Goal: Task Accomplishment & Management: Use online tool/utility

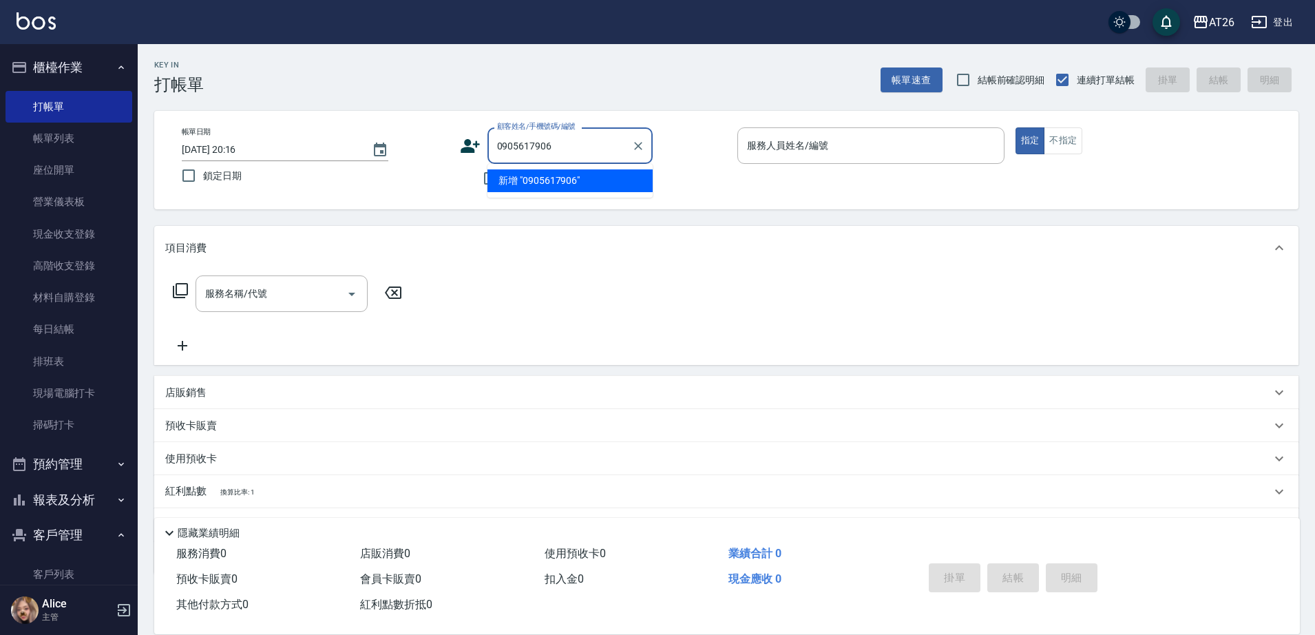
type input "0905617906"
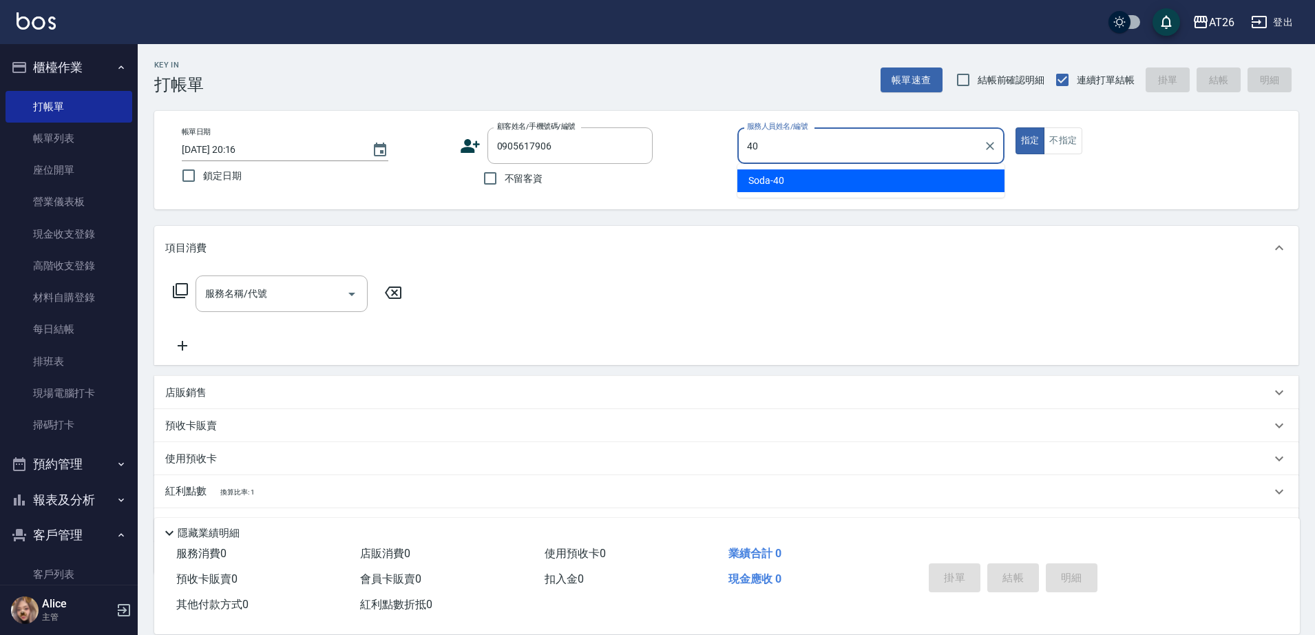
type input "40"
type button "true"
type input "Soda-40"
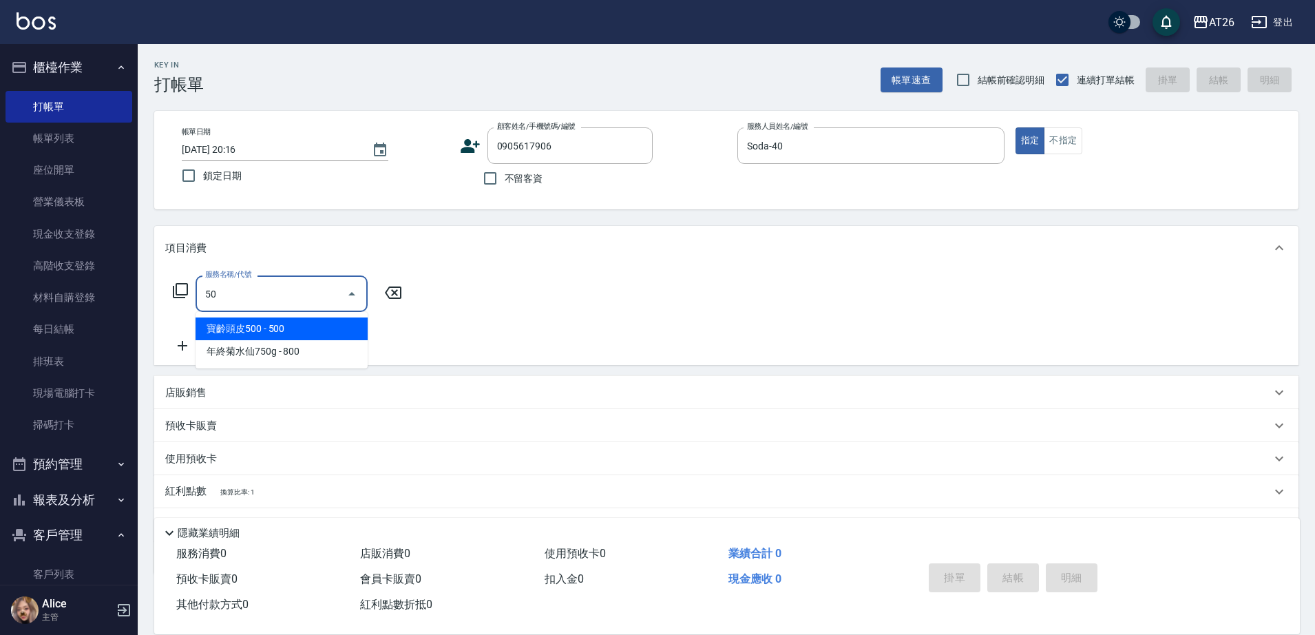
type input "502"
type input "50"
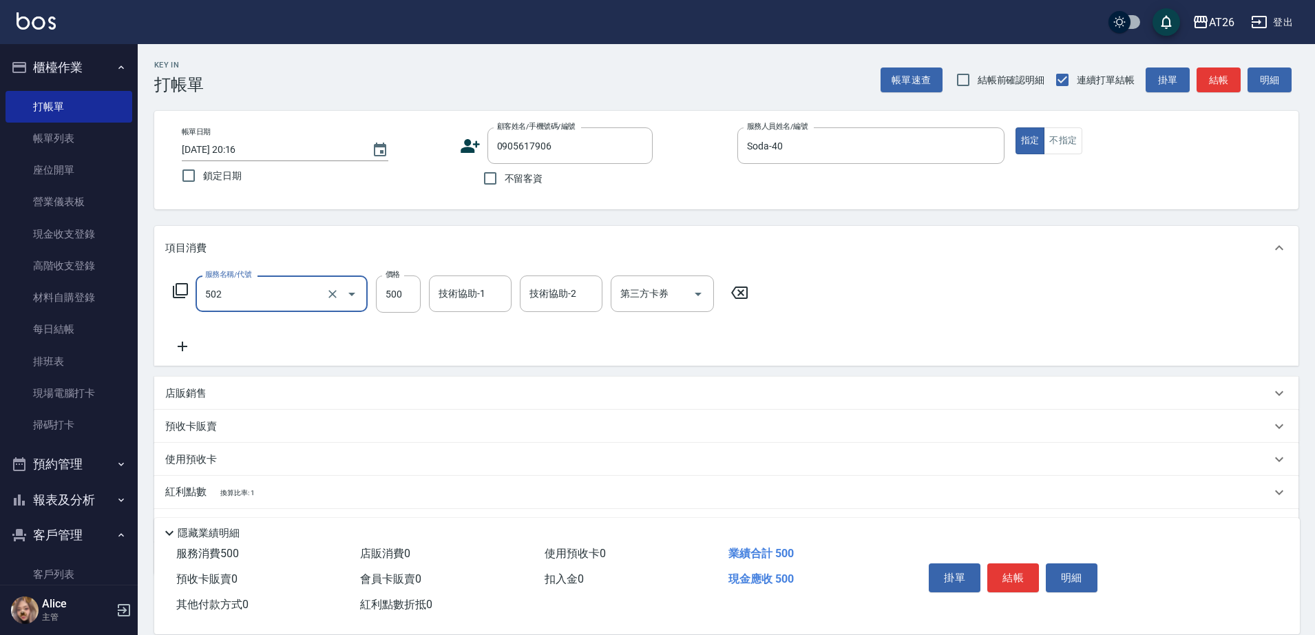
type input "漂髮(502)"
type input "4"
type input "0"
type input "448"
type input "40"
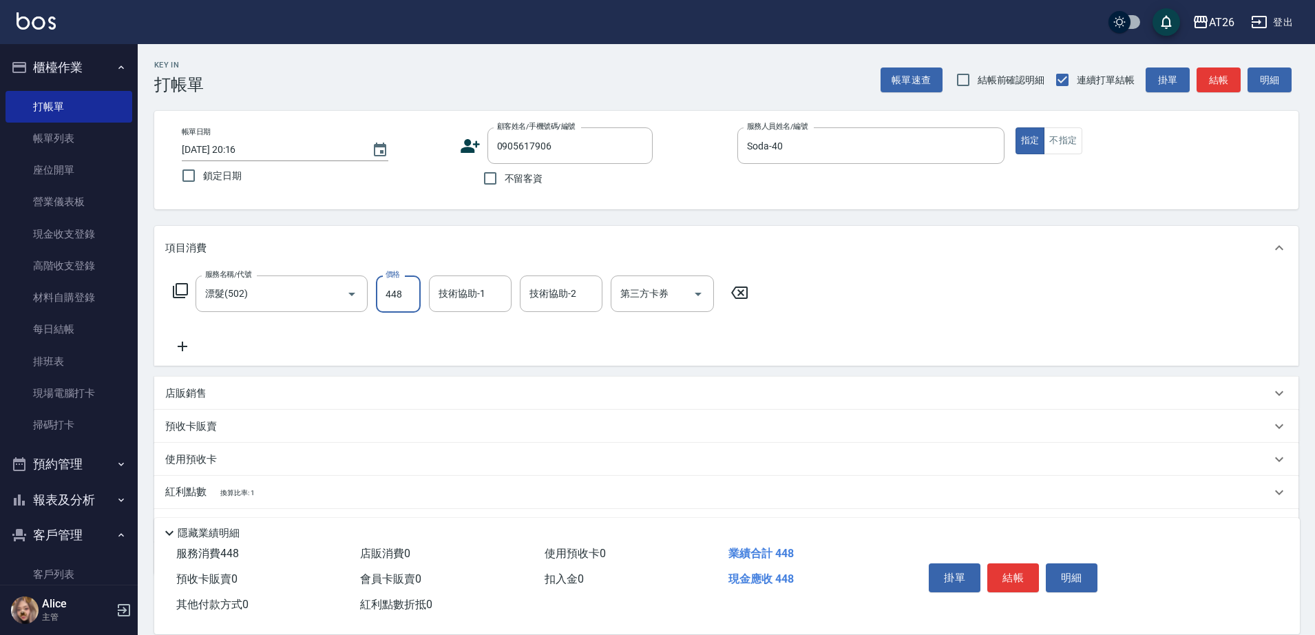
type input "4480"
type input "440"
type input "4480"
type input "[PERSON_NAME]-44"
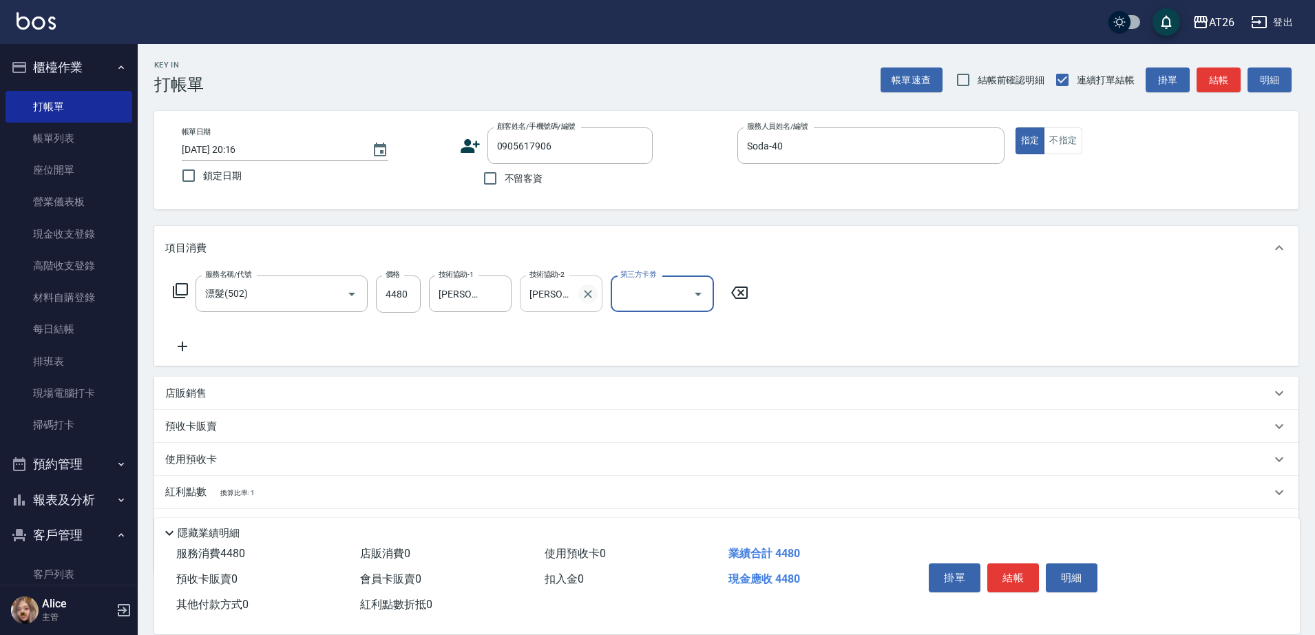
click at [593, 290] on icon "Clear" at bounding box center [588, 294] width 14 height 14
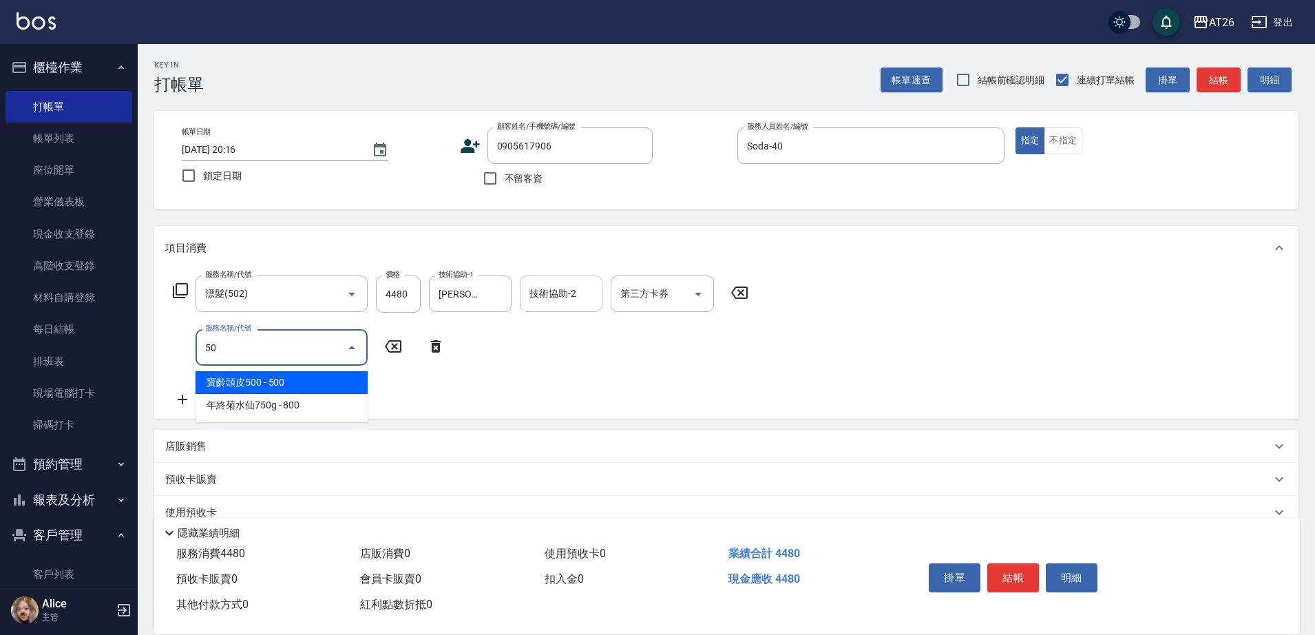
type input "501"
type input "560"
type input "染髮(501)"
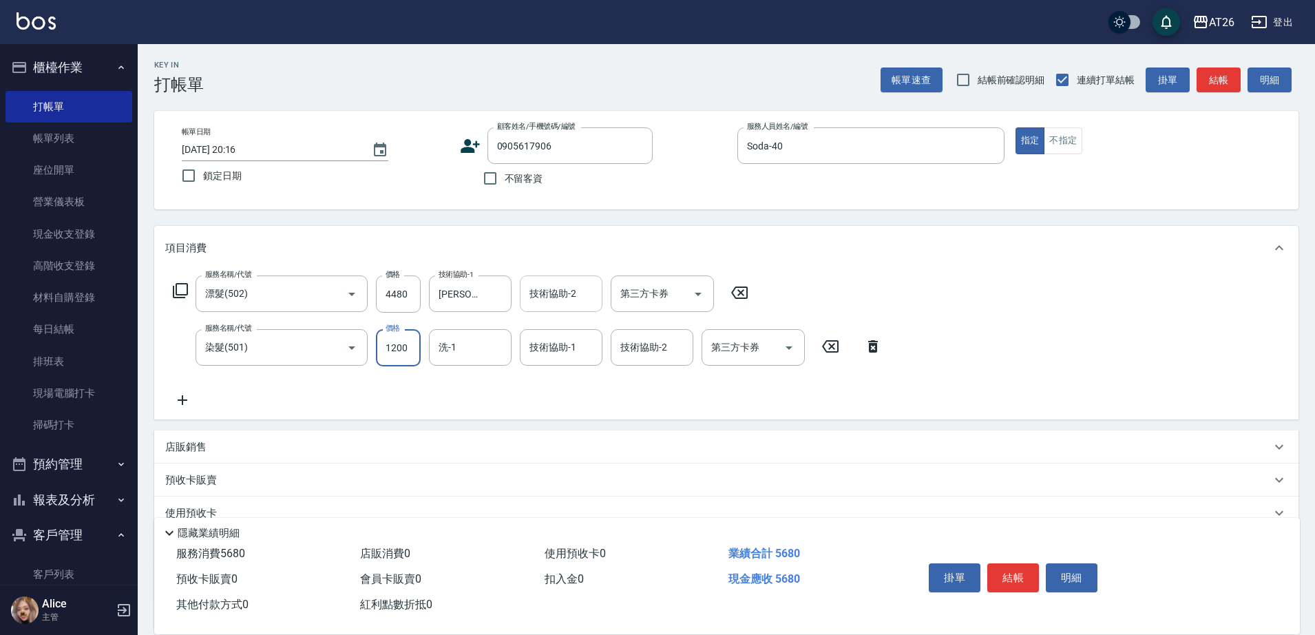
type input "0"
type input "440"
type input "0"
click at [413, 286] on input "4480" at bounding box center [398, 293] width 45 height 37
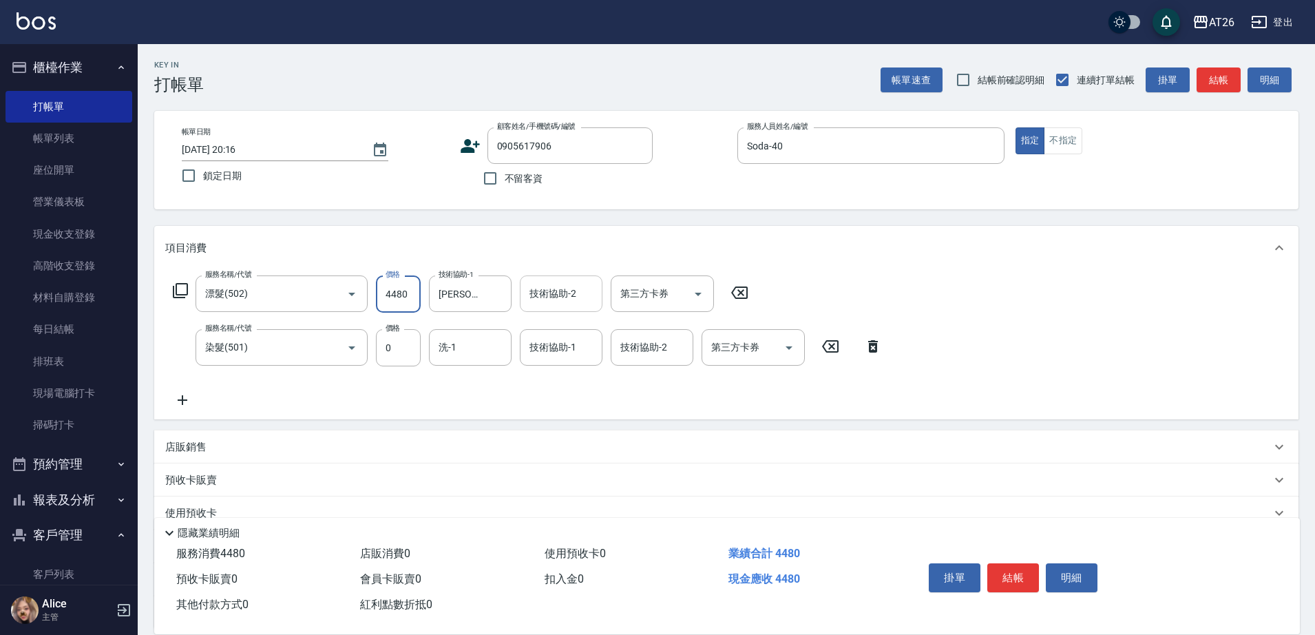
click at [413, 286] on input "4480" at bounding box center [398, 293] width 45 height 37
type input "0"
click at [403, 337] on input "0" at bounding box center [398, 347] width 45 height 37
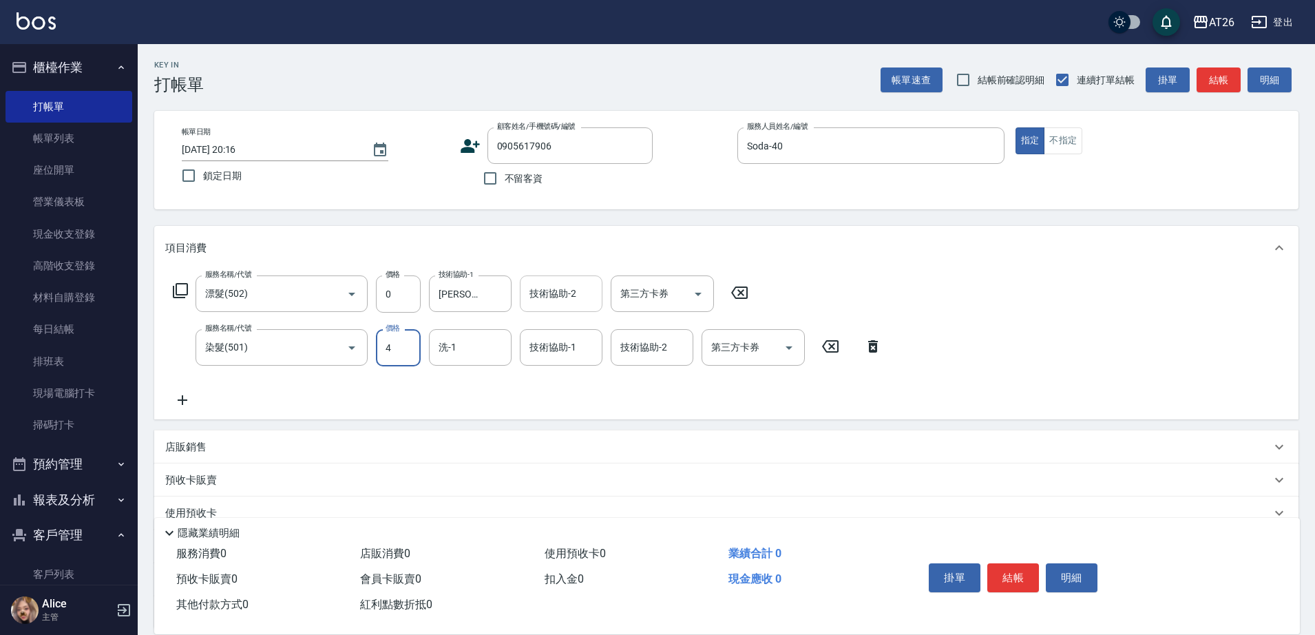
type input "44"
type input "40"
type input "4480"
type input "440"
type input "4480"
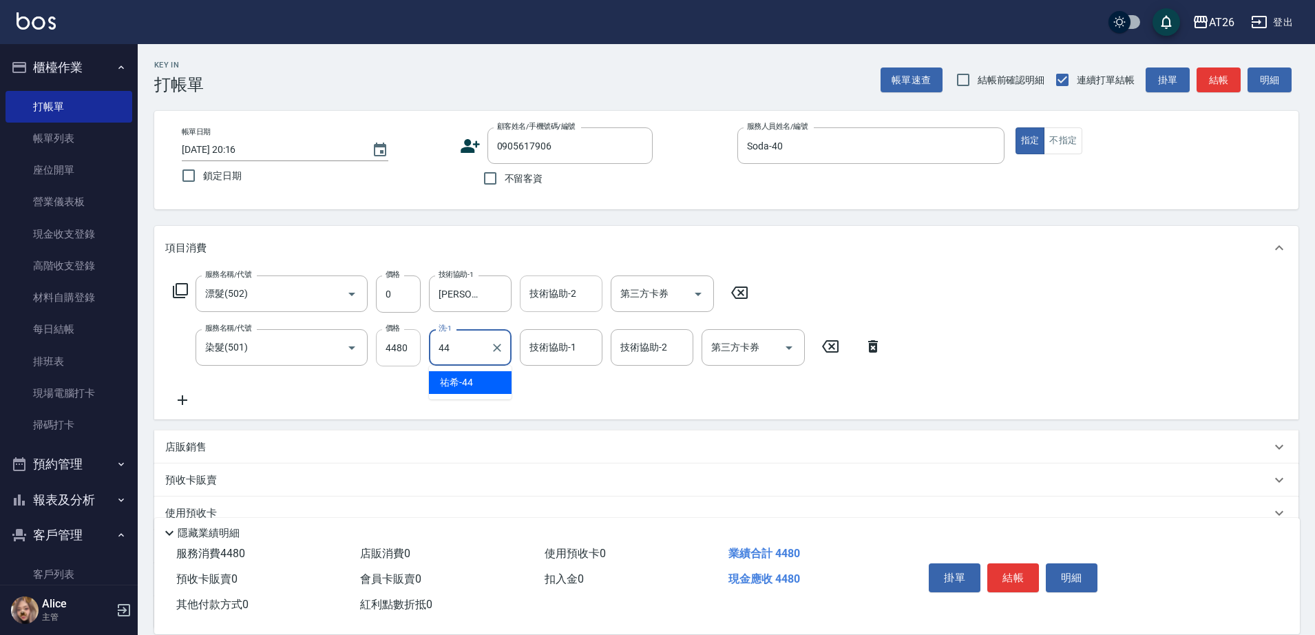
type input "祐希-44"
type input "Line酷券"
type input "0"
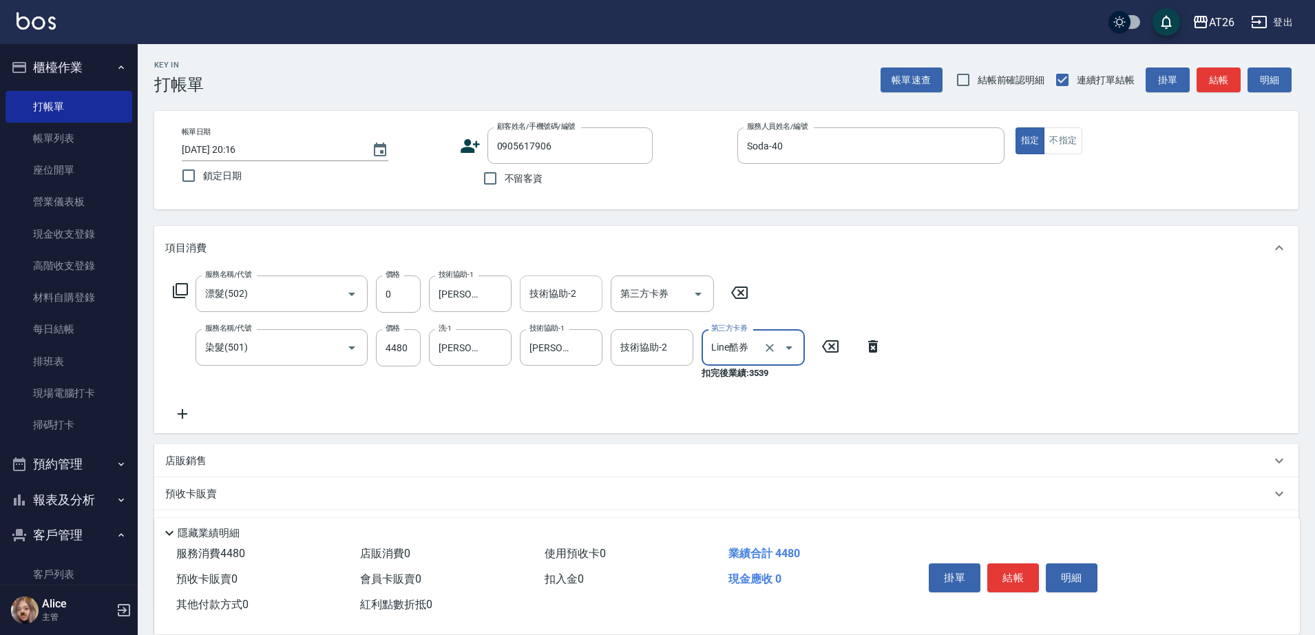
type input "Line酷券"
click at [885, 350] on icon at bounding box center [873, 346] width 34 height 17
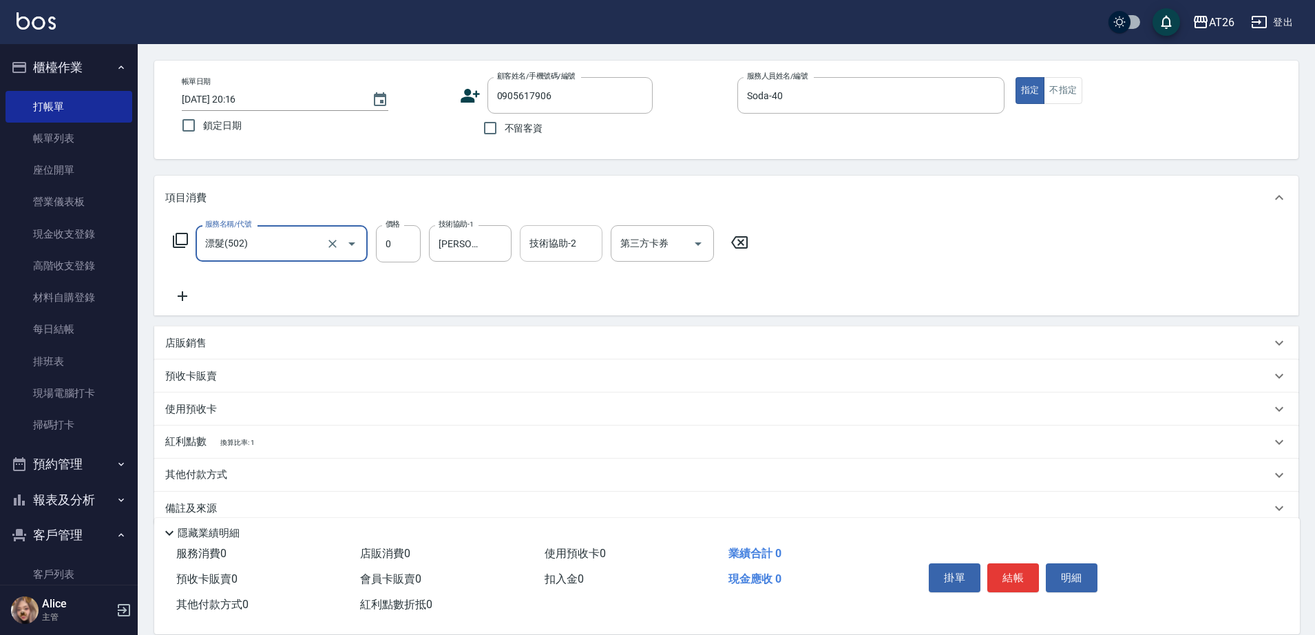
scroll to position [72, 0]
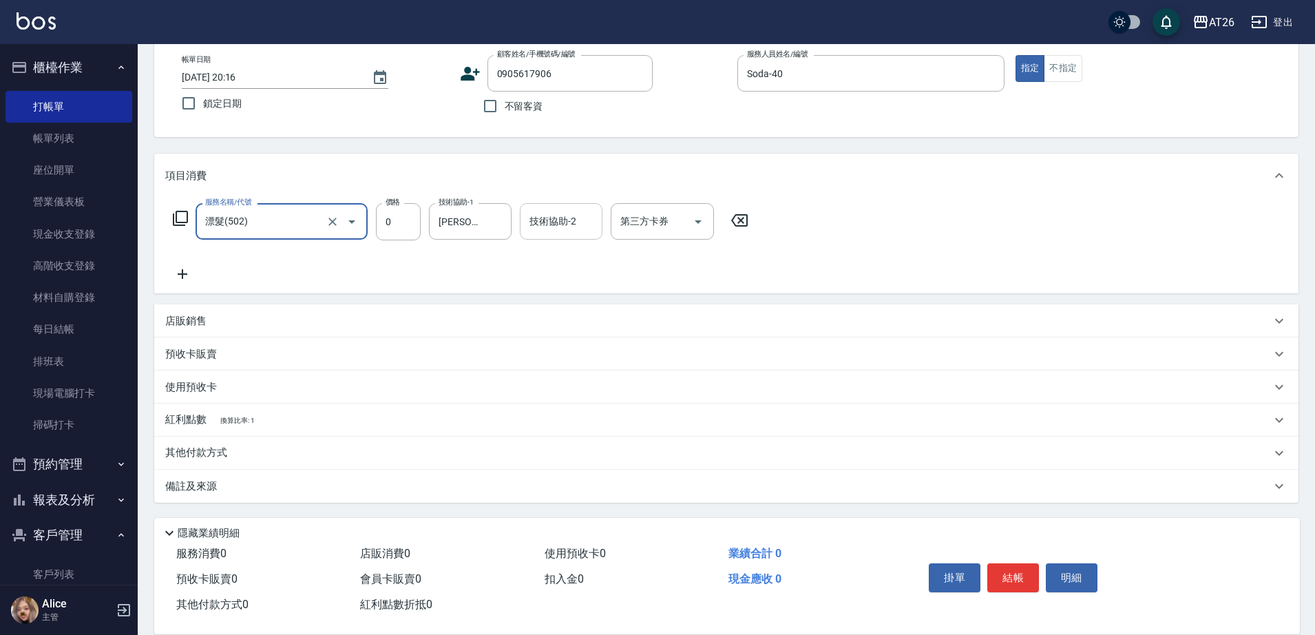
click at [394, 331] on div "店販銷售" at bounding box center [726, 320] width 1144 height 33
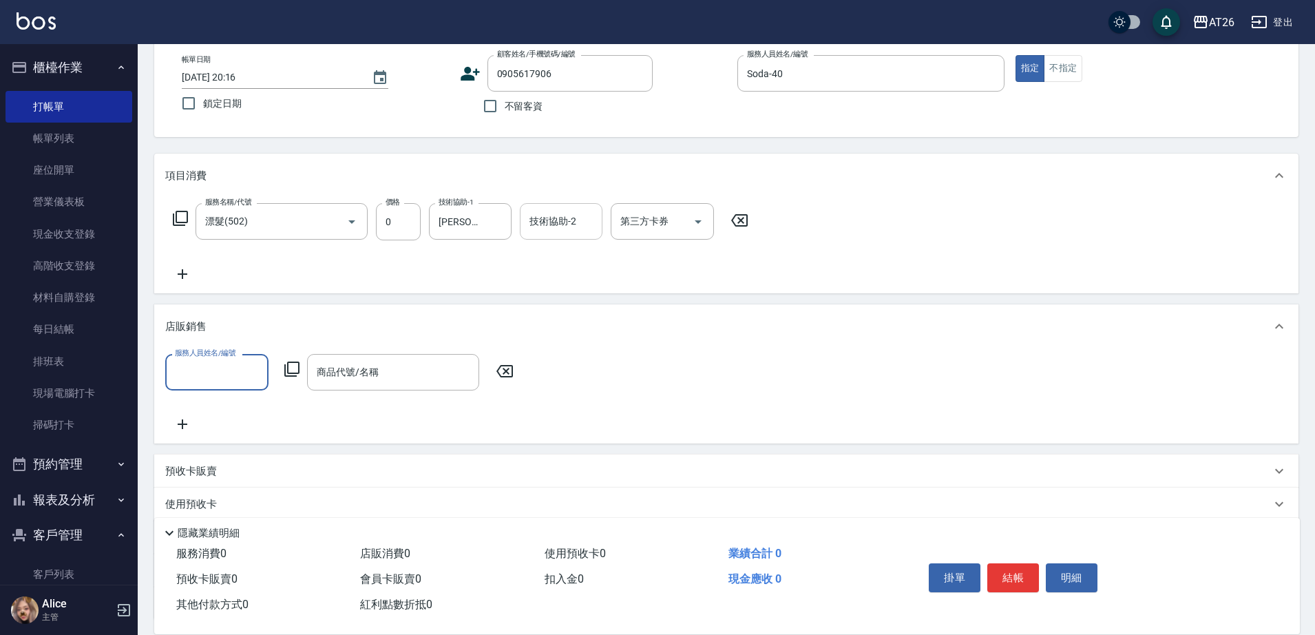
scroll to position [0, 0]
click at [407, 324] on div "店販銷售" at bounding box center [718, 326] width 1106 height 14
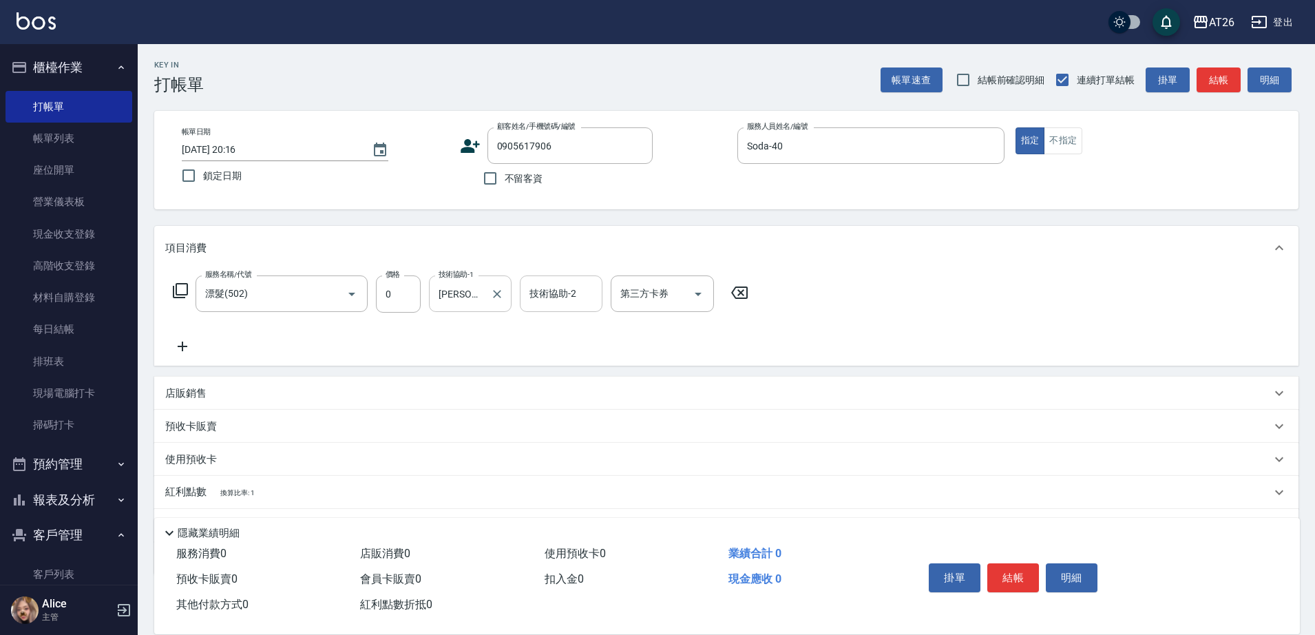
click at [472, 308] on div "祐希-44 技術協助-1" at bounding box center [470, 293] width 83 height 36
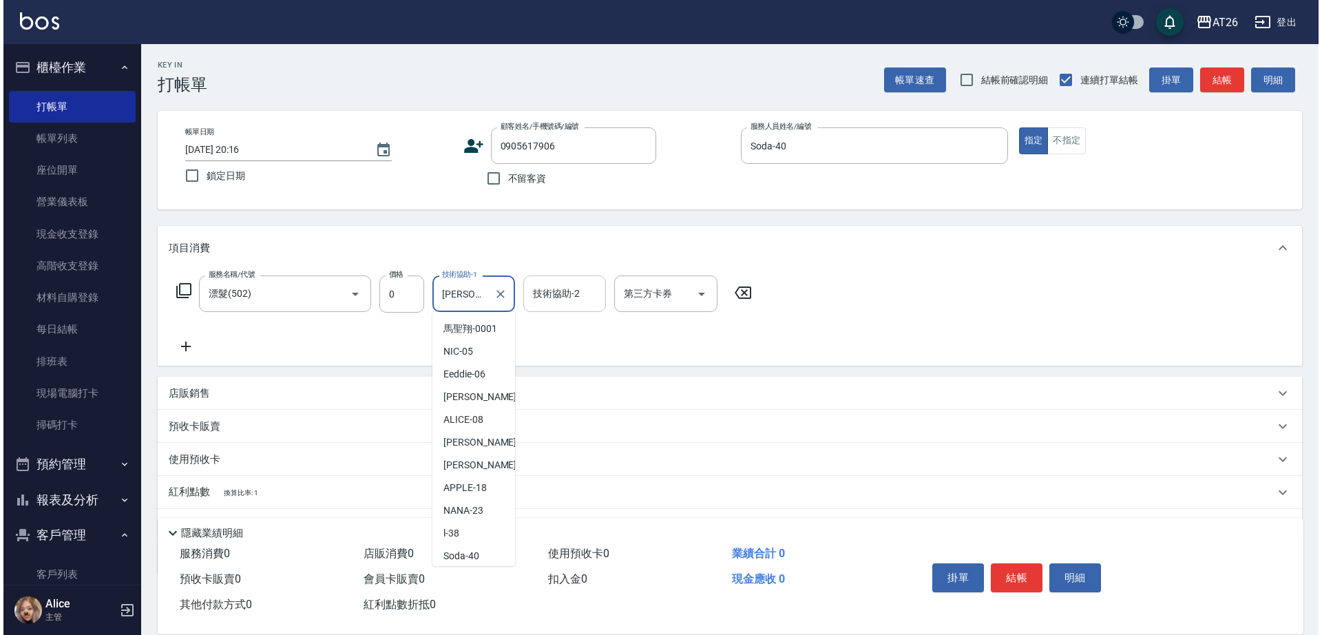
scroll to position [70, 0]
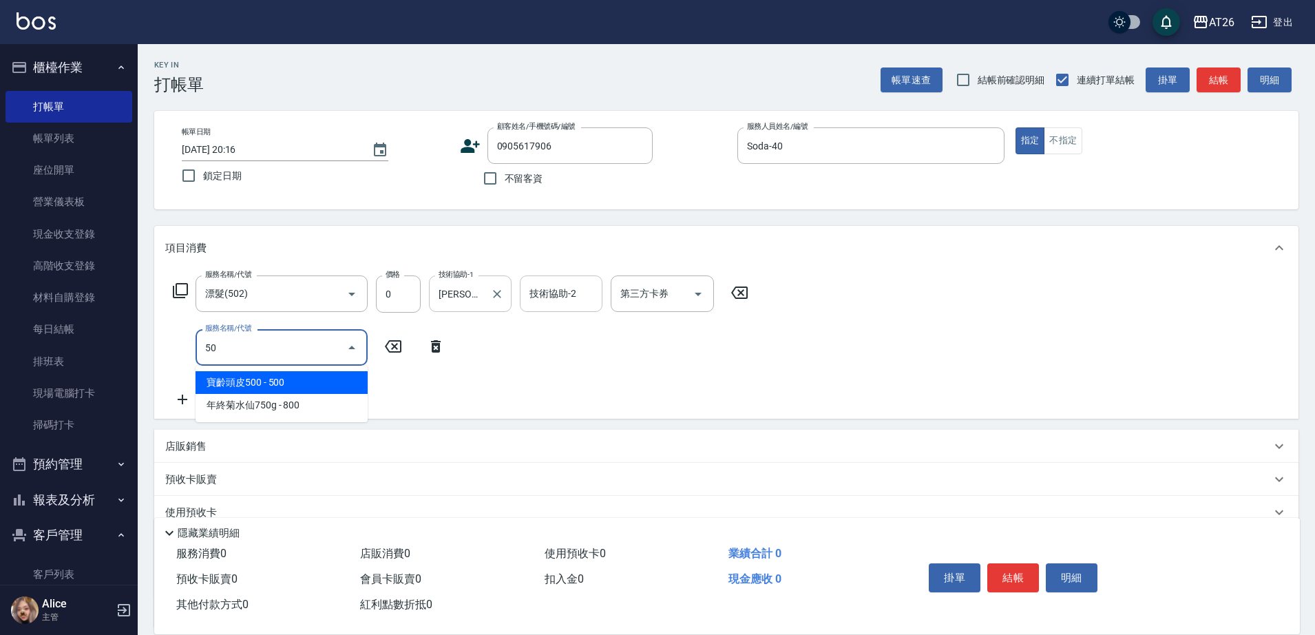
type input "501"
type input "120"
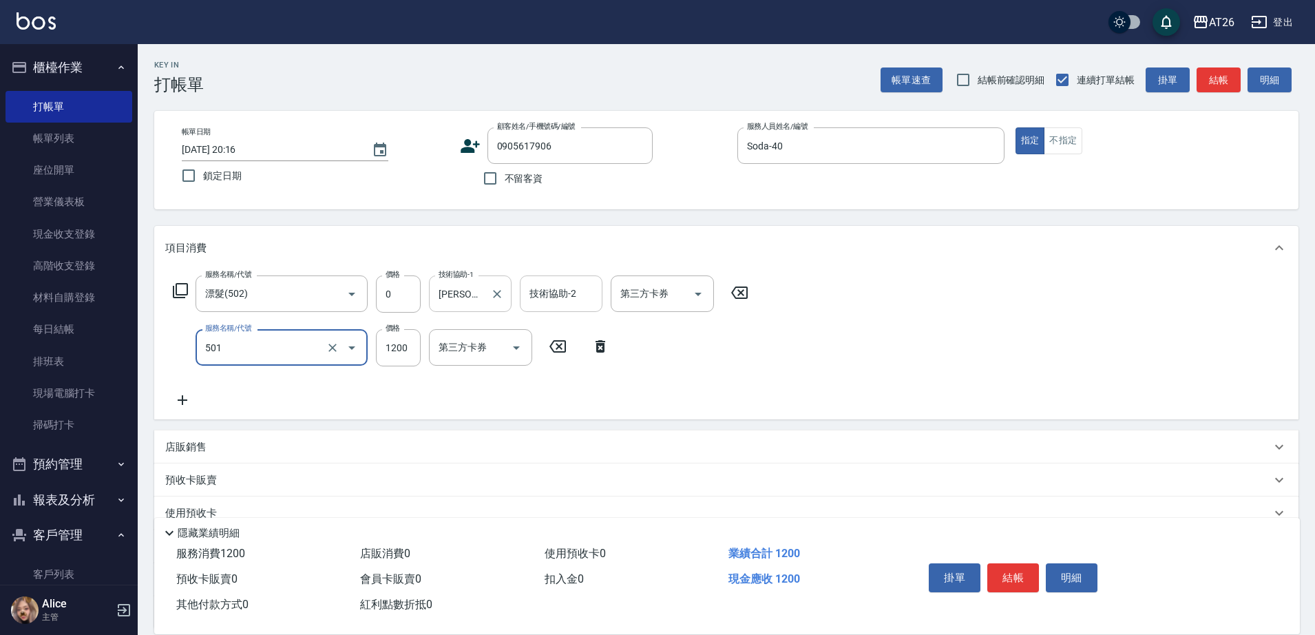
type input "染髮(501)"
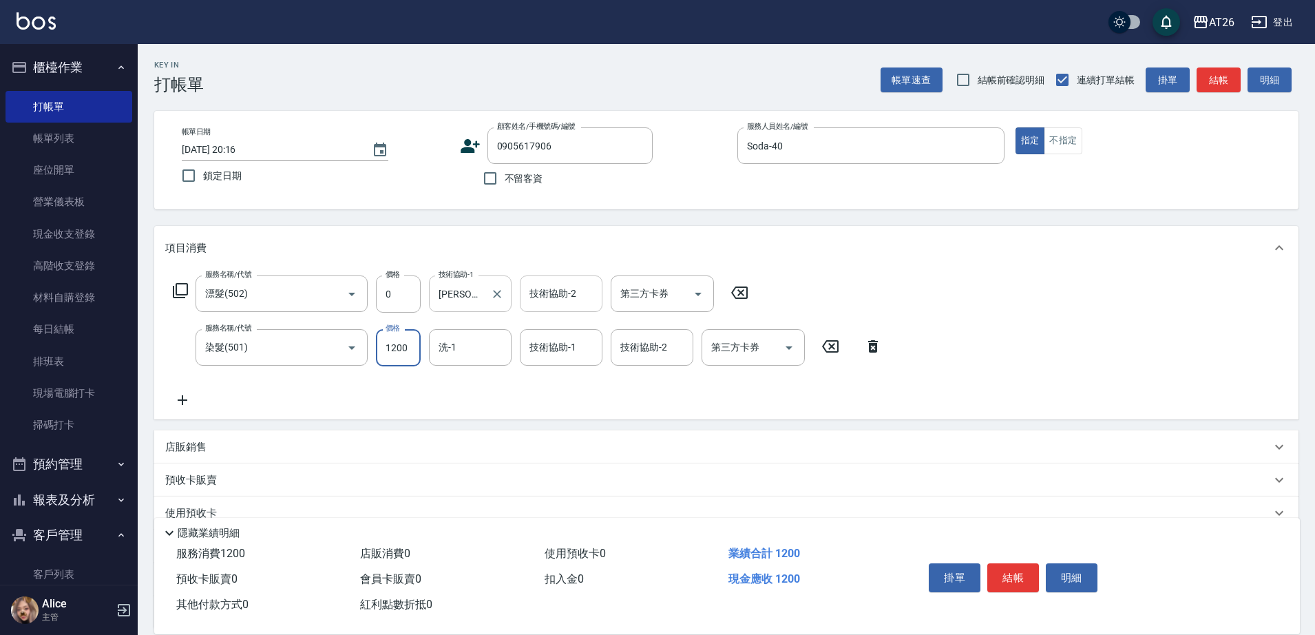
type input "4"
type input "0"
type input "448"
type input "40"
type input "4480"
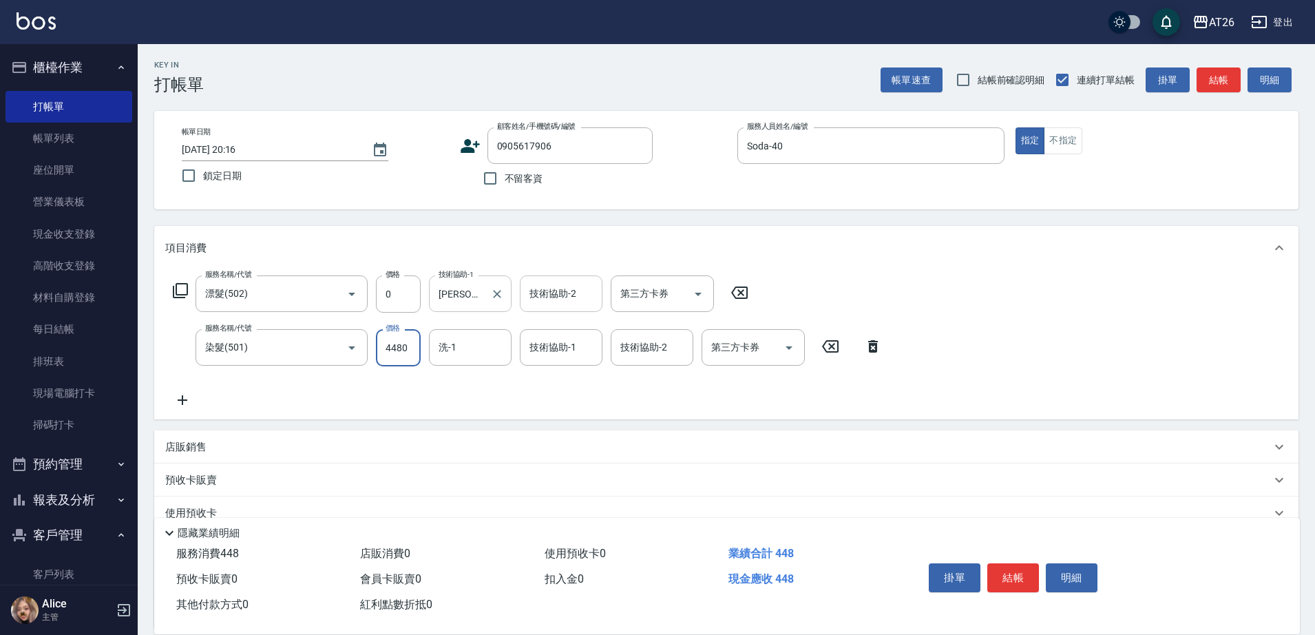
type input "440"
type input "4480"
type input "[PERSON_NAME]-44"
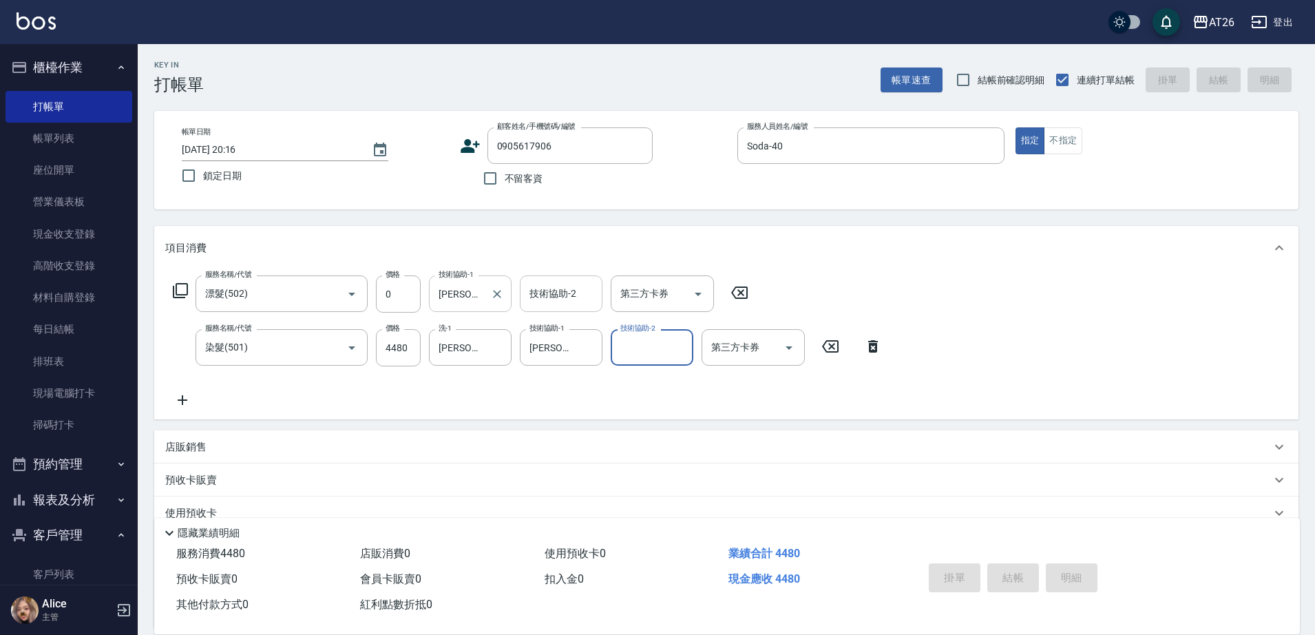
type input "[DATE] 20:18"
type input "0"
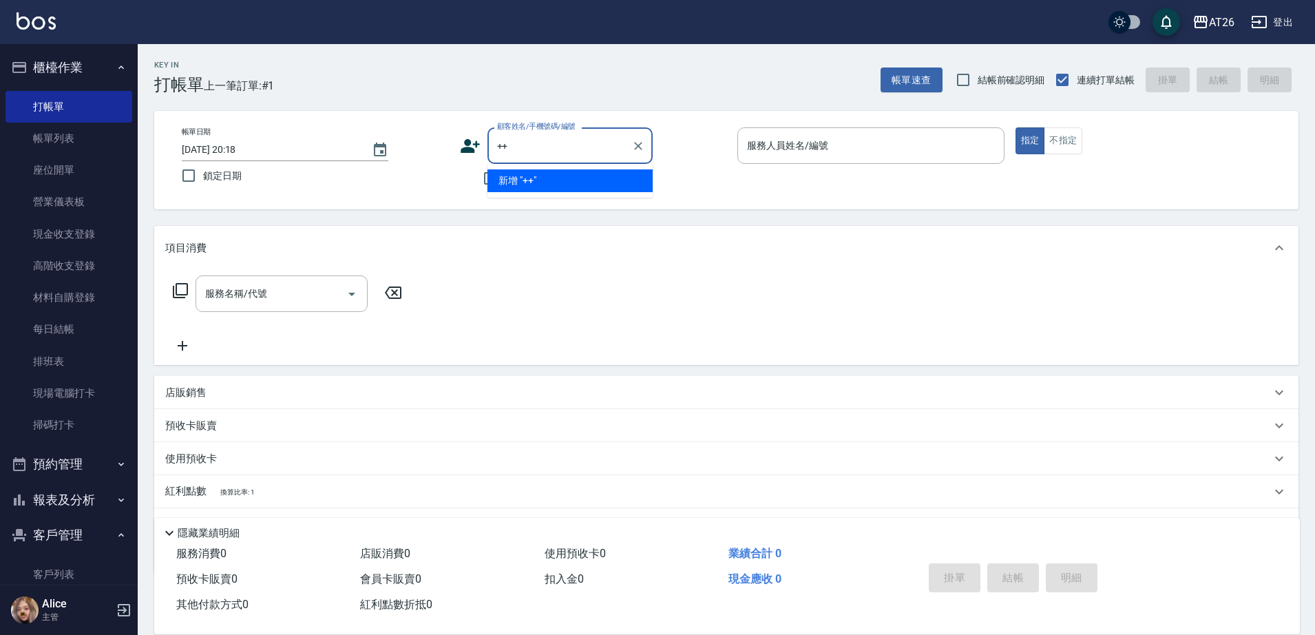
type input "+"
type input "99"
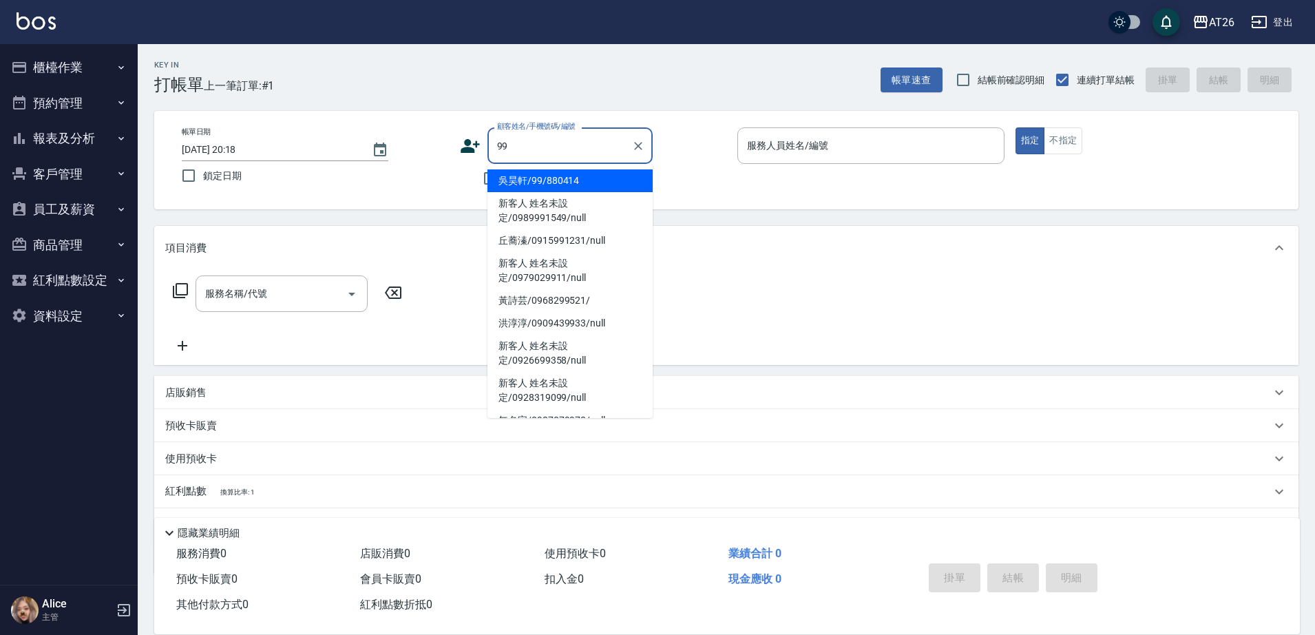
type input "吳昊軒/99/880414"
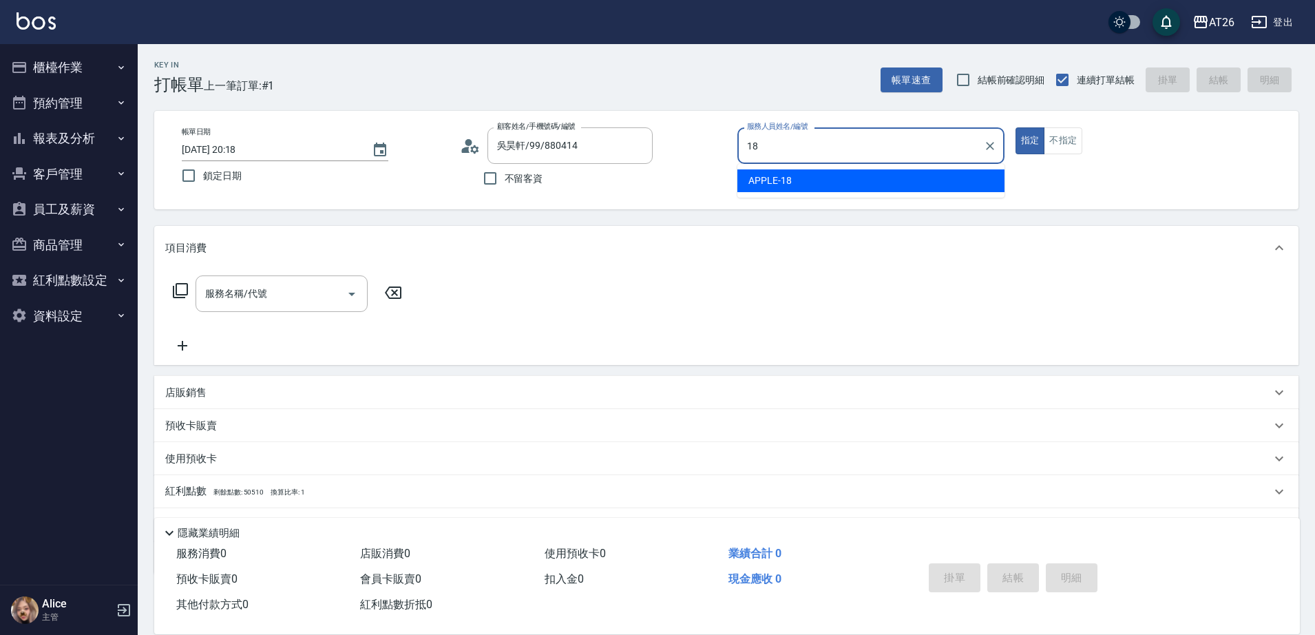
type input "18"
type button "true"
type input "APPLE-18"
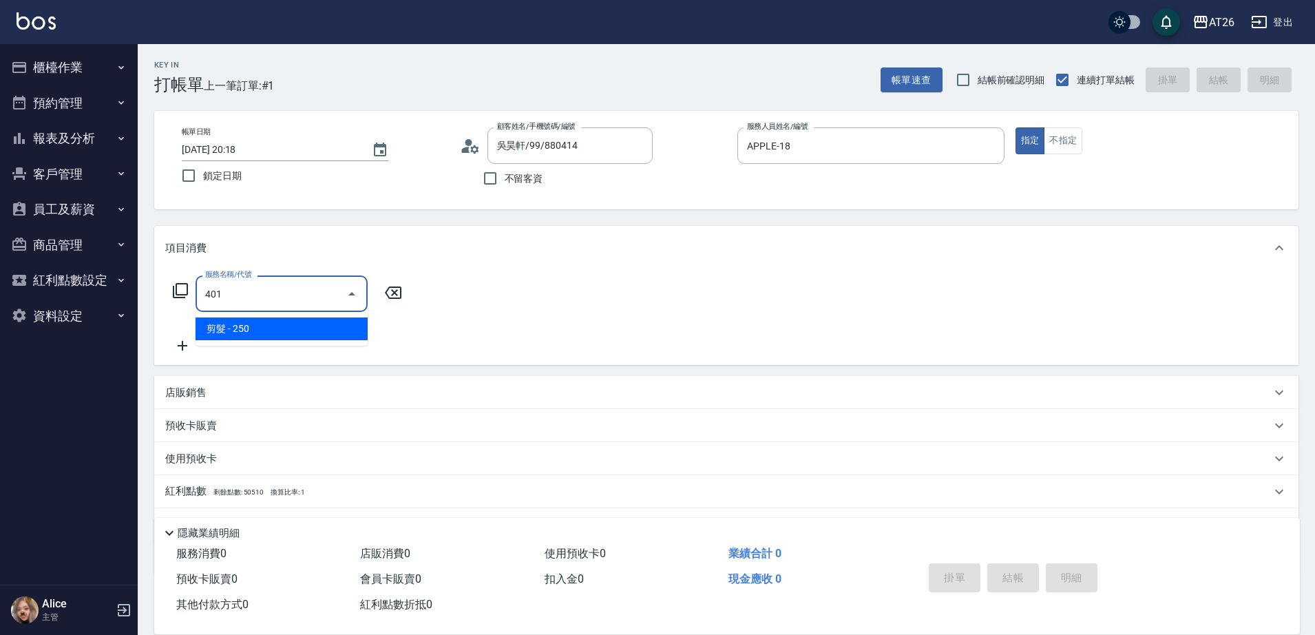
type input "剪髮(401)"
type input "20"
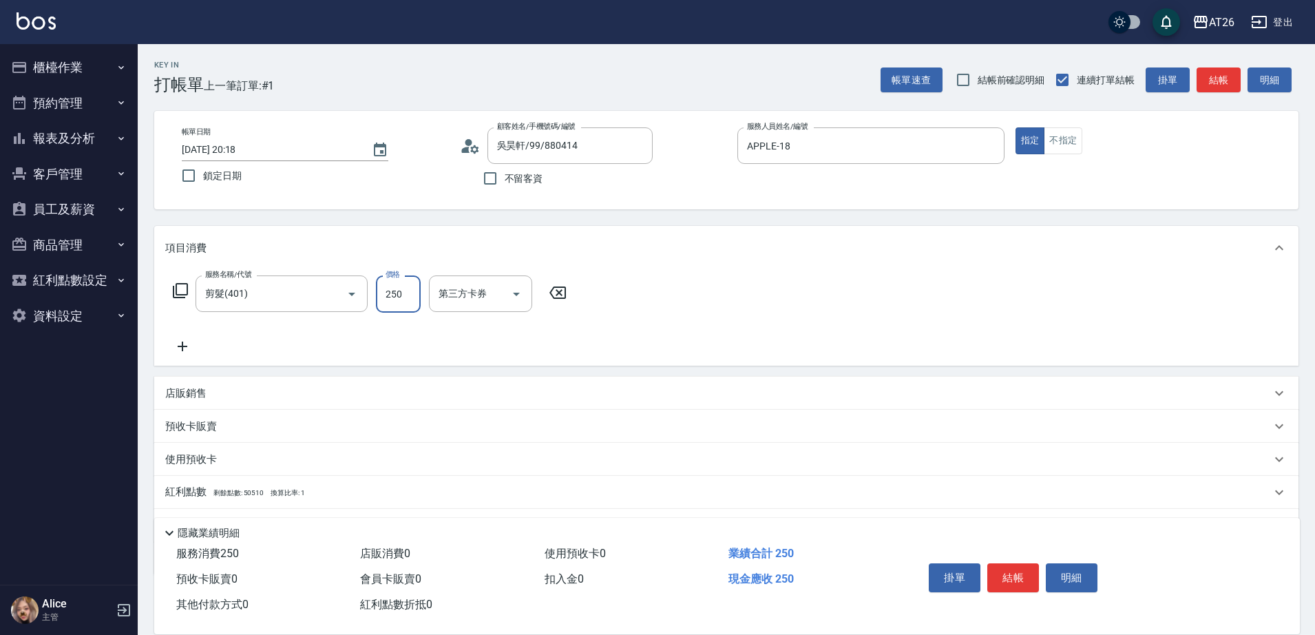
type input "9"
type input "0"
type input "900"
type input "90"
type input "900"
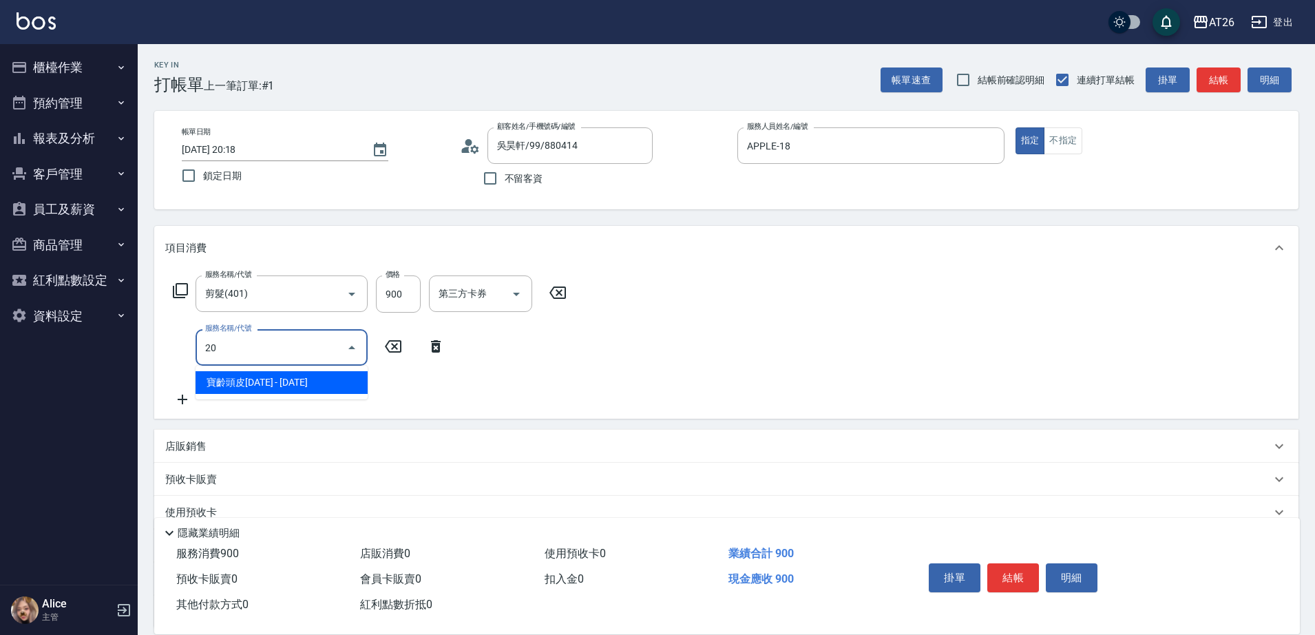
type input "201"
type input "110"
type input "洗髮(201)"
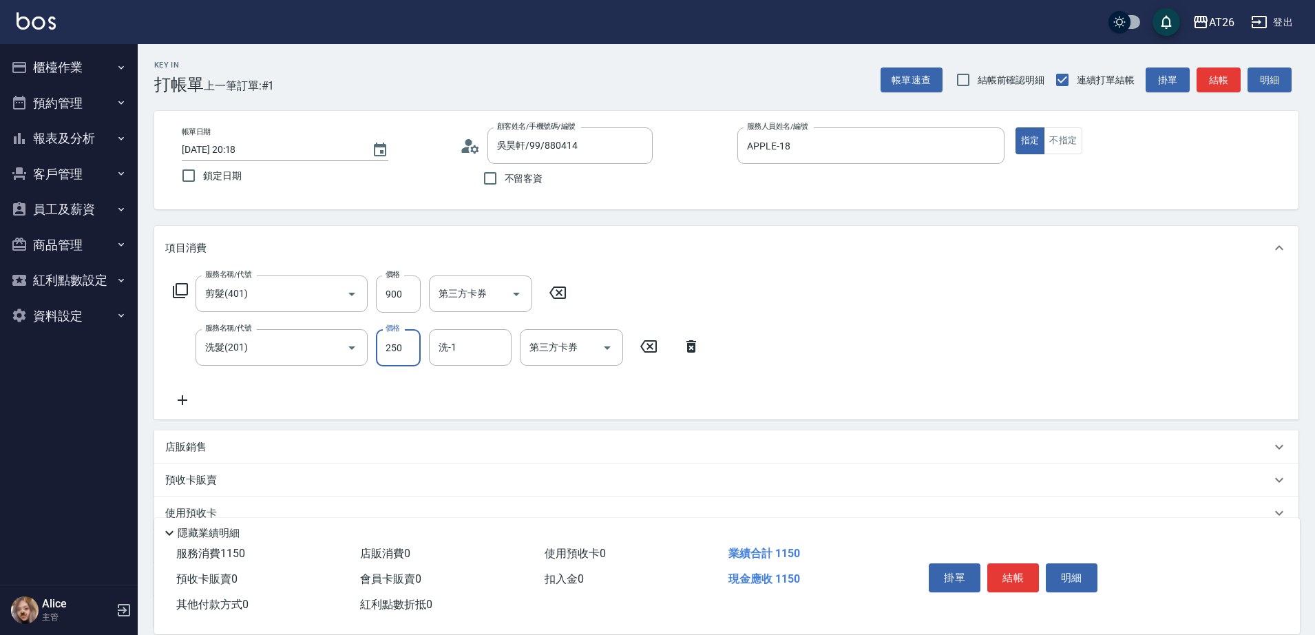
type input "0"
type input "90"
type input "0"
type input "Jessica-47"
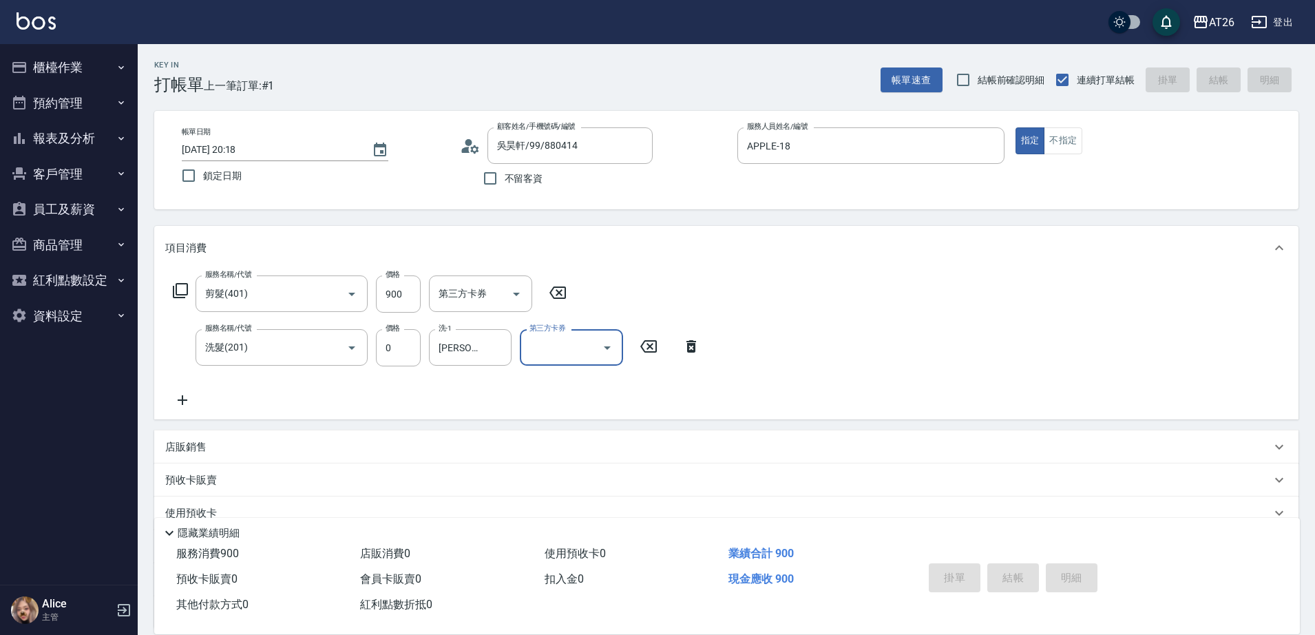
type input "0"
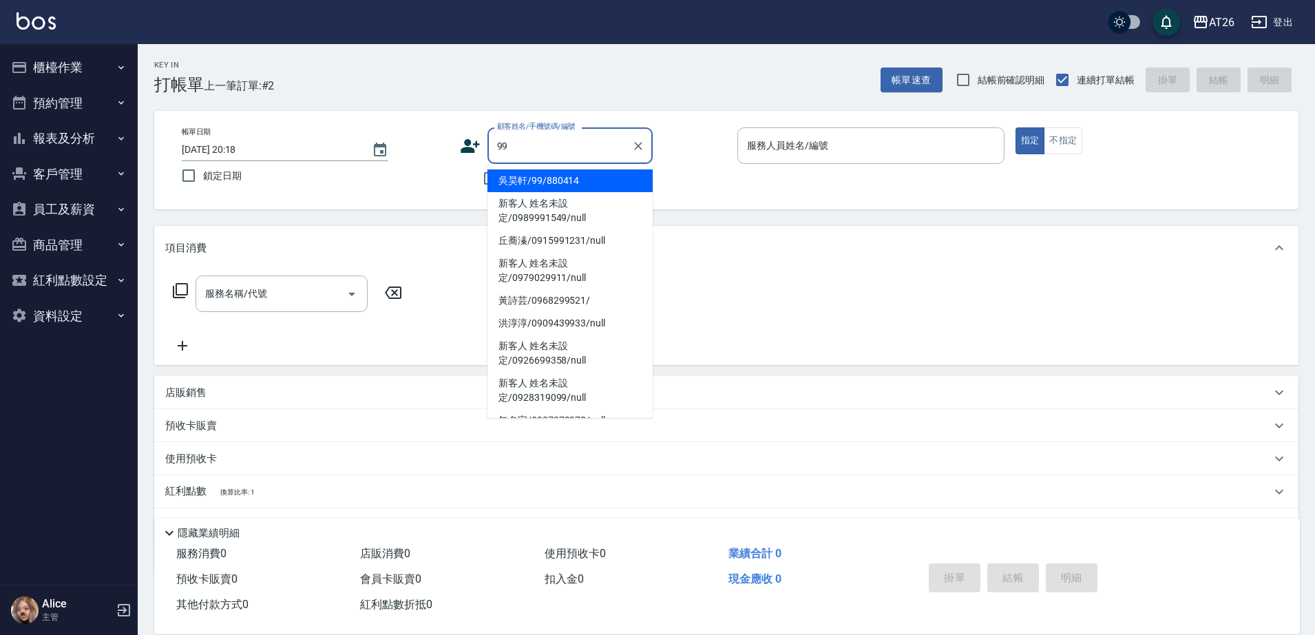
type input "吳昊軒/99/880414"
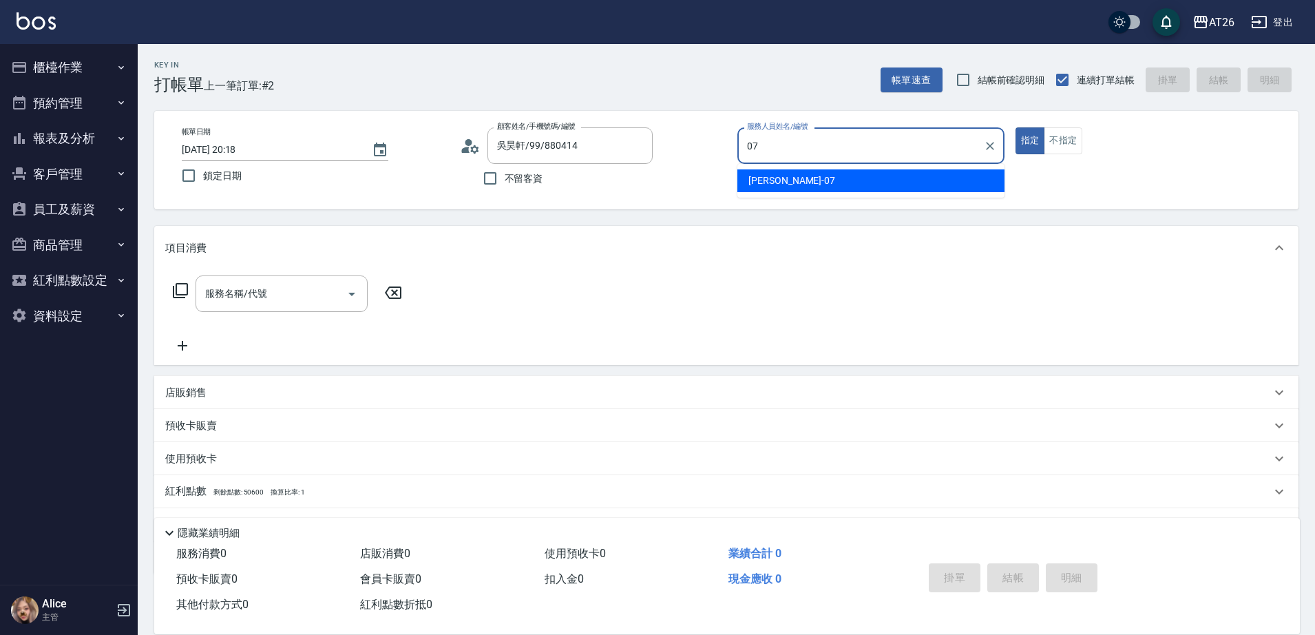
type input "ADAM-07"
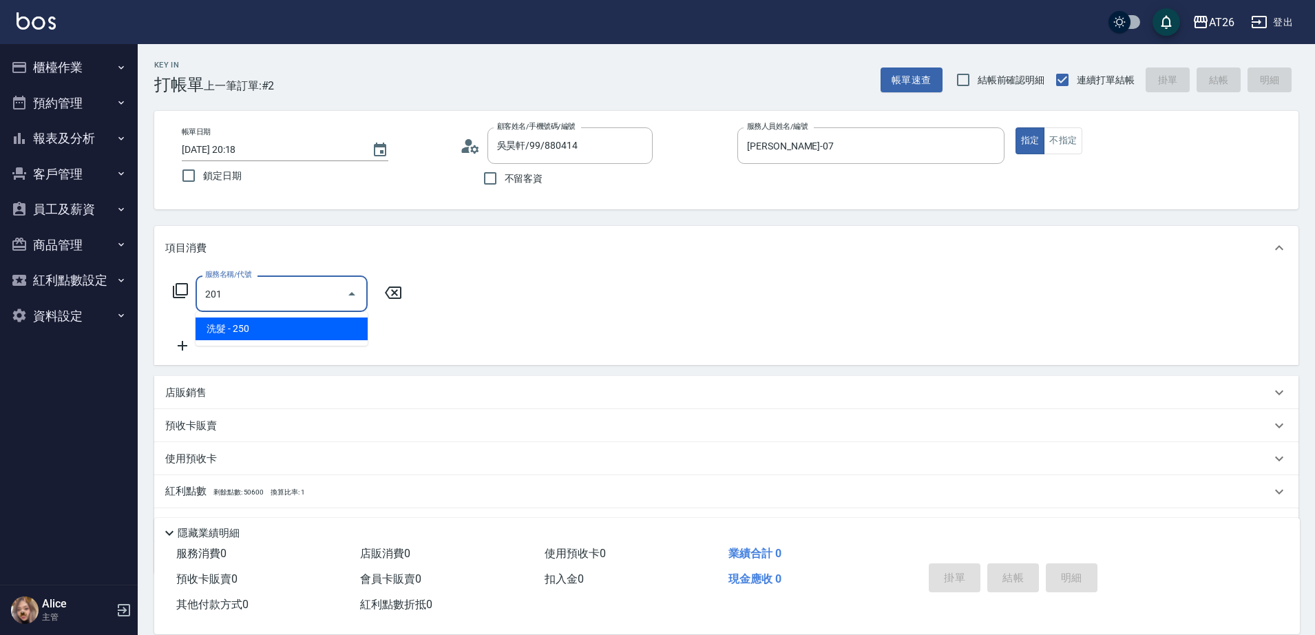
type input "洗髮(201)"
type input "20"
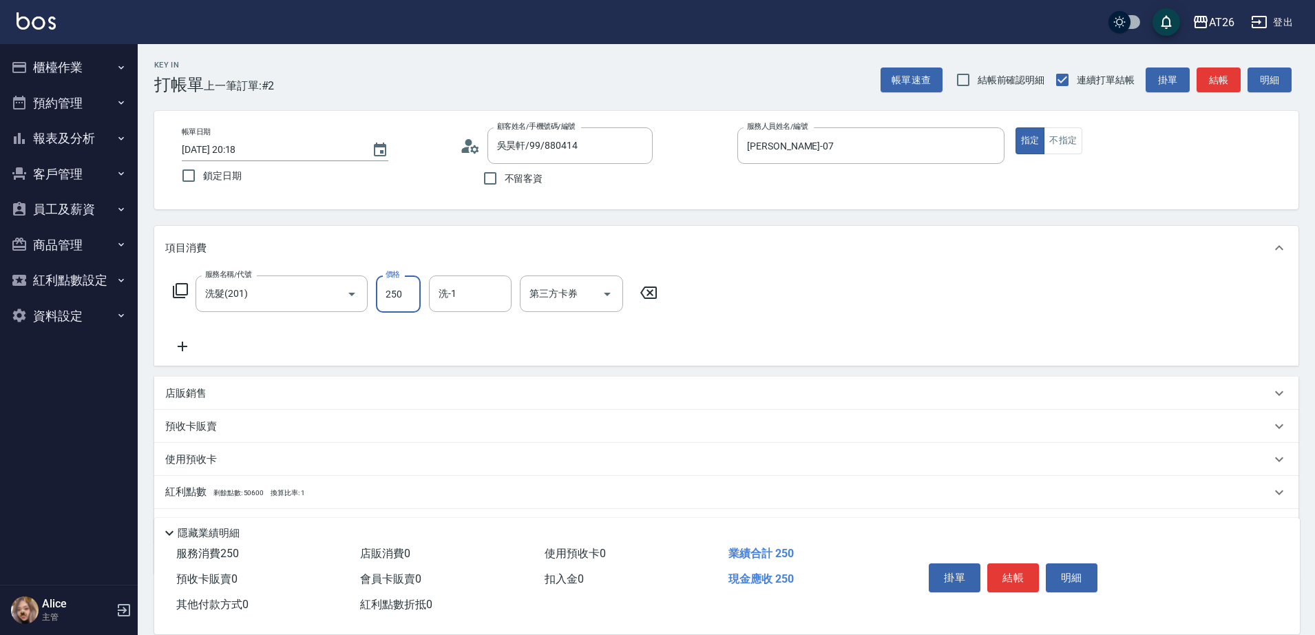
type input "6"
type input "0"
type input "600"
type input "60"
type input "600"
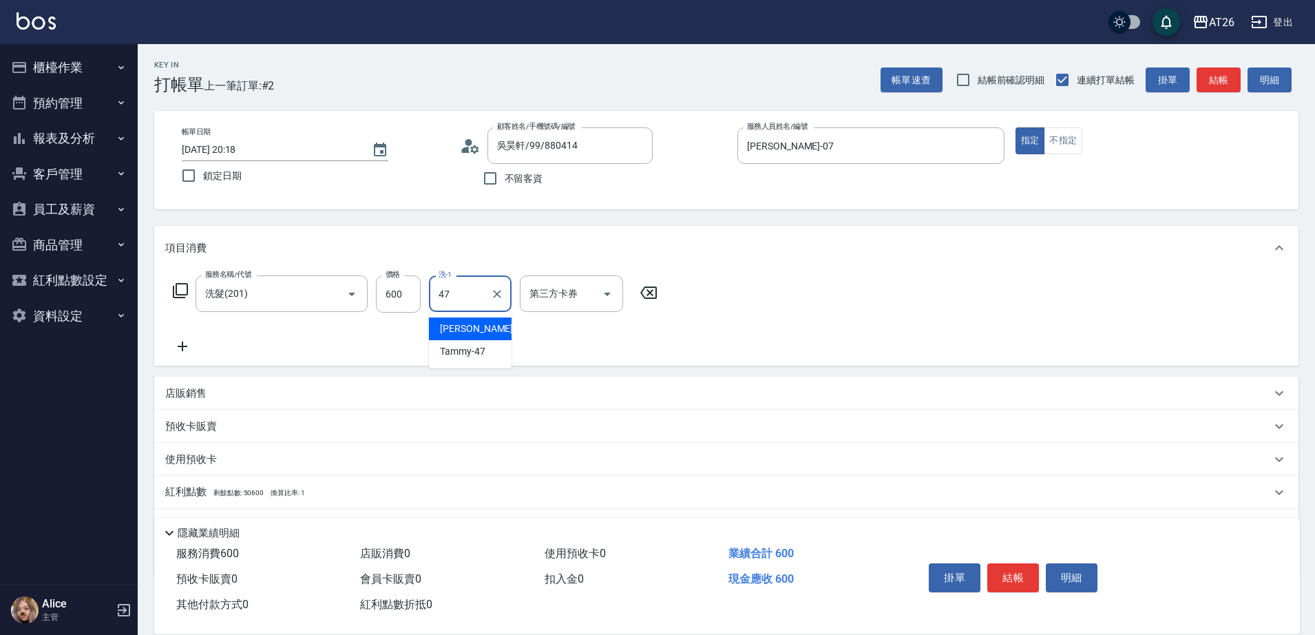
type input "Jessica-47"
click at [496, 288] on icon "Clear" at bounding box center [497, 294] width 14 height 14
type input "Tammy-47"
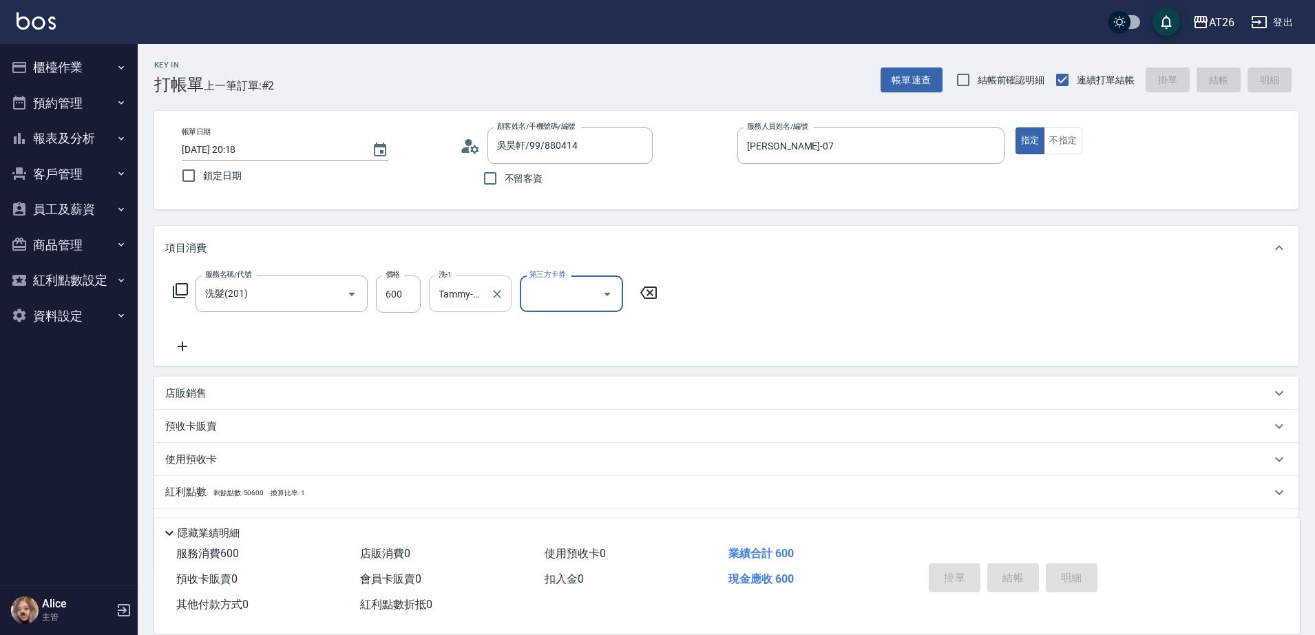
type input "2025/08/17 20:19"
type input "0"
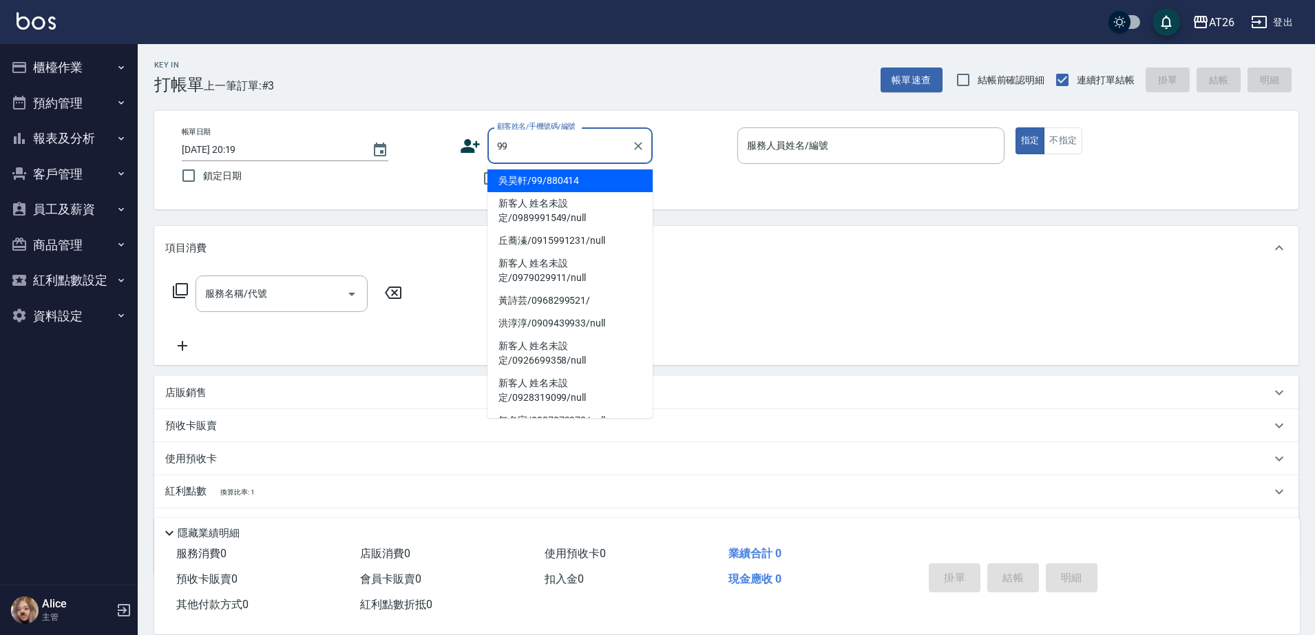
type input "吳昊軒/99/880414"
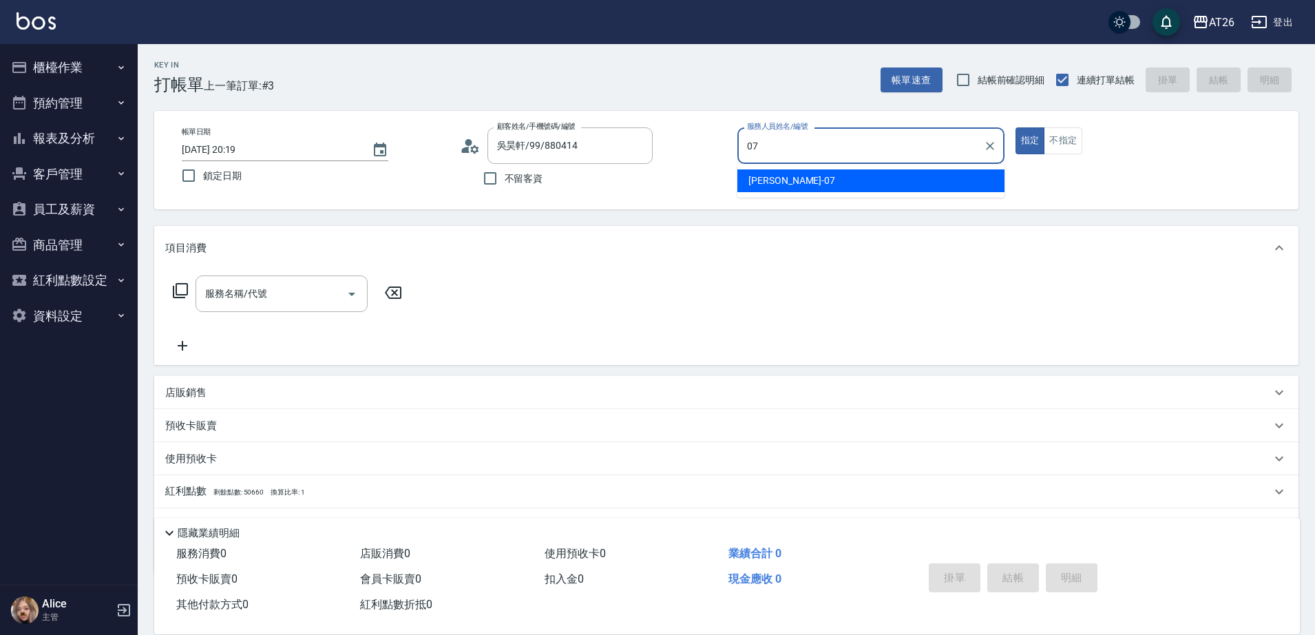
type input "ADAM-07"
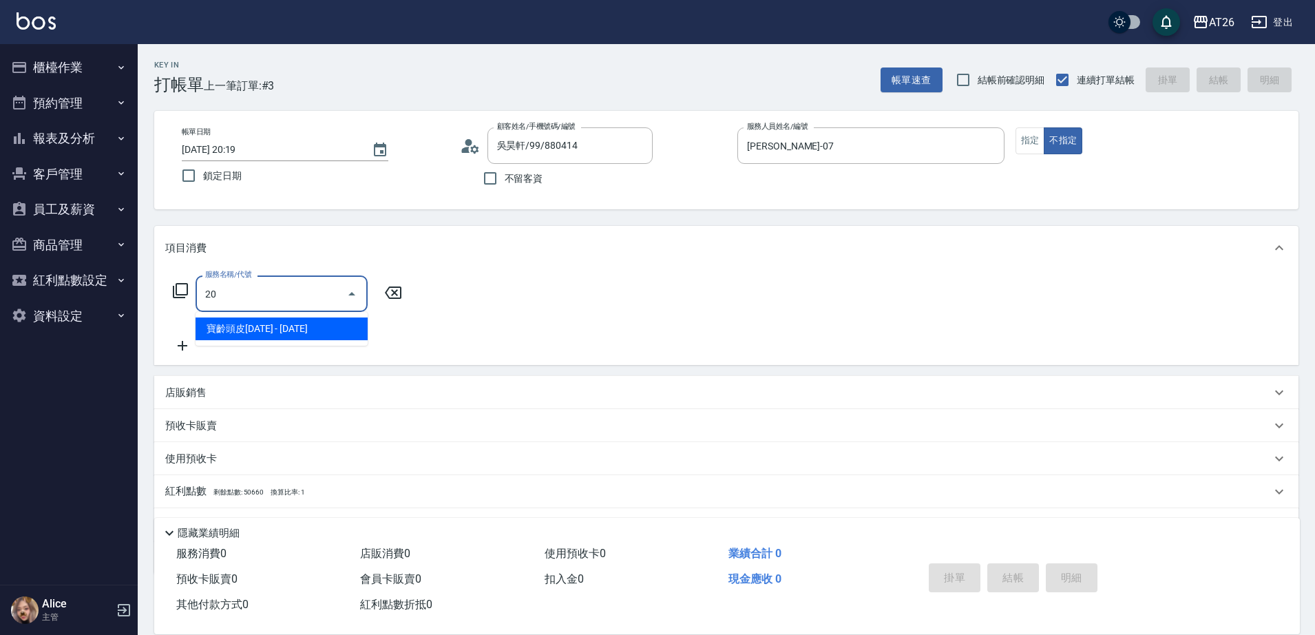
type input "201"
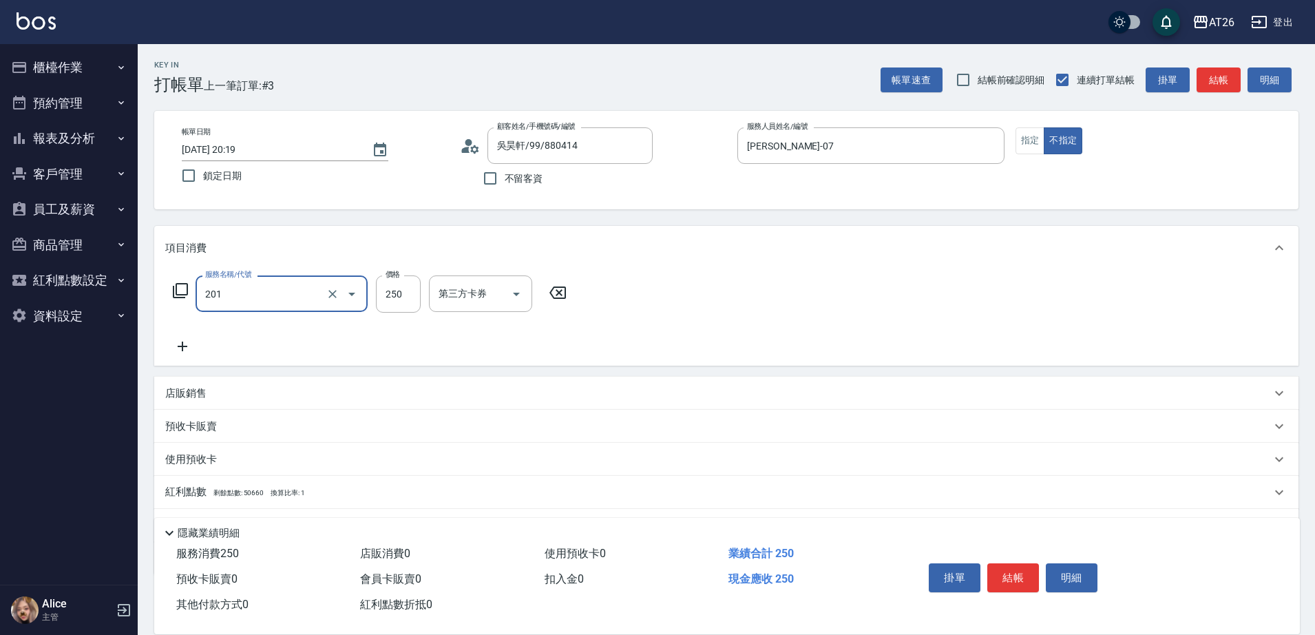
type input "20"
type input "洗髮(201)"
type input "7"
type input "0"
type input "70"
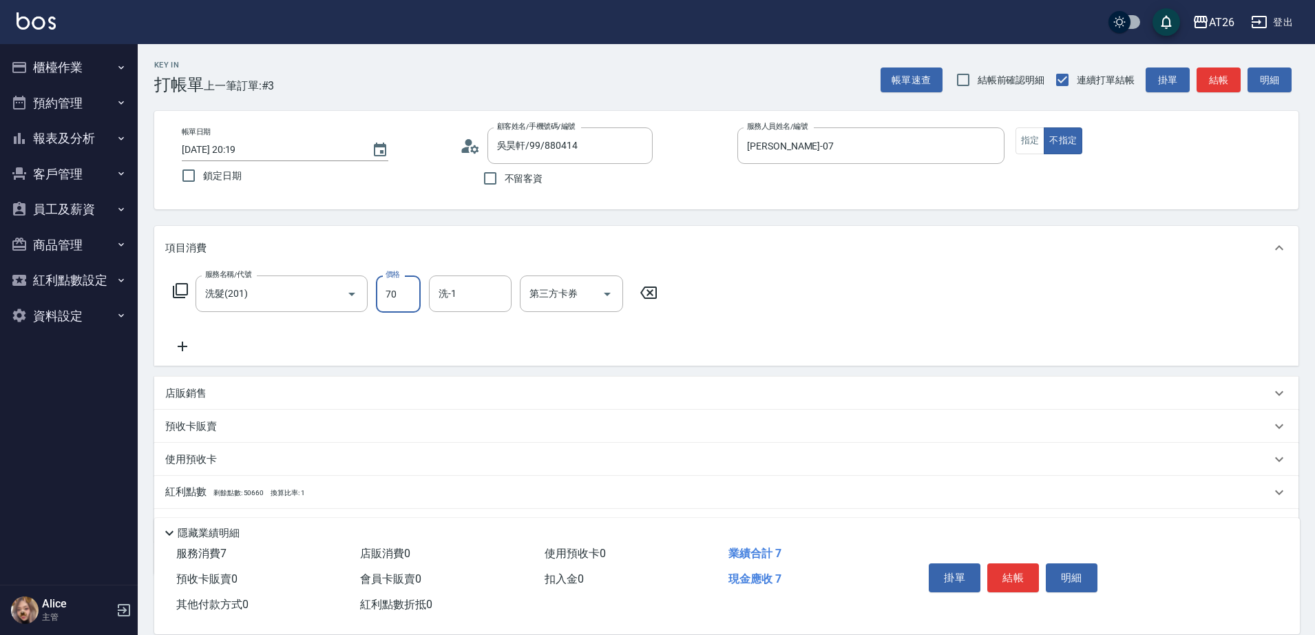
type input "70"
type input "700"
type input "Jessica-47"
click at [489, 293] on button "Clear" at bounding box center [496, 293] width 19 height 19
type input "Tammy-47"
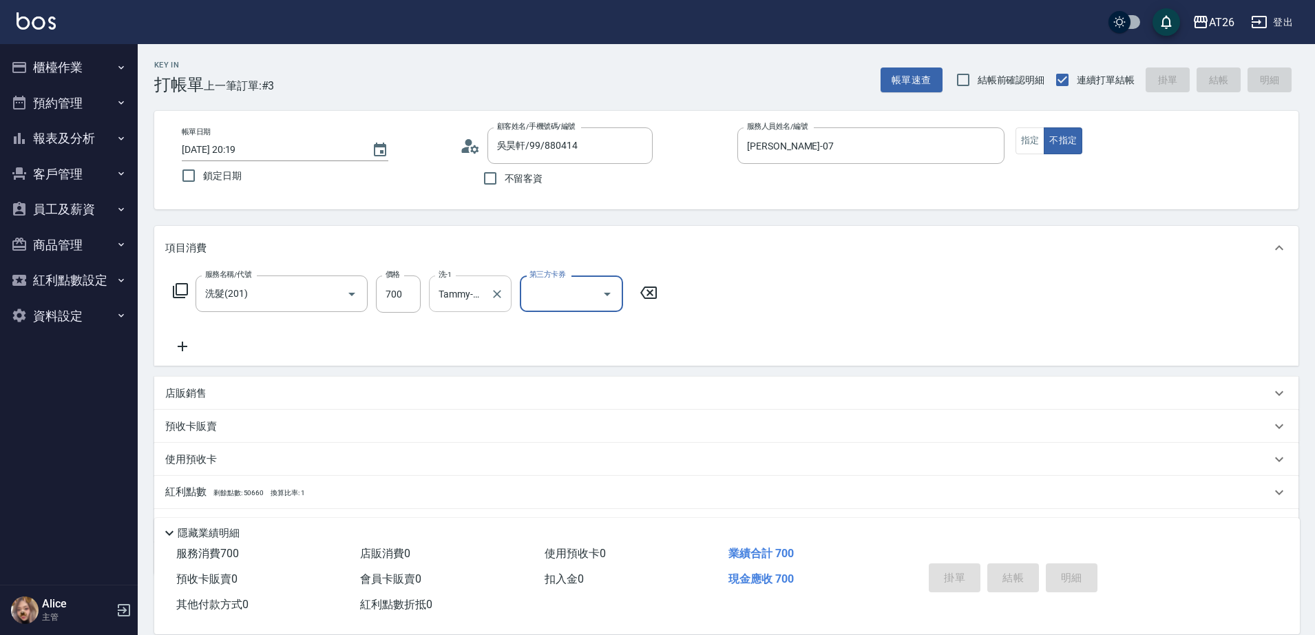
type input "0"
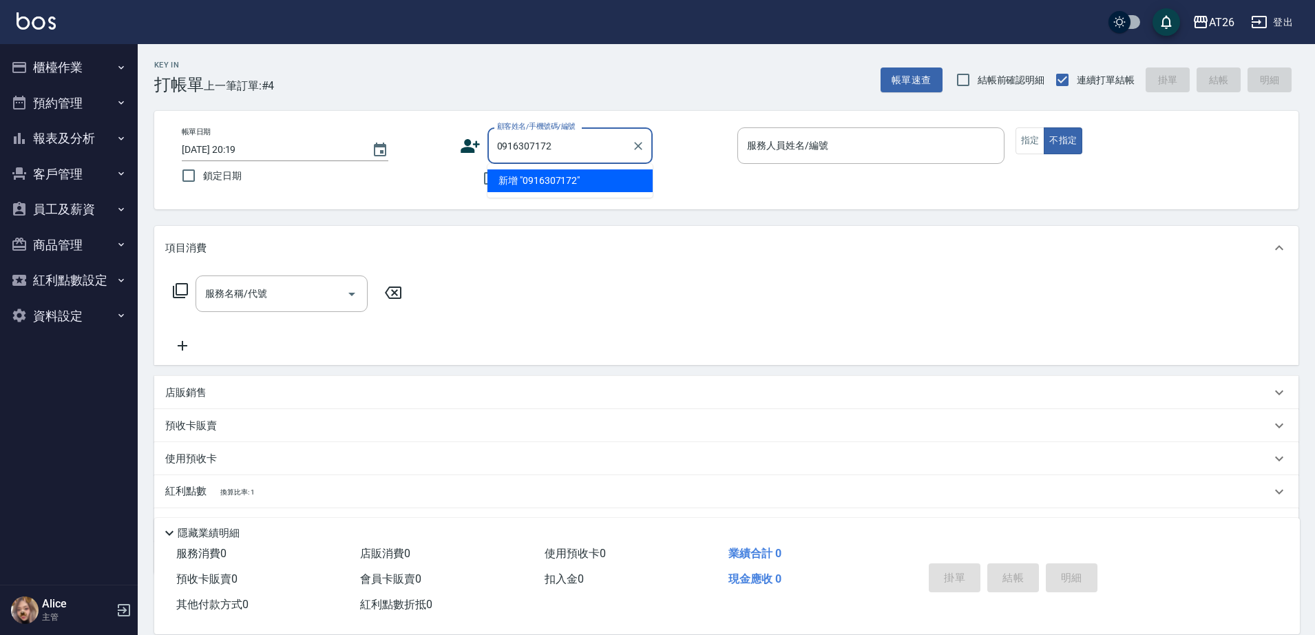
type input "0916307172"
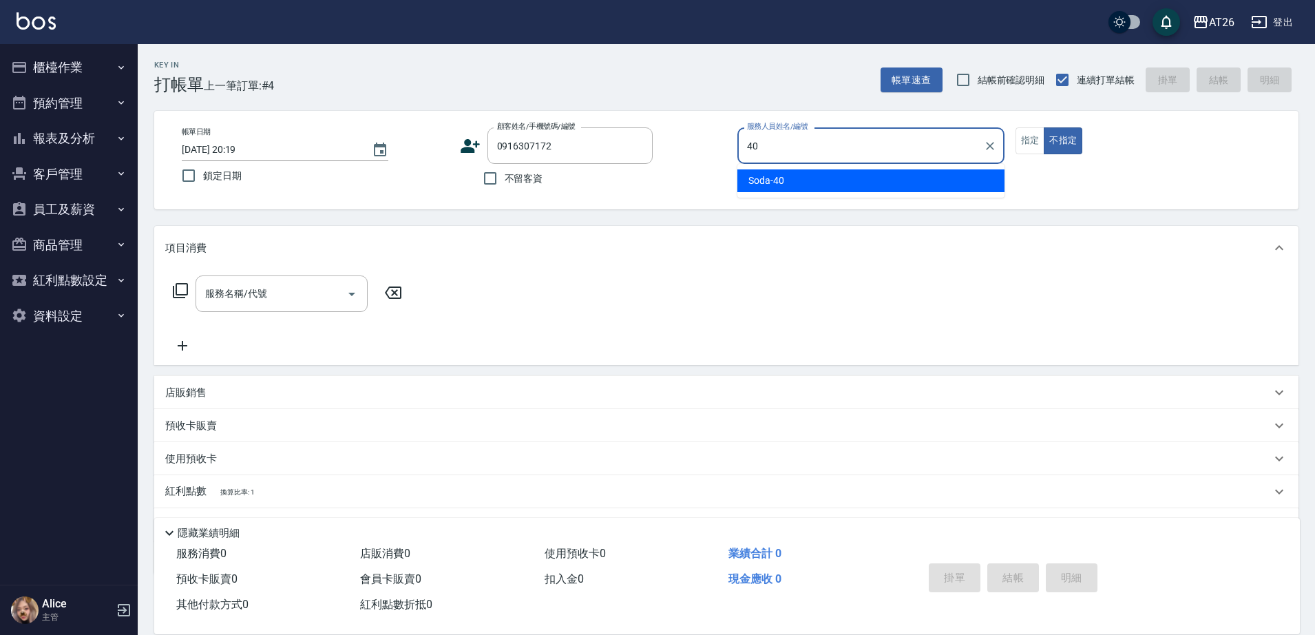
type input "Soda-40"
type button "false"
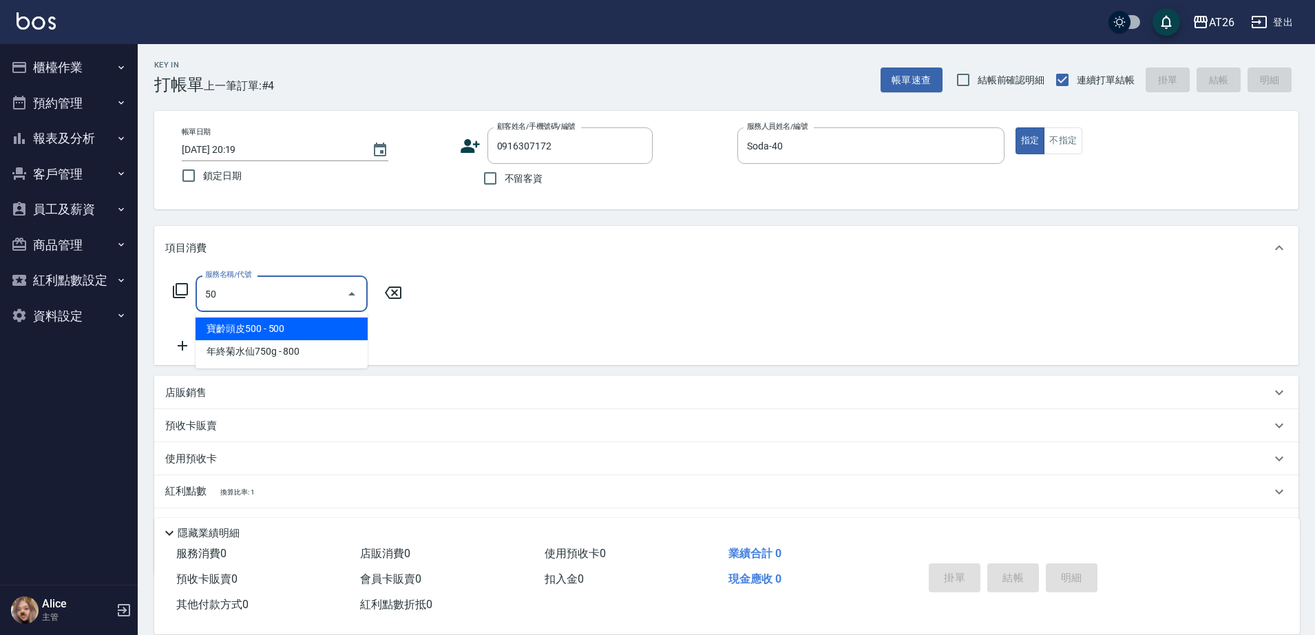
type input "501"
type input "120"
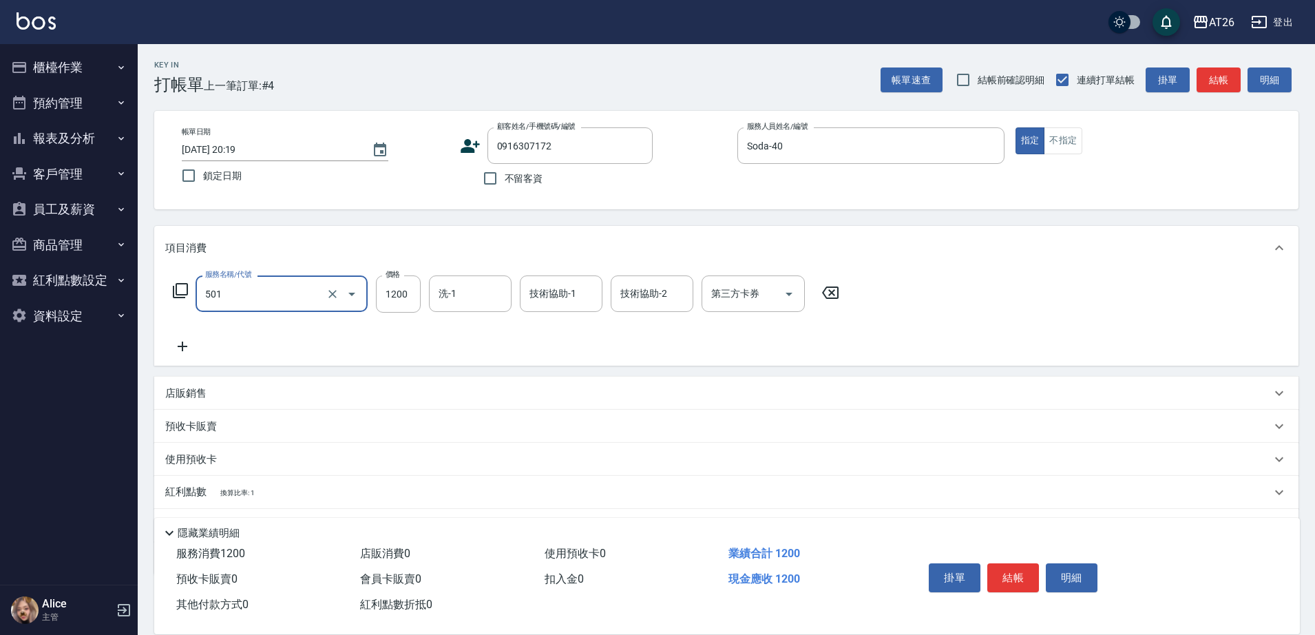
type input "染髮(501)"
type input "3"
type input "0"
type input "300"
type input "30"
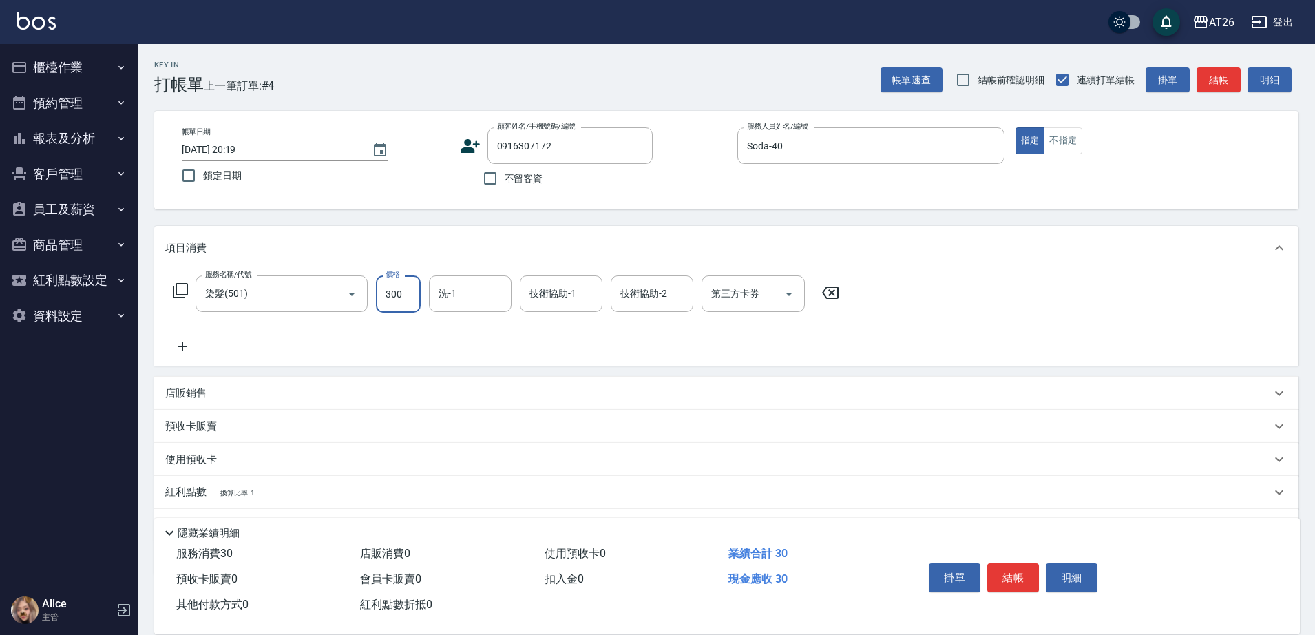
type input "3000"
type input "300"
type input "3000"
type input "祐希-44"
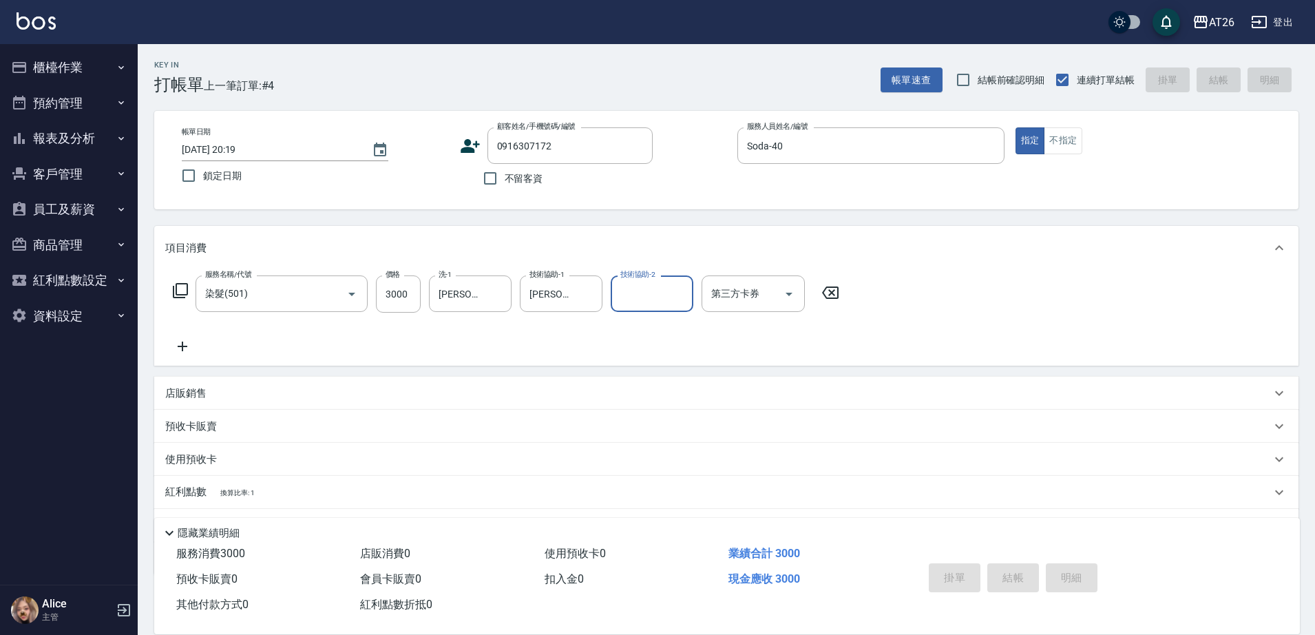
type input "2025/08/17 20:20"
type input "0"
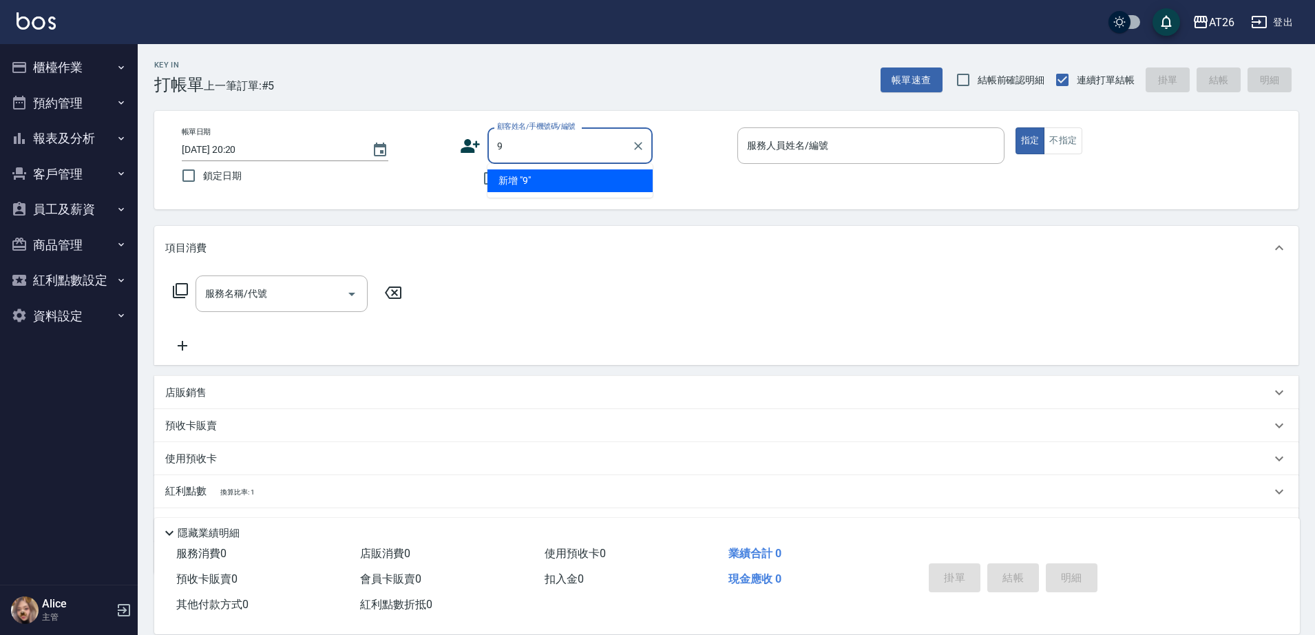
type input "99"
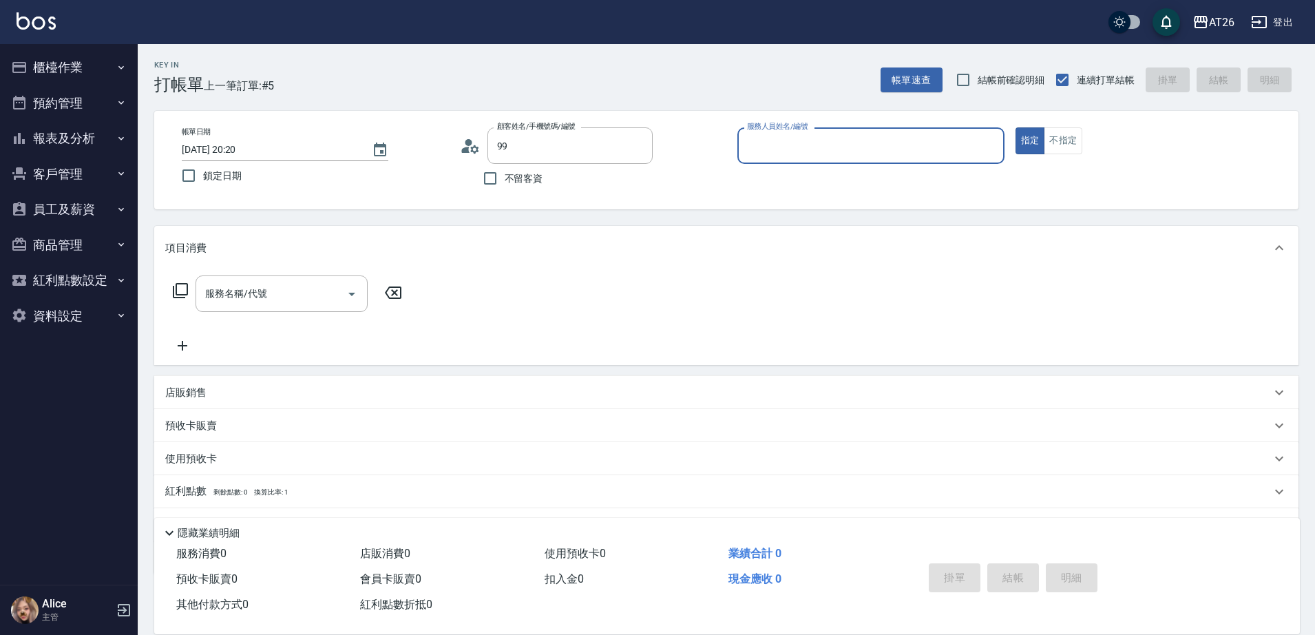
type input "吳昊軒/99/880414"
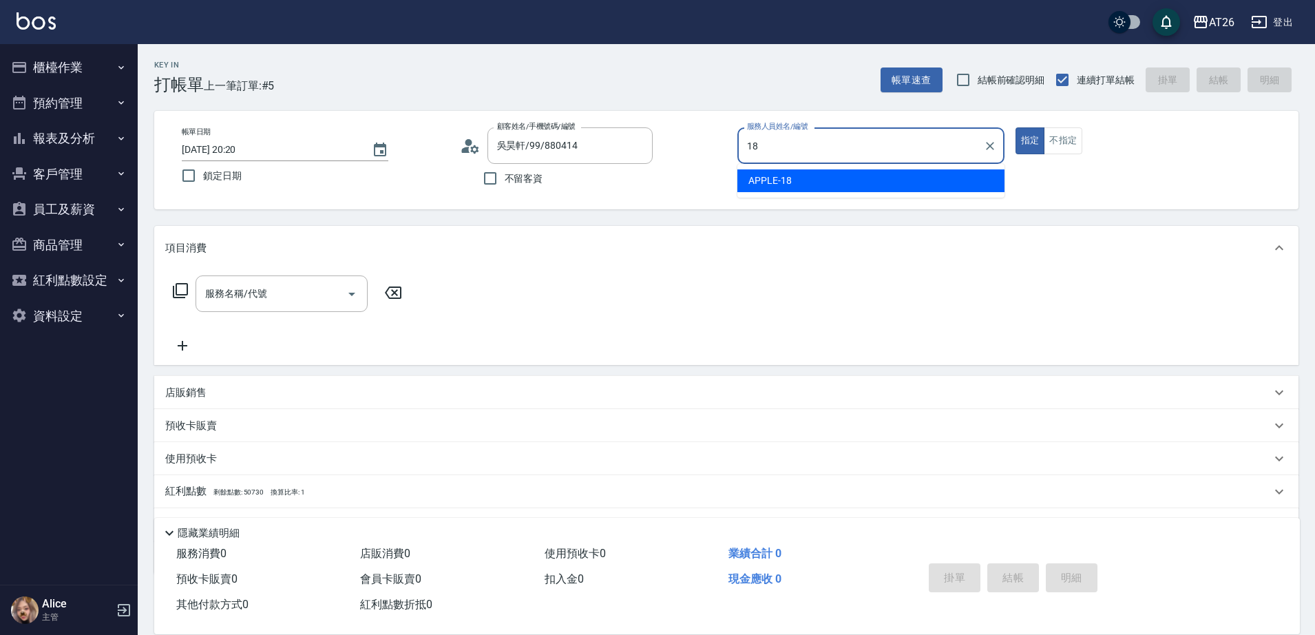
type input "18"
type button "true"
type input "APPLE-18"
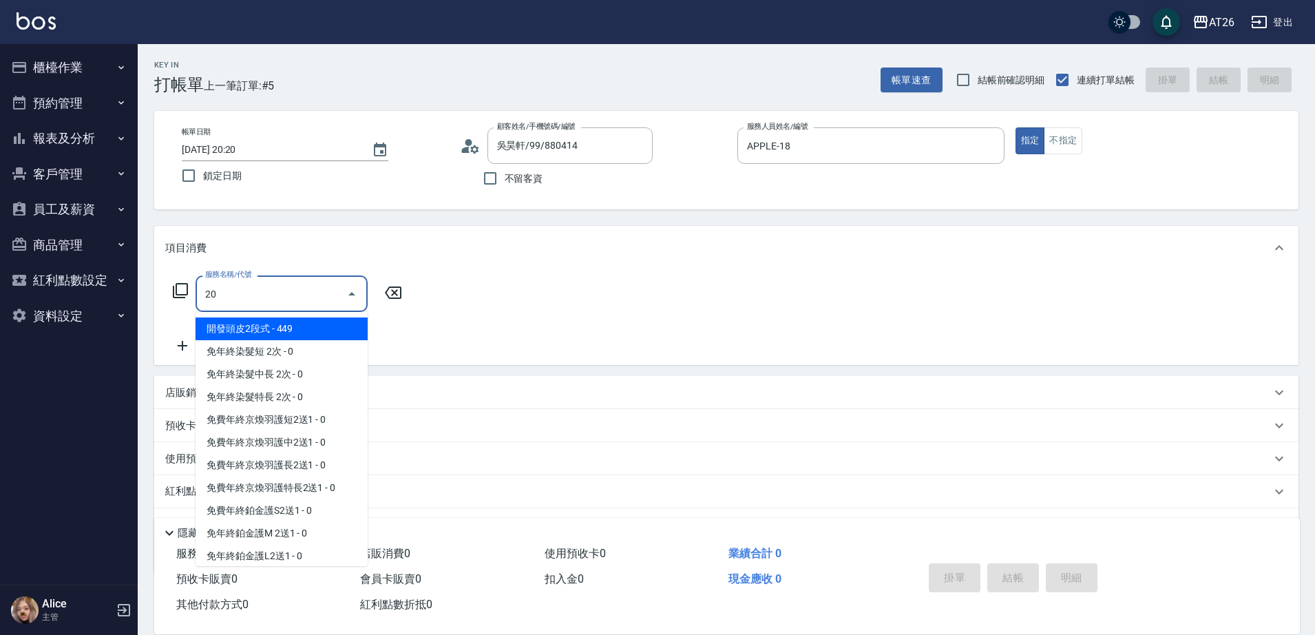
type input "201"
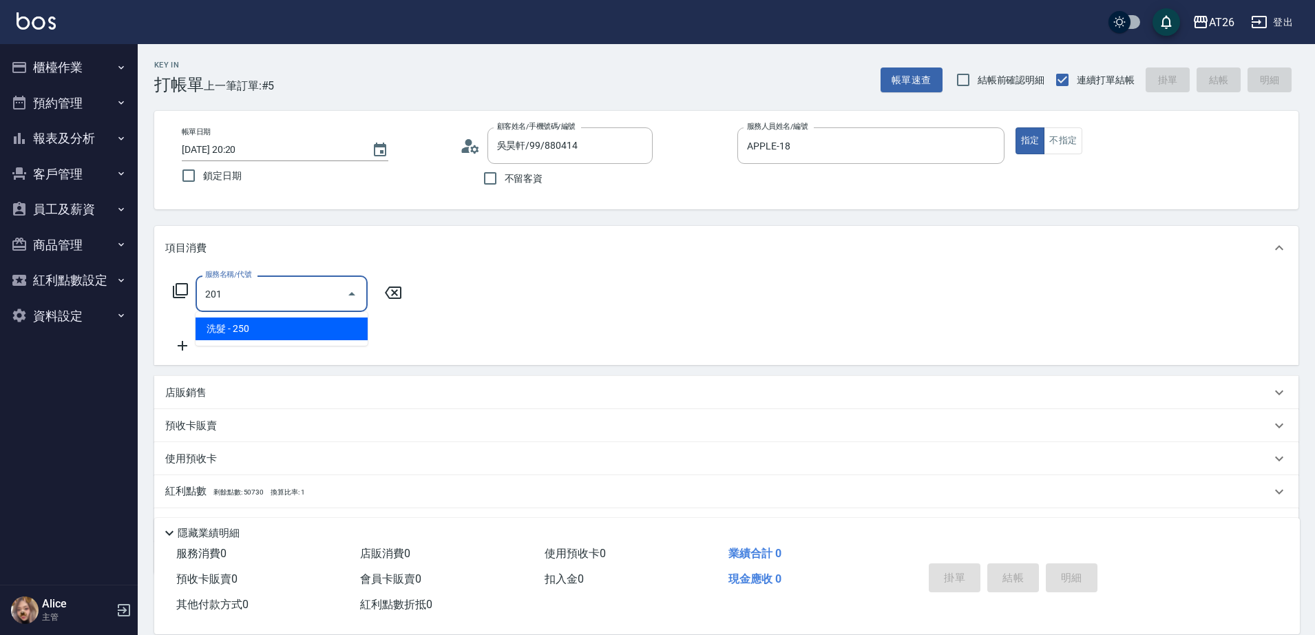
type input "20"
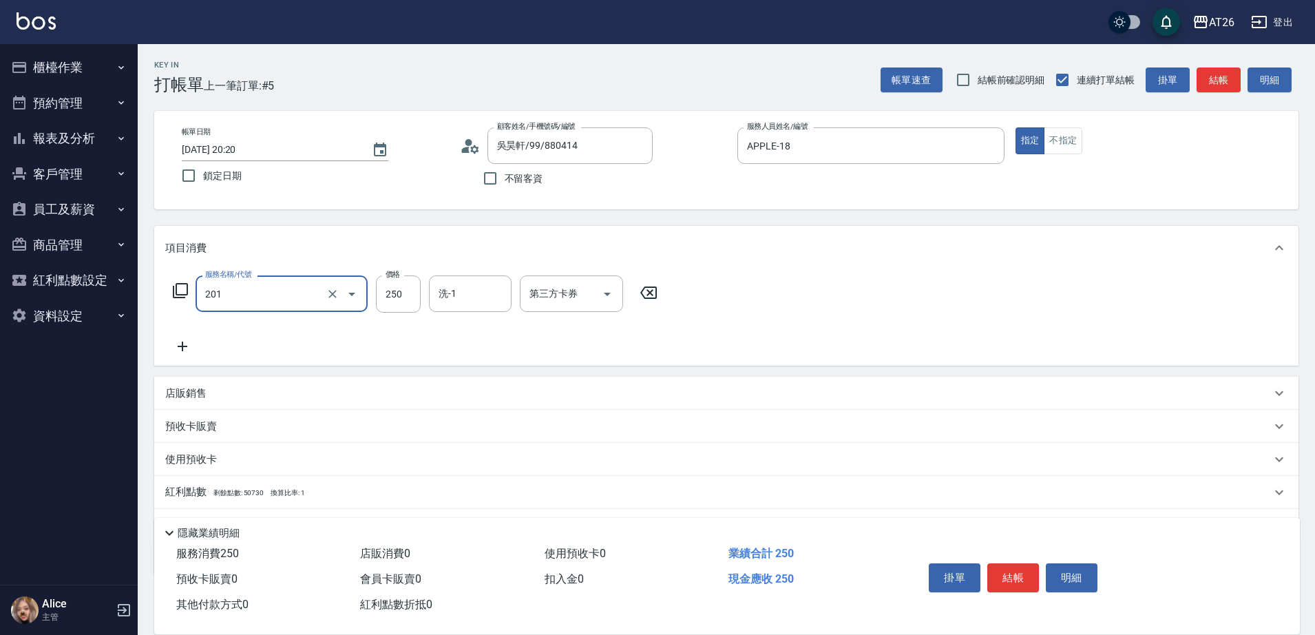
type input "洗髮(201)"
type input "6"
type input "0"
type input "600"
type input "60"
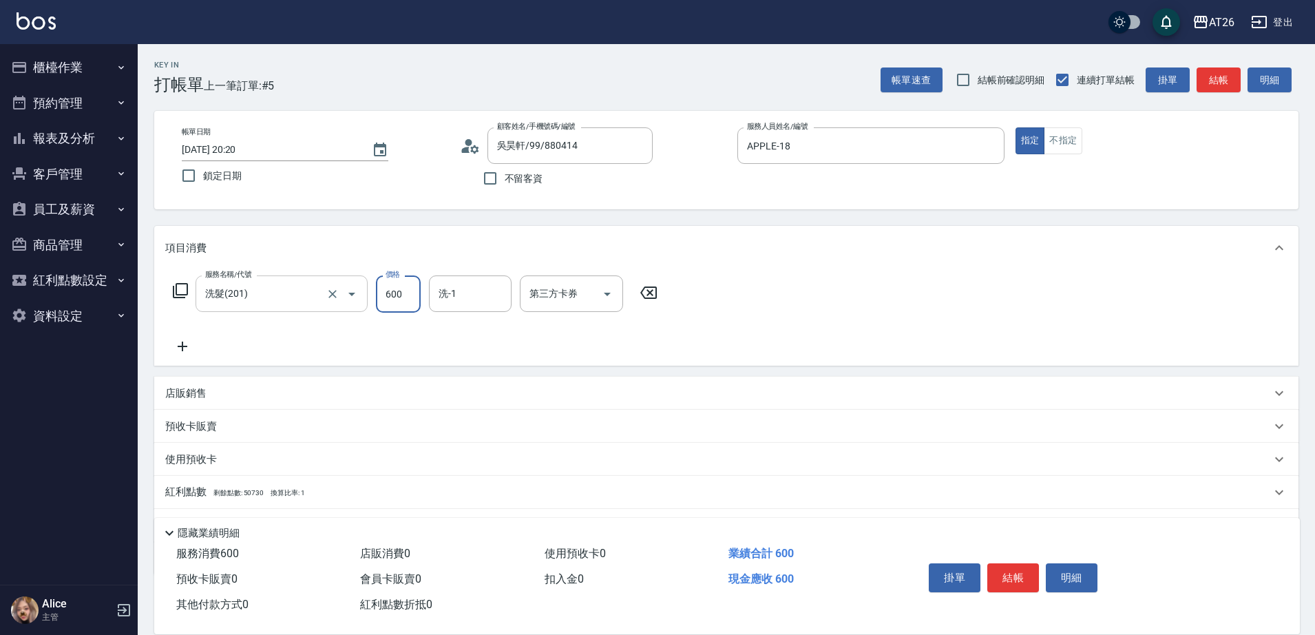
type input "600"
click at [271, 291] on input "洗髮(201)" at bounding box center [262, 294] width 121 height 24
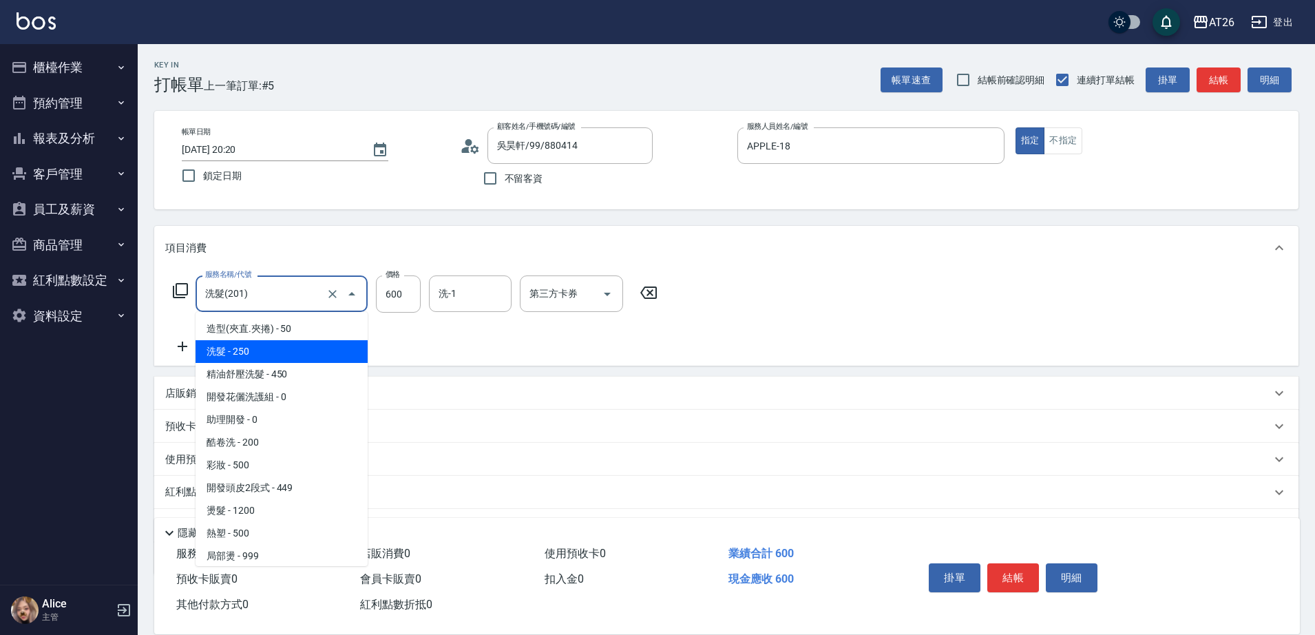
type input "4"
type input "0"
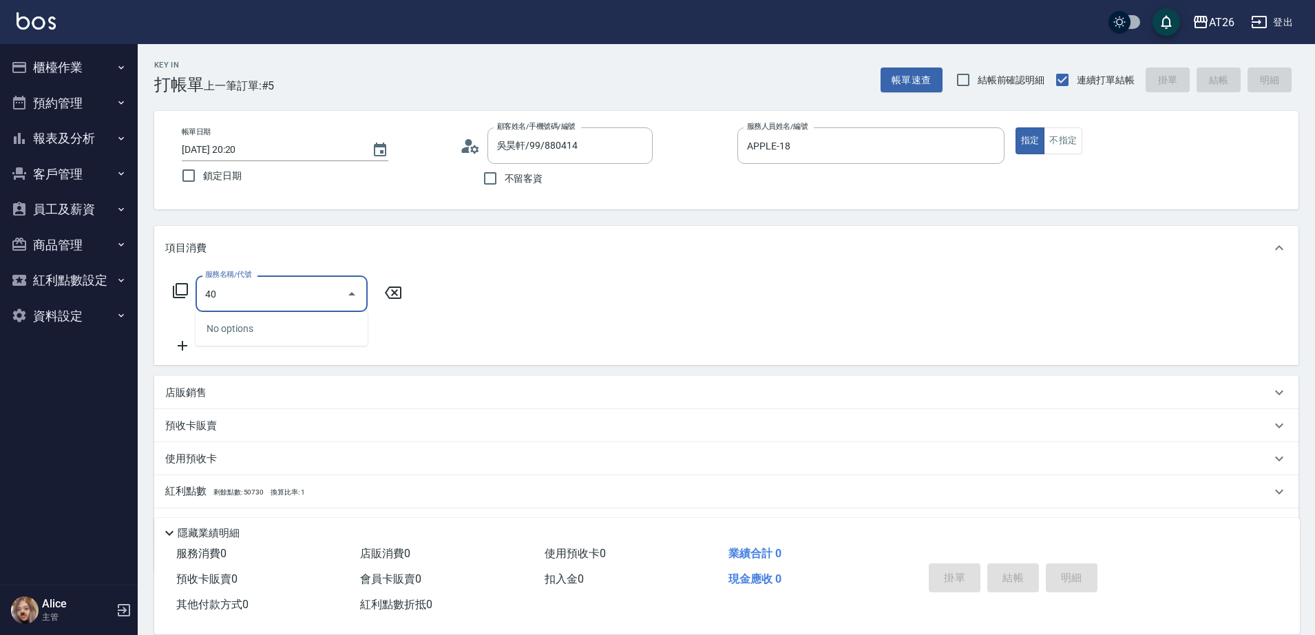
type input "401"
type input "20"
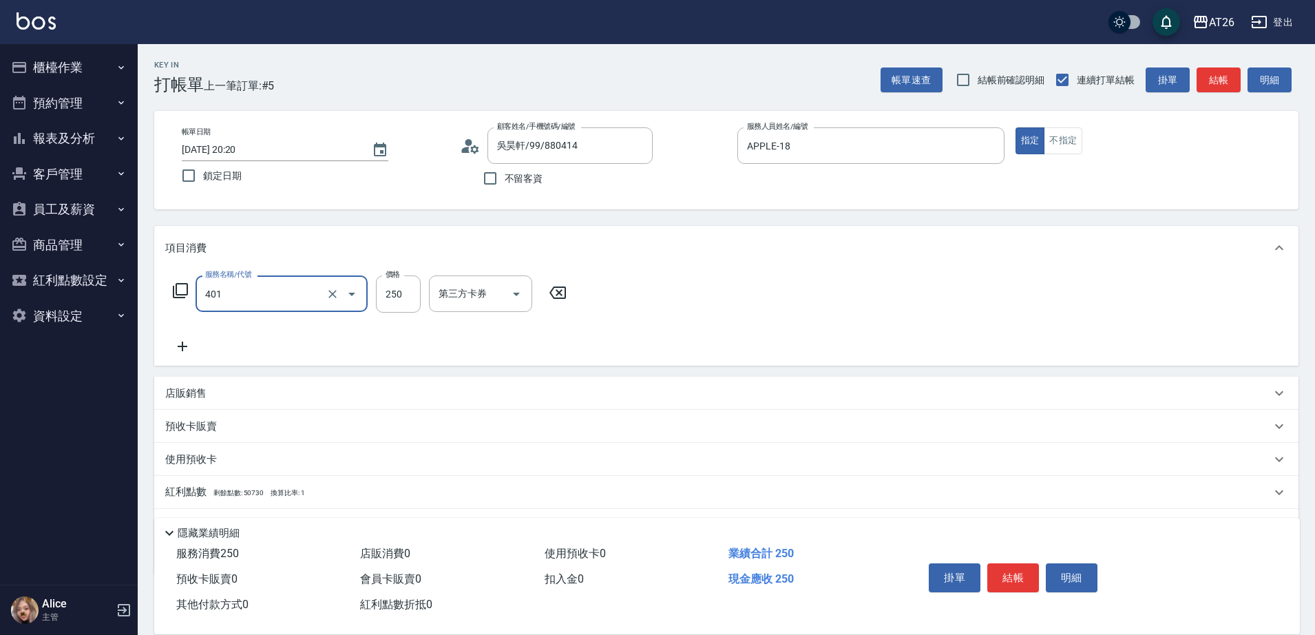
type input "剪髮(401)"
type input "6"
type input "0"
type input "600"
type input "60"
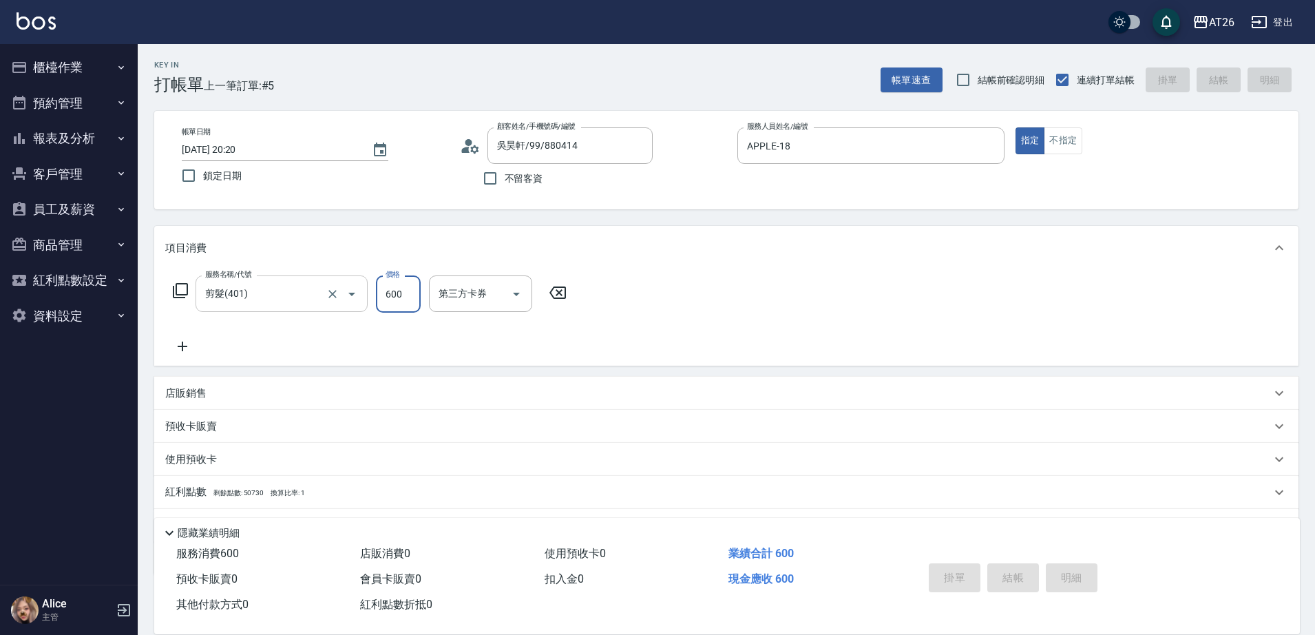
type input "2025/08/17 20:21"
type input "0"
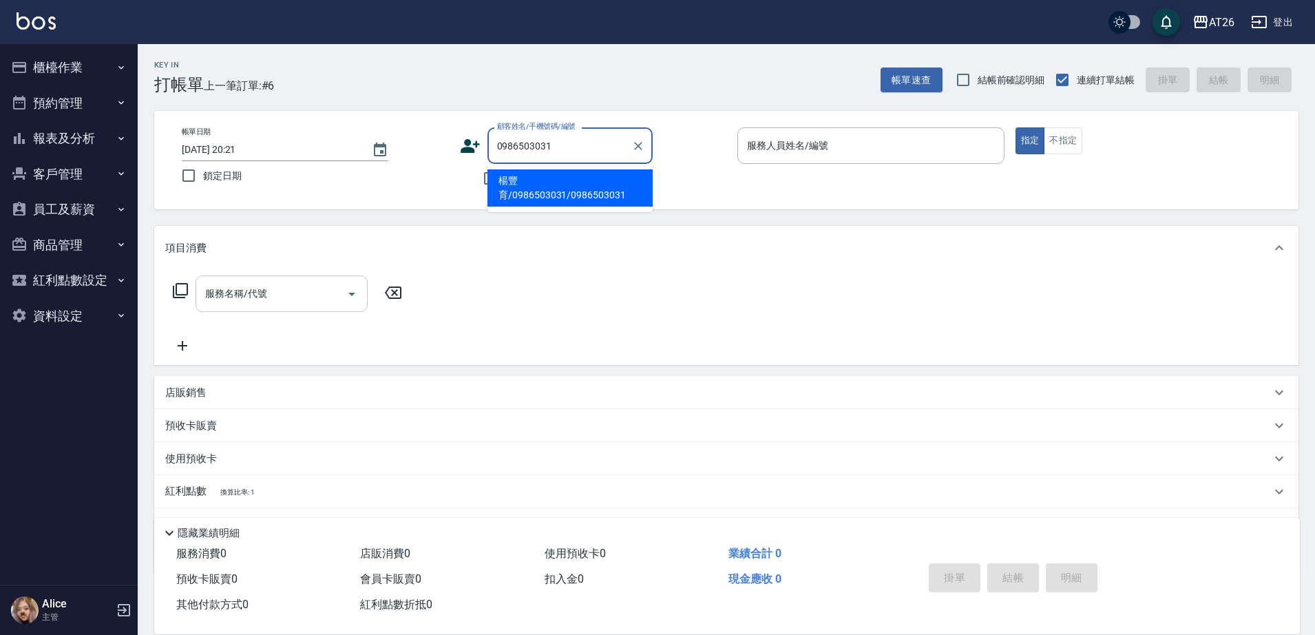
type input "楊豐育/0986503031/0986503031"
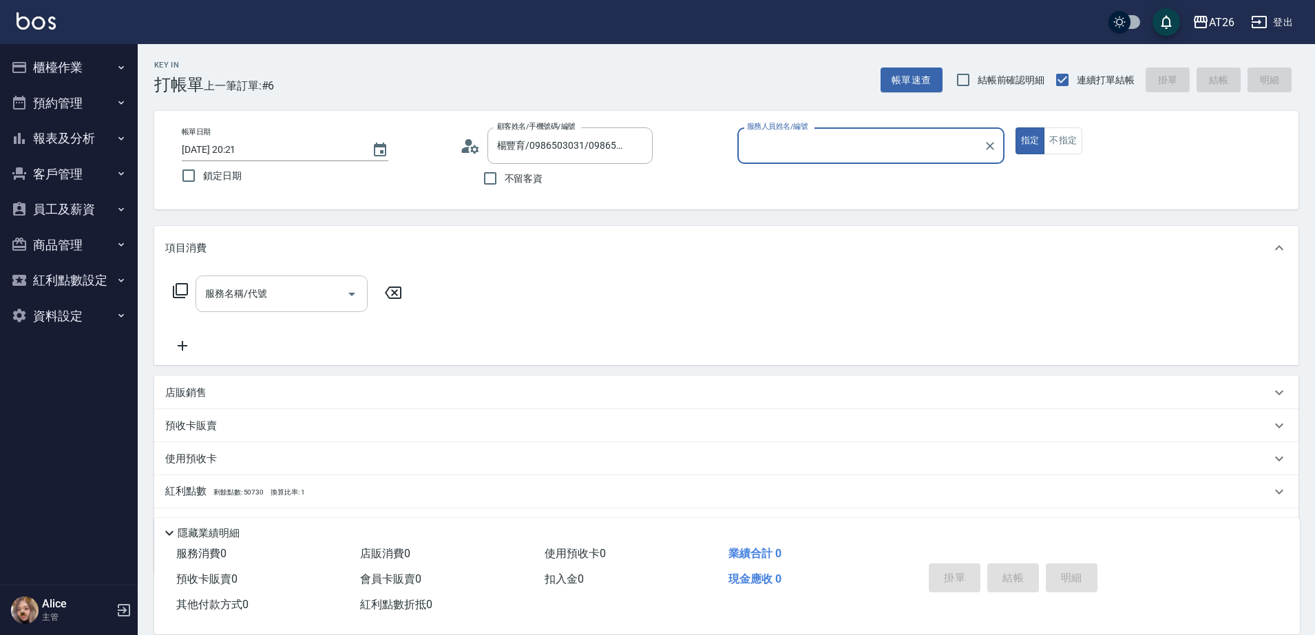
type input "ALICE-08"
click at [1015, 127] on button "指定" at bounding box center [1030, 140] width 30 height 27
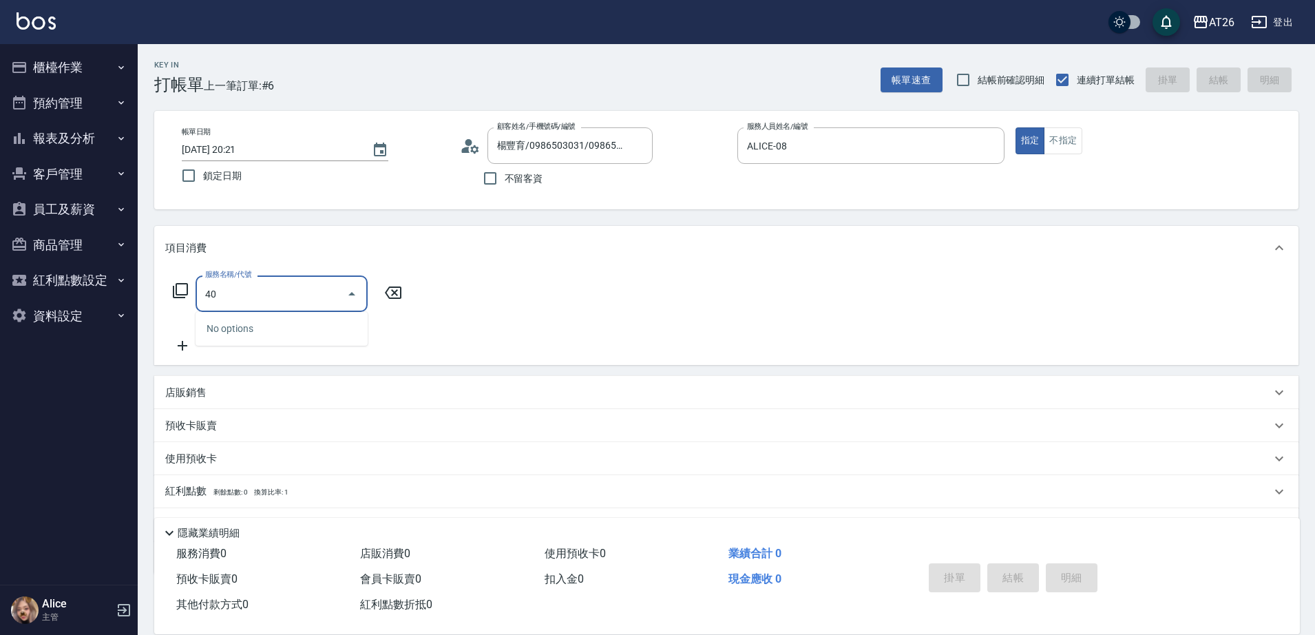
type input "401"
type input "20"
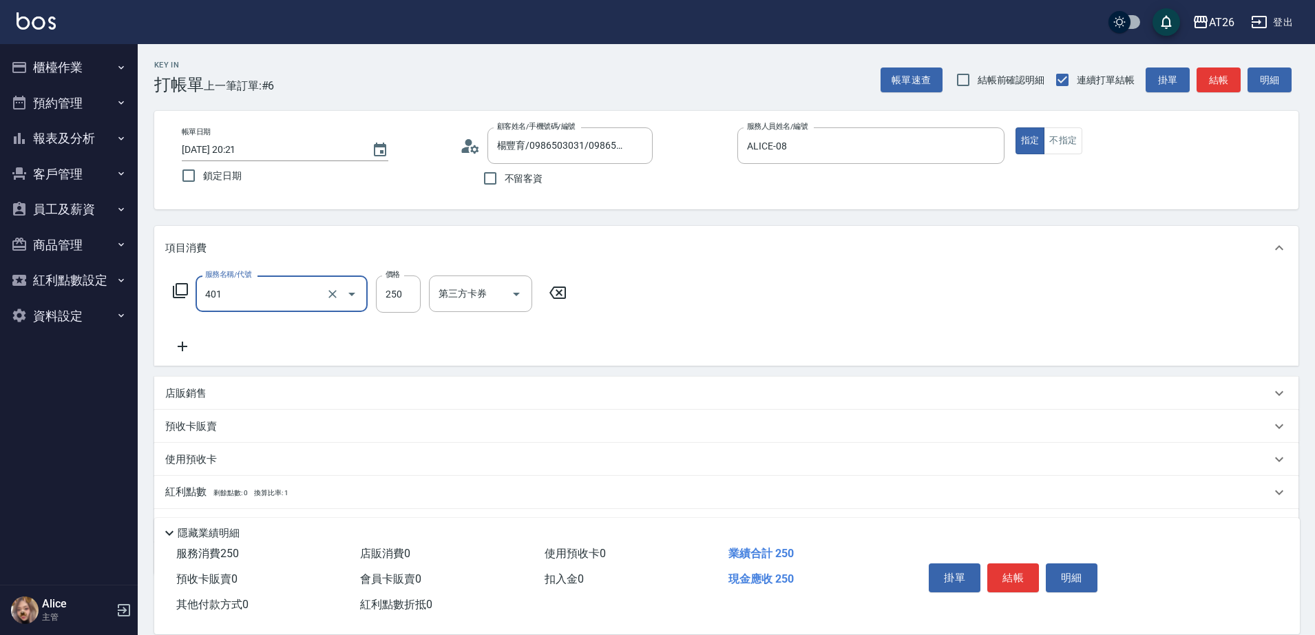
type input "剪髮(401)"
type input "6"
type input "0"
type input "600"
type input "60"
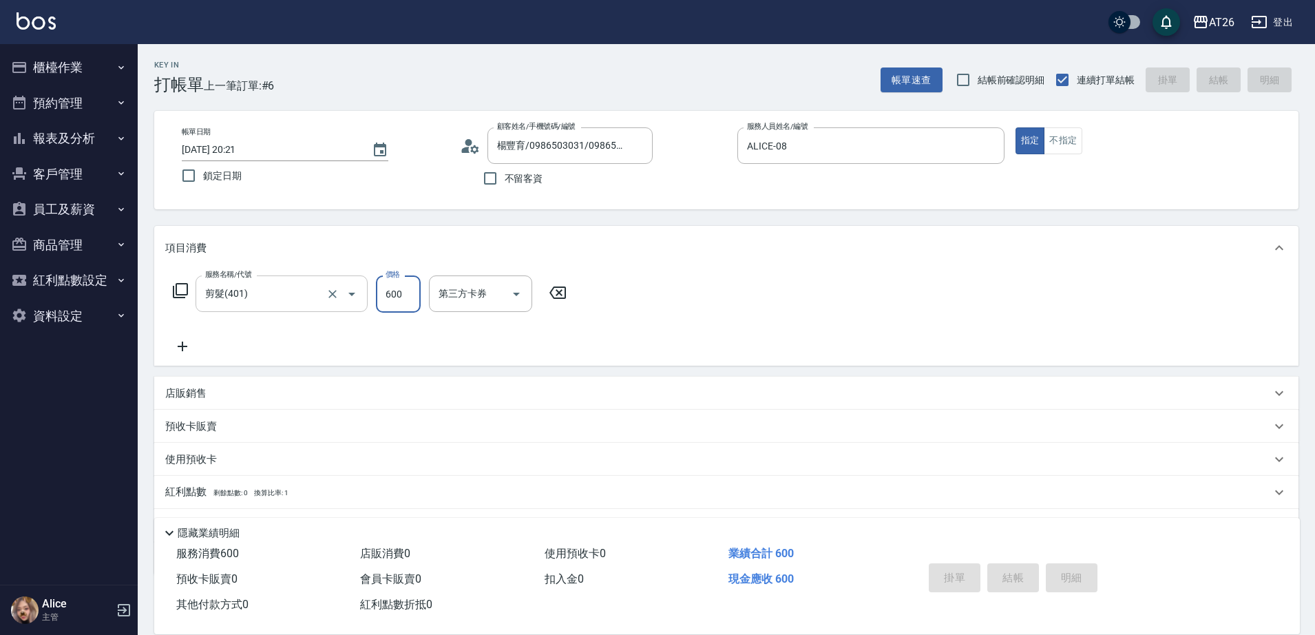
type input "0"
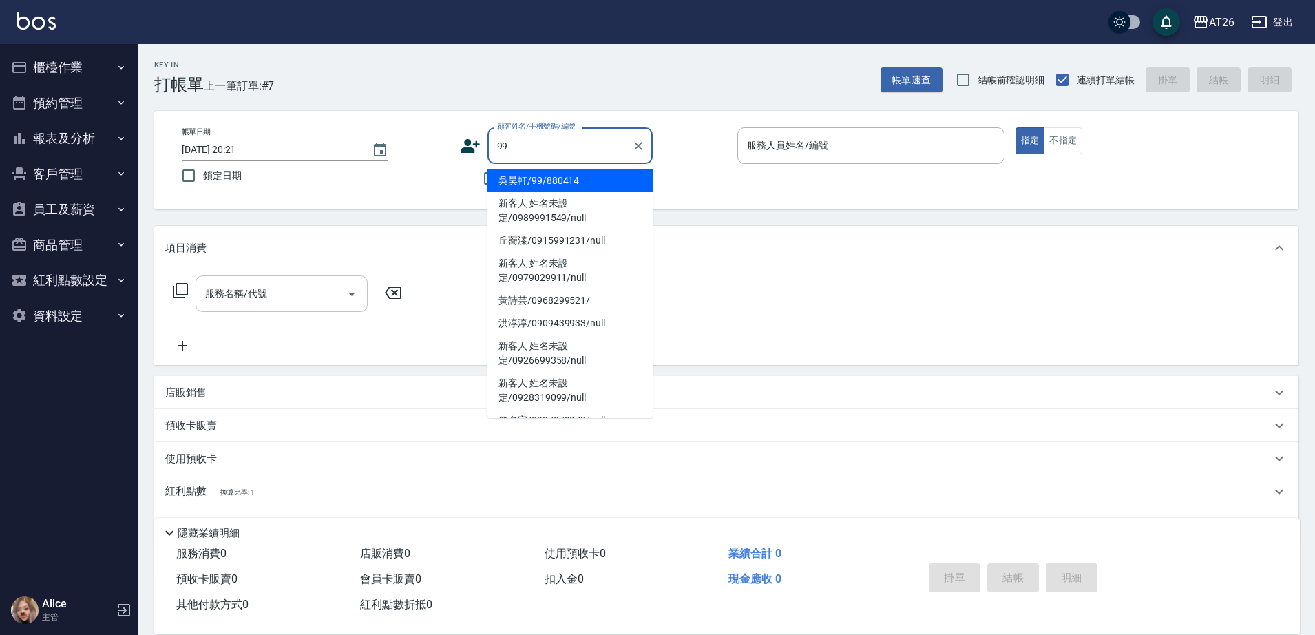
type input "吳昊軒/99/880414"
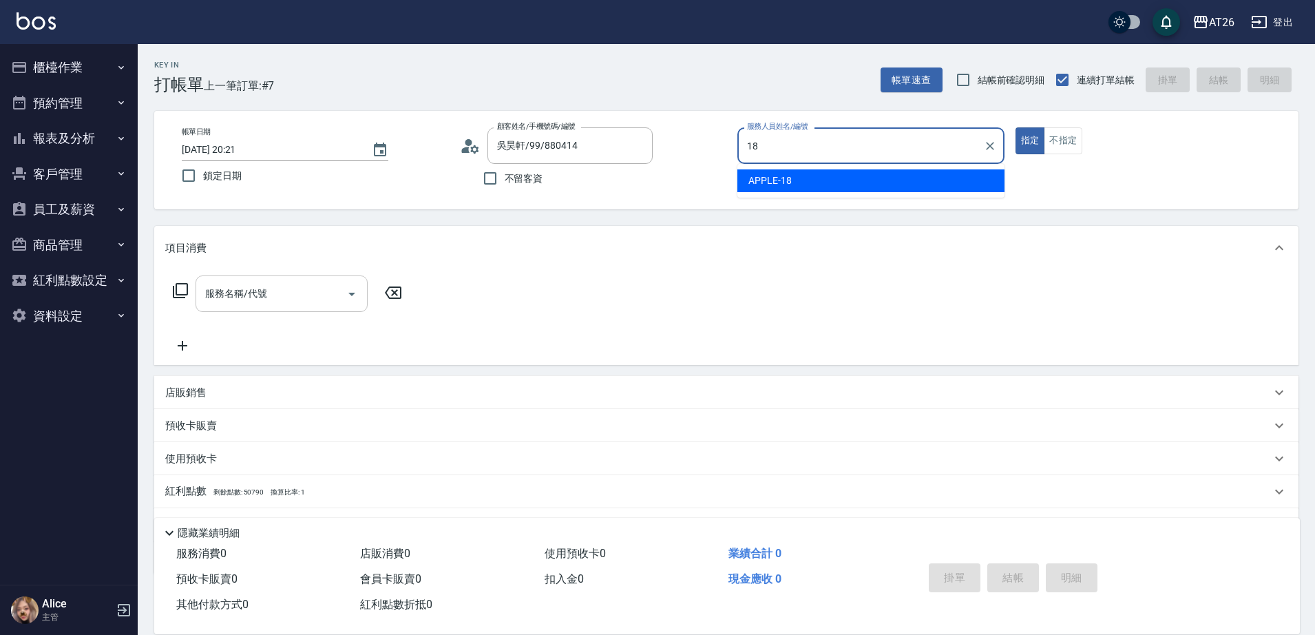
type input "APPLE-18"
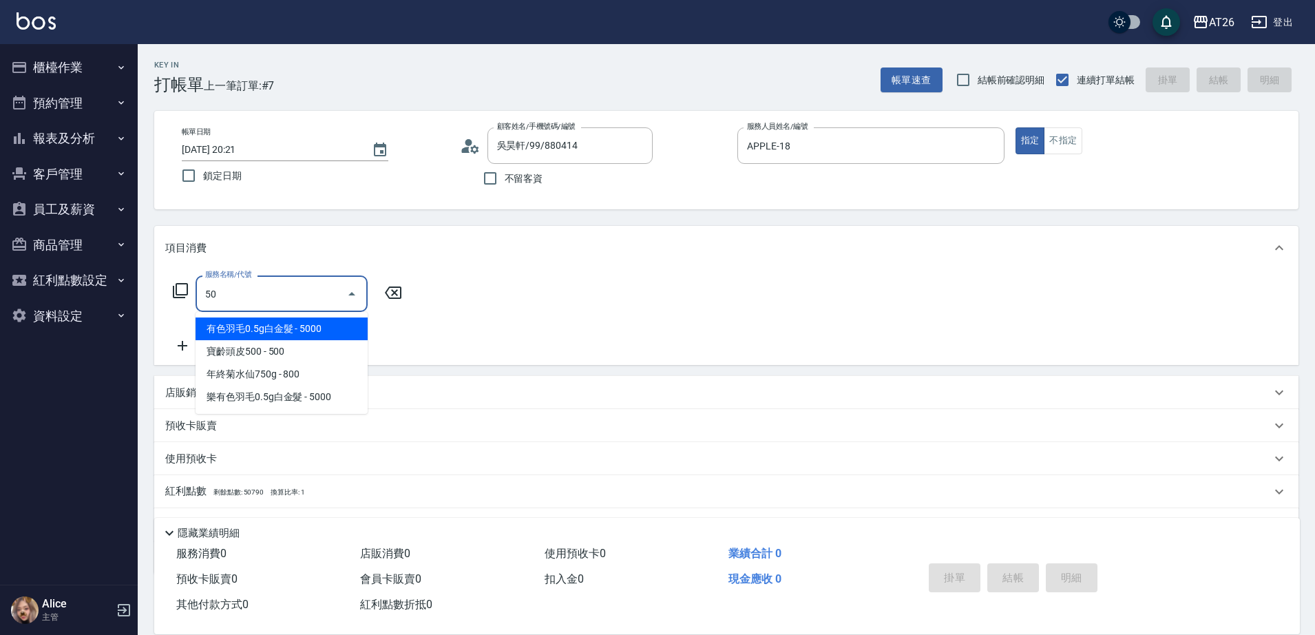
type input "501"
type input "120"
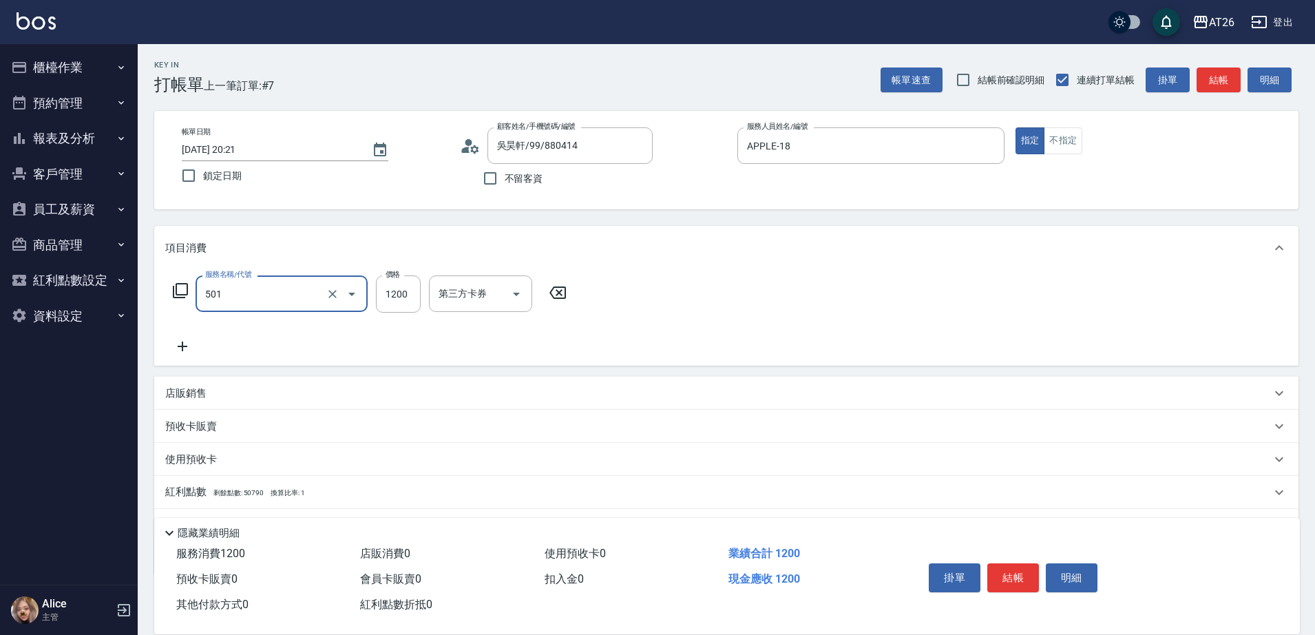
type input "染髮(501)"
type input "2"
type input "0"
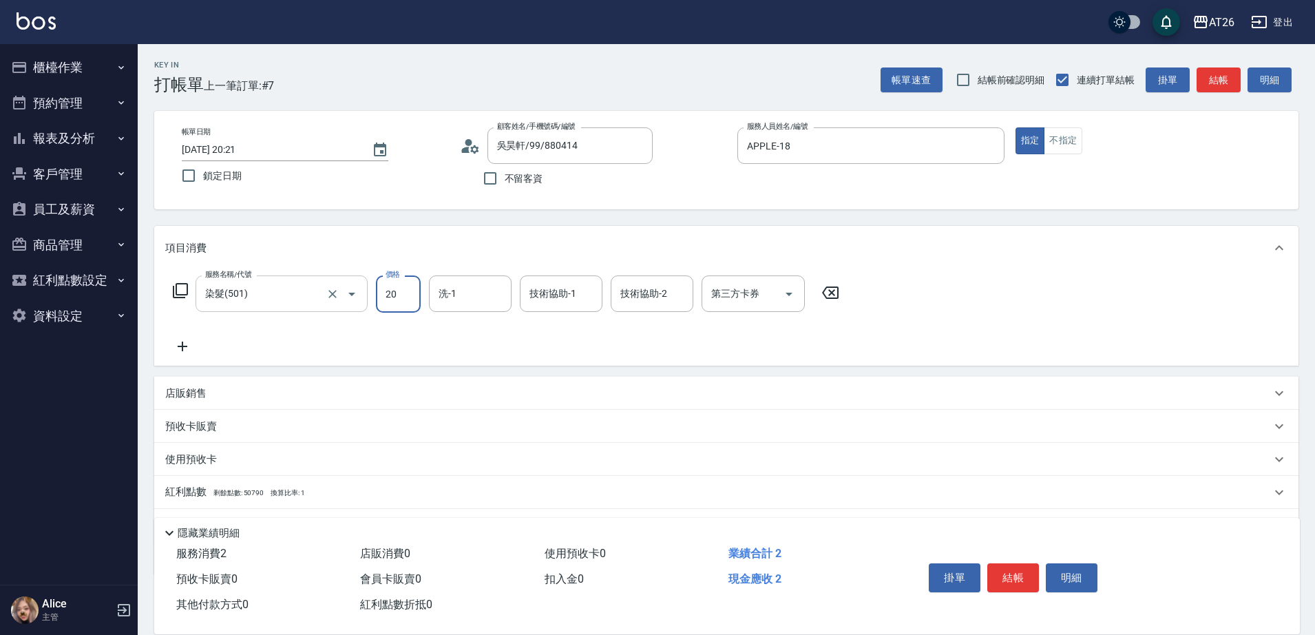
type input "200"
type input "20"
type input "2000"
type input "200"
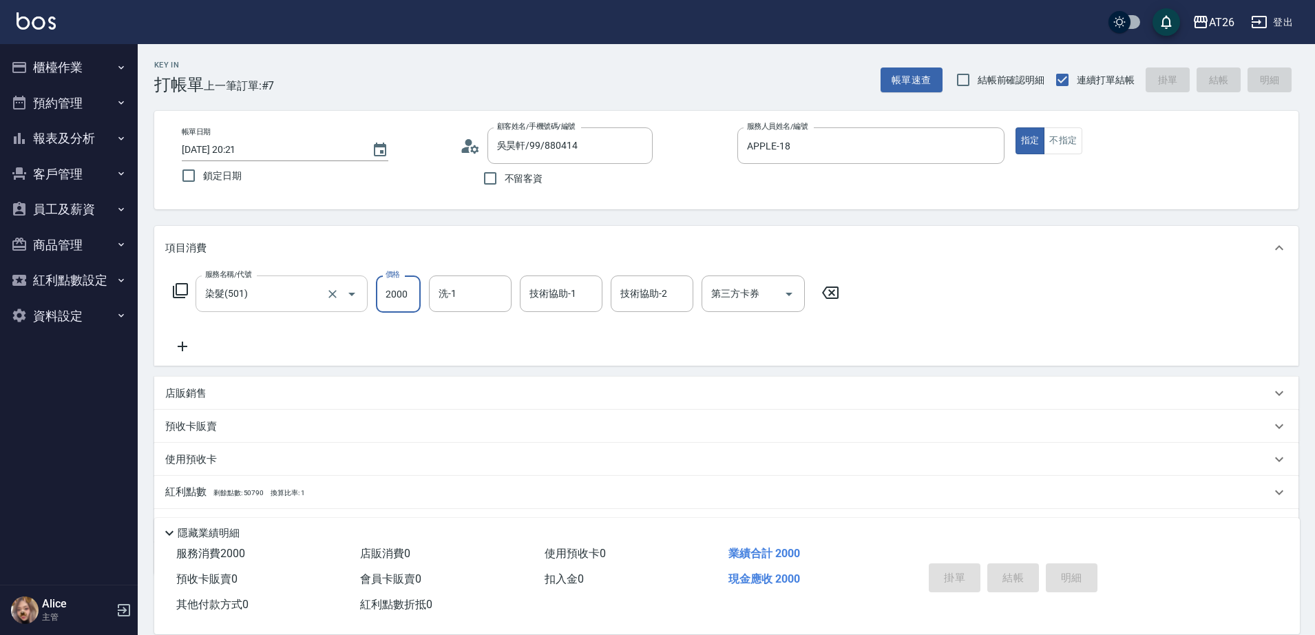
type input "0"
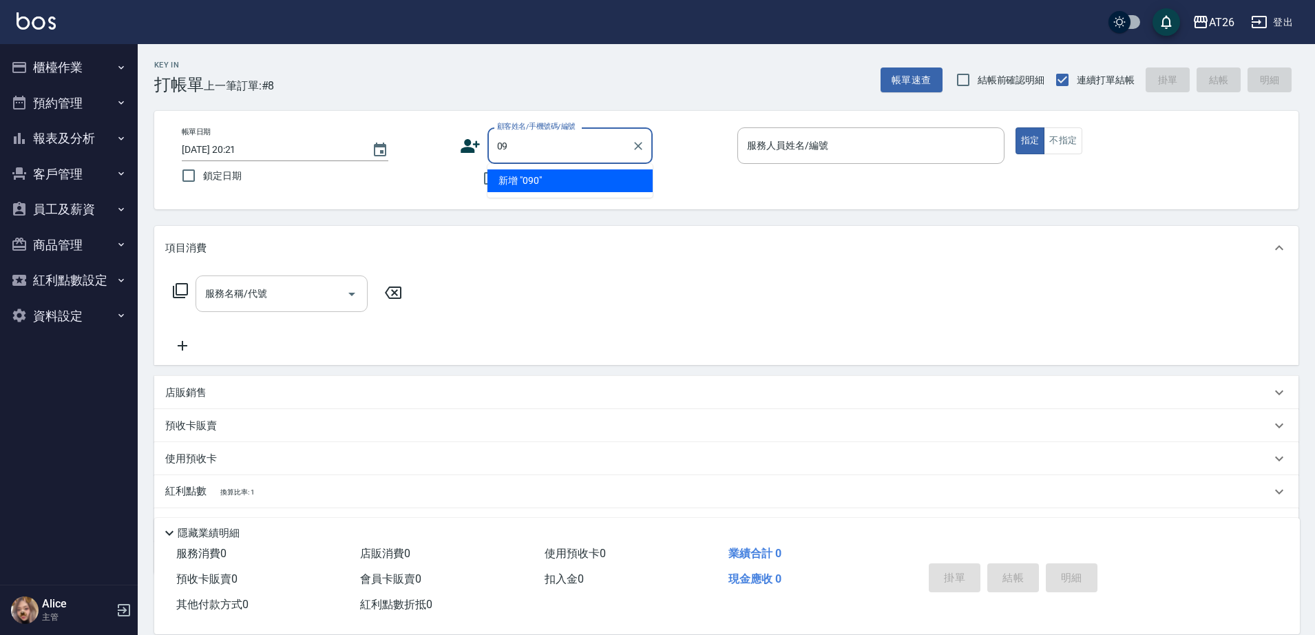
type input "0"
type input "0901100323"
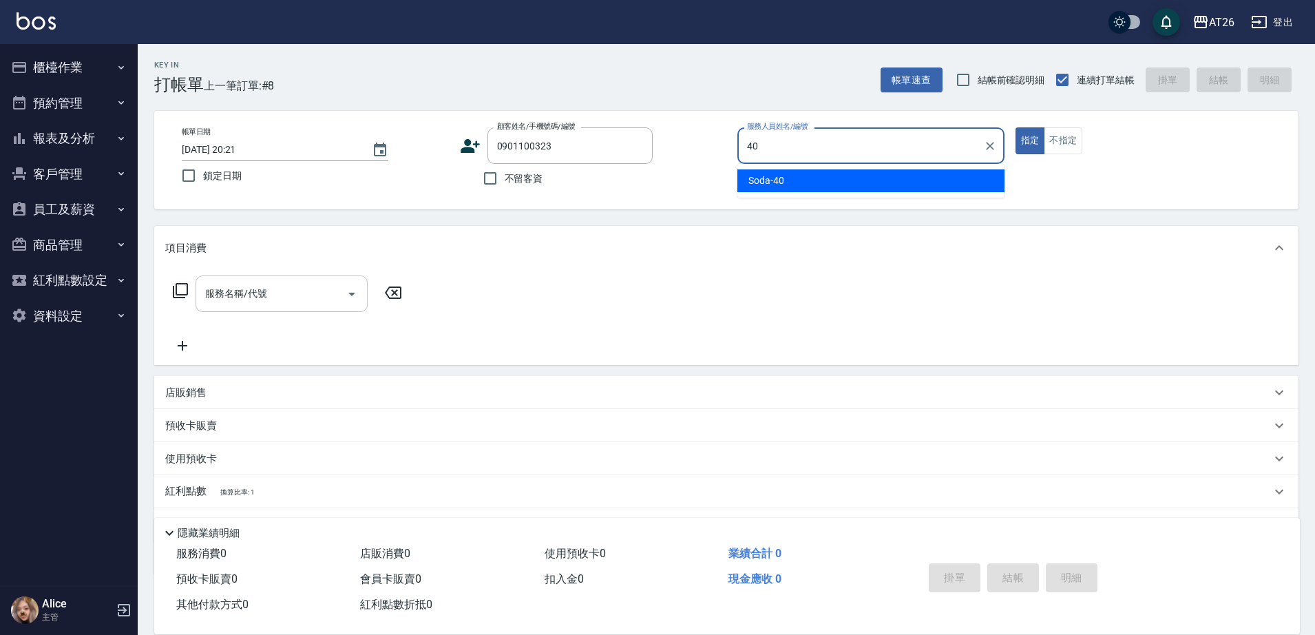
type input "Soda-40"
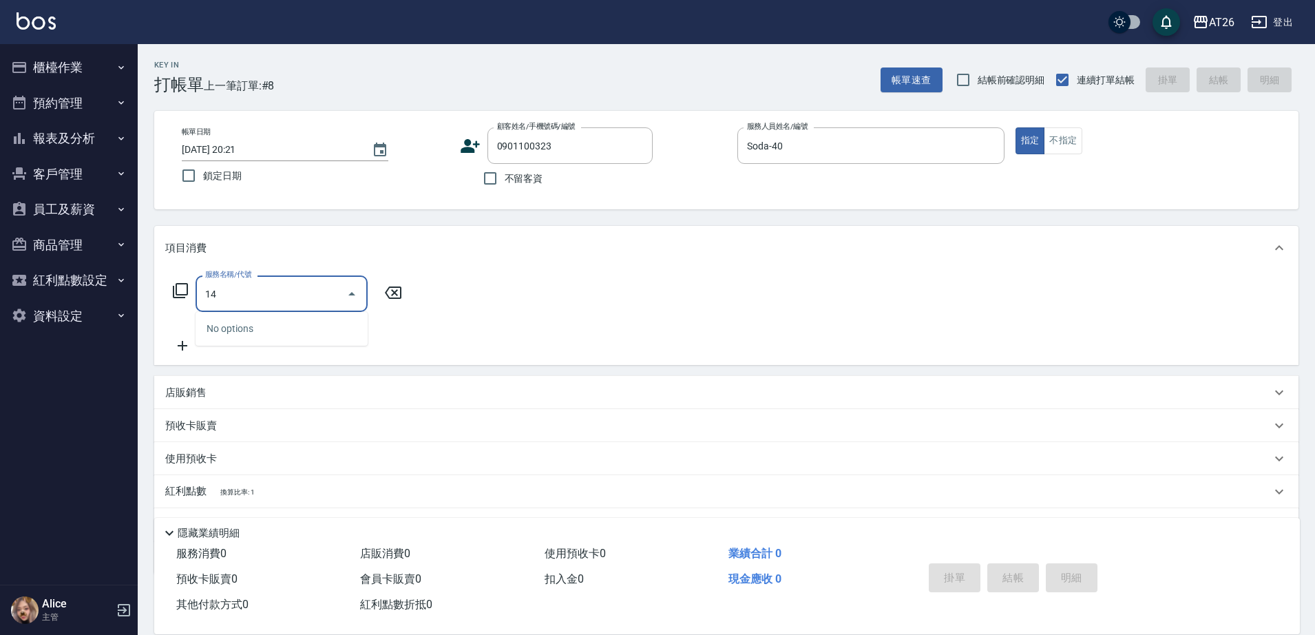
type input "1"
type input "501"
type input "120"
type input "染髮(501)"
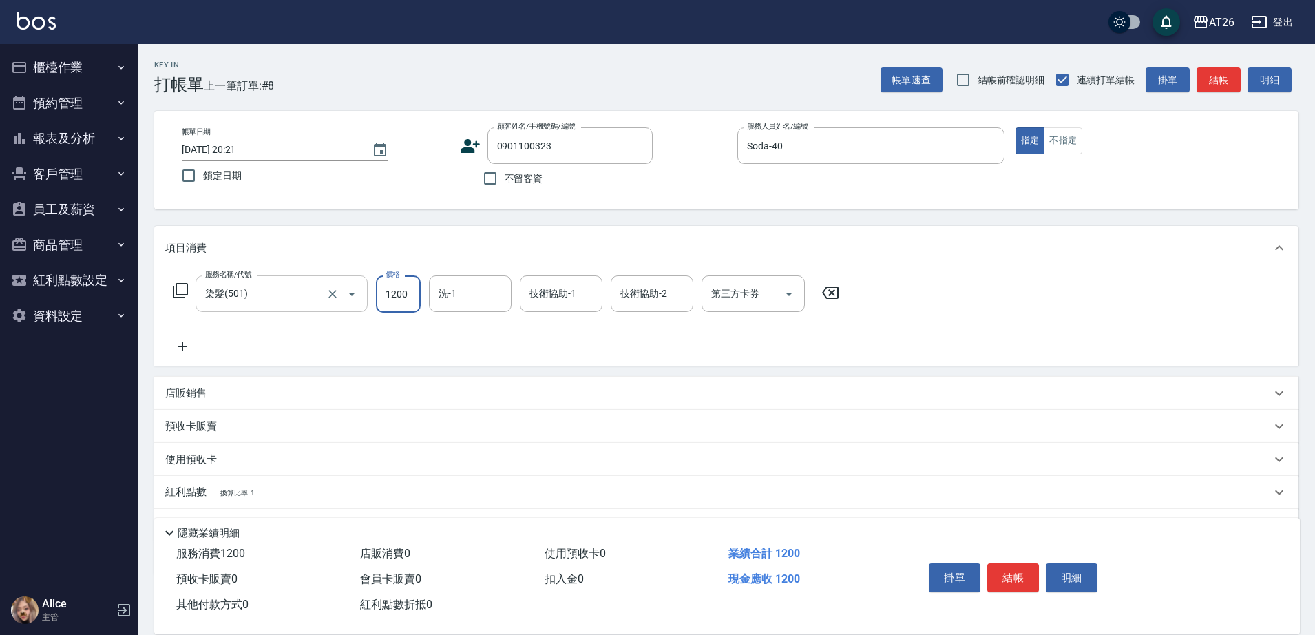
type input "1"
type input "0"
type input "14"
type input "10"
type input "1480"
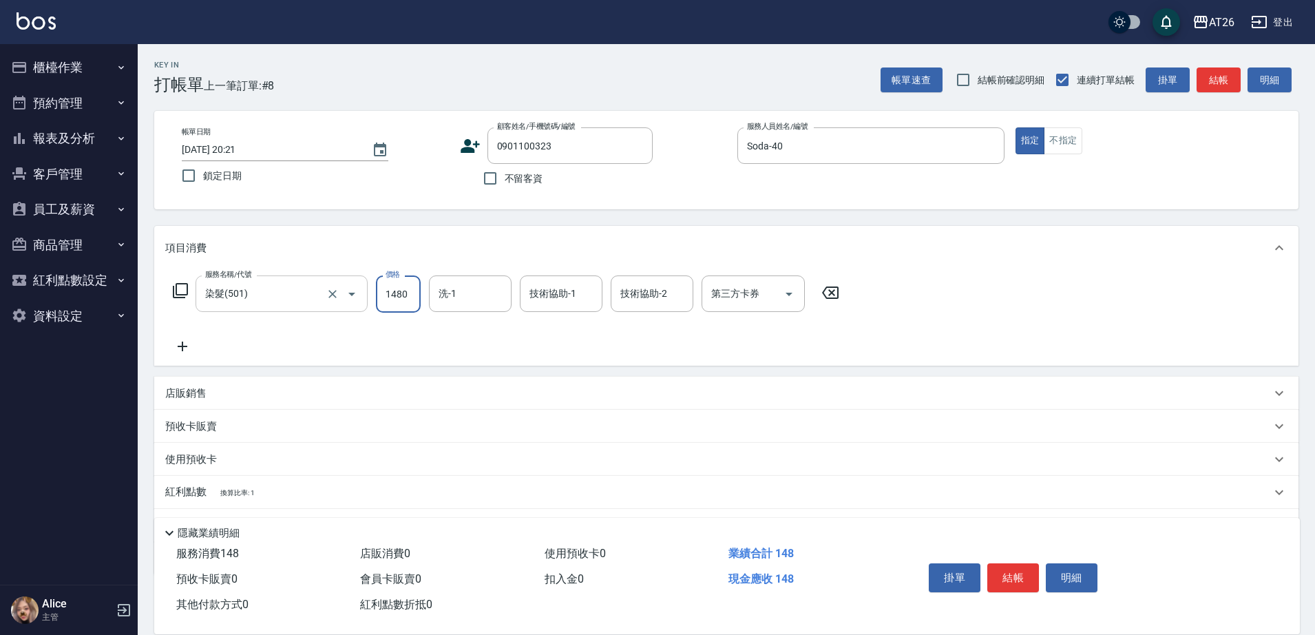
type input "140"
type input "1480"
type input "[PERSON_NAME]-44"
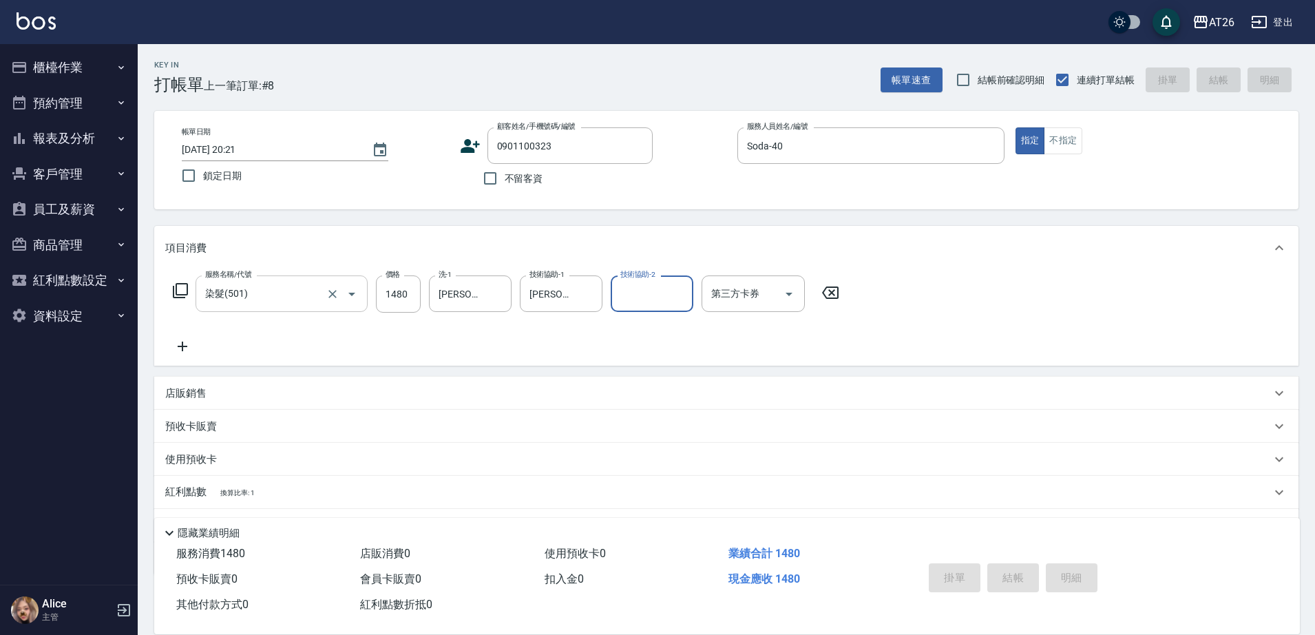
type input "2025/08/17 20:22"
type input "0"
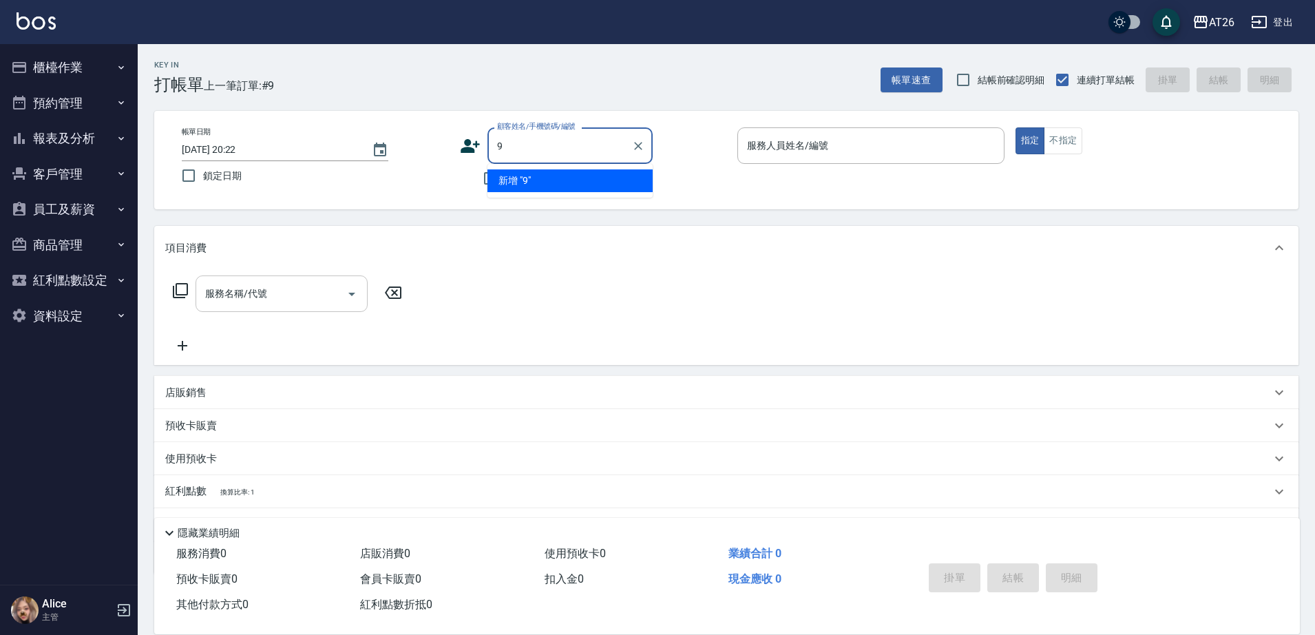
type input "99"
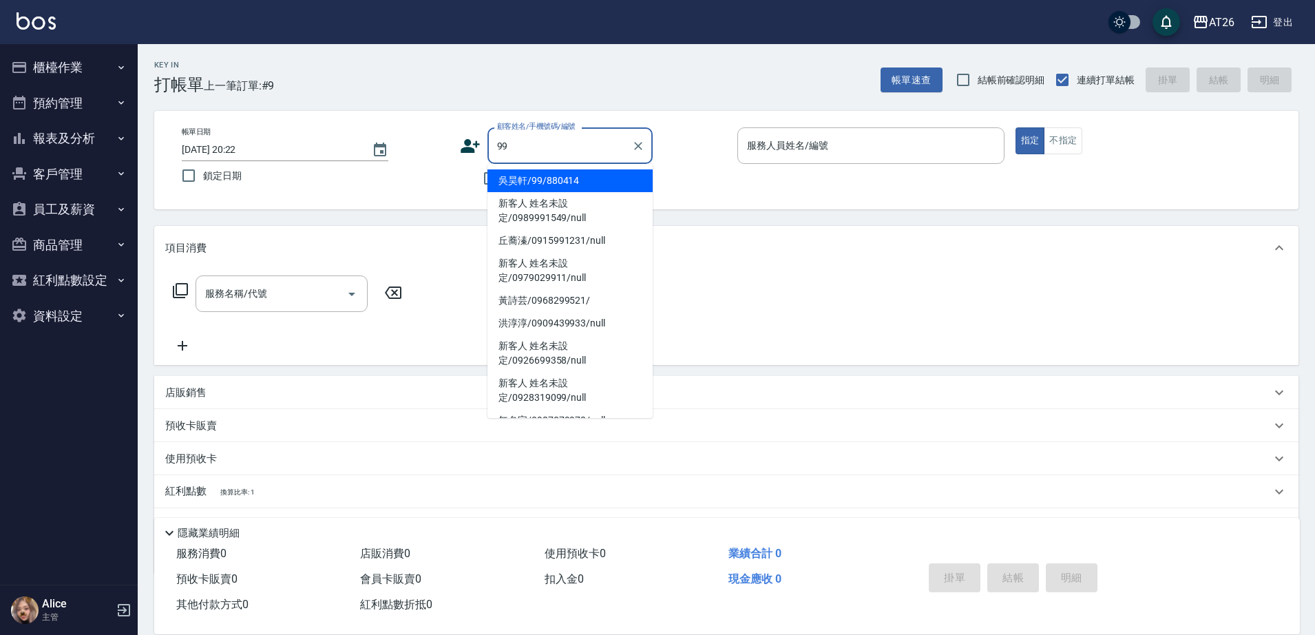
type input "吳昊軒/99/880414"
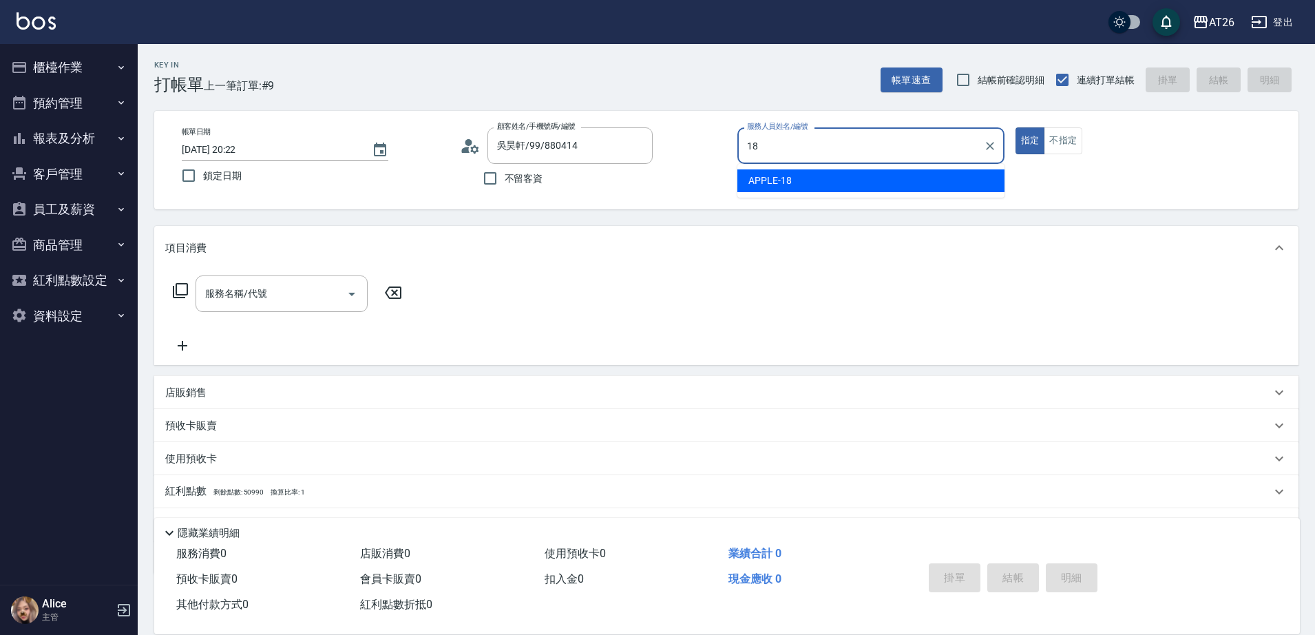
type input "18"
type button "true"
type input "APPLE-18"
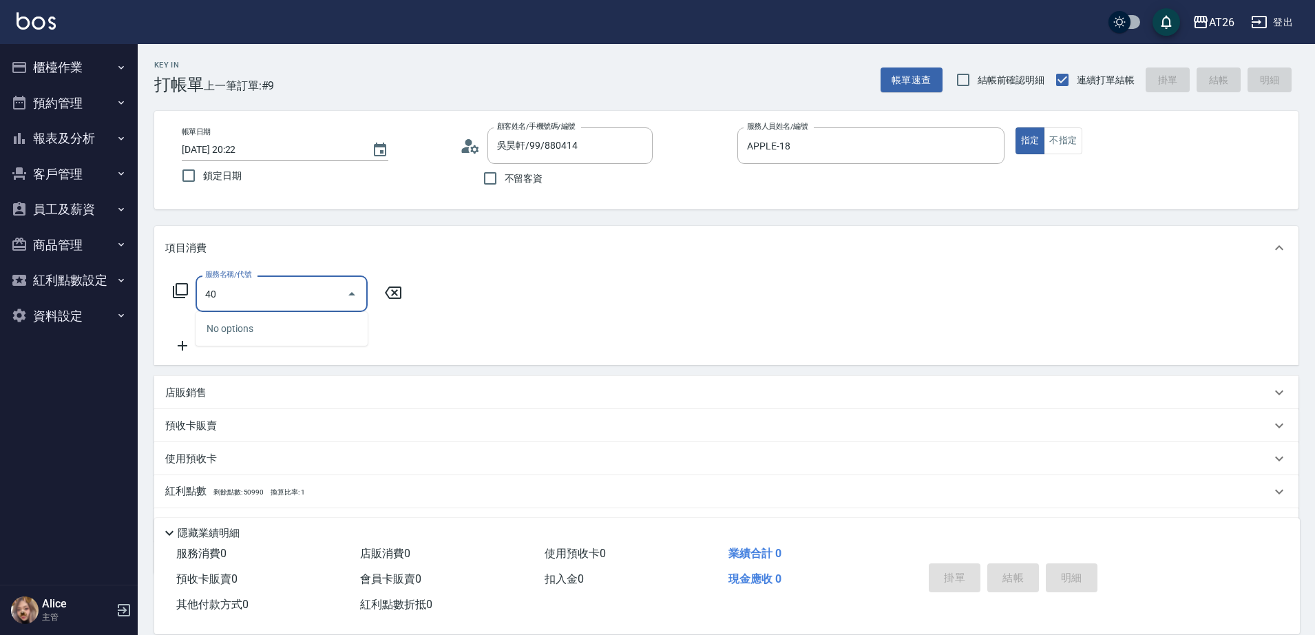
type input "401"
type input "20"
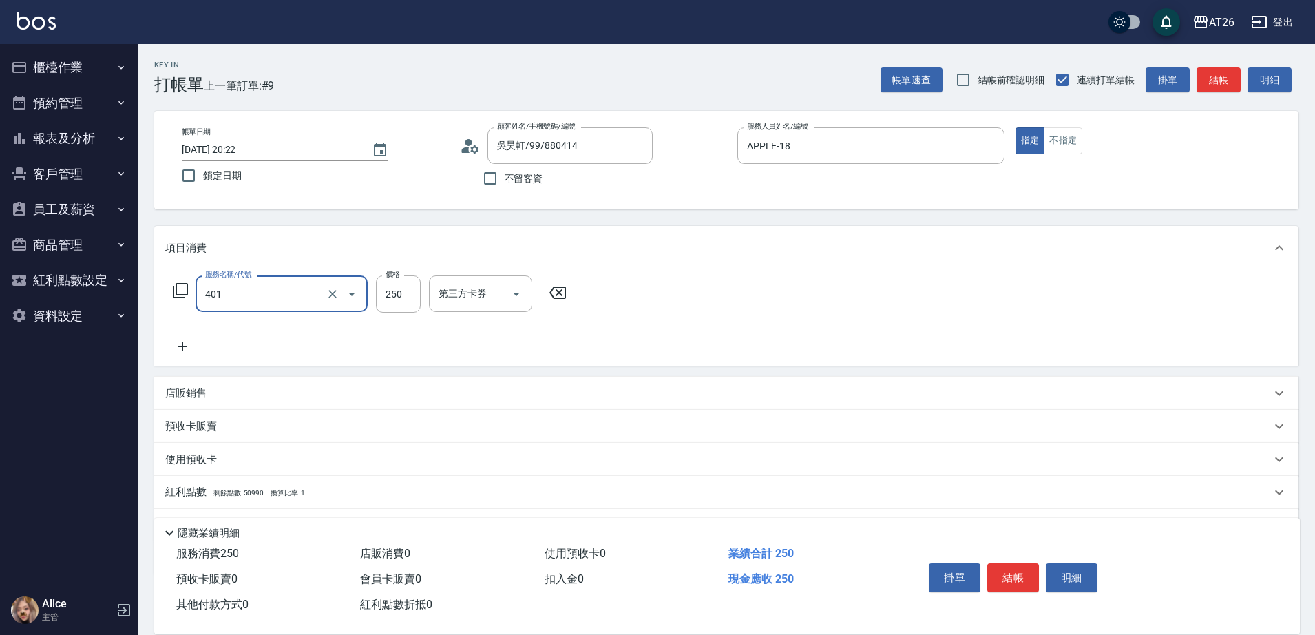
type input "剪髮(401)"
type input "5"
type input "0"
type input "500"
type input "50"
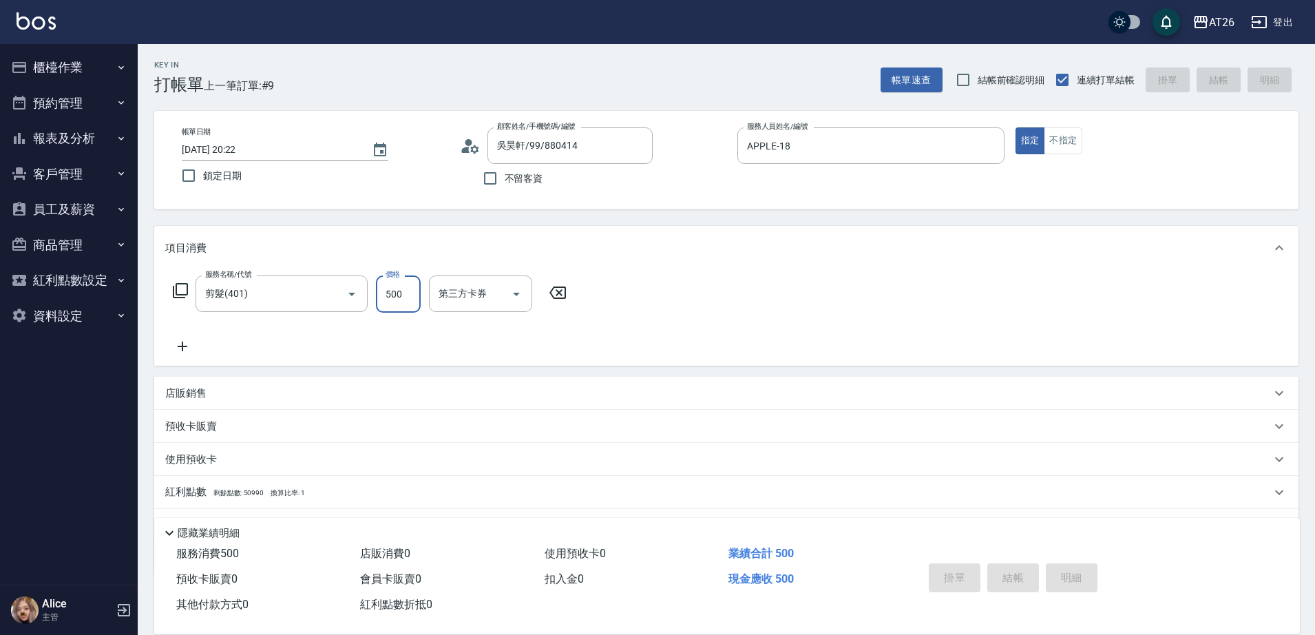
type input "2025/08/17 20:23"
type input "0"
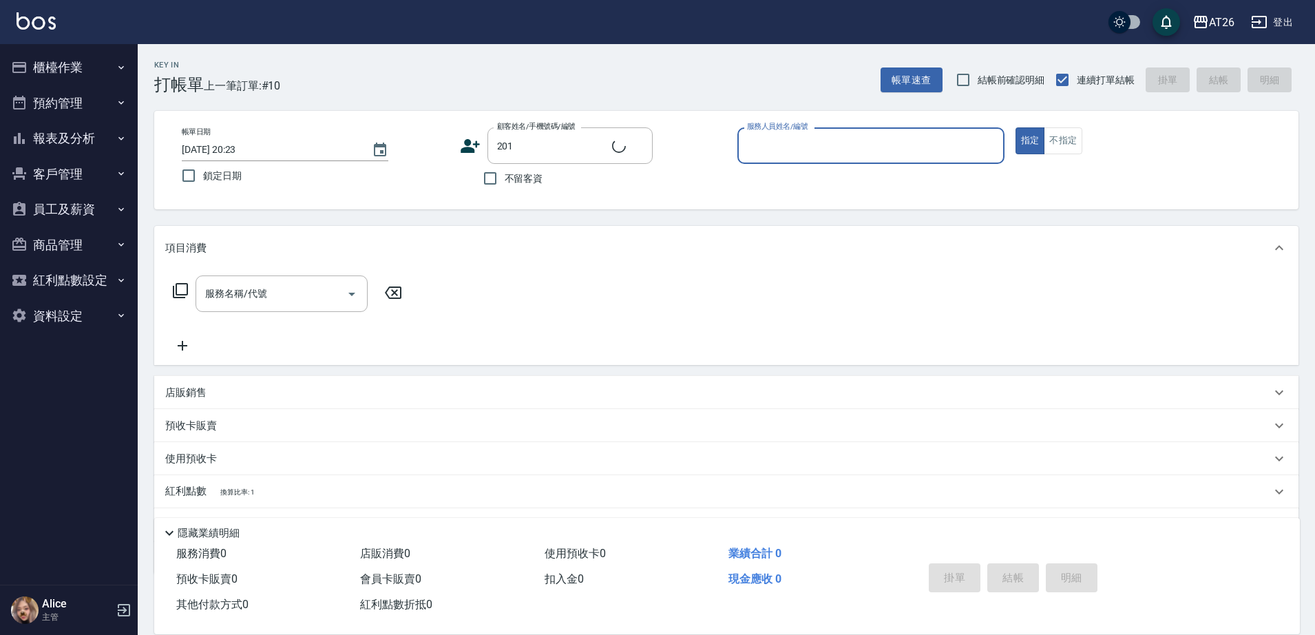
click at [1015, 127] on button "指定" at bounding box center [1030, 140] width 30 height 27
click at [271, 291] on input "服務名稱/代號" at bounding box center [271, 294] width 139 height 24
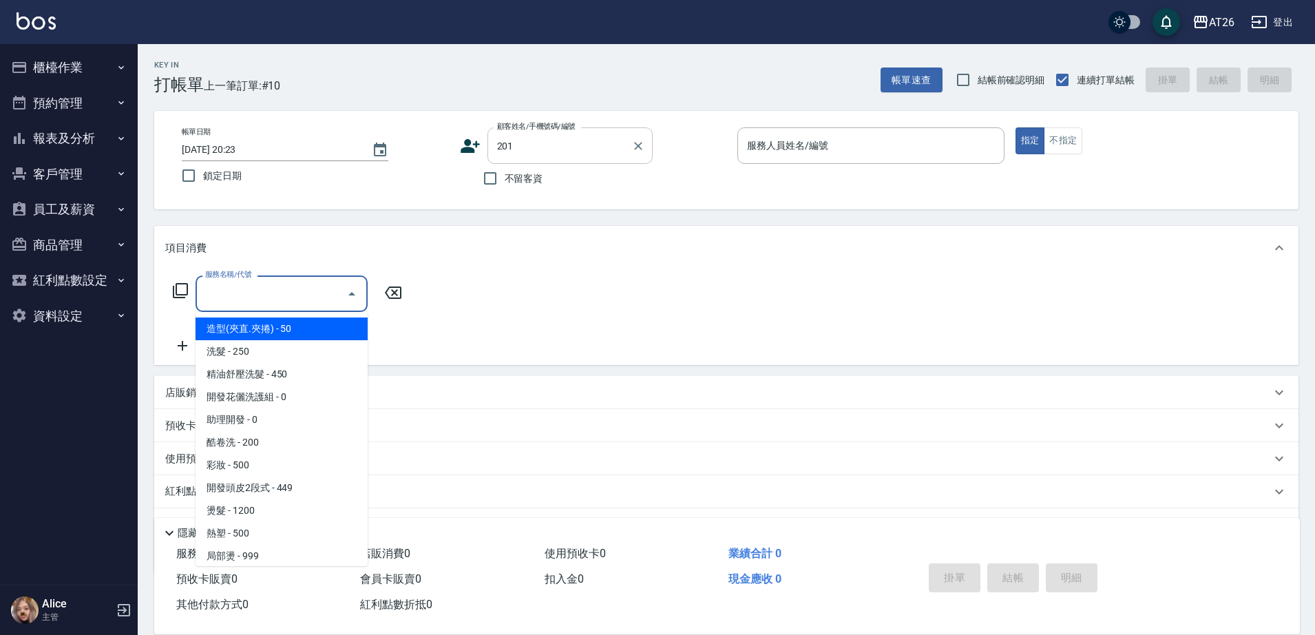
click at [495, 145] on input "201" at bounding box center [560, 146] width 132 height 24
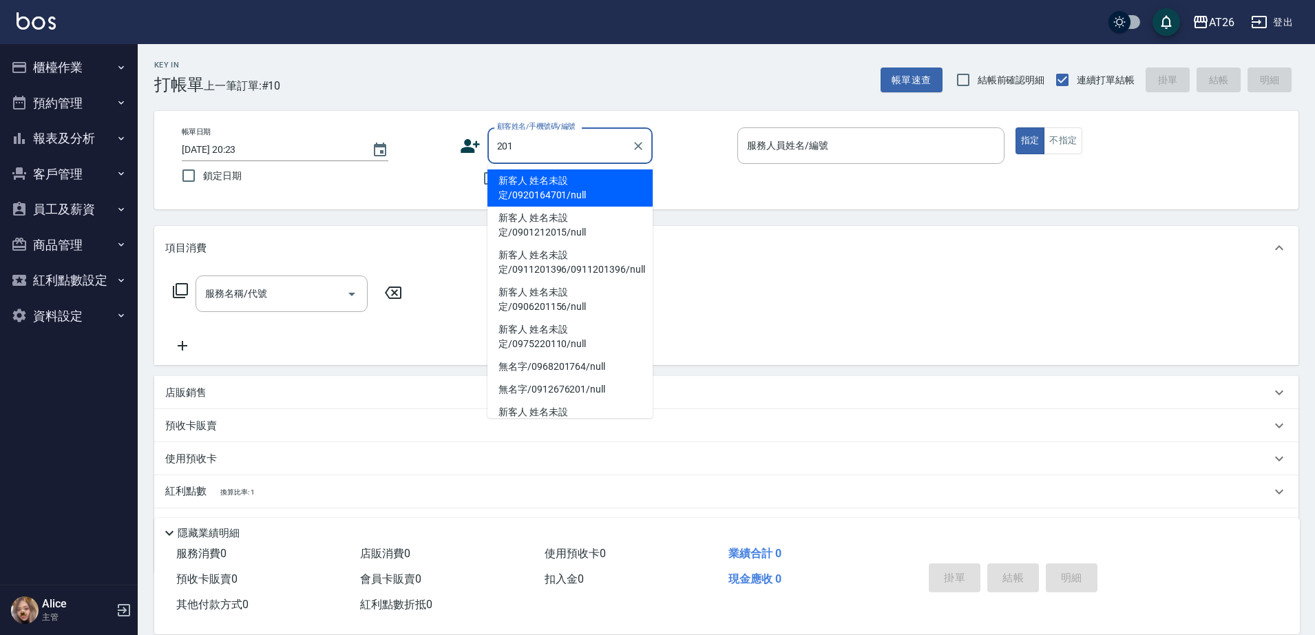
click at [495, 145] on input "201" at bounding box center [560, 146] width 132 height 24
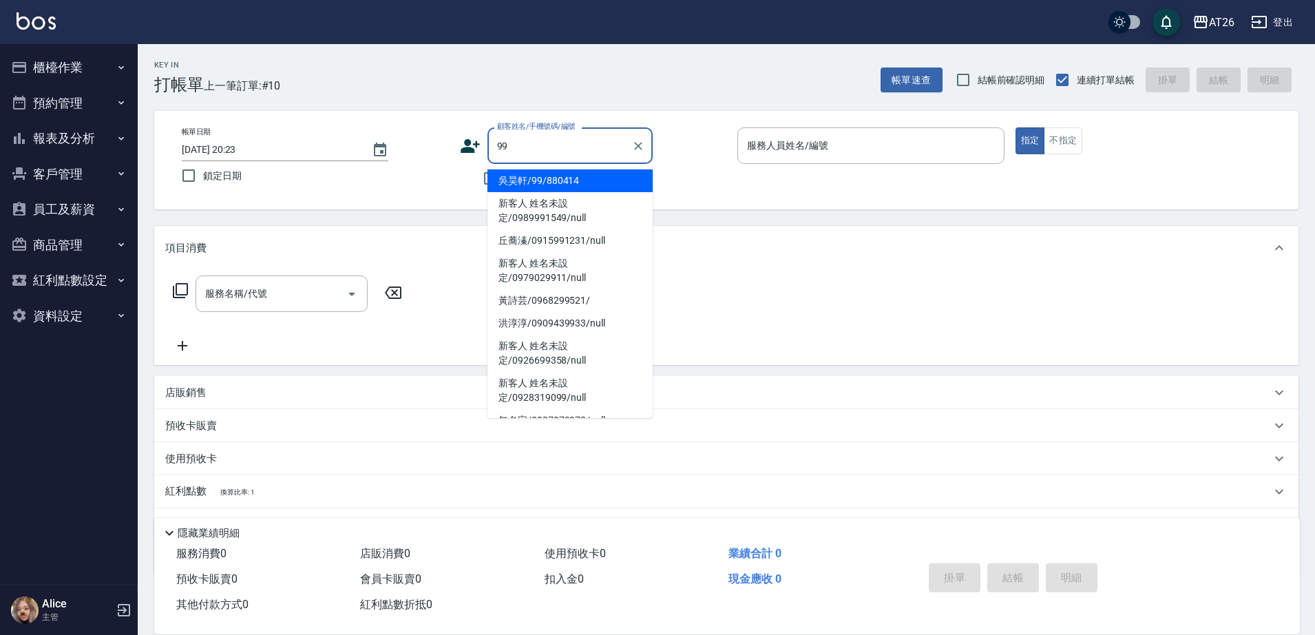
type input "吳昊軒/99/880414"
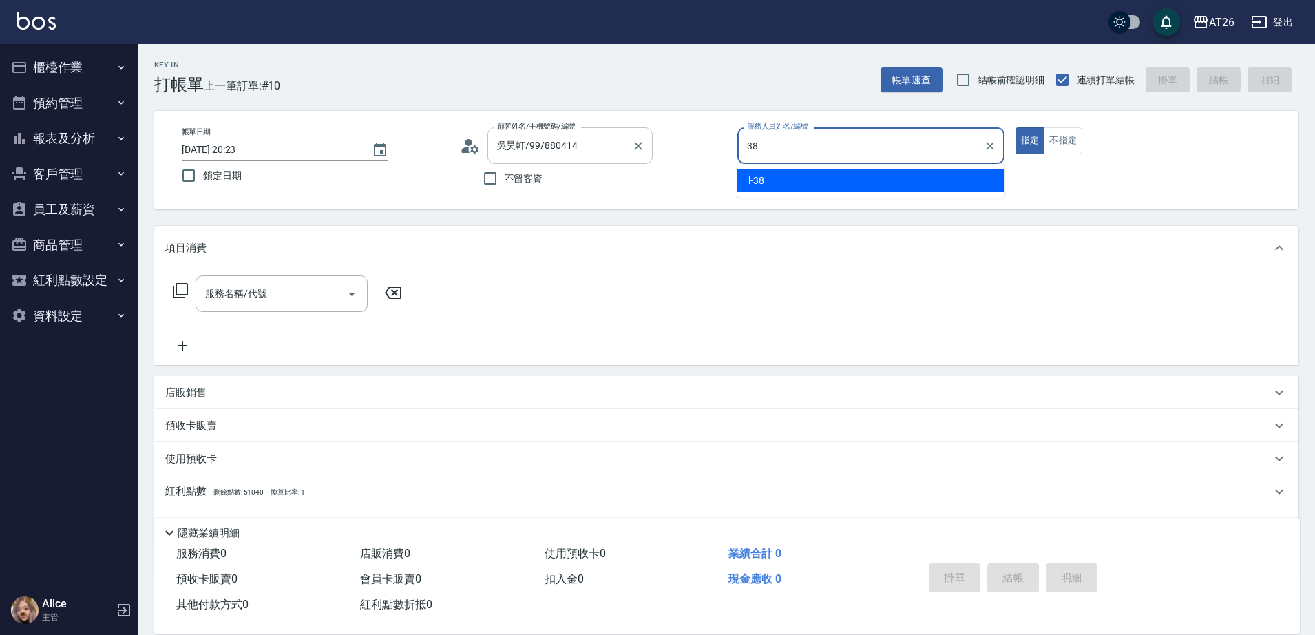
type input "l-38"
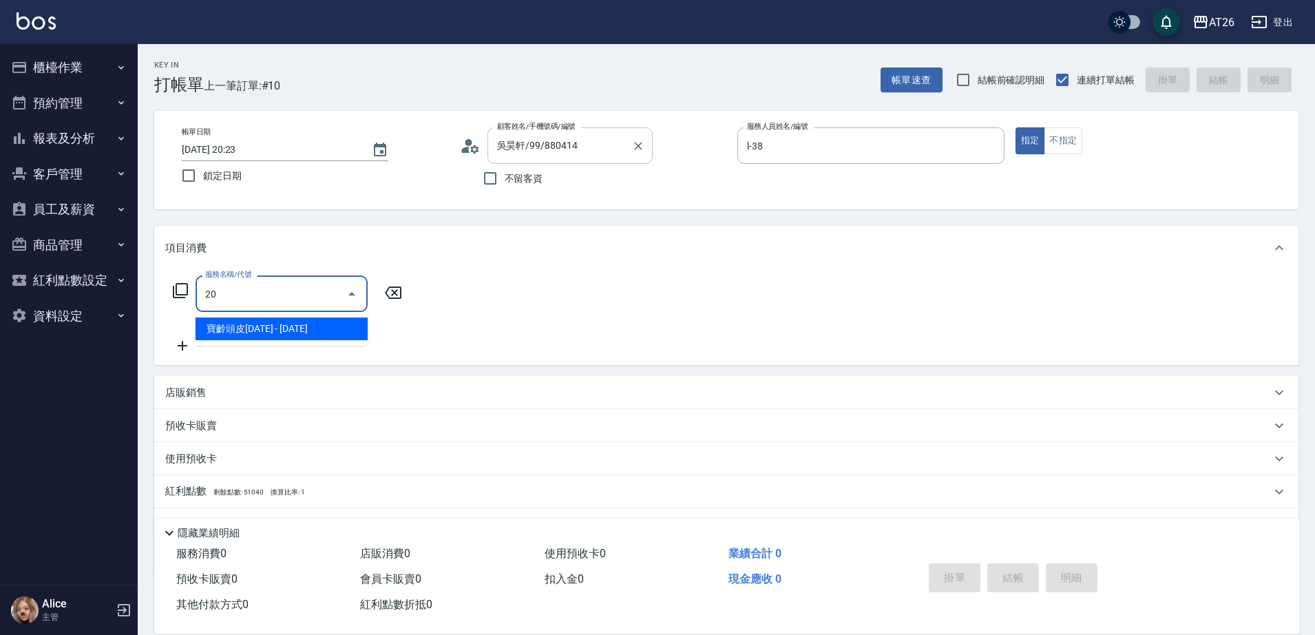
type input "201"
type input "20"
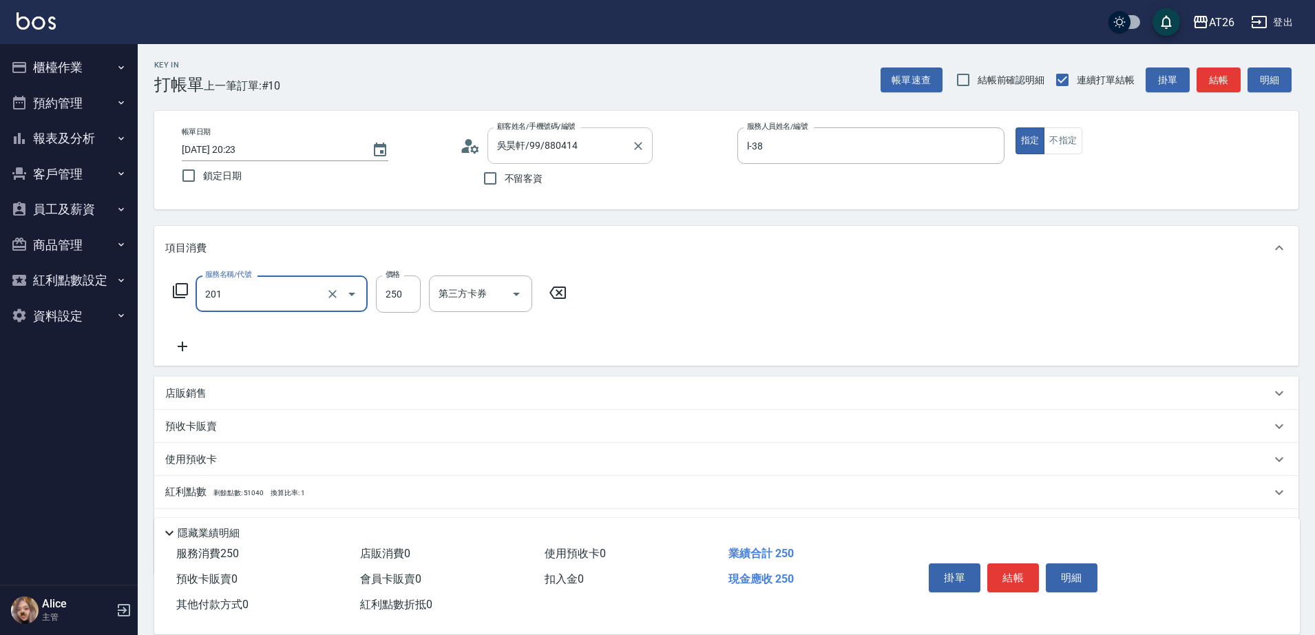
type input "洗髮(201)"
type input "4"
type input "0"
type input "400"
type input "40"
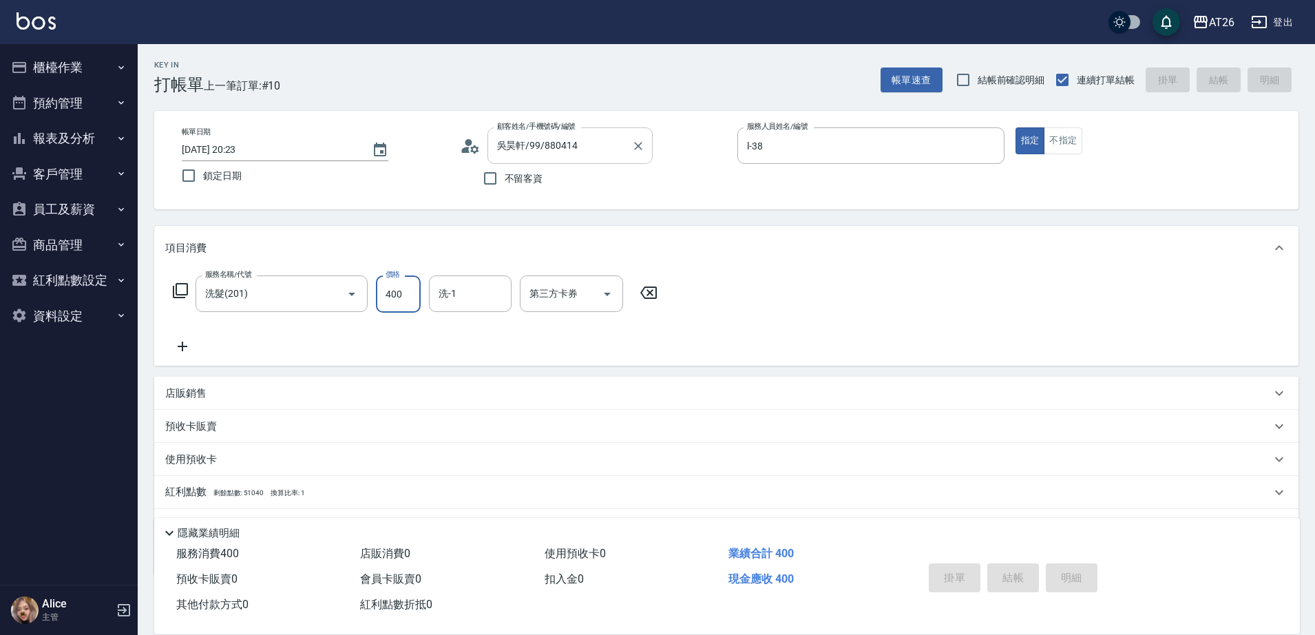
type input "0"
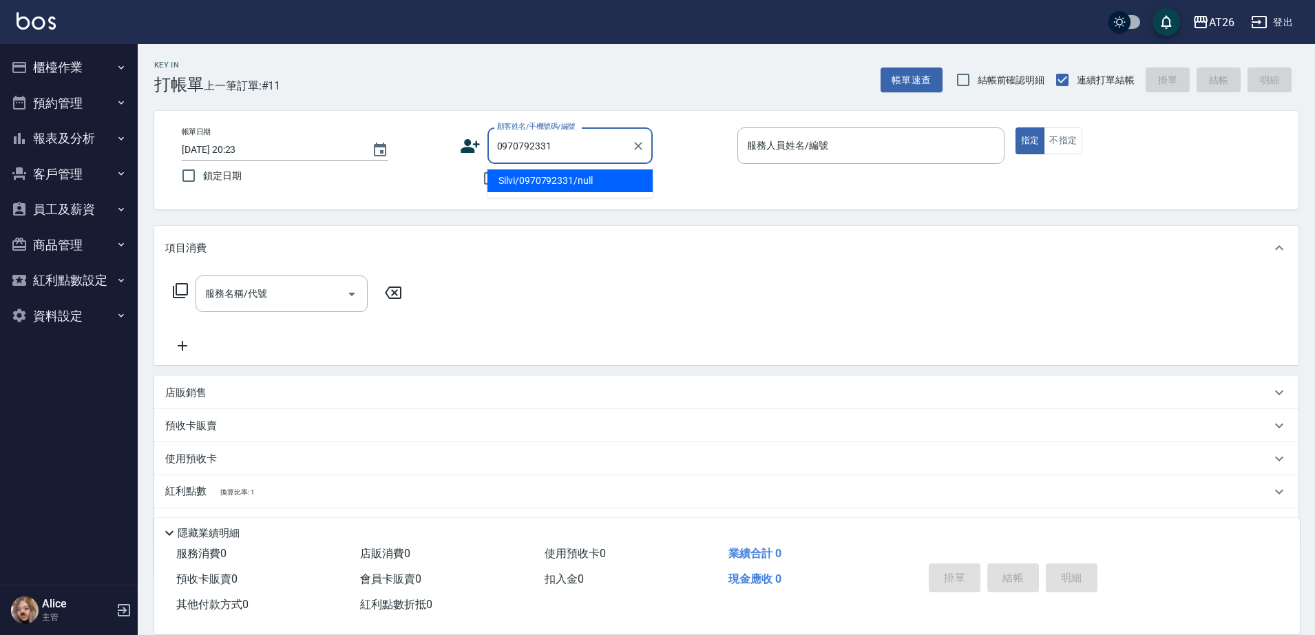
type input "Silvi/0970792331/null"
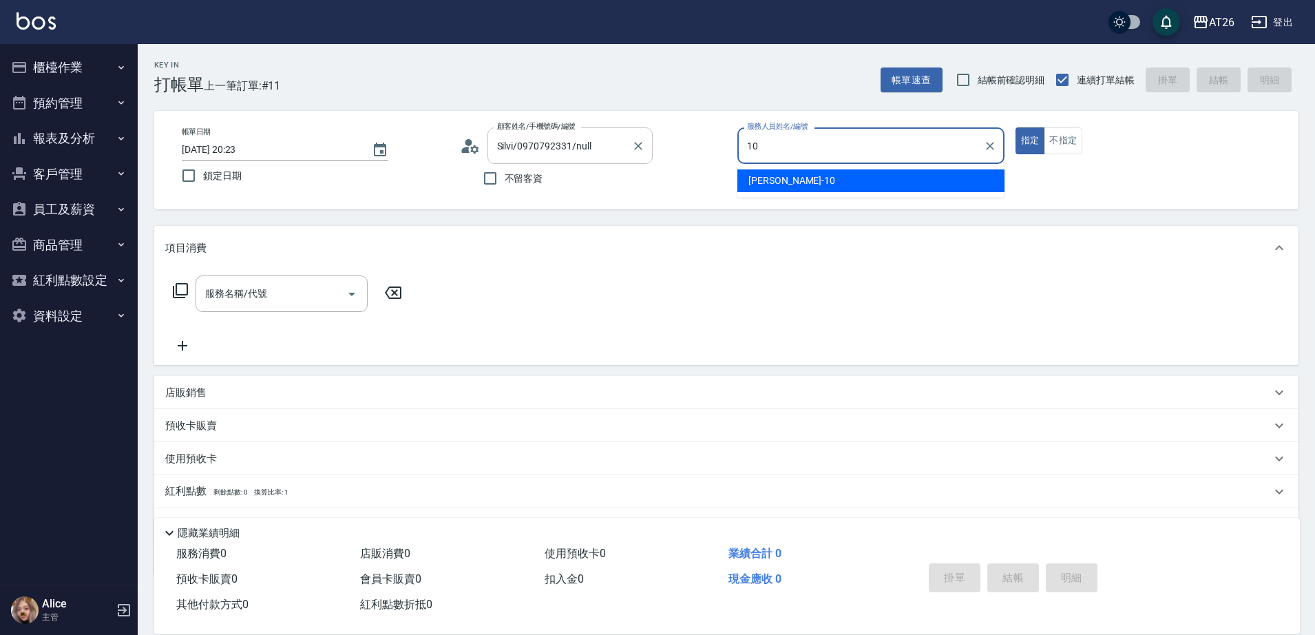
type input "Josh-10"
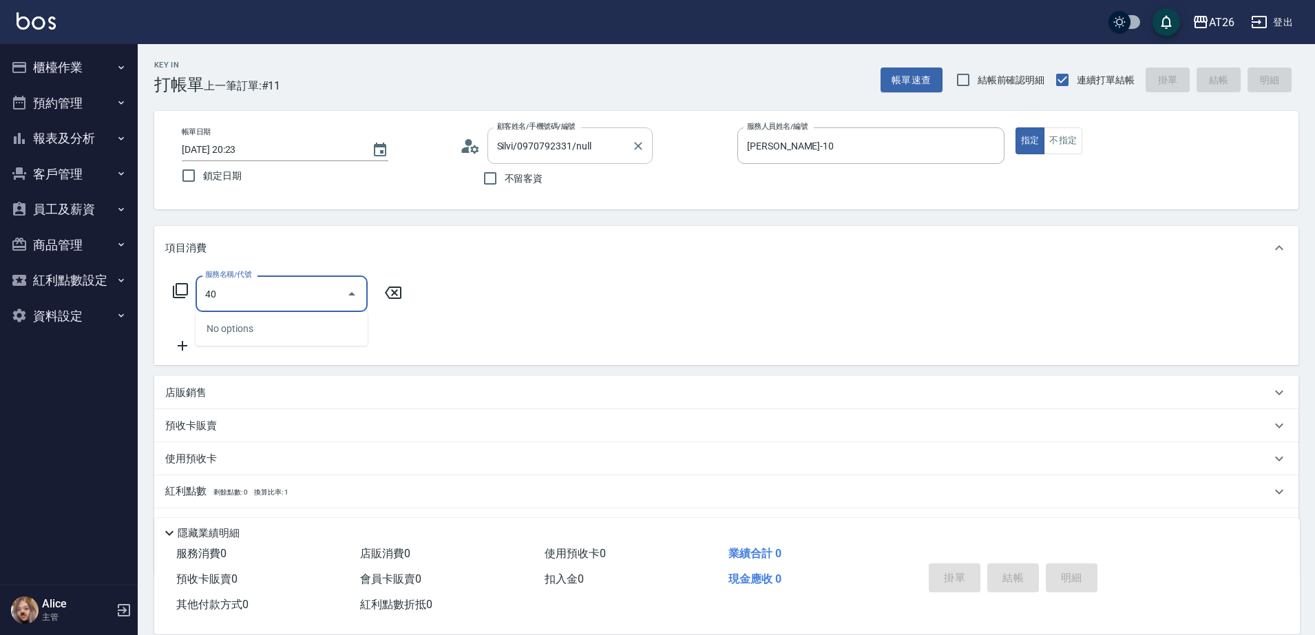
type input "401"
type input "20"
type input "剪髮(401)"
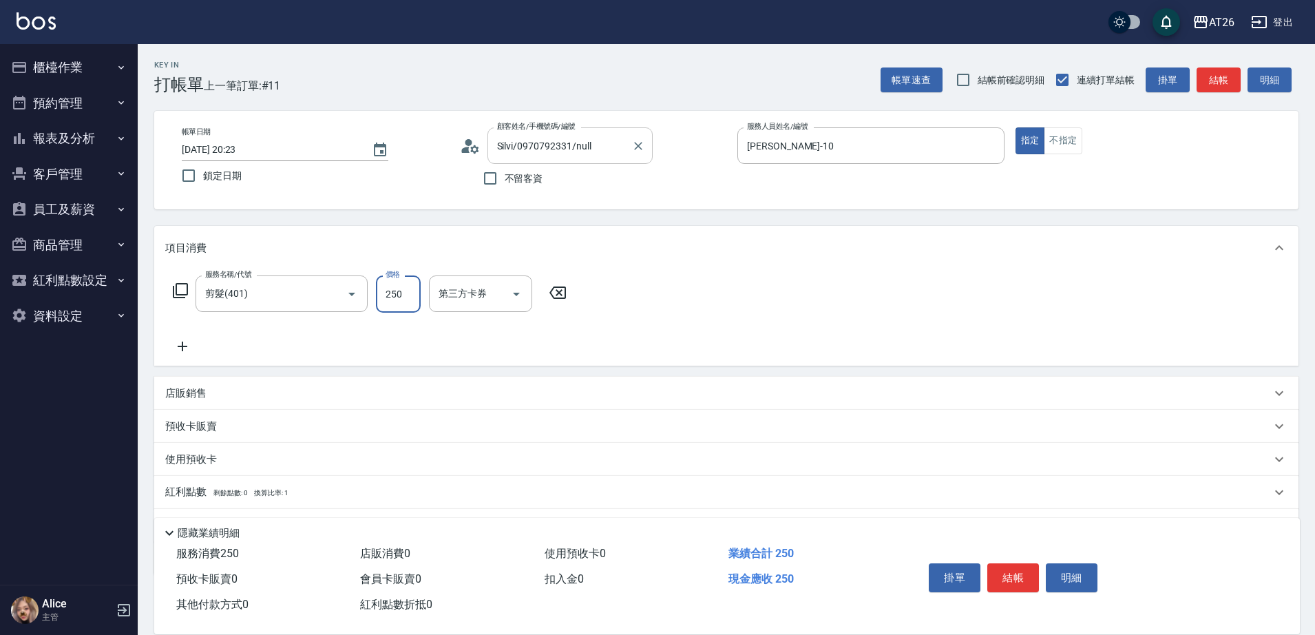
type input "8"
type input "0"
type input "800"
type input "80"
type input "8000"
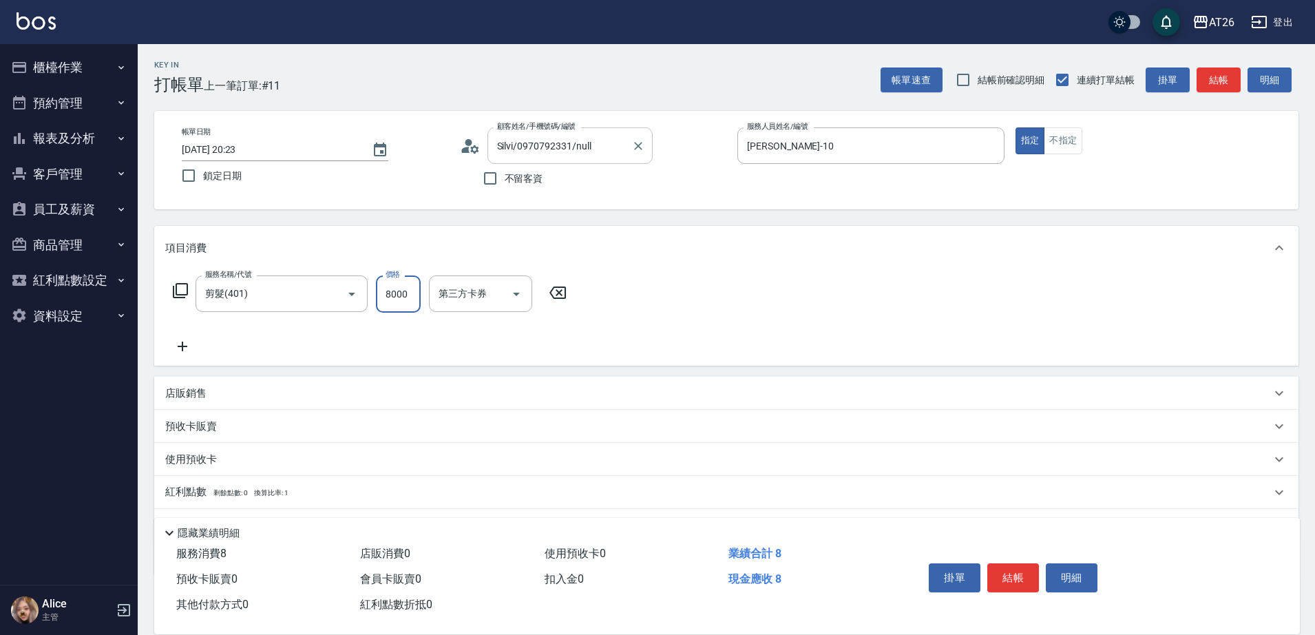
type input "800"
type input "80"
type input "800"
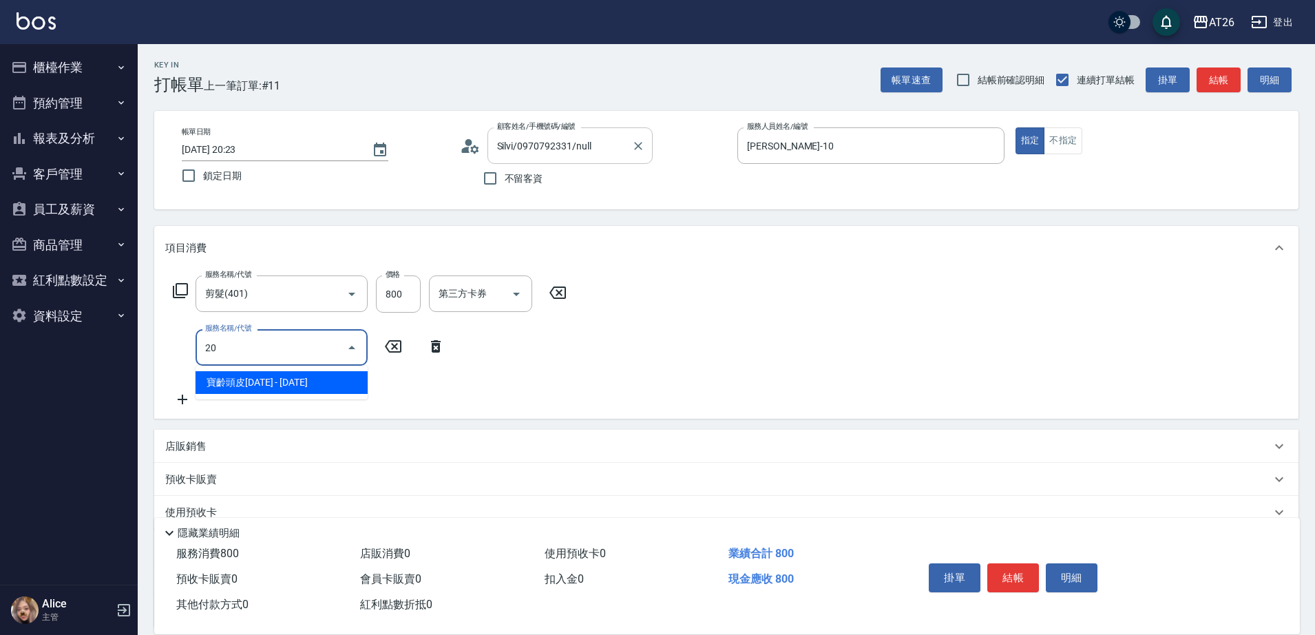
type input "201"
type input "100"
type input "洗髮(201)"
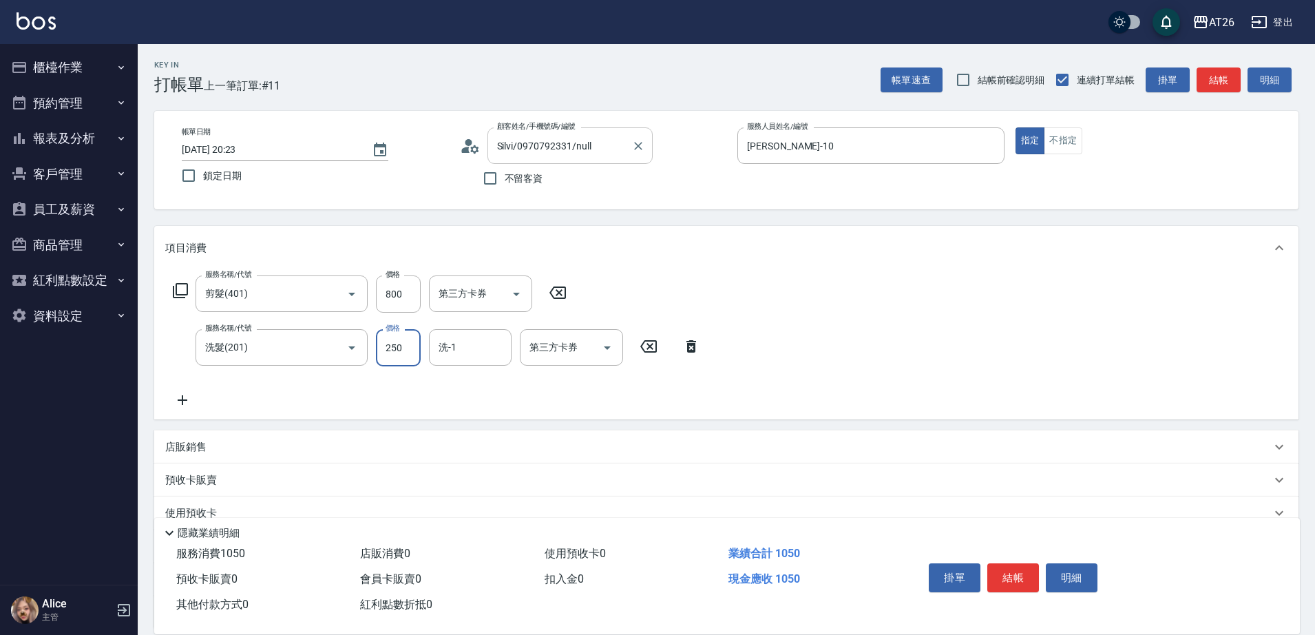
type input "0"
type input "80"
type input "0"
type input "NANA-23"
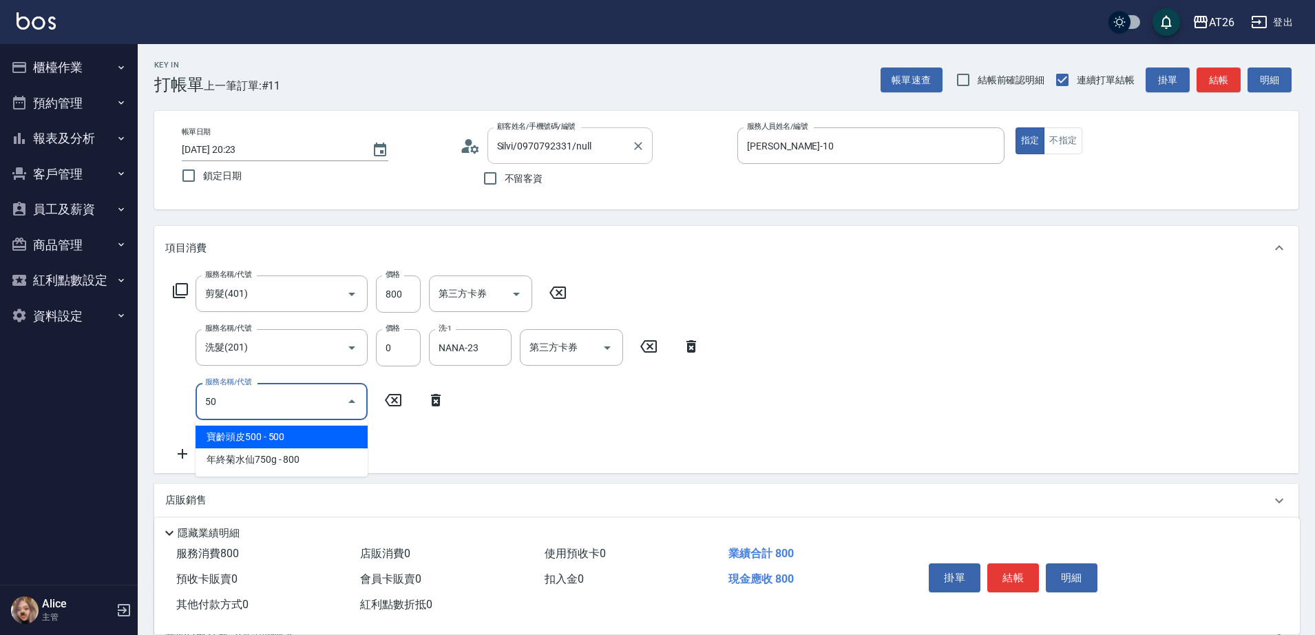
type input "501"
type input "200"
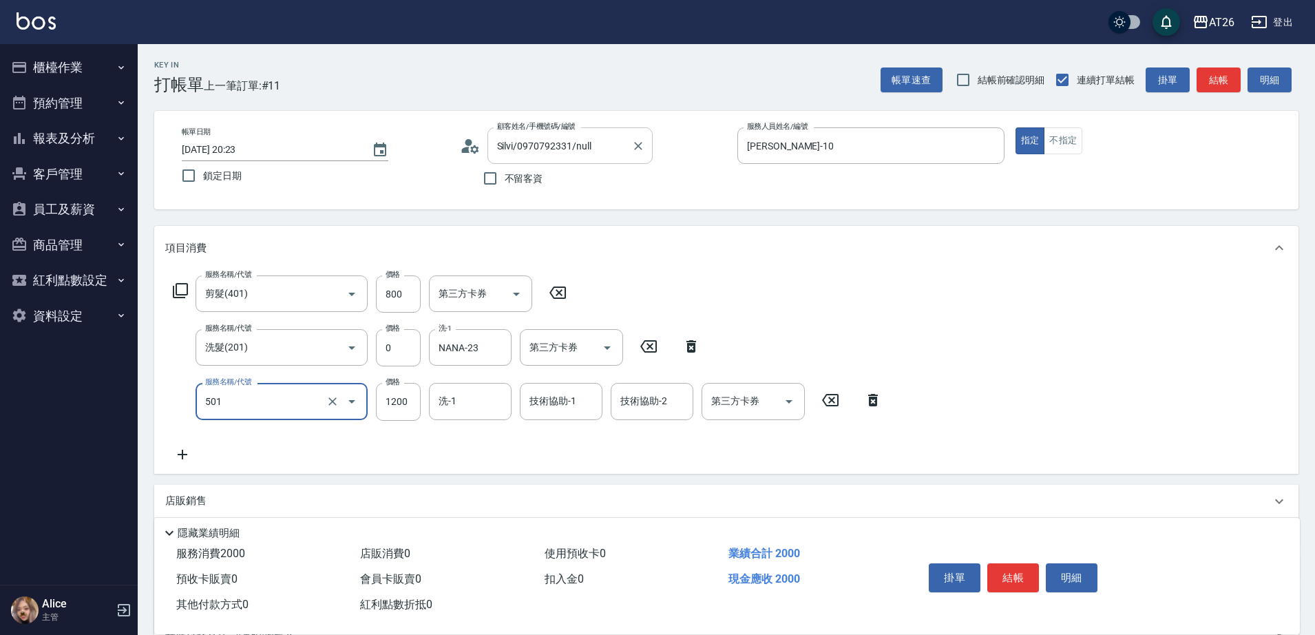
type input "染髮(501)"
type input "0"
type input "80"
type input "885"
type input "160"
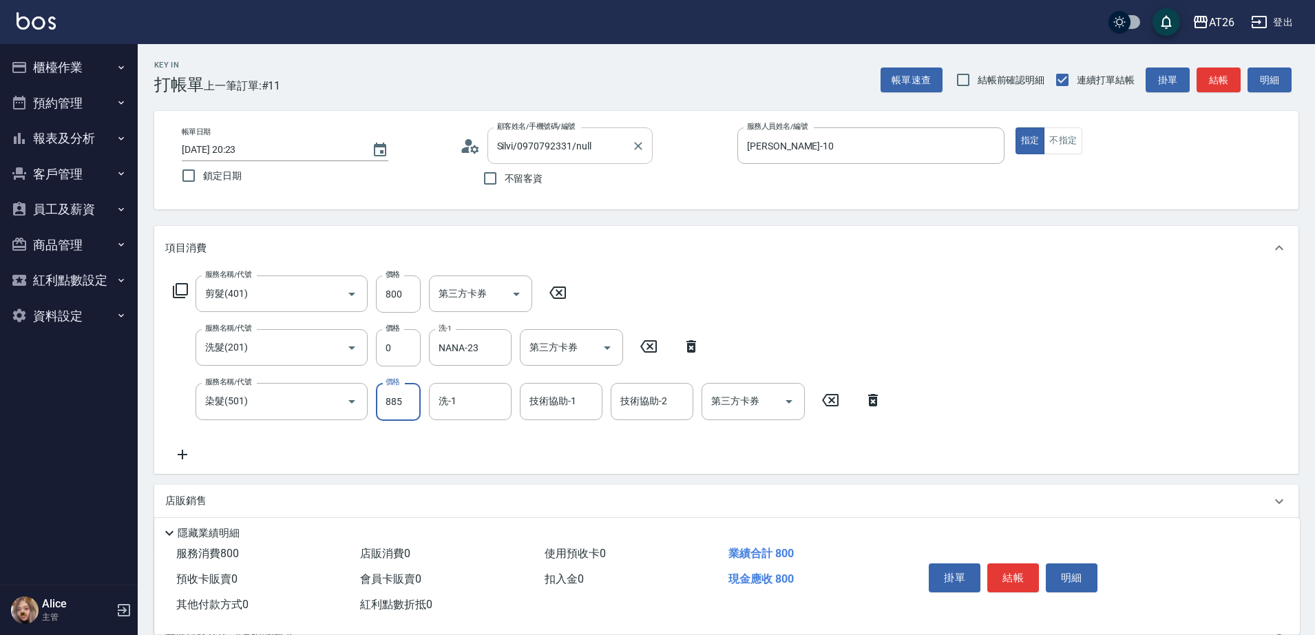
type input "8850"
type input "960"
type input "88"
type input "80"
type input "850"
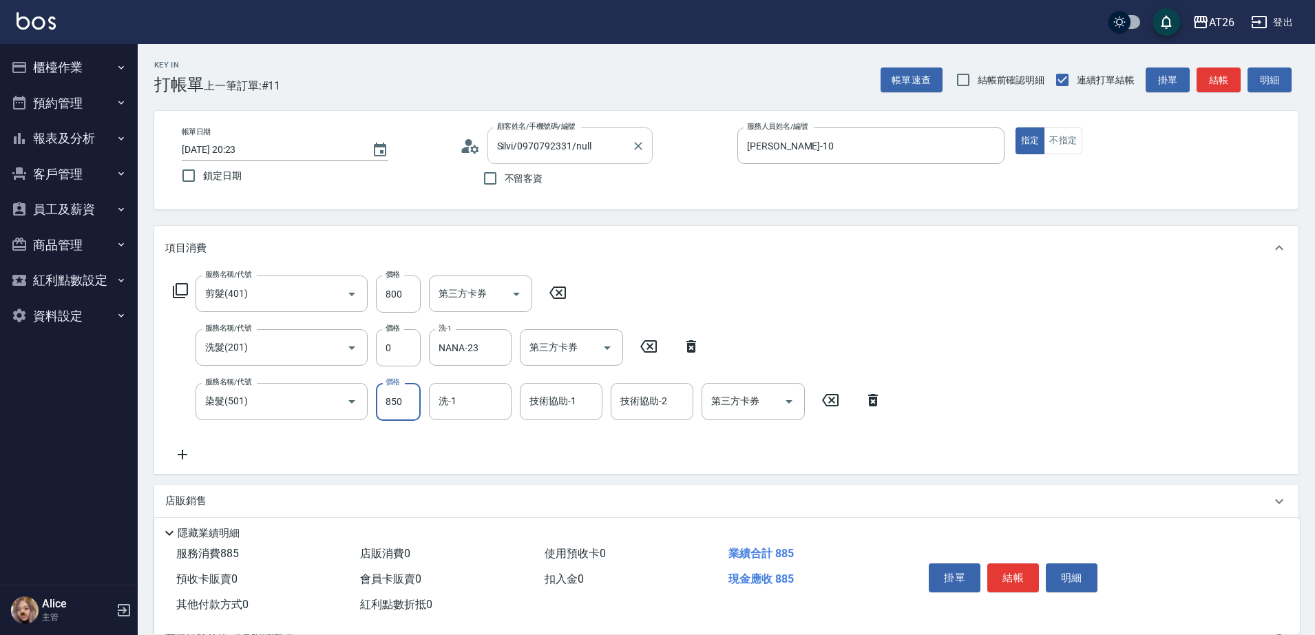
type input "160"
type input "850"
type input "NANA-23"
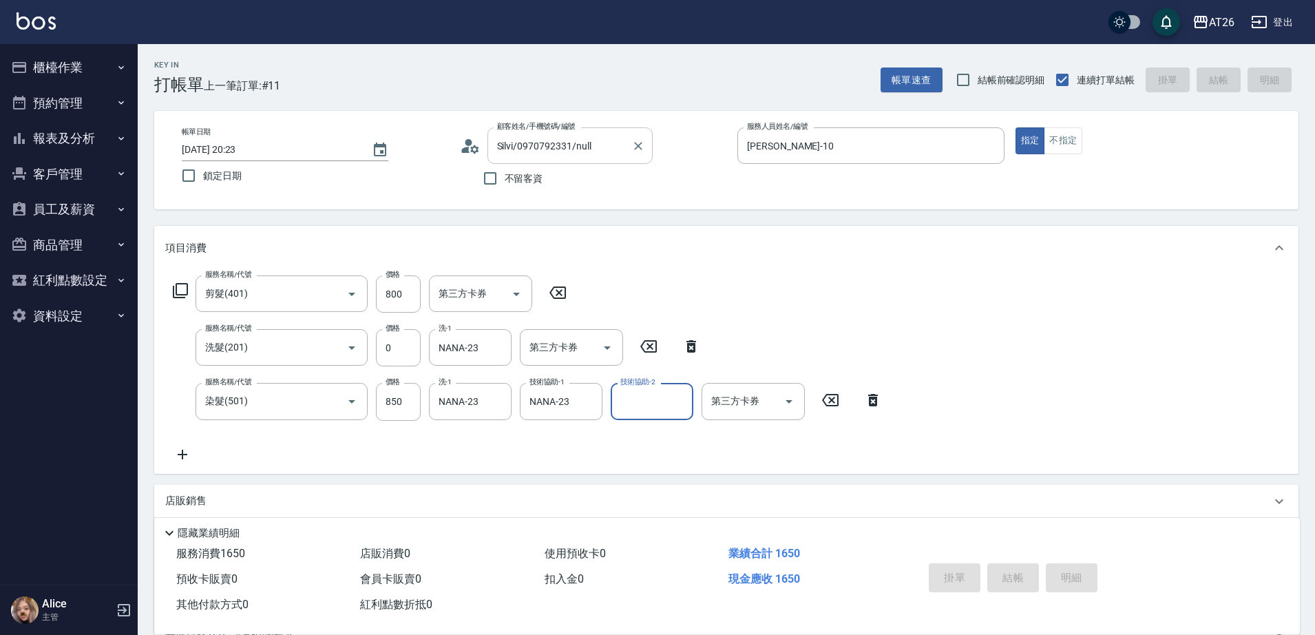
type input "2025/08/17 20:25"
type input "0"
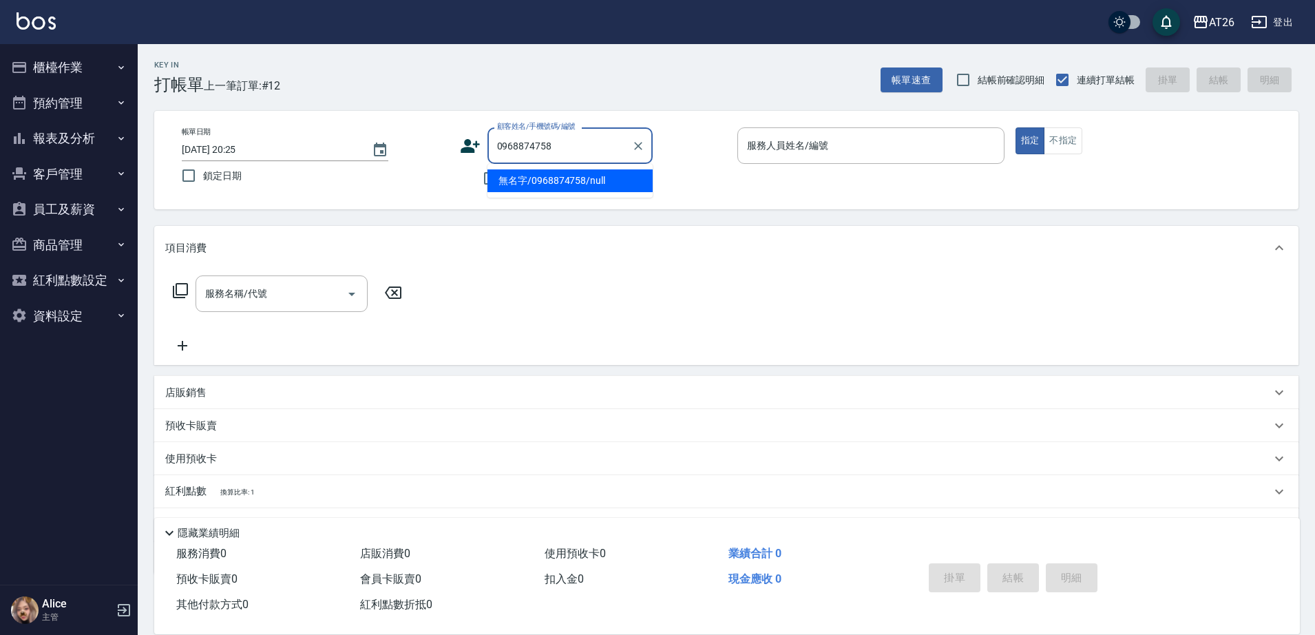
type input "無名字/0968874758/null"
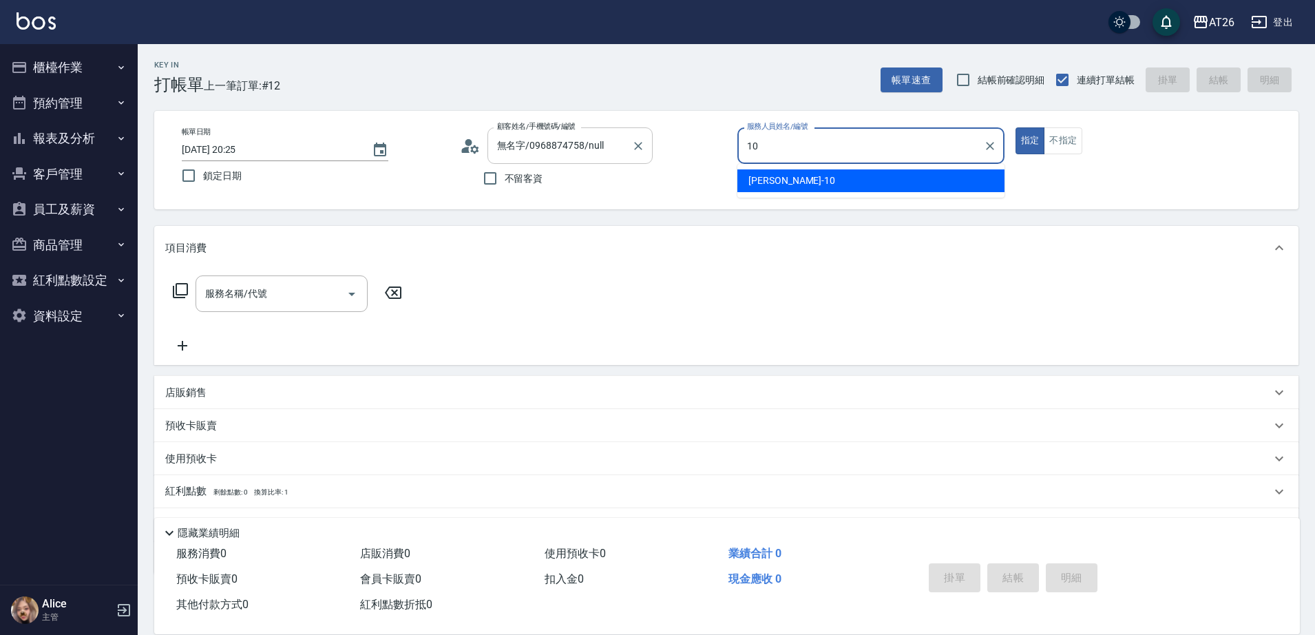
type input "Josh-10"
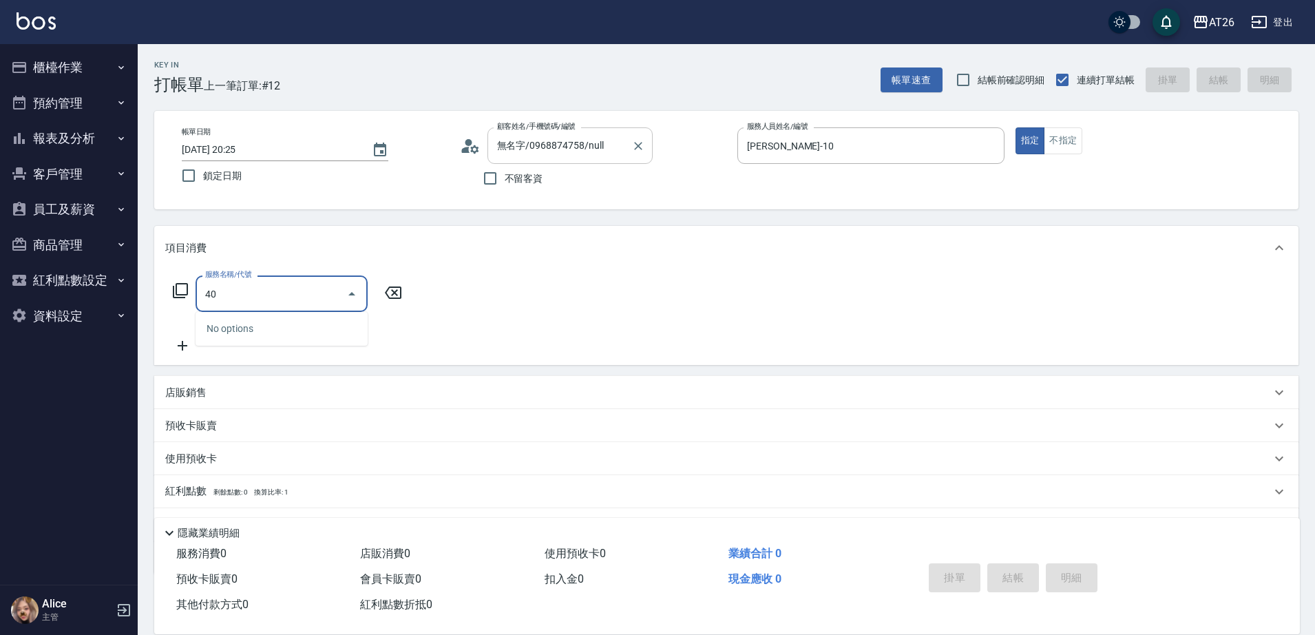
type input "401"
type input "20"
type input "剪髮(401)"
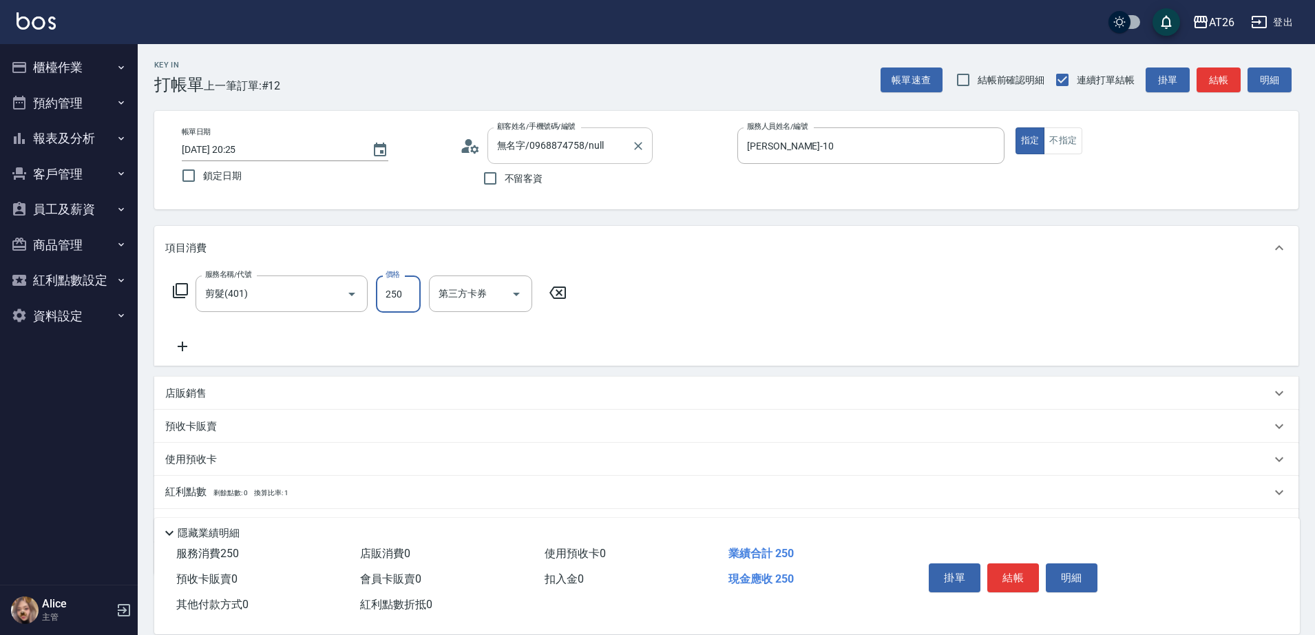
type input "8"
type input "0"
type input "80"
type input "800"
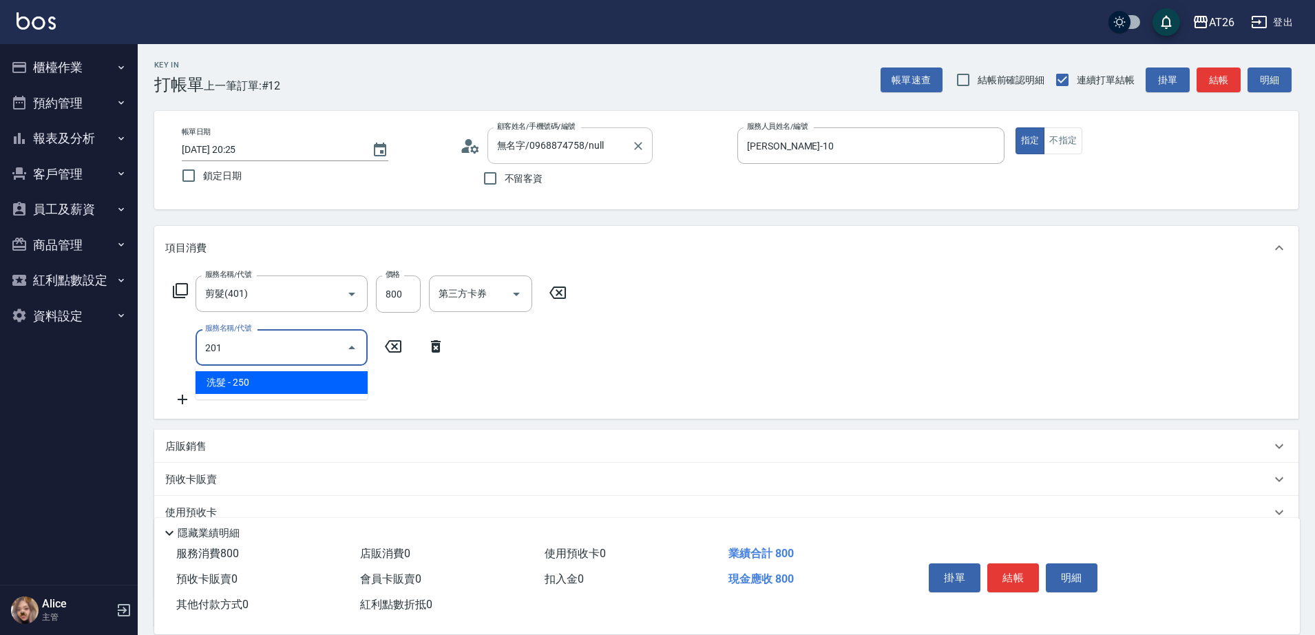
type input "201"
type input "100"
type input "洗髮(201)"
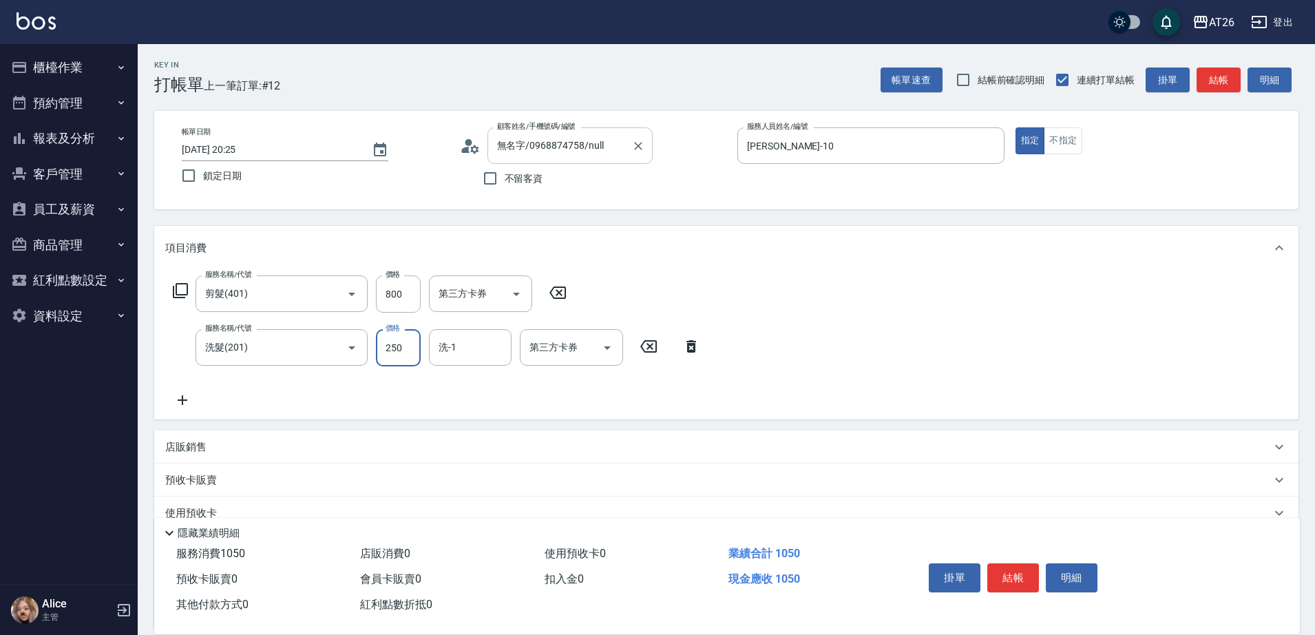
type input "0"
type input "80"
type input "0"
type input "NANA-23"
click at [344, 447] on div "店販銷售" at bounding box center [718, 447] width 1106 height 14
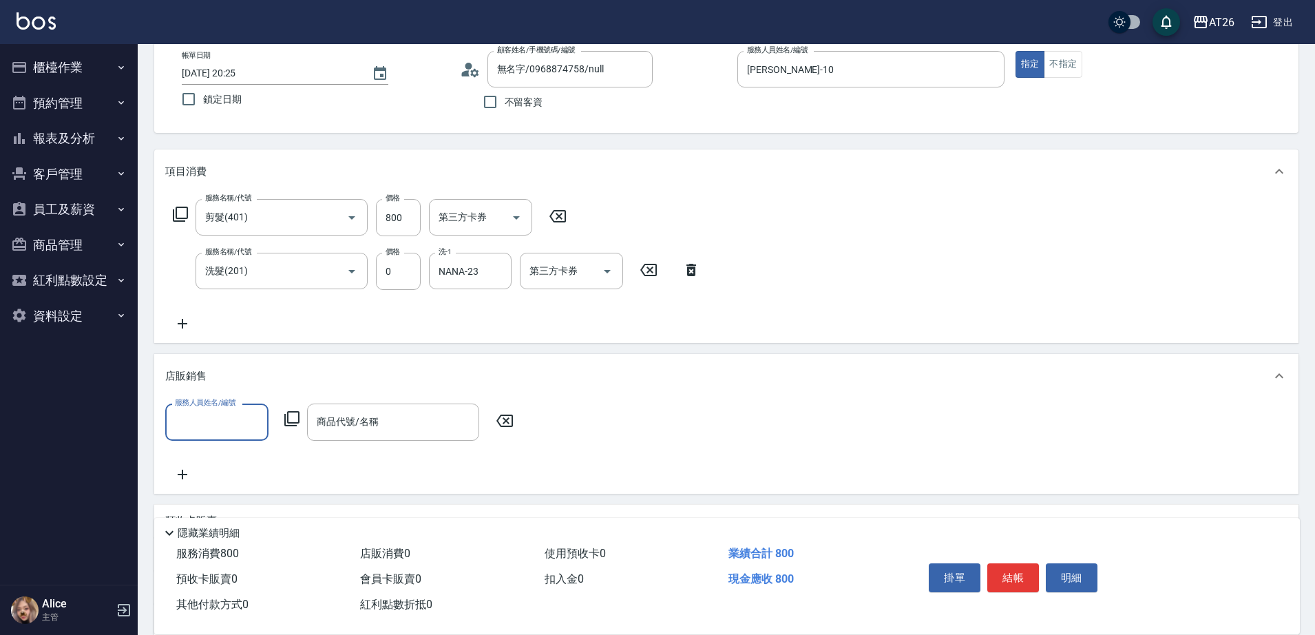
scroll to position [172, 0]
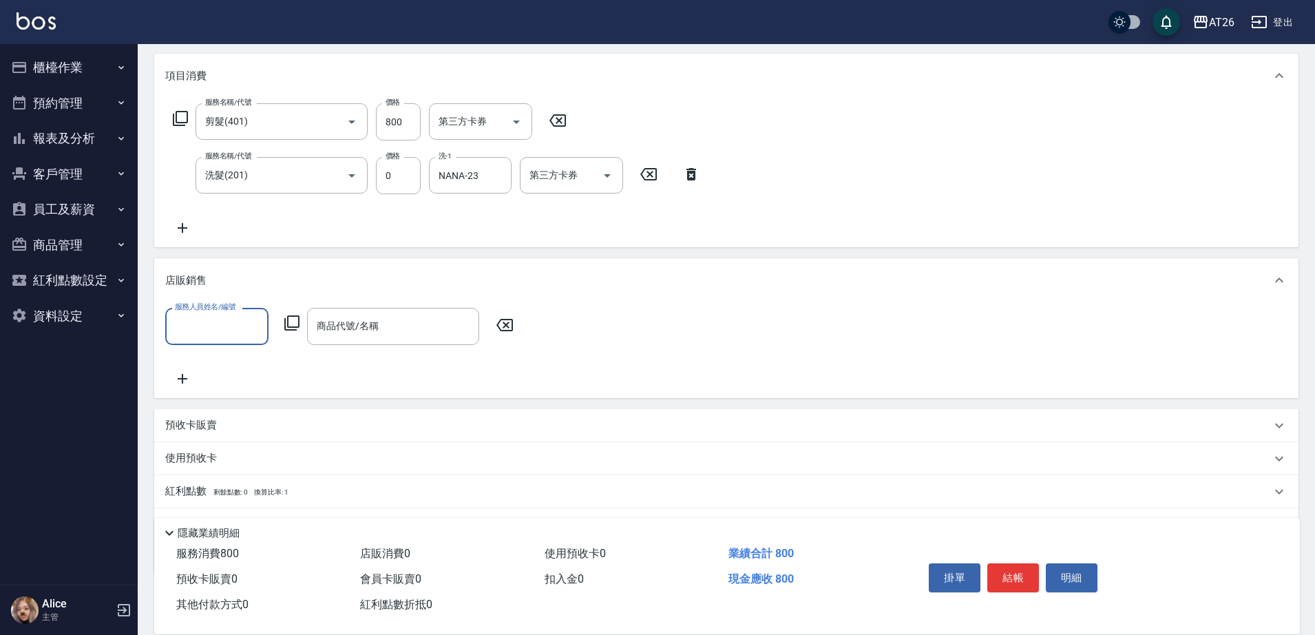
click at [178, 339] on div "服務人員姓名/編號" at bounding box center [216, 326] width 103 height 36
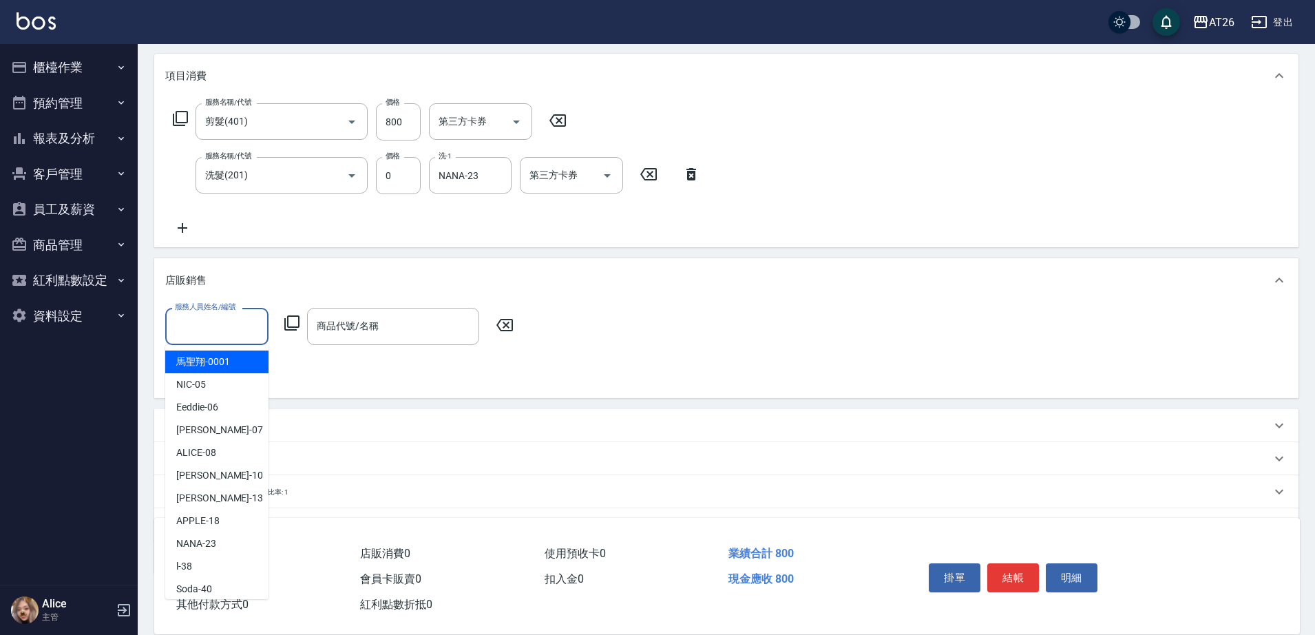
click at [201, 328] on input "服務人員姓名/編號" at bounding box center [216, 326] width 91 height 24
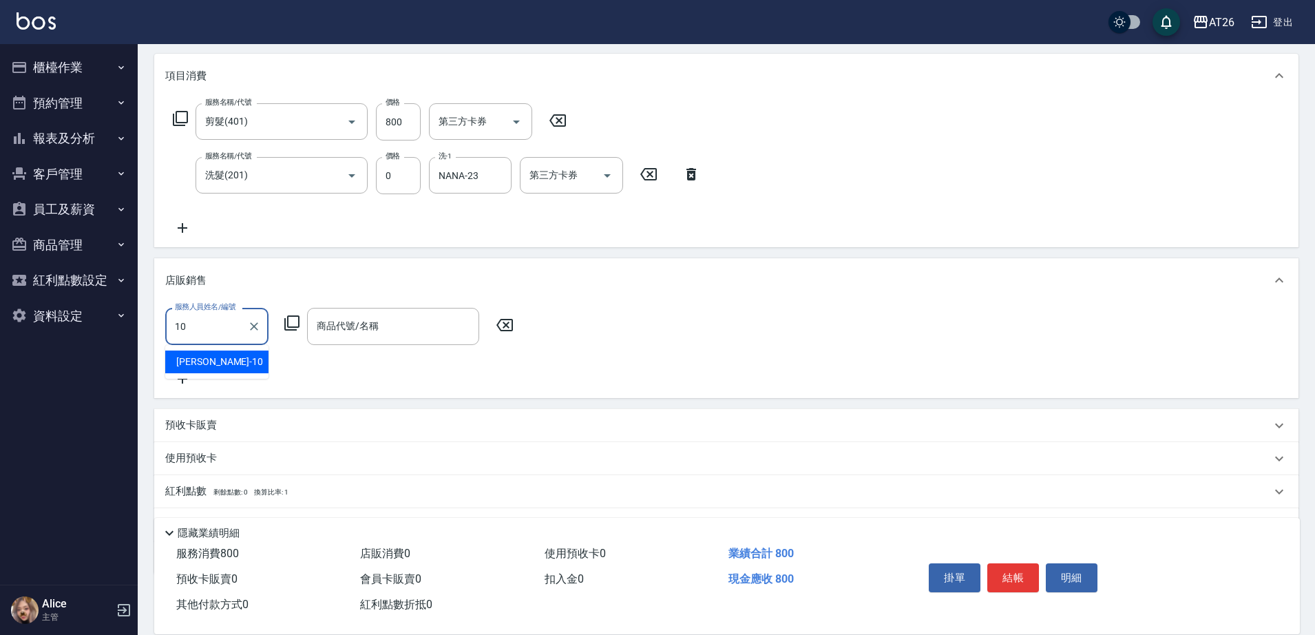
type input "Josh-10"
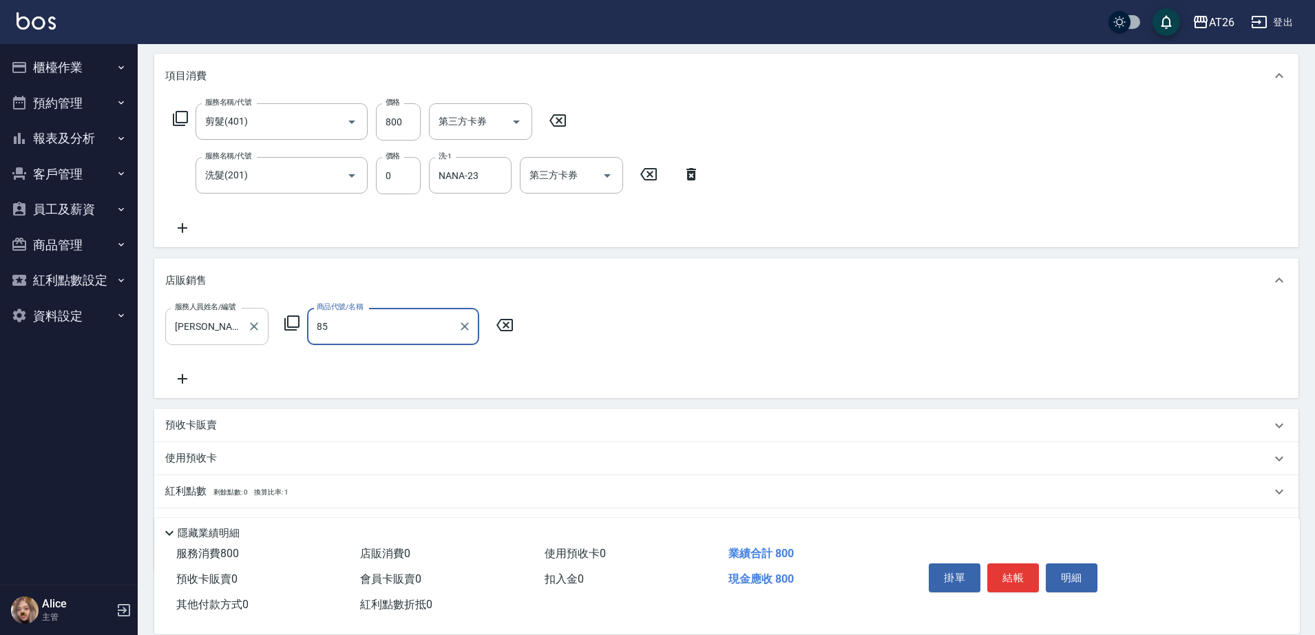
type input "8"
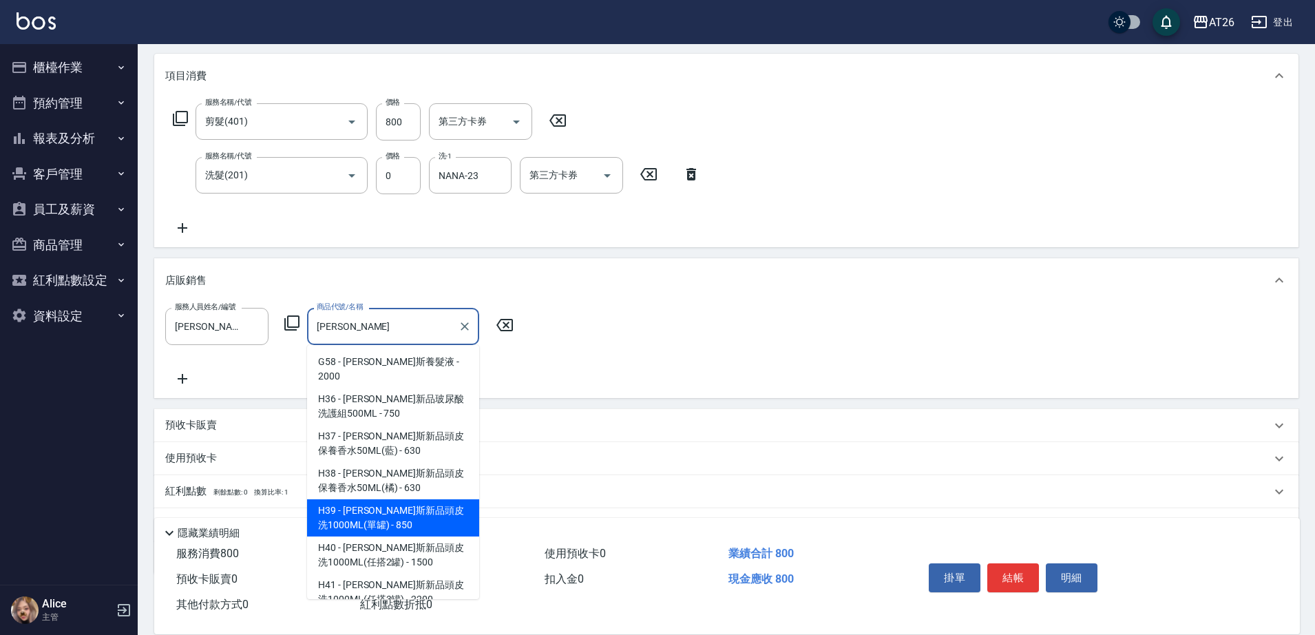
click at [386, 510] on span "H39 - 喬娜斯新品頭皮洗1000ML(單罐) - 850" at bounding box center [393, 517] width 172 height 37
type input "喬娜斯新品頭皮洗1000ML(單罐)"
type input "160"
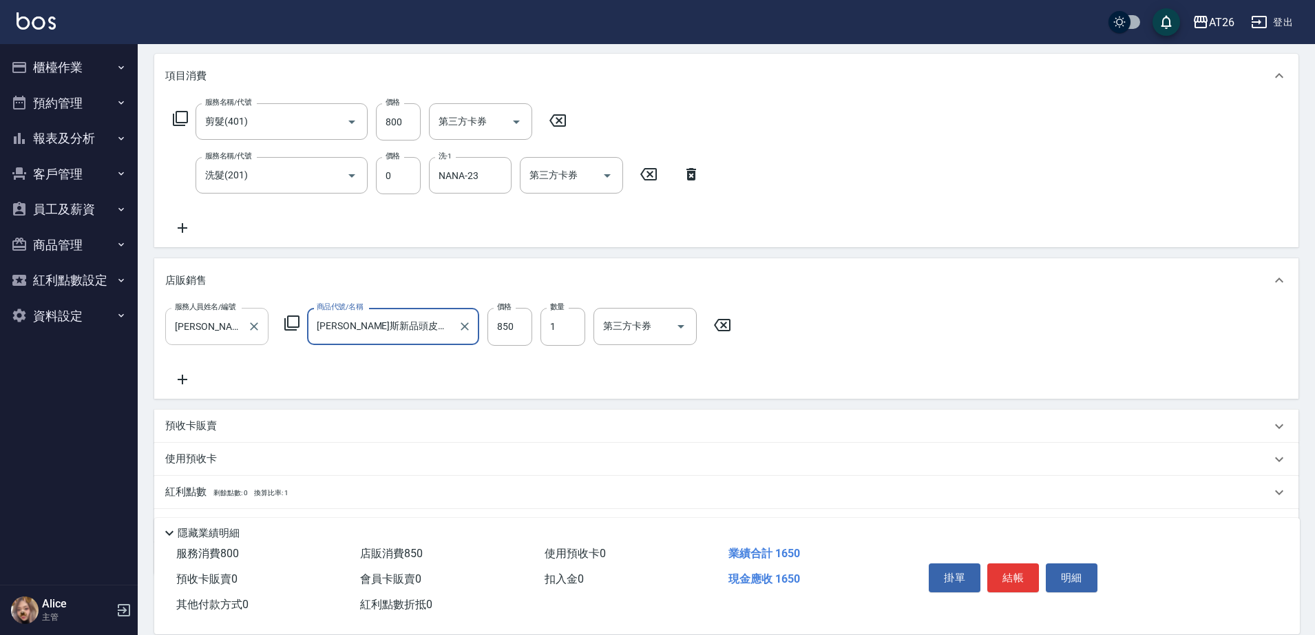
type input "喬娜斯新品頭皮洗1000ML(單罐)"
click at [227, 326] on input "Josh-10" at bounding box center [206, 326] width 70 height 24
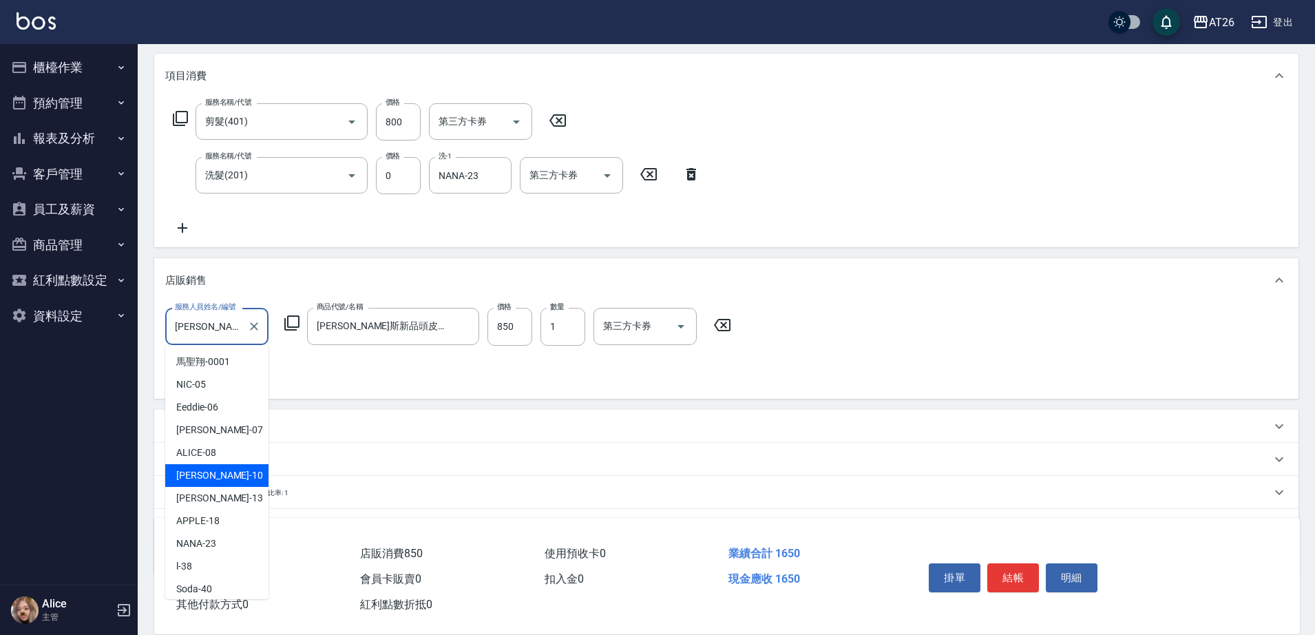
click at [227, 326] on input "Josh-10" at bounding box center [206, 326] width 70 height 24
click at [242, 330] on div "Josh-10 服務人員姓名/編號" at bounding box center [216, 326] width 103 height 36
click at [231, 324] on input "Josh-10" at bounding box center [206, 326] width 70 height 24
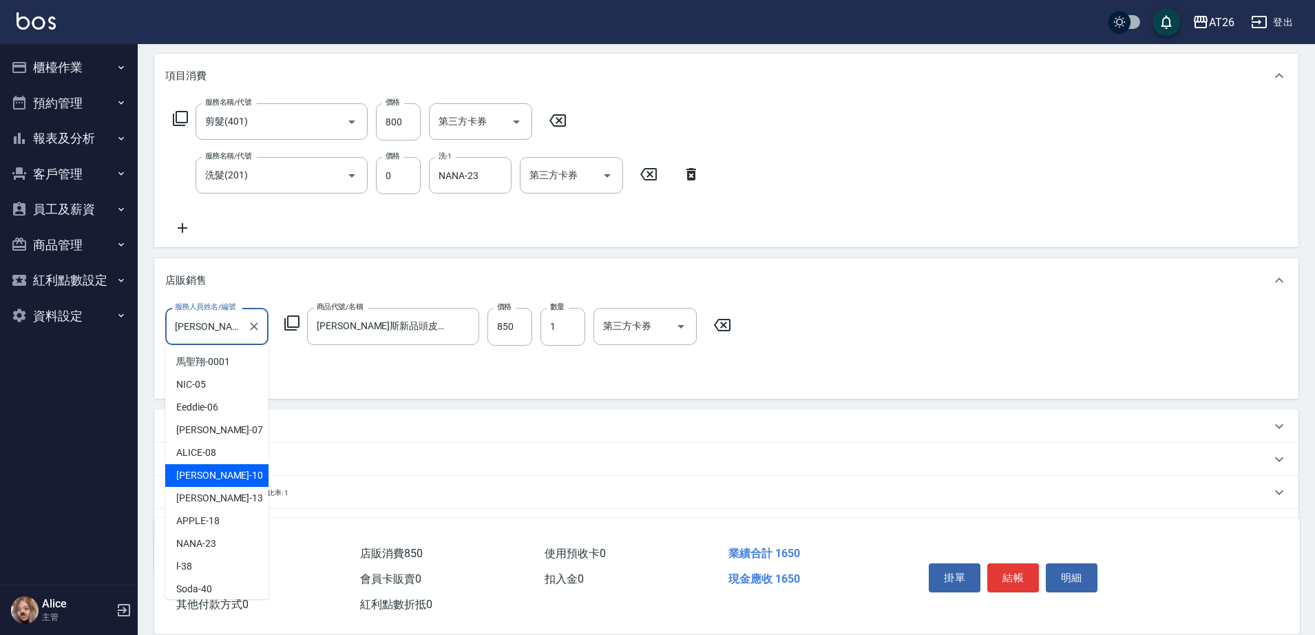
click at [231, 324] on input "Josh-10" at bounding box center [206, 326] width 70 height 24
drag, startPoint x: 231, startPoint y: 324, endPoint x: 222, endPoint y: 328, distance: 9.9
click at [229, 324] on input "Josh-10" at bounding box center [206, 326] width 70 height 24
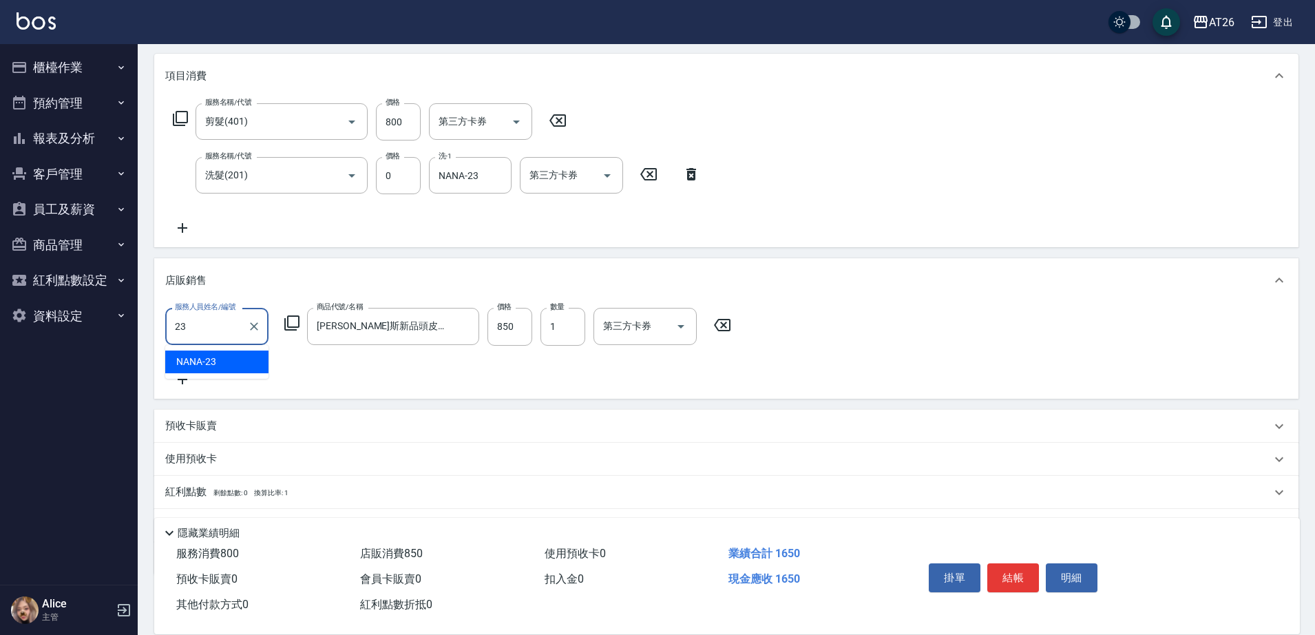
type input "NANA-23"
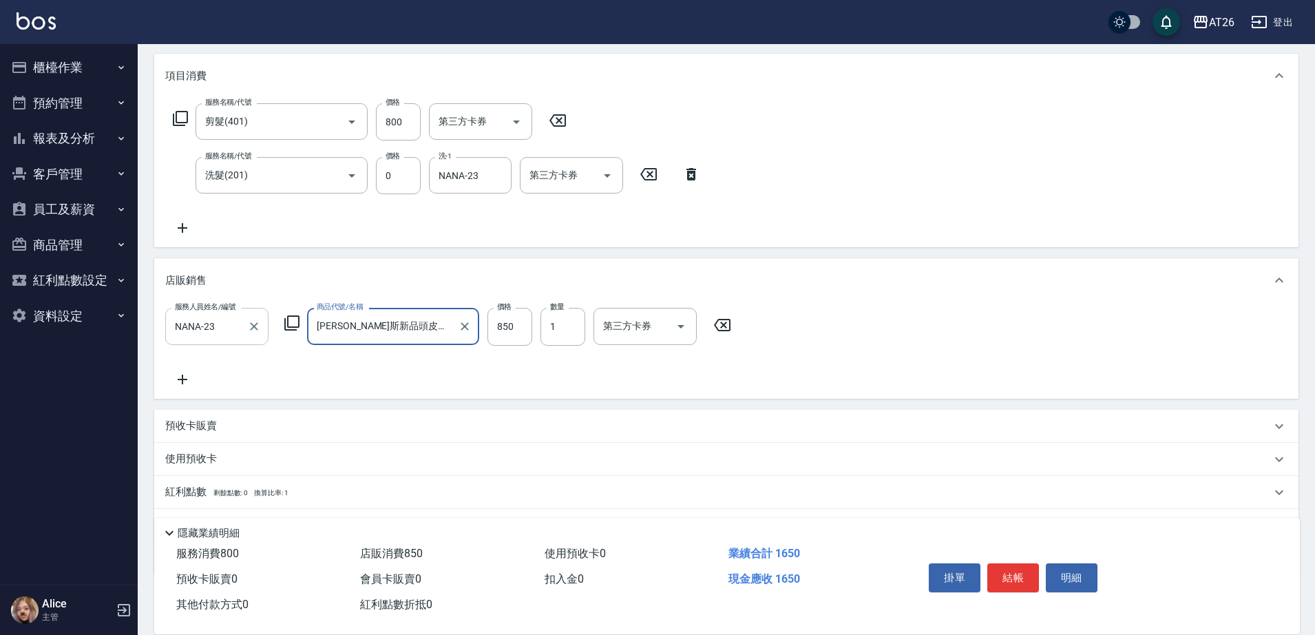
scroll to position [0, 5]
type input "2025/08/17 20:26"
type input "0"
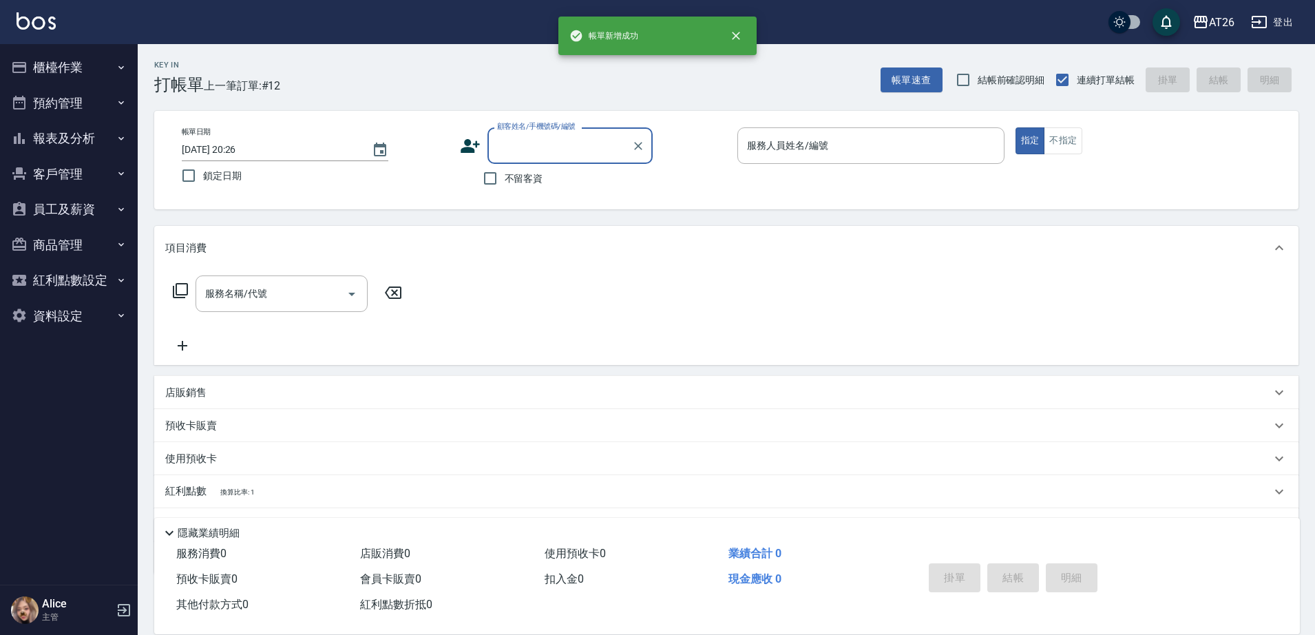
scroll to position [0, 0]
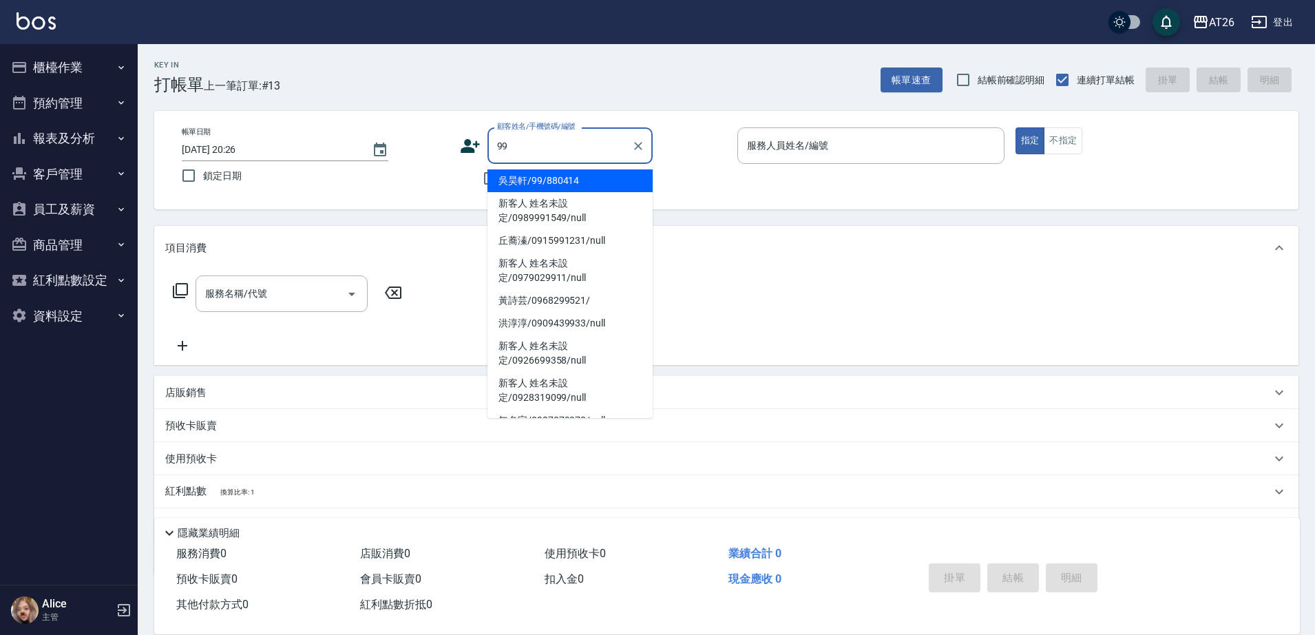
type input "吳昊軒/99/880414"
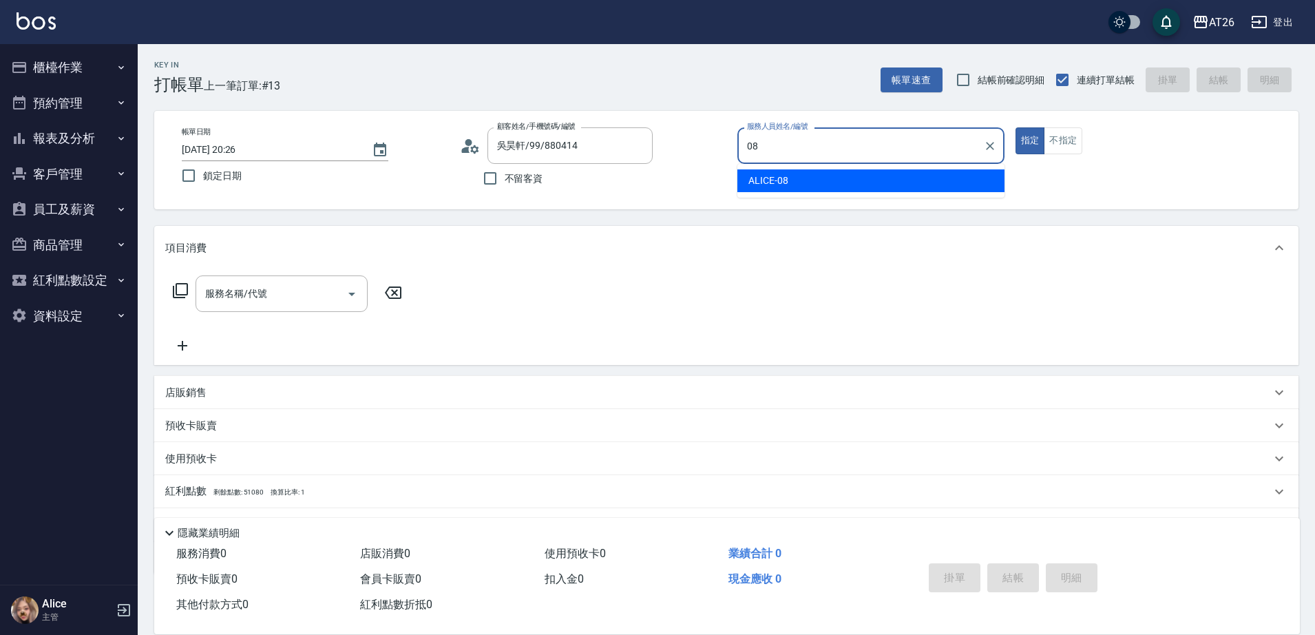
type input "ALICE-08"
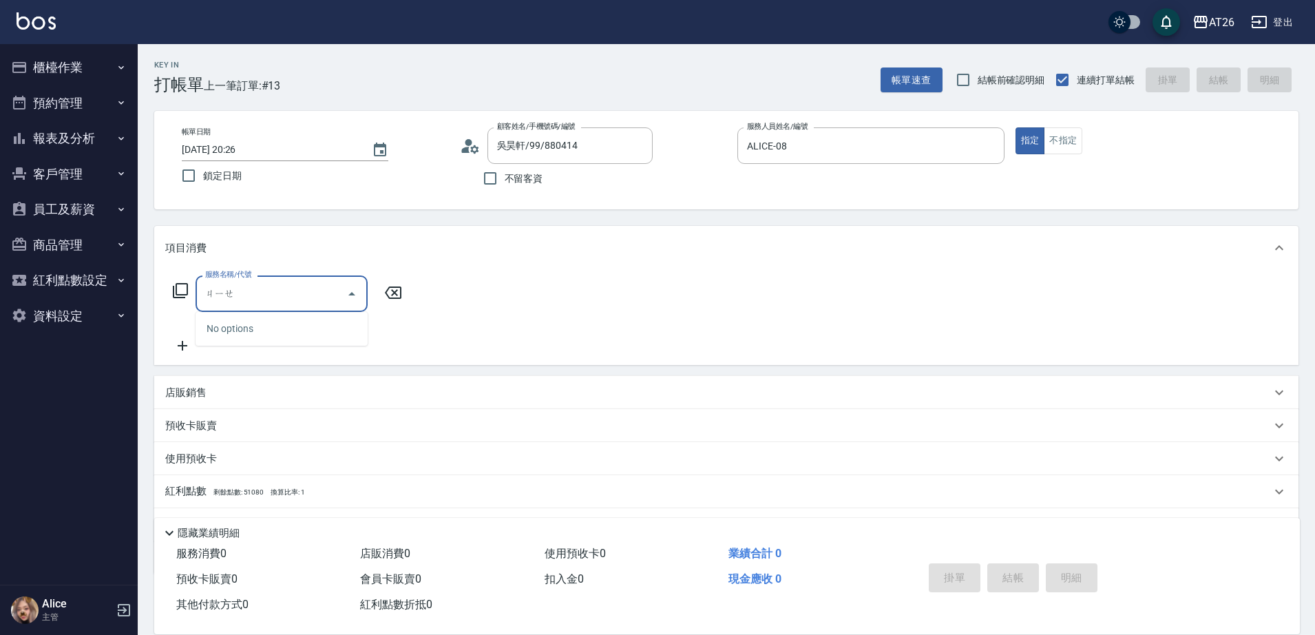
type input "接"
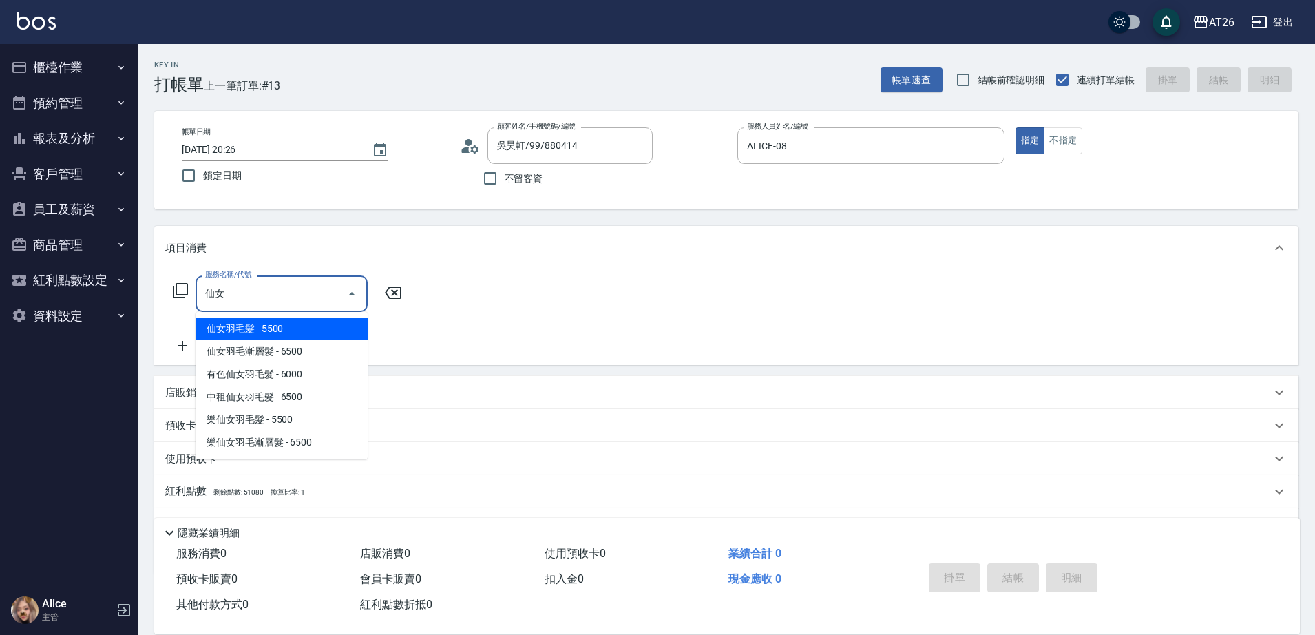
type input "仙女羽毛髮(716)"
type input "550"
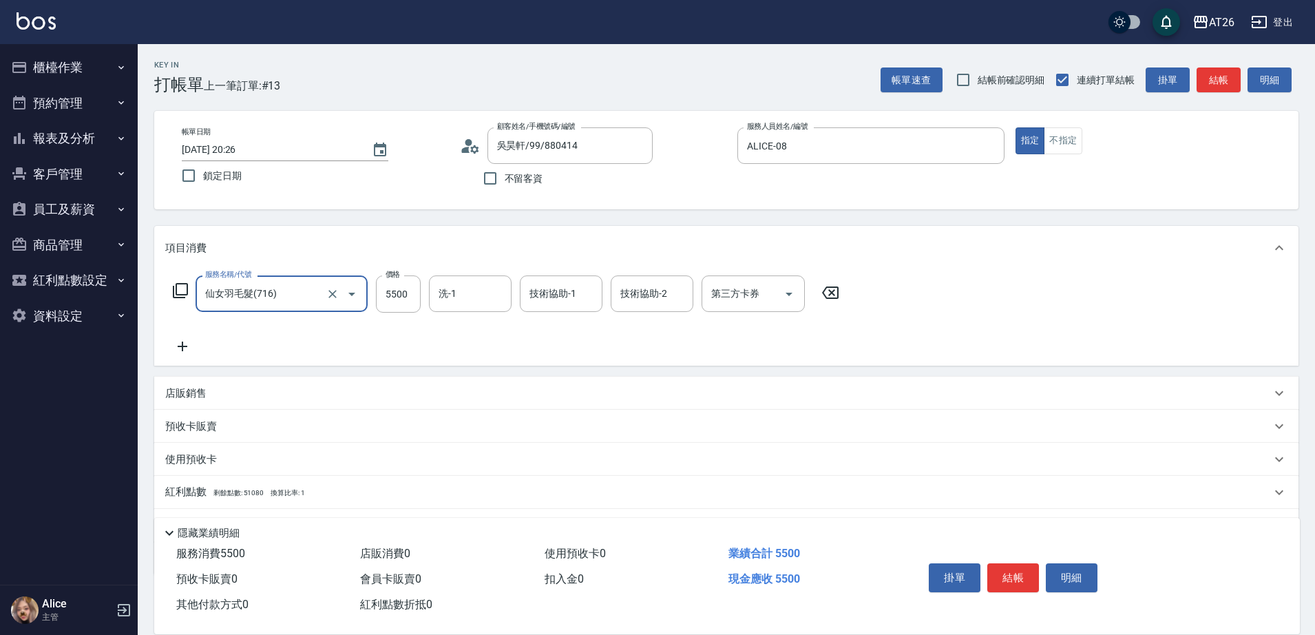
type input "仙女羽毛髮(716)"
type input "2"
type input "0"
type input "280"
type input "20"
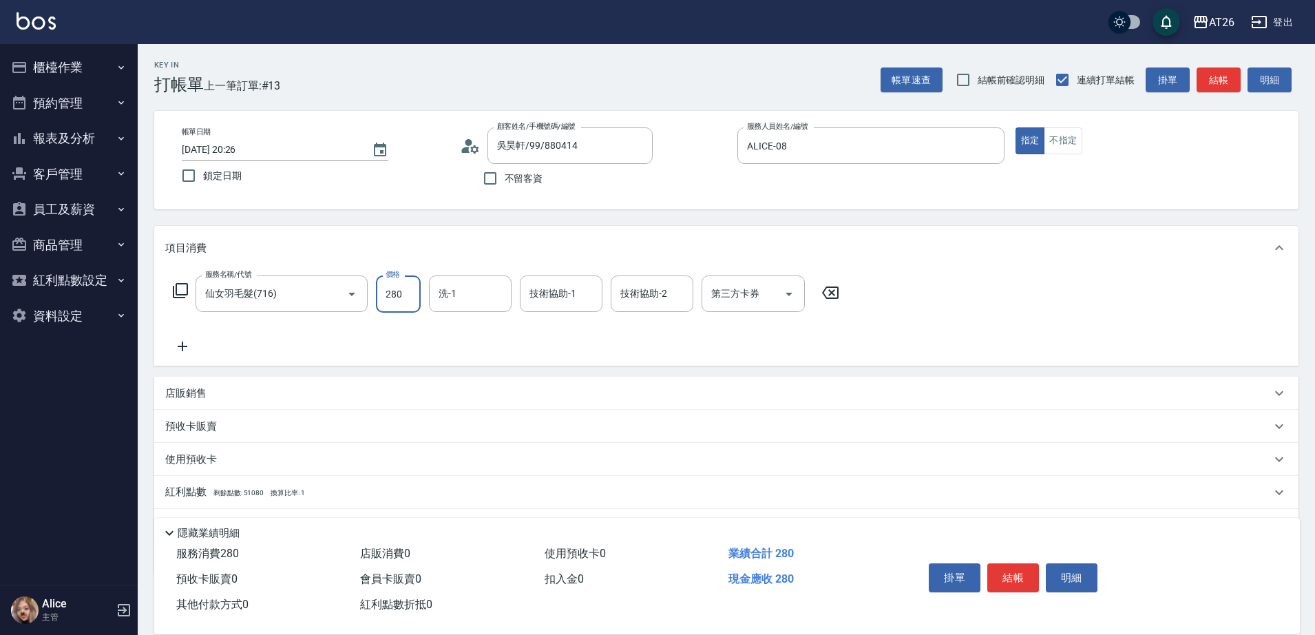
type input "2800"
type input "280"
type input "28000"
type input "2800"
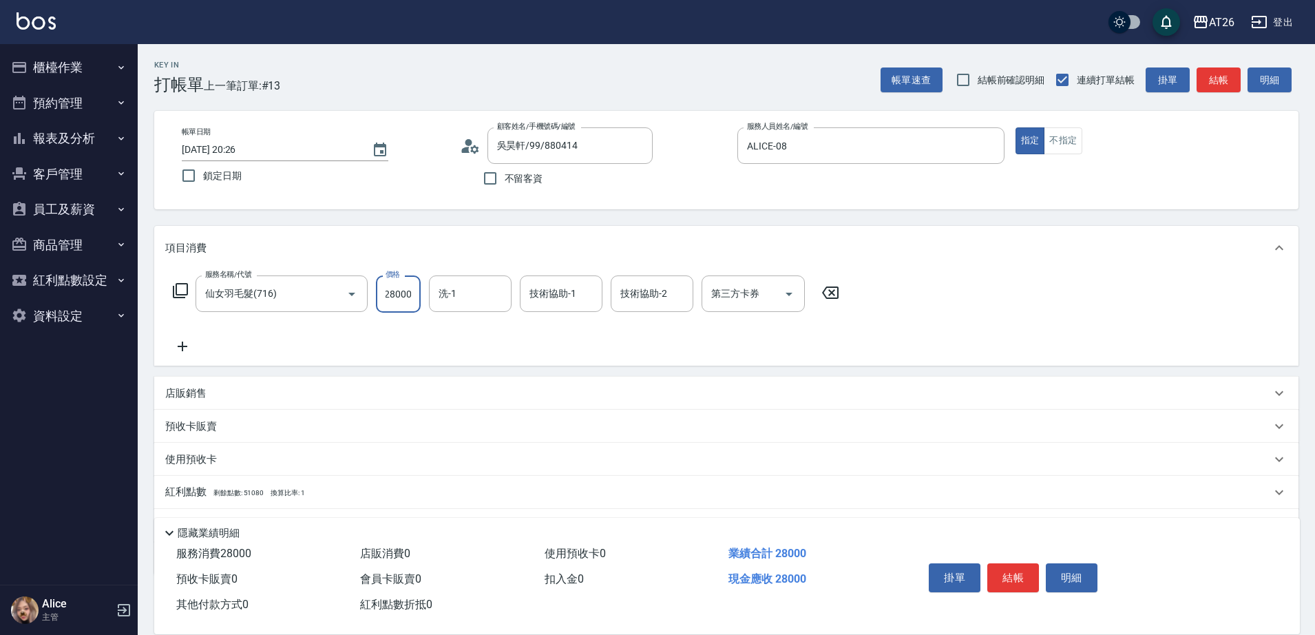
type input "28000"
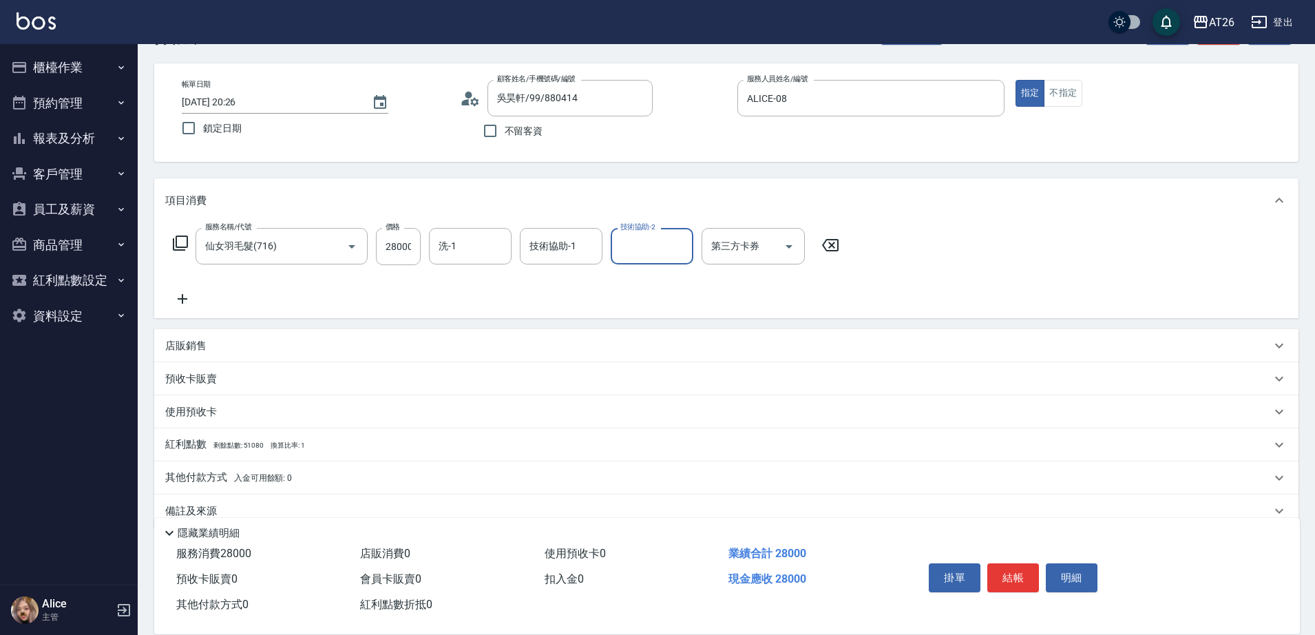
scroll to position [72, 0]
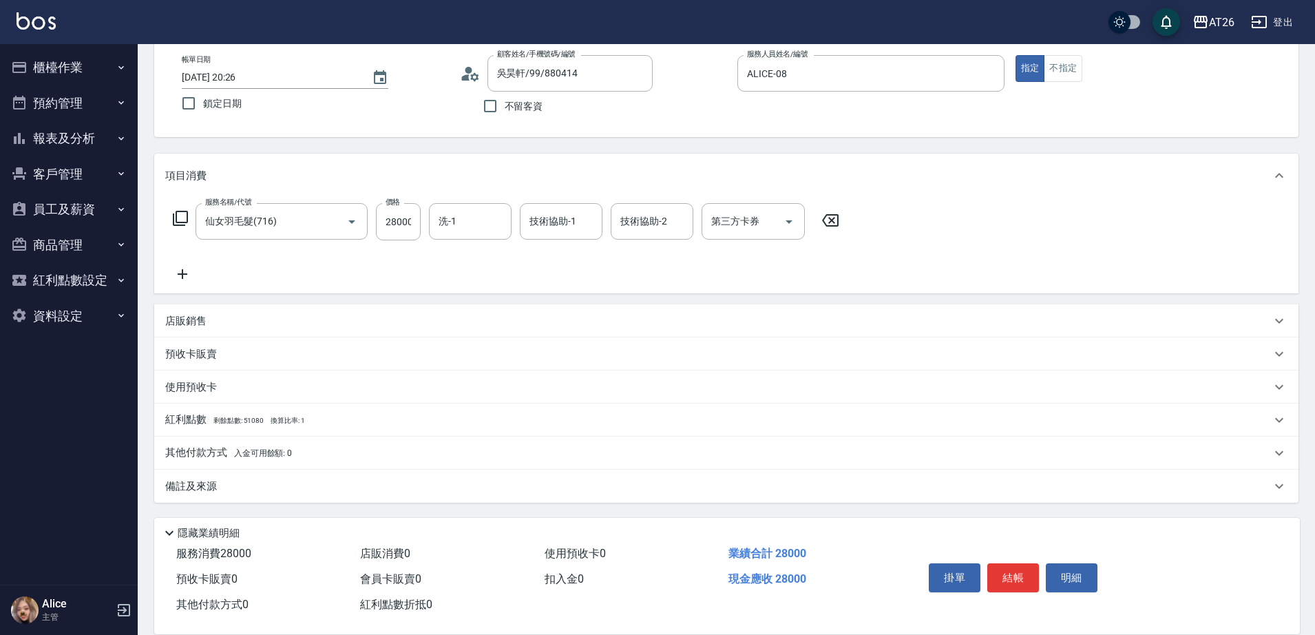
click at [233, 325] on div "店販銷售" at bounding box center [718, 321] width 1106 height 14
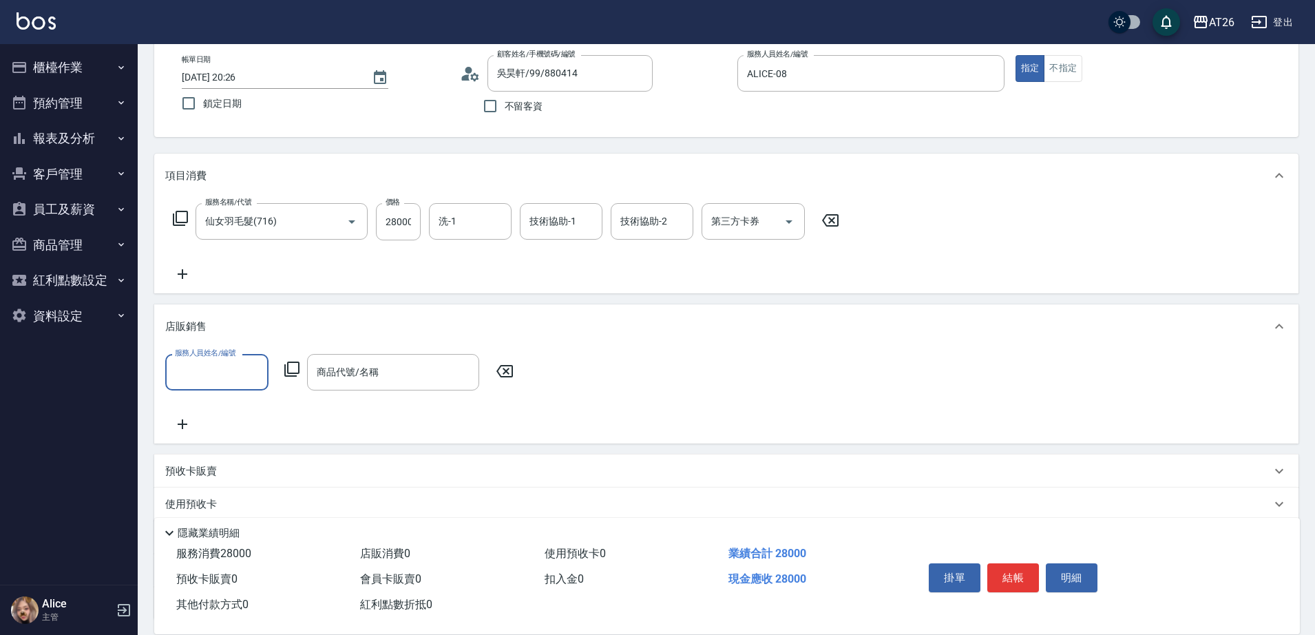
scroll to position [0, 0]
click at [233, 324] on div "店販銷售" at bounding box center [718, 326] width 1106 height 14
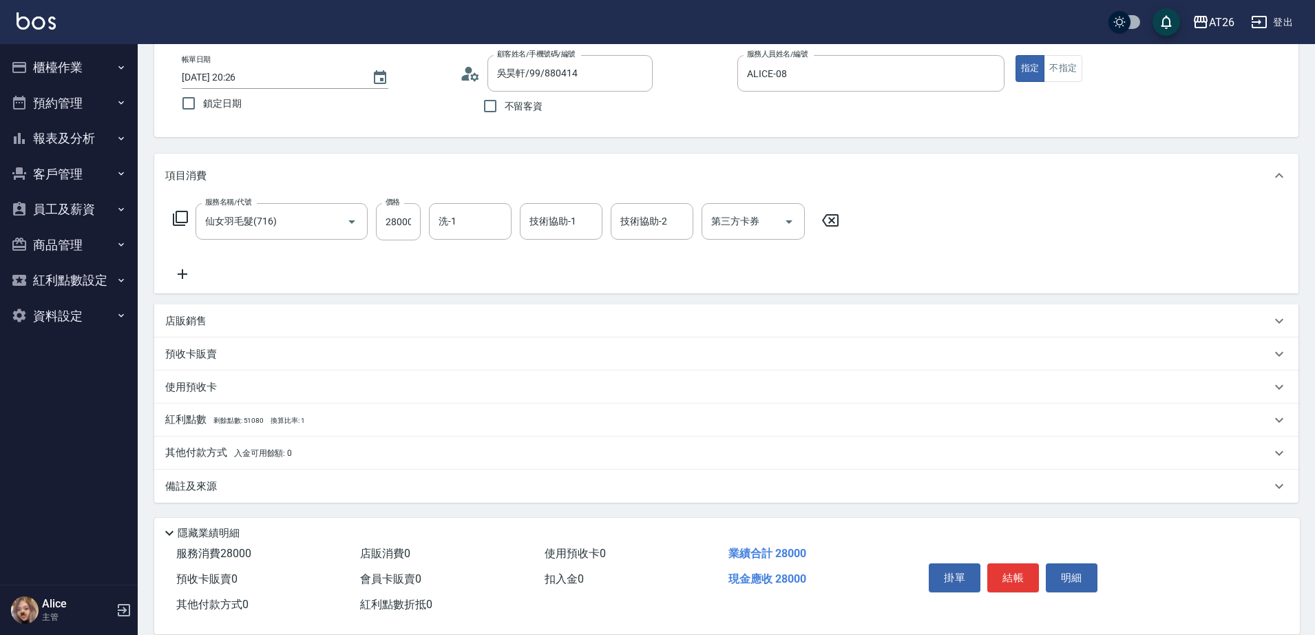
click at [222, 353] on div "預收卡販賣" at bounding box center [718, 354] width 1106 height 14
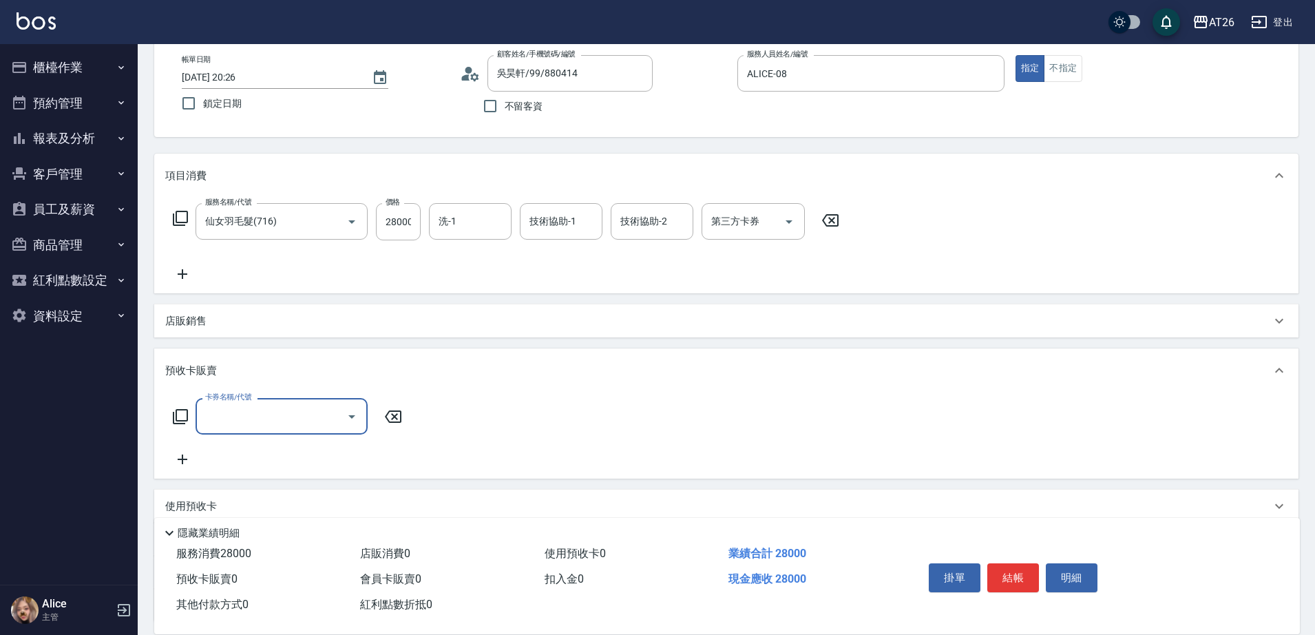
click at [218, 354] on div "預收卡販賣" at bounding box center [726, 370] width 1144 height 44
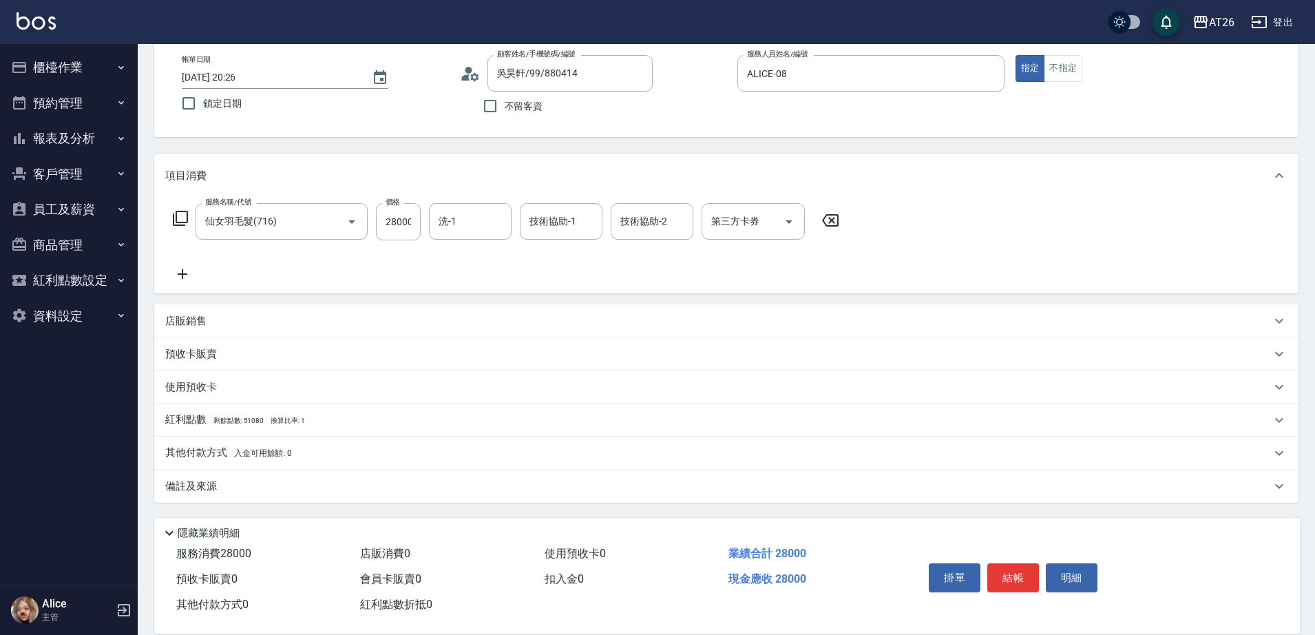
click at [209, 447] on p "其他付款方式 入金可用餘額: 0" at bounding box center [228, 452] width 127 height 15
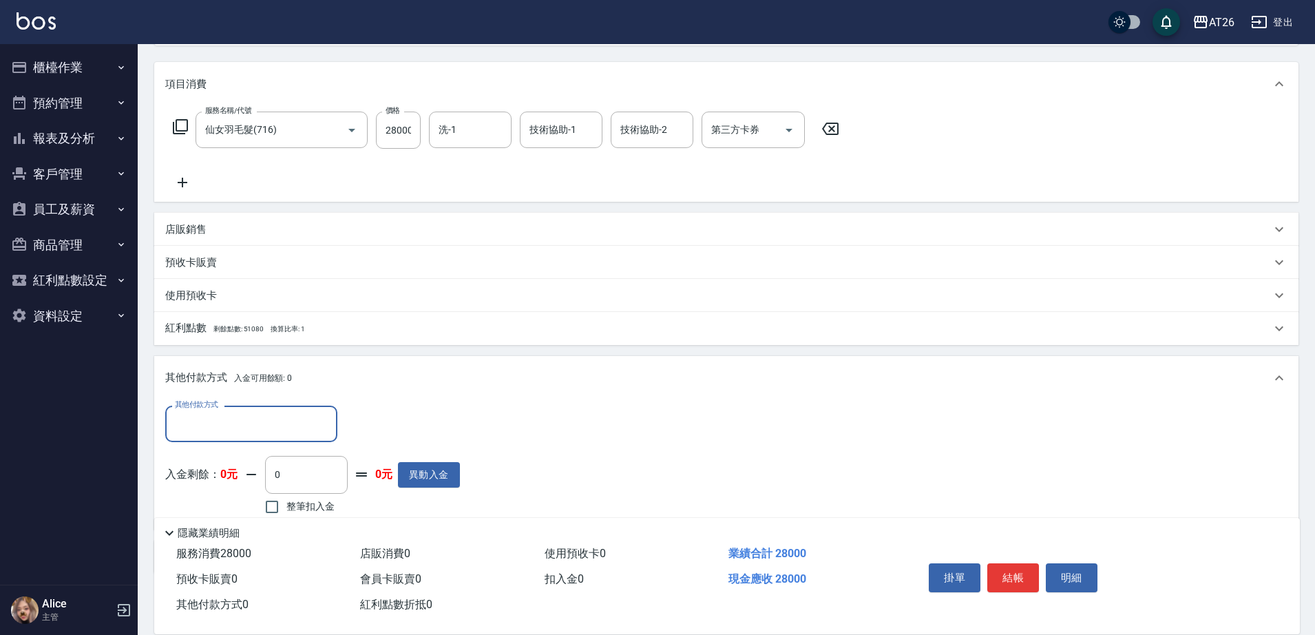
scroll to position [235, 0]
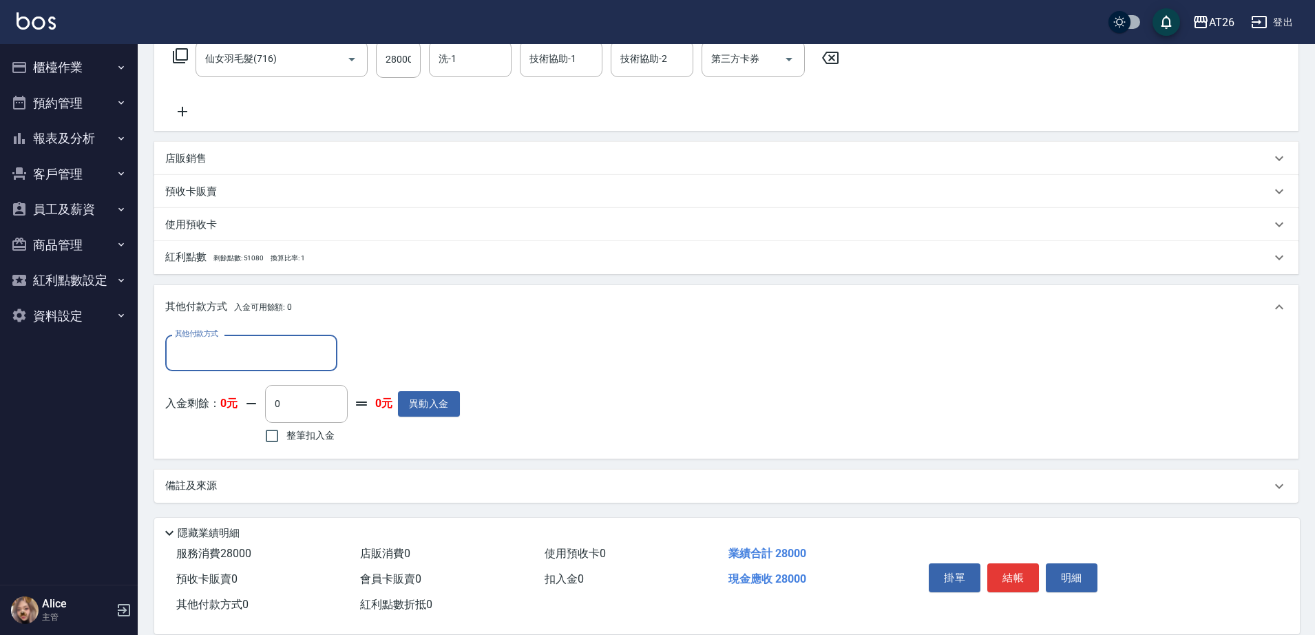
click at [225, 361] on input "其他付款方式" at bounding box center [251, 353] width 160 height 24
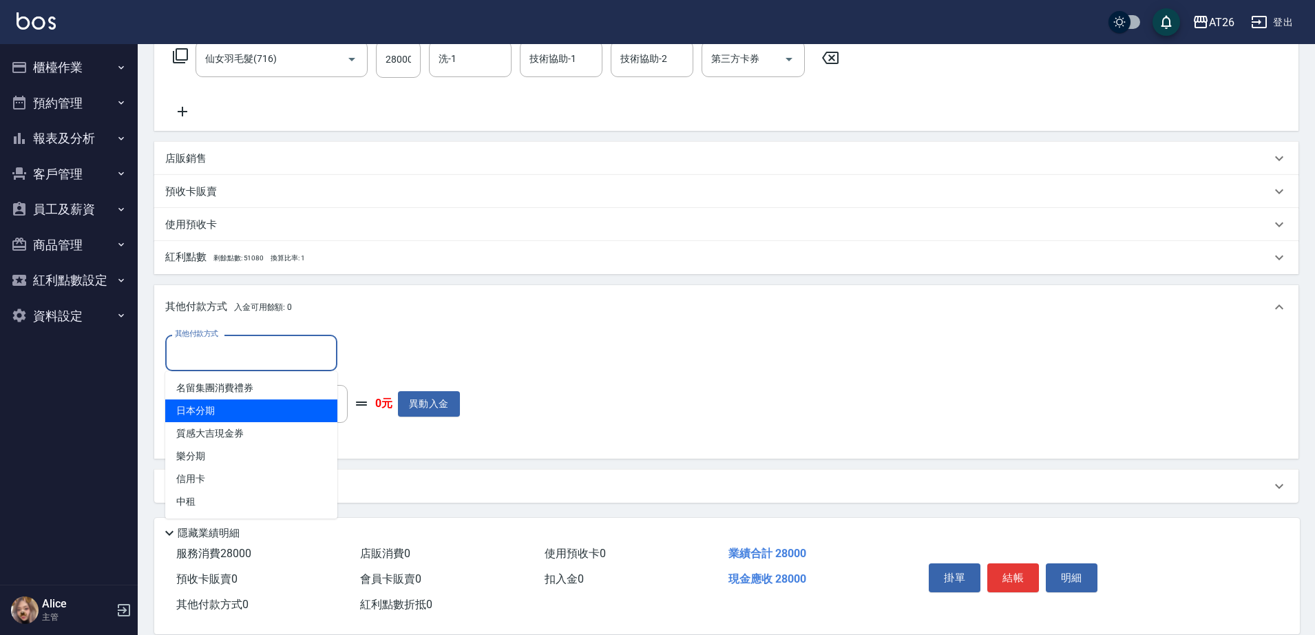
click at [225, 404] on span "日本分期" at bounding box center [251, 410] width 172 height 23
type input "日本分期"
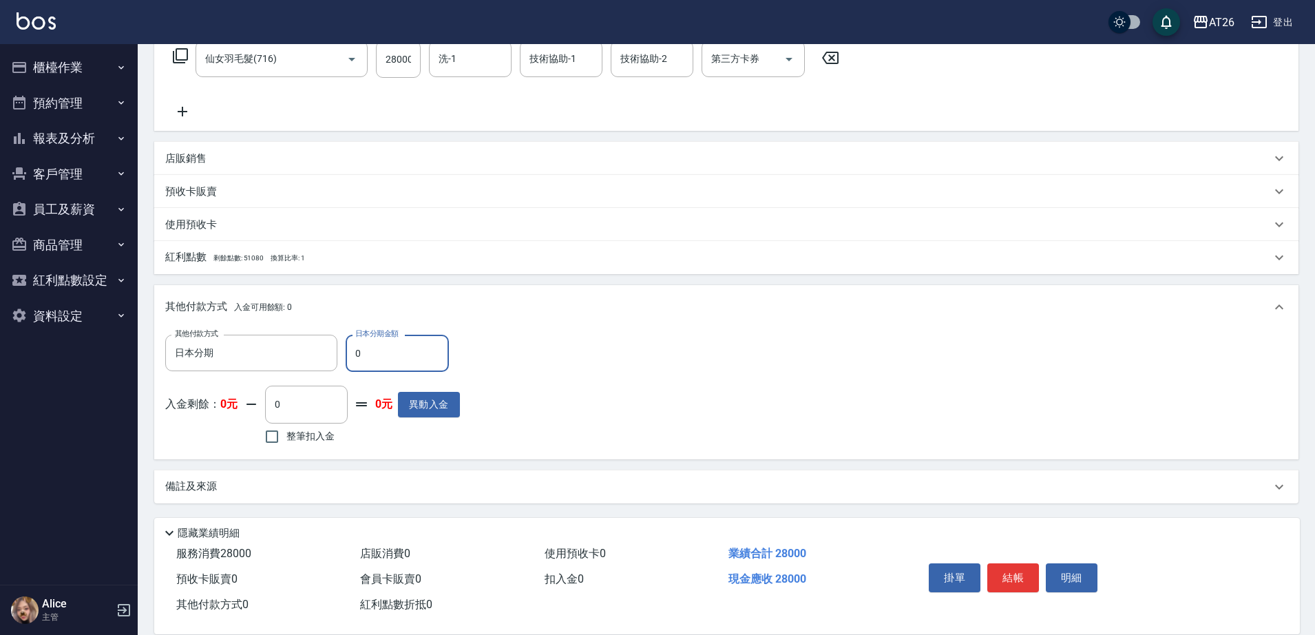
type input "11"
type input "2790"
type input "110"
type input "2780"
type input "1100"
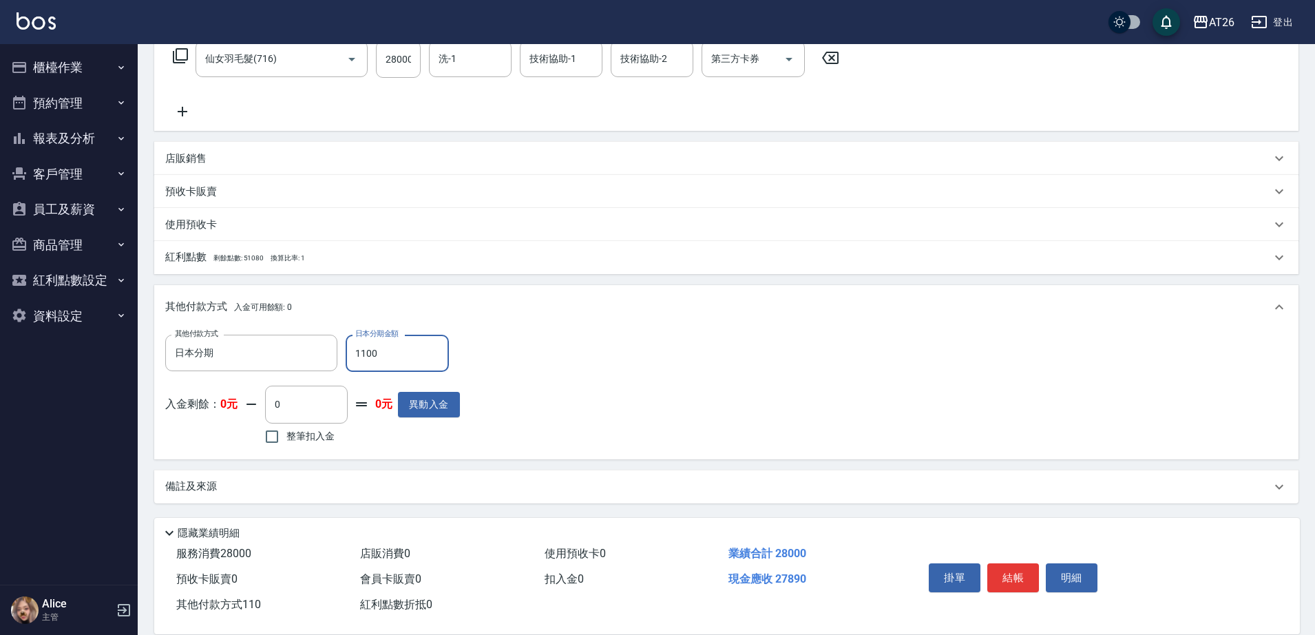
type input "2690"
type input "11000"
type input "1700"
type input "1100"
type input "2690"
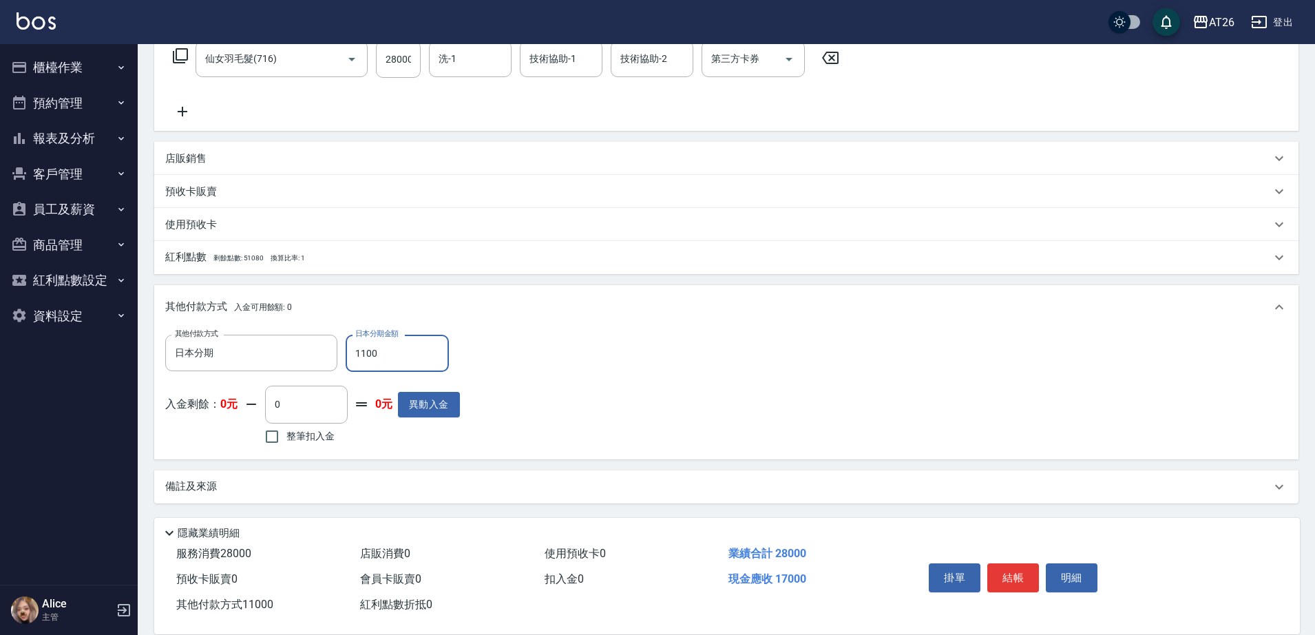
type input "110"
type input "2780"
type input "11"
type input "2790"
type input "1000"
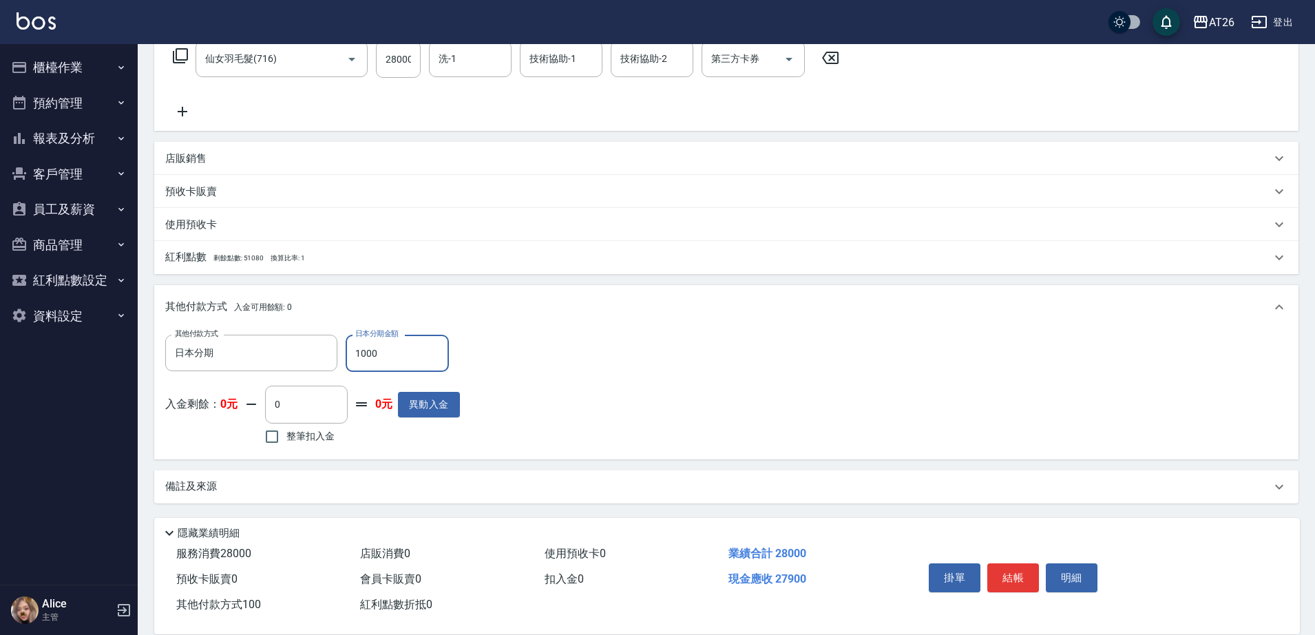
type input "2700"
type input "10000"
type input "1800"
type input "10000"
click at [593, 366] on div "其他付款方式 日本分期 其他付款方式 日本分期金額 10000 日本分期金額 入金剩餘： 0元 0 ​ 整筆扣入金 0元 異動入金" at bounding box center [726, 391] width 1122 height 113
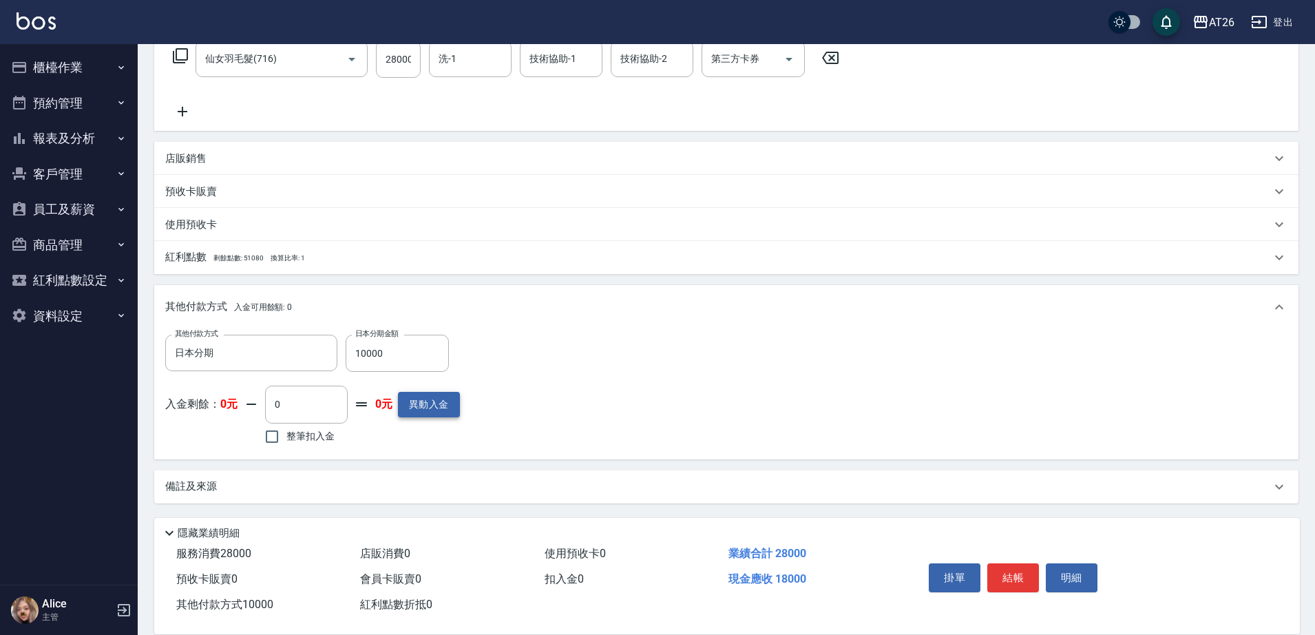
scroll to position [235, 0]
click at [326, 353] on icon "Clear" at bounding box center [323, 353] width 14 height 14
type input "2800"
click at [258, 359] on input "其他付款方式" at bounding box center [251, 353] width 160 height 24
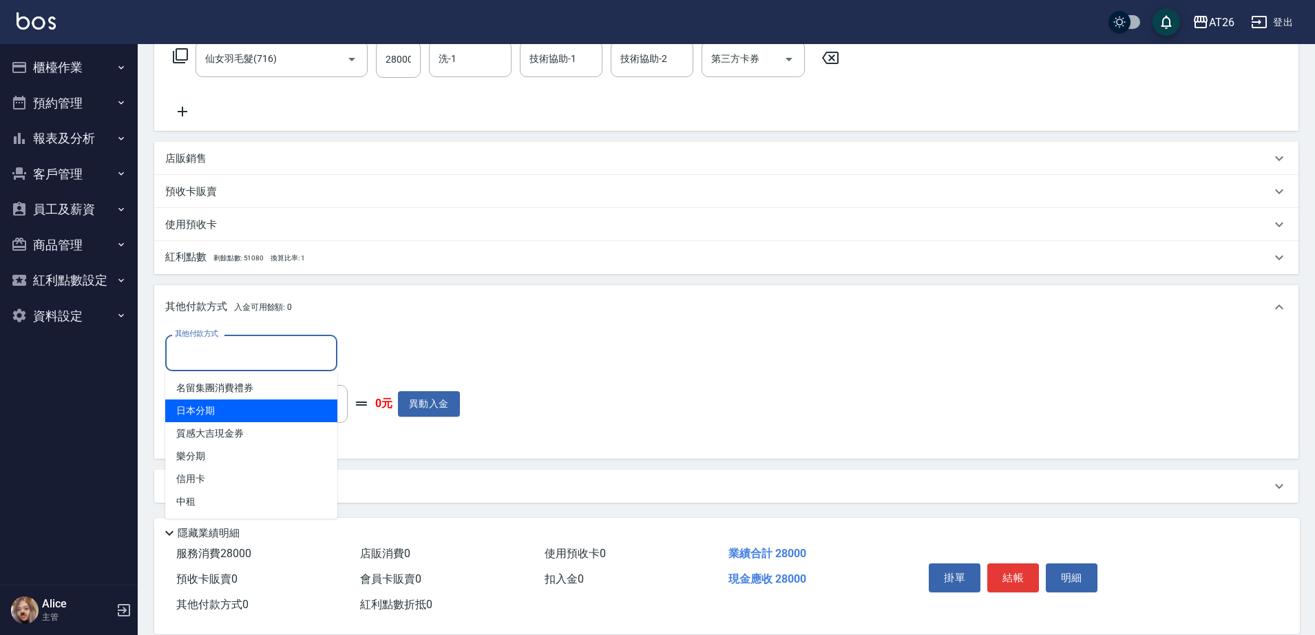
click at [277, 414] on span "日本分期" at bounding box center [251, 410] width 172 height 23
type input "日本分期"
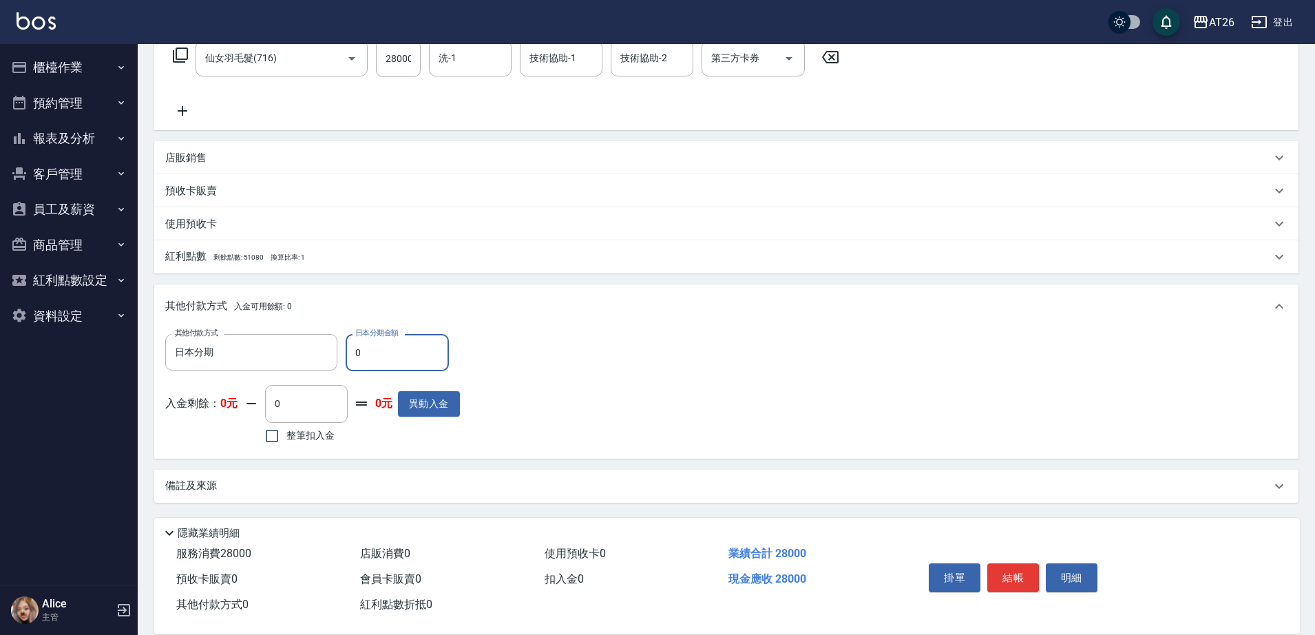
click at [381, 355] on input "0" at bounding box center [397, 352] width 103 height 37
click at [383, 349] on input "0" at bounding box center [397, 352] width 103 height 37
type input "1"
type input "2790"
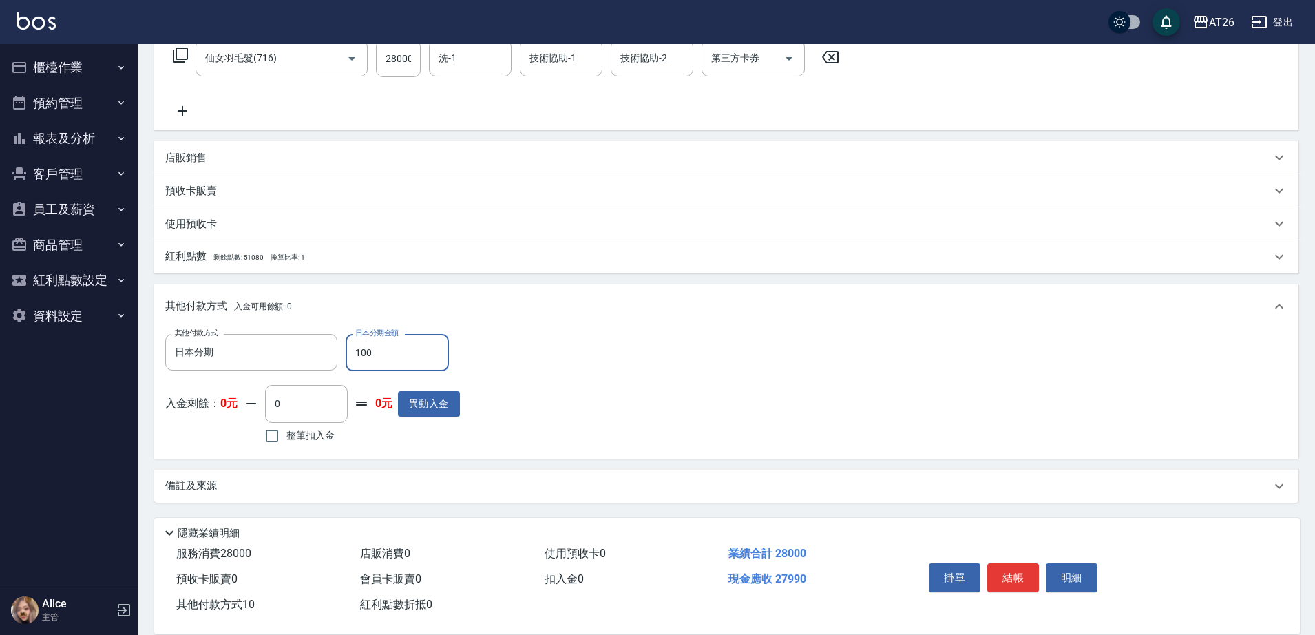
type input "1000"
type input "2700"
type input "10000"
type input "1800"
type input "10000"
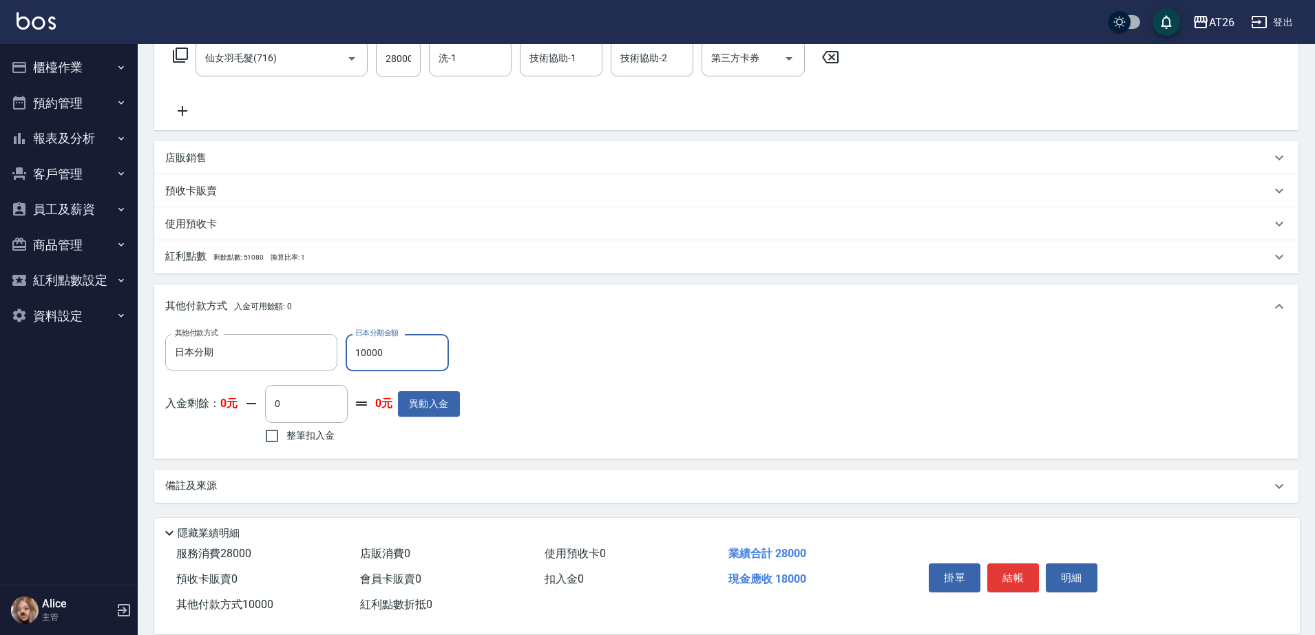
click at [215, 408] on p "入金剩餘： 0元" at bounding box center [201, 404] width 72 height 14
click at [295, 404] on input "0" at bounding box center [306, 403] width 83 height 37
click at [268, 483] on div "備註及來源" at bounding box center [718, 485] width 1106 height 14
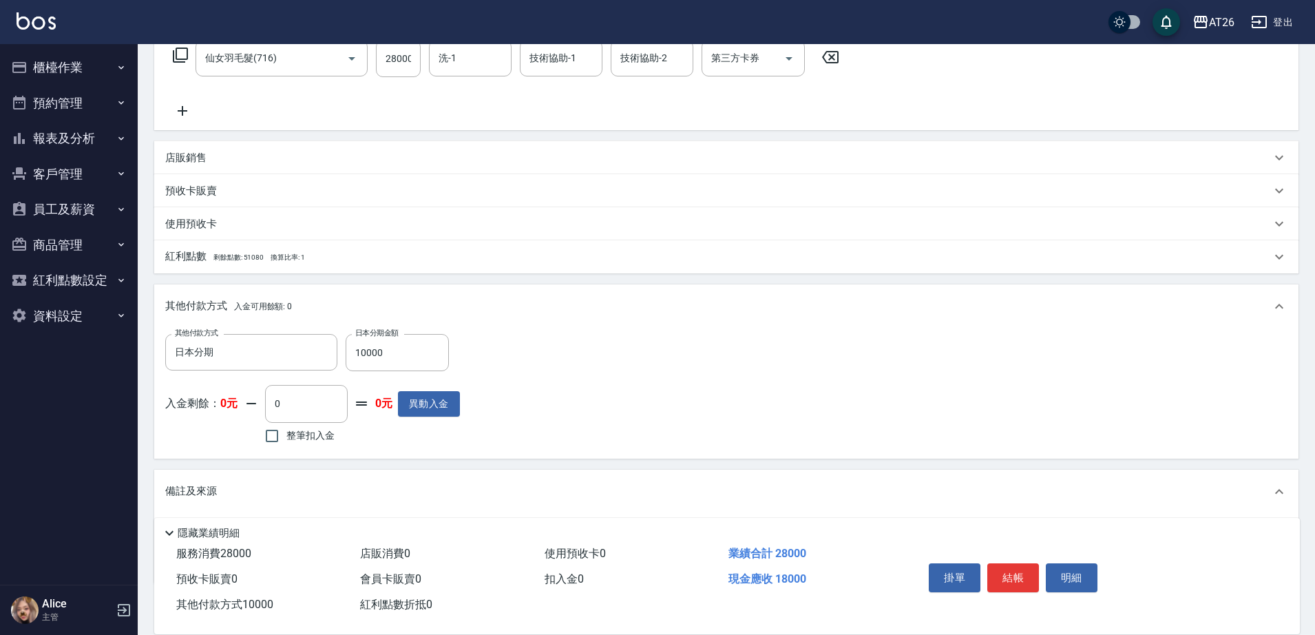
click at [268, 484] on div "備註及來源" at bounding box center [718, 491] width 1106 height 14
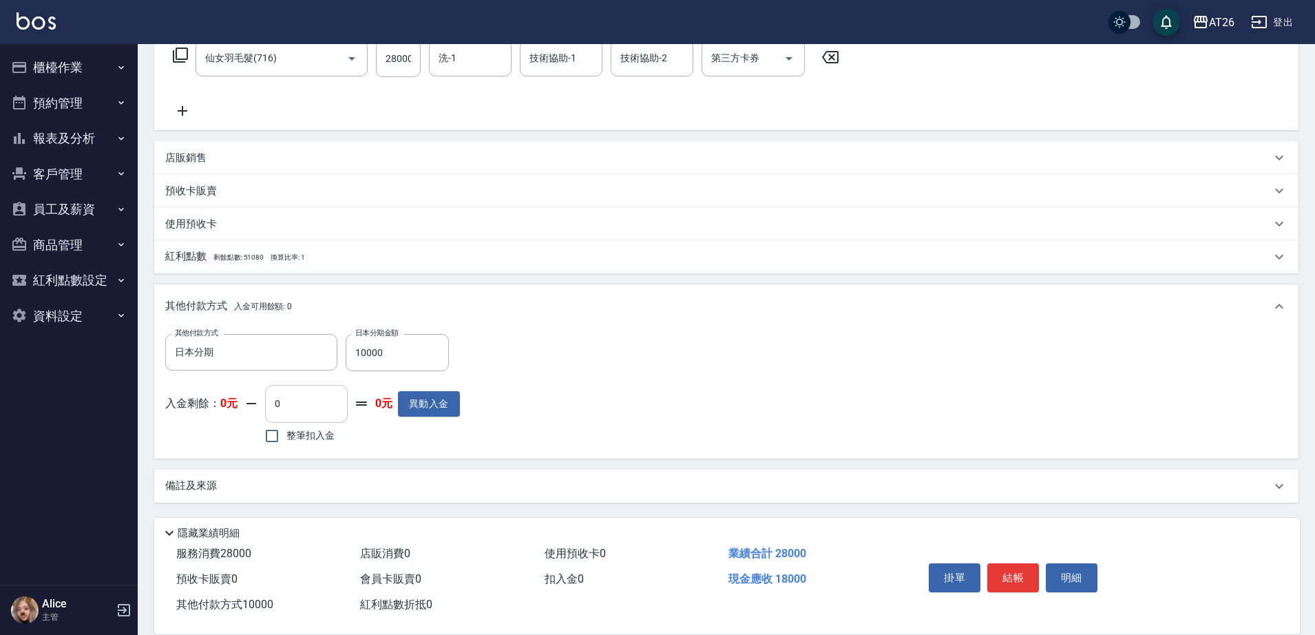
click at [326, 401] on input "0" at bounding box center [306, 403] width 83 height 37
type input "0"
click at [315, 525] on div "隱藏業績明細" at bounding box center [730, 533] width 1139 height 17
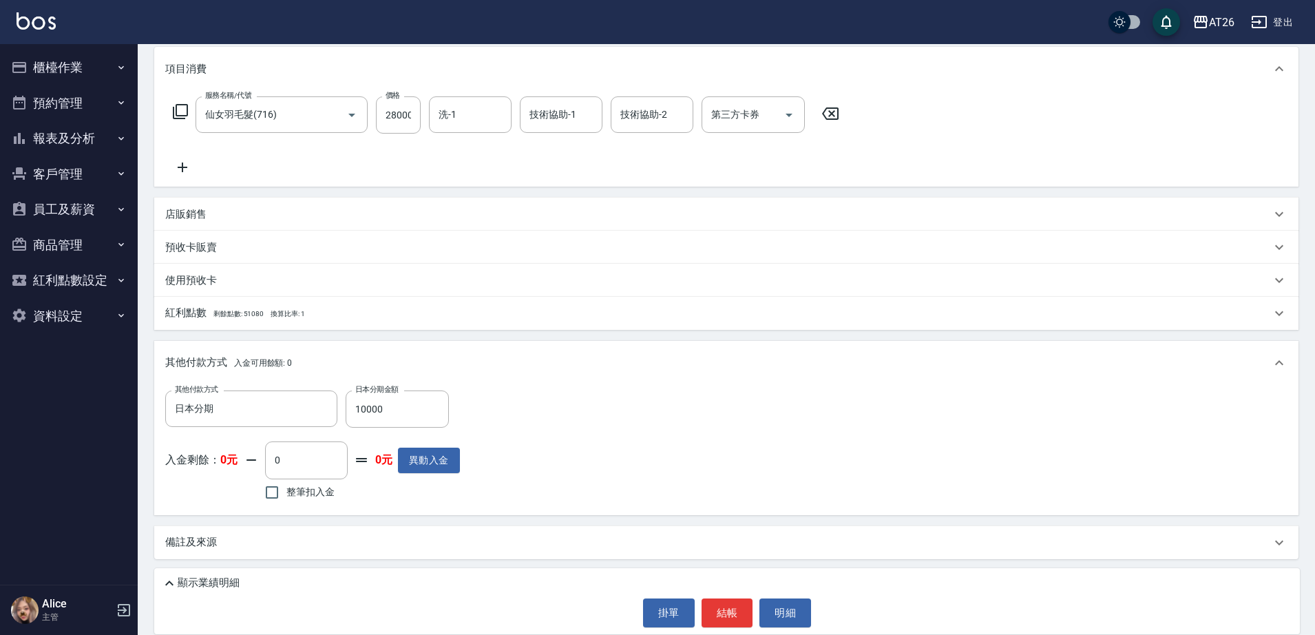
click at [296, 586] on div "顯示業績明細" at bounding box center [730, 583] width 1139 height 17
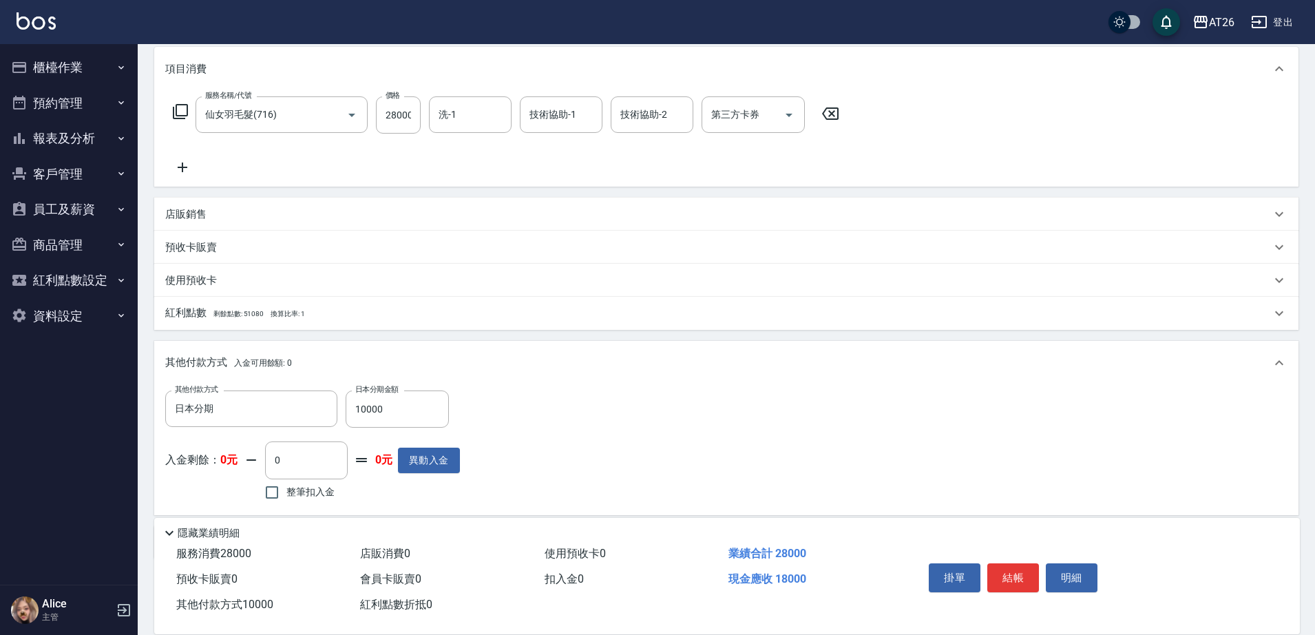
scroll to position [235, 0]
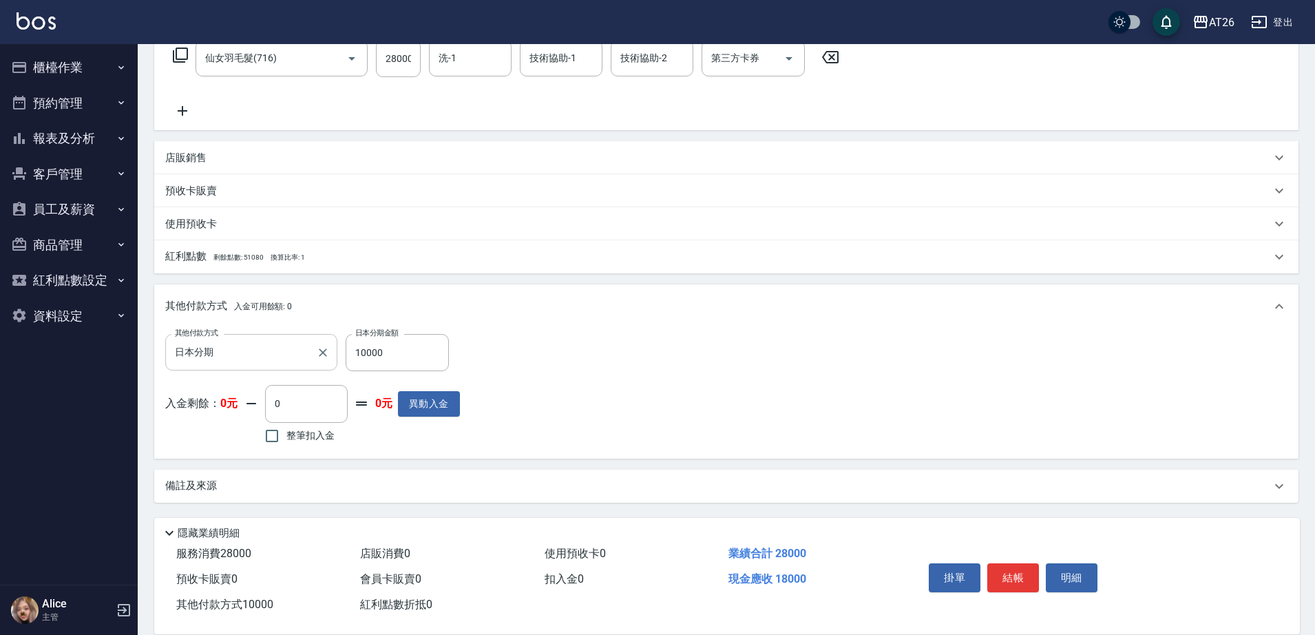
click at [279, 356] on input "日本分期" at bounding box center [240, 352] width 139 height 24
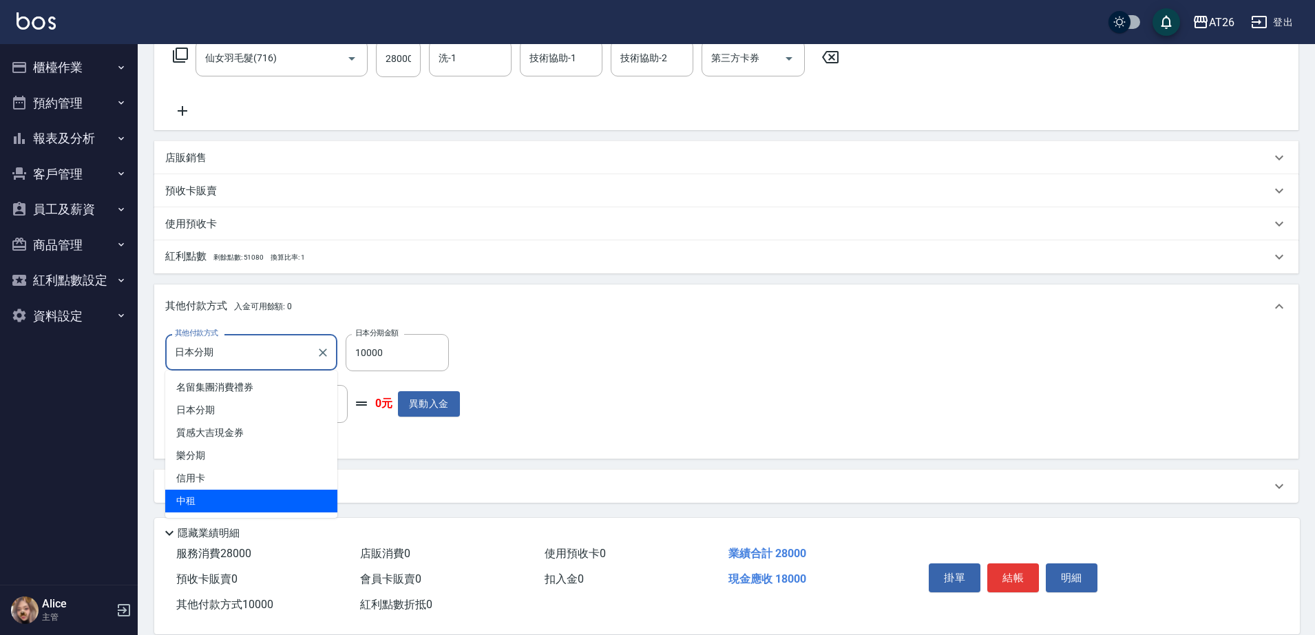
click at [240, 498] on span "中租" at bounding box center [251, 500] width 172 height 23
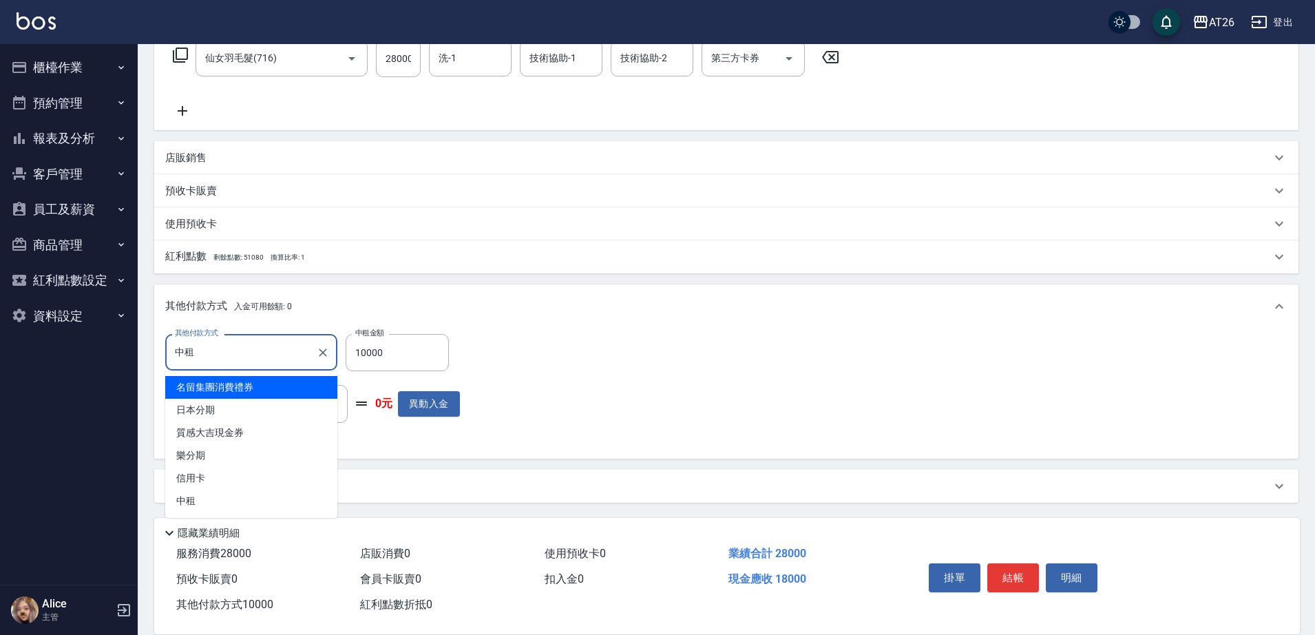
click at [265, 356] on input "中租" at bounding box center [240, 352] width 139 height 24
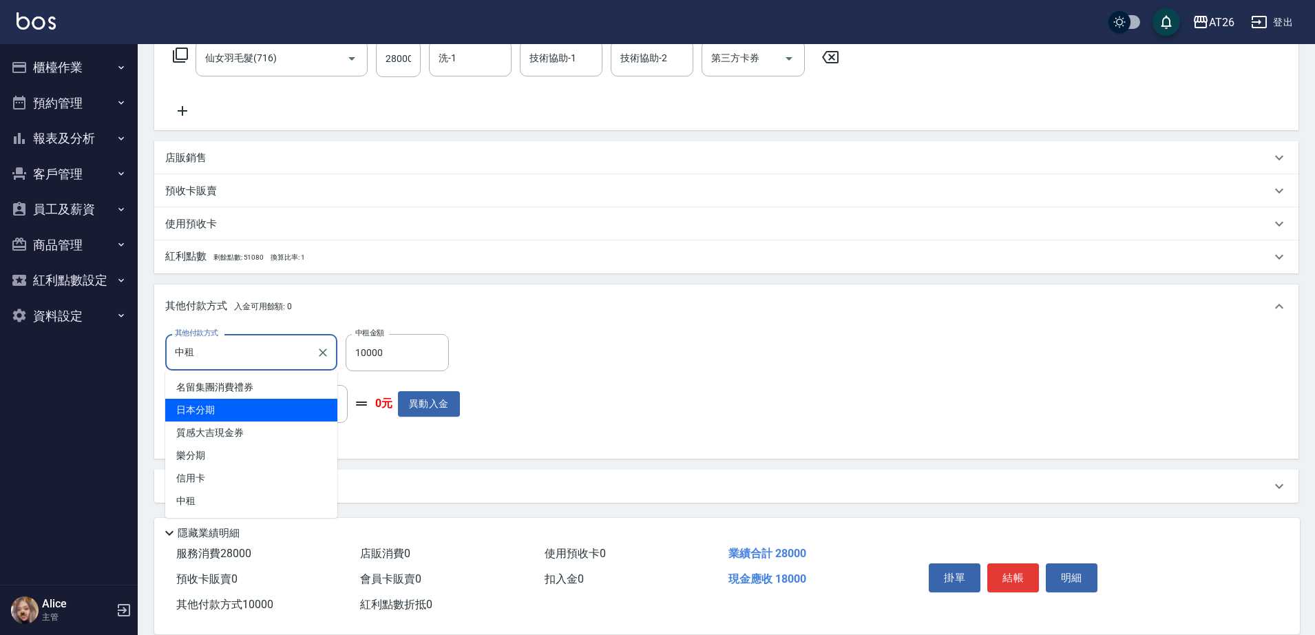
click at [237, 412] on span "日本分期" at bounding box center [251, 410] width 172 height 23
type input "日本分期"
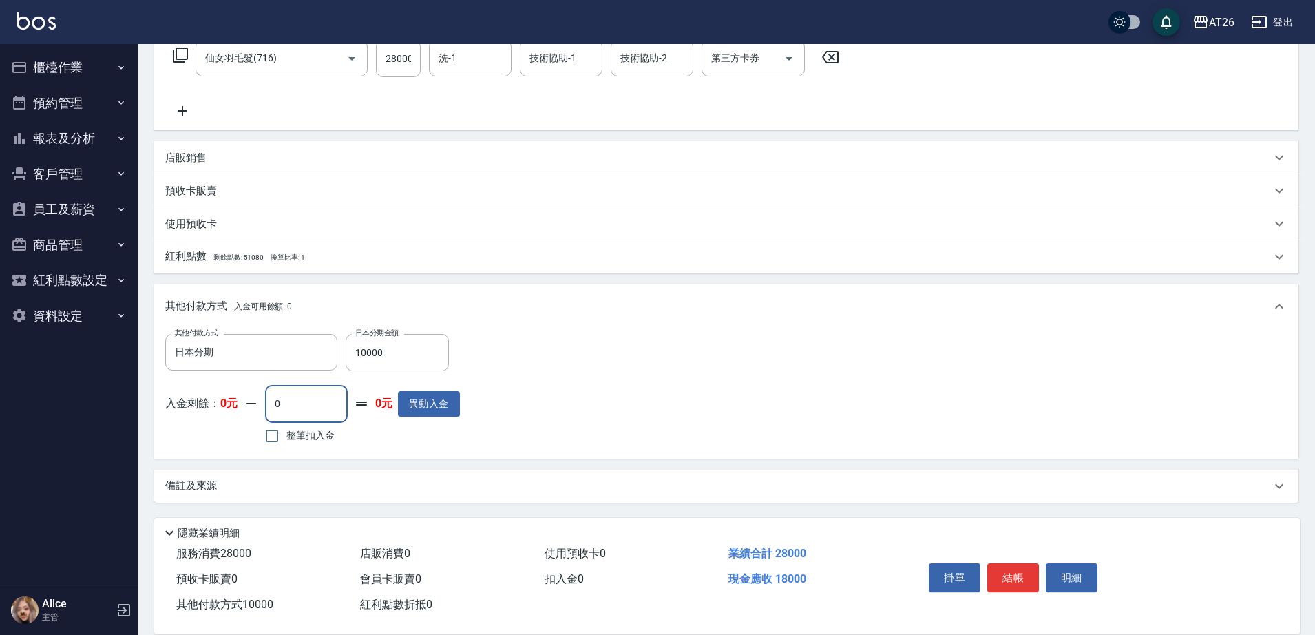
click at [295, 405] on input "0" at bounding box center [306, 403] width 83 height 37
type input "0"
click at [410, 408] on button "異動入金" at bounding box center [429, 403] width 62 height 25
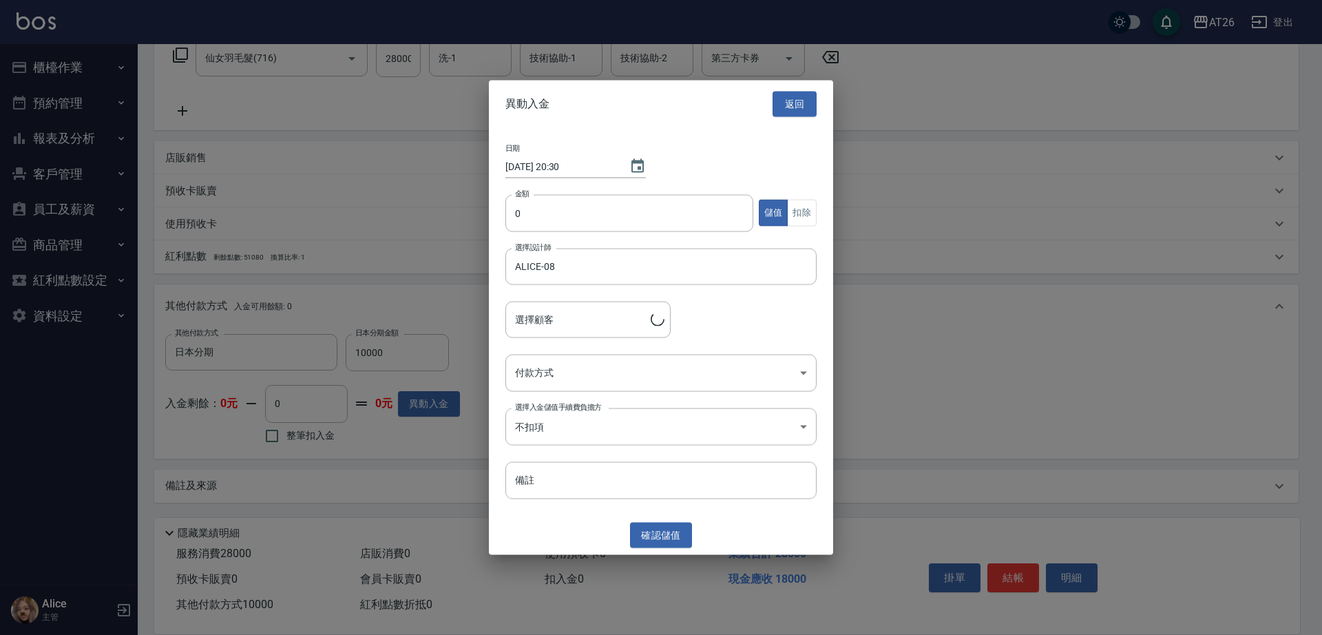
type input "吳昊軒/99/880414"
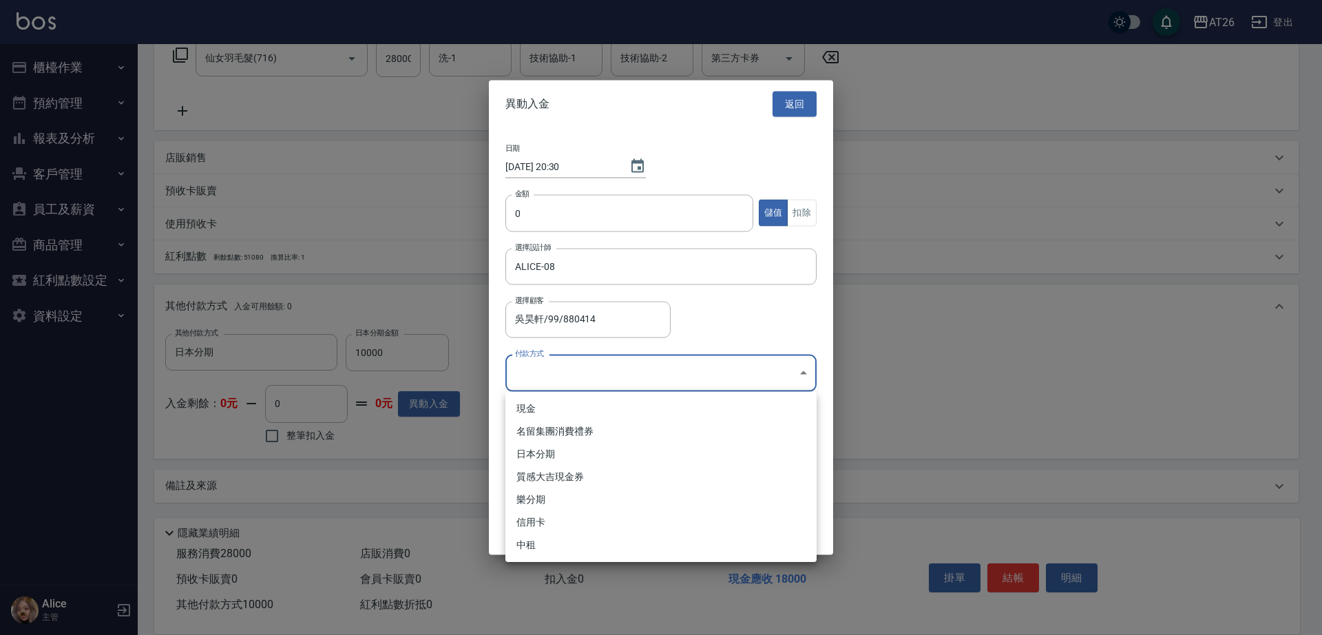
click at [693, 358] on body "AT26 登出 櫃檯作業 打帳單 帳單列表 座位開單 營業儀表板 現金收支登錄 高階收支登錄 材料自購登錄 每日結帳 排班表 現場電腦打卡 掃碼打卡 預約管理…" at bounding box center [661, 200] width 1322 height 870
click at [693, 357] on div at bounding box center [661, 317] width 1322 height 635
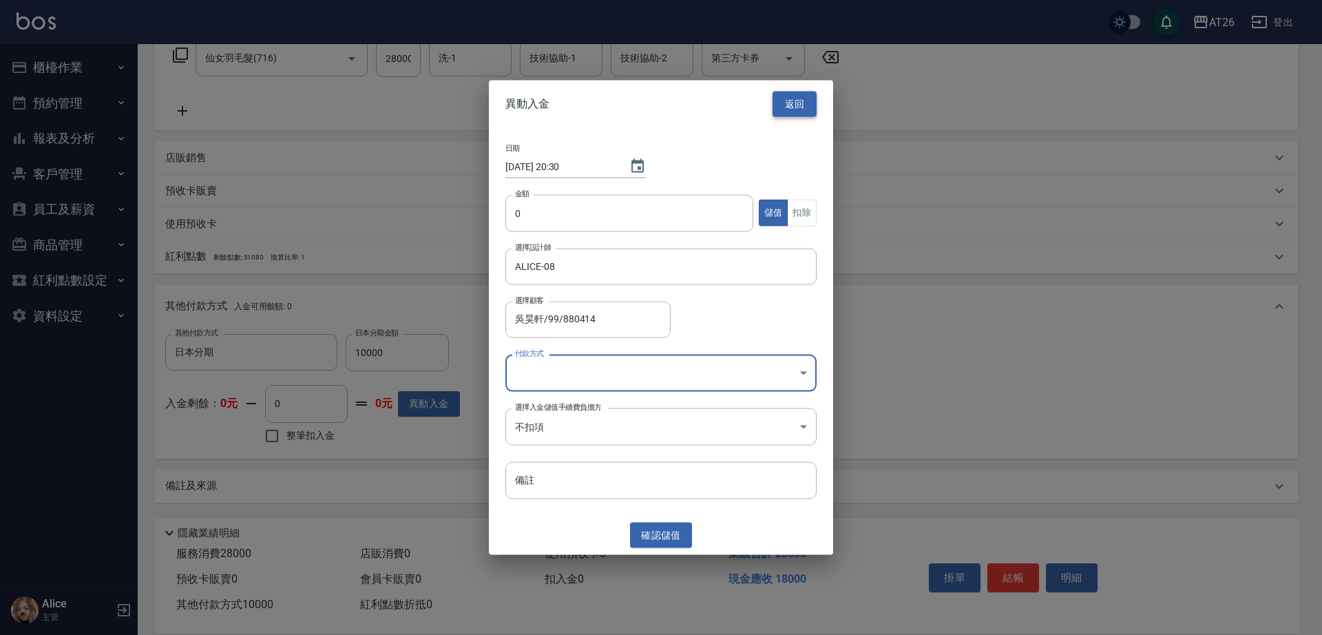
click at [783, 101] on button "返回" at bounding box center [794, 104] width 44 height 25
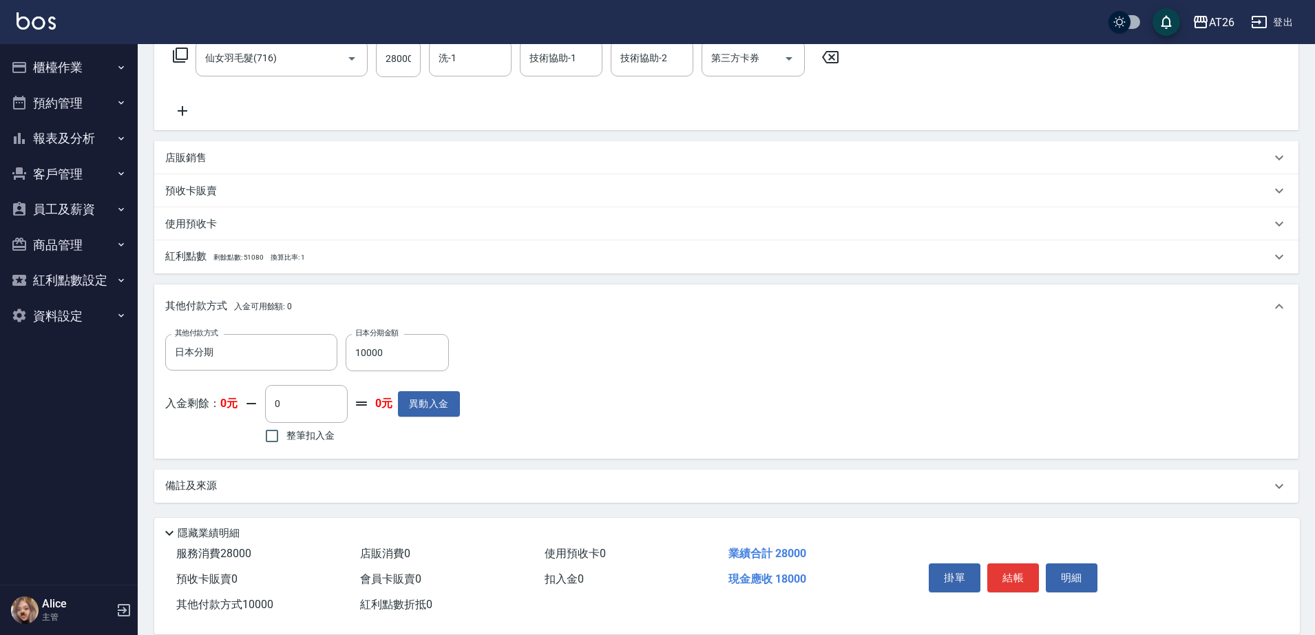
click at [315, 444] on label "整筆扣入金" at bounding box center [295, 435] width 77 height 29
click at [286, 444] on input "整筆扣入金" at bounding box center [271, 435] width 29 height 29
click at [313, 439] on span "整筆扣入金" at bounding box center [310, 435] width 48 height 14
click at [286, 439] on input "整筆扣入金" at bounding box center [271, 435] width 29 height 29
checkbox input "false"
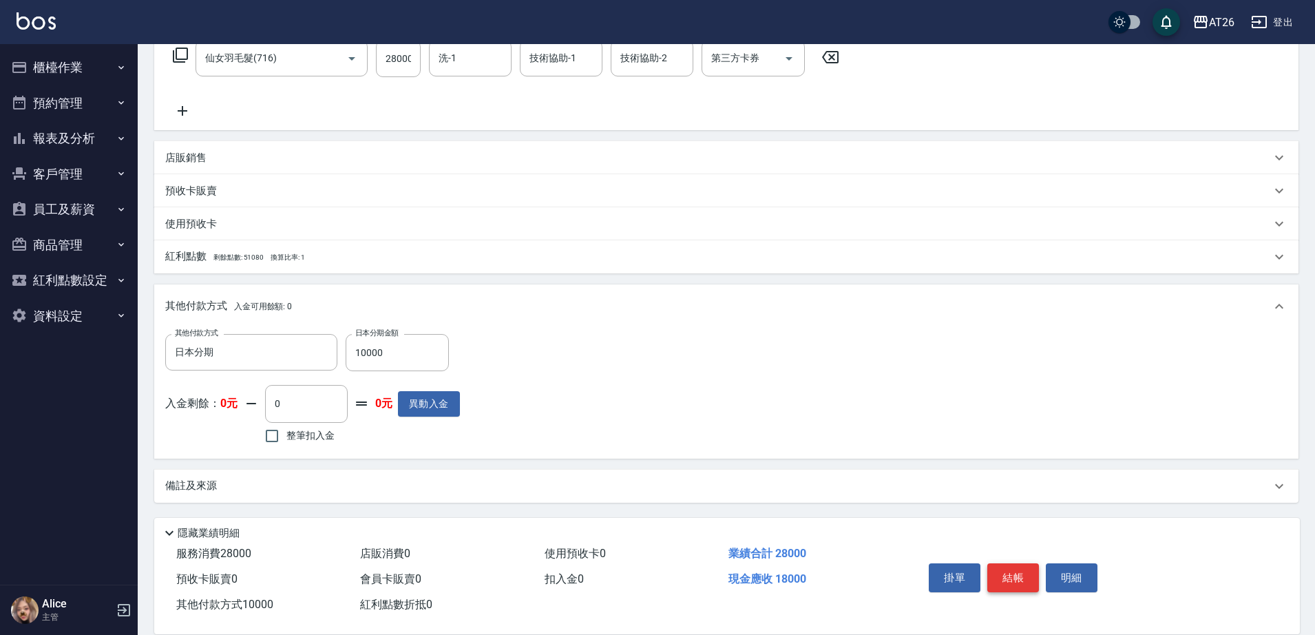
click at [1008, 566] on button "結帳" at bounding box center [1013, 577] width 52 height 29
type input "2025/08/17 20:30"
type input "0"
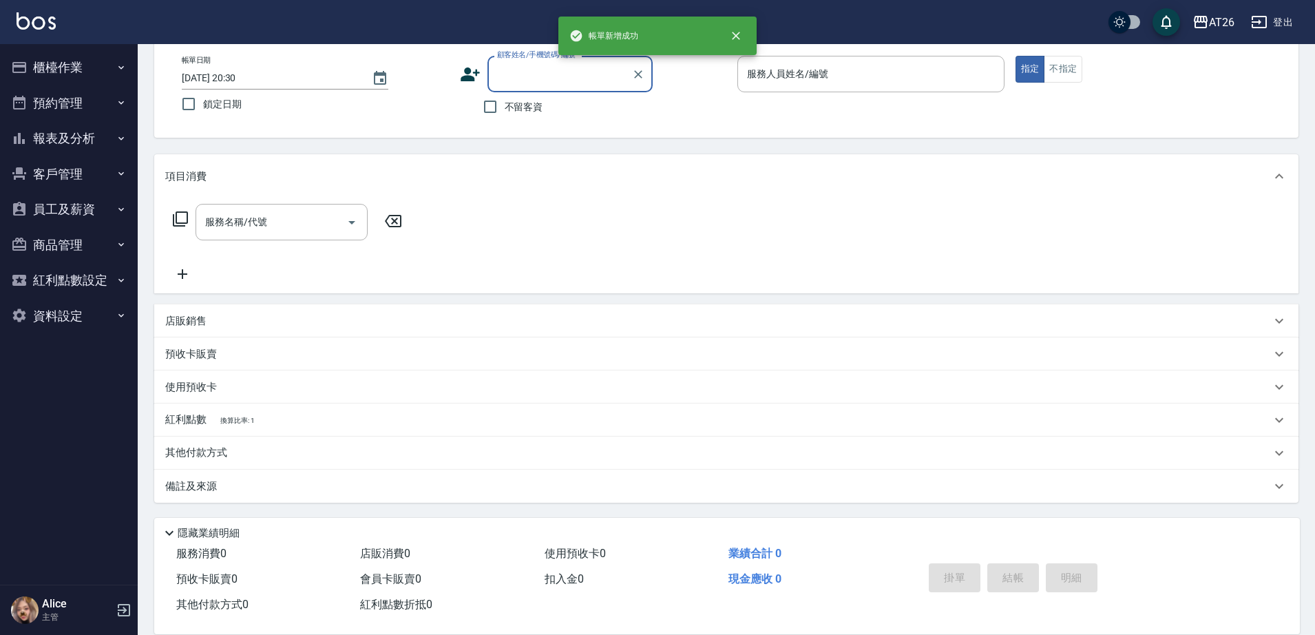
scroll to position [0, 0]
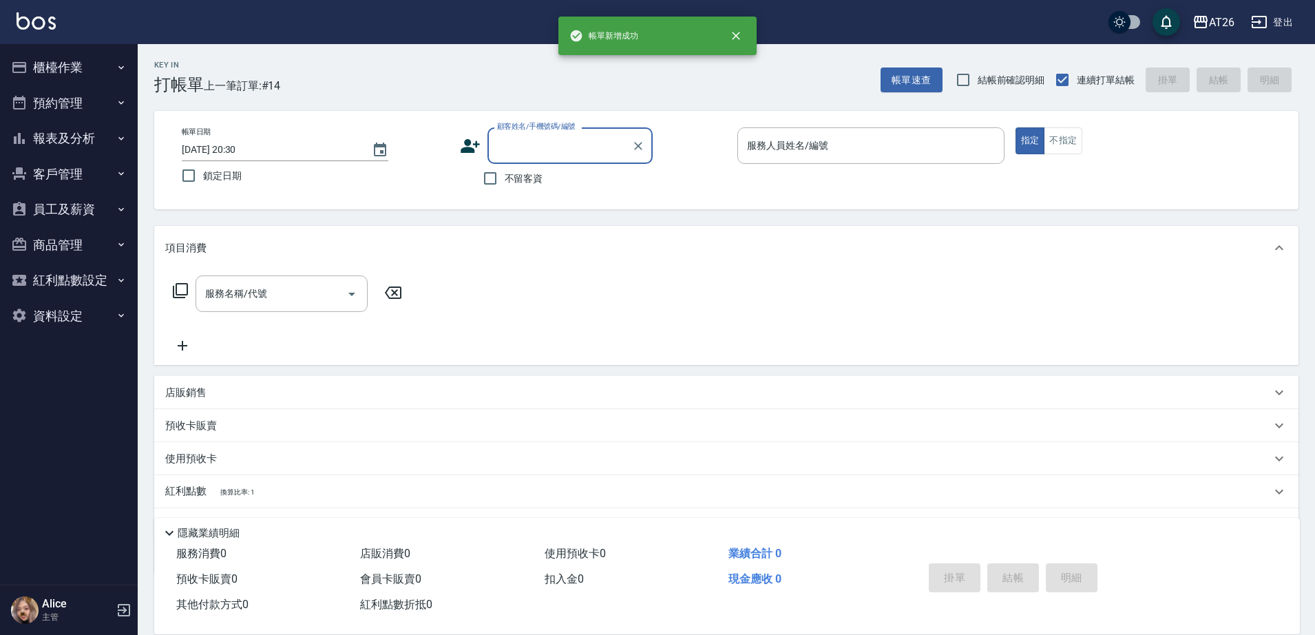
click at [45, 72] on button "櫃檯作業" at bounding box center [69, 68] width 127 height 36
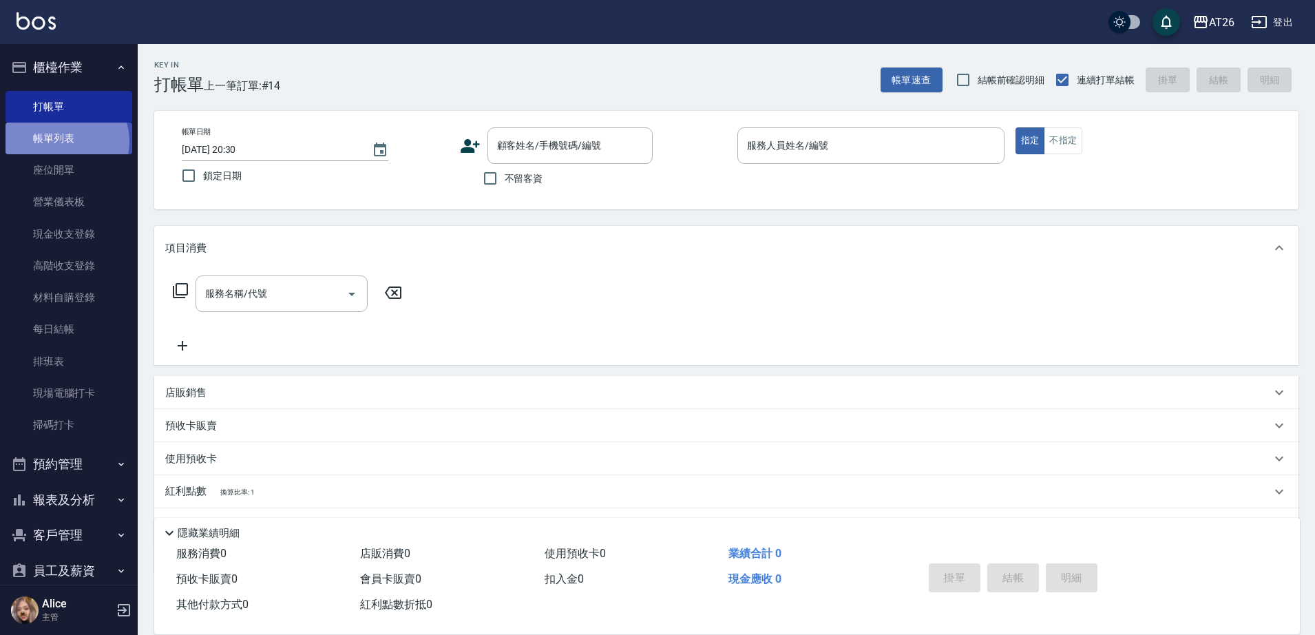
click at [65, 142] on link "帳單列表" at bounding box center [69, 139] width 127 height 32
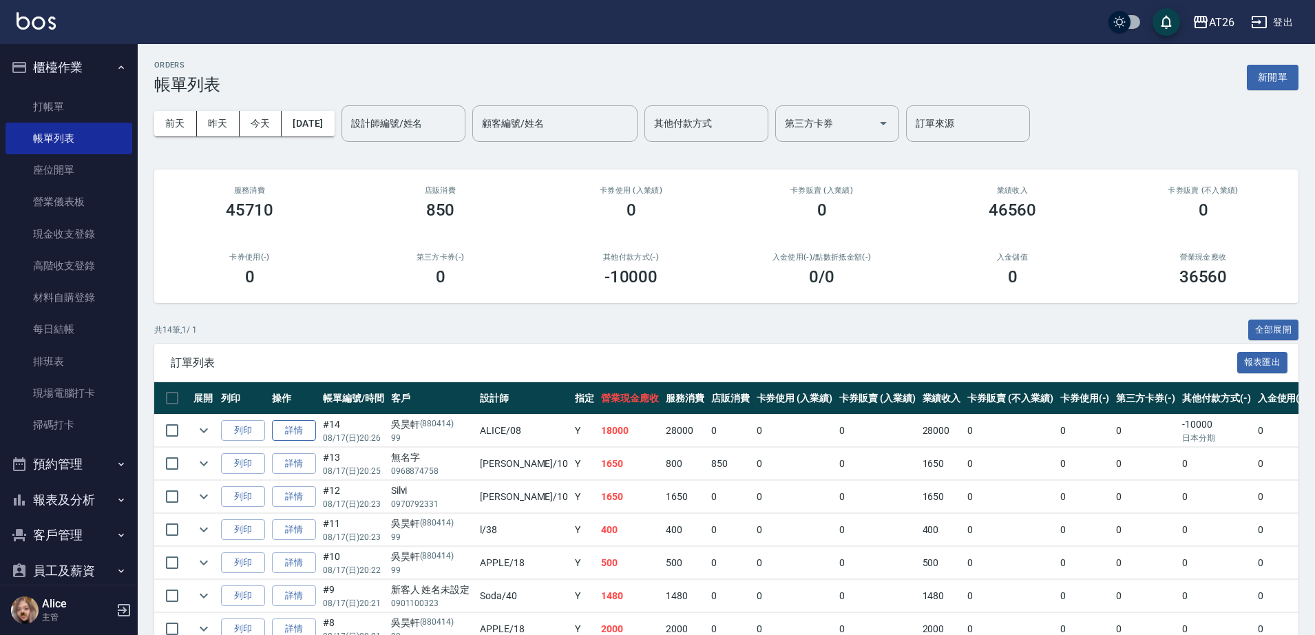
click at [298, 433] on link "詳情" at bounding box center [294, 430] width 44 height 21
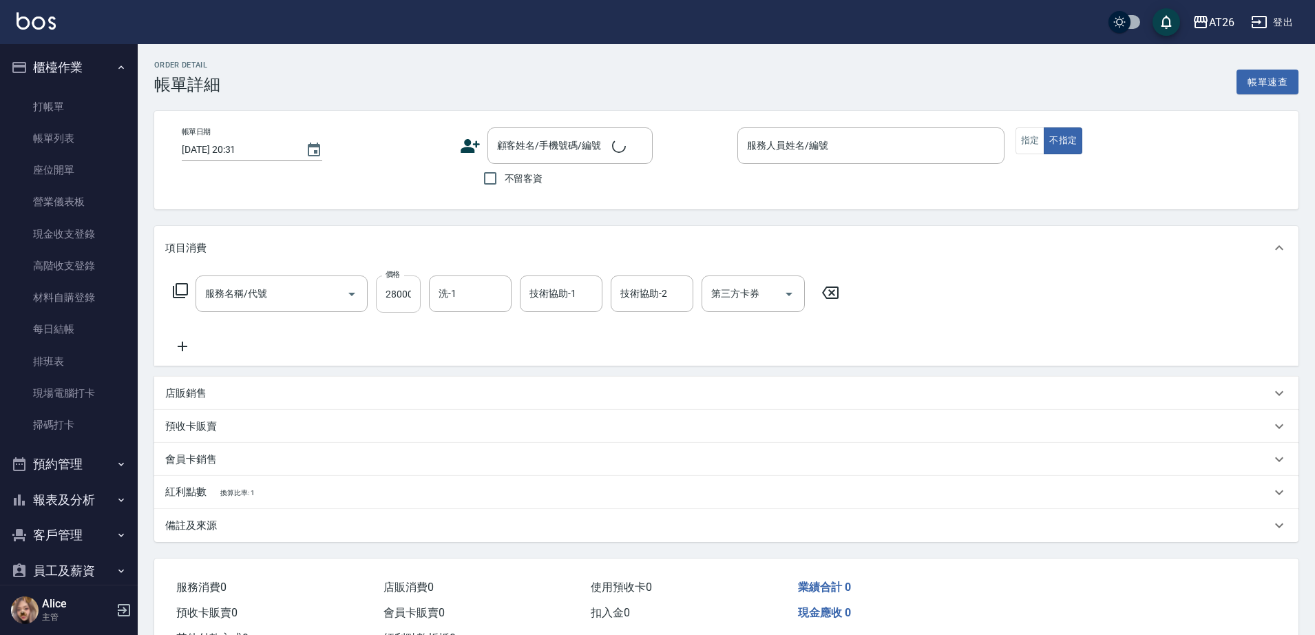
type input "2025/08/17 20:26"
type input "ALICE-08"
type input "1800"
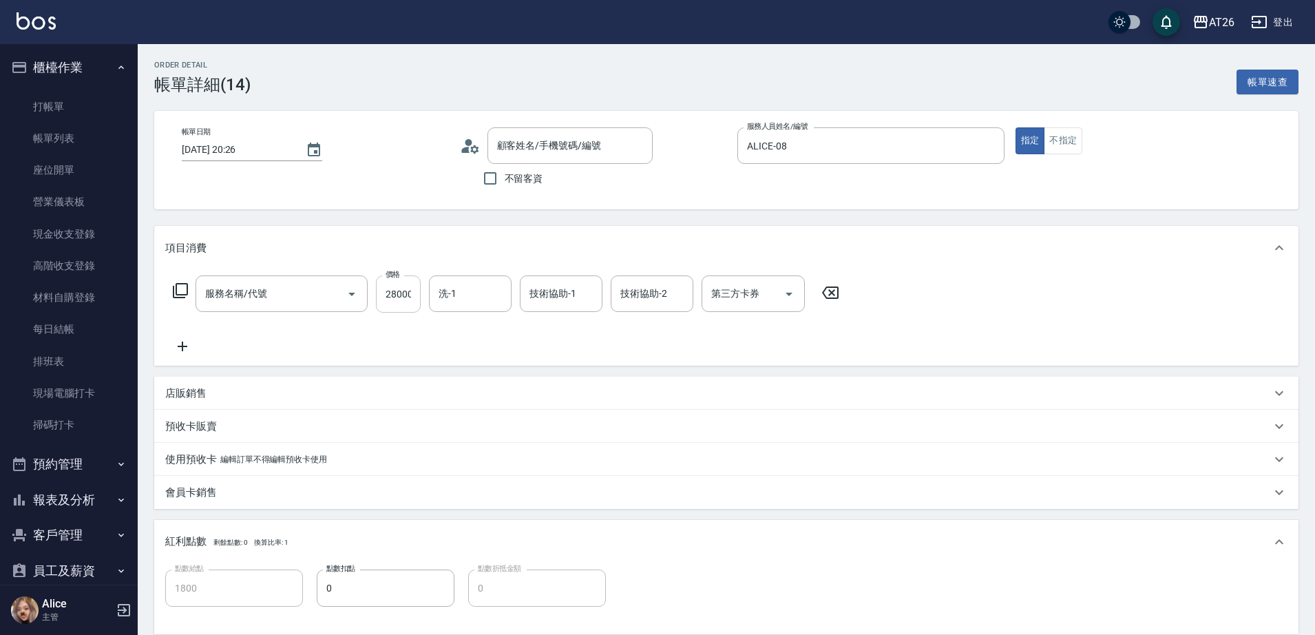
click at [389, 291] on input "28000" at bounding box center [398, 293] width 45 height 37
type input "仙女羽毛髮(716)"
click at [389, 291] on input "28000" at bounding box center [398, 293] width 45 height 37
type input "吳昊軒/99/880414"
click at [52, 140] on link "帳單列表" at bounding box center [69, 139] width 127 height 32
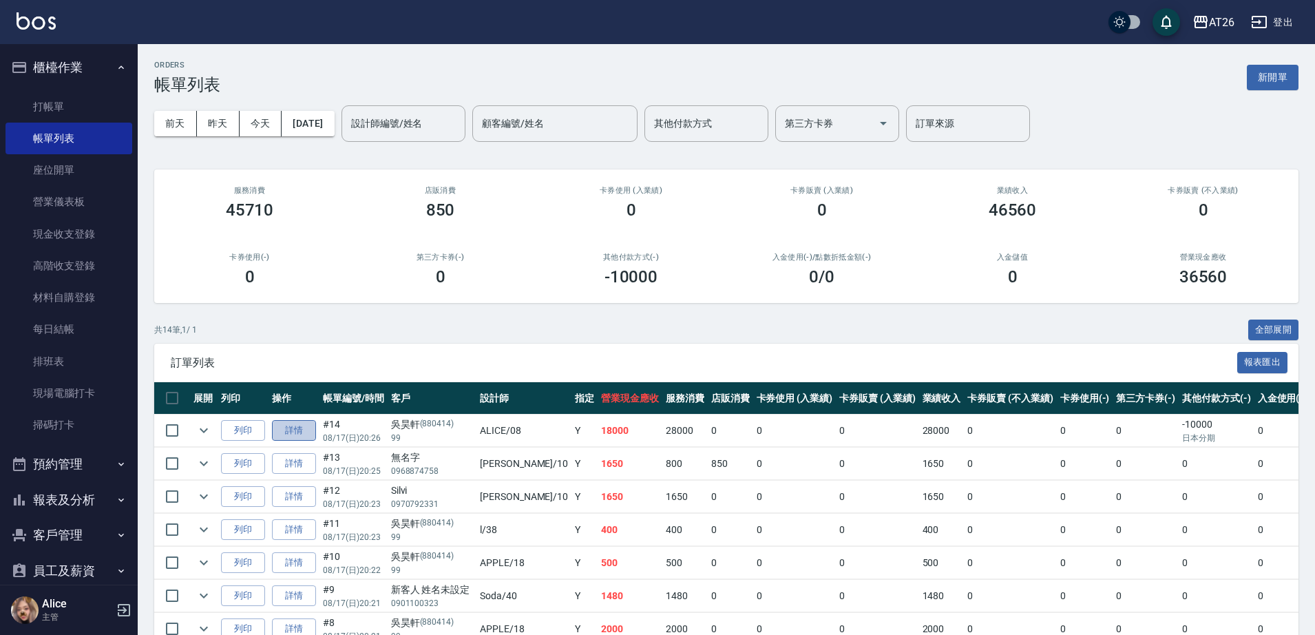
click at [297, 434] on link "詳情" at bounding box center [294, 430] width 44 height 21
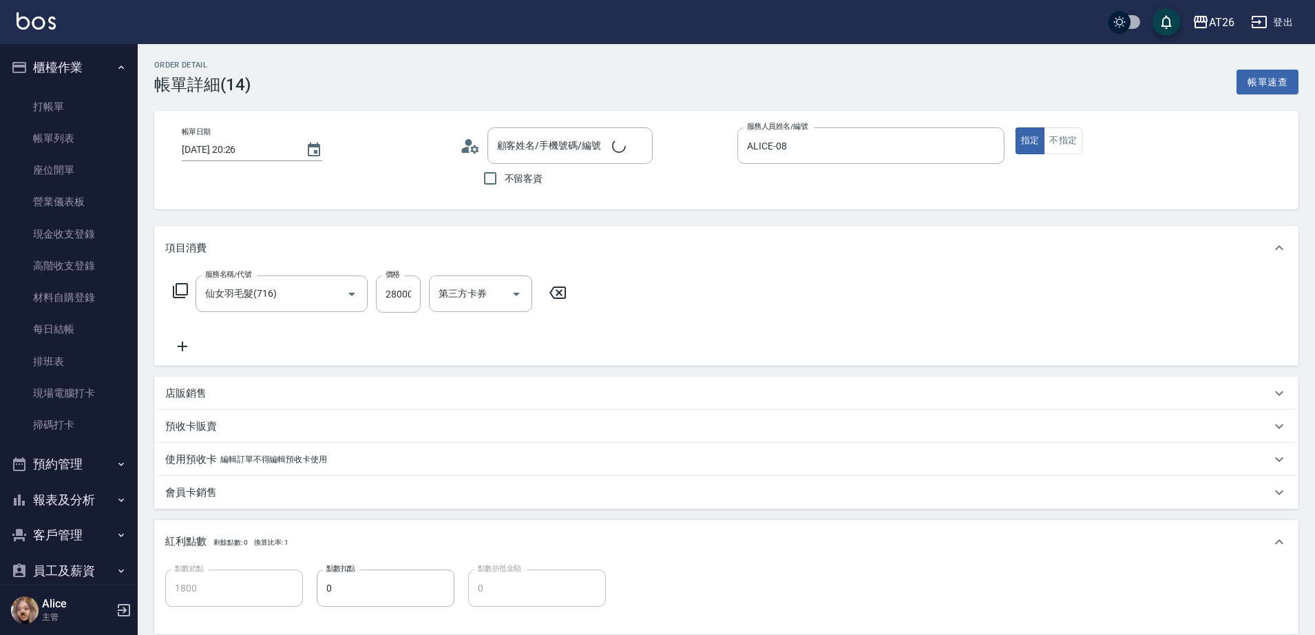
type input "1800"
type input "吳昊軒/99/880414"
click at [400, 306] on input "28000" at bounding box center [398, 293] width 45 height 37
type input "1"
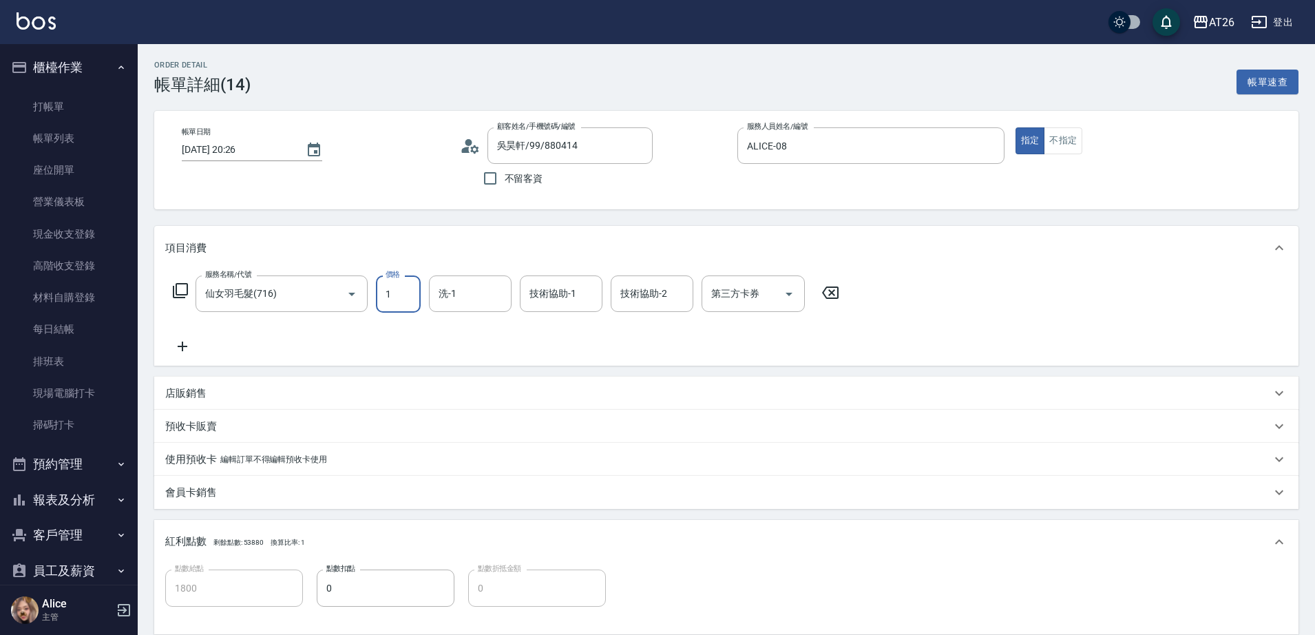
type input "0"
type input "100"
type input "10"
type input "1000"
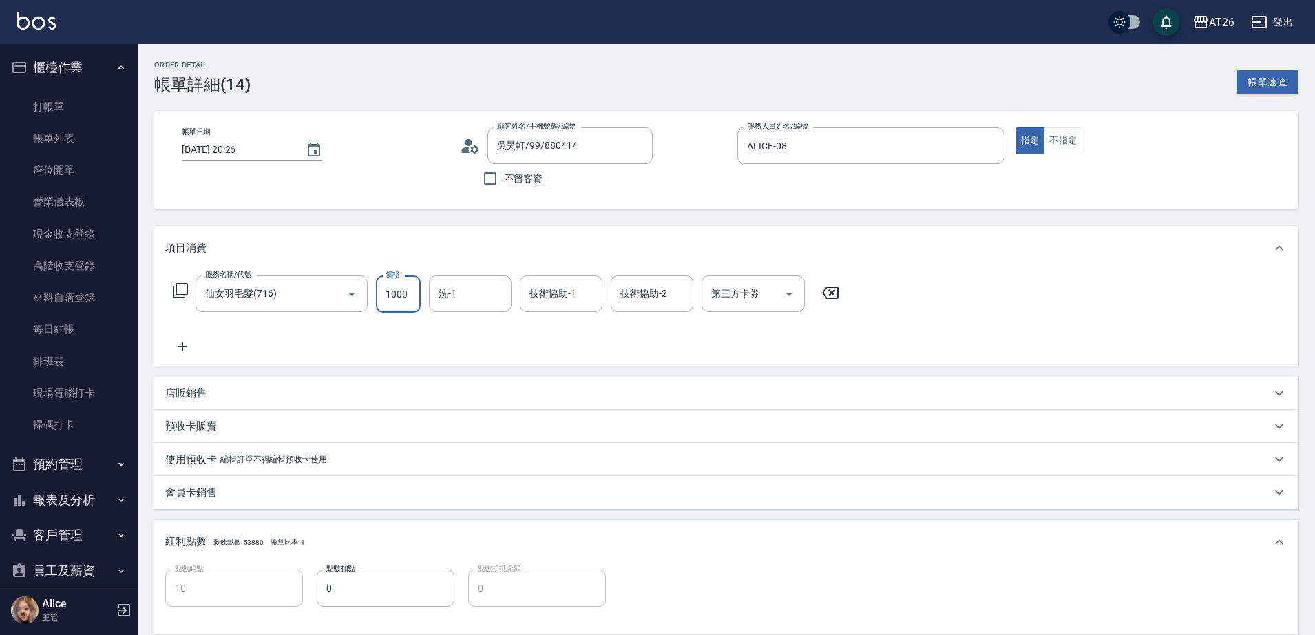
type input "100"
type input "10000"
type input "1000"
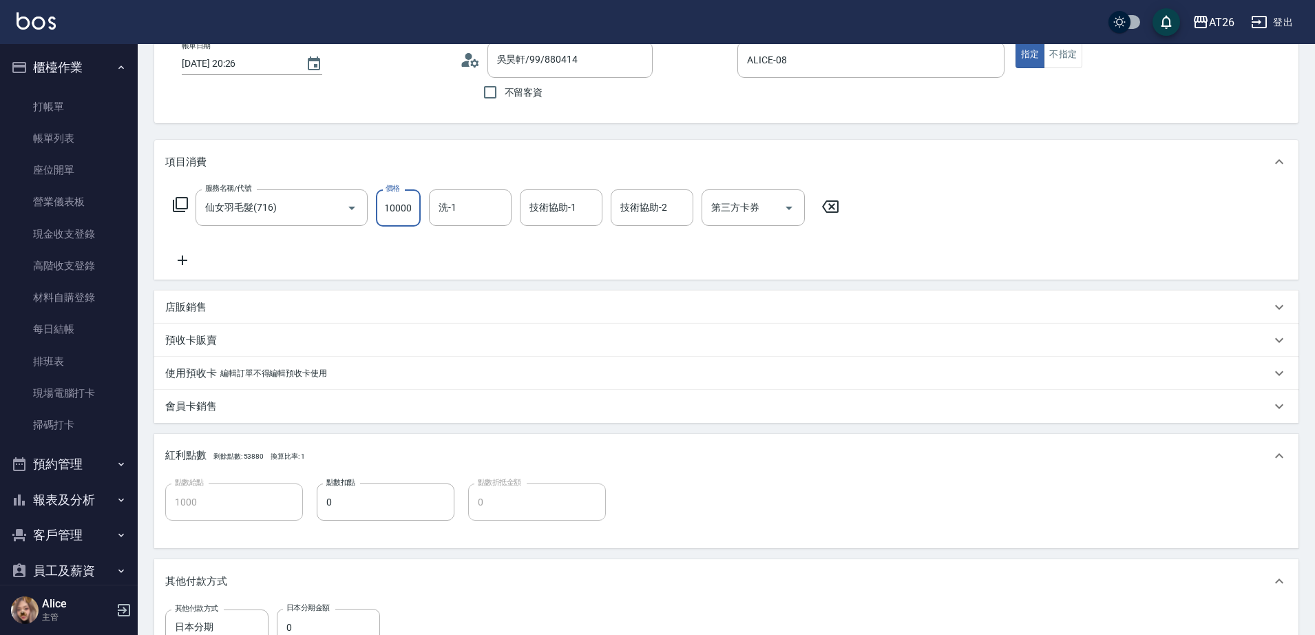
type input "10000"
click at [366, 128] on div "Order detail 帳單詳細 (14) 帳單速查 帳單日期 2025/08/17 20:26 顧客姓名/手機號碼/編號 吳昊軒/99/880414 顧客…" at bounding box center [726, 421] width 1177 height 927
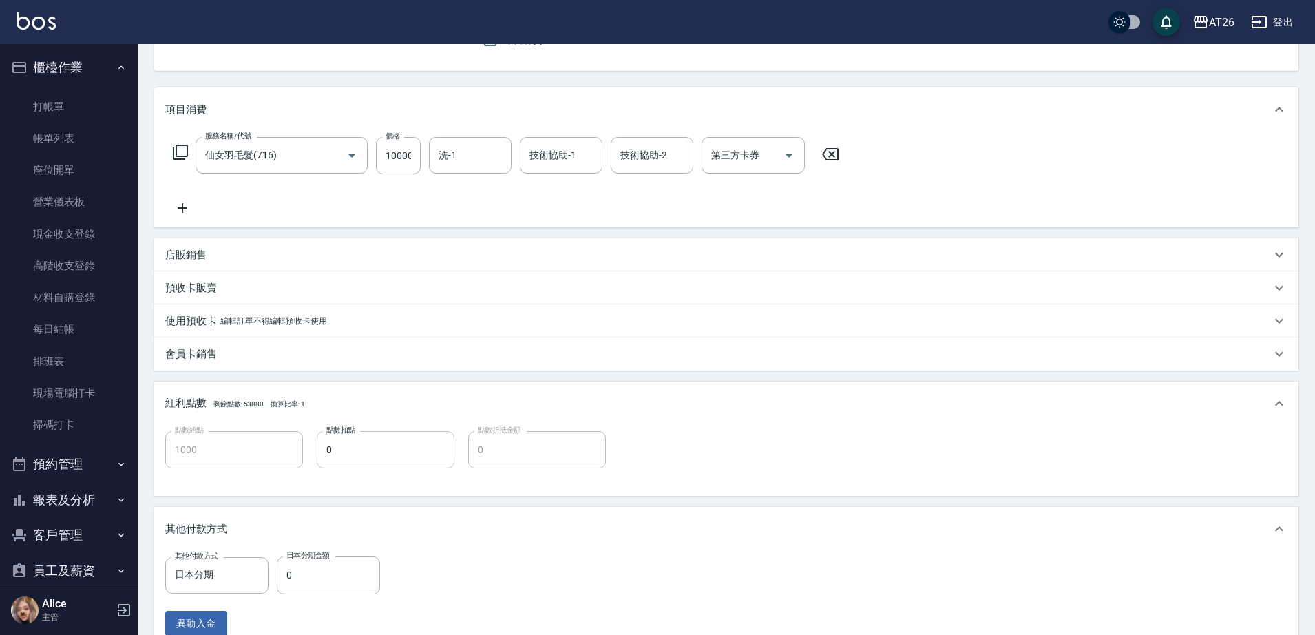
scroll to position [258, 0]
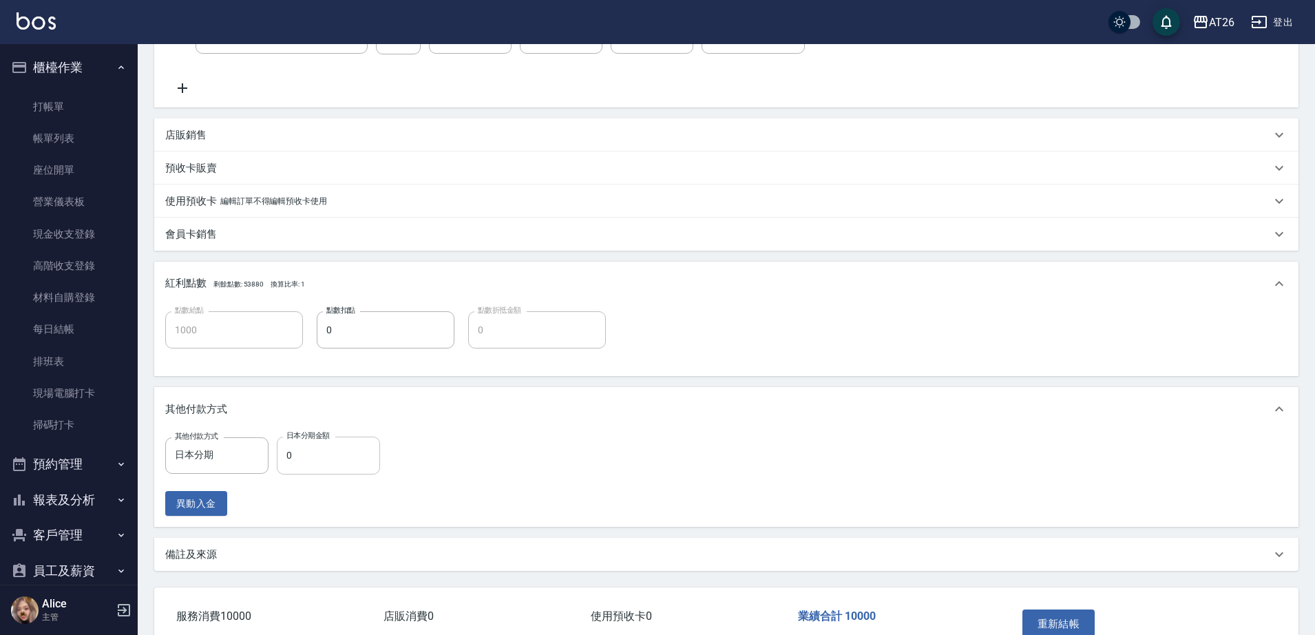
click at [319, 461] on input "0" at bounding box center [328, 454] width 103 height 37
type input "1"
type input "990"
type input "1000"
type input "900"
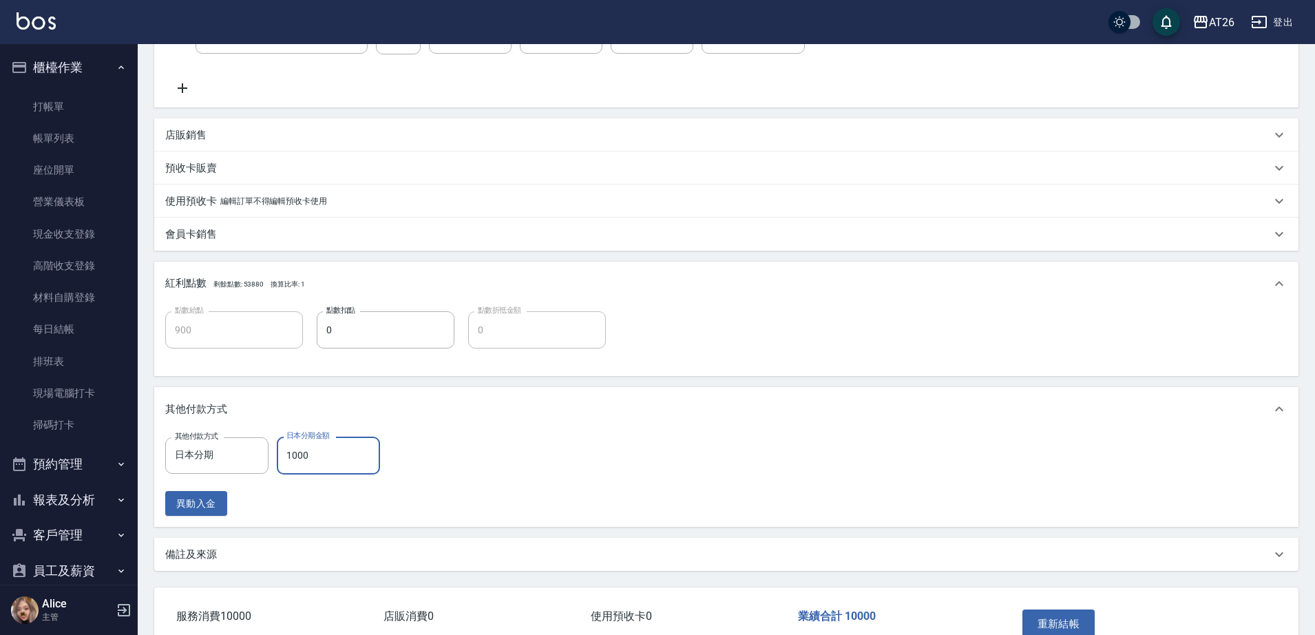
type input "10000"
type input "0"
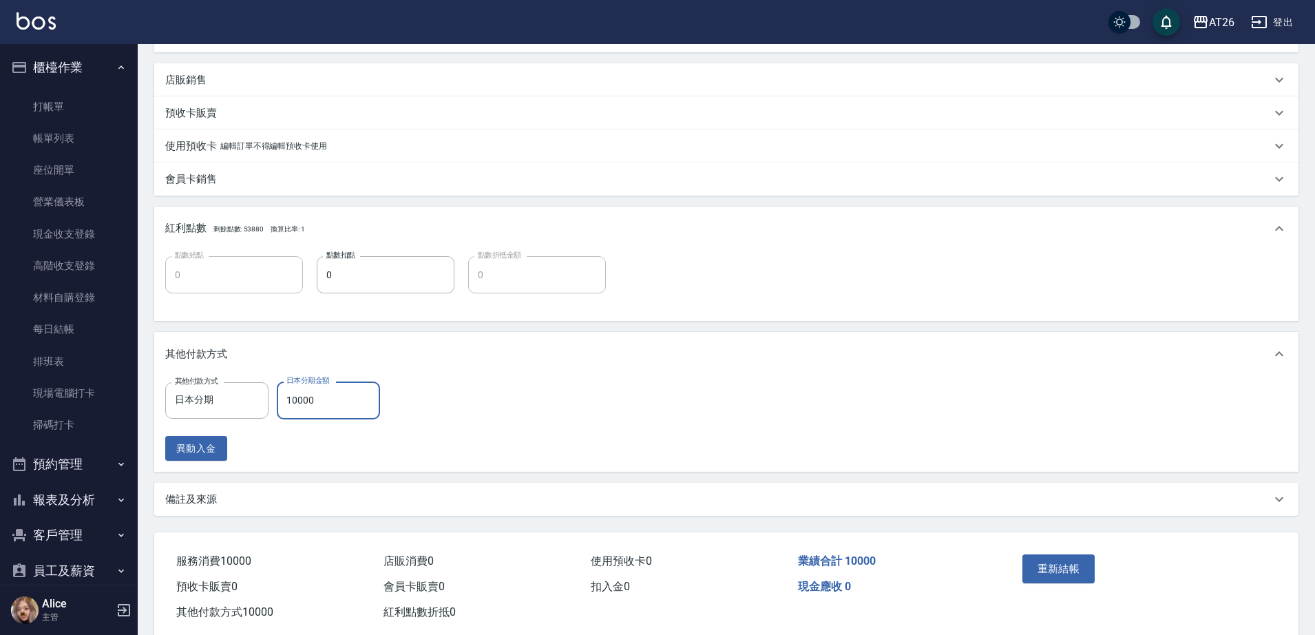
scroll to position [343, 0]
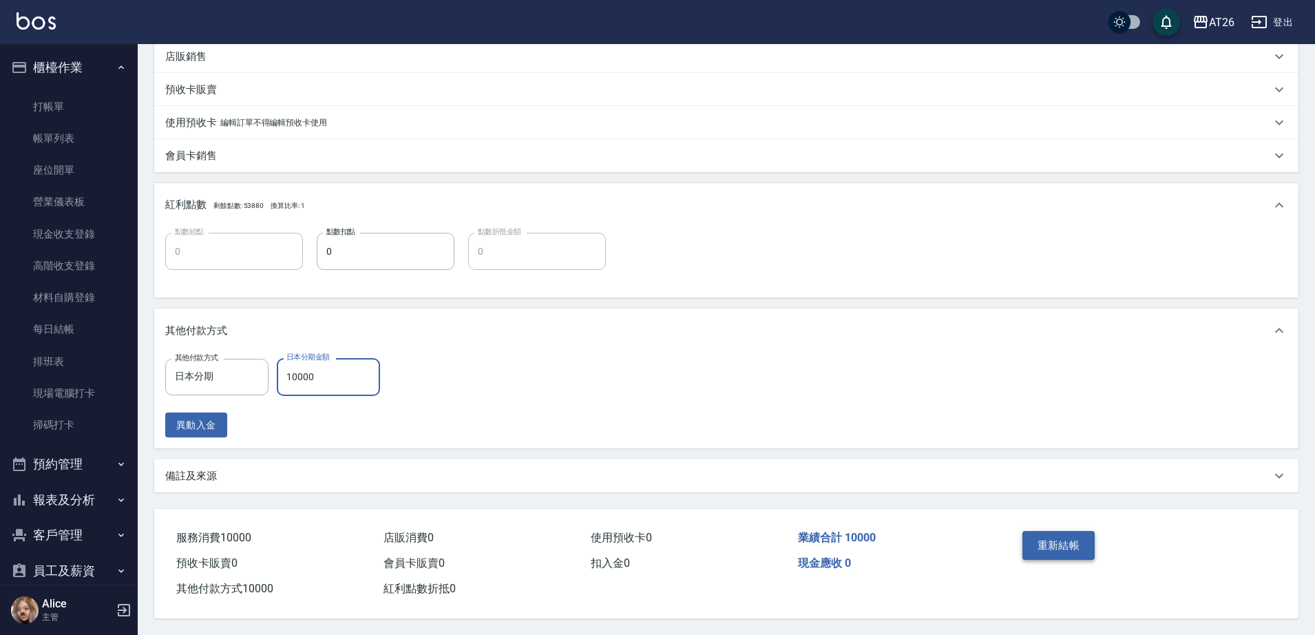
type input "10000"
click at [1037, 531] on button "重新結帳" at bounding box center [1058, 545] width 73 height 29
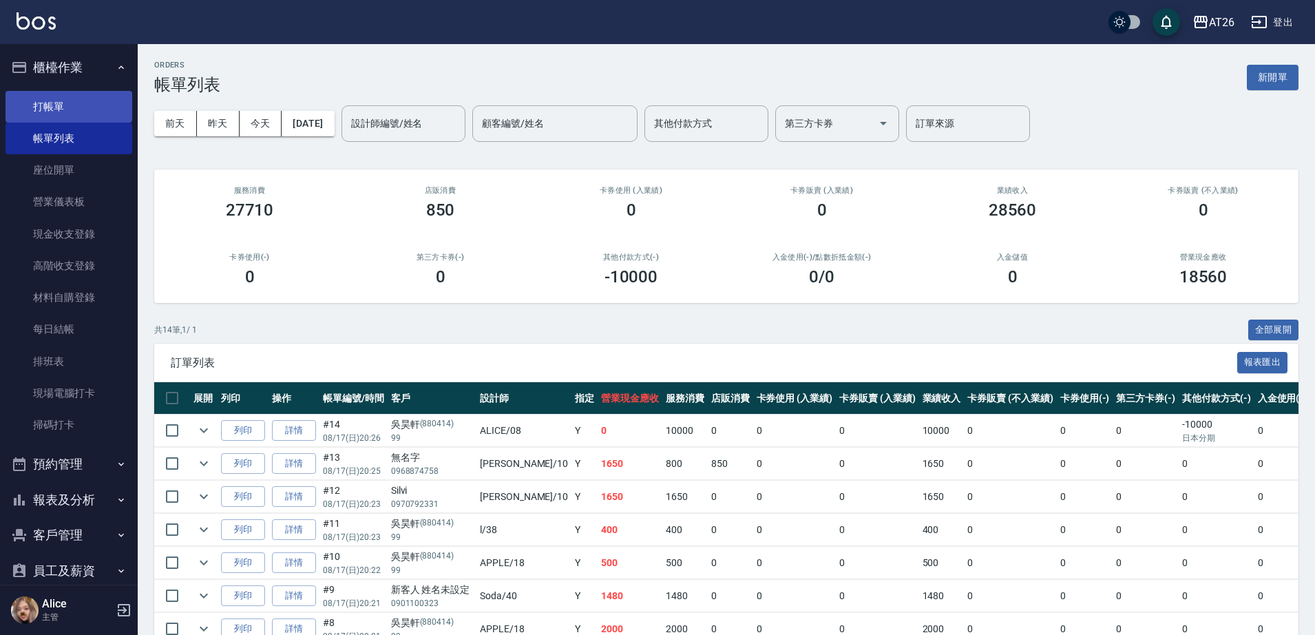
click at [89, 114] on link "打帳單" at bounding box center [69, 107] width 127 height 32
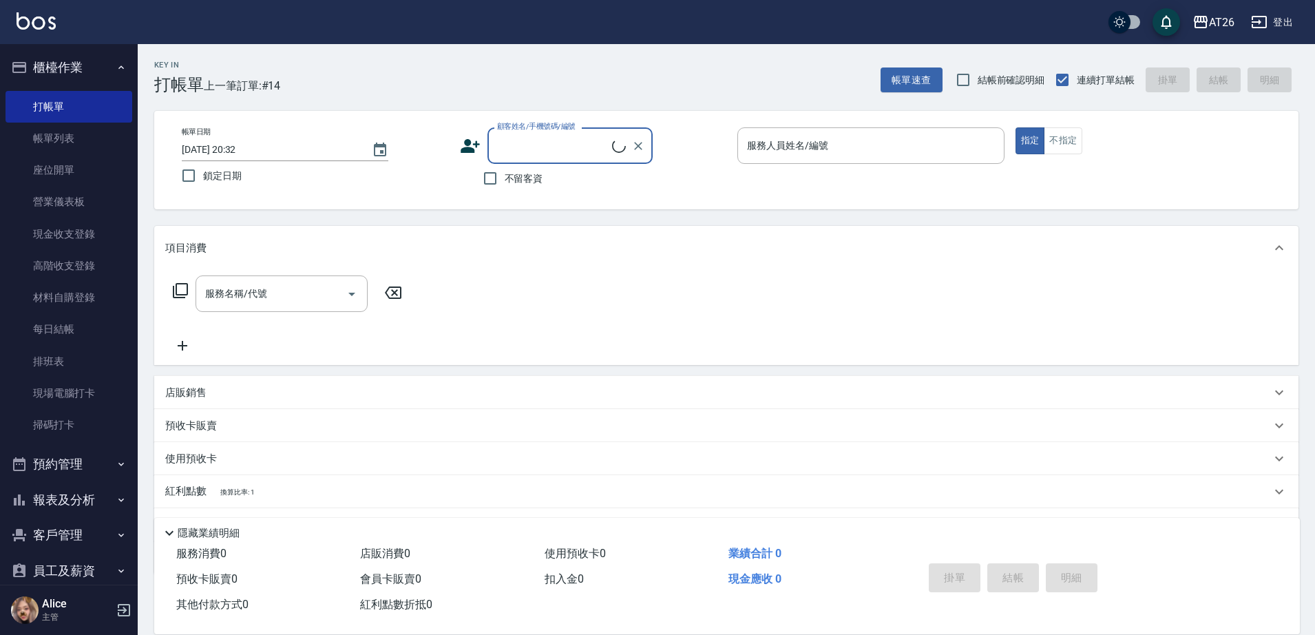
click at [536, 145] on input "顧客姓名/手機號碼/編號" at bounding box center [553, 146] width 118 height 24
type input "新客人 姓名未設定/0965115105/null"
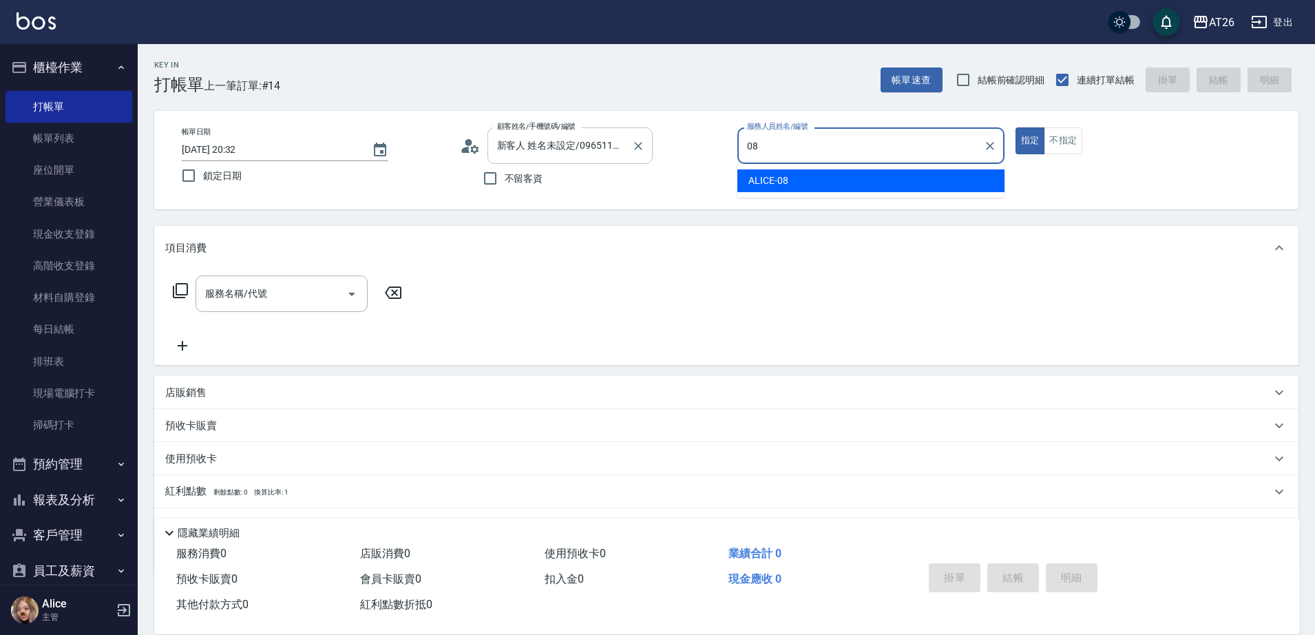
type input "ALICE-08"
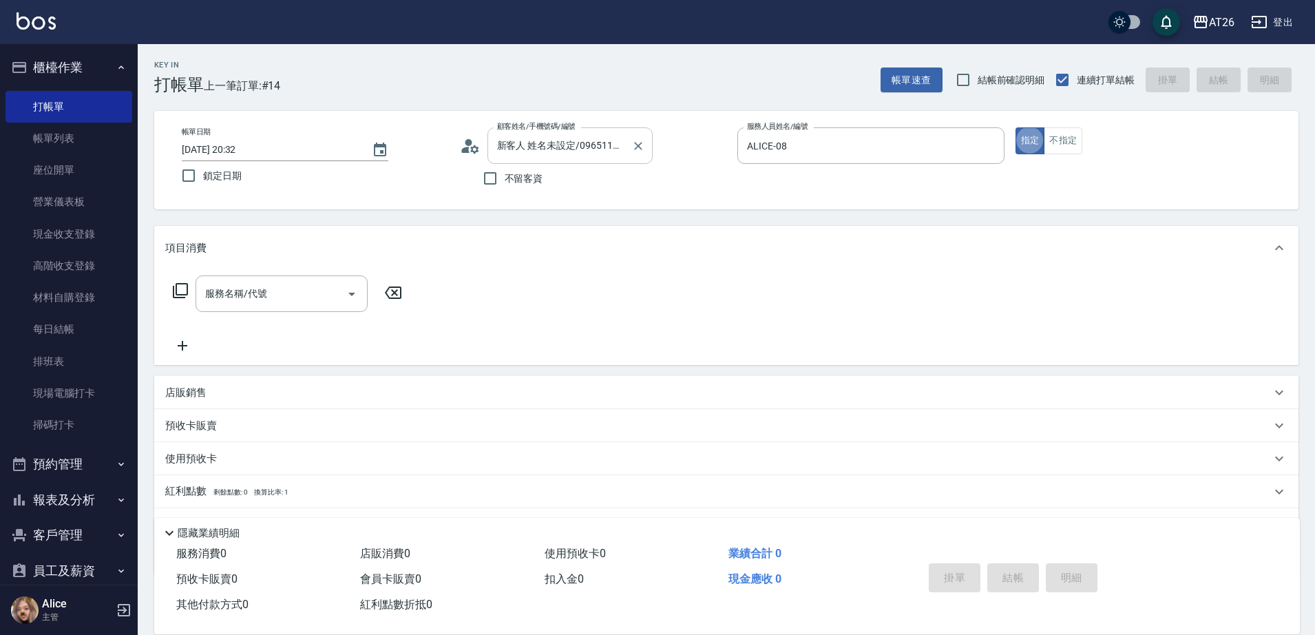
type button "true"
type input "v"
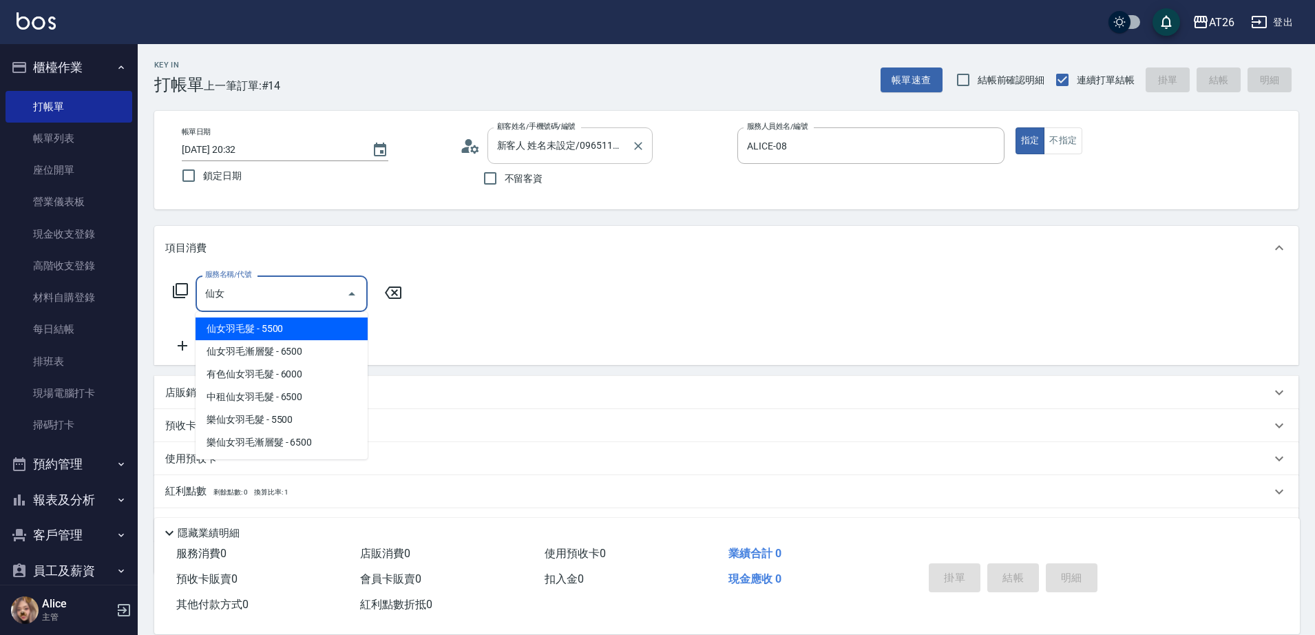
type input "仙女羽毛髮(716)"
type input "550"
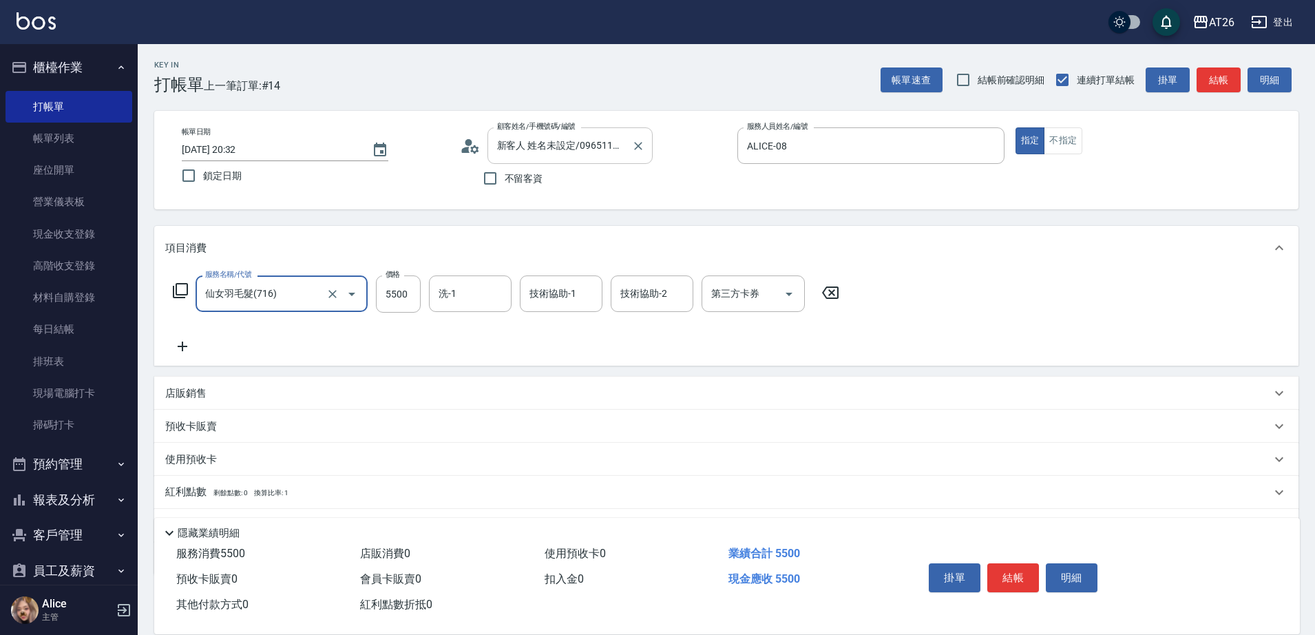
type input "仙女羽毛髮(716)"
click at [273, 306] on div "仙女羽毛髮(716) 服務名稱/代號" at bounding box center [281, 293] width 172 height 36
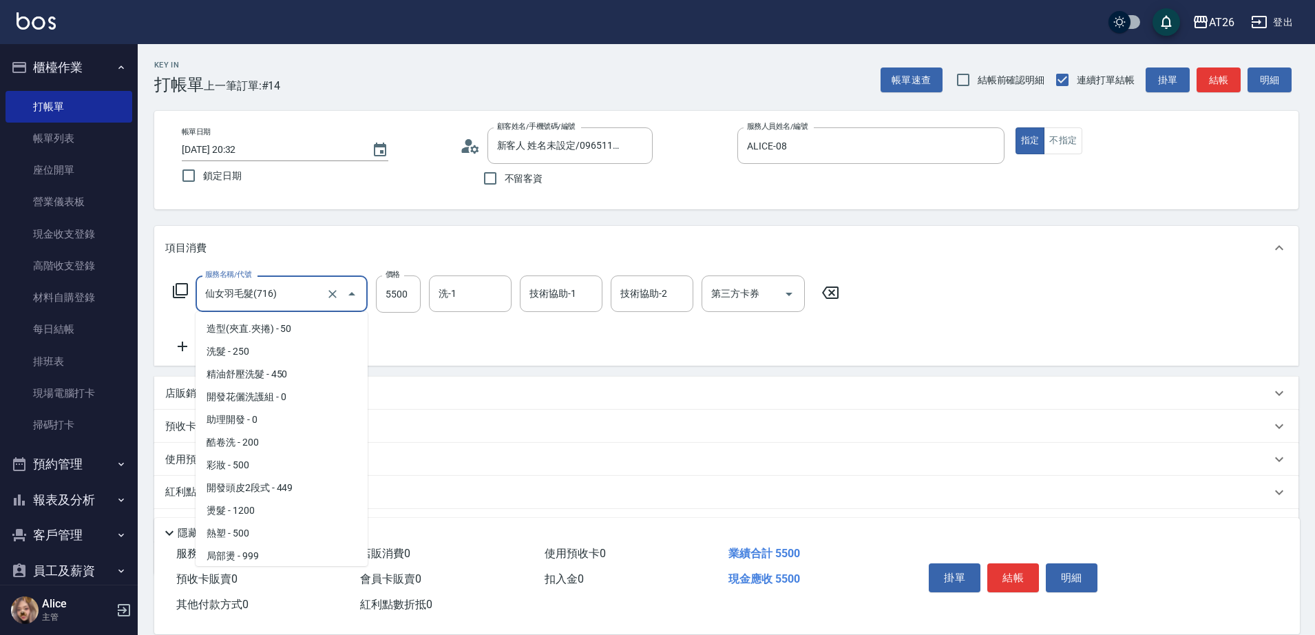
scroll to position [1569, 0]
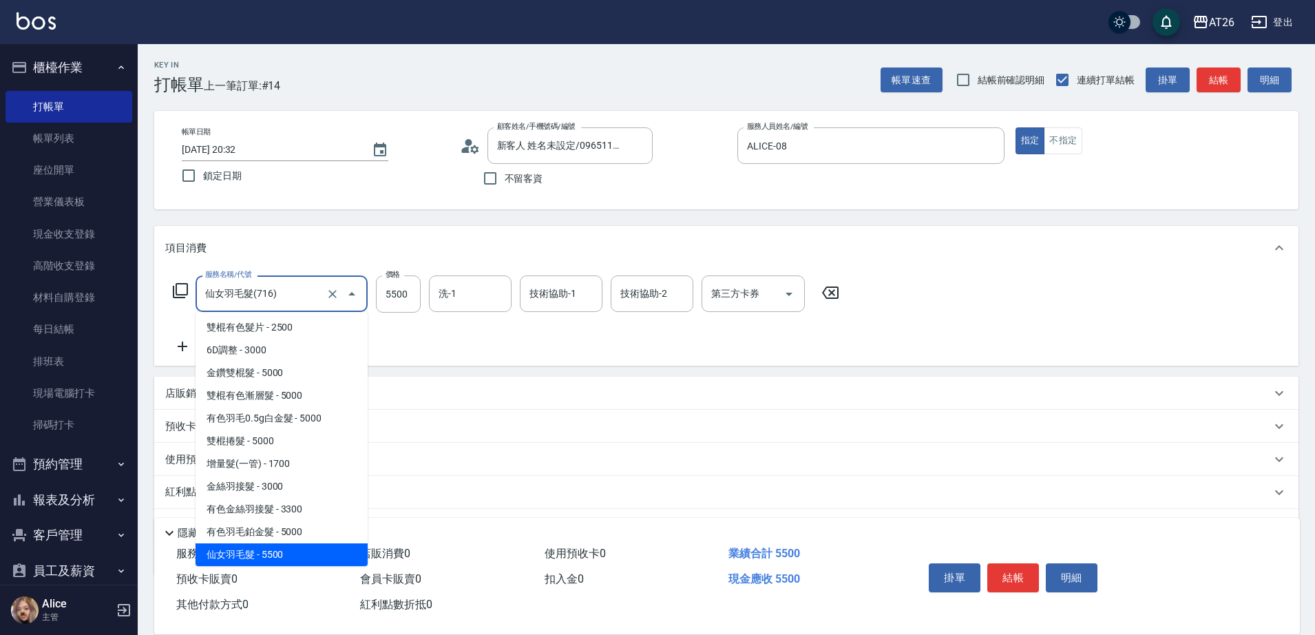
click at [273, 306] on div "仙女羽毛髮(716) 服務名稱/代號" at bounding box center [281, 293] width 172 height 36
type input "0"
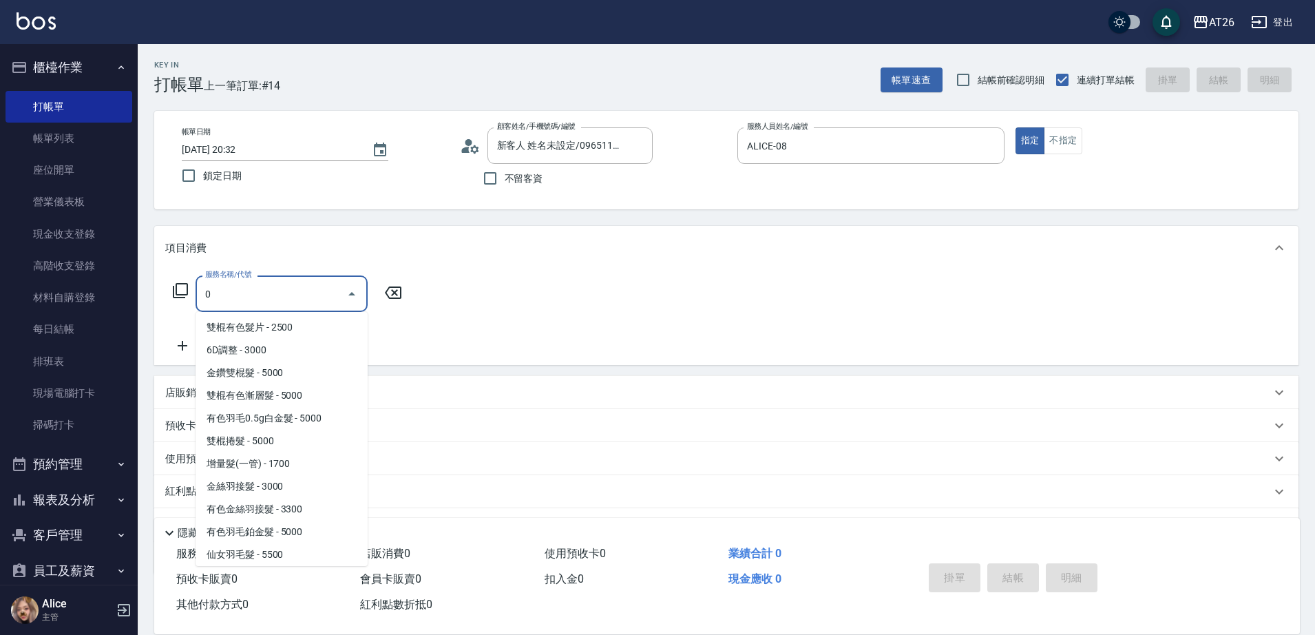
scroll to position [0, 0]
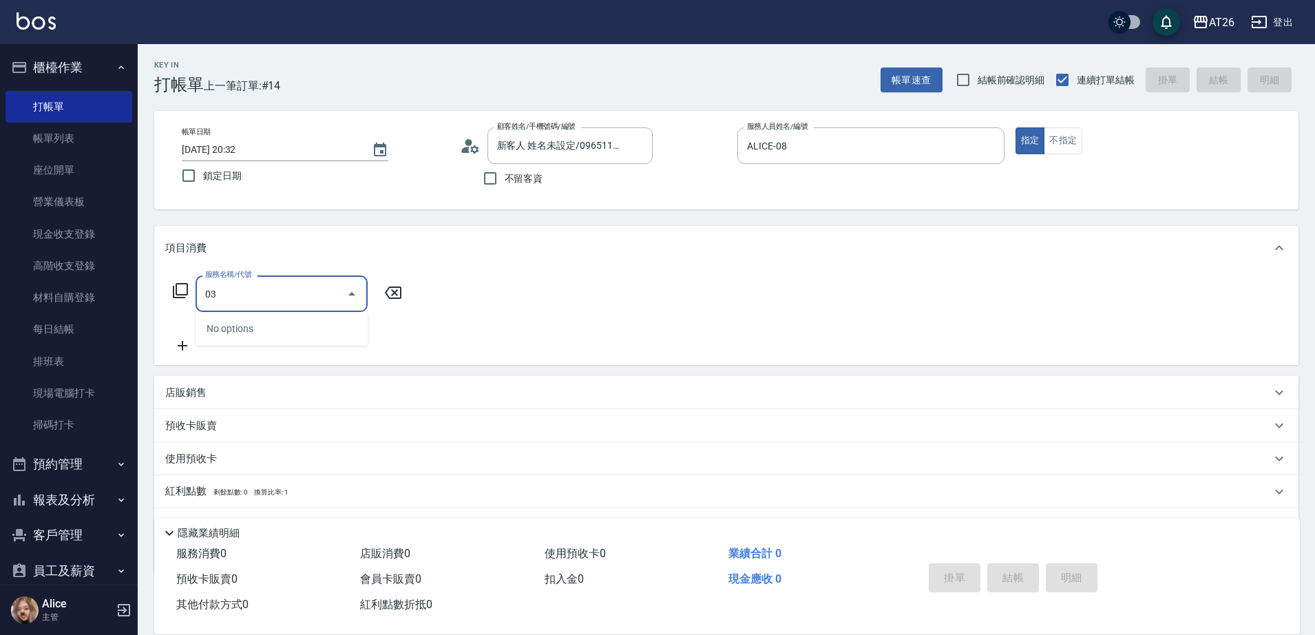
type input "0"
type input "7"
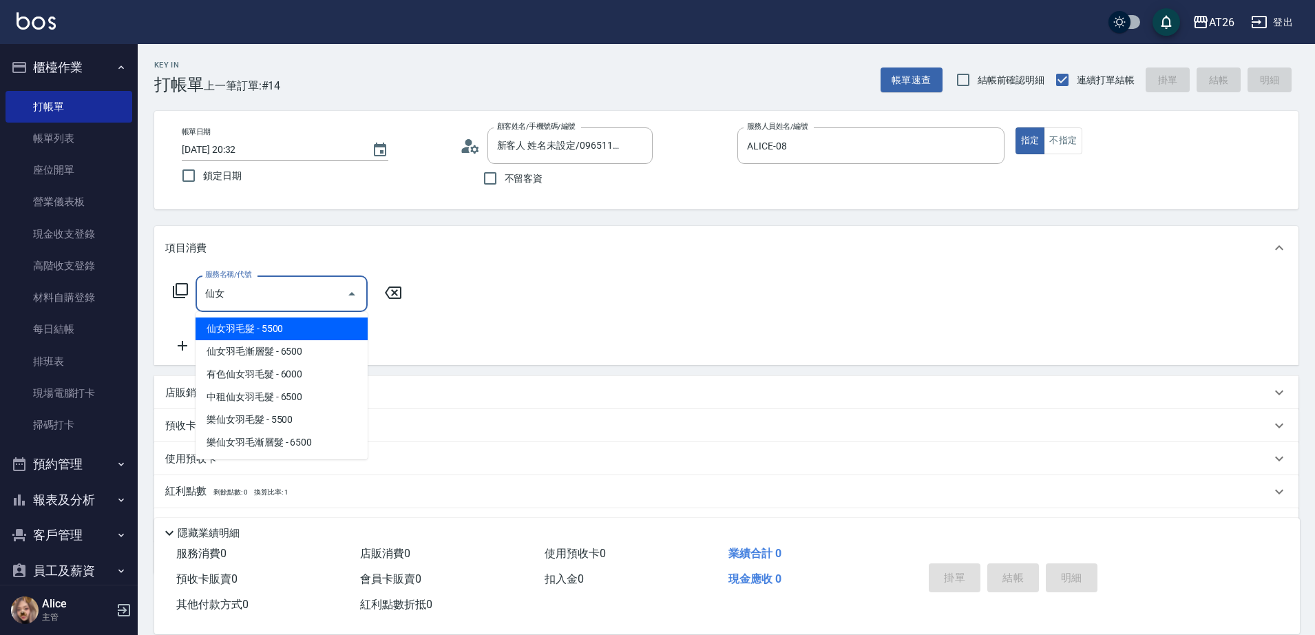
type input "仙女羽毛髮(716)"
type input "550"
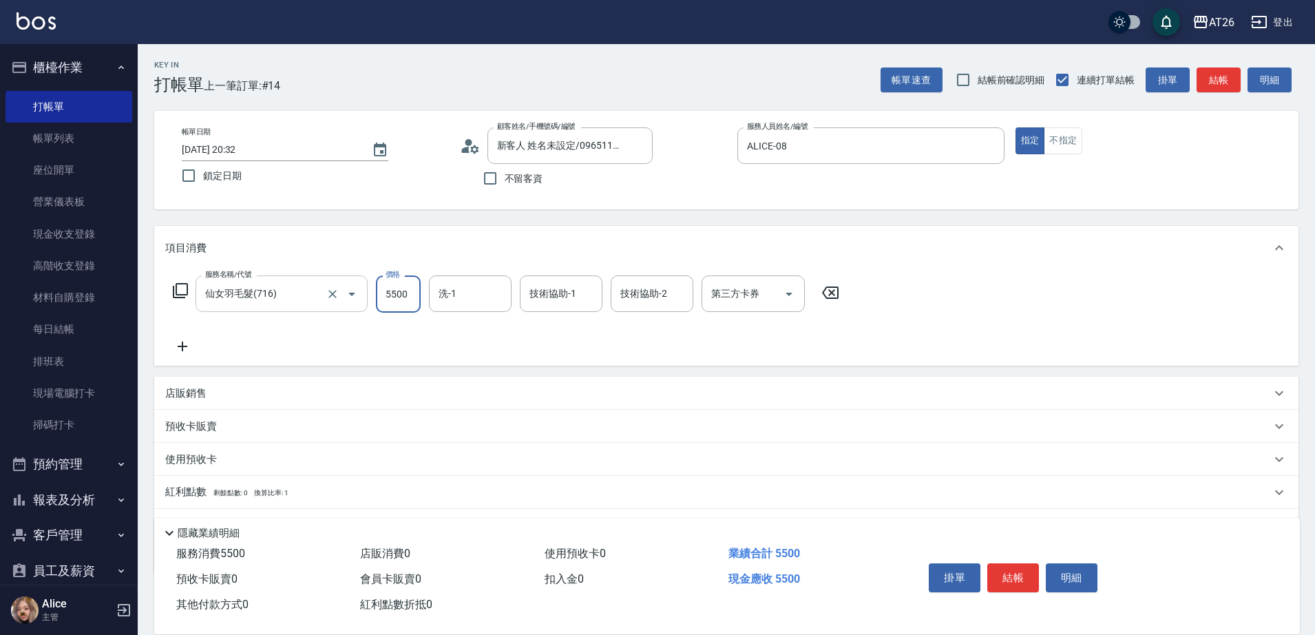
type input "1"
type input "0"
type input "180"
type input "10"
type input "1800"
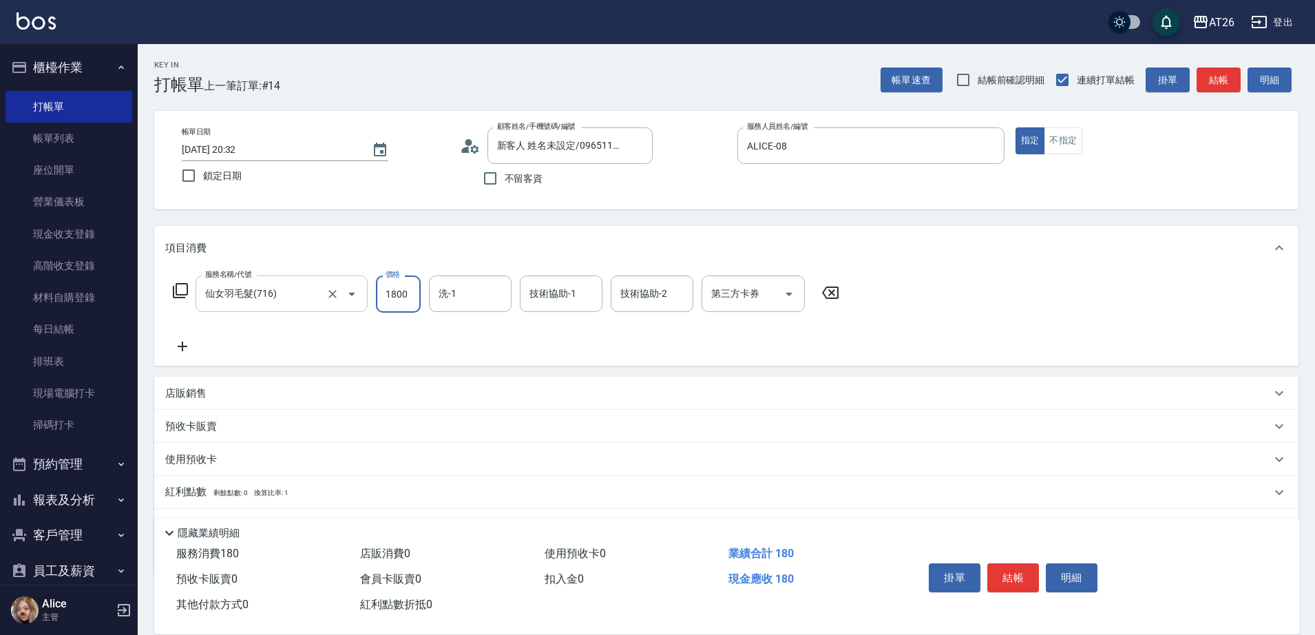
type input "180"
type input "18000"
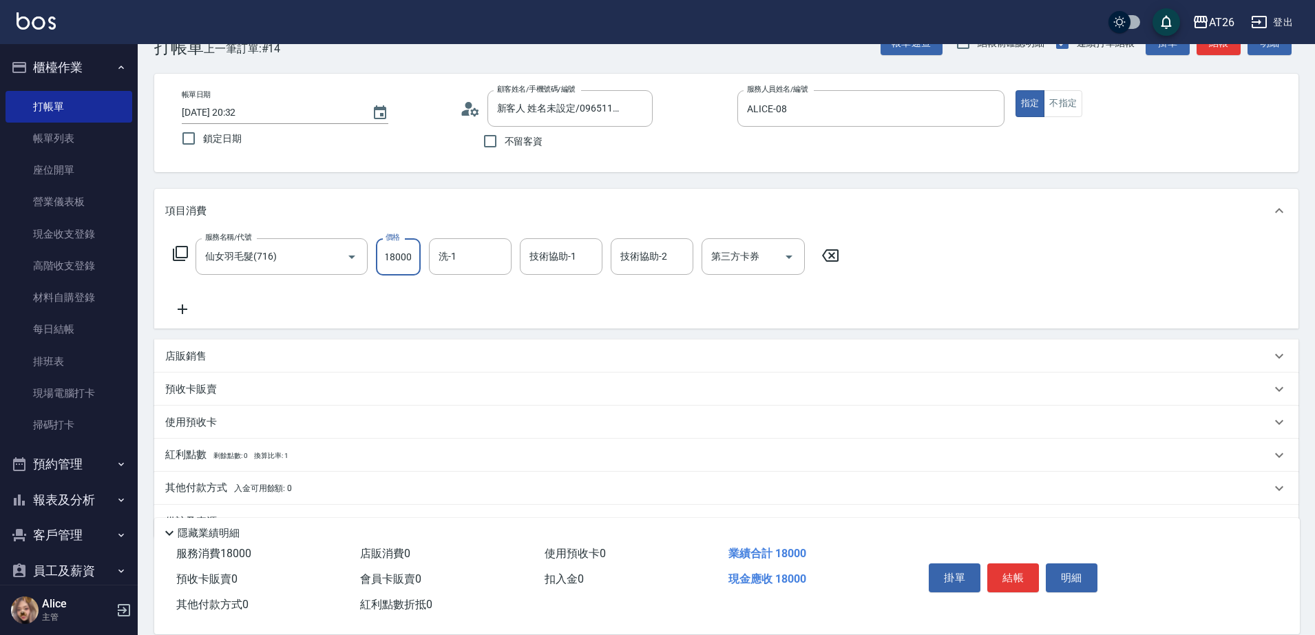
scroll to position [72, 0]
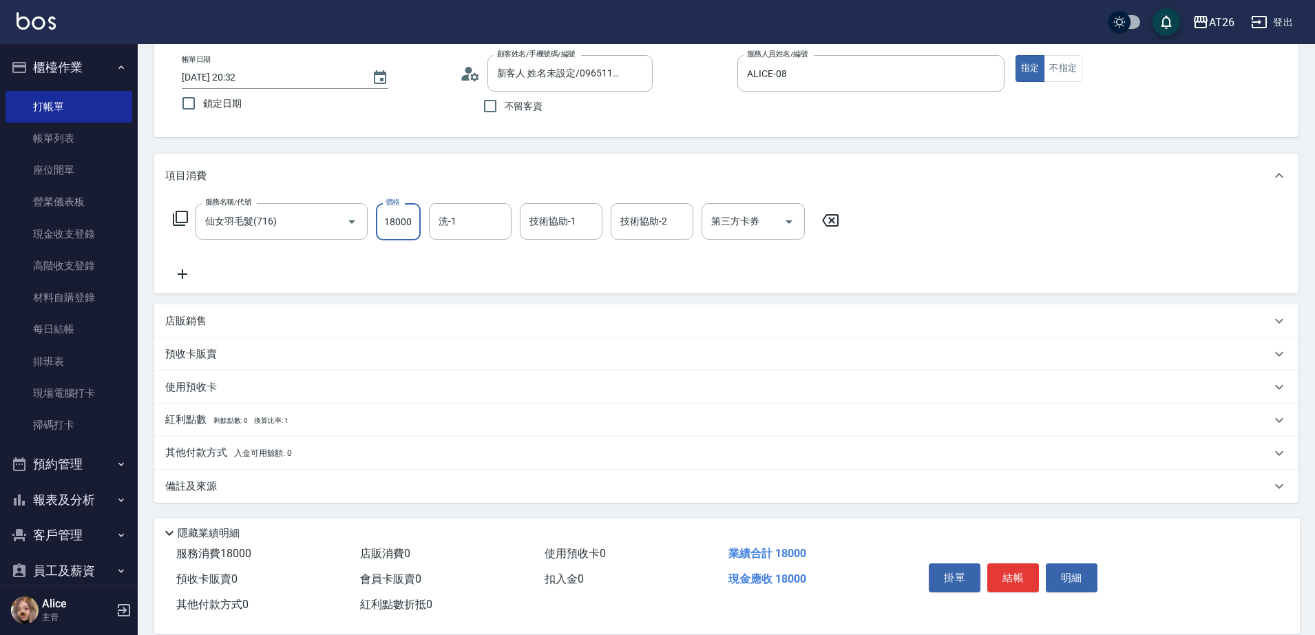
click at [241, 459] on p "其他付款方式 入金可用餘額: 0" at bounding box center [228, 452] width 127 height 15
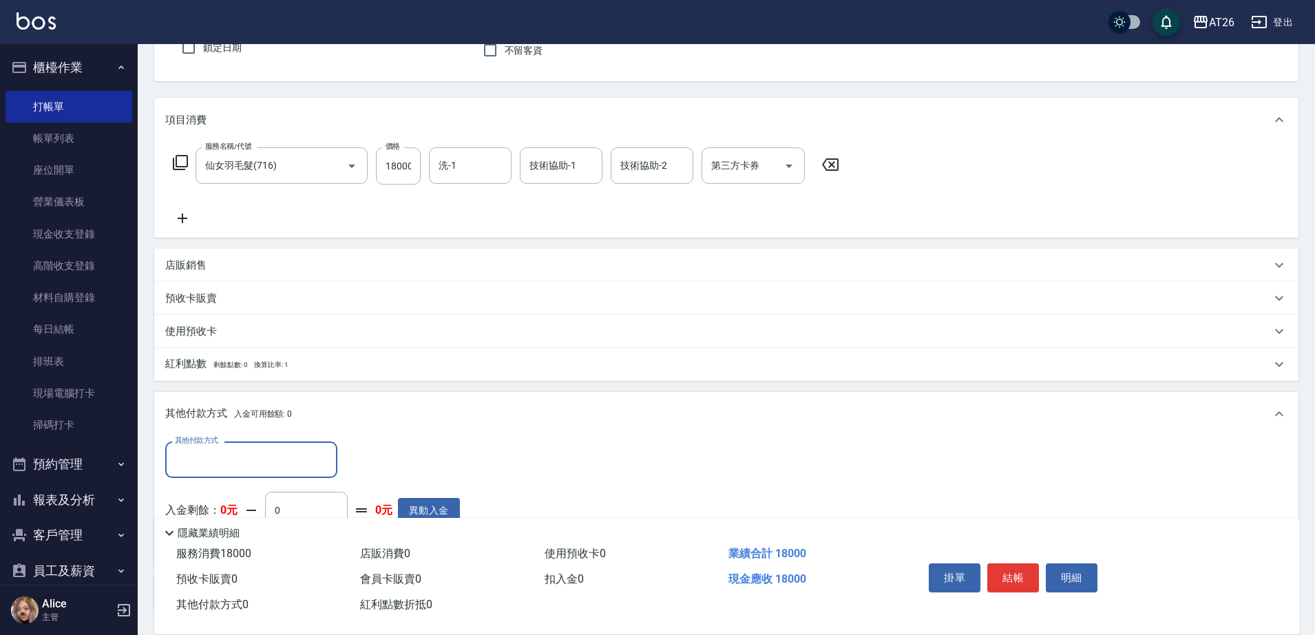
scroll to position [158, 0]
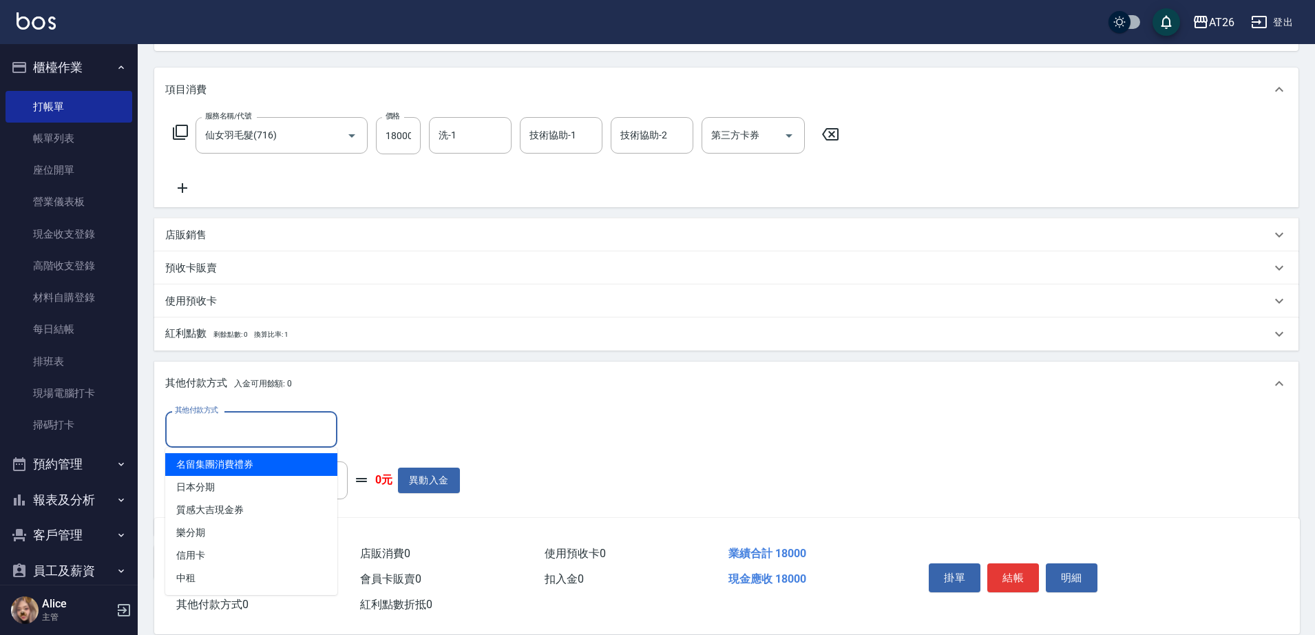
click at [231, 433] on input "其他付款方式" at bounding box center [251, 429] width 160 height 24
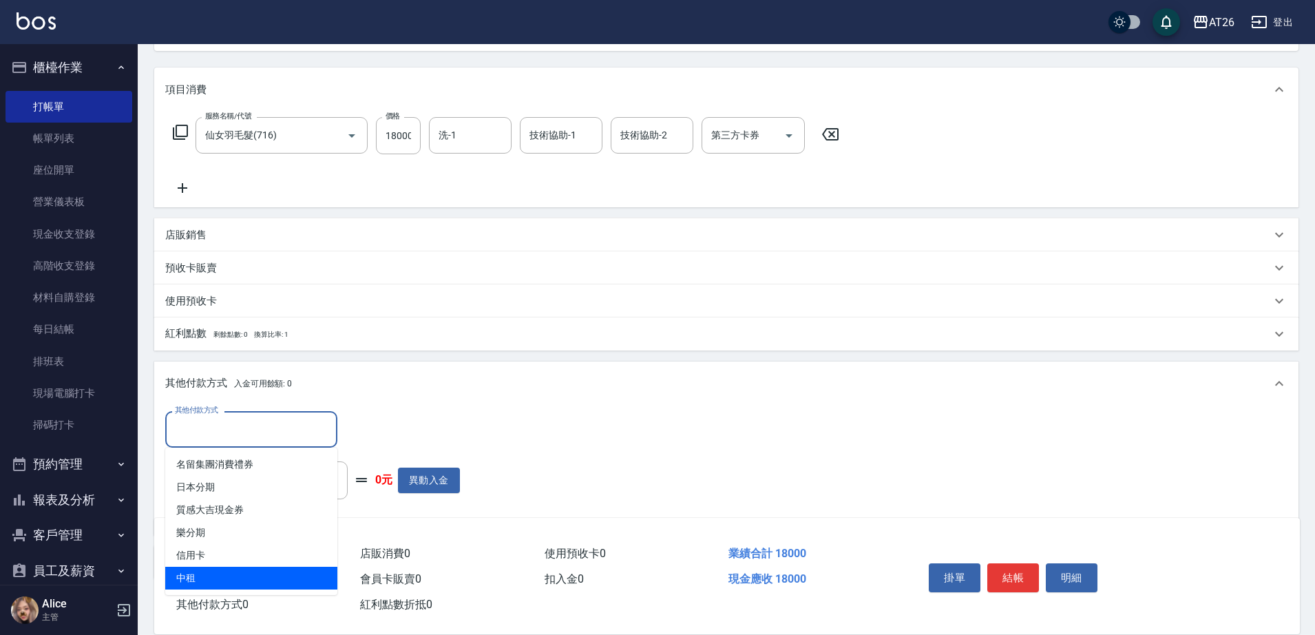
click at [226, 573] on span "中租" at bounding box center [251, 578] width 172 height 23
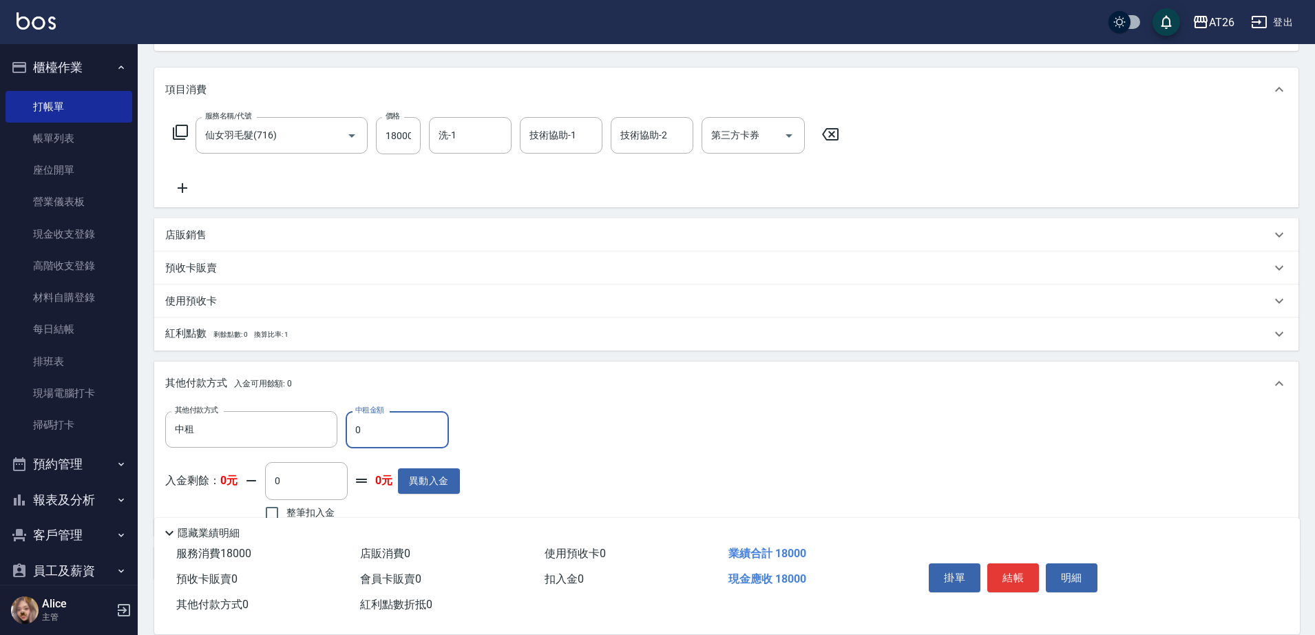
click at [379, 449] on div "其他付款方式 中租 其他付款方式 中租金額 0 中租金額 入金剩餘： 0元 0 ​ 整筆扣入金 0元 異動入金" at bounding box center [312, 467] width 295 height 113
click at [382, 427] on input "0" at bounding box center [397, 429] width 103 height 37
click at [996, 563] on button "結帳" at bounding box center [1013, 577] width 52 height 29
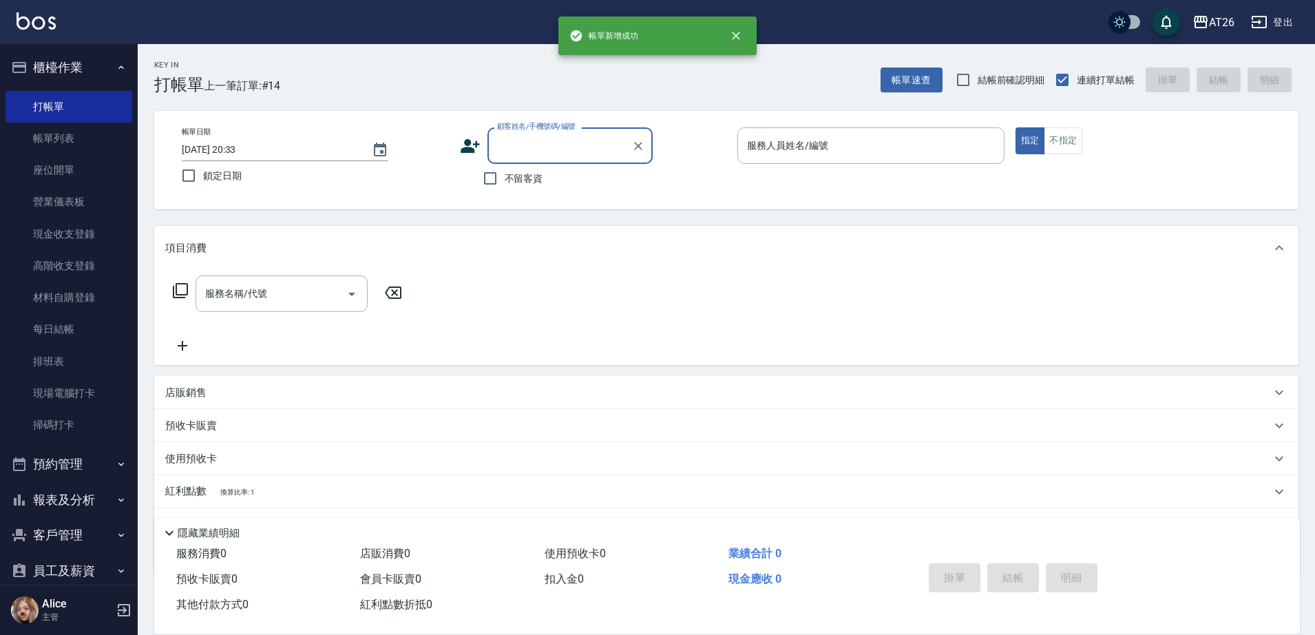
scroll to position [0, 0]
click at [85, 136] on link "帳單列表" at bounding box center [69, 139] width 127 height 32
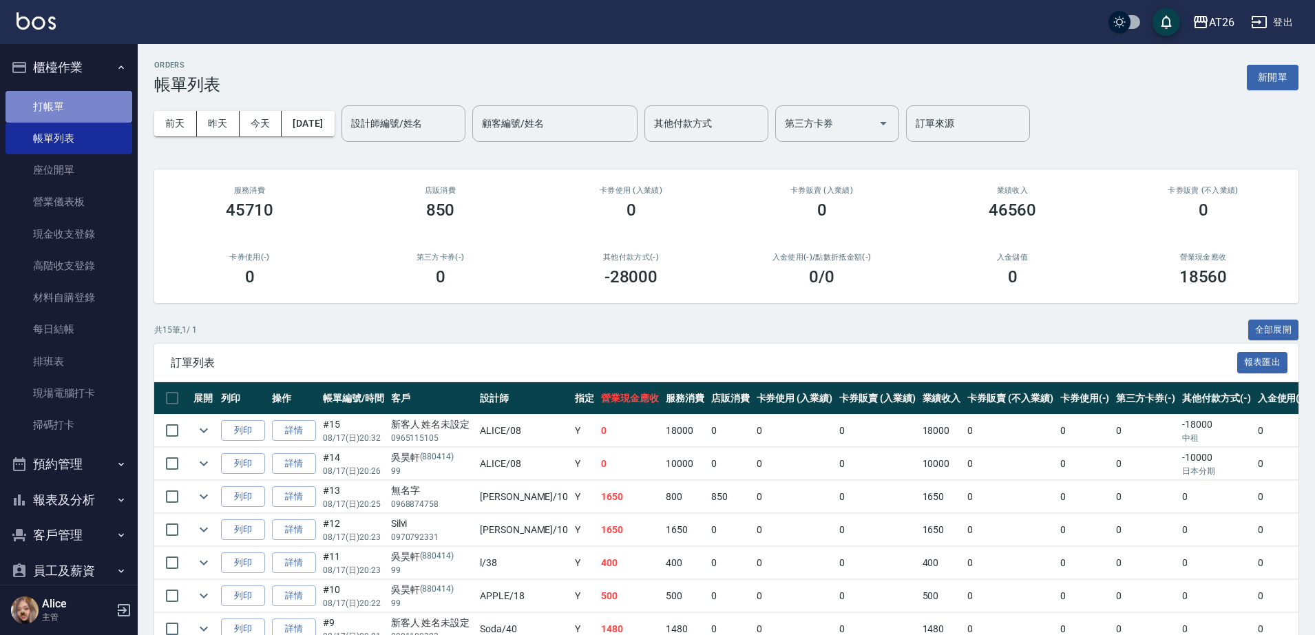
click at [81, 102] on link "打帳單" at bounding box center [69, 107] width 127 height 32
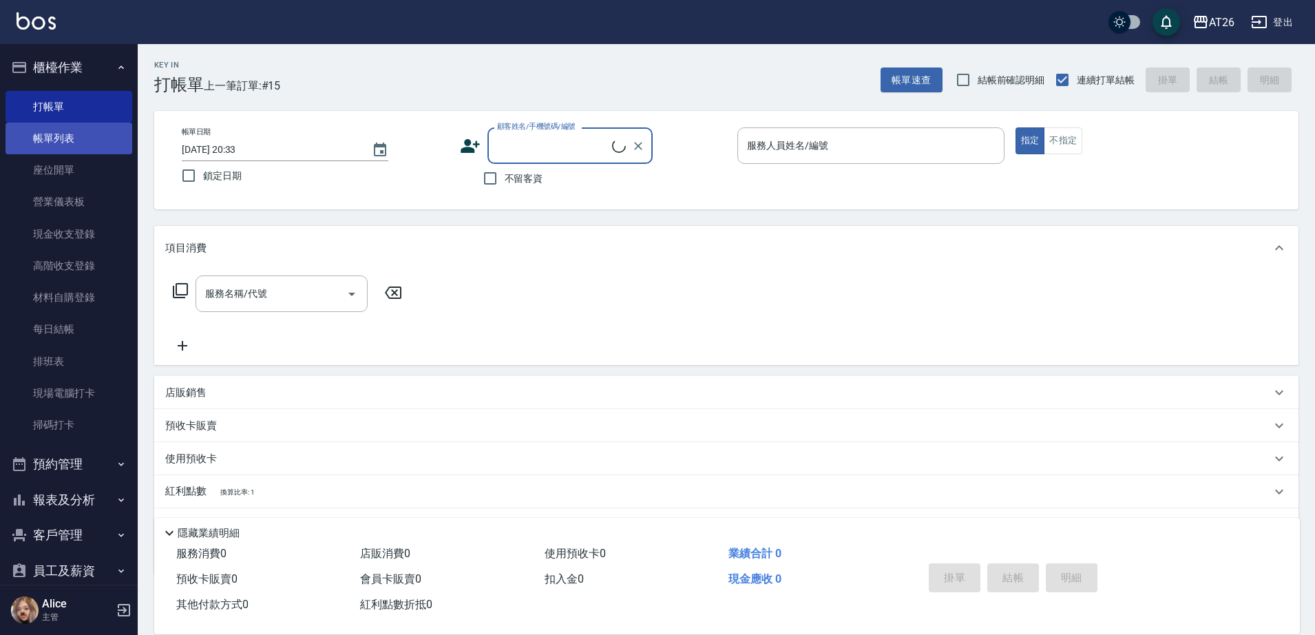
click at [105, 146] on link "帳單列表" at bounding box center [69, 139] width 127 height 32
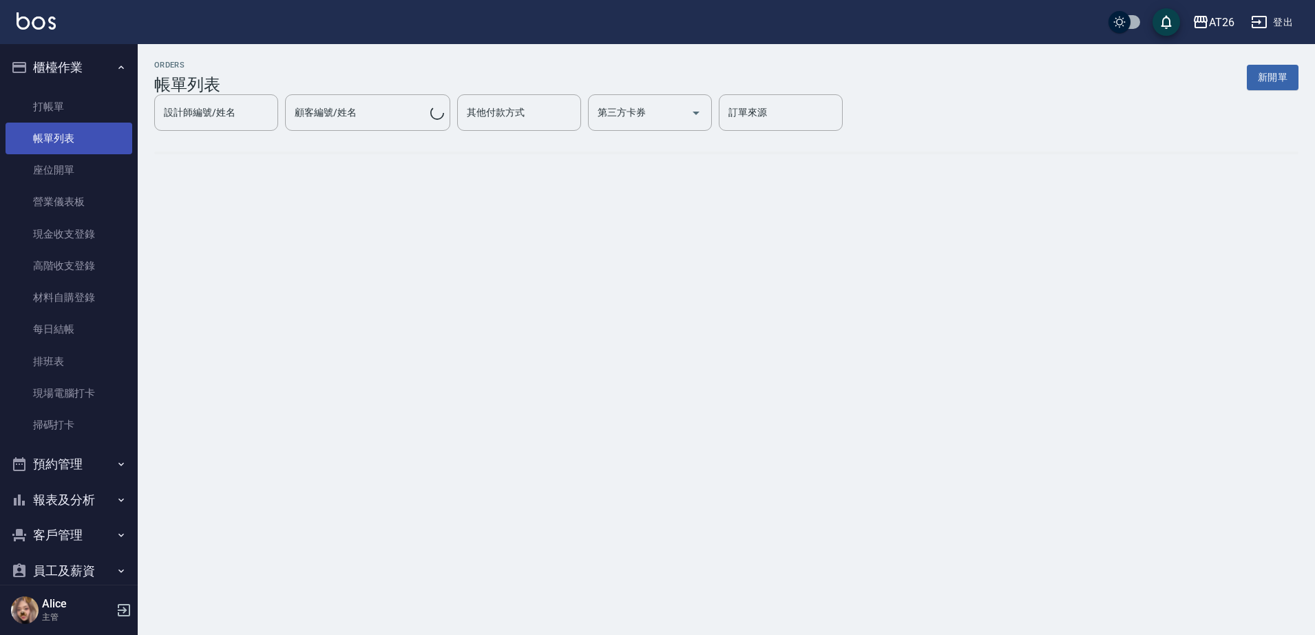
click at [67, 141] on link "帳單列表" at bounding box center [69, 139] width 127 height 32
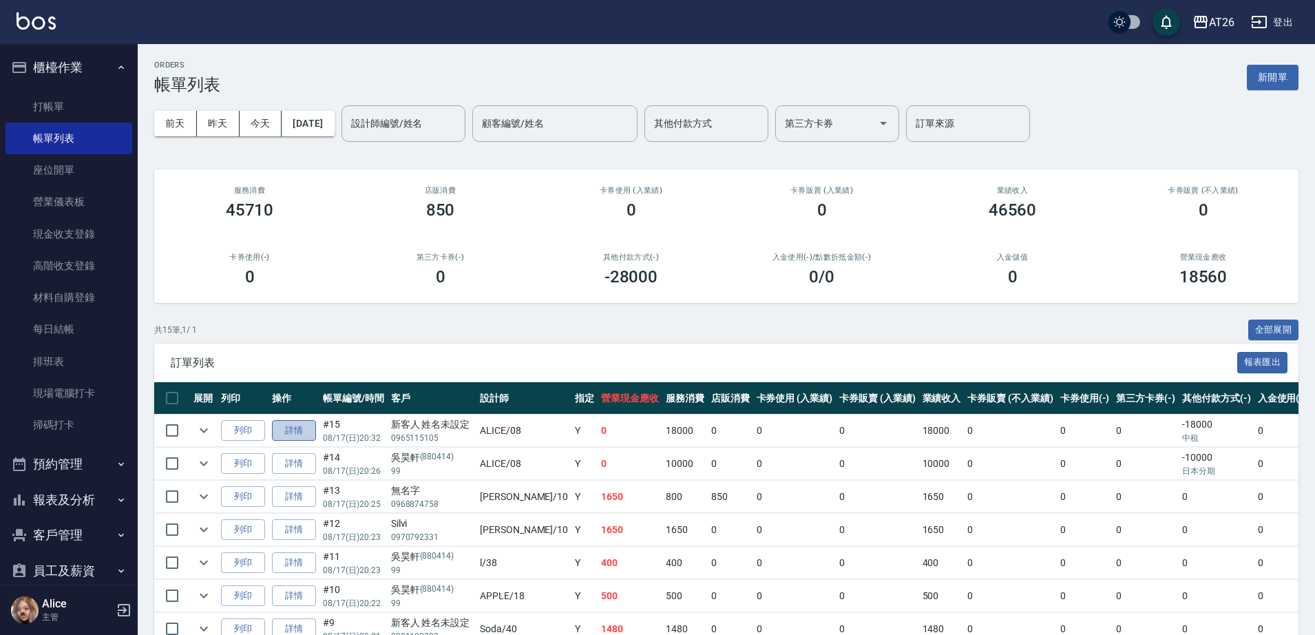
click at [299, 427] on link "詳情" at bounding box center [294, 430] width 44 height 21
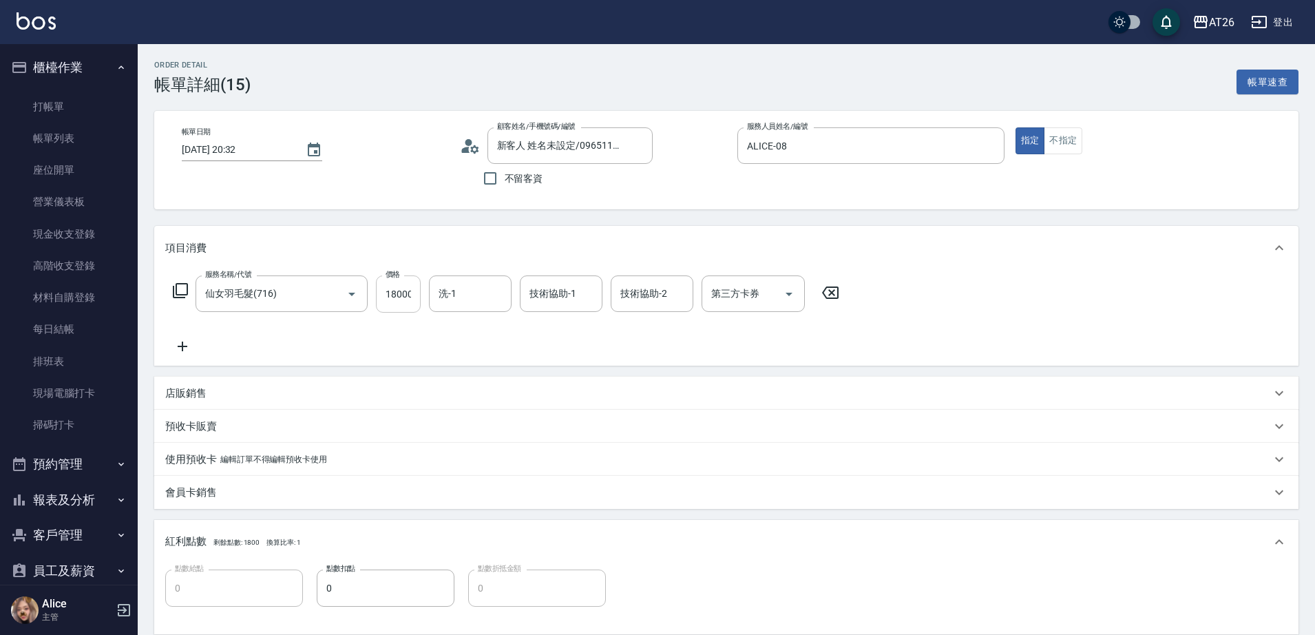
click at [407, 301] on input "18000" at bounding box center [398, 293] width 45 height 37
click at [434, 218] on div "Order detail 帳單詳細 (15) 帳單速查 帳單日期 2025/08/17 20:32 顧客姓名/手機號碼/編號 新客人 姓名未設定/096511…" at bounding box center [726, 507] width 1177 height 927
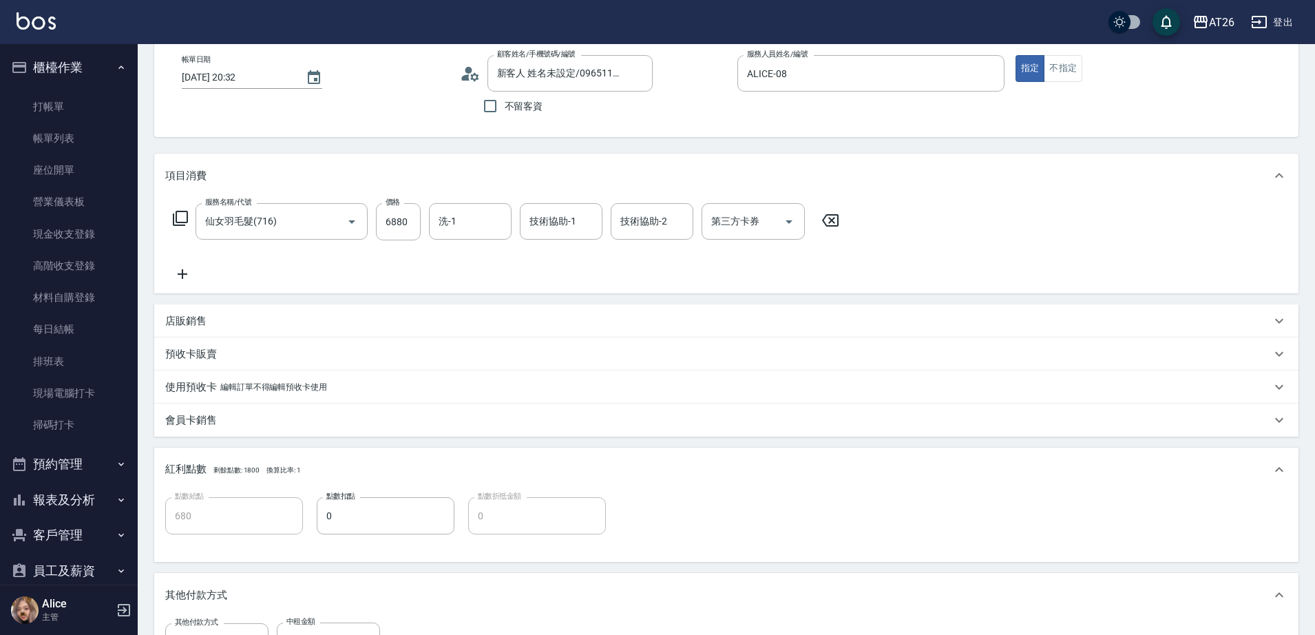
scroll to position [258, 0]
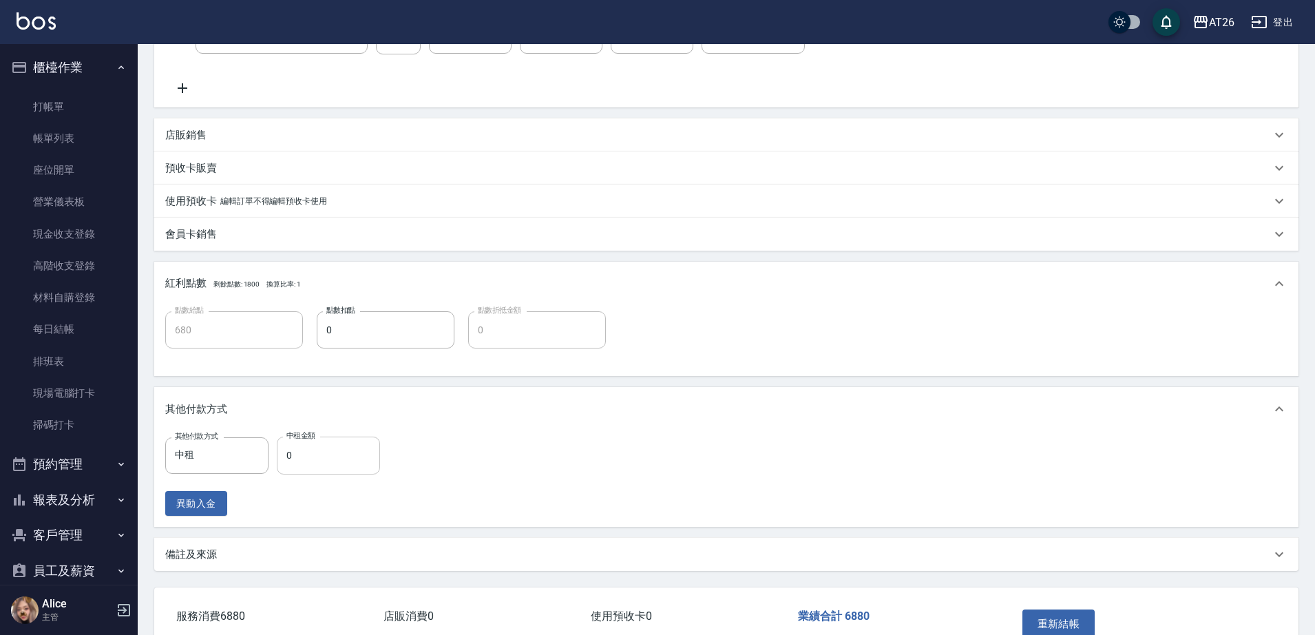
click at [308, 456] on input "0" at bounding box center [328, 454] width 103 height 37
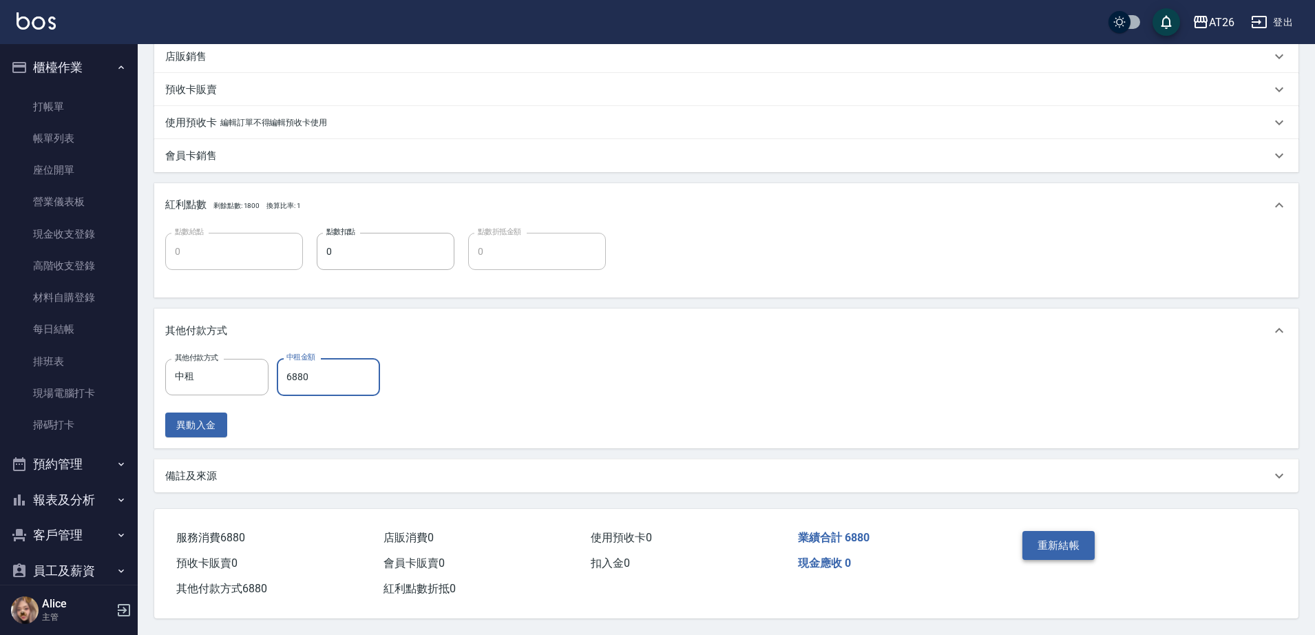
click at [1050, 531] on button "重新結帳" at bounding box center [1058, 545] width 73 height 29
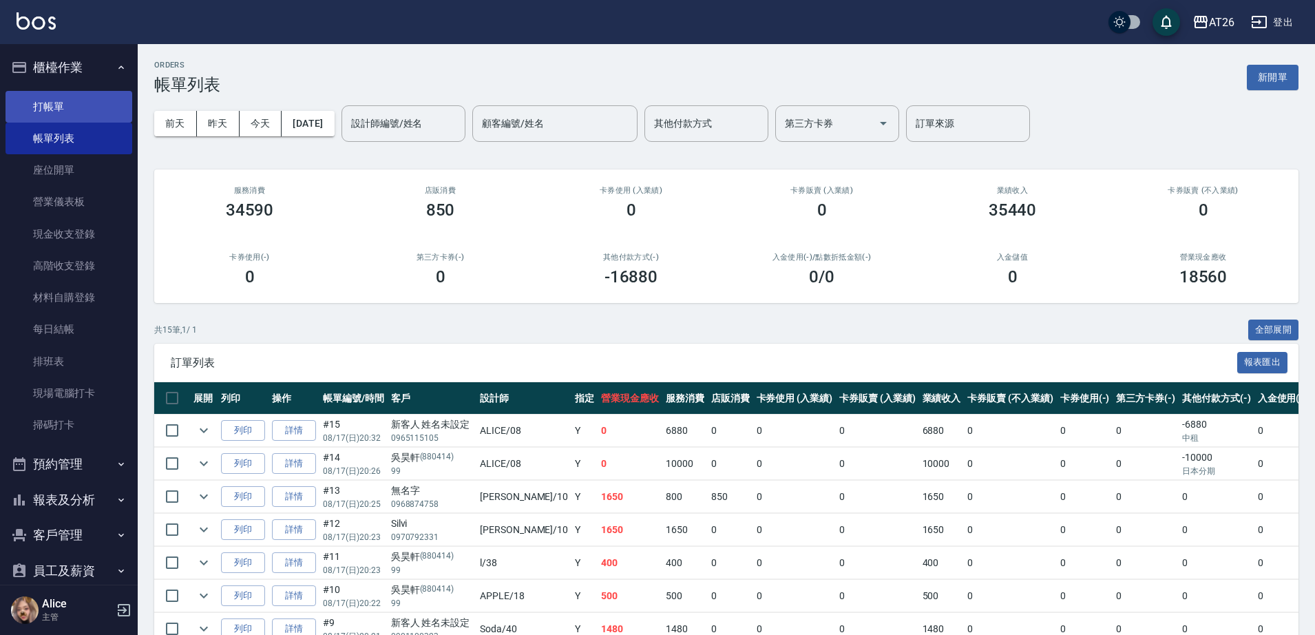
click at [59, 106] on link "打帳單" at bounding box center [69, 107] width 127 height 32
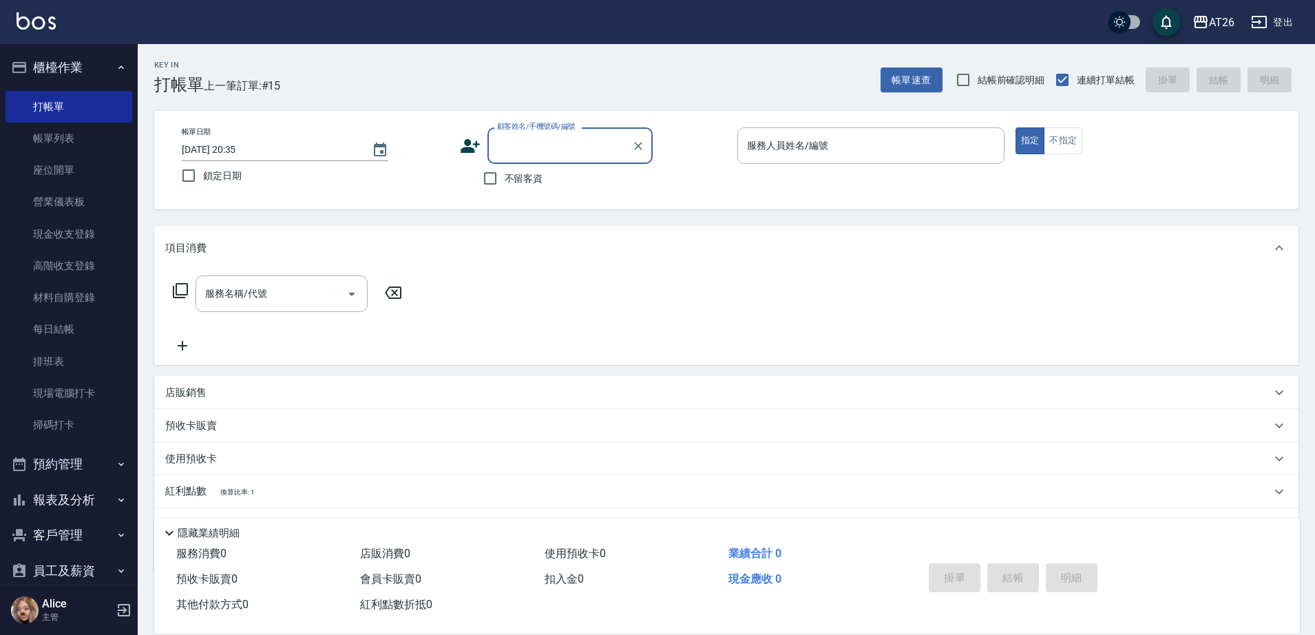
click at [538, 149] on input "顧客姓名/手機號碼/編號" at bounding box center [560, 146] width 132 height 24
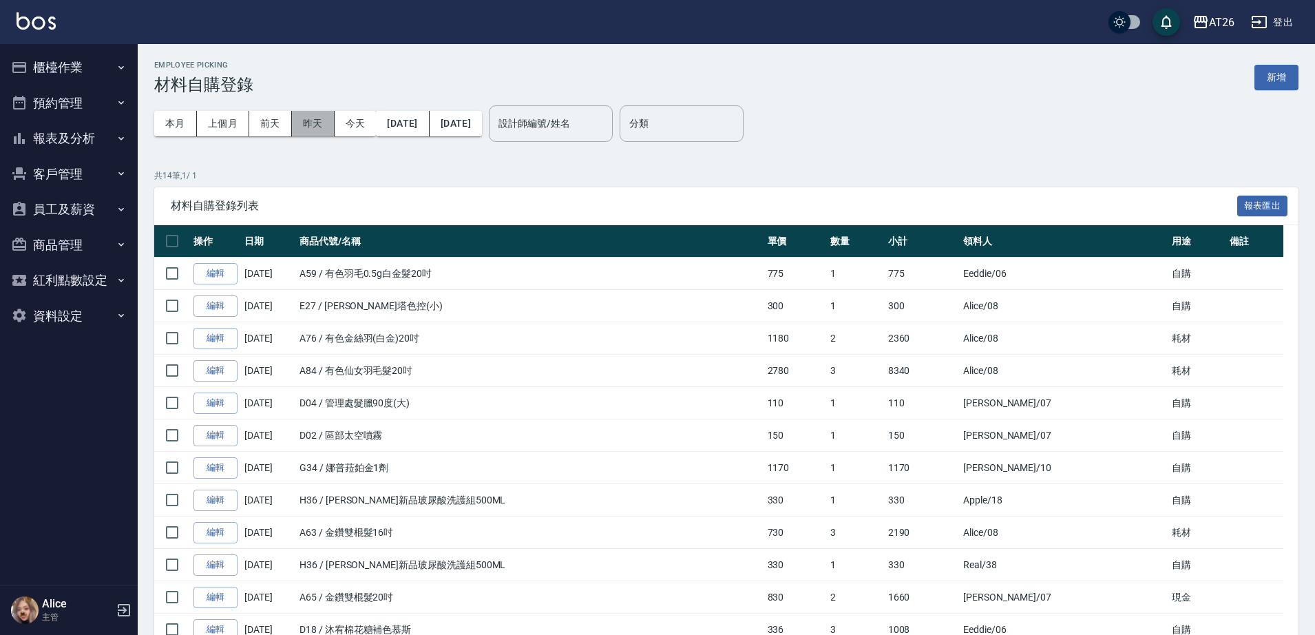
click at [321, 123] on button "昨天" at bounding box center [313, 123] width 43 height 25
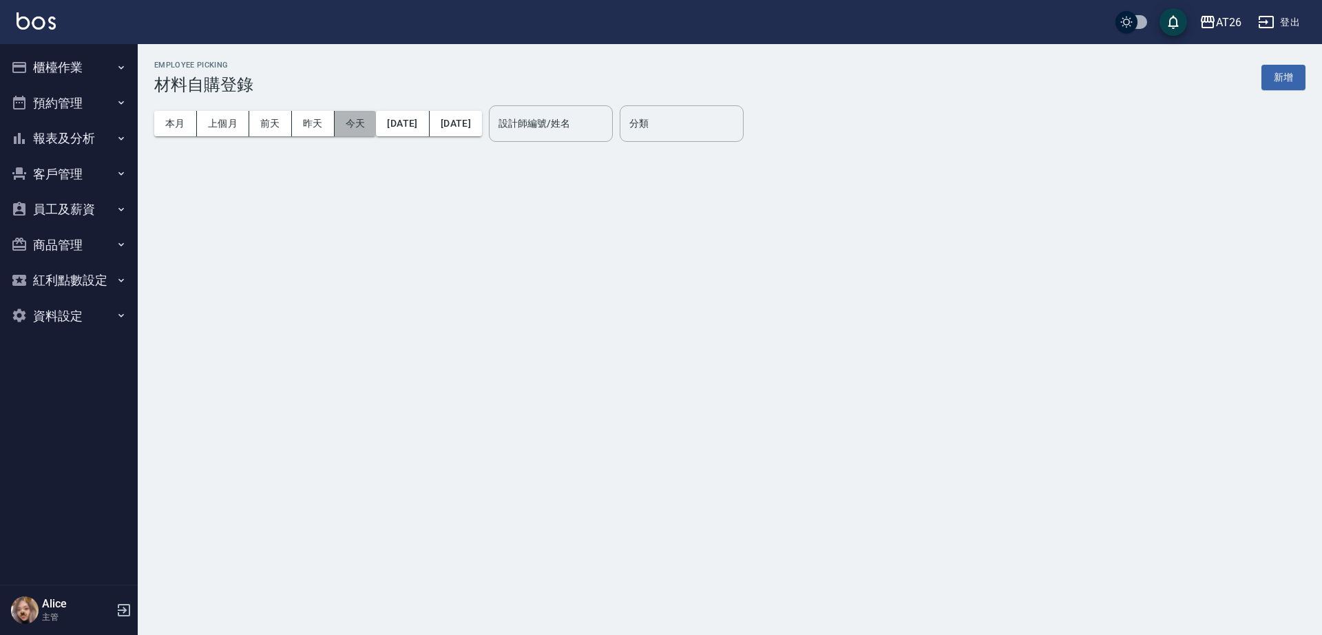
click at [352, 121] on button "今天" at bounding box center [356, 123] width 42 height 25
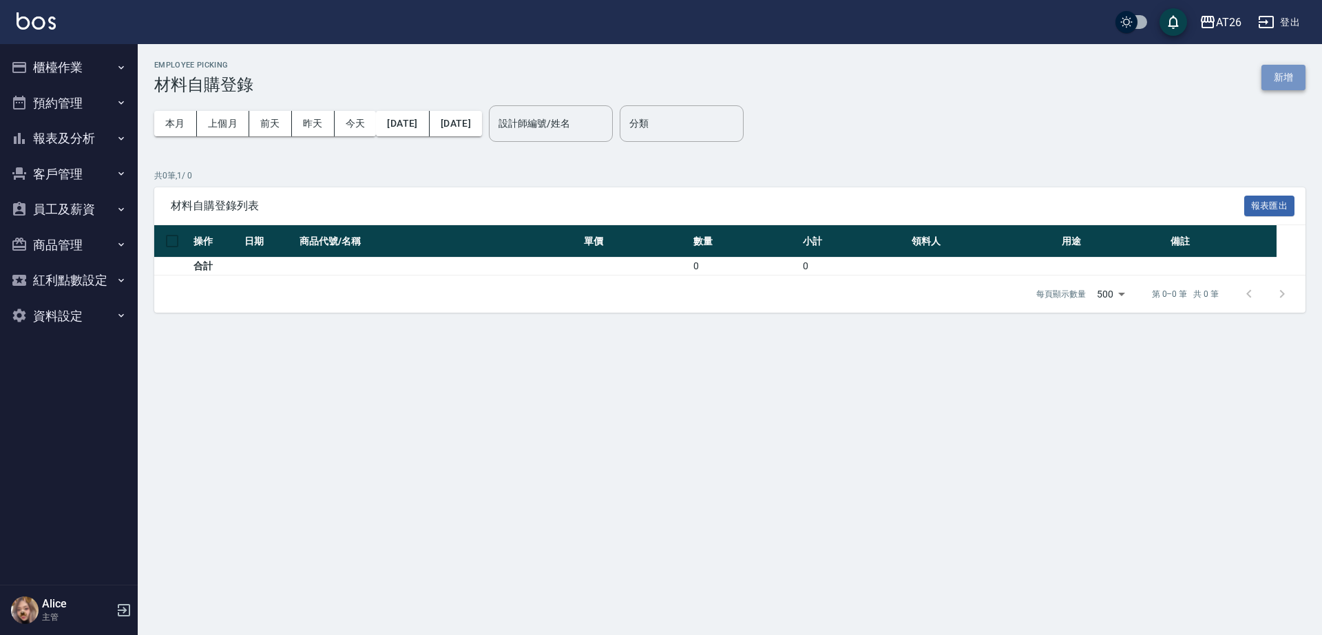
click at [1285, 79] on button "新增" at bounding box center [1283, 77] width 44 height 25
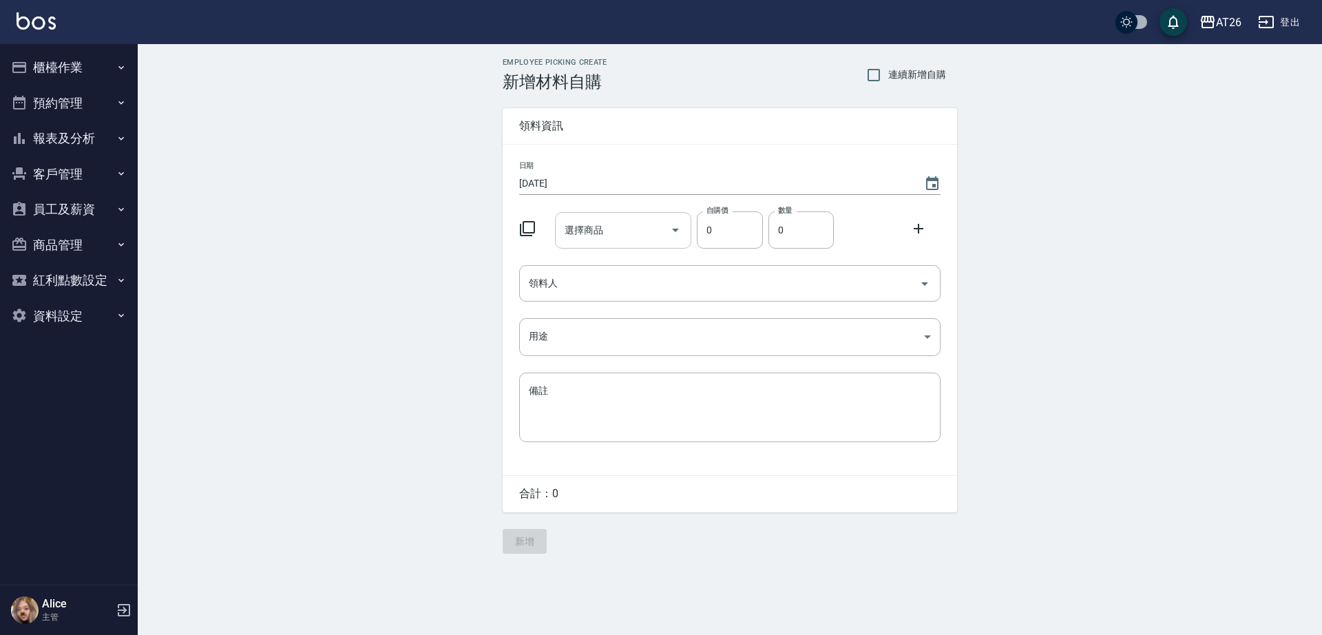
click at [611, 231] on input "選擇商品" at bounding box center [613, 230] width 104 height 24
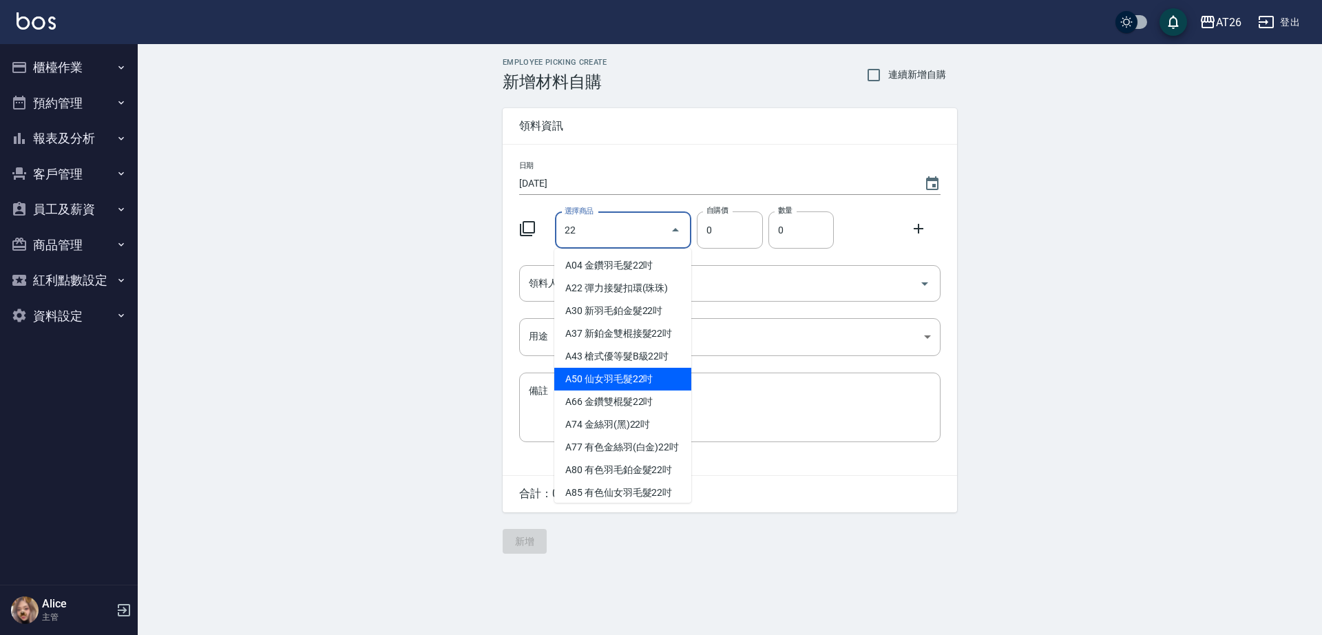
click at [598, 377] on li "A50 仙女羽毛髮22吋" at bounding box center [622, 379] width 137 height 23
type input "仙女羽毛髮22吋"
type input "2780"
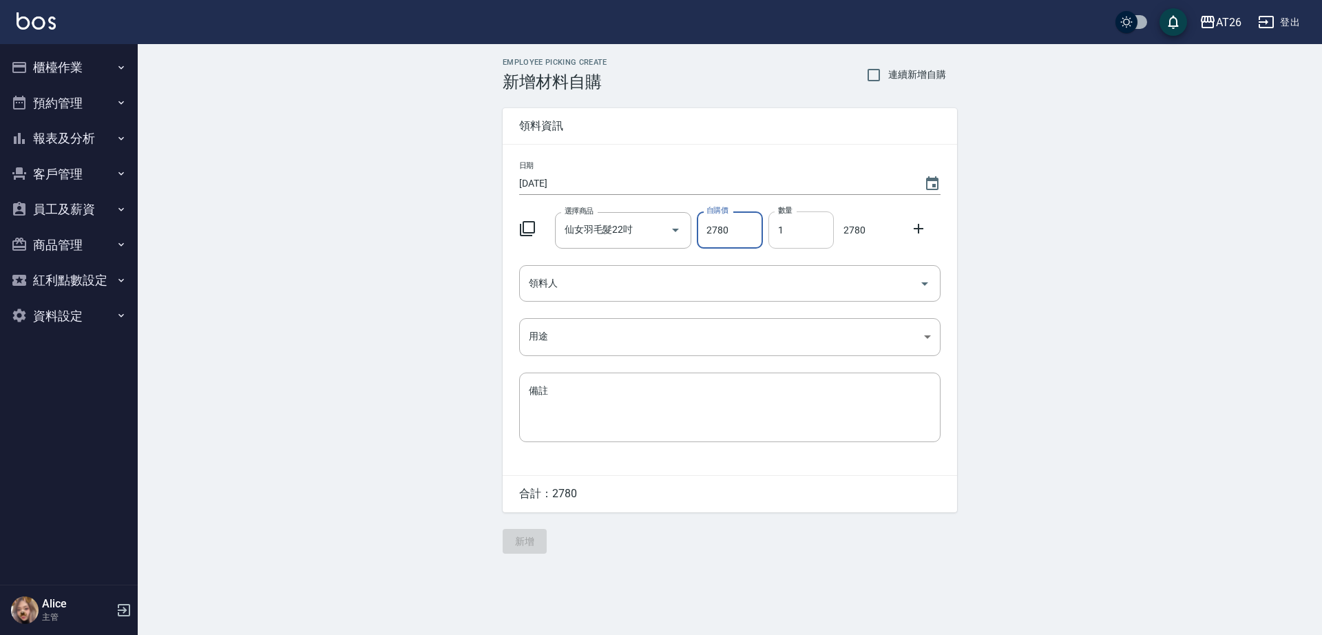
click at [807, 241] on input "1" at bounding box center [800, 229] width 65 height 37
click at [807, 234] on input "1" at bounding box center [800, 229] width 65 height 37
type input "4"
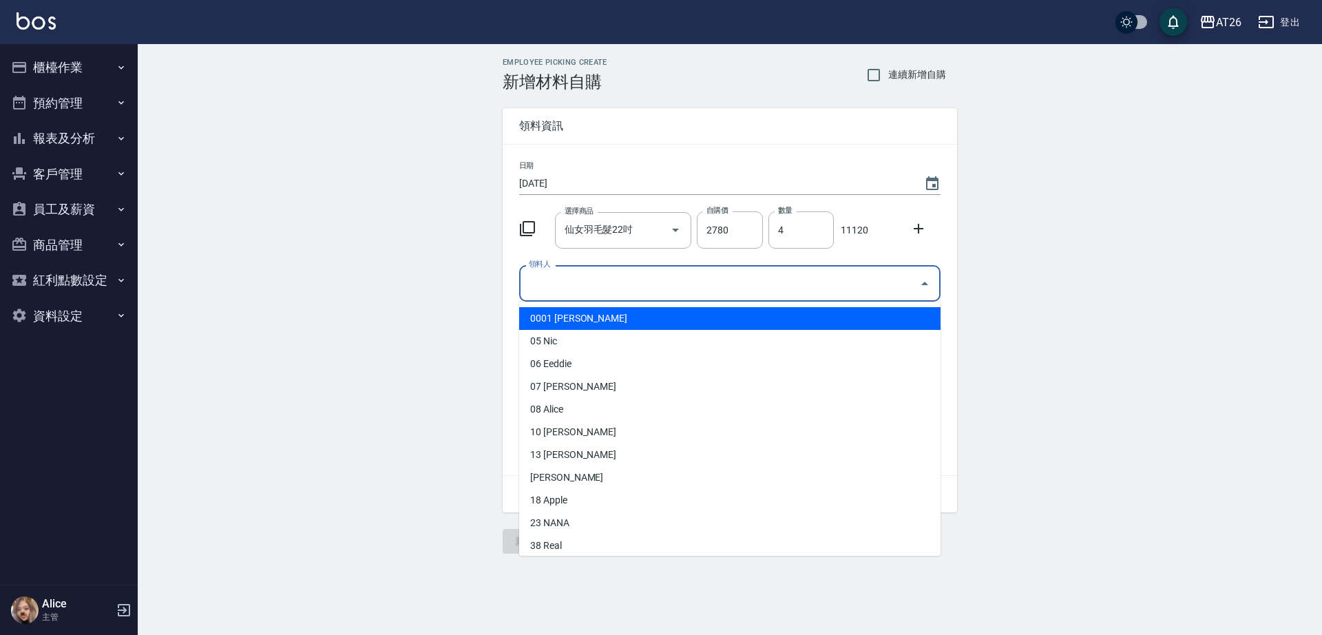
click at [581, 279] on input "領料人" at bounding box center [719, 283] width 388 height 24
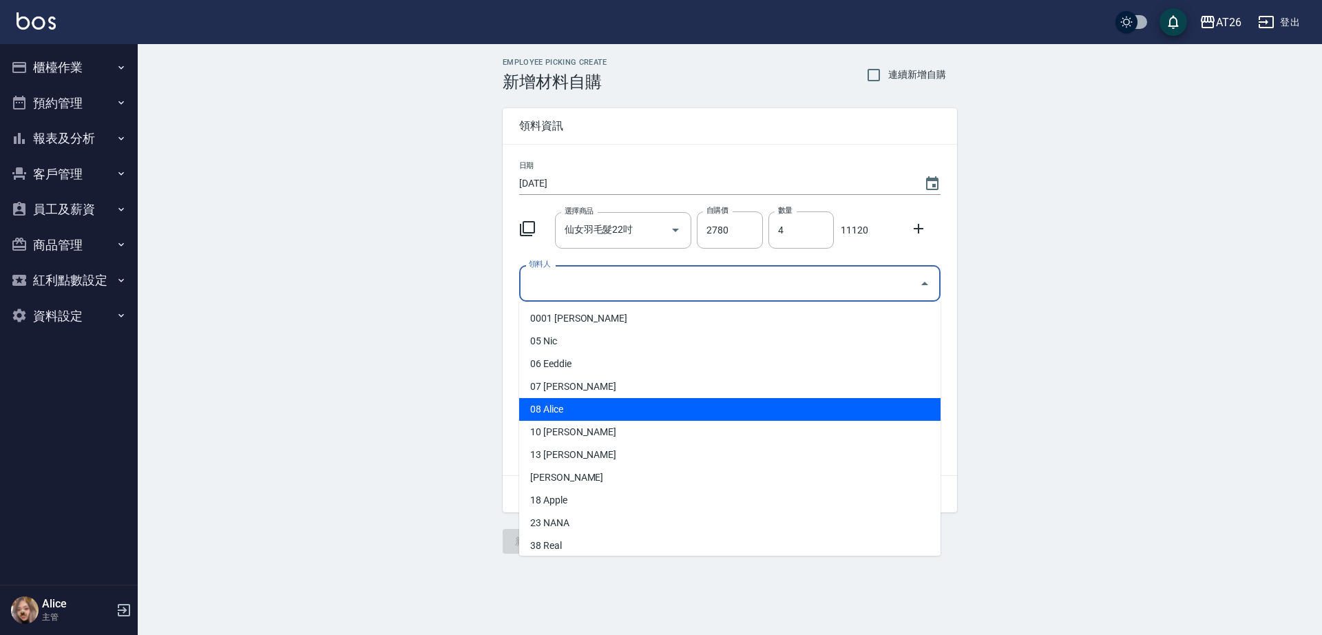
click at [595, 408] on li "08 Alice" at bounding box center [729, 409] width 421 height 23
type input "Alice"
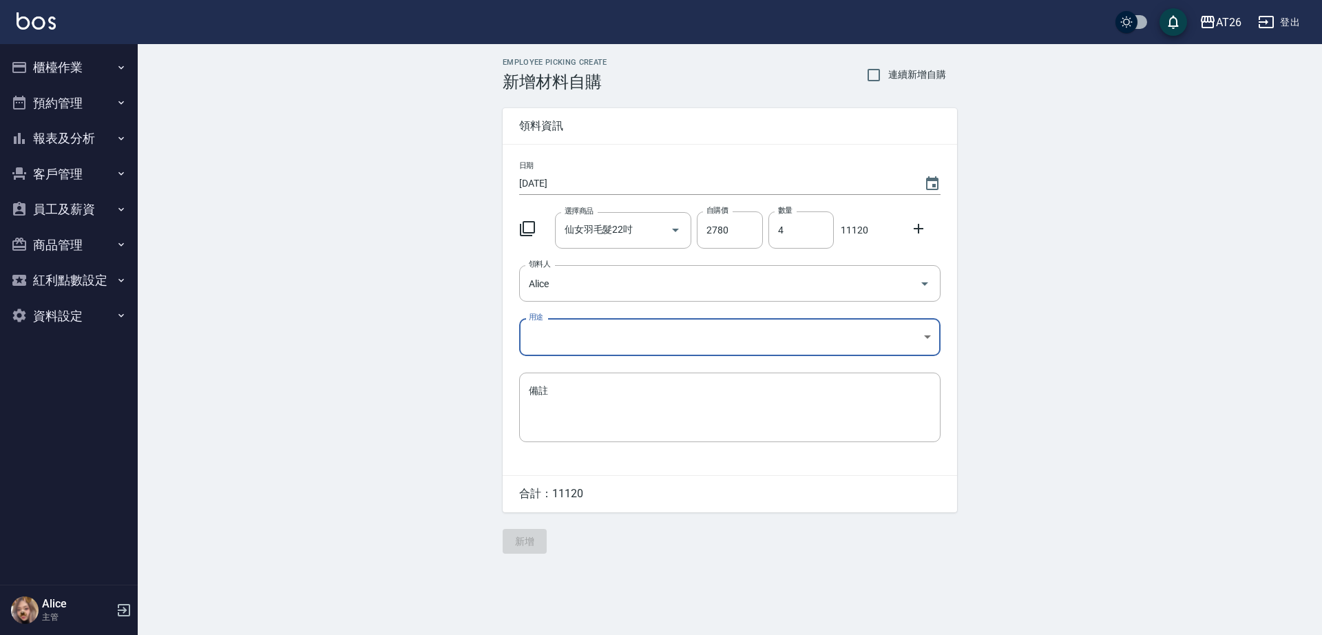
click at [582, 336] on body "AT26 登出 櫃檯作業 打帳單 帳單列表 座位開單 營業儀表板 現金收支登錄 高階收支登錄 材料自購登錄 每日結帳 排班表 現場電腦打卡 掃碼打卡 預約管理…" at bounding box center [661, 317] width 1322 height 635
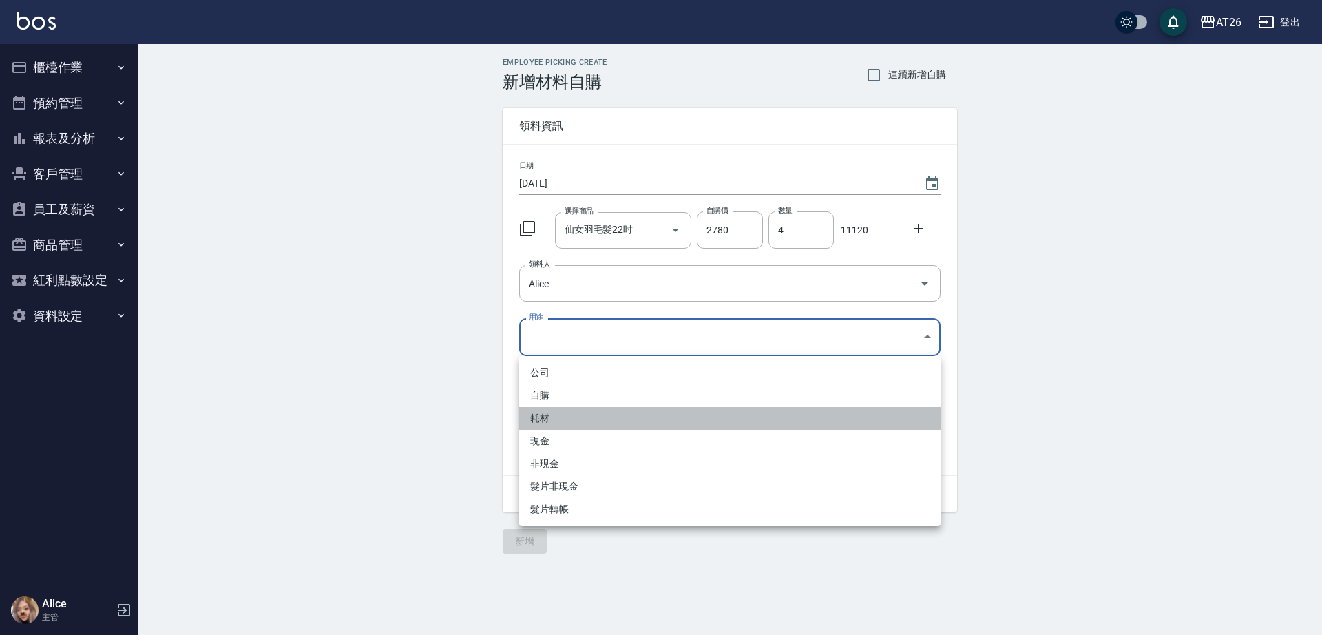
click at [606, 421] on li "耗材" at bounding box center [729, 418] width 421 height 23
type input "耗材"
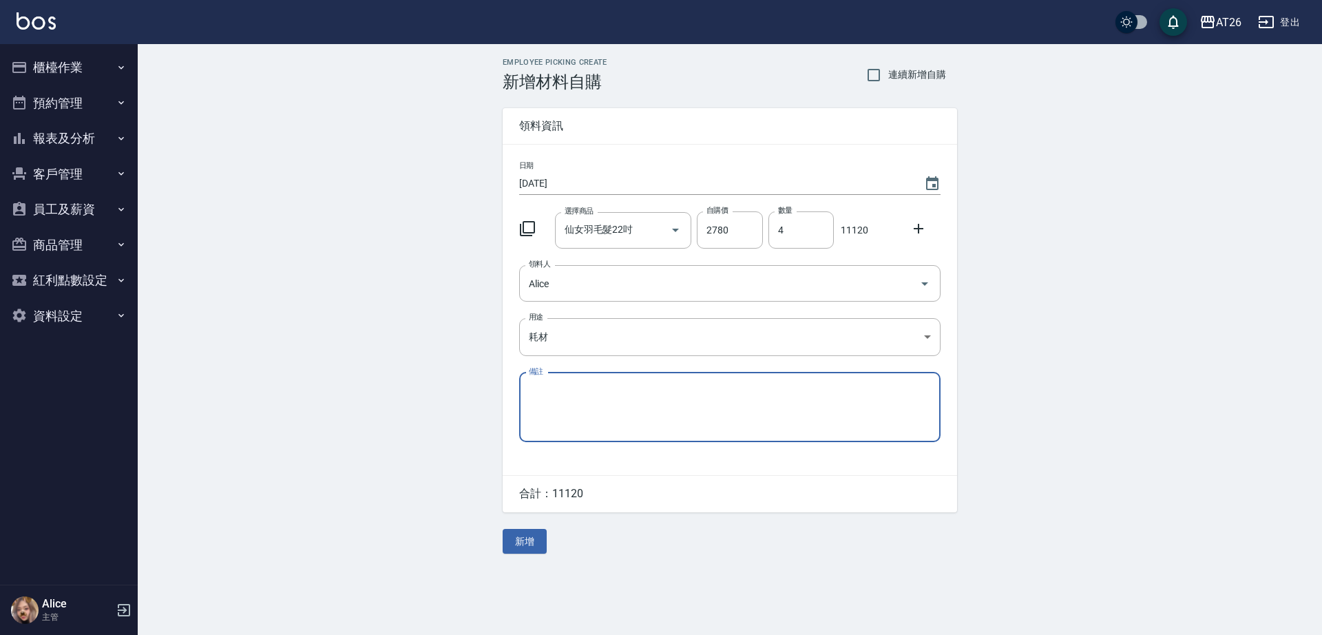
click at [613, 403] on textarea "備註" at bounding box center [730, 406] width 402 height 47
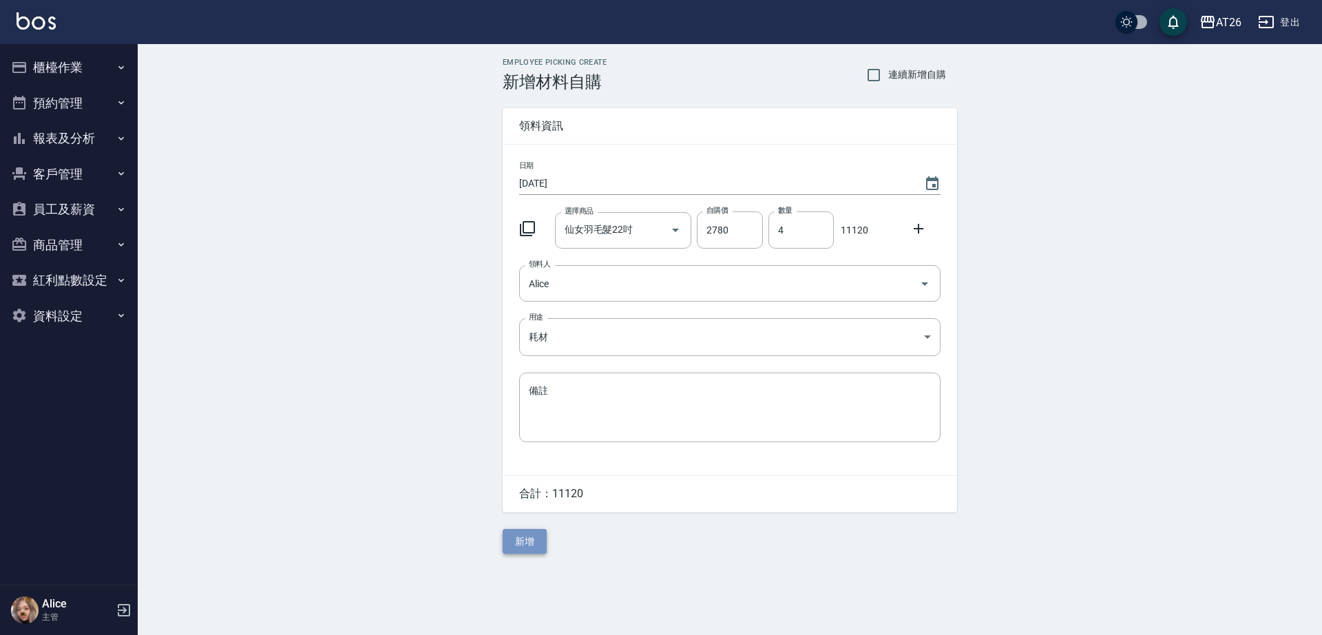
click at [527, 540] on button "新增" at bounding box center [525, 541] width 44 height 25
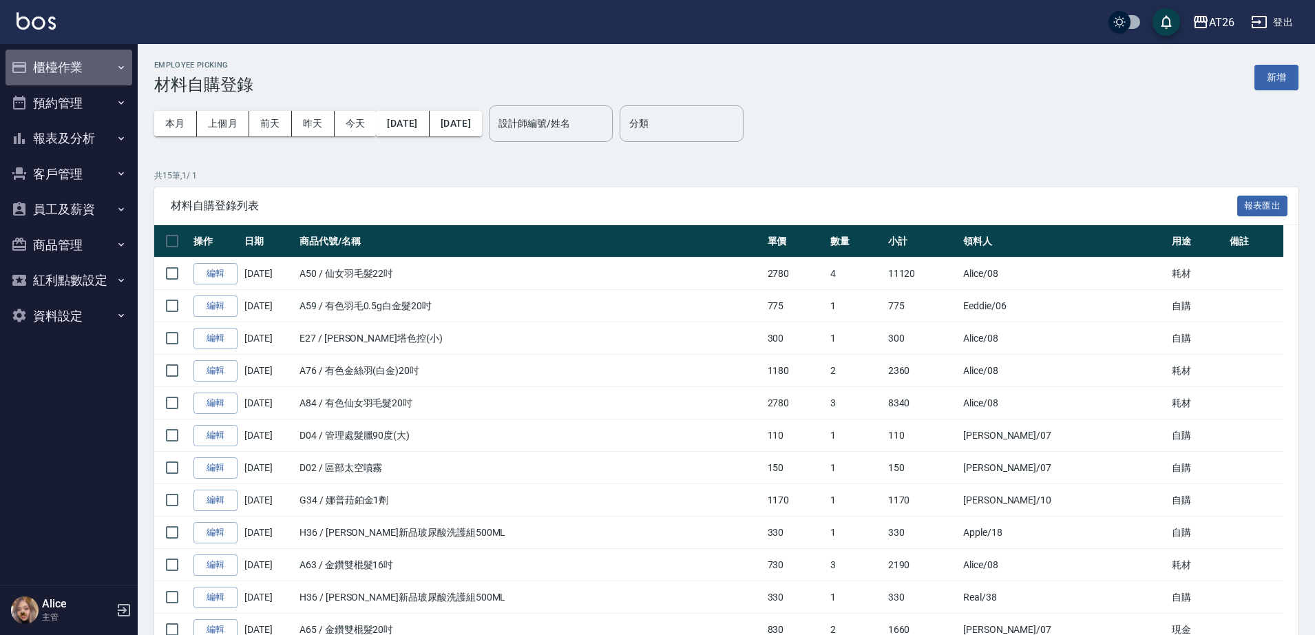
click at [108, 66] on button "櫃檯作業" at bounding box center [69, 68] width 127 height 36
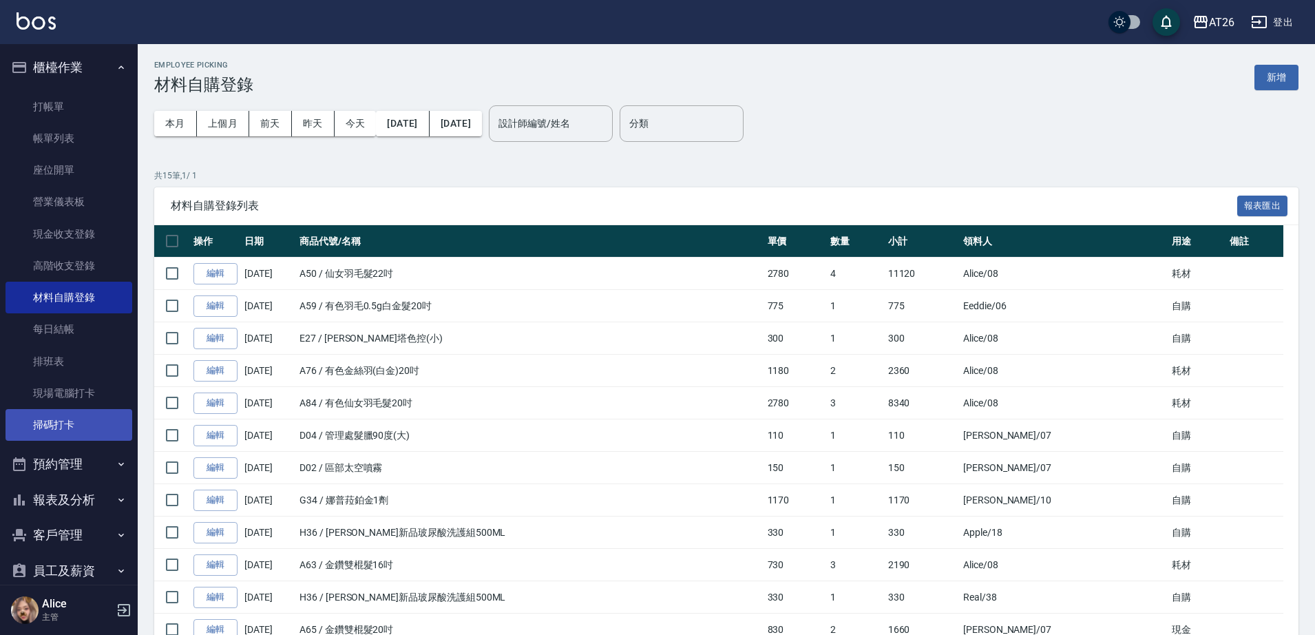
scroll to position [127, 0]
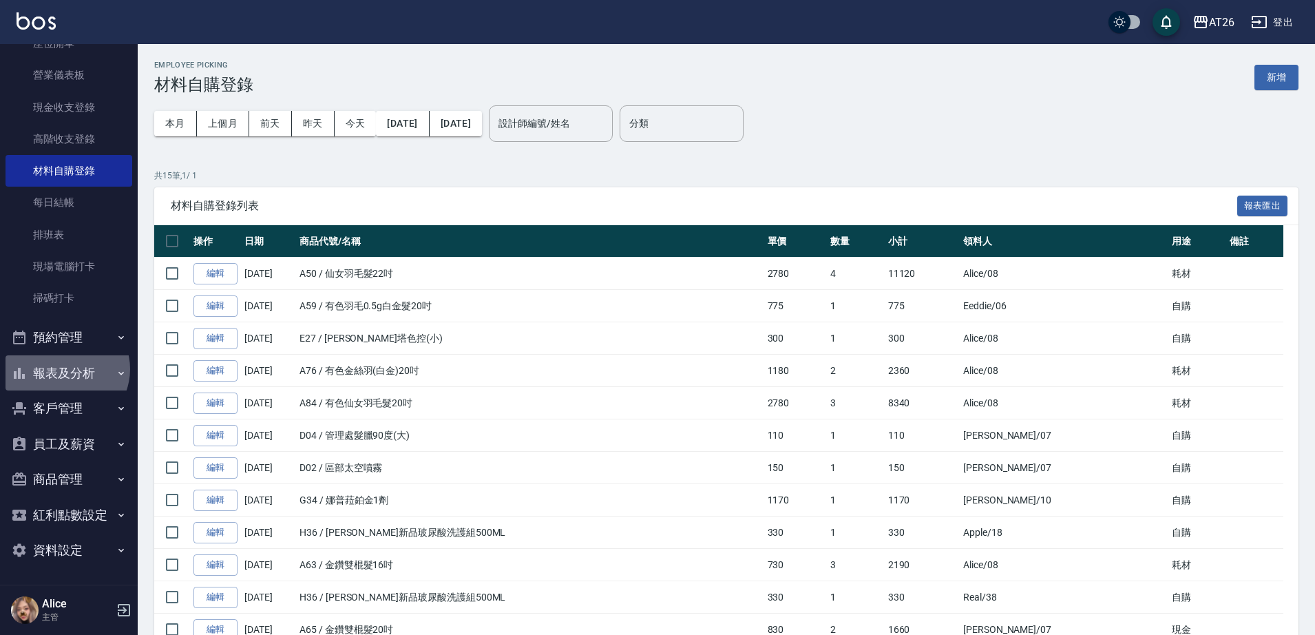
click at [65, 369] on button "報表及分析" at bounding box center [69, 373] width 127 height 36
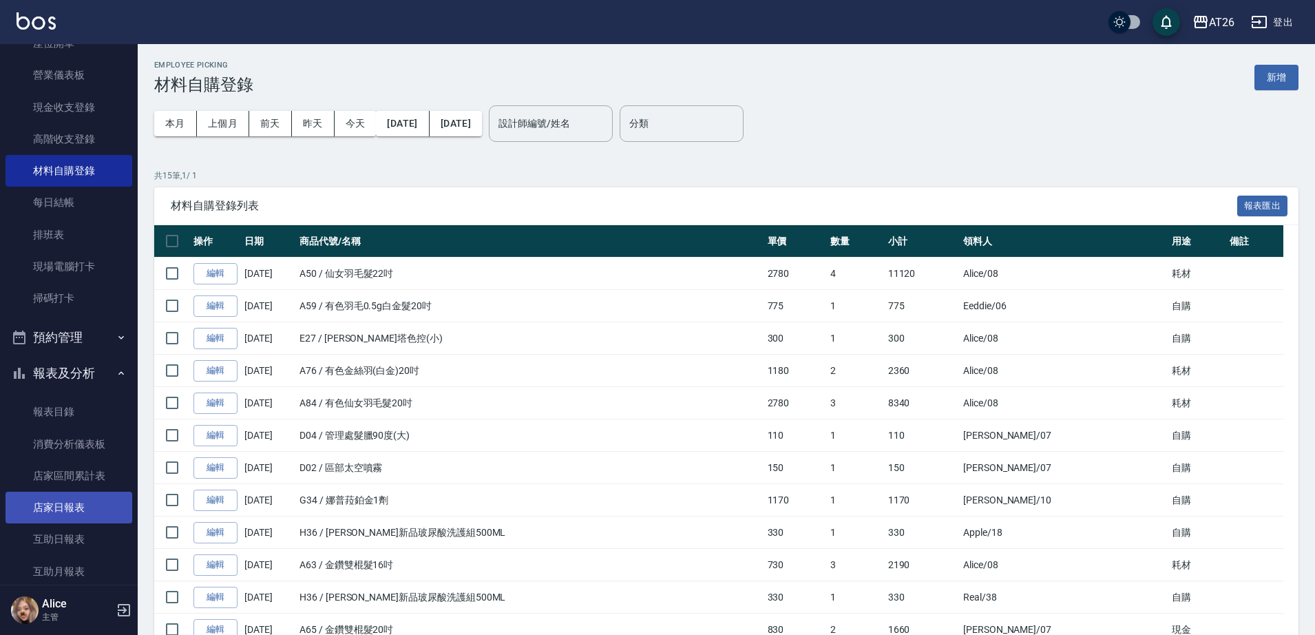
click at [65, 505] on link "店家日報表" at bounding box center [69, 507] width 127 height 32
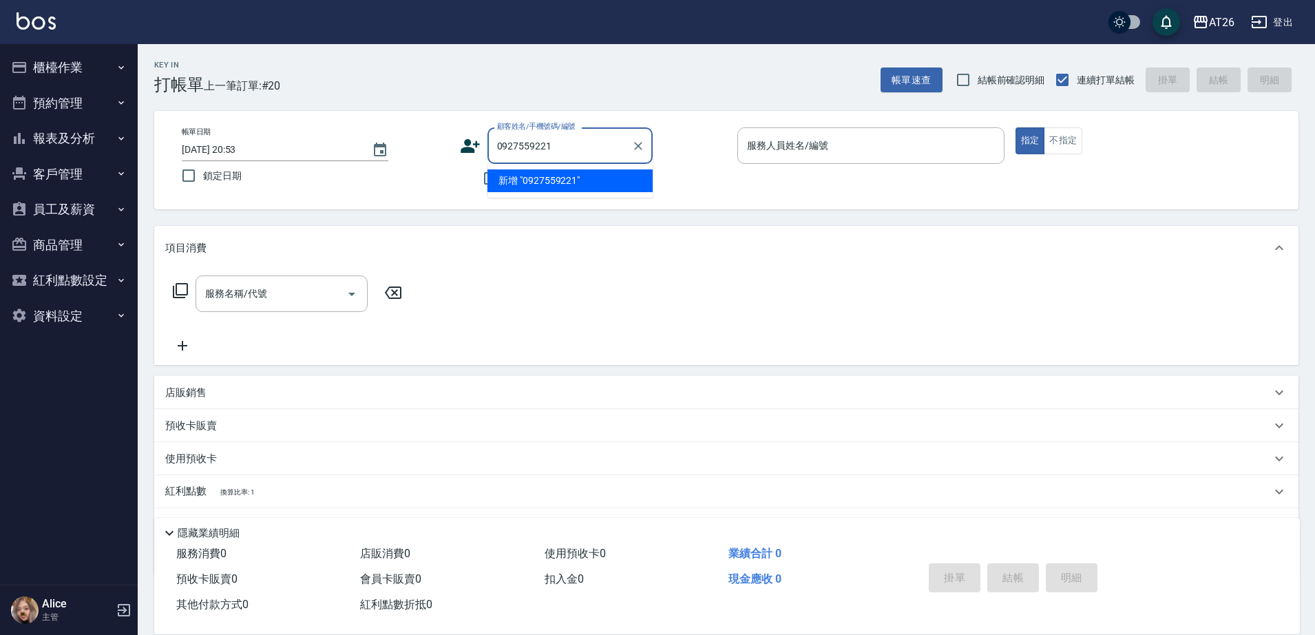
type input "0927559221"
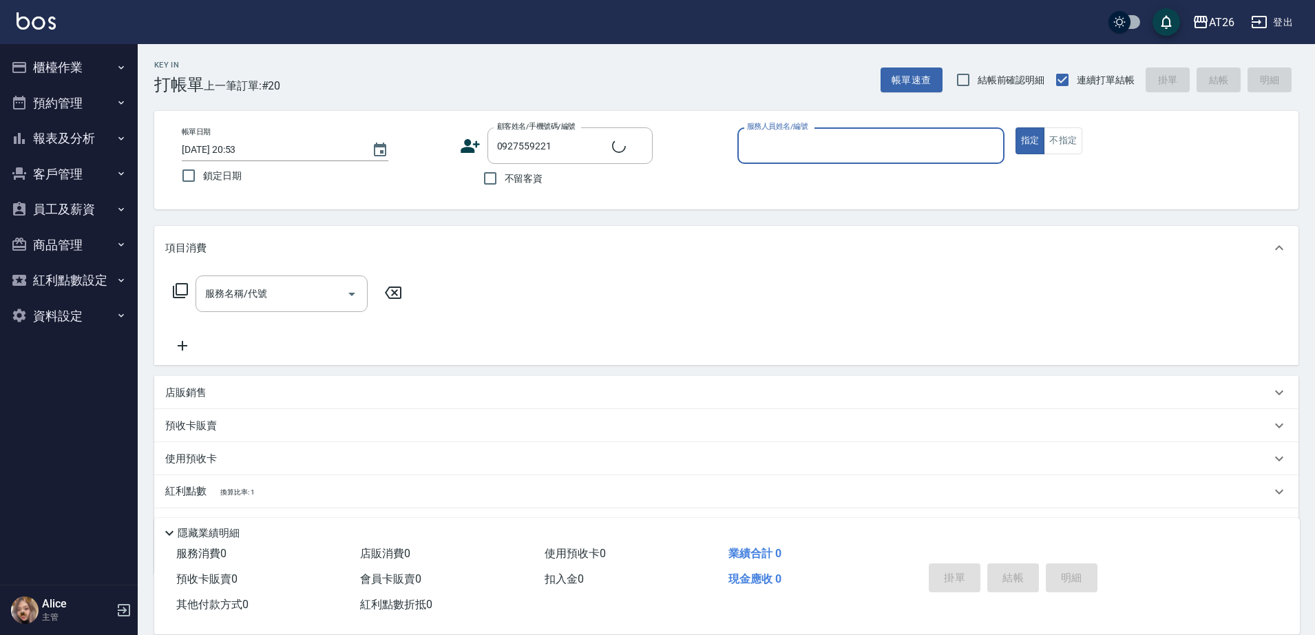
type input "1"
type input "新客人 姓名未設定/0927559221/null"
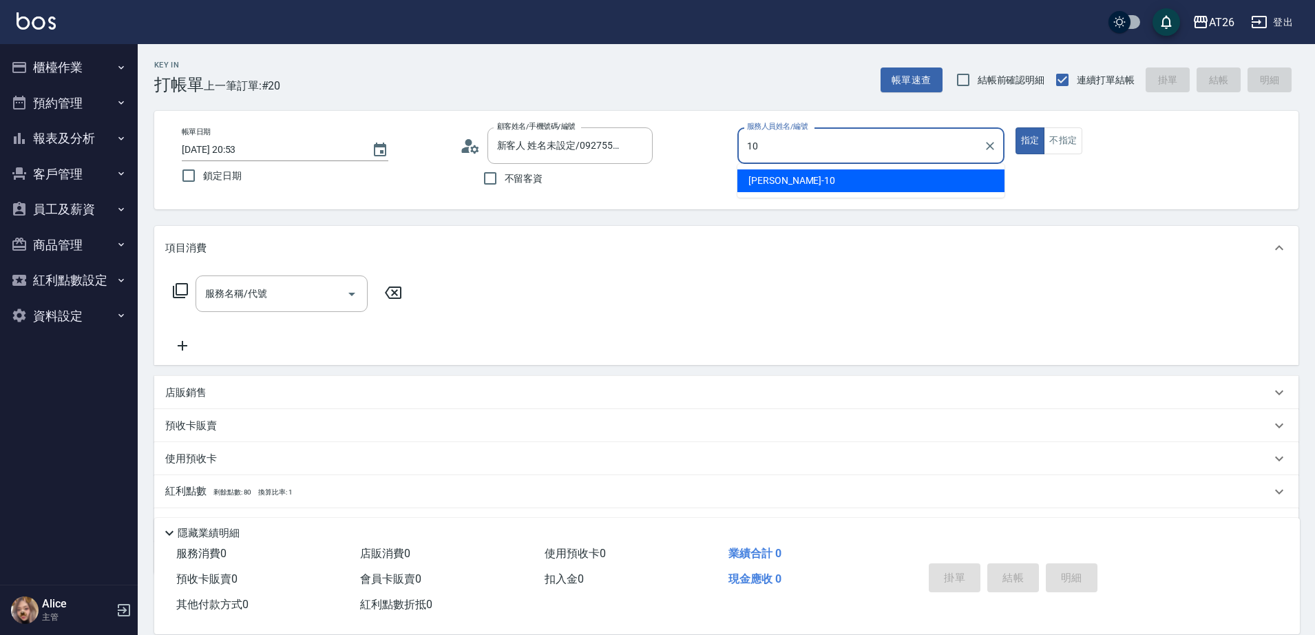
type input "10"
type button "true"
type input "[PERSON_NAME]-10"
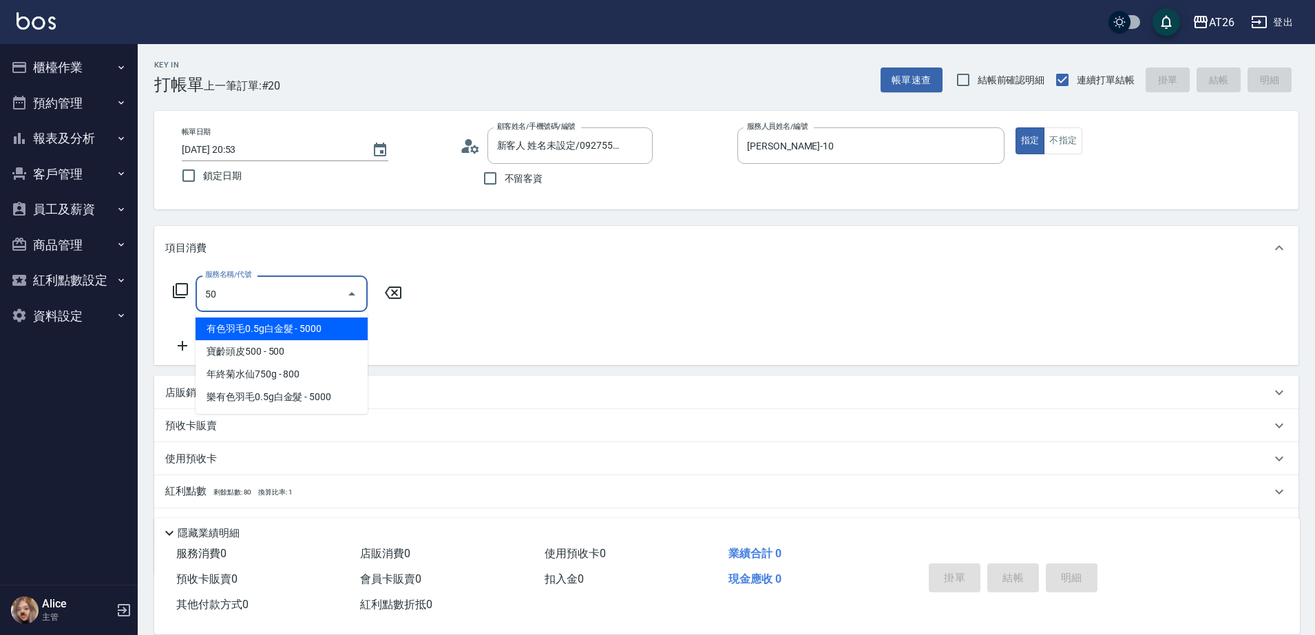
type input "502"
type input "50"
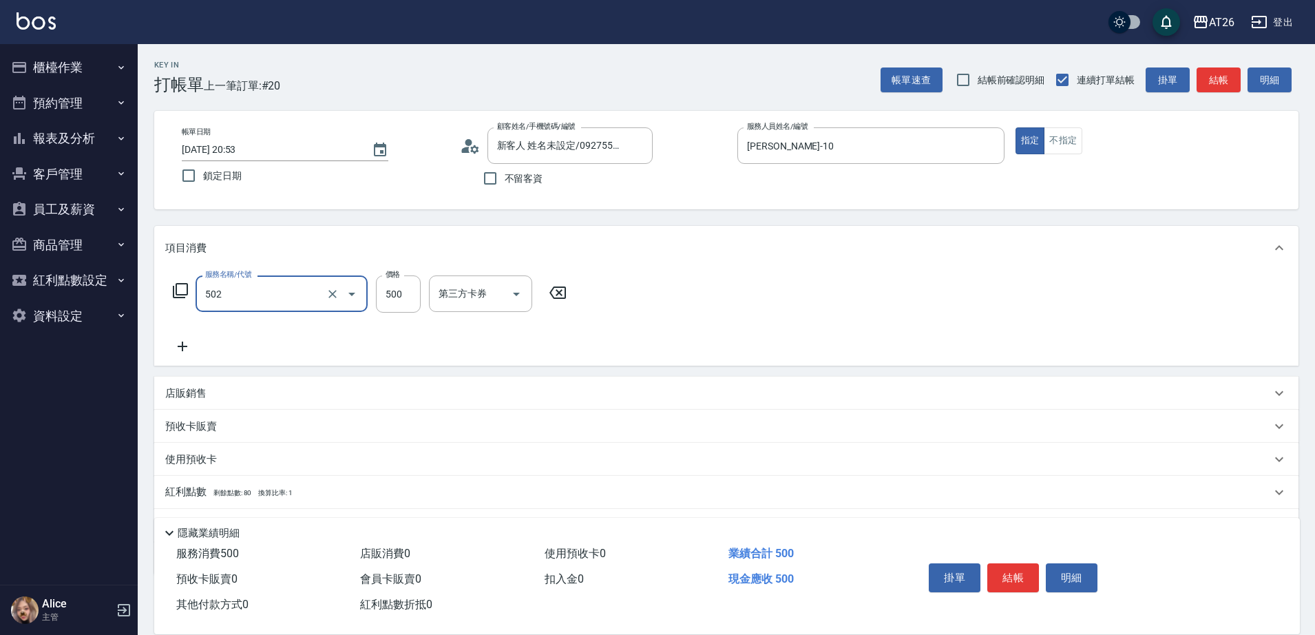
type input "漂髮(502)"
type input "0"
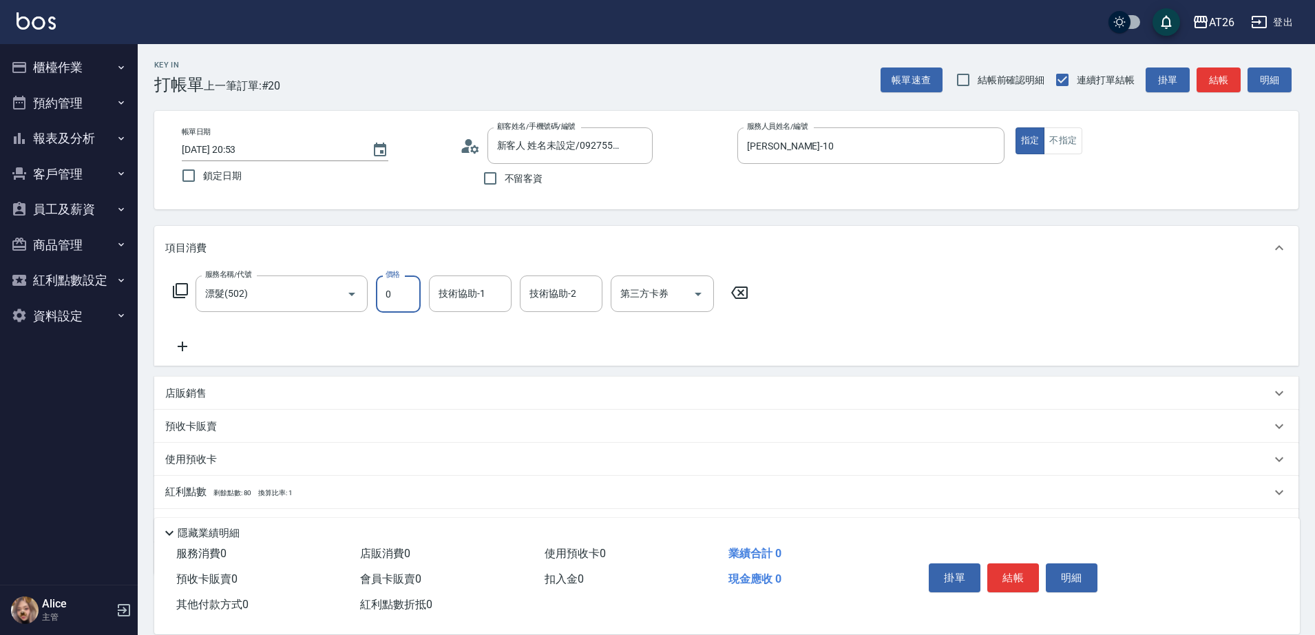
type input "0"
type input "NANA-23"
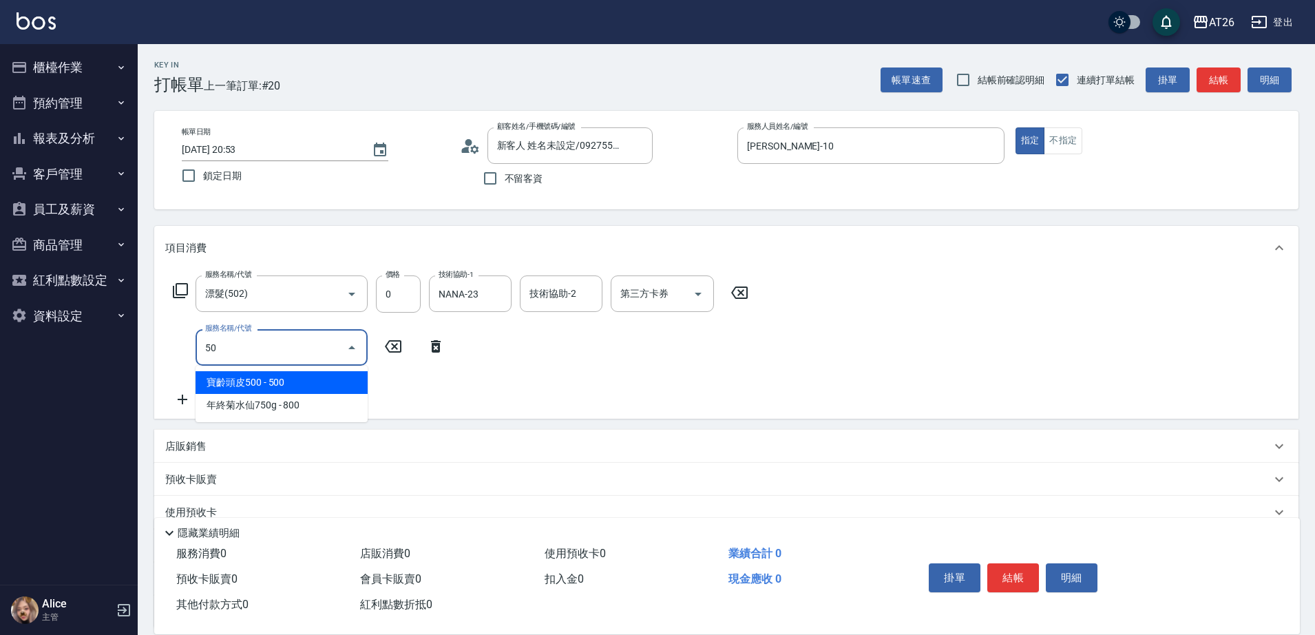
type input "501"
type input "120"
type input "染髮(501)"
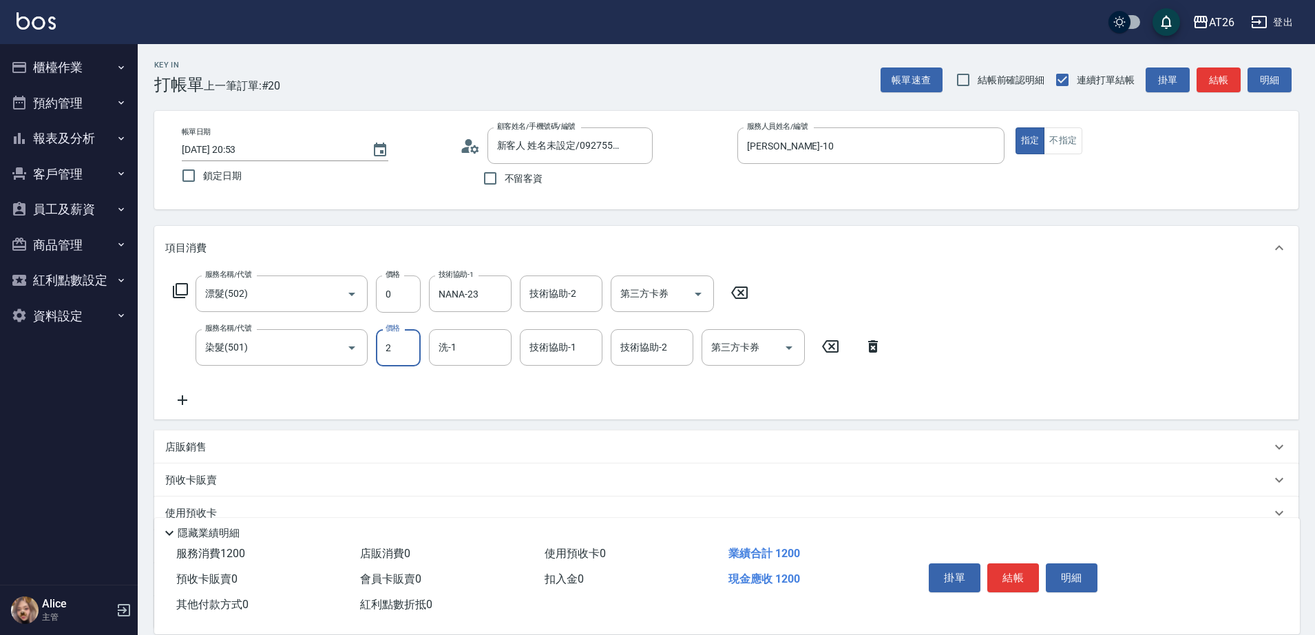
type input "22"
type input "0"
type input "228"
type input "20"
type input "2280"
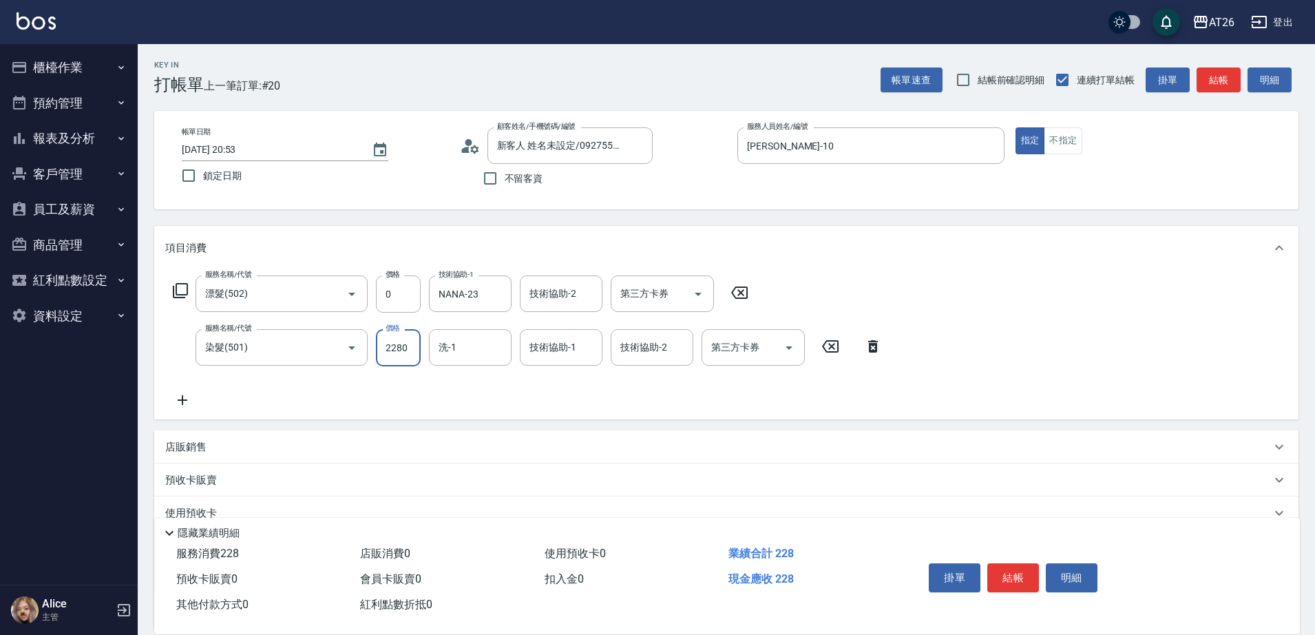
type input "220"
type input "2280"
type input "NANA-23"
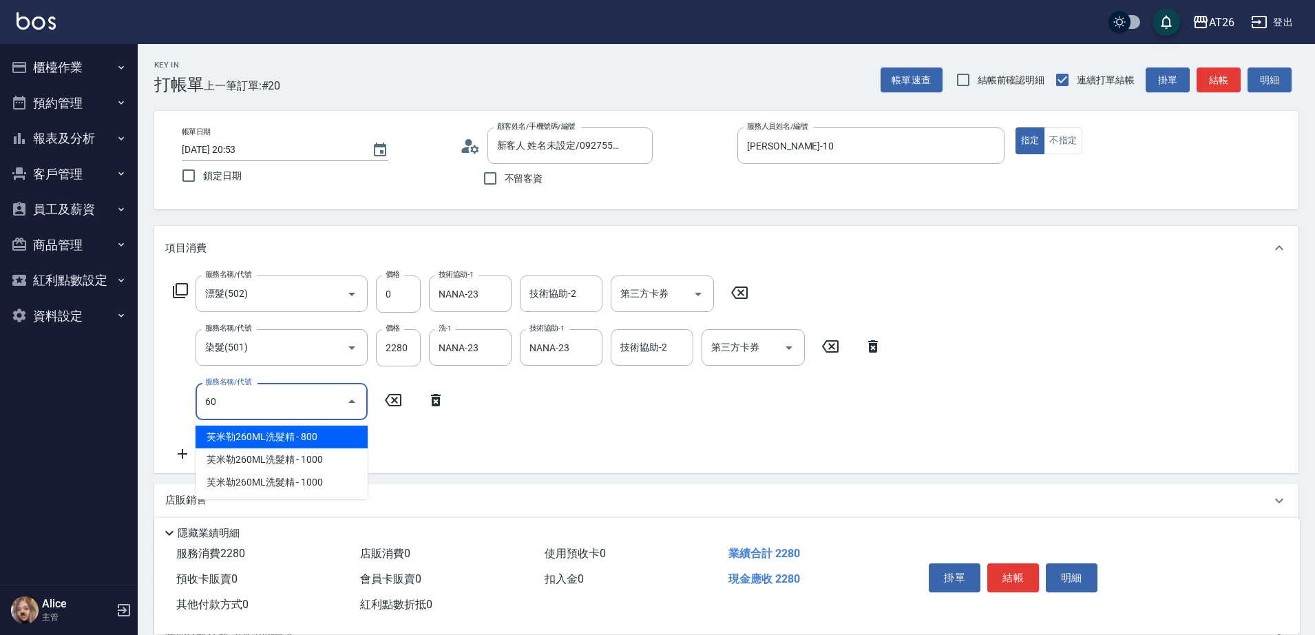
type input "601"
type input "250"
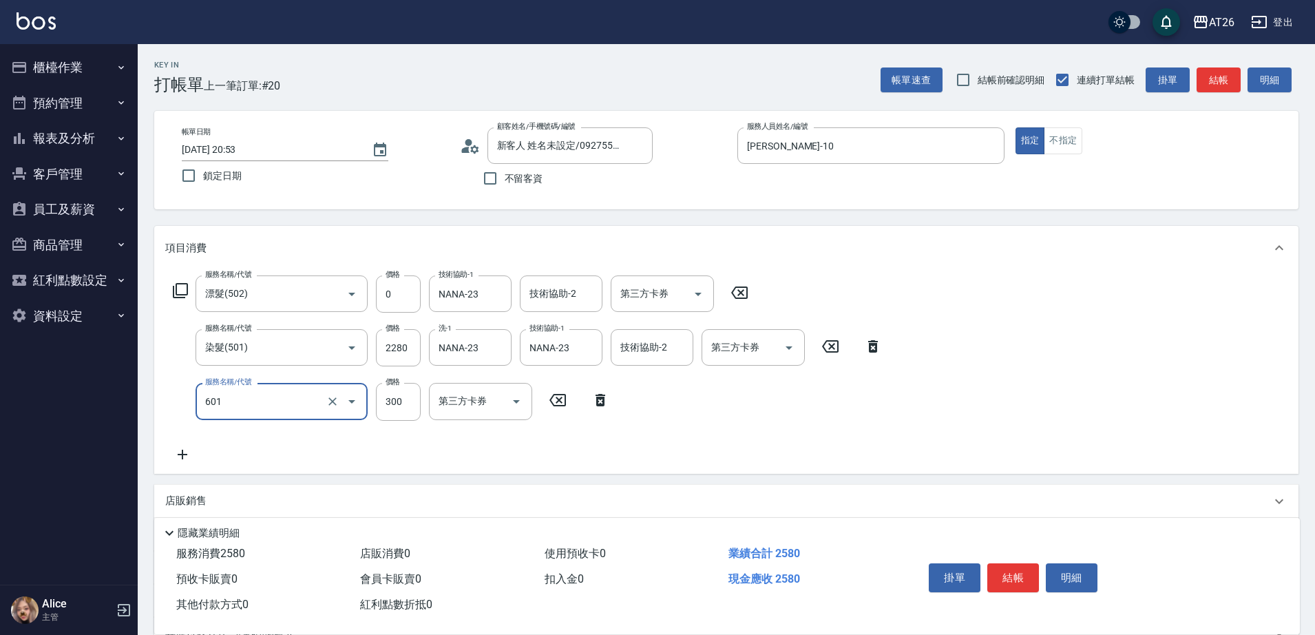
type input "自護髮(601)"
type input "2"
type input "220"
type input "25"
type input "230"
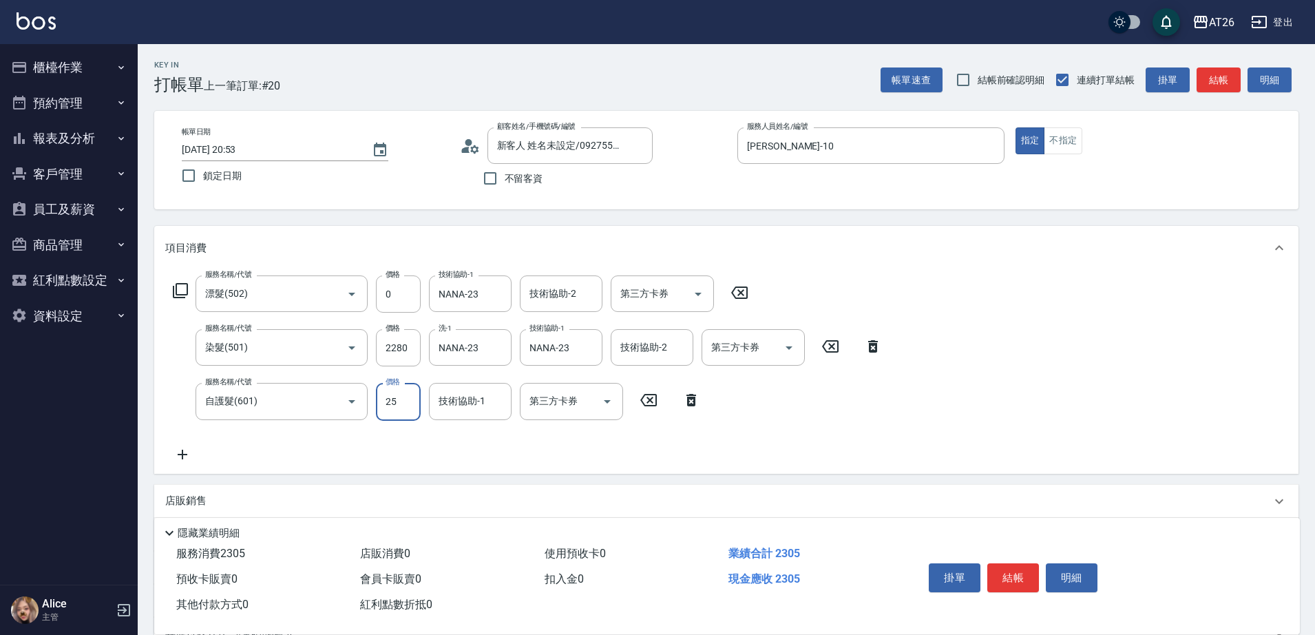
type input "250"
type input "470"
type input "2500"
type input "NANA-23"
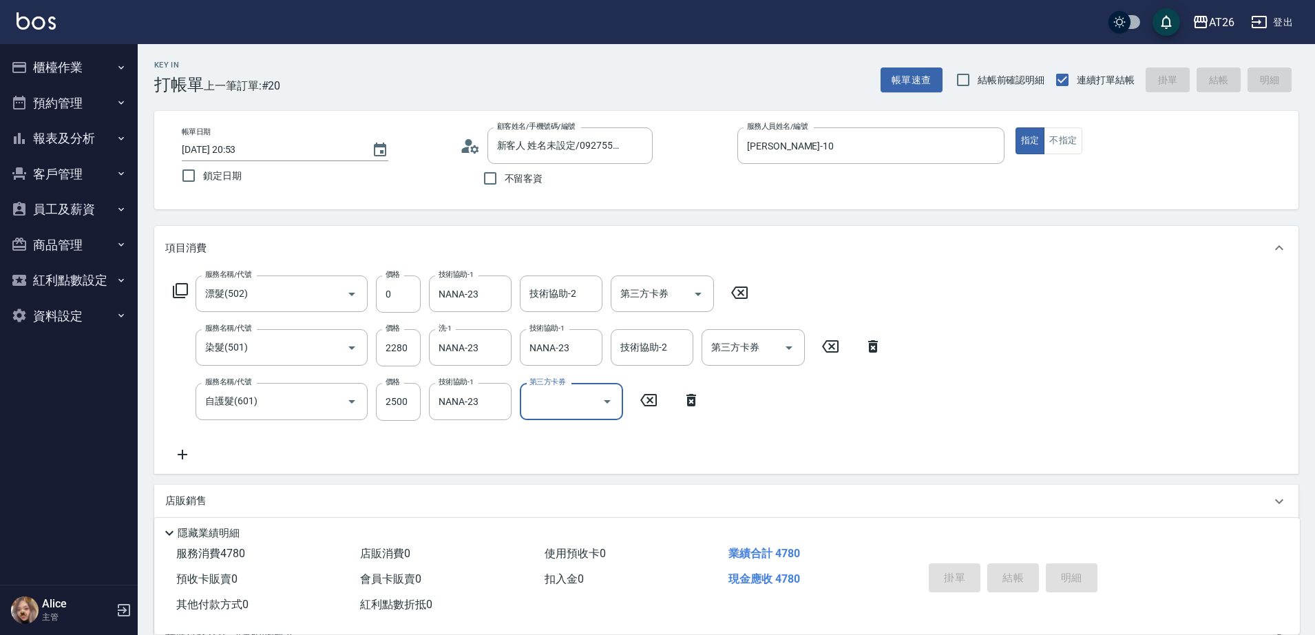
type input "[DATE] 20:54"
type input "0"
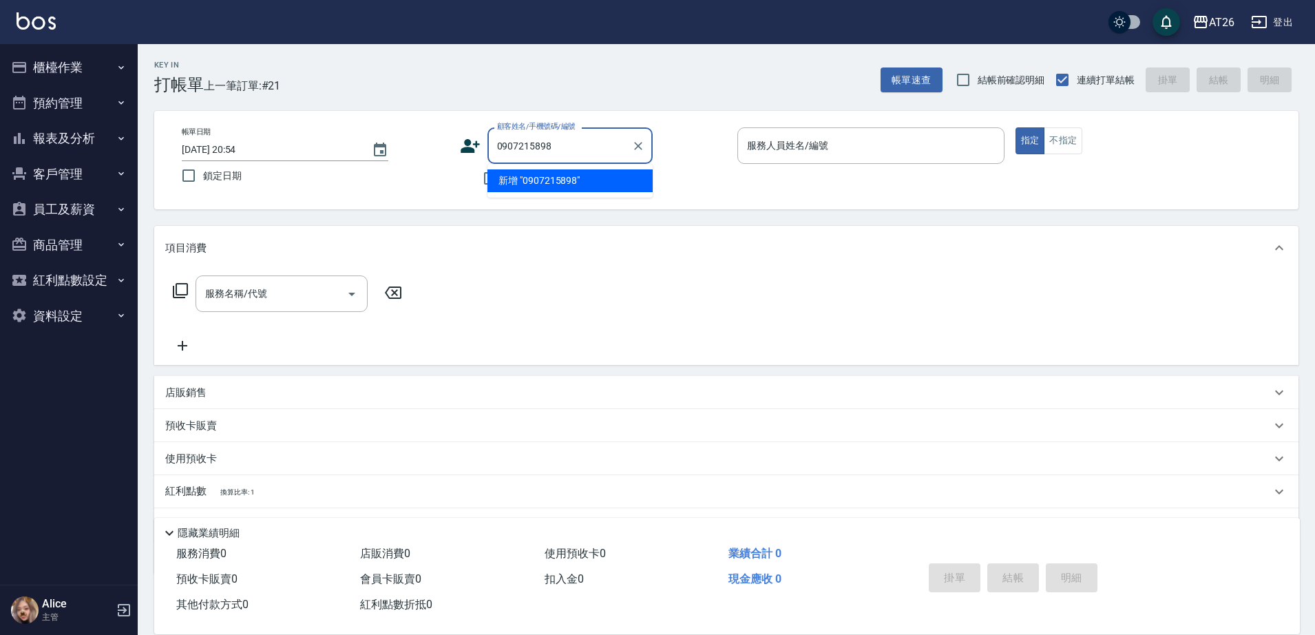
type input "0907215898"
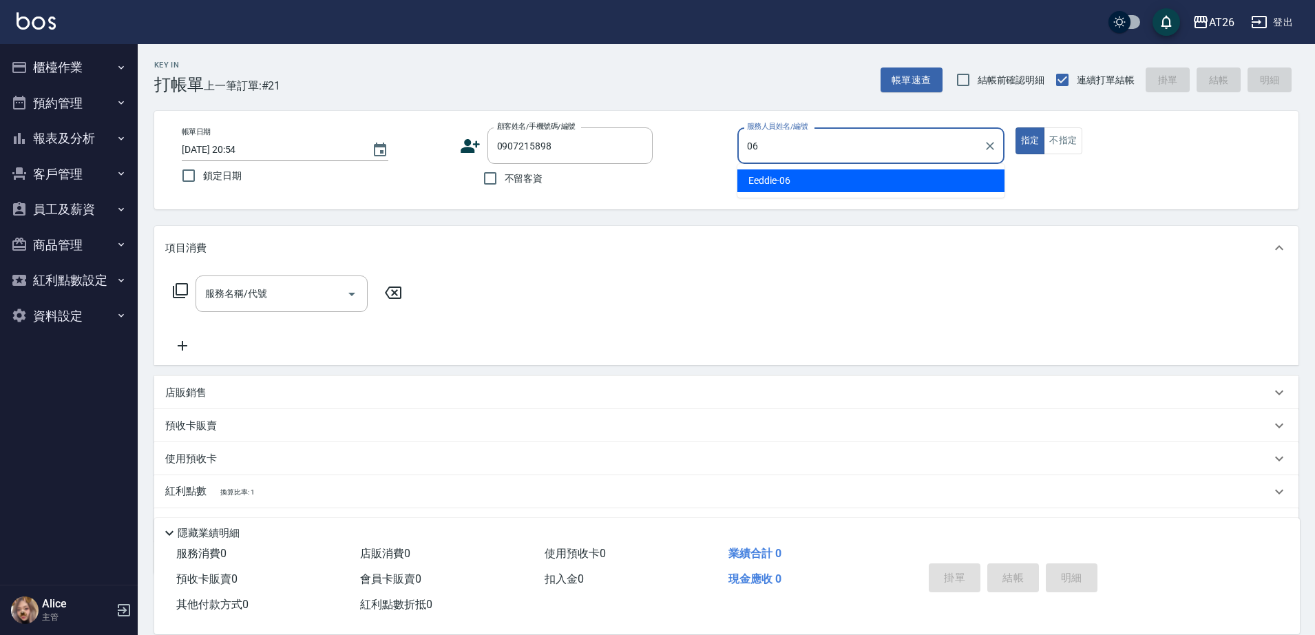
type input "Eeddie-06"
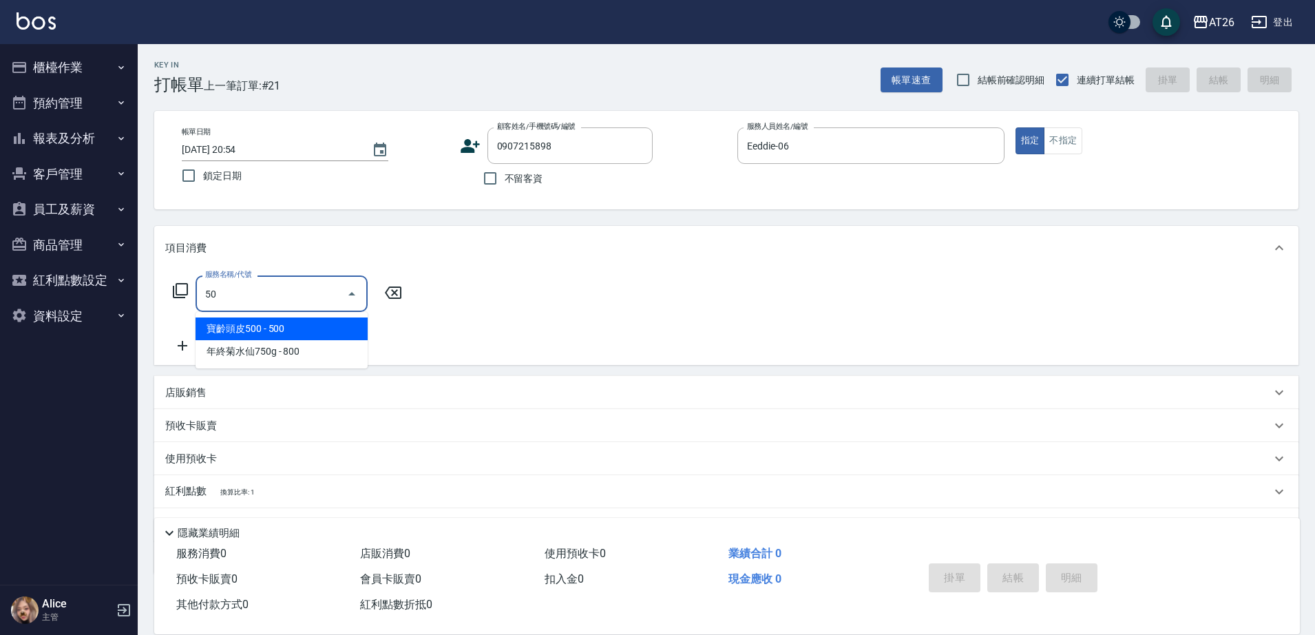
type input "502"
type input "50"
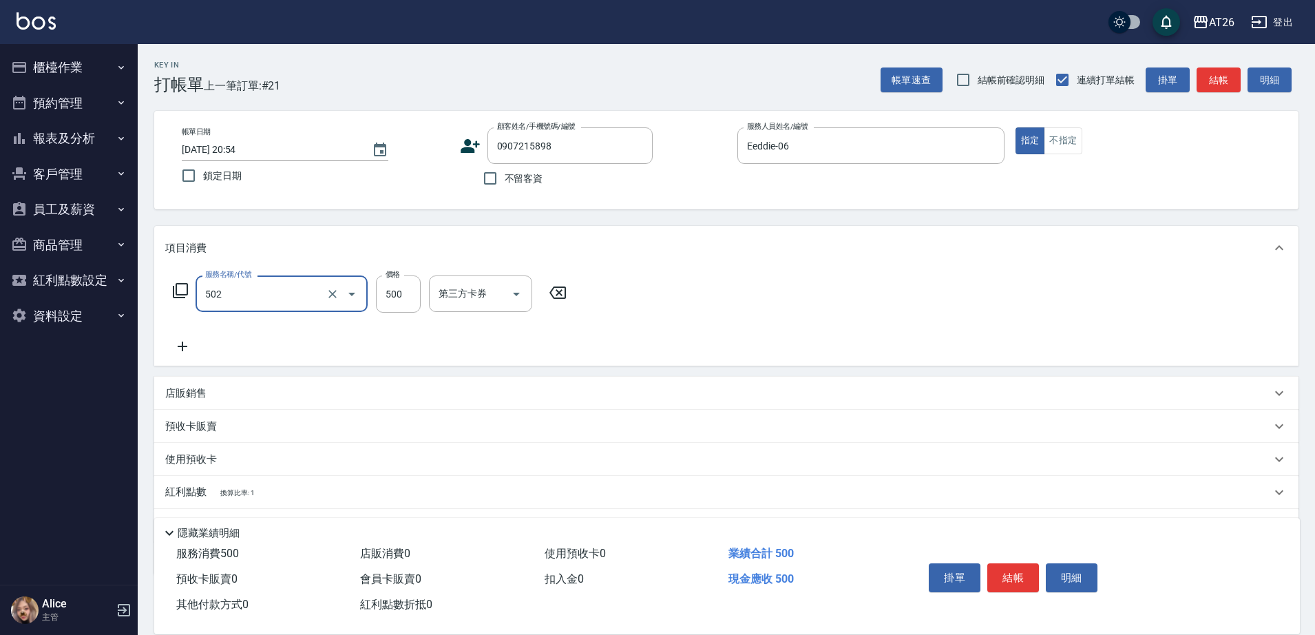
type input "漂髮(502)"
type input "0"
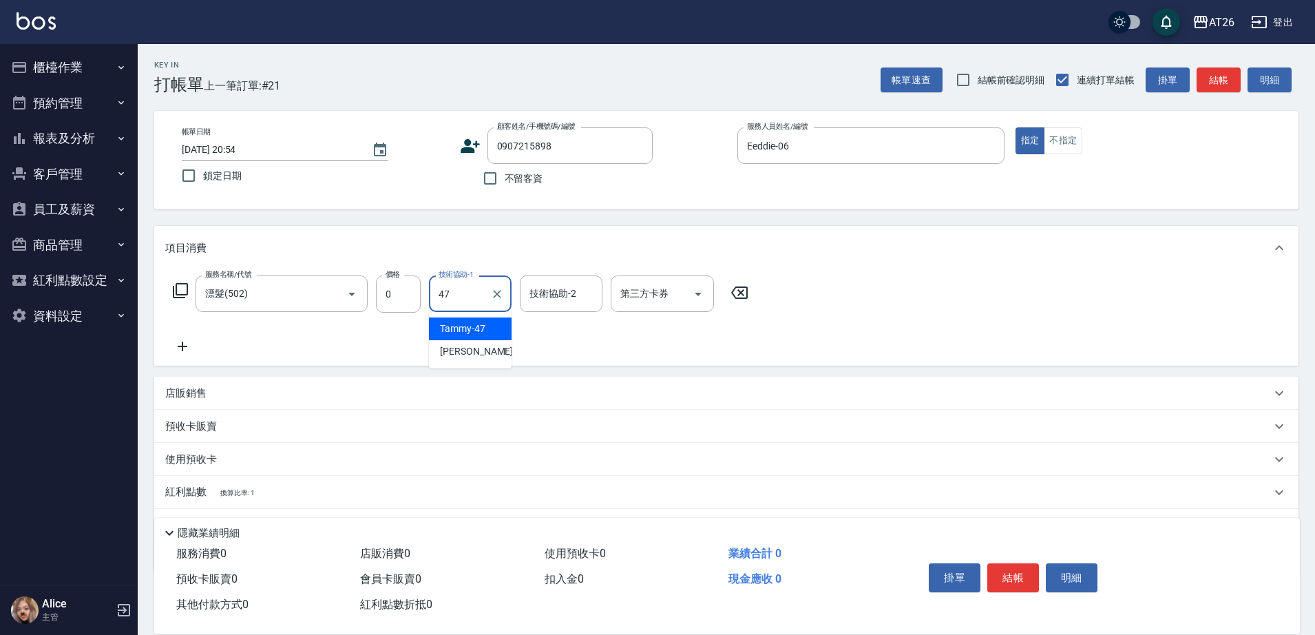
type input "Tammy-47"
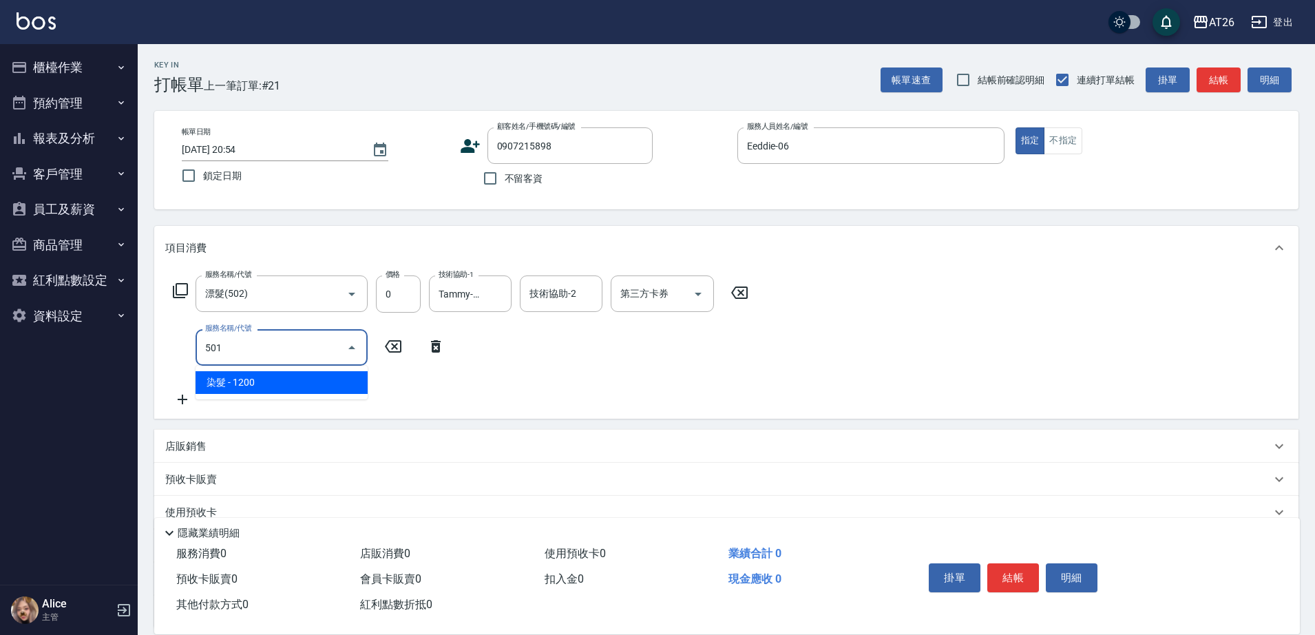
type input "501"
type input "120"
type input "染髮(501)"
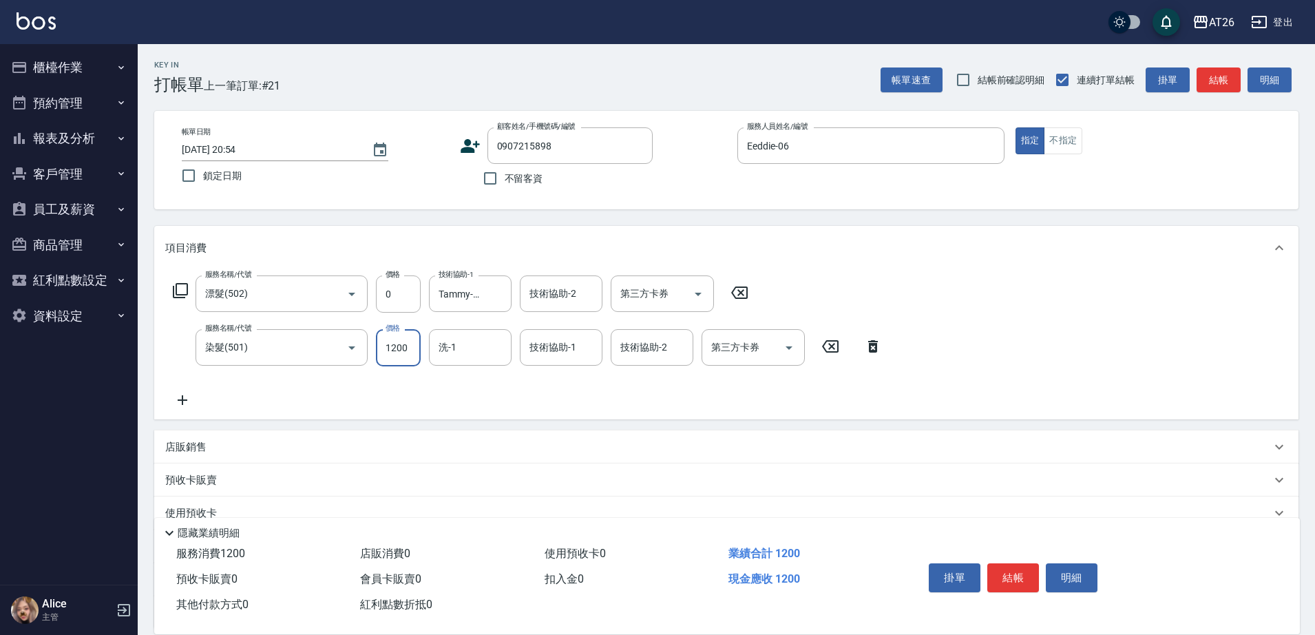
type input "3"
type input "0"
type input "399"
type input "30"
type input "3999"
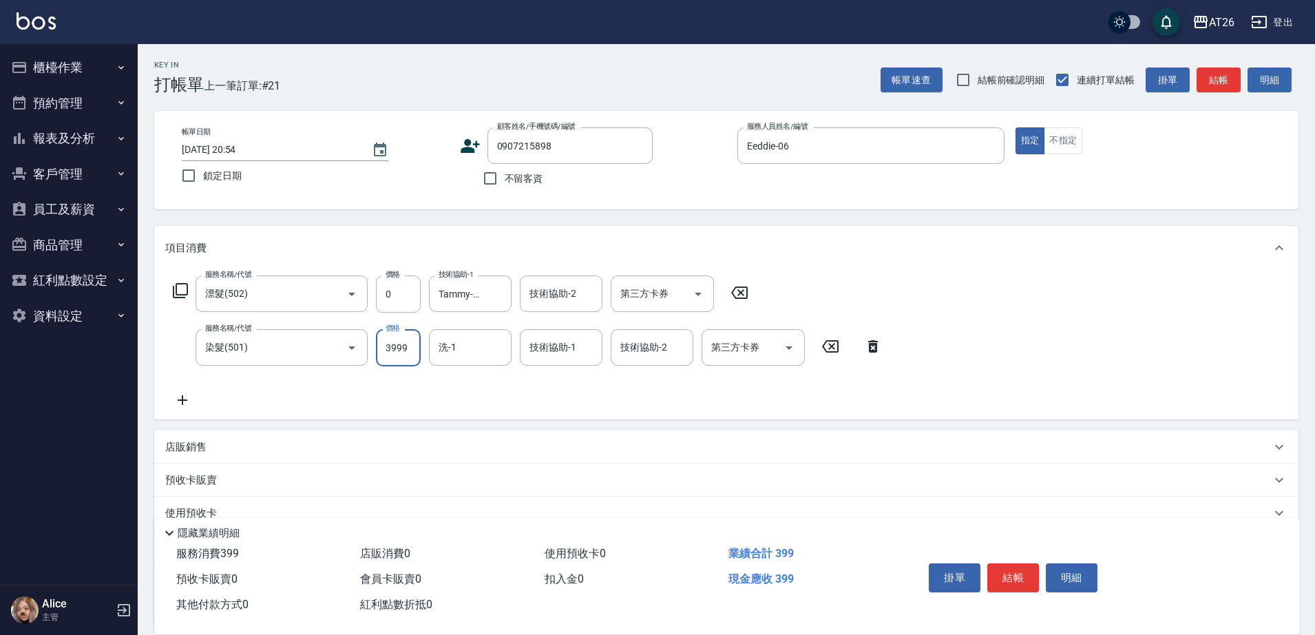
type input "390"
type input "3999"
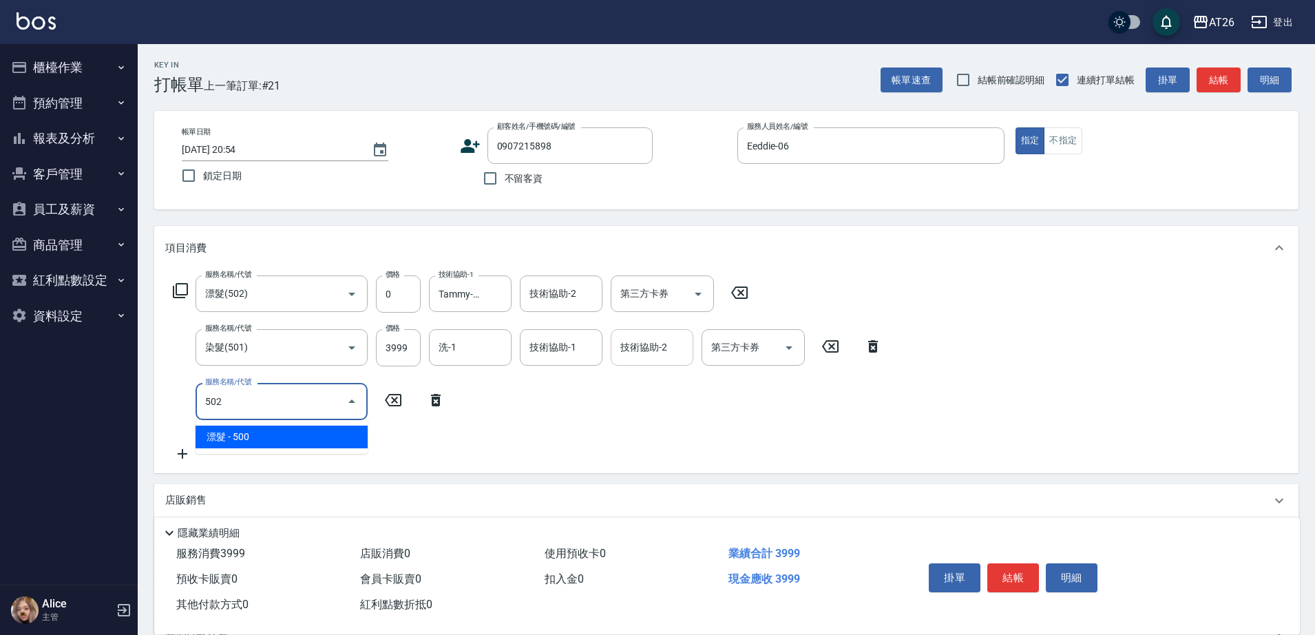
type input "502"
type input "440"
type input "漂髮(502)"
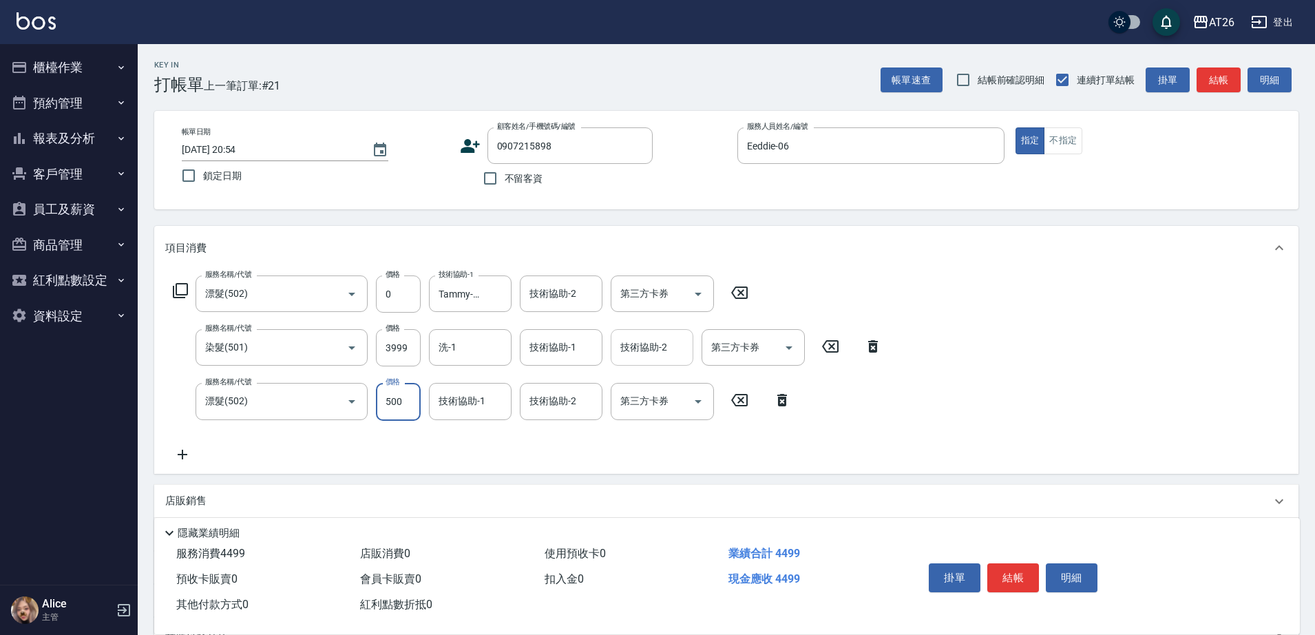
type input "0"
type input "390"
type input "0"
type input "Tammy-47"
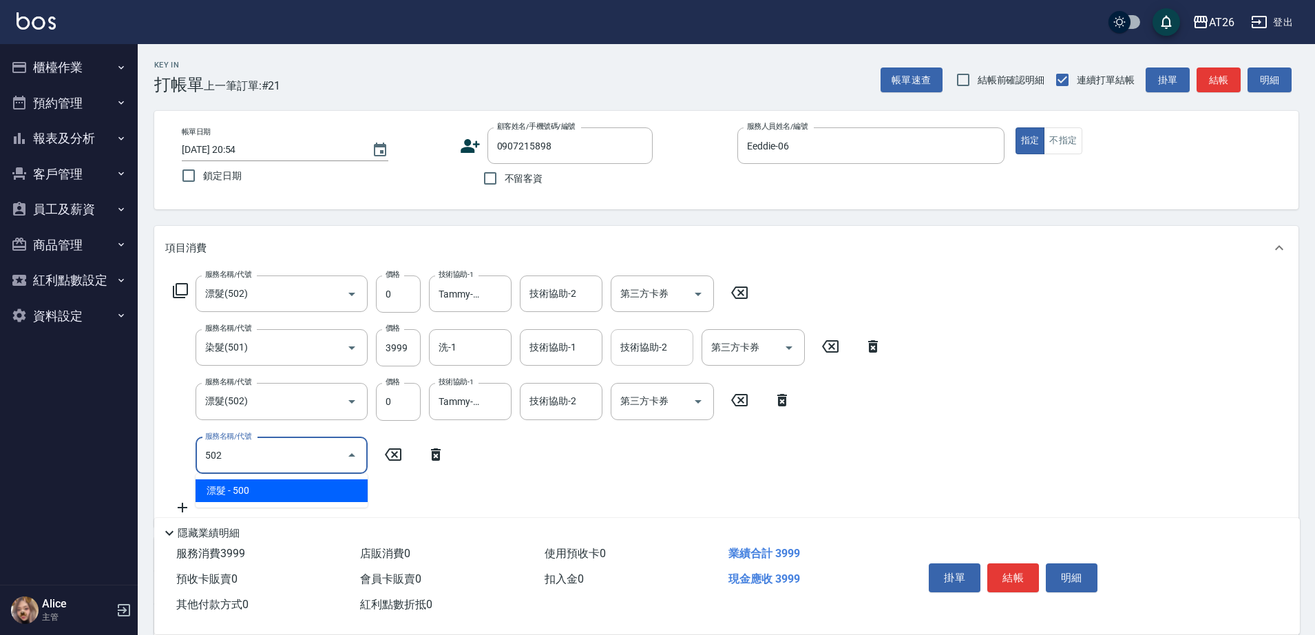
type input "502"
type input "440"
type input "漂髮(502)"
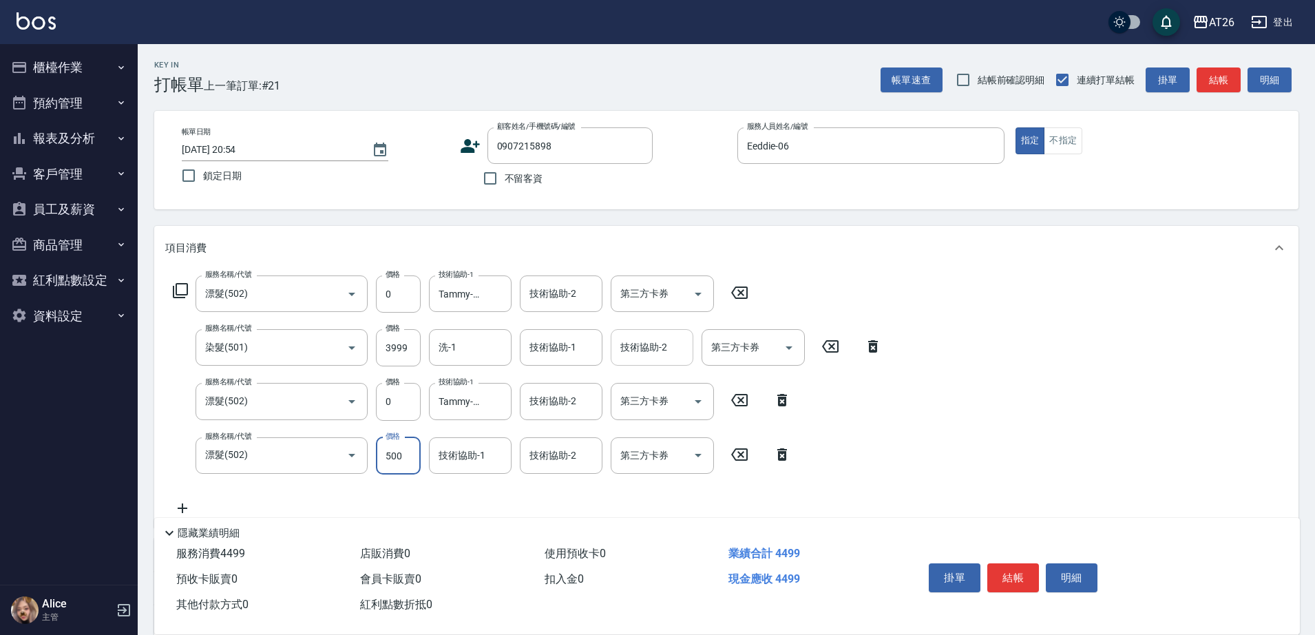
type input "0"
type input "390"
type input "0"
type input "Tammy-47"
type input "4"
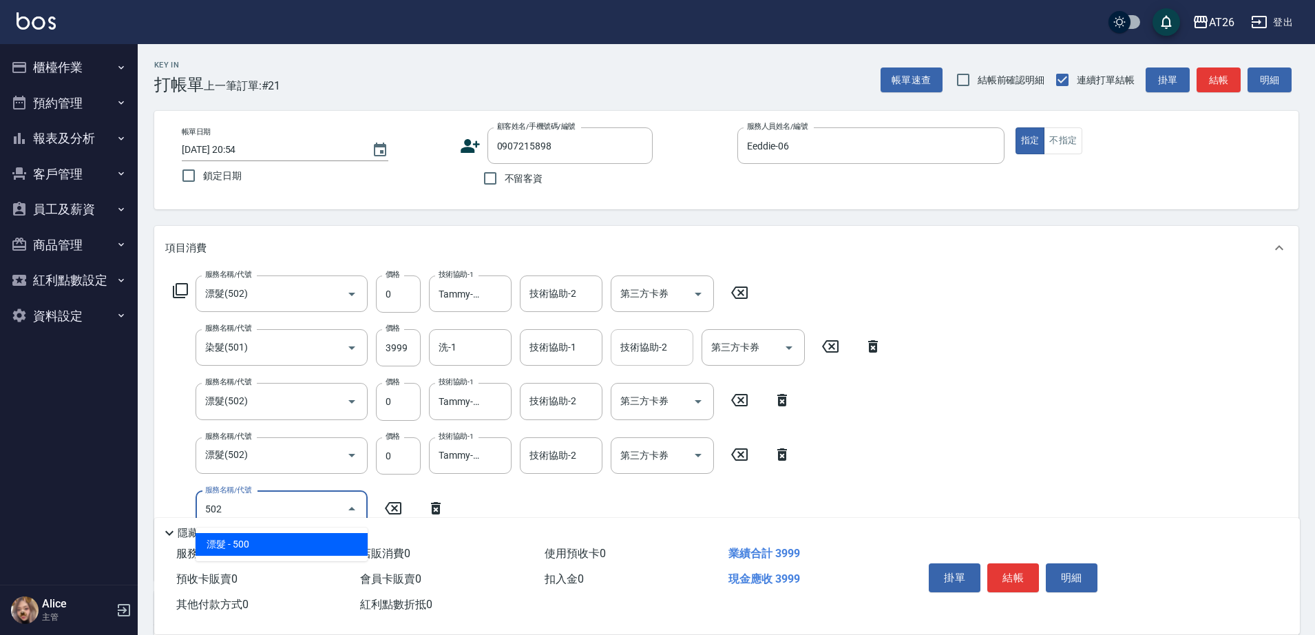
type input "502"
type input "440"
type input "漂髮(502)"
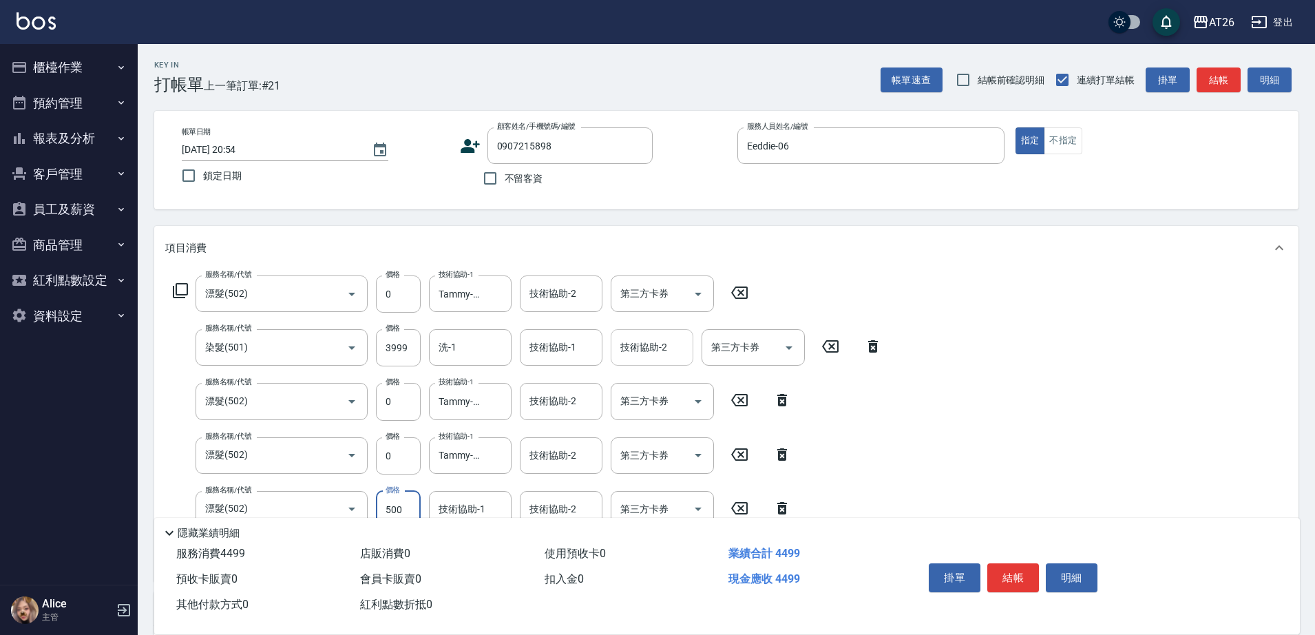
type input "0"
type input "390"
type input "Tammy-47"
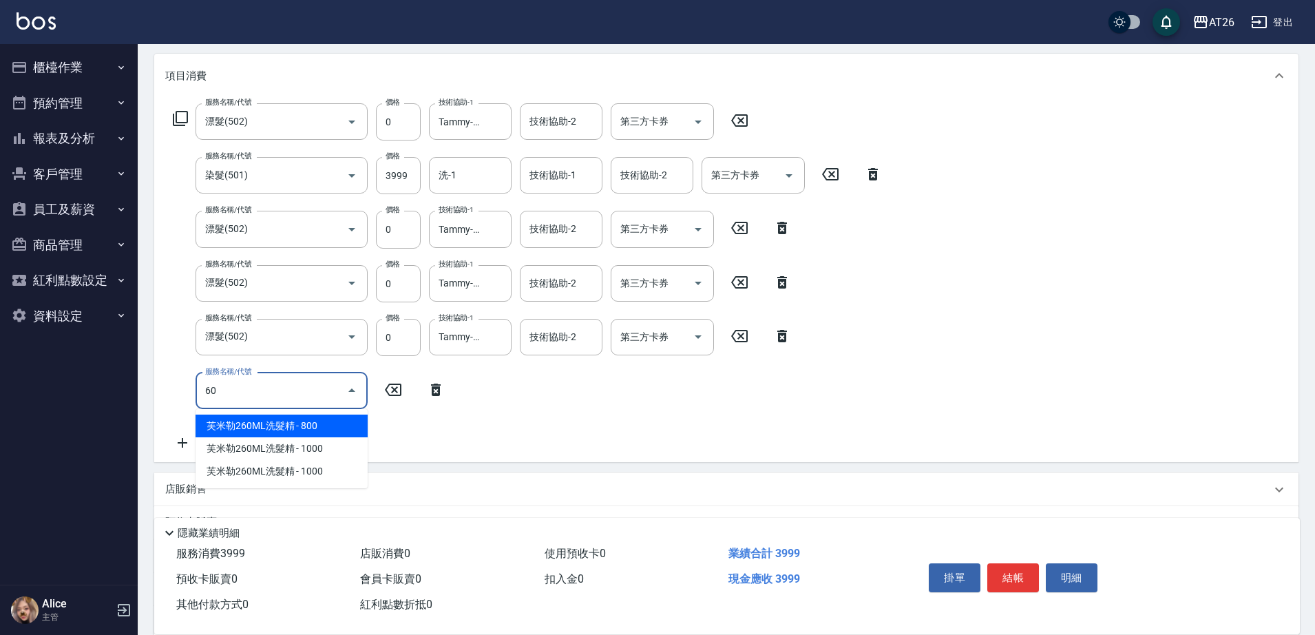
type input "601"
type input "420"
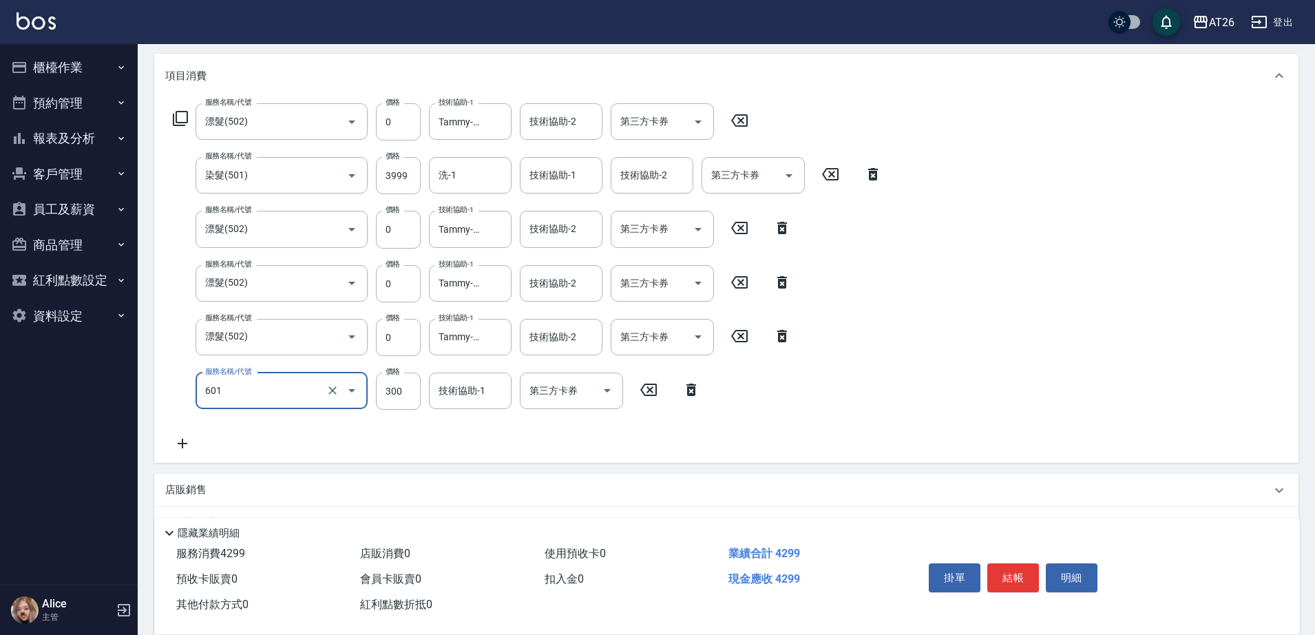
type input "自護髮(601)"
type input "16"
type input "410"
type input "1600"
type input "550"
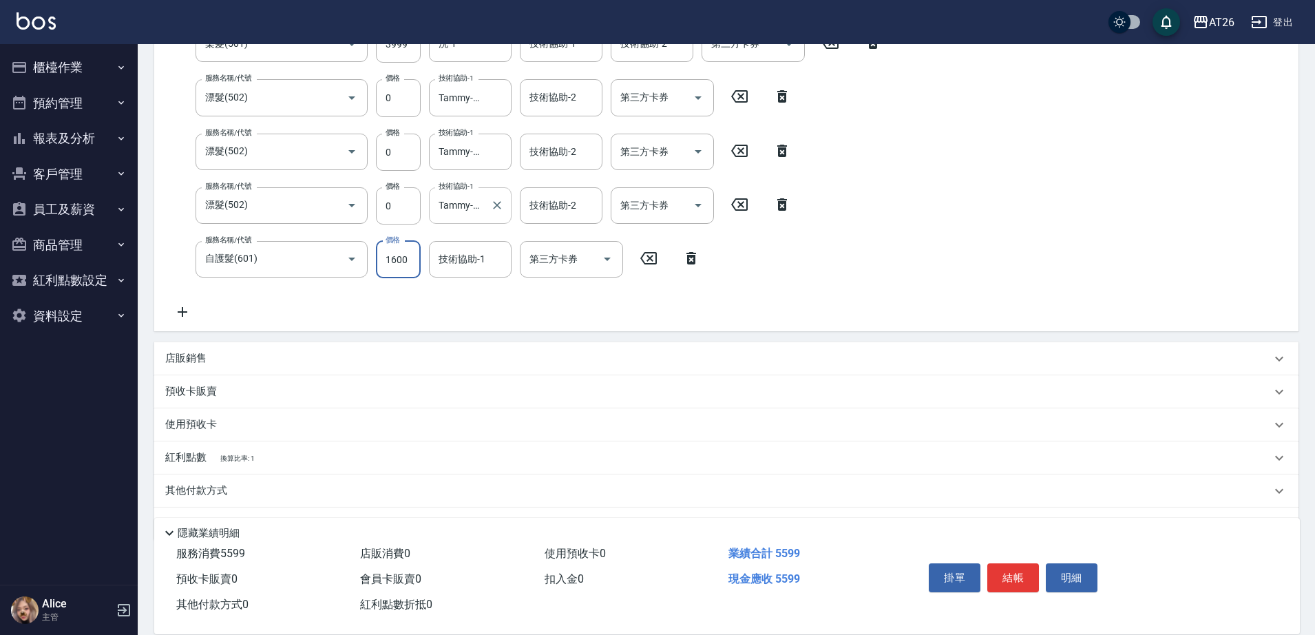
scroll to position [341, 0]
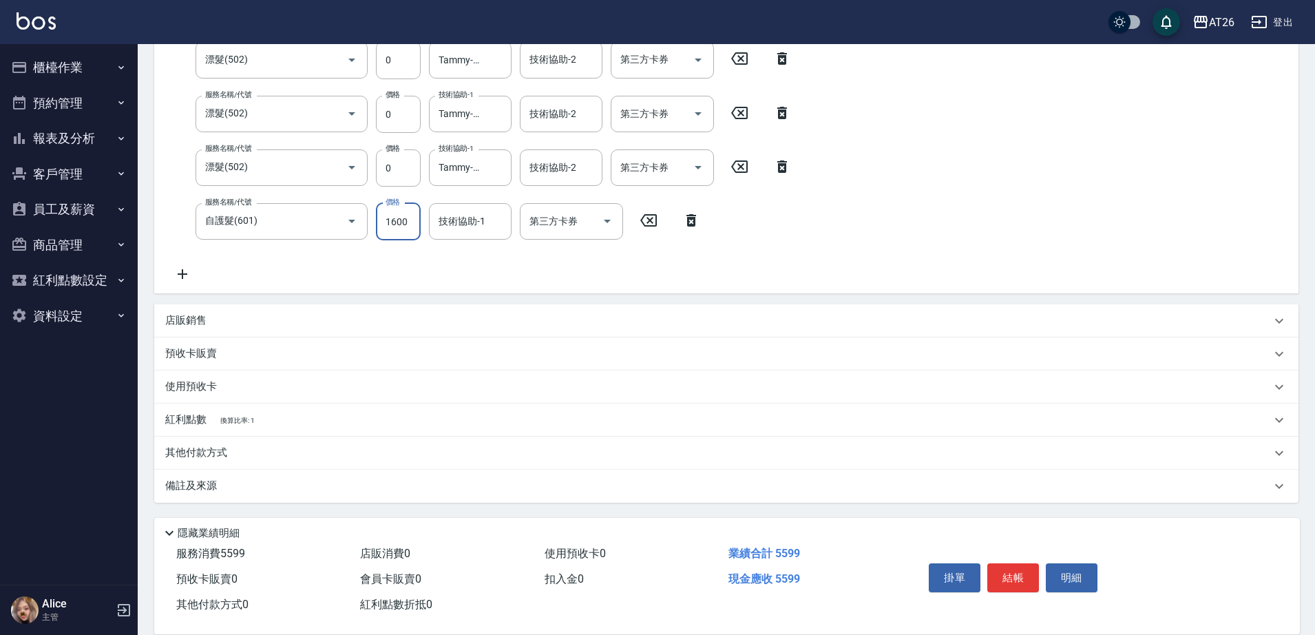
type input "1600"
click at [303, 315] on div "店販銷售" at bounding box center [718, 320] width 1106 height 14
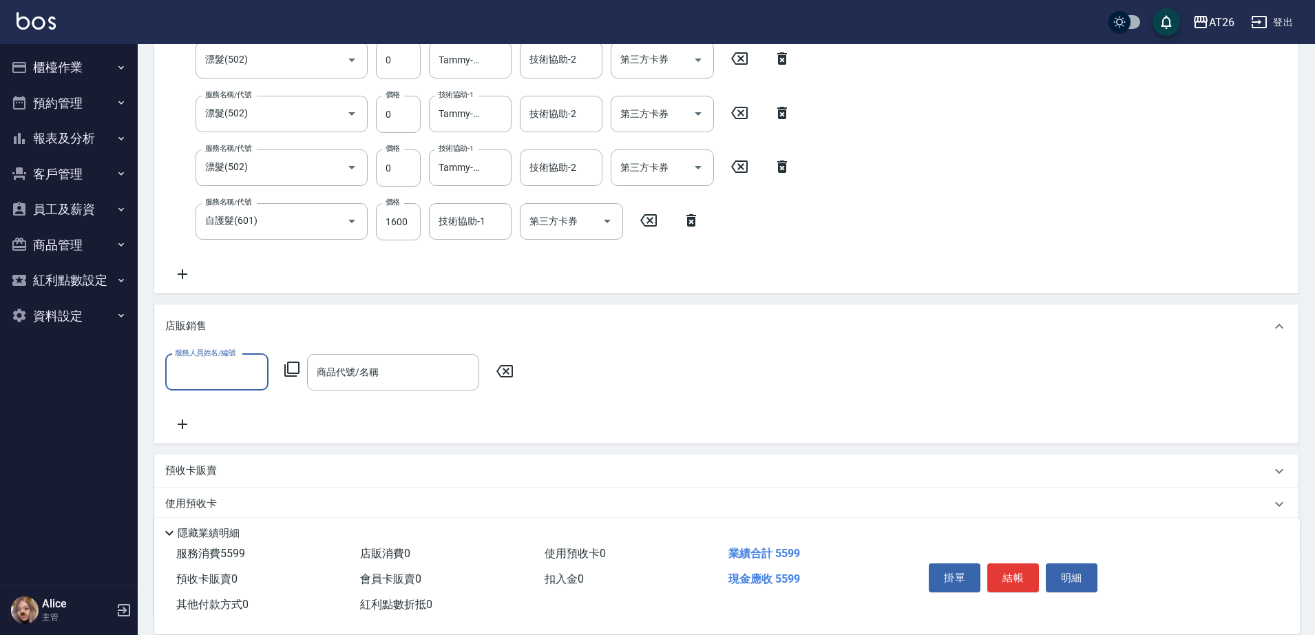
scroll to position [0, 0]
type input "Eeddie-06"
type input "補"
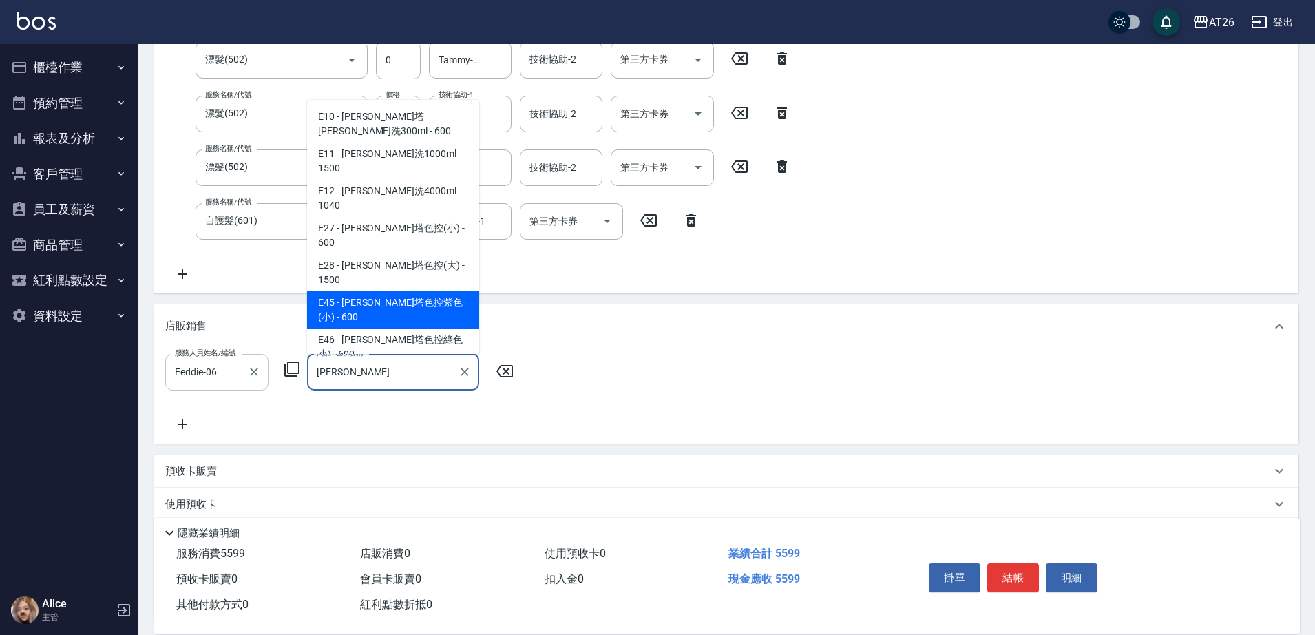
type input "[PERSON_NAME]塔色控紫色(小)"
type input "610"
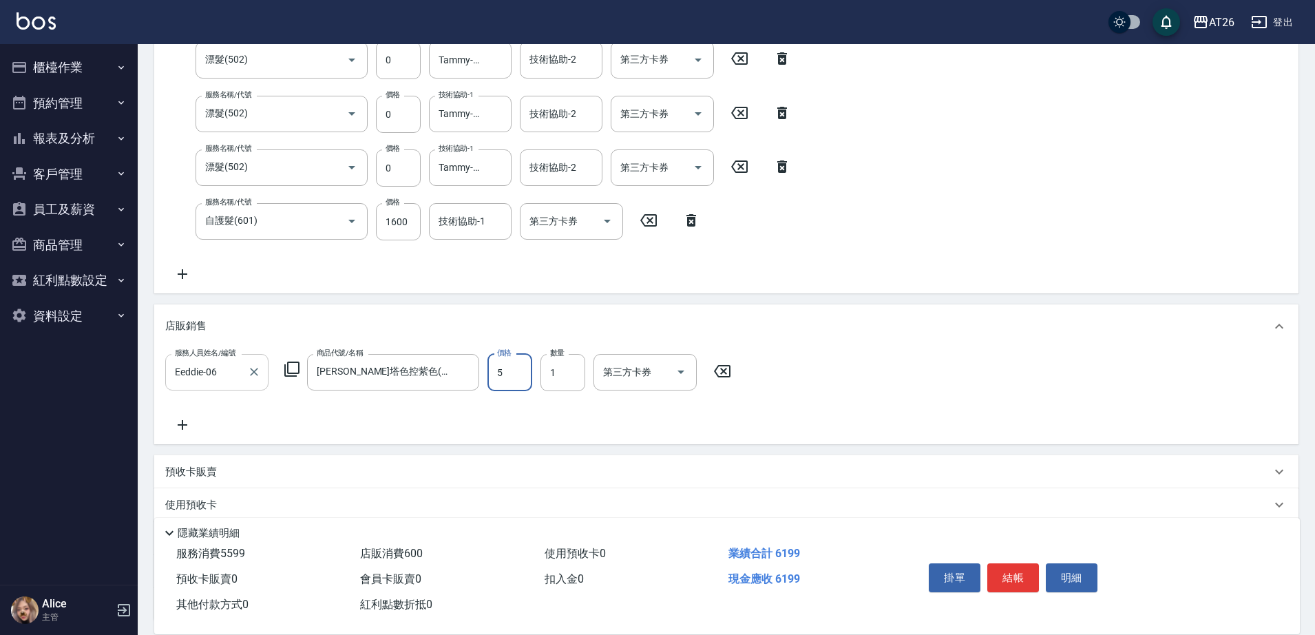
type input "50"
type input "600"
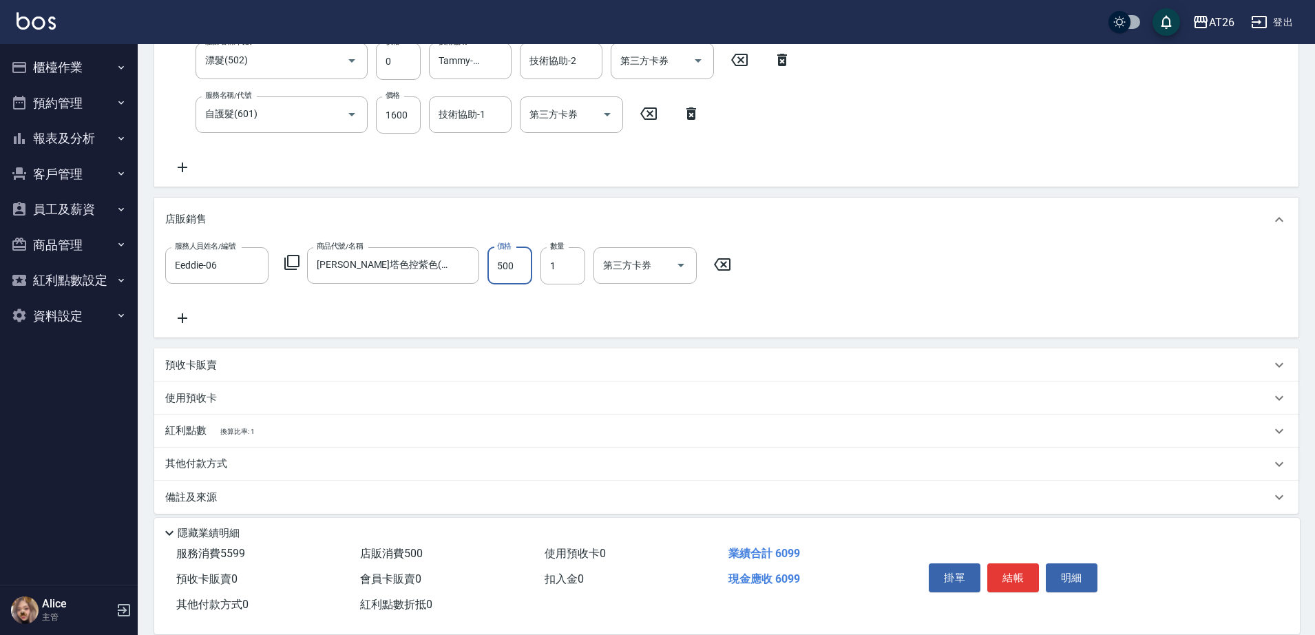
scroll to position [459, 0]
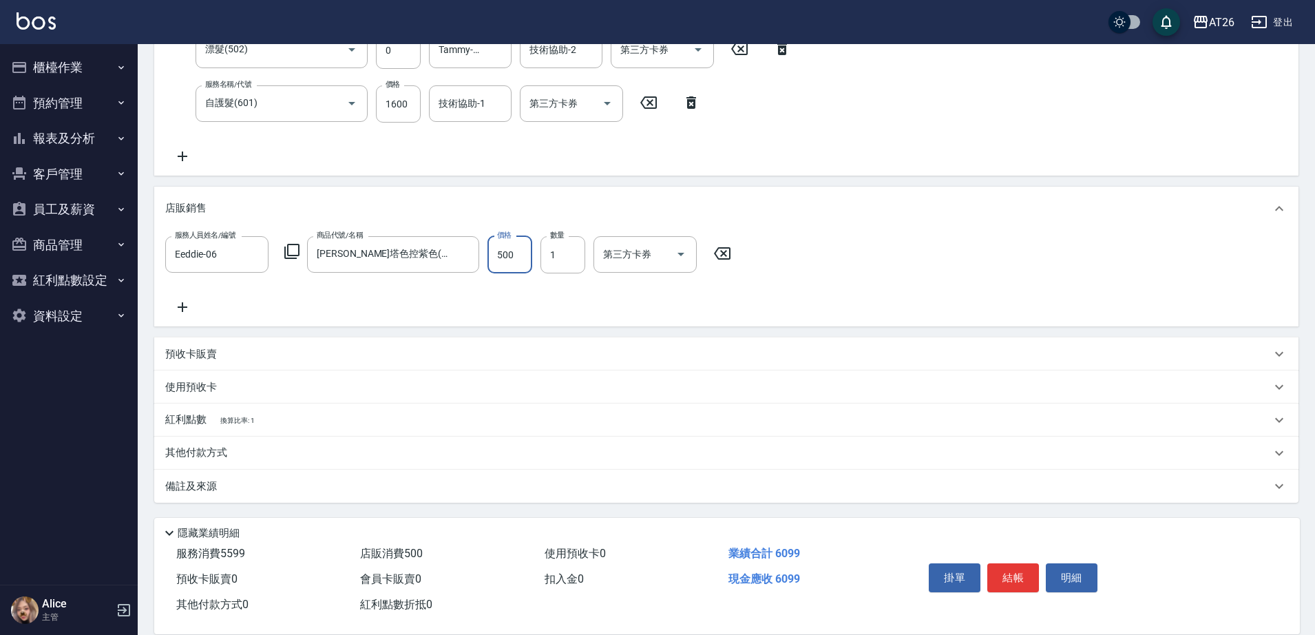
type input "500"
click at [215, 449] on p "其他付款方式" at bounding box center [199, 452] width 69 height 15
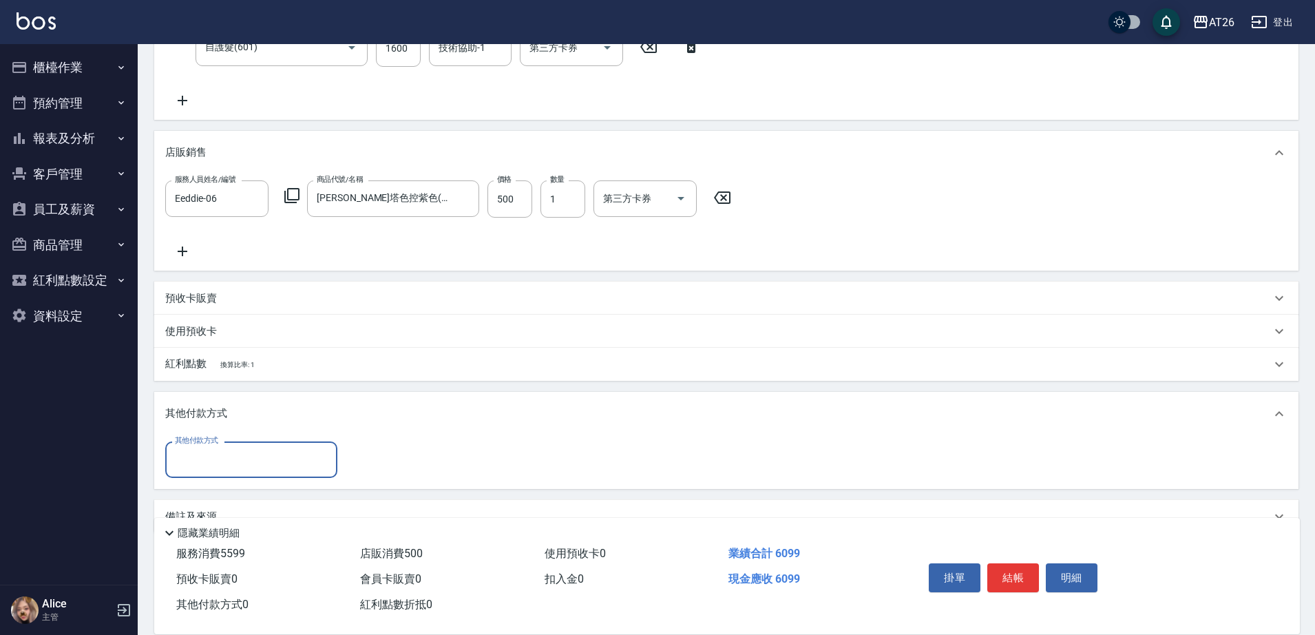
scroll to position [545, 0]
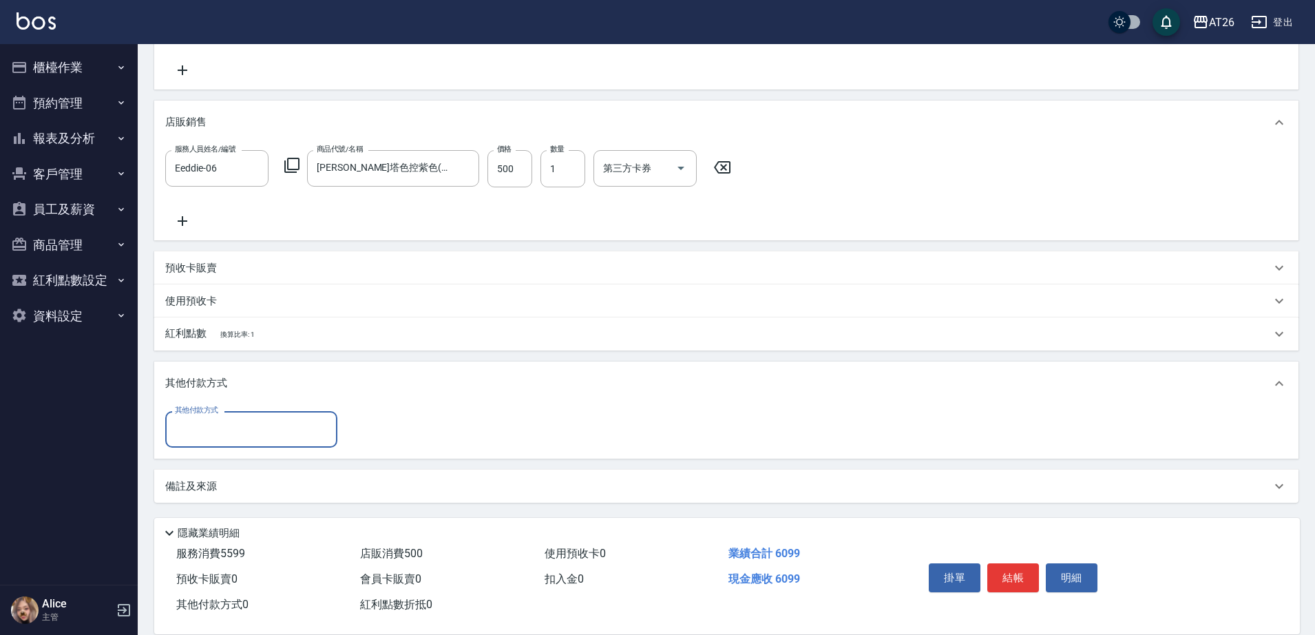
click at [227, 421] on input "其他付款方式" at bounding box center [251, 429] width 160 height 24
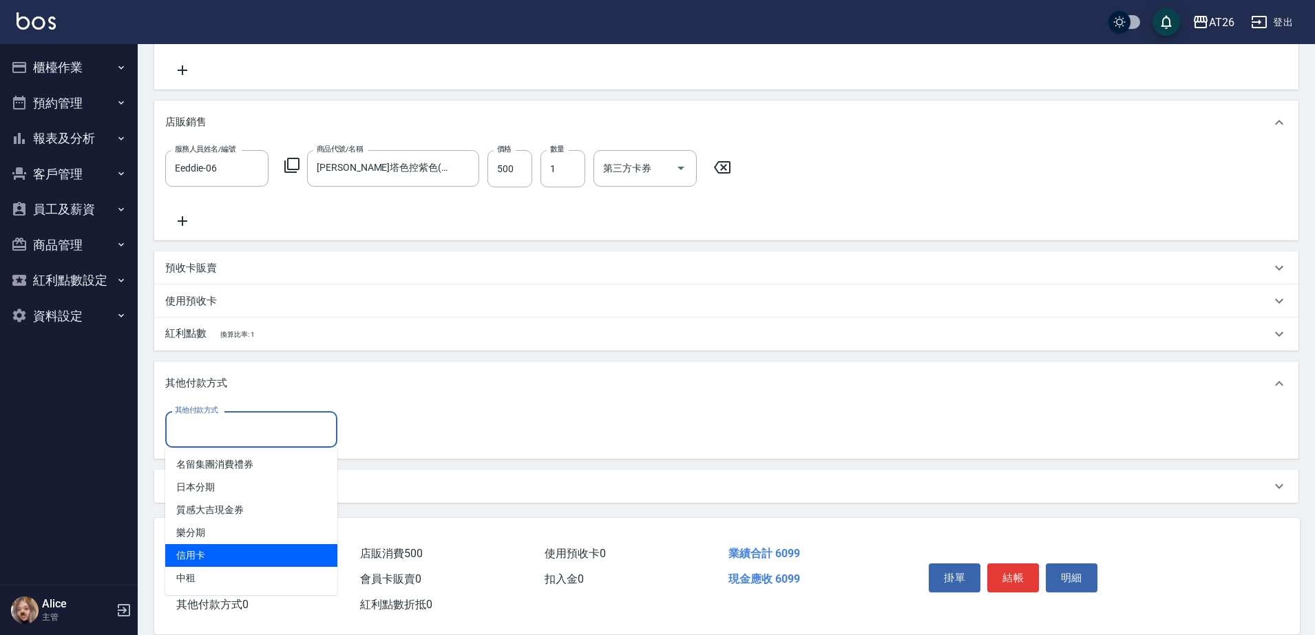
click at [231, 556] on span "信用卡" at bounding box center [251, 555] width 172 height 23
type input "信用卡"
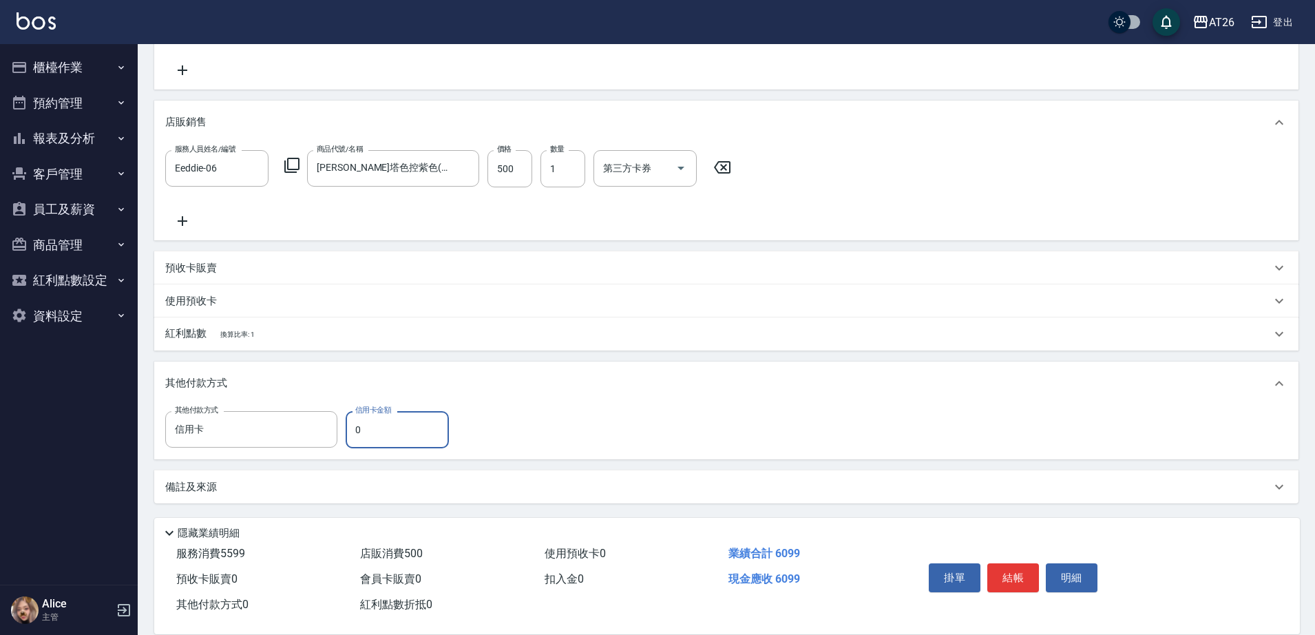
click at [385, 438] on input "0" at bounding box center [397, 429] width 103 height 37
type input "6099"
type input "0"
type input "[DATE] 20:59"
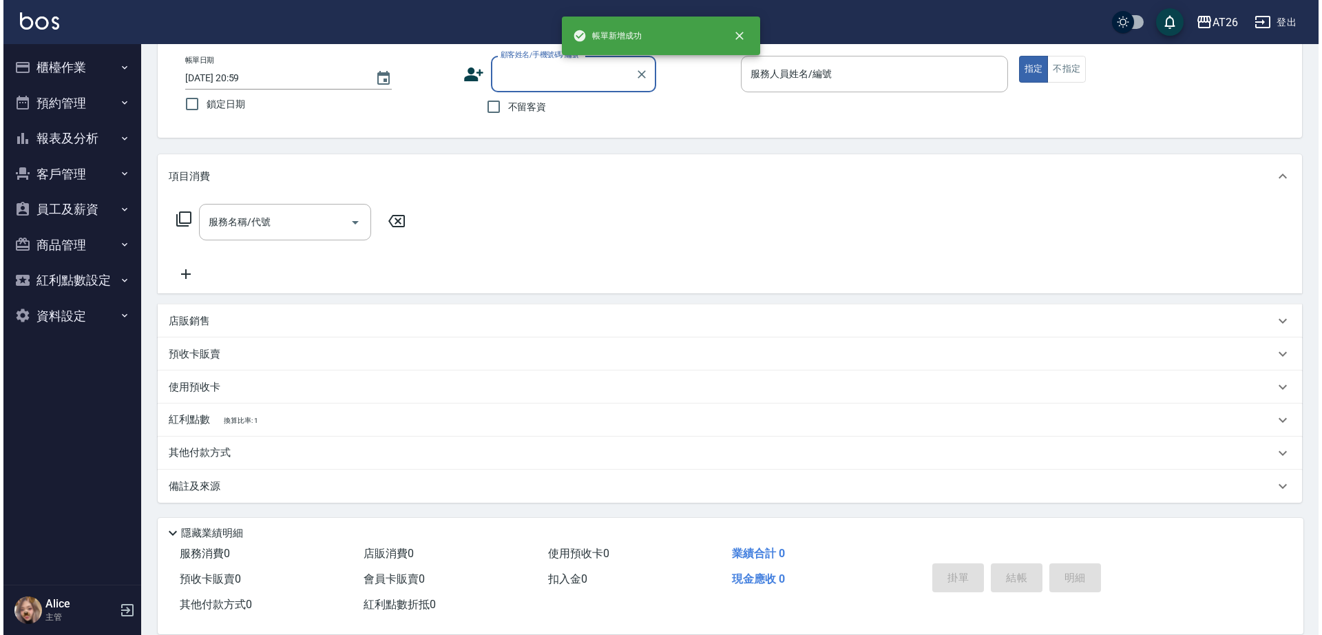
scroll to position [0, 0]
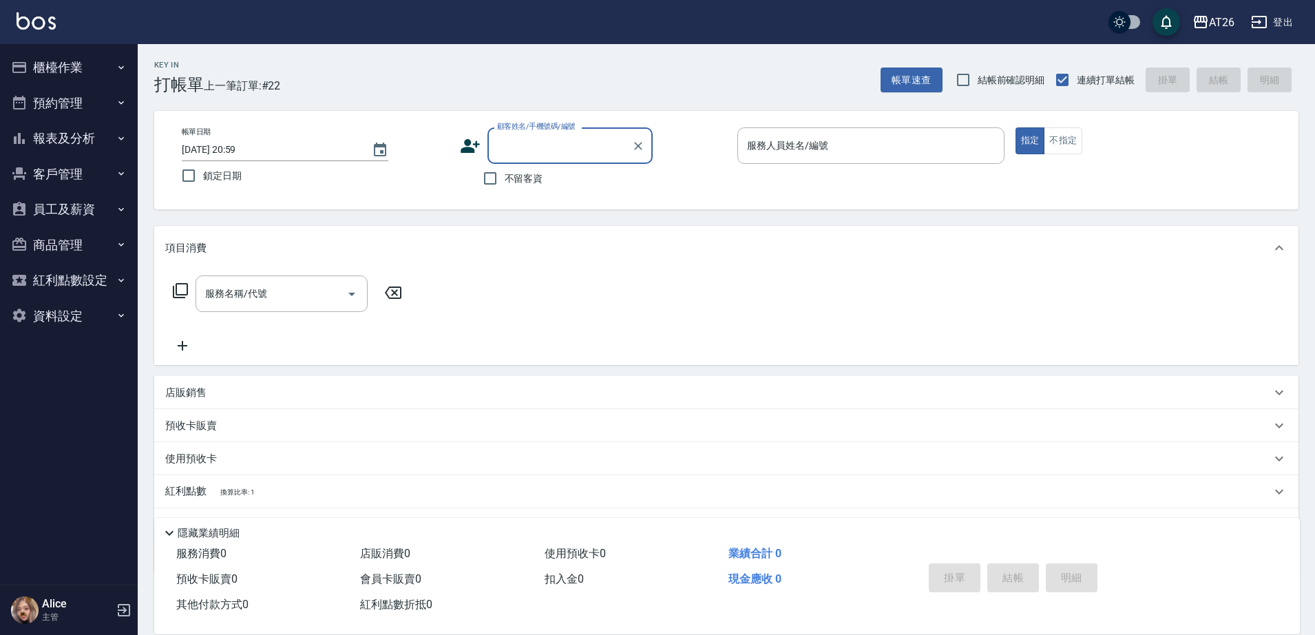
click at [528, 131] on label "顧客姓名/手機號碼/編號" at bounding box center [536, 126] width 78 height 10
click at [528, 134] on input "顧客姓名/手機號碼/編號" at bounding box center [560, 146] width 132 height 24
click at [523, 145] on input "顧客姓名/手機號碼/編號" at bounding box center [560, 146] width 132 height 24
type input "0938077981"
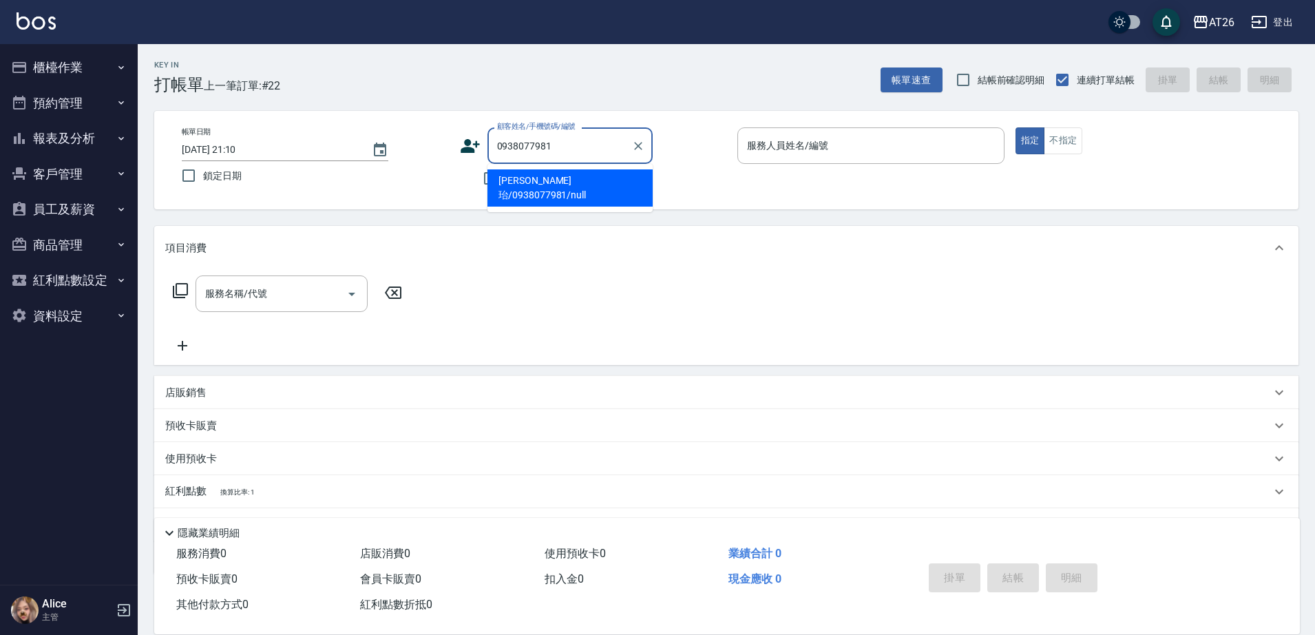
type input "[PERSON_NAME]珆/0938077981/null"
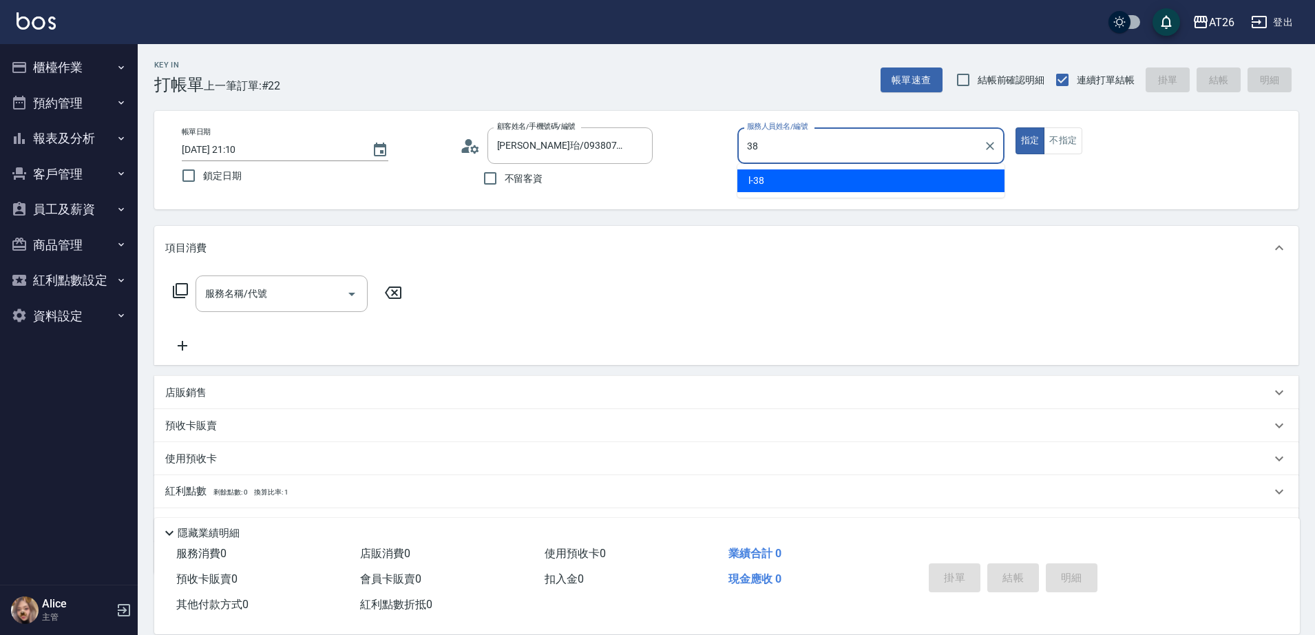
type input "38"
type button "true"
type input "l-38"
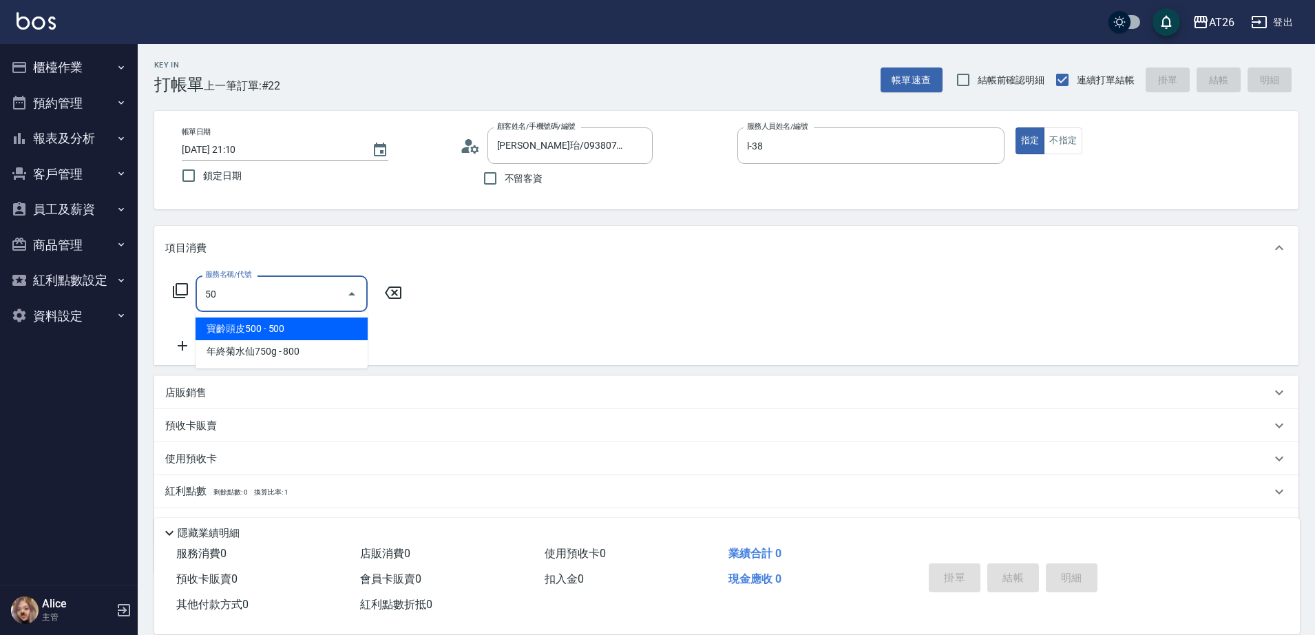
type input "501"
type input "120"
type input "染髮(501)"
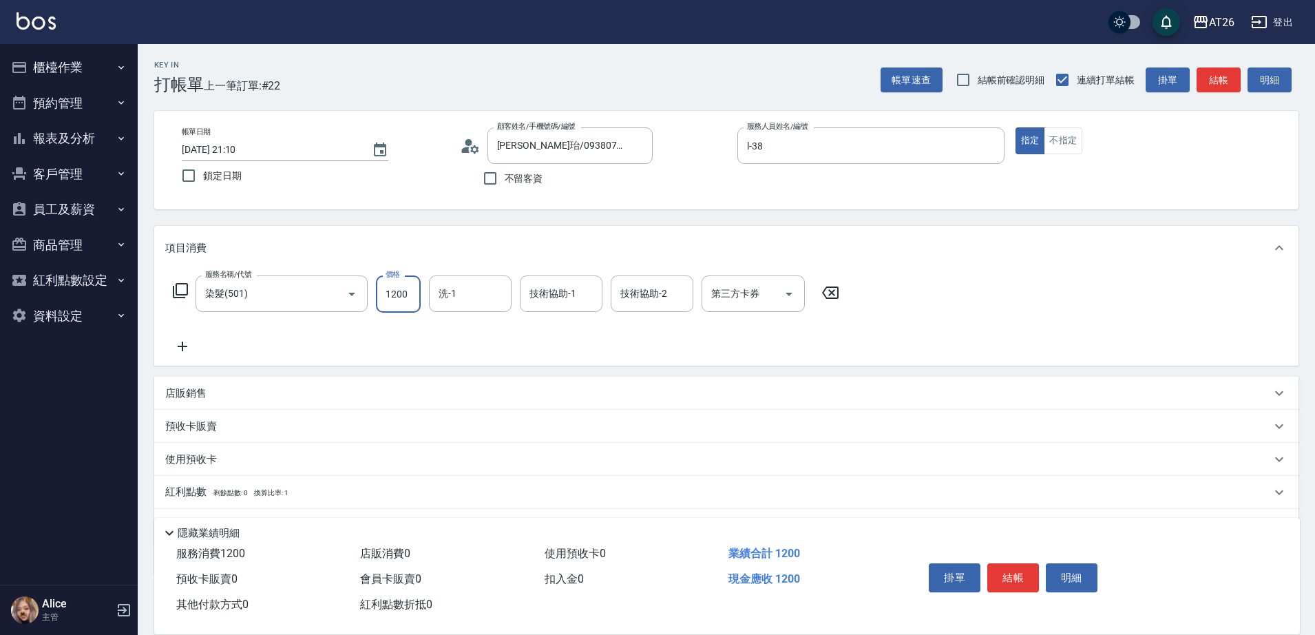
type input "1"
type input "0"
type input "199"
type input "10"
type input "1999"
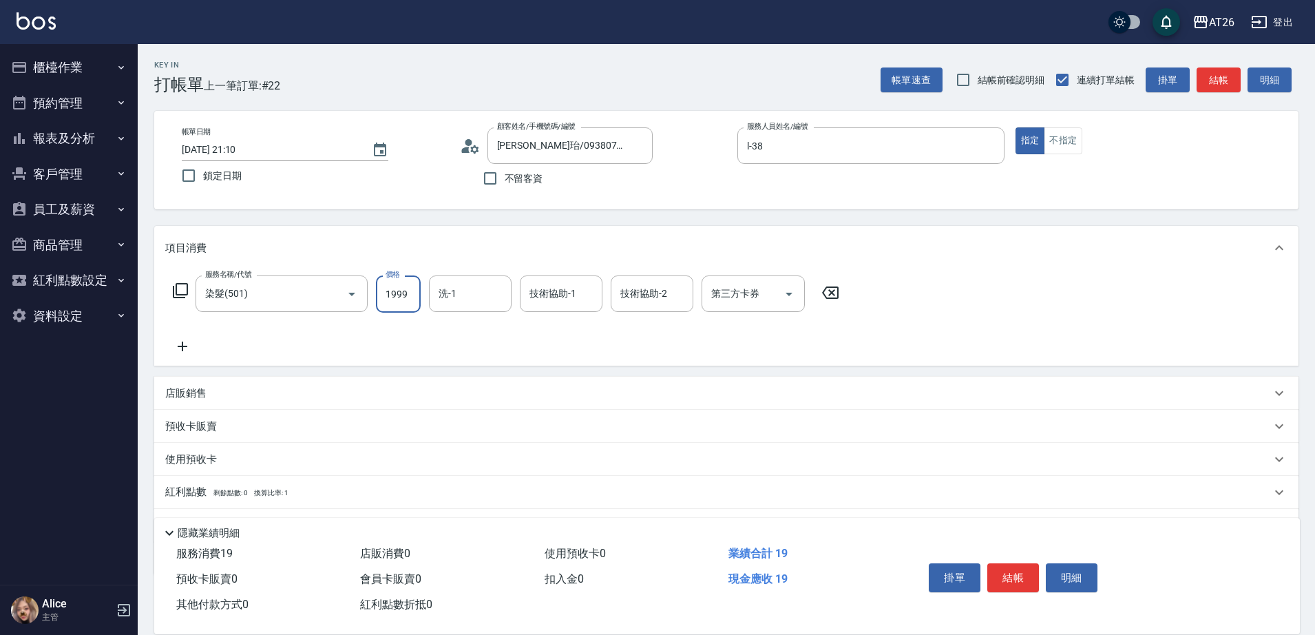
type input "190"
type input "1999"
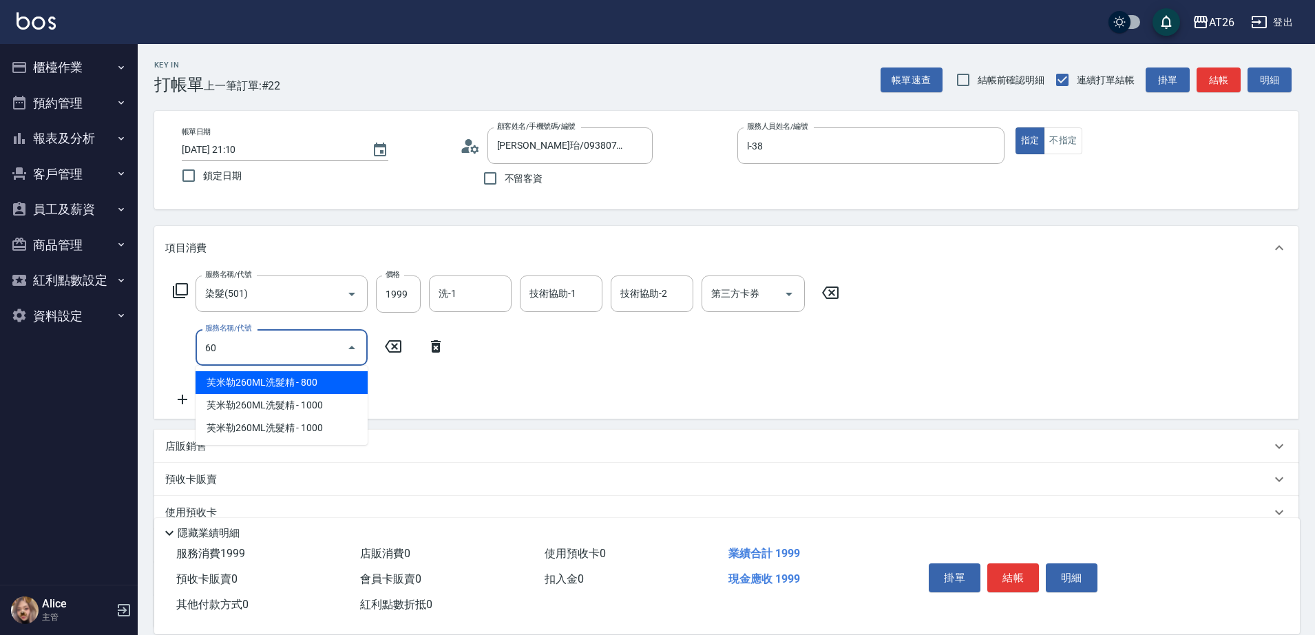
type input "601"
type input "220"
type input "自護髮(601)"
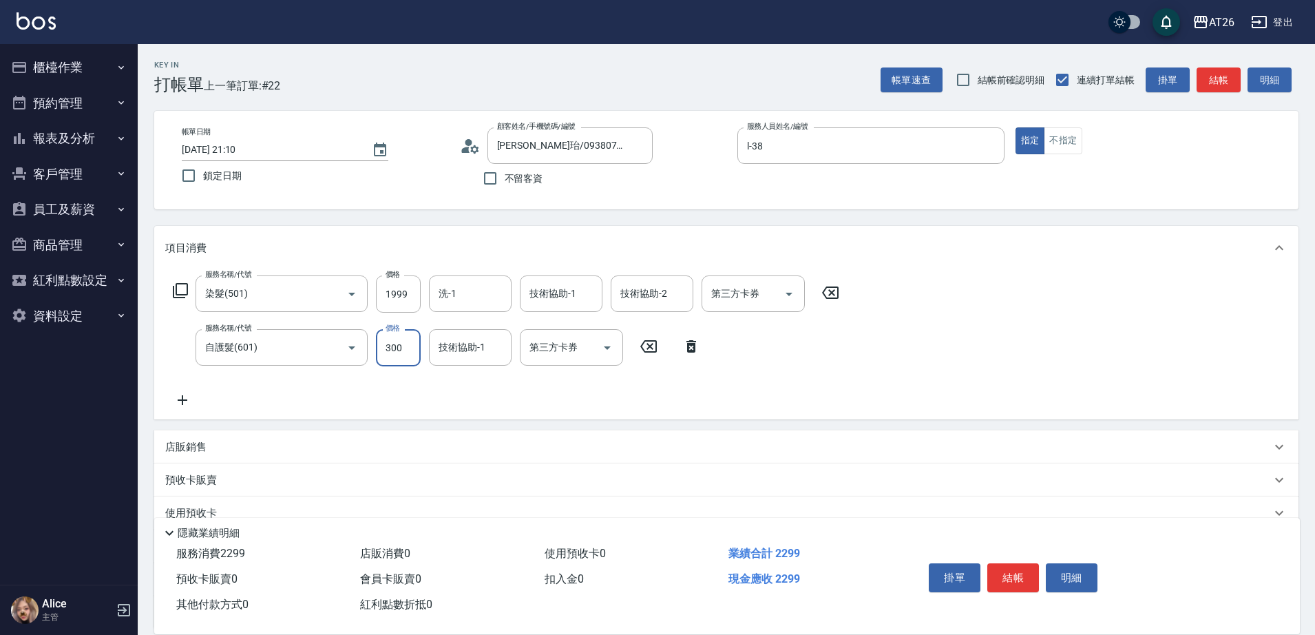
type input "2"
type input "200"
type input "210"
type input "2000"
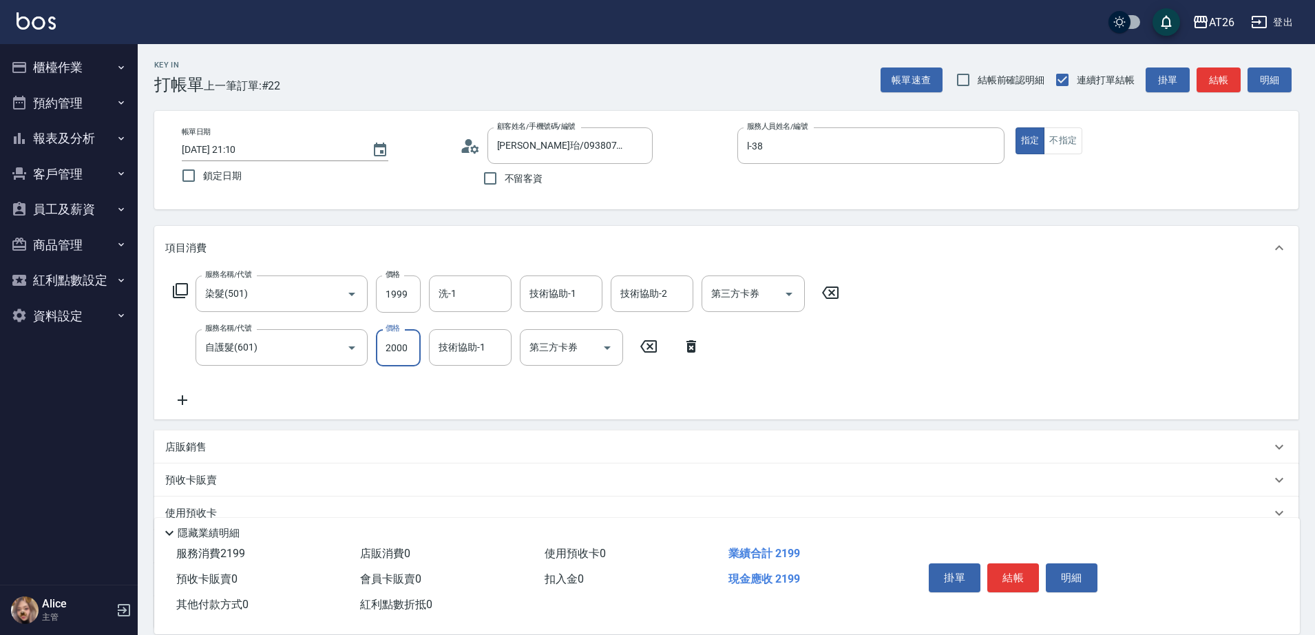
type input "390"
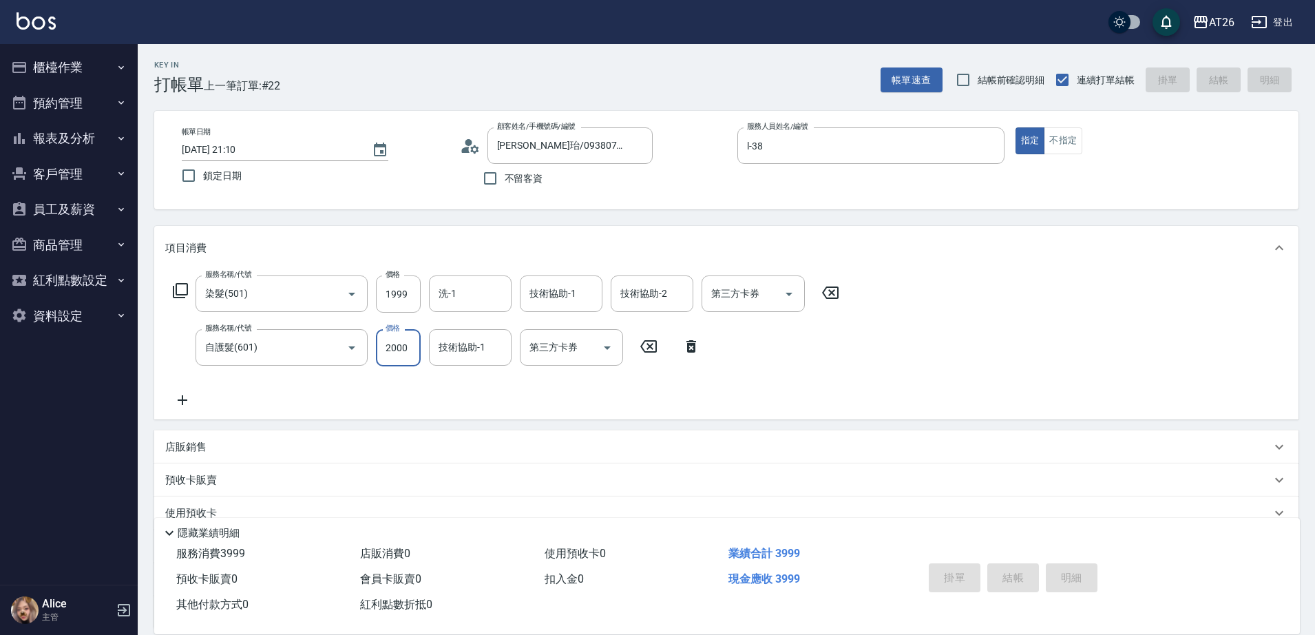
type input "0"
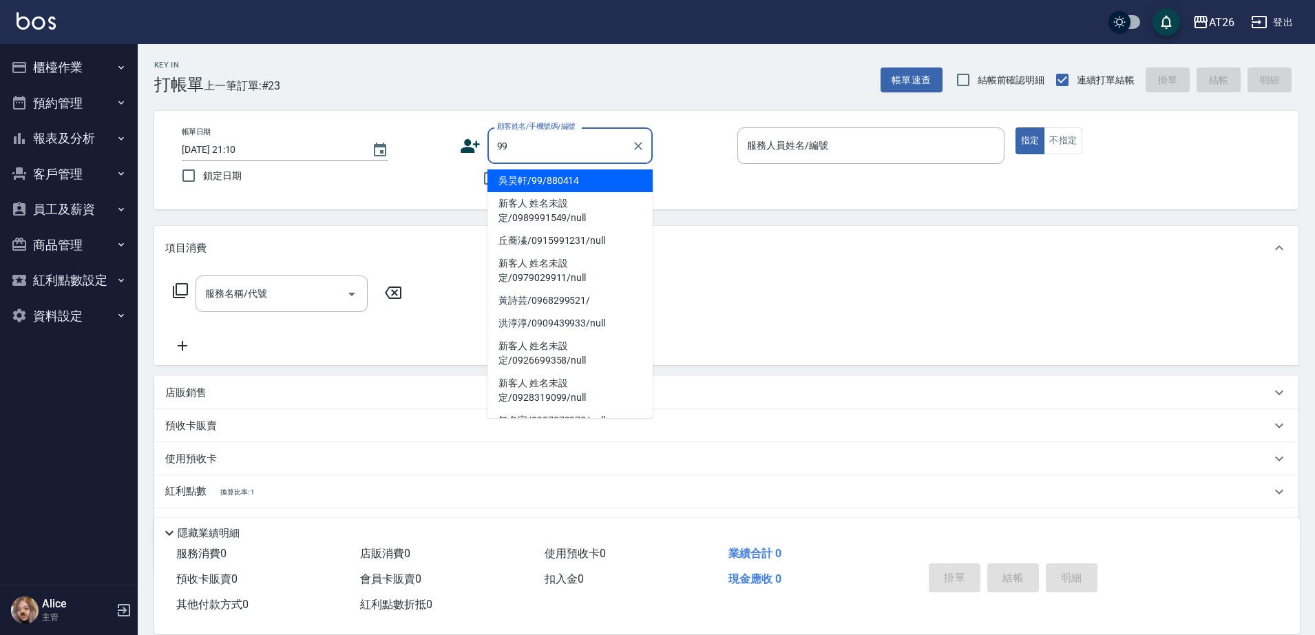
type input "吳昊軒/99/880414"
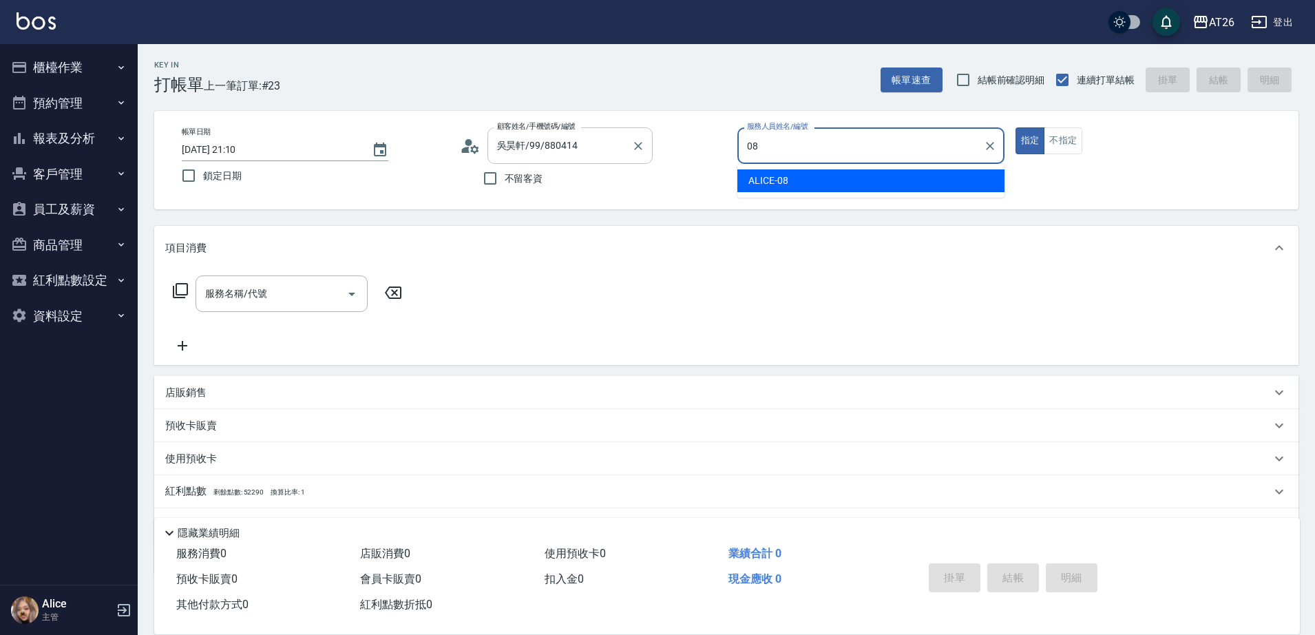
type input "ALICE-08"
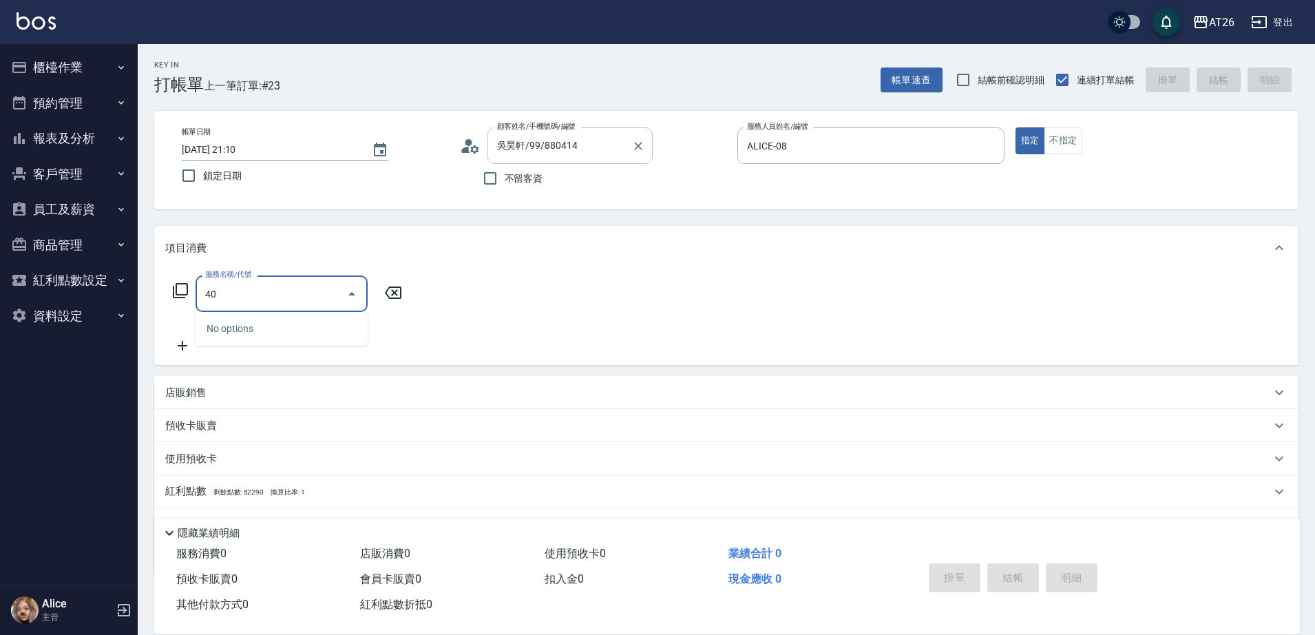
type input "401"
type input "20"
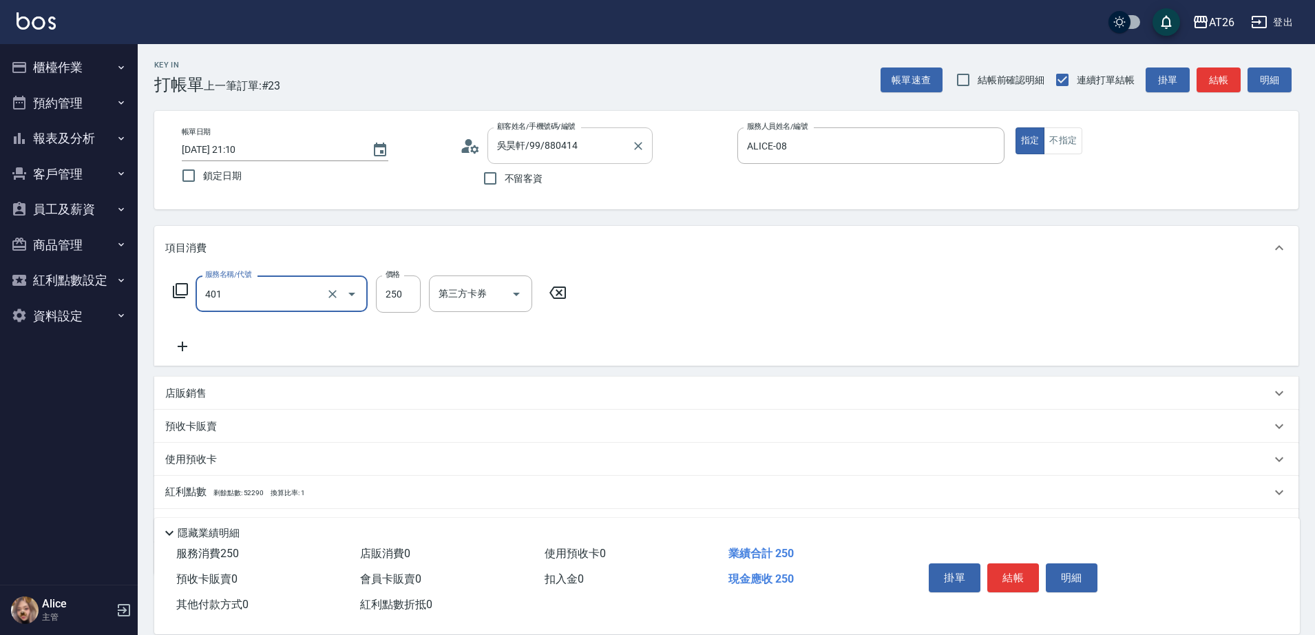
type input "剪髮(401)"
type input "60"
type input "0"
type input "600"
type input "60"
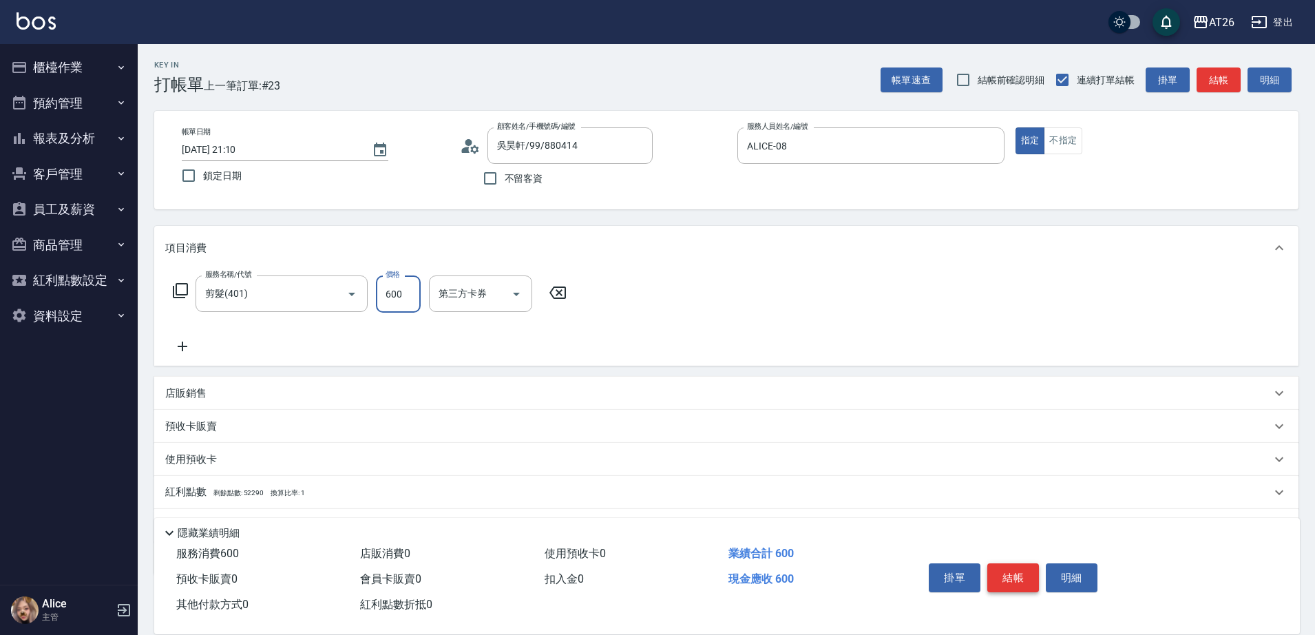
type input "600"
click at [1016, 580] on button "結帳" at bounding box center [1013, 577] width 52 height 29
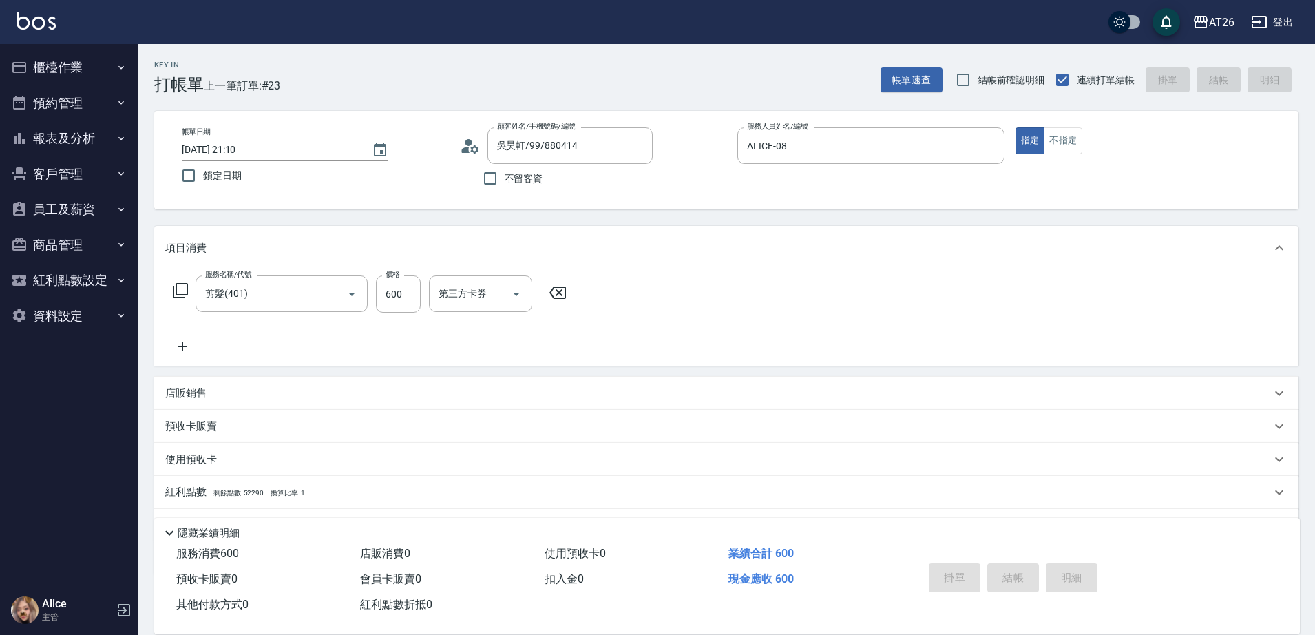
type input "[DATE] 21:15"
type input "0"
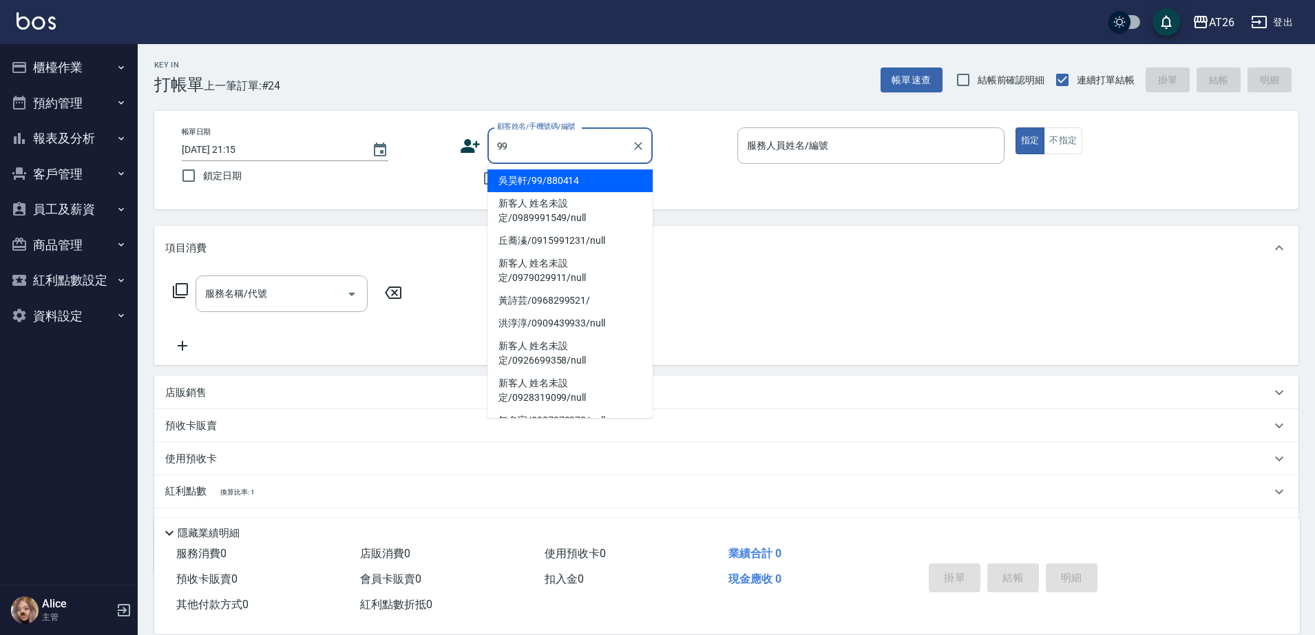
type input "吳昊軒/99/880414"
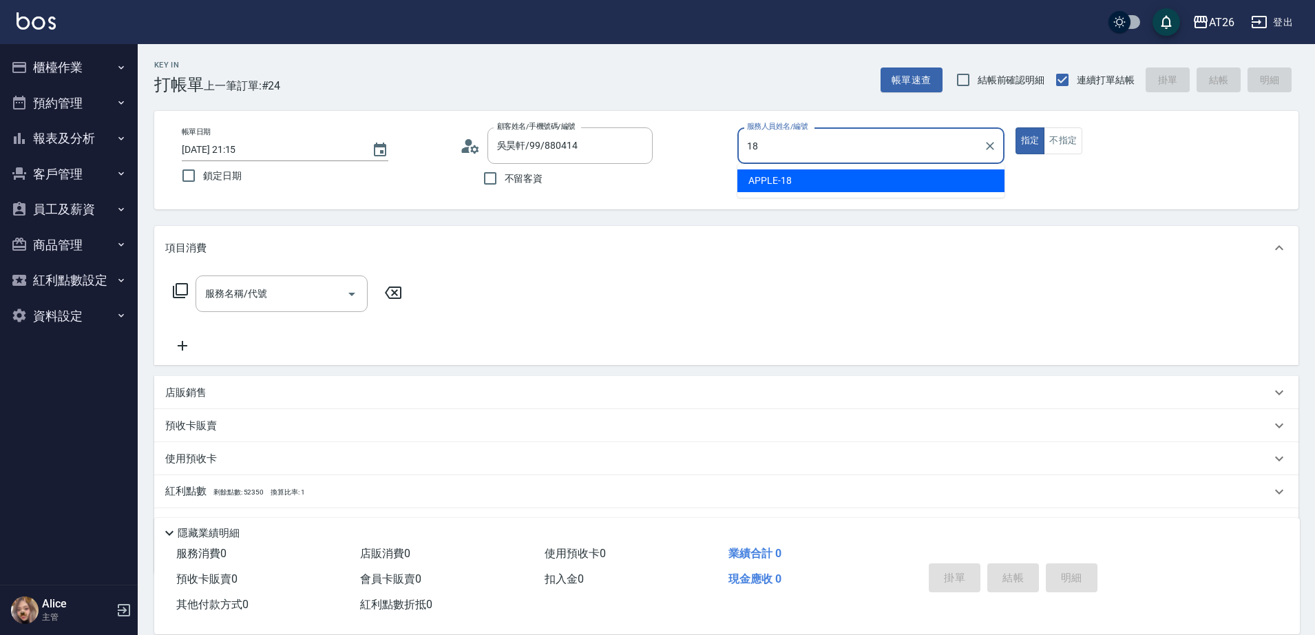
type input "APPLE-18"
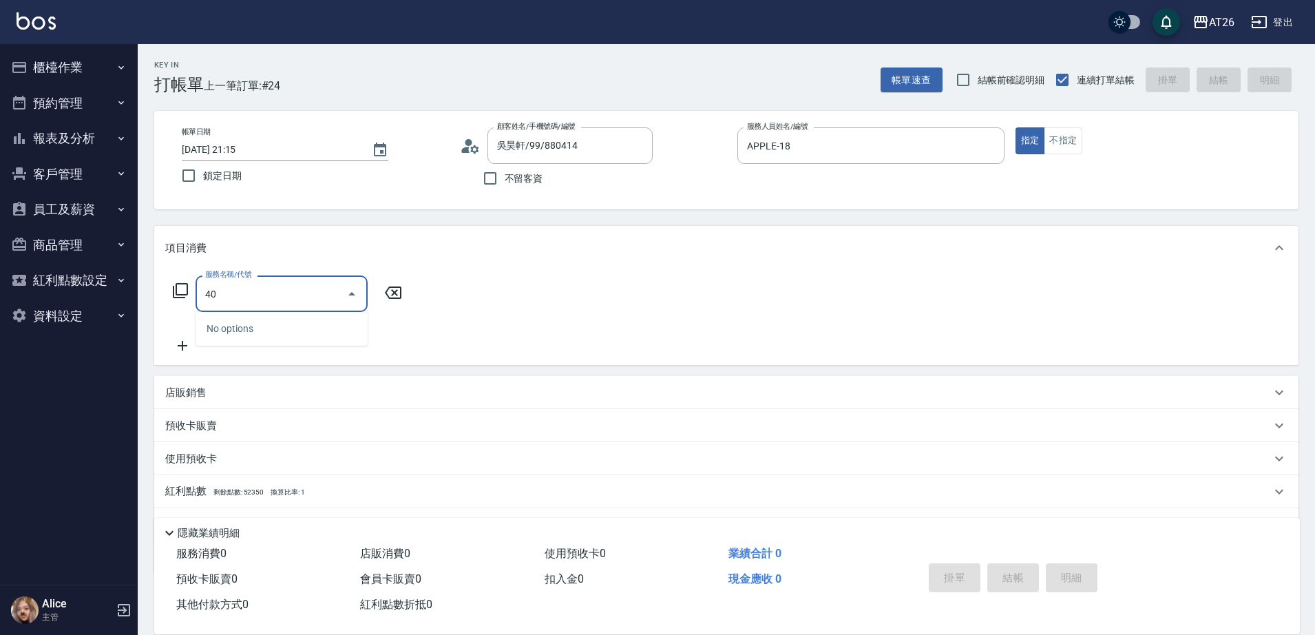
type input "401"
type input "20"
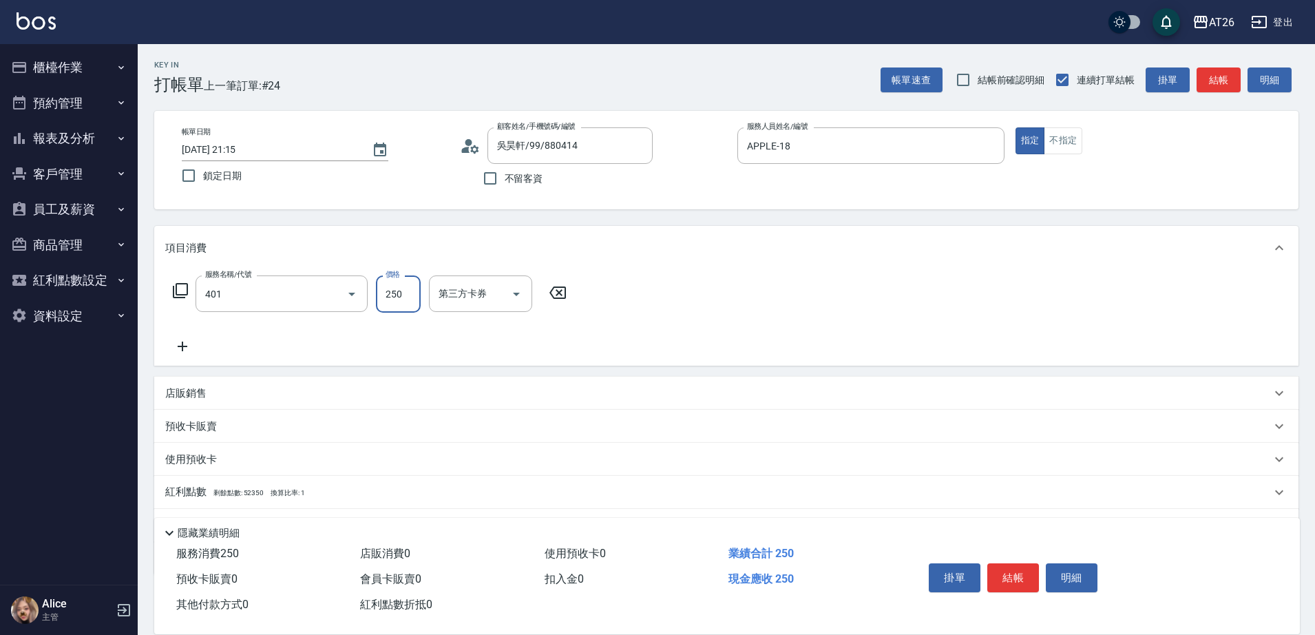
type input "剪髮(401)"
type input "6"
type input "0"
type input "600"
type input "60"
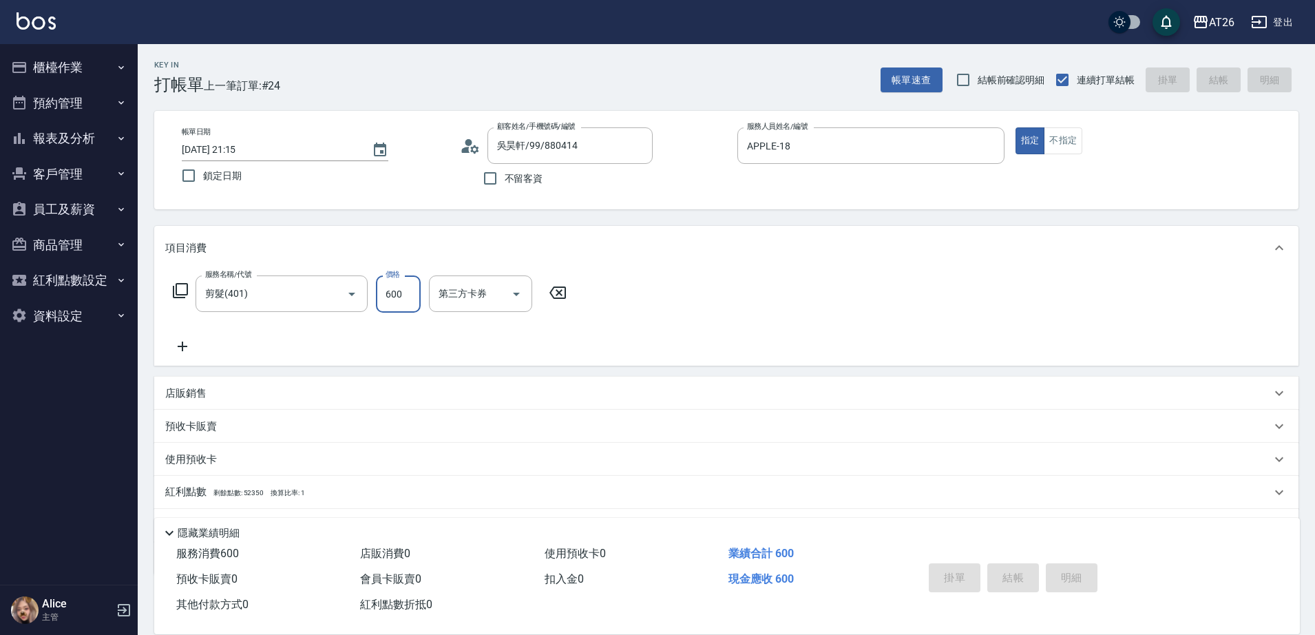
type input "2025/08/17 21:21"
type input "0"
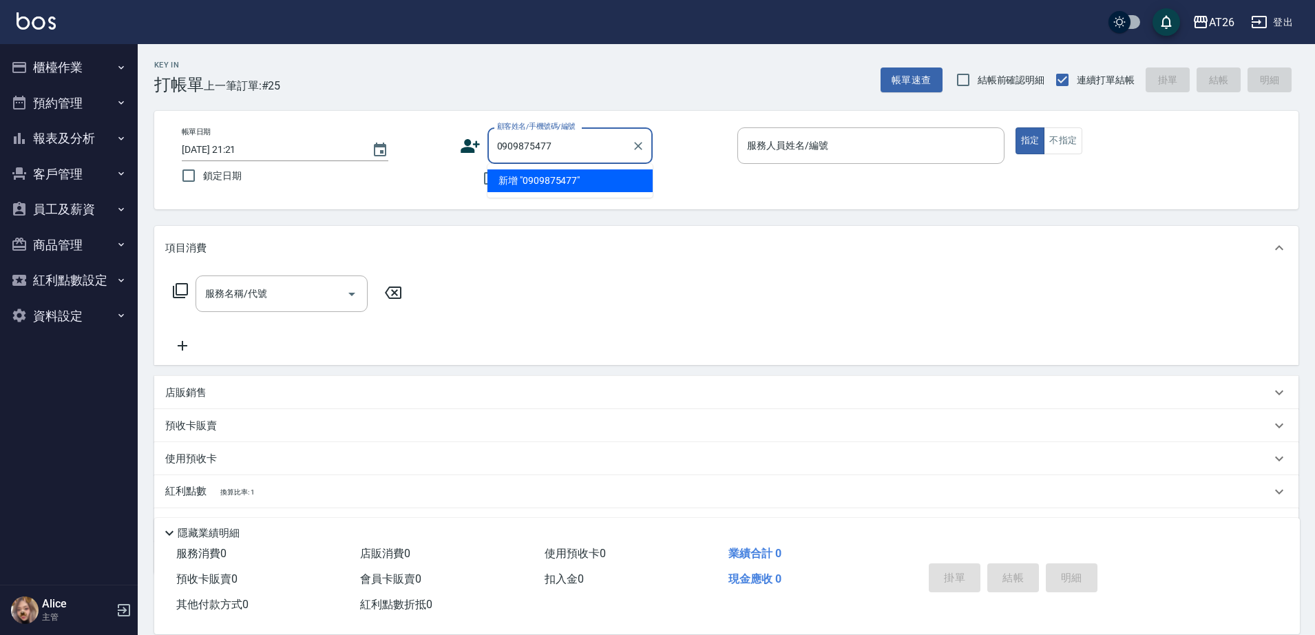
type input "0909875477"
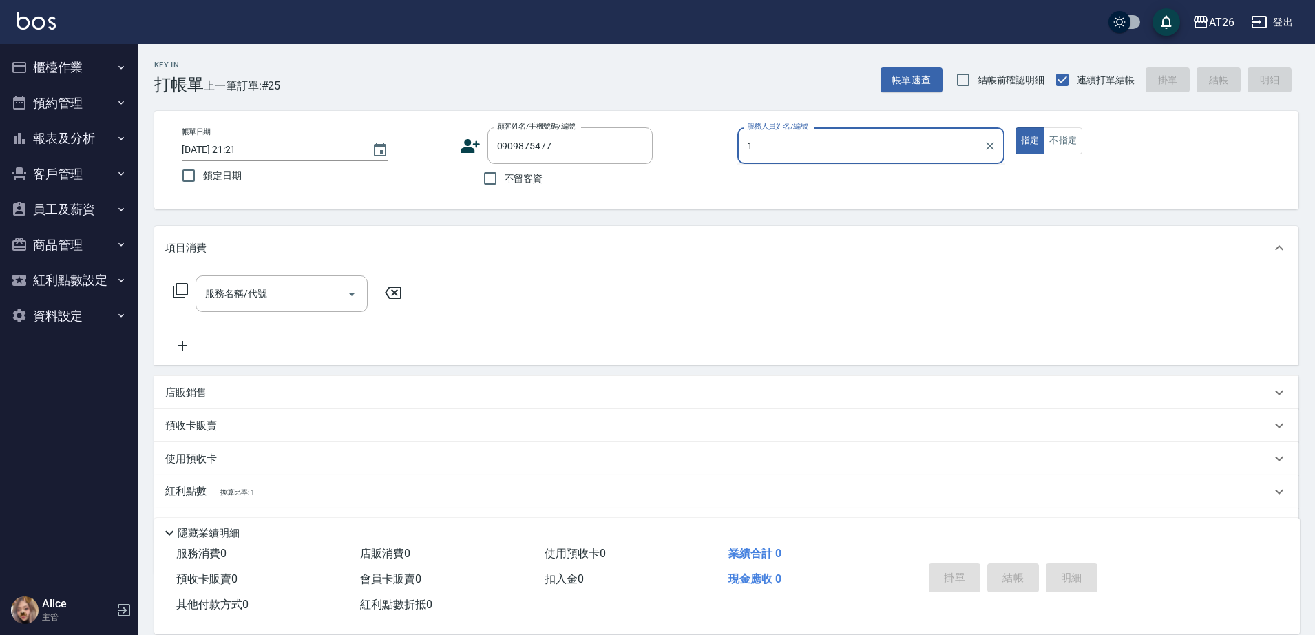
type input "10"
type input "ada/0909875477/null"
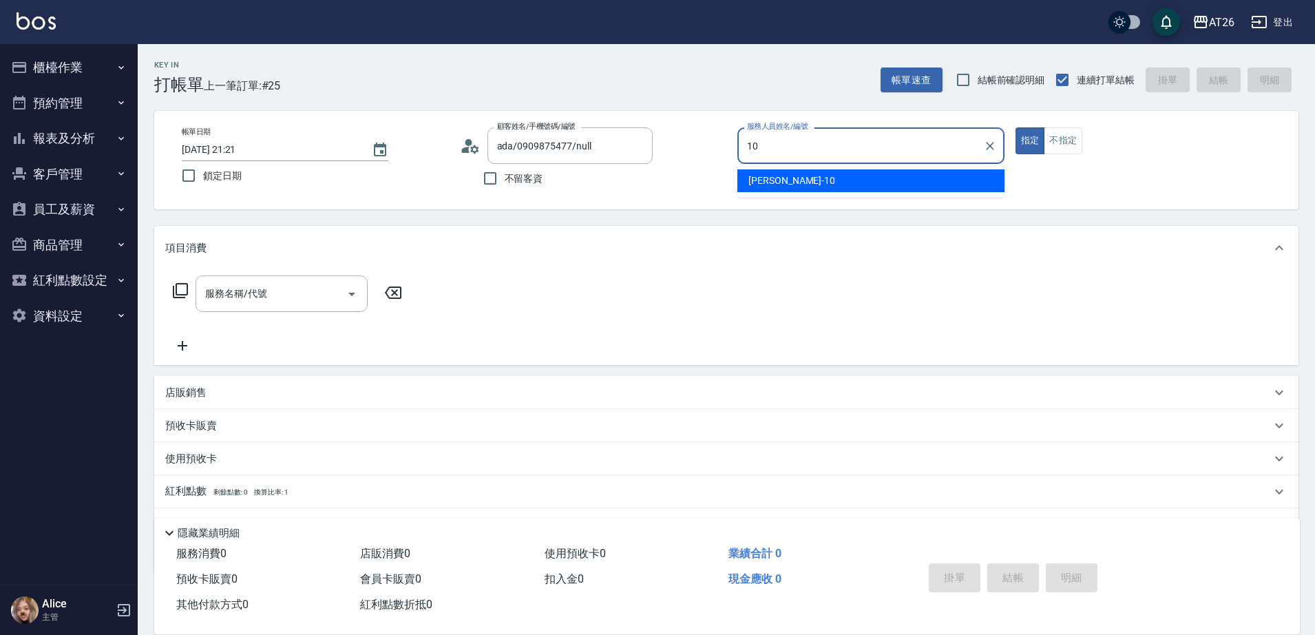
type input "Josh-10"
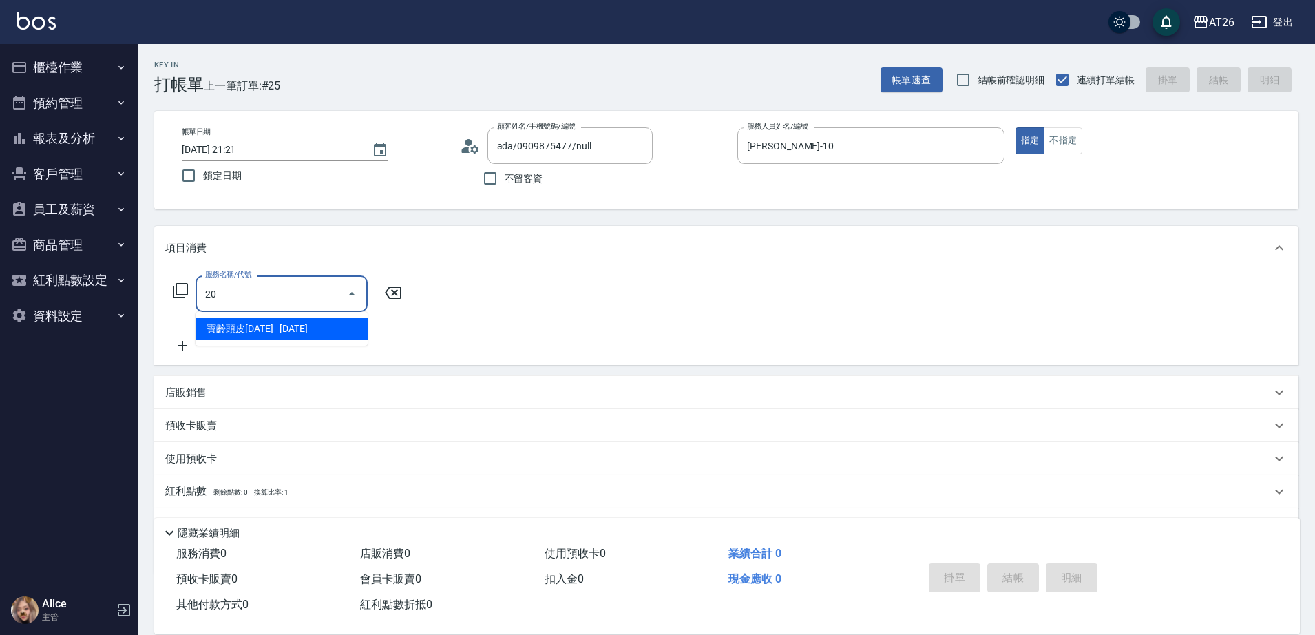
type input "201"
type input "20"
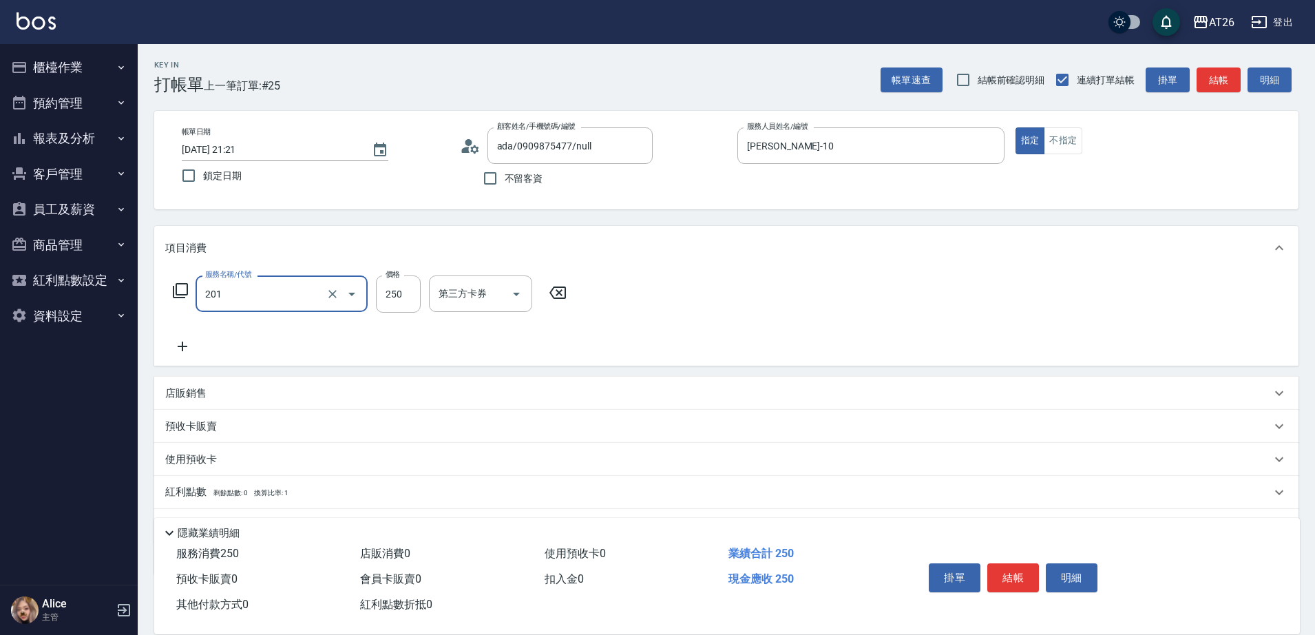
type input "洗髮(201)"
type input "0"
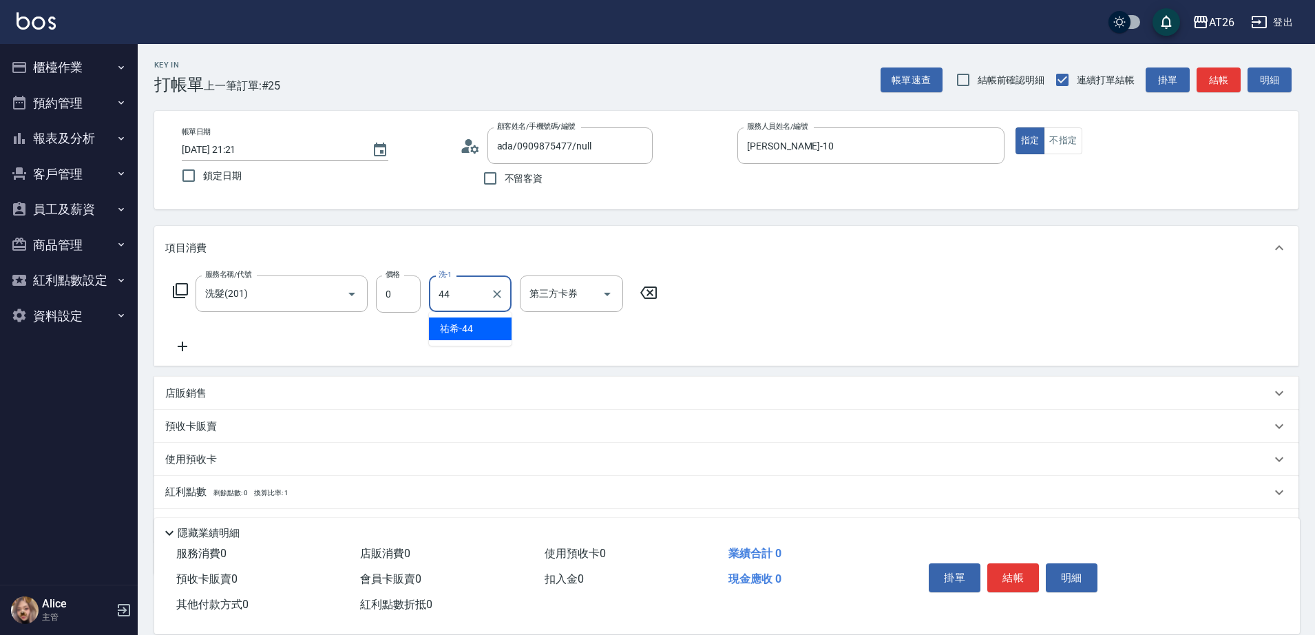
type input "祐希-44"
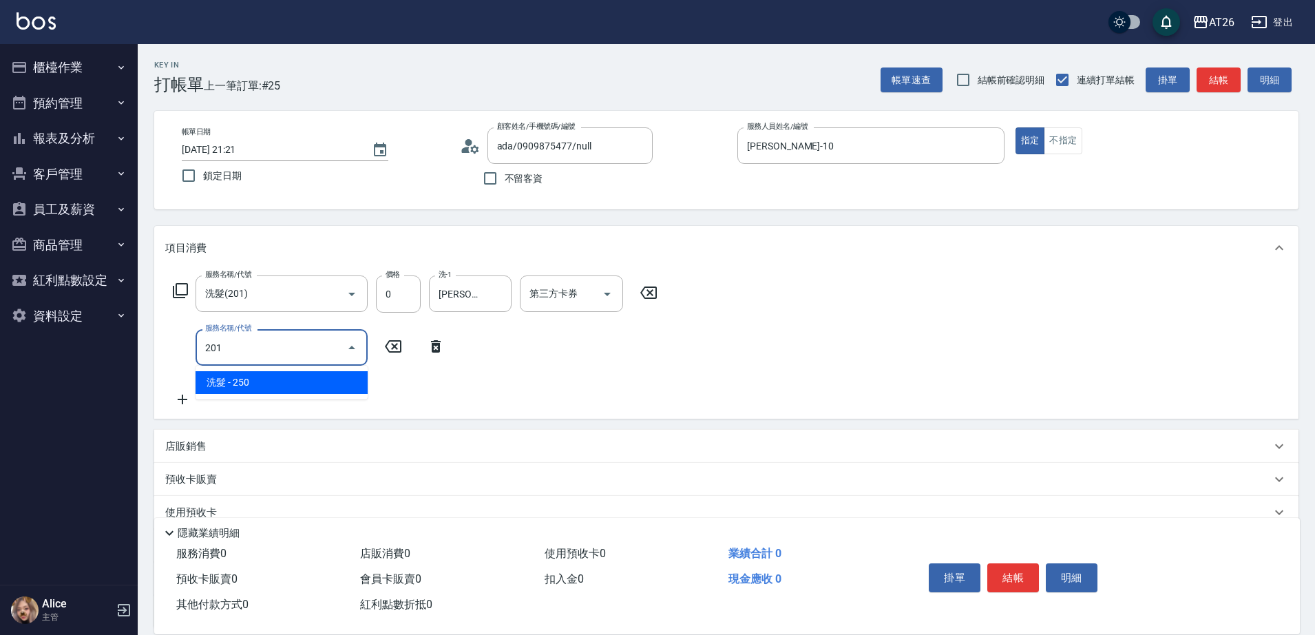
type input "201"
type input "20"
type input "洗髮(201)"
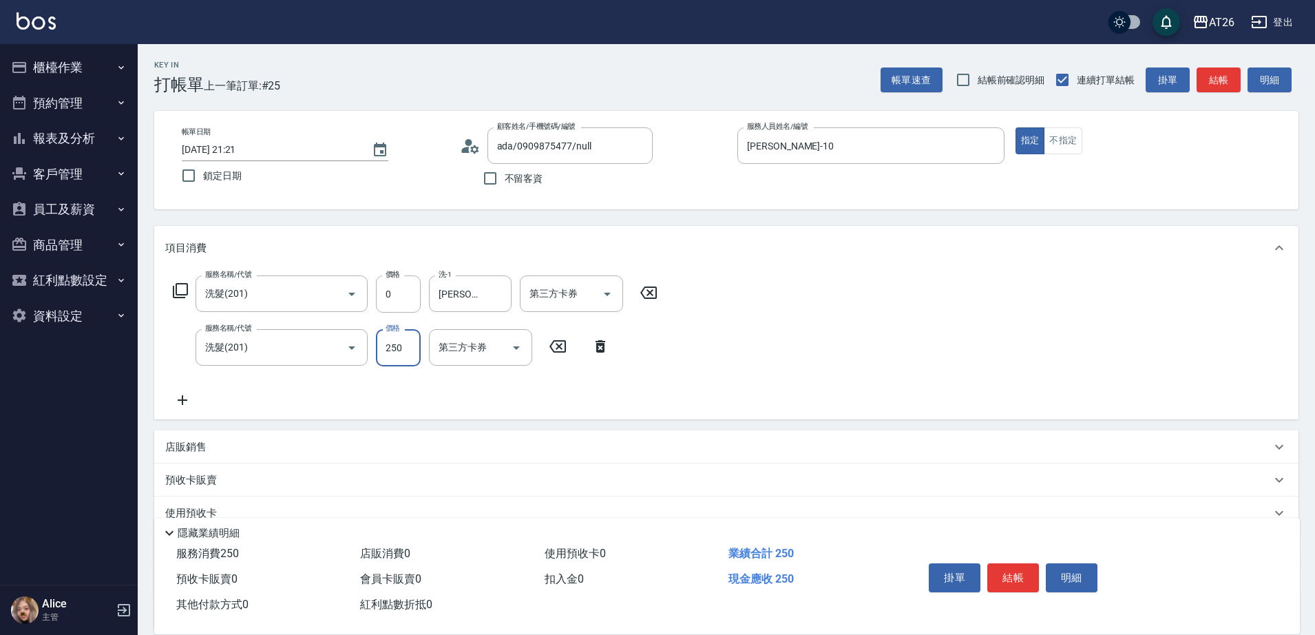
type input "0"
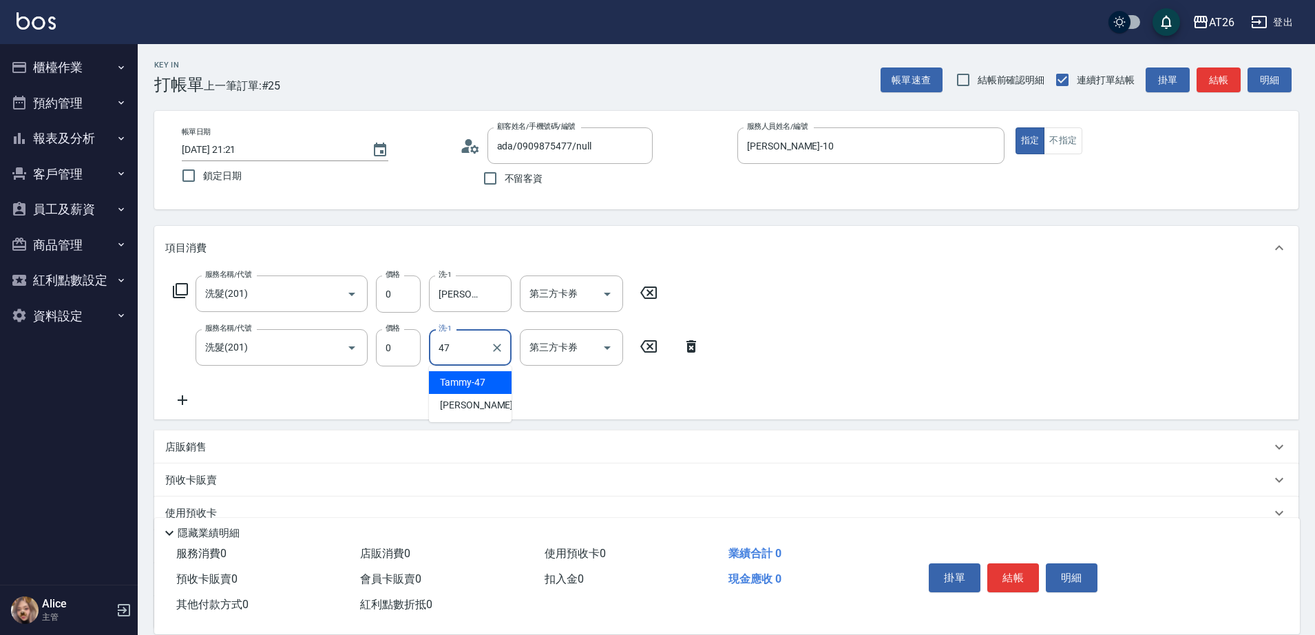
type input "Tammy-47"
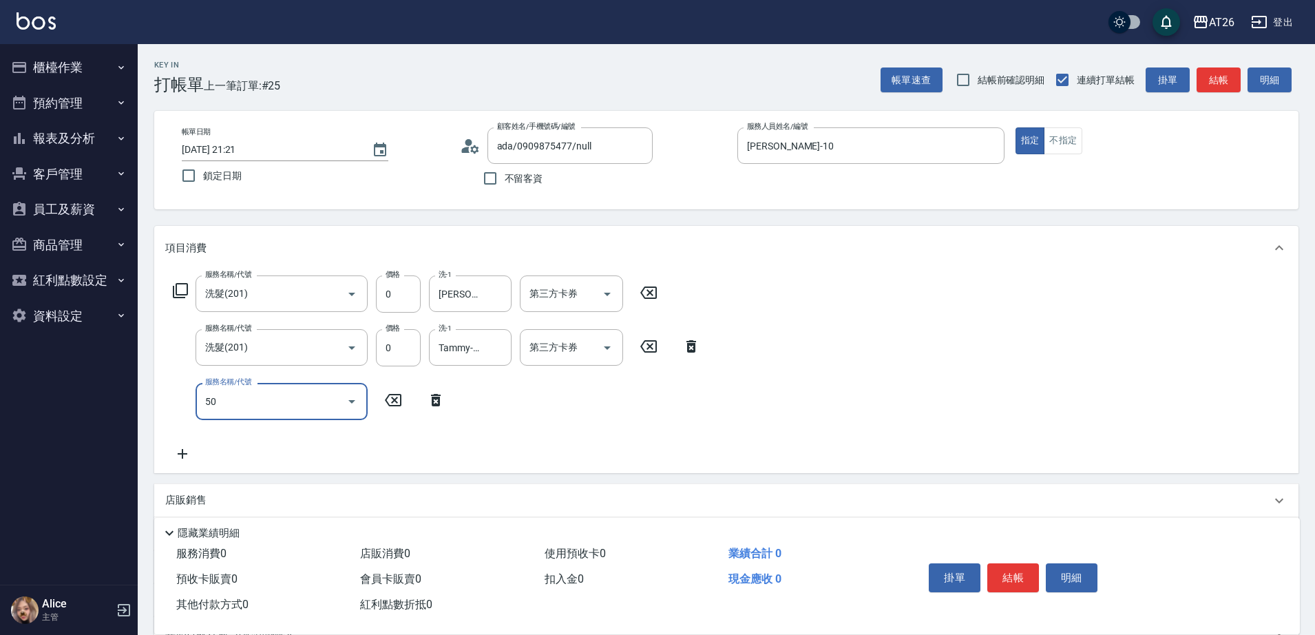
type input "502"
type input "50"
type input "漂髮(502)"
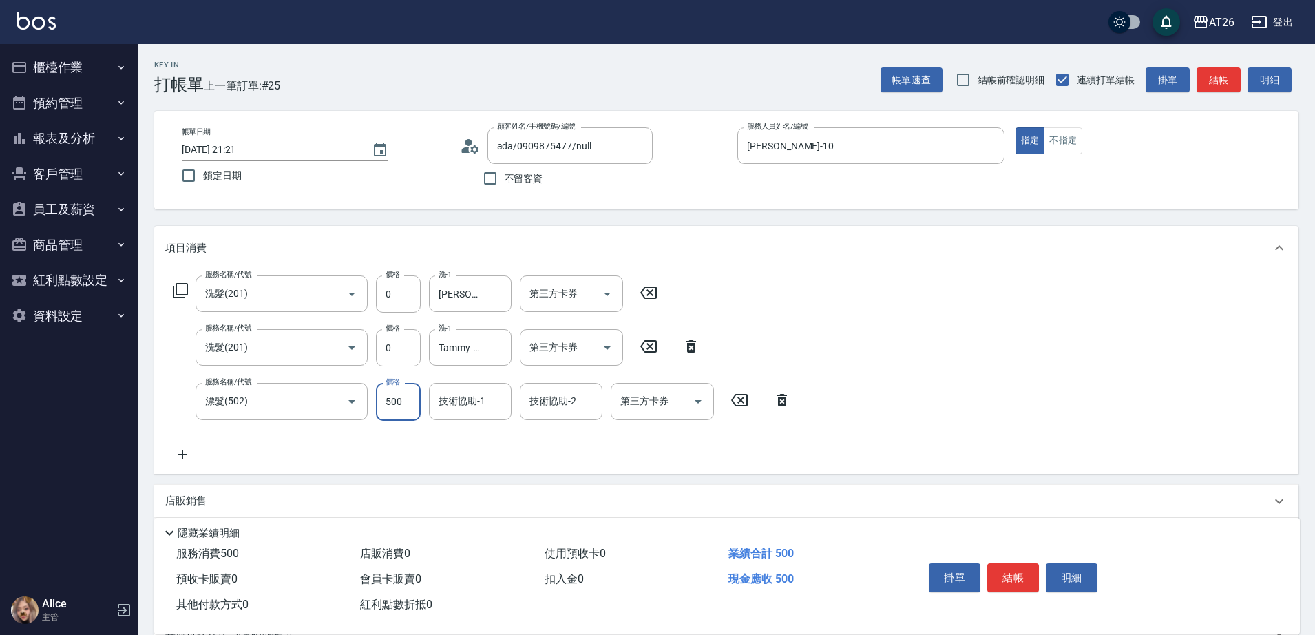
type input "0"
type input "NANA-23"
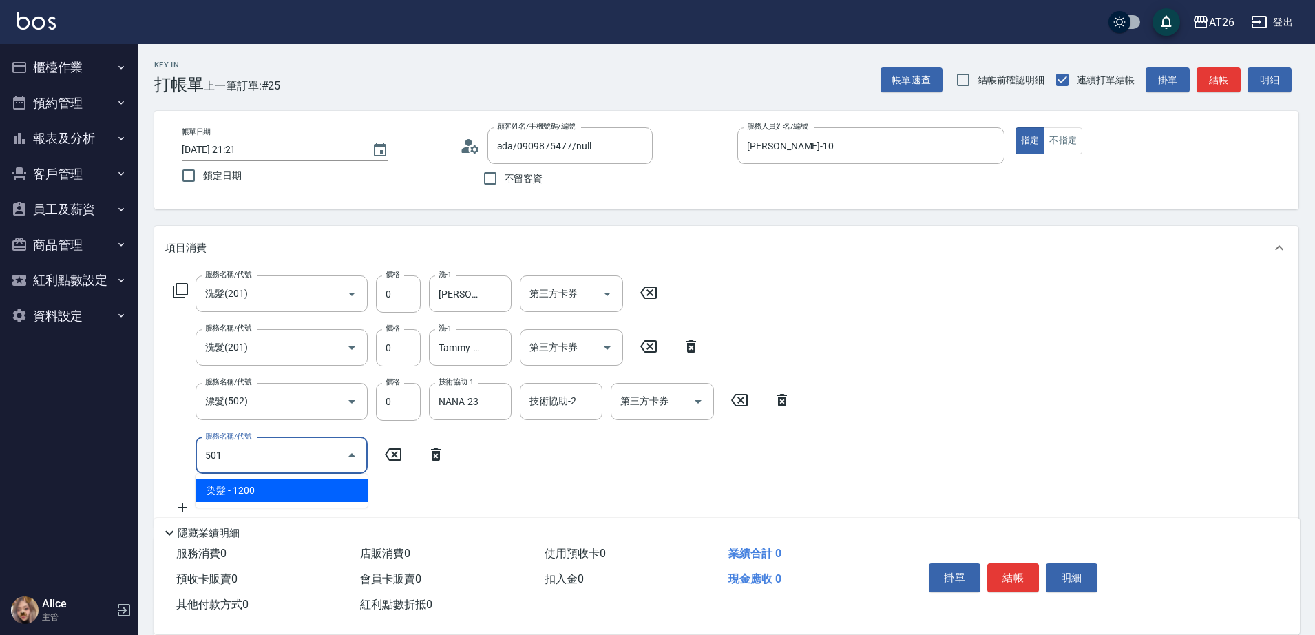
type input "501"
type input "120"
type input "染髮(501)"
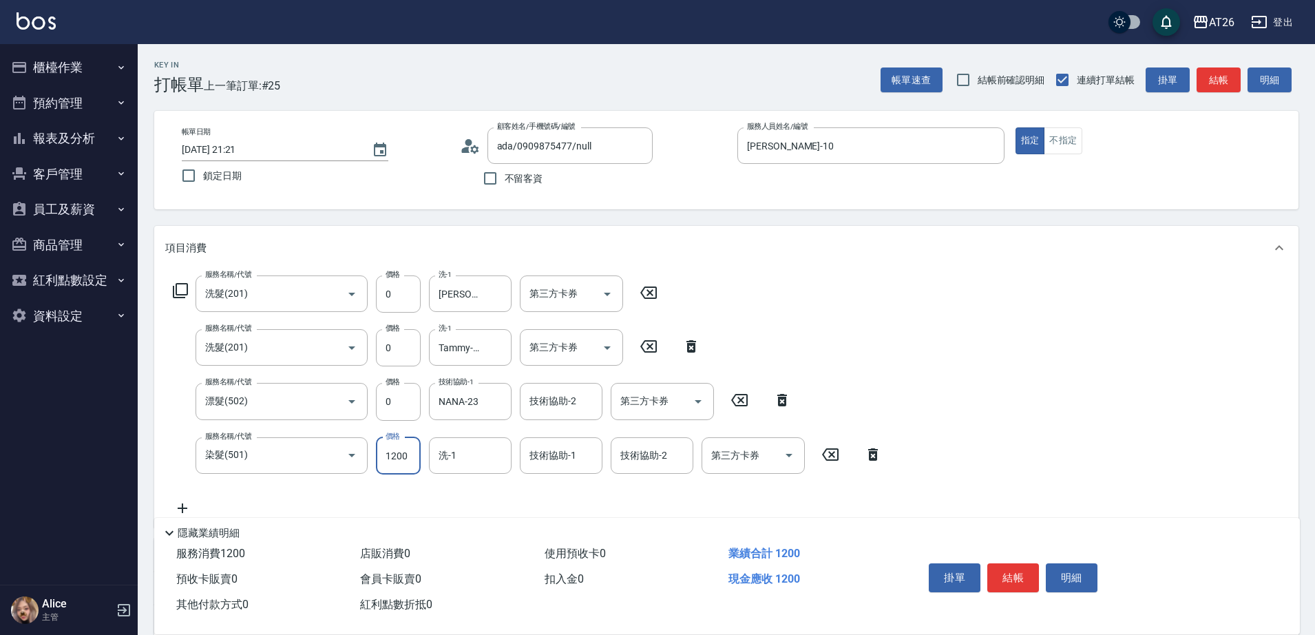
type input "3"
type input "0"
type input "348"
type input "30"
type input "3480"
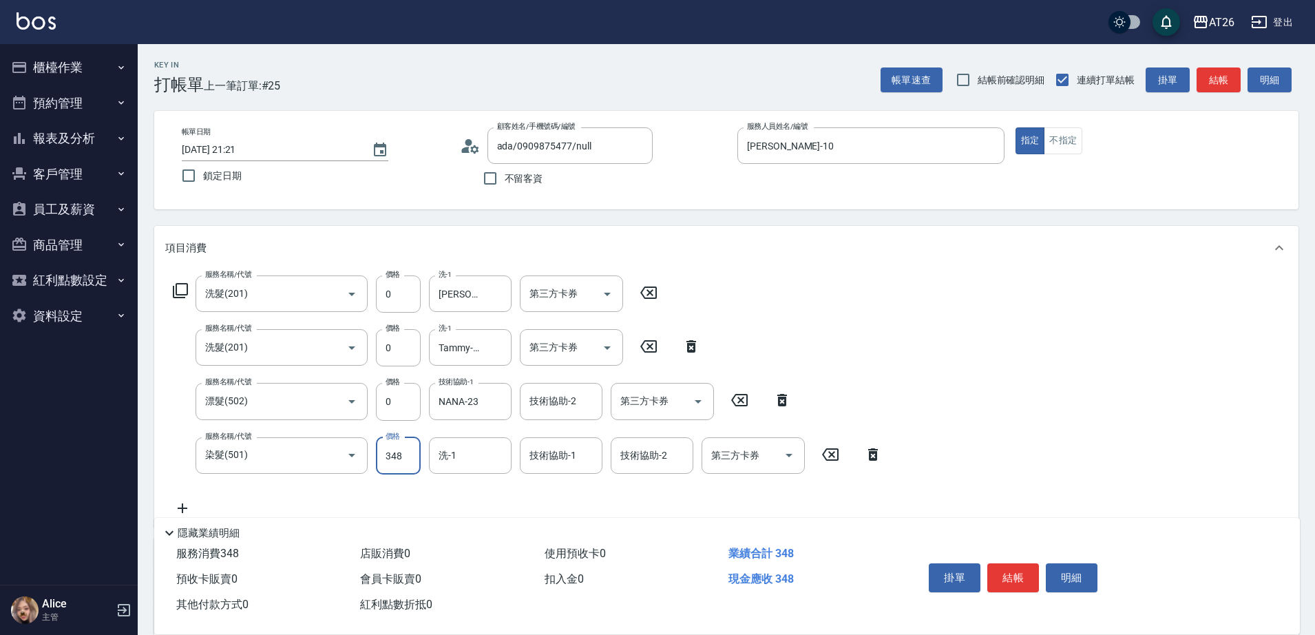
type input "340"
type input "3480"
type input "NANA-23"
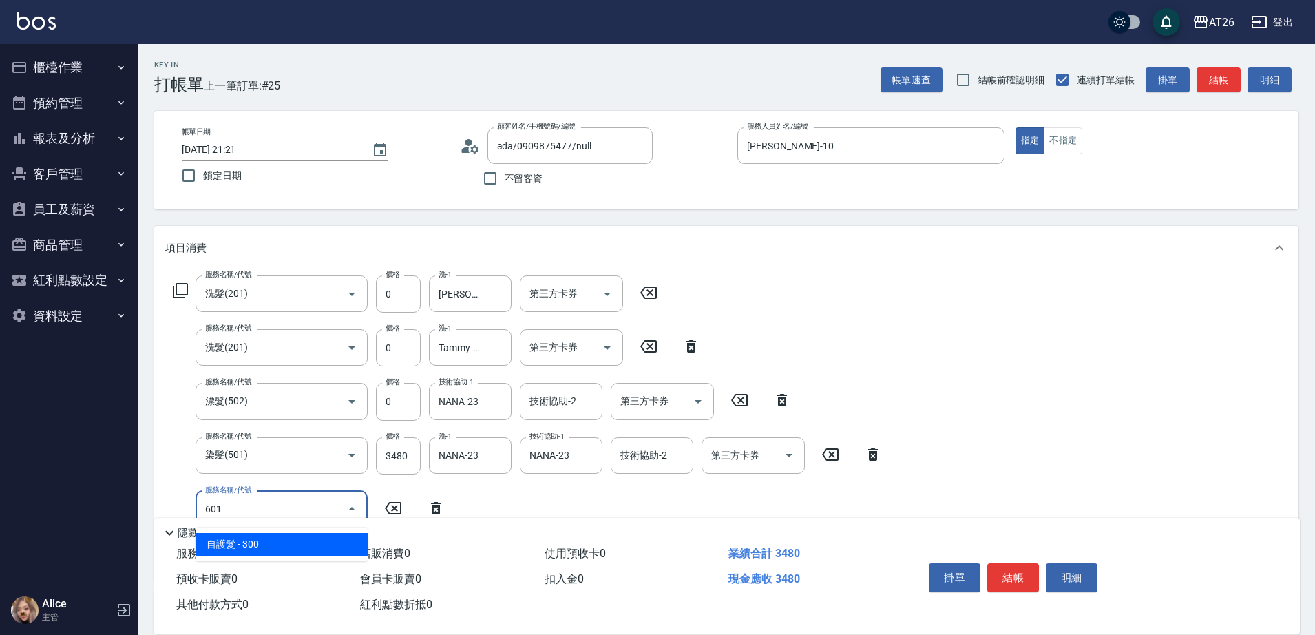
type input "601"
type input "370"
type input "自護髮(601)"
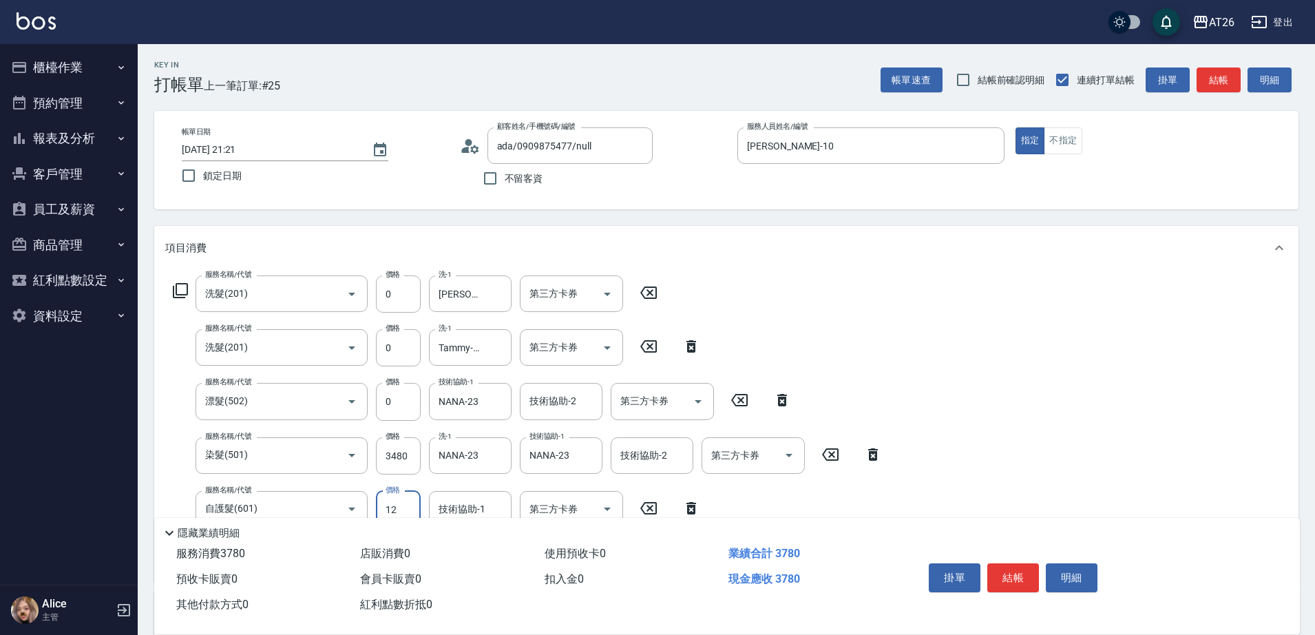
type input "120"
type input "360"
type input "1200"
type input "460"
type input "1200"
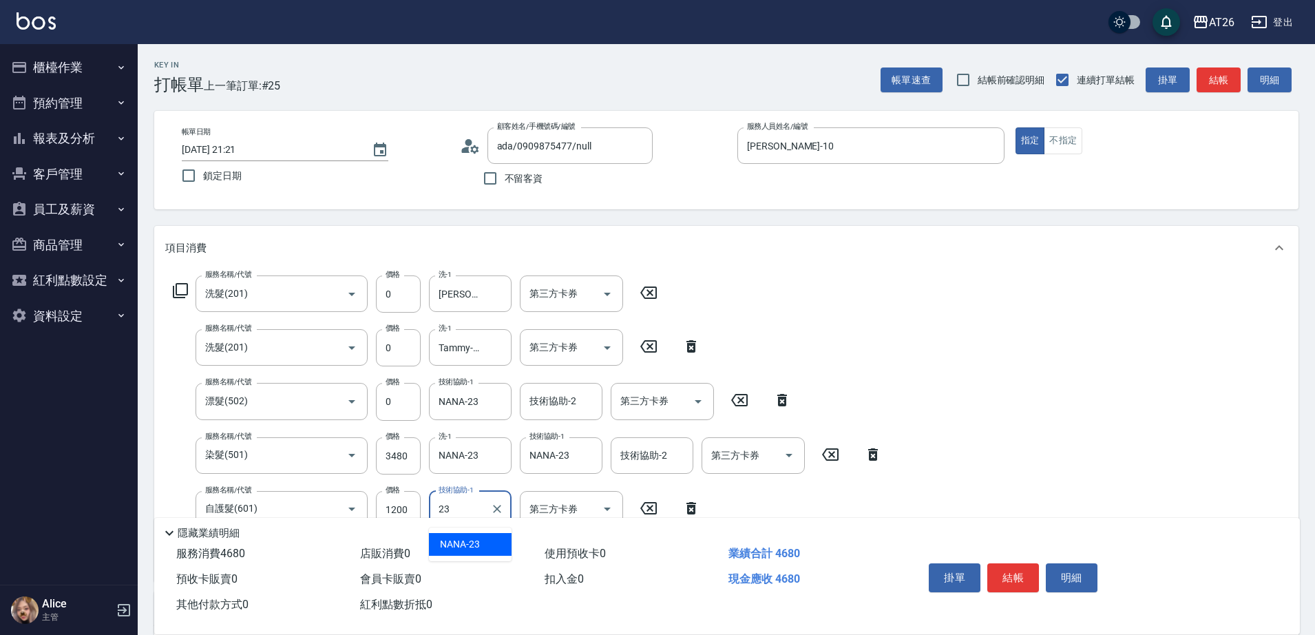
type input "NANA-23"
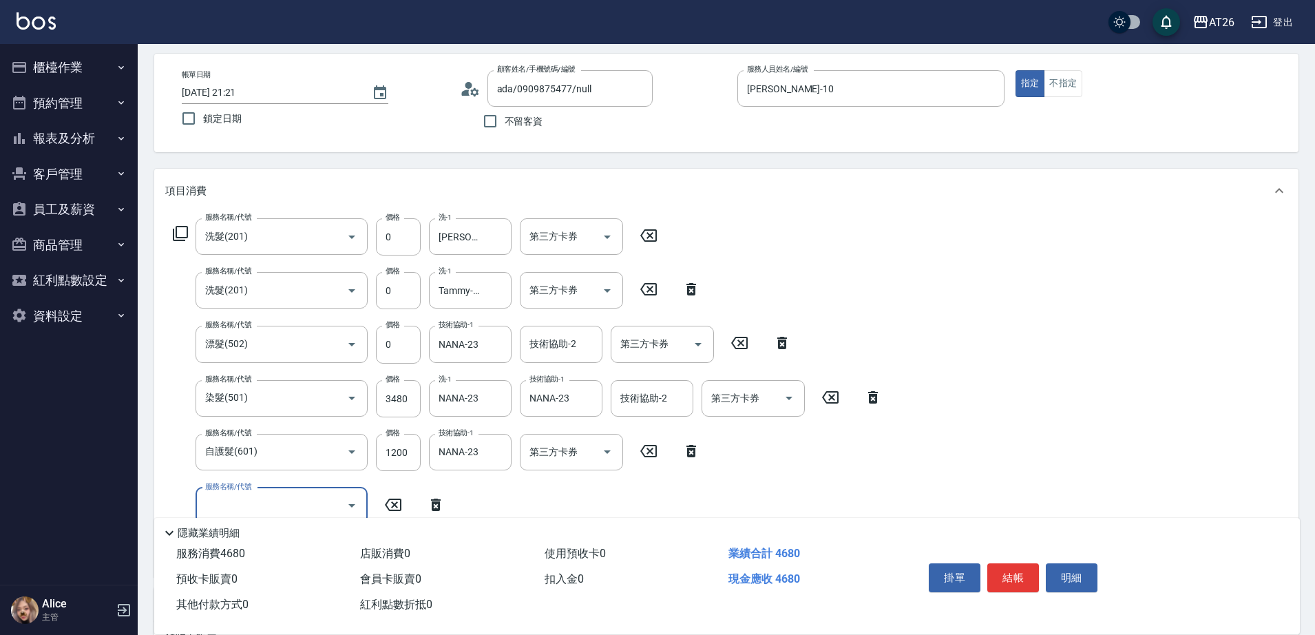
scroll to position [86, 0]
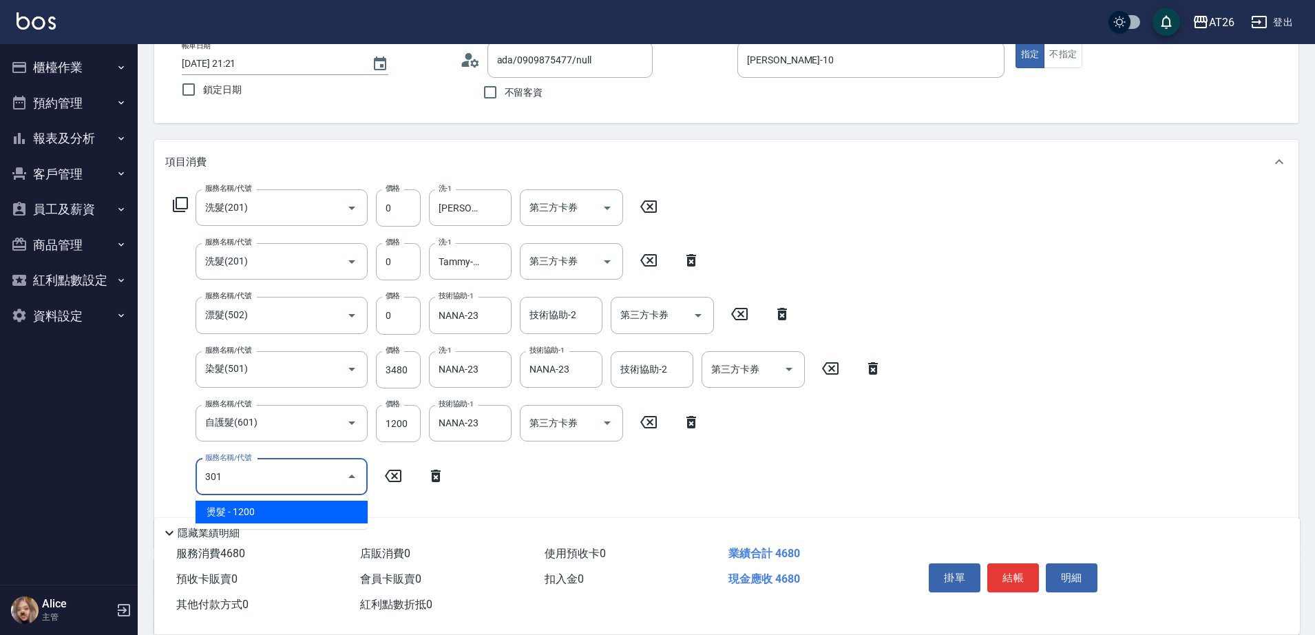
type input "301"
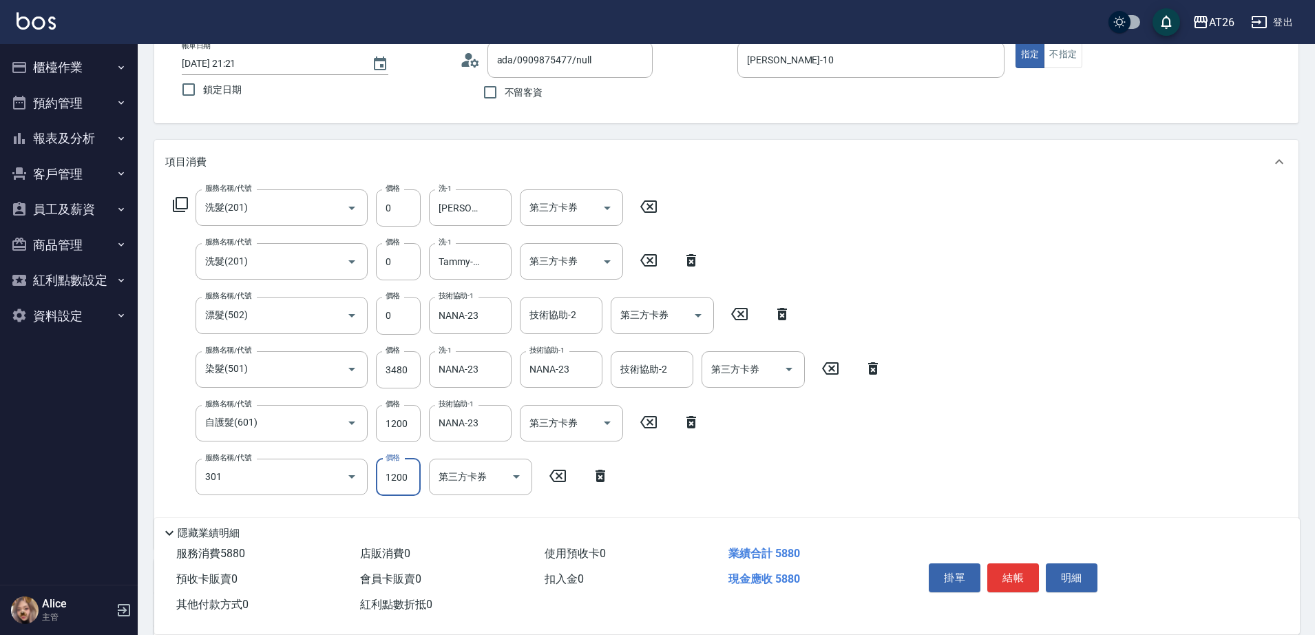
type input "580"
click at [410, 426] on input "1200" at bounding box center [398, 423] width 45 height 37
click at [265, 481] on input "燙髮(301)" at bounding box center [262, 477] width 121 height 24
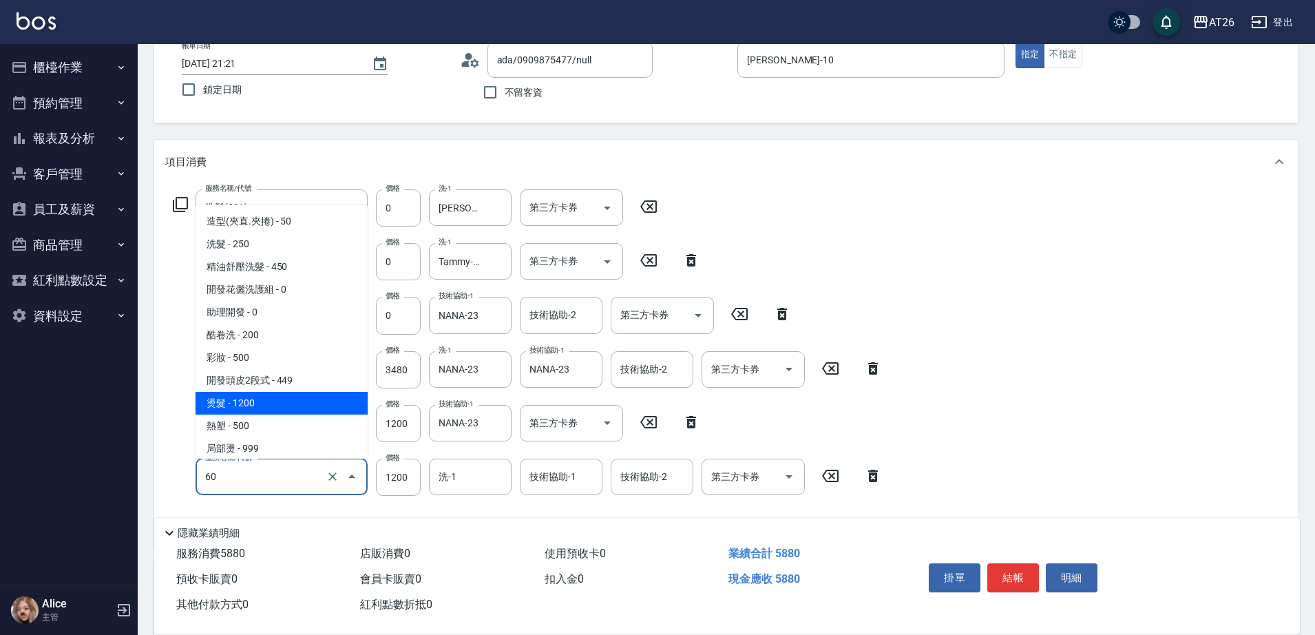
type input "601"
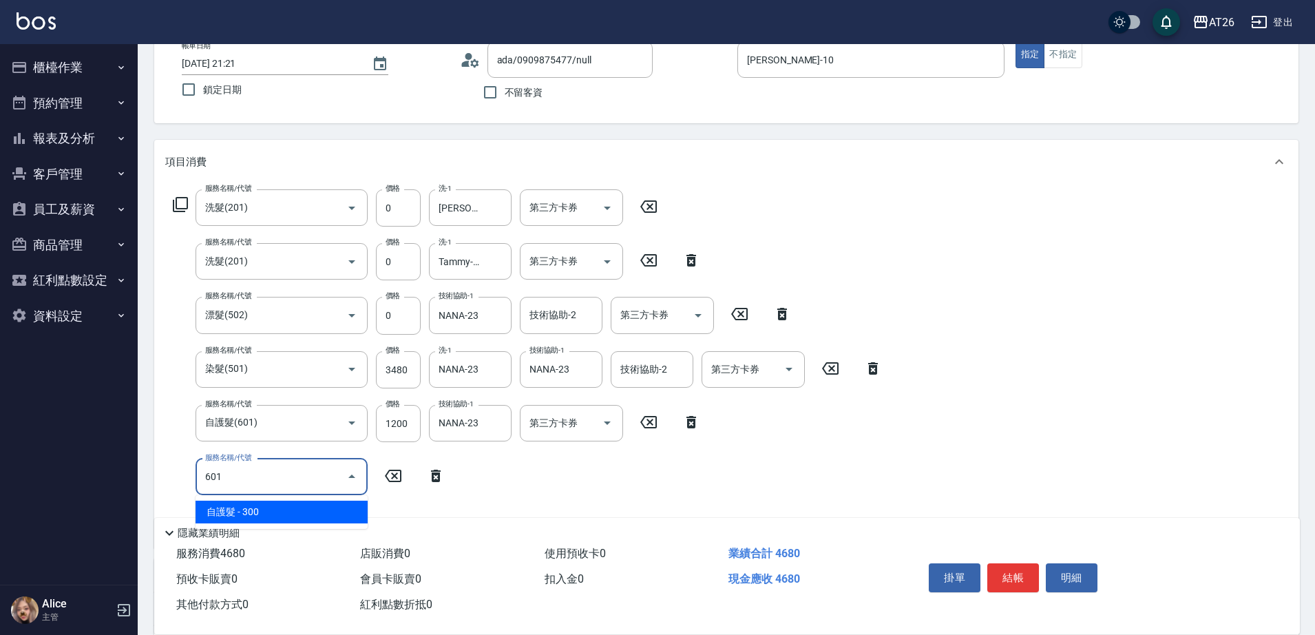
type input "460"
type input "601"
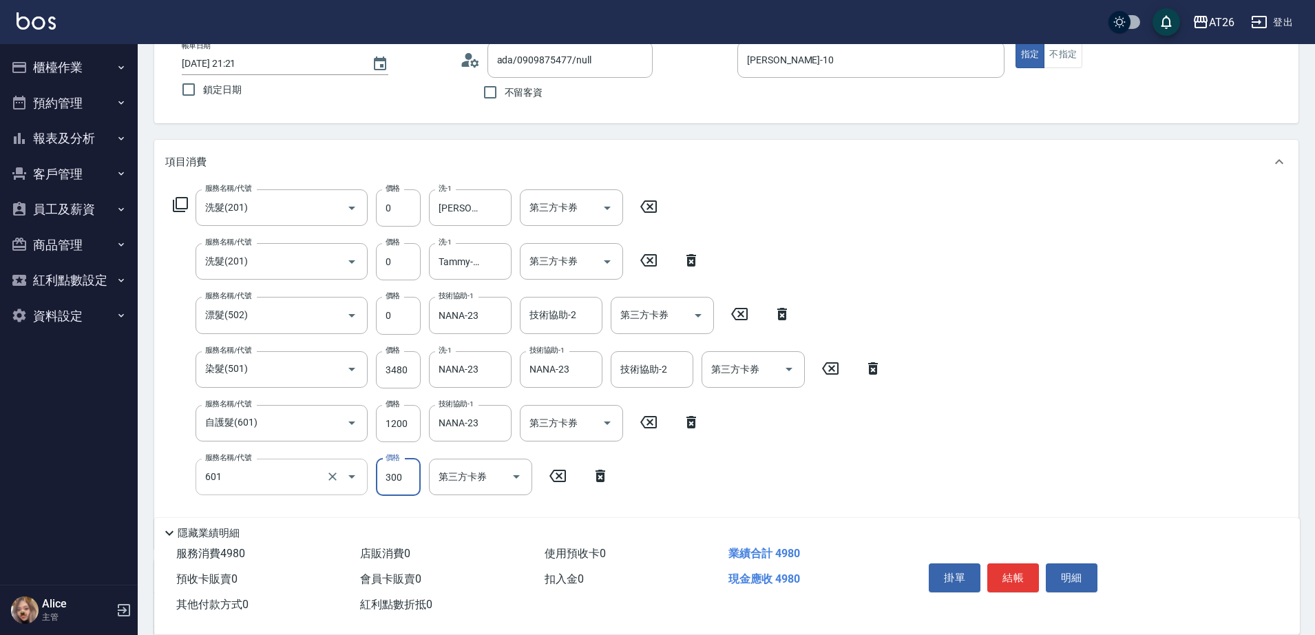
type input "490"
type input "自護髮(601)"
type input "25"
type input "490"
type input "2500"
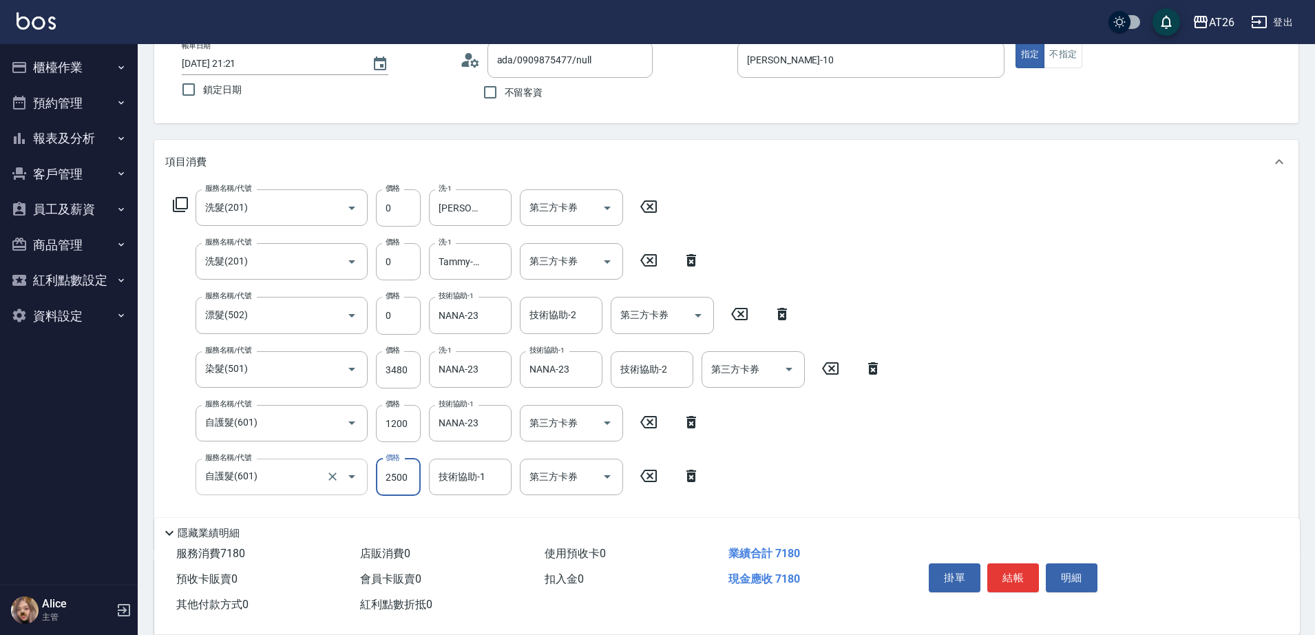
type input "710"
type input "2500"
type input "NANA-23"
click at [330, 428] on icon "Clear" at bounding box center [333, 423] width 14 height 14
type input "自護髮(601)"
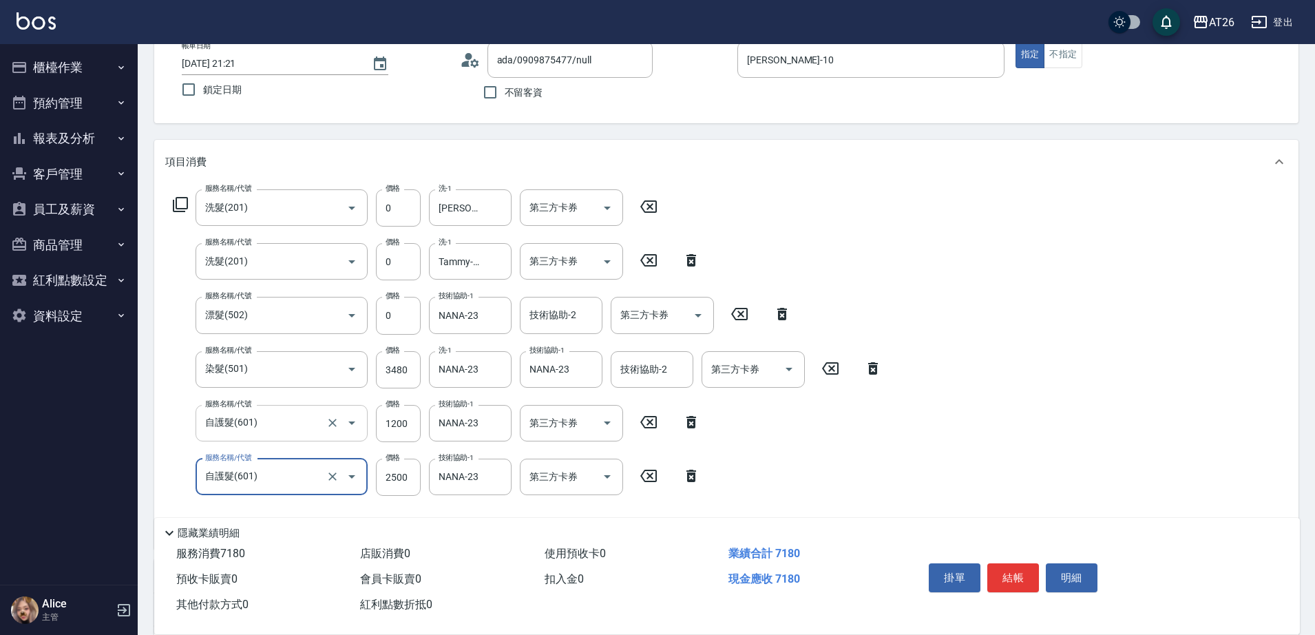
click at [274, 430] on input "自護髮(601)" at bounding box center [262, 423] width 121 height 24
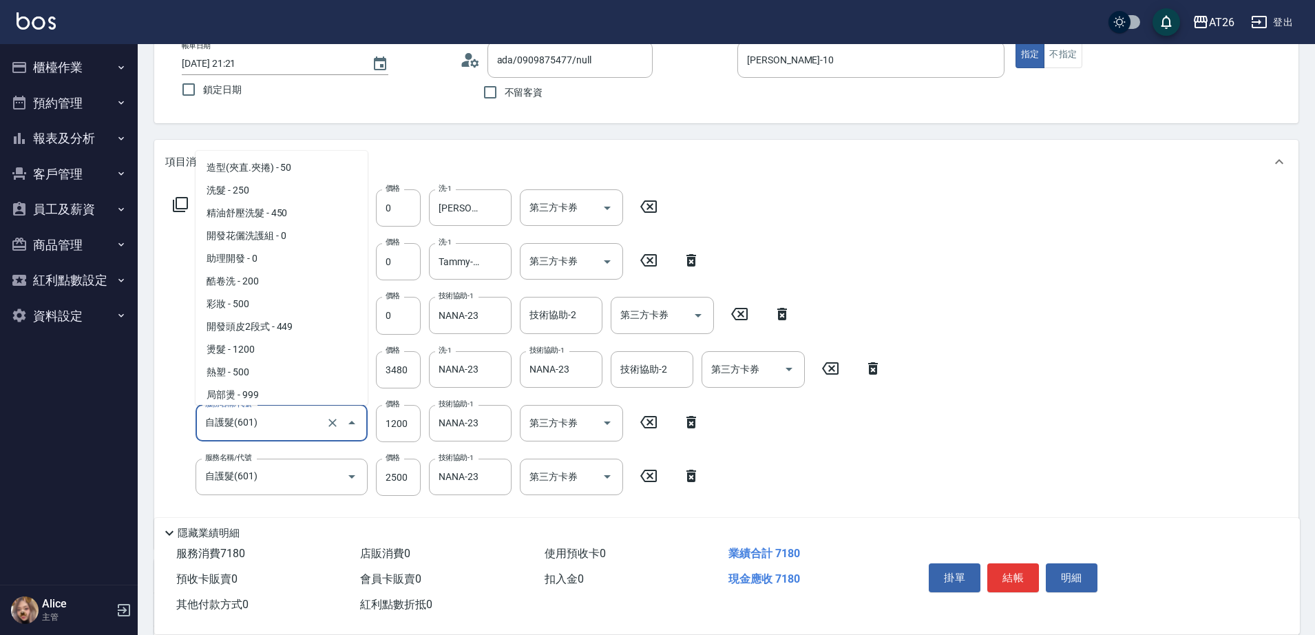
scroll to position [319, 0]
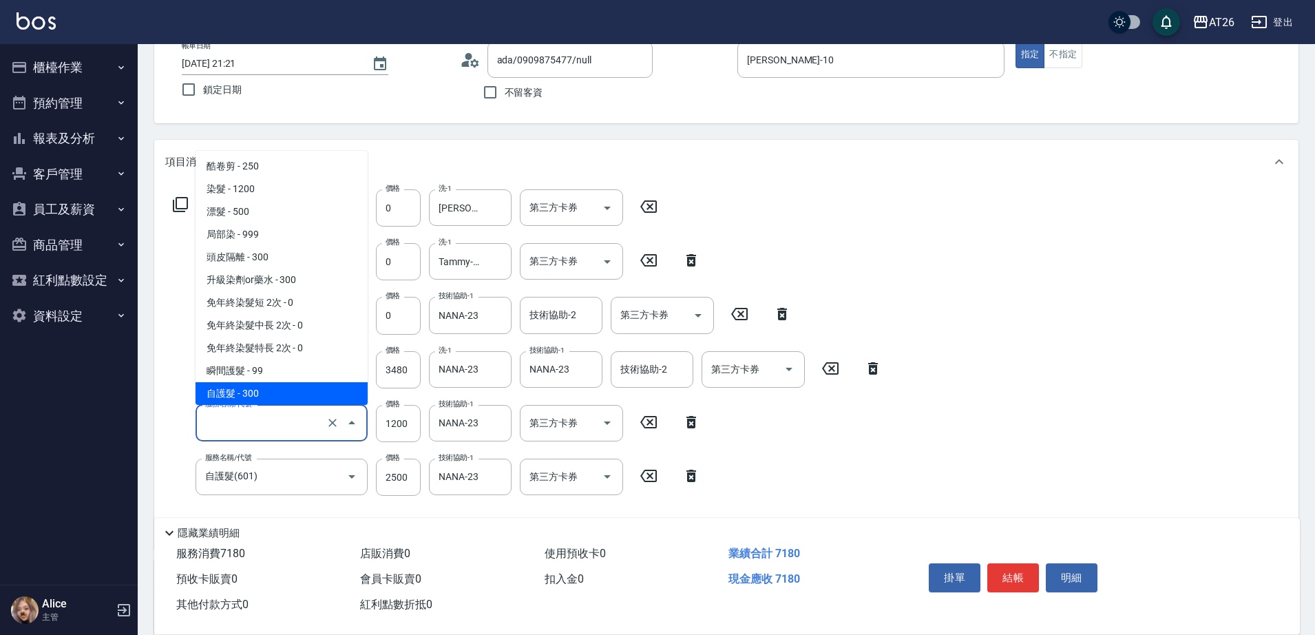
type input "ㄐㄧ"
type input "590"
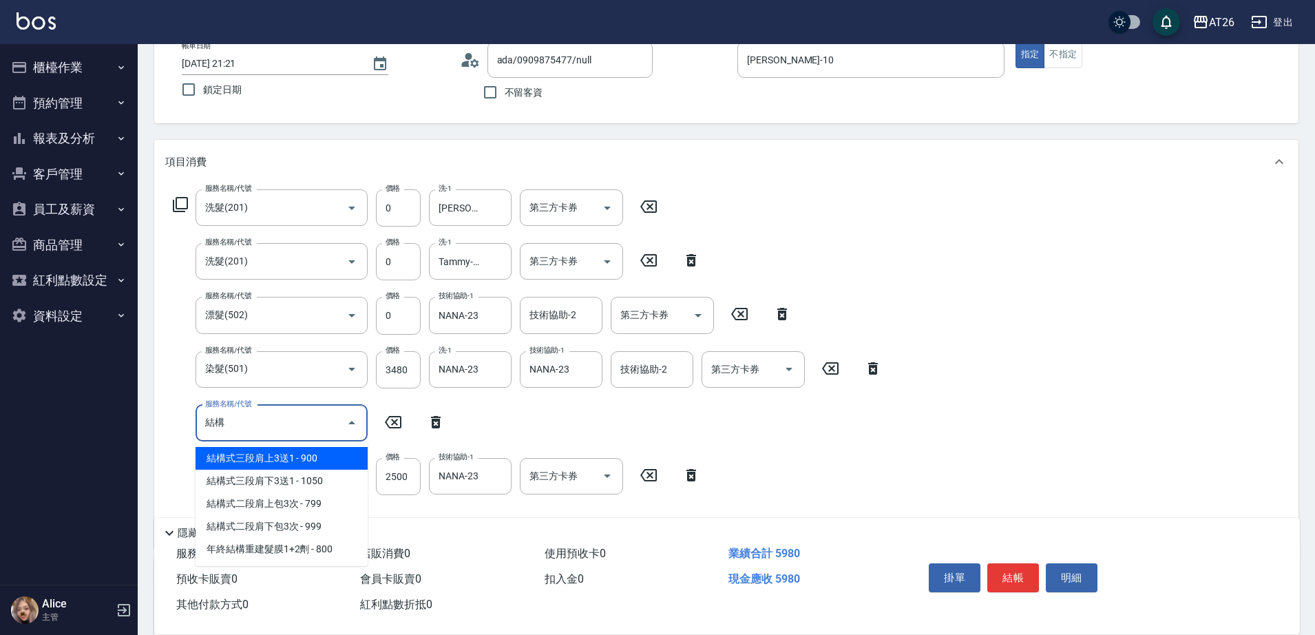
type input "結"
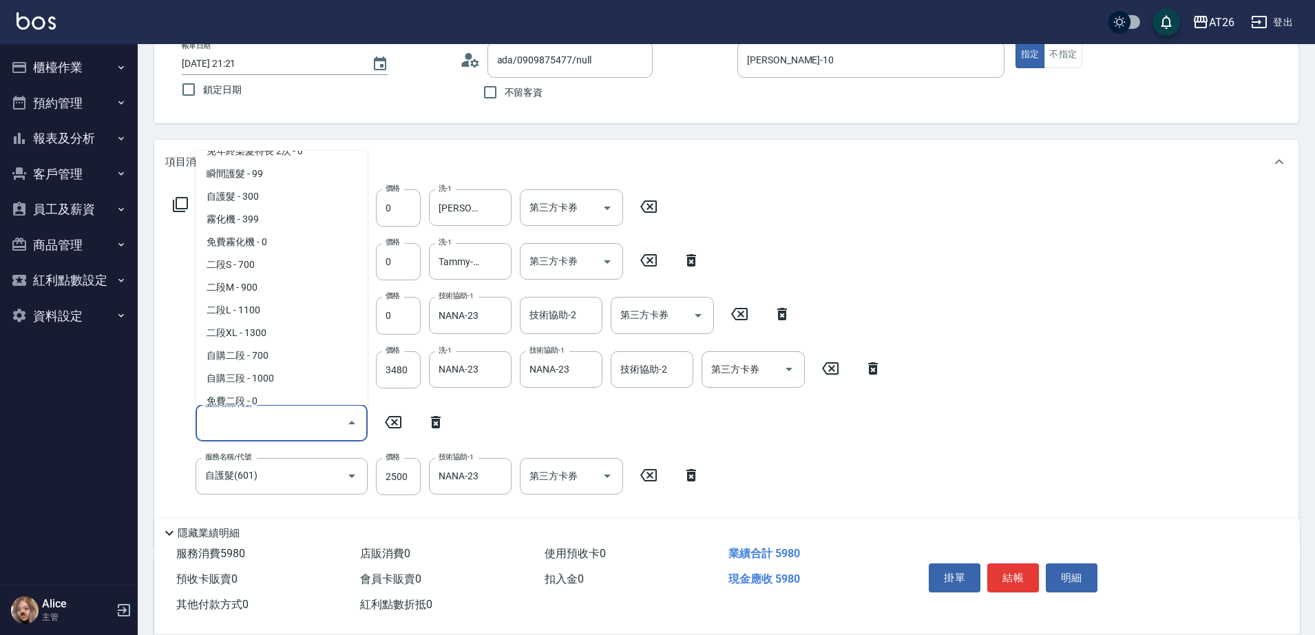
scroll to position [172, 0]
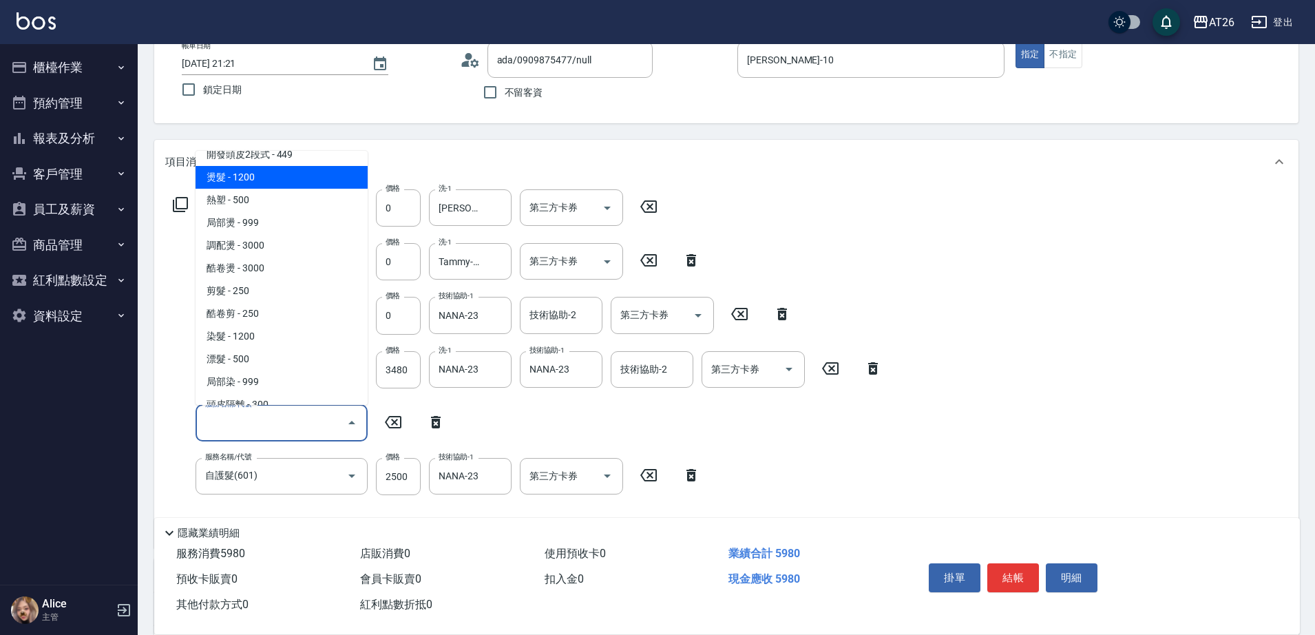
click at [248, 183] on span "燙髮 - 1200" at bounding box center [281, 177] width 172 height 23
type input "710"
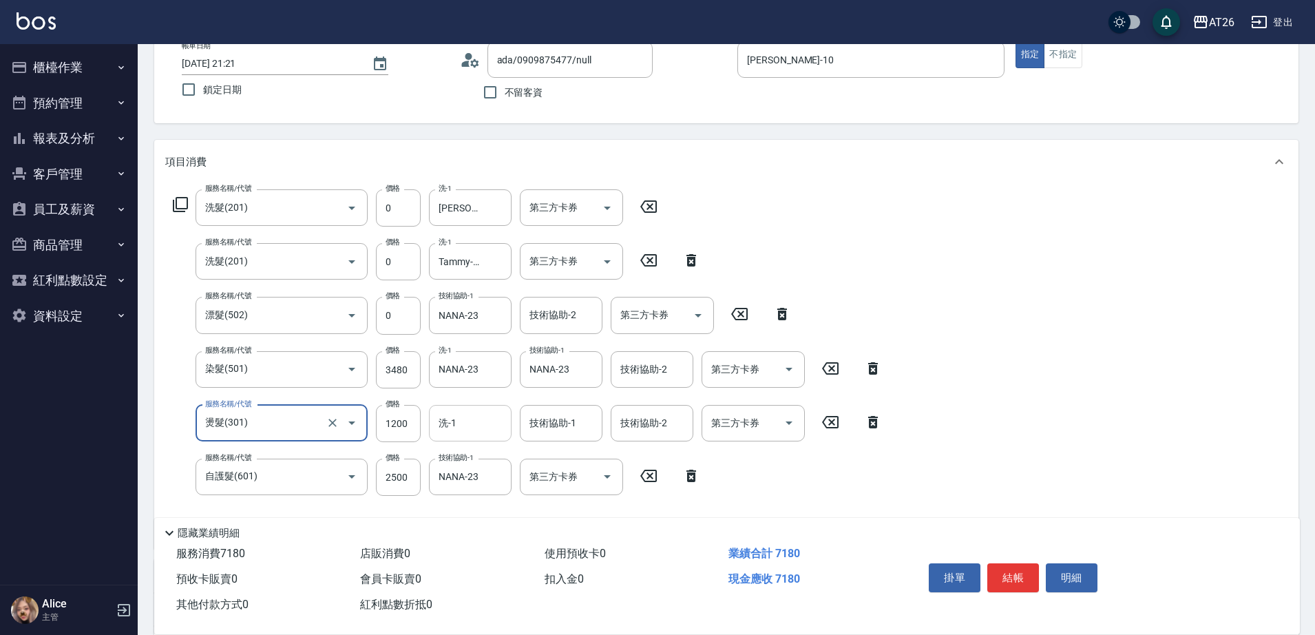
type input "燙髮(301)"
click at [450, 425] on div "洗-1 洗-1" at bounding box center [470, 423] width 83 height 36
type input "NANA-23"
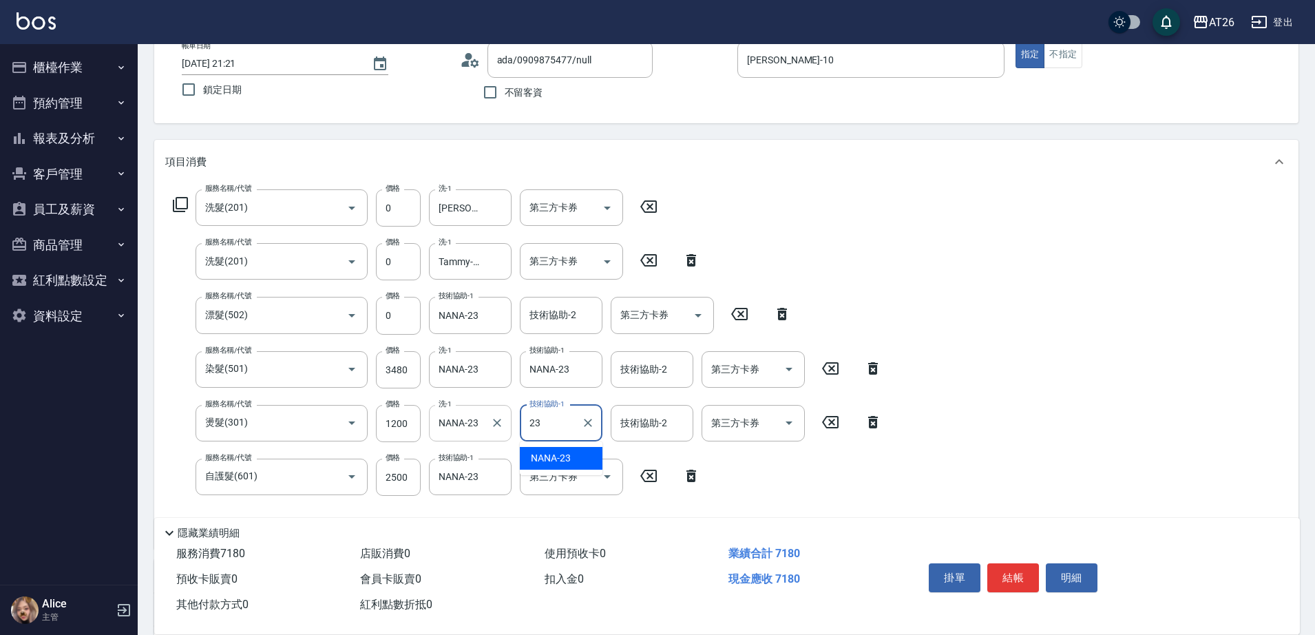
type input "NANA-23"
click at [322, 421] on input "燙髮(301)" at bounding box center [262, 423] width 121 height 24
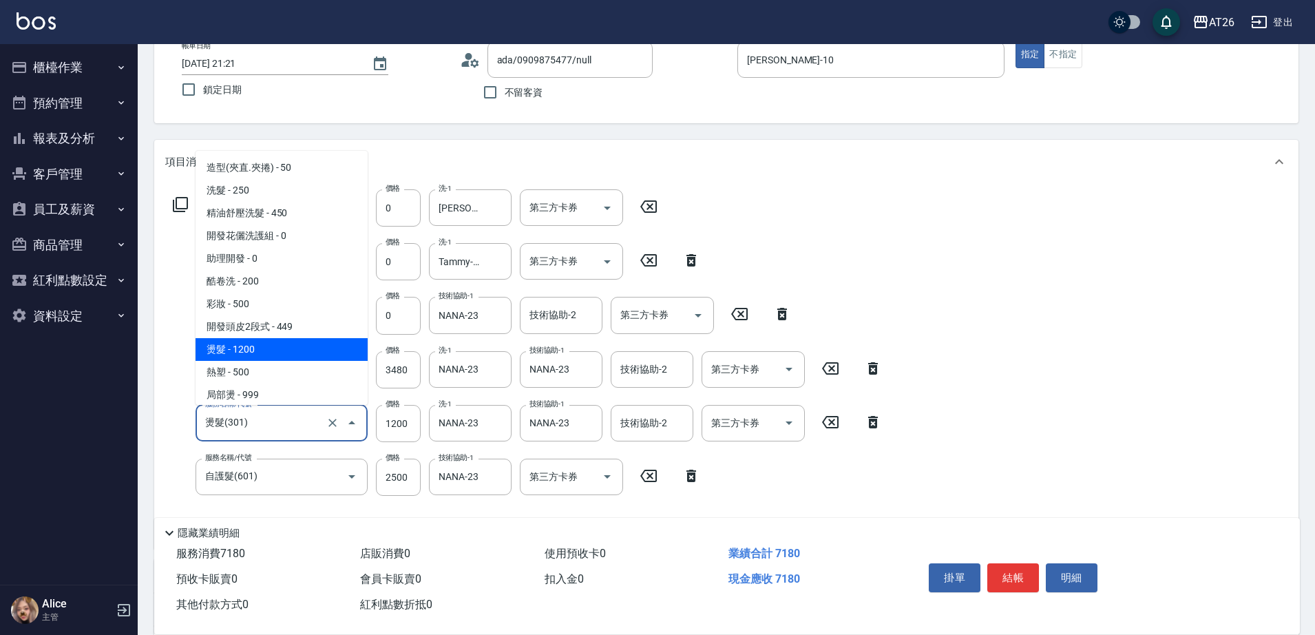
click at [308, 426] on input "燙髮(301)" at bounding box center [262, 423] width 121 height 24
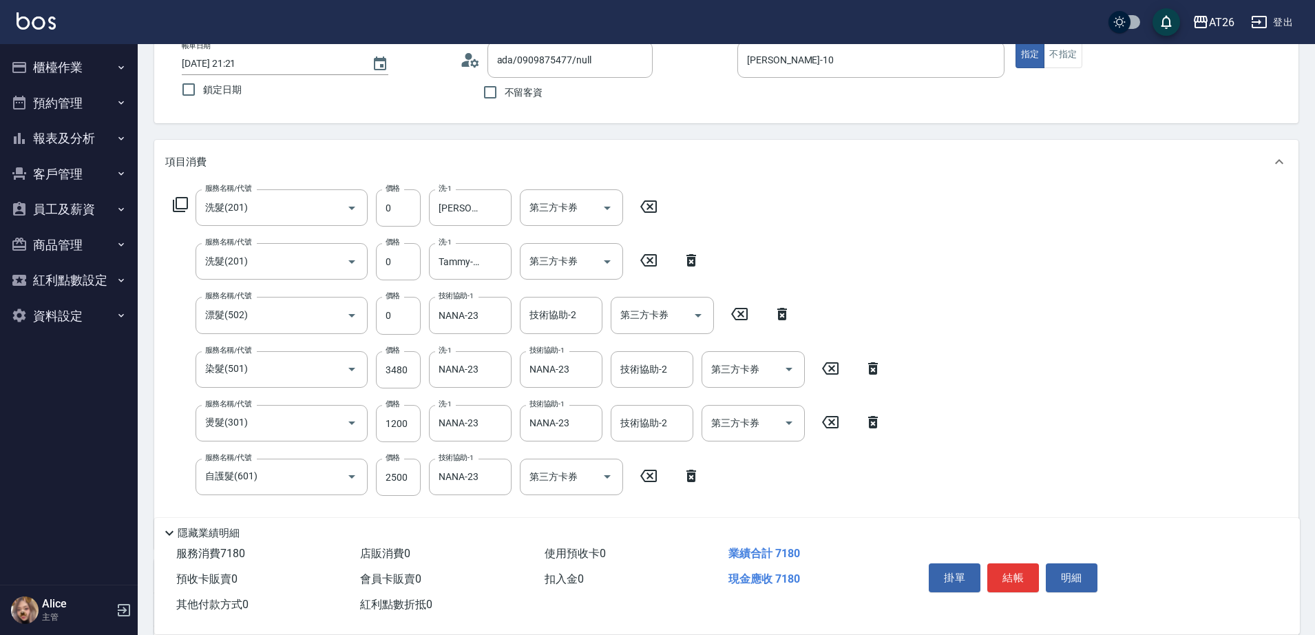
click at [166, 388] on div "服務名稱/代號 洗髮(201) 服務名稱/代號 價格 0 價格 洗-1 祐希-44 洗-1 第三方卡券 第三方卡券 服務名稱/代號 洗髮(201) 服務名稱/…" at bounding box center [527, 363] width 725 height 348
click at [867, 424] on icon at bounding box center [873, 422] width 34 height 17
type input "590"
type input "自護髮(601)"
type input "2500"
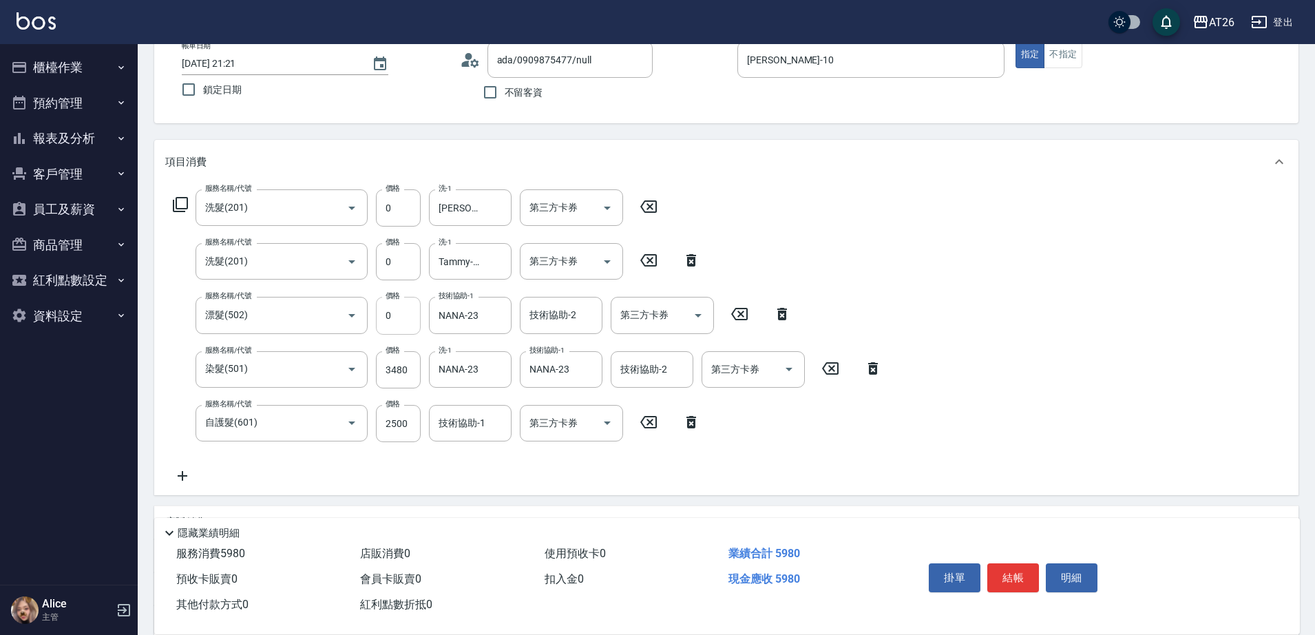
click at [396, 316] on input "0" at bounding box center [398, 315] width 45 height 37
type input "120"
type input "610"
type input "1200"
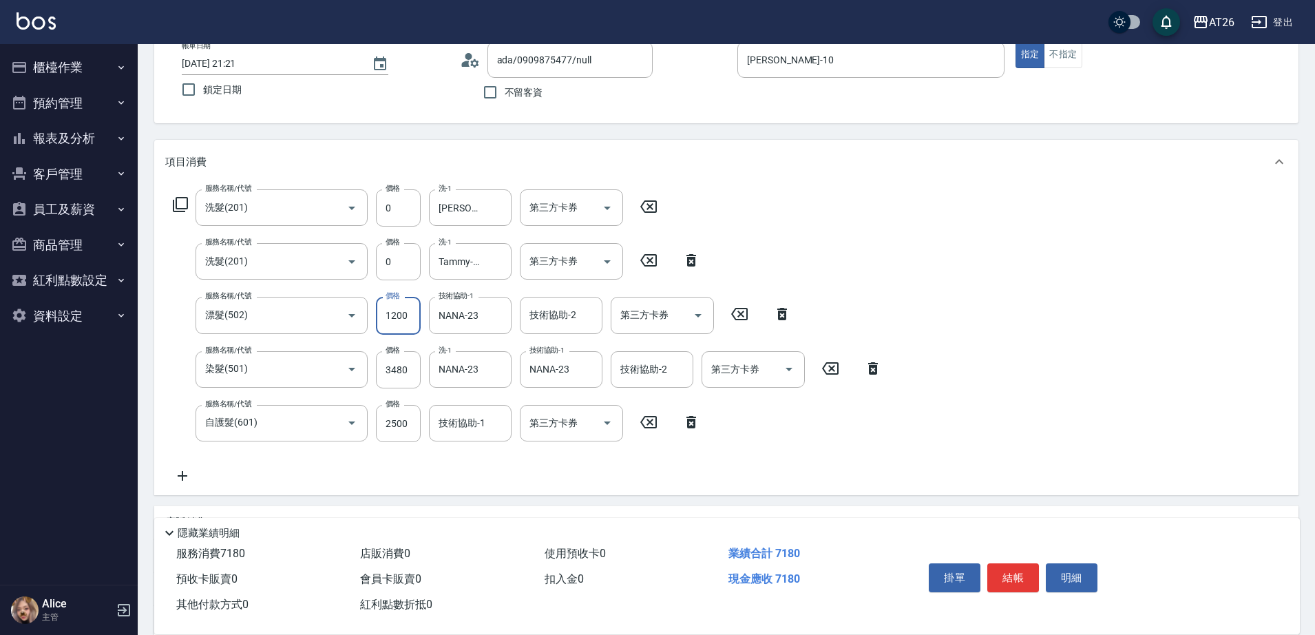
type input "710"
type input "1200"
click at [885, 305] on div "服務名稱/代號 洗髮(201) 服務名稱/代號 價格 0 價格 洗-1 祐希-44 洗-1 第三方卡券 第三方卡券 服務名稱/代號 洗髮(201) 服務名稱/…" at bounding box center [527, 336] width 725 height 295
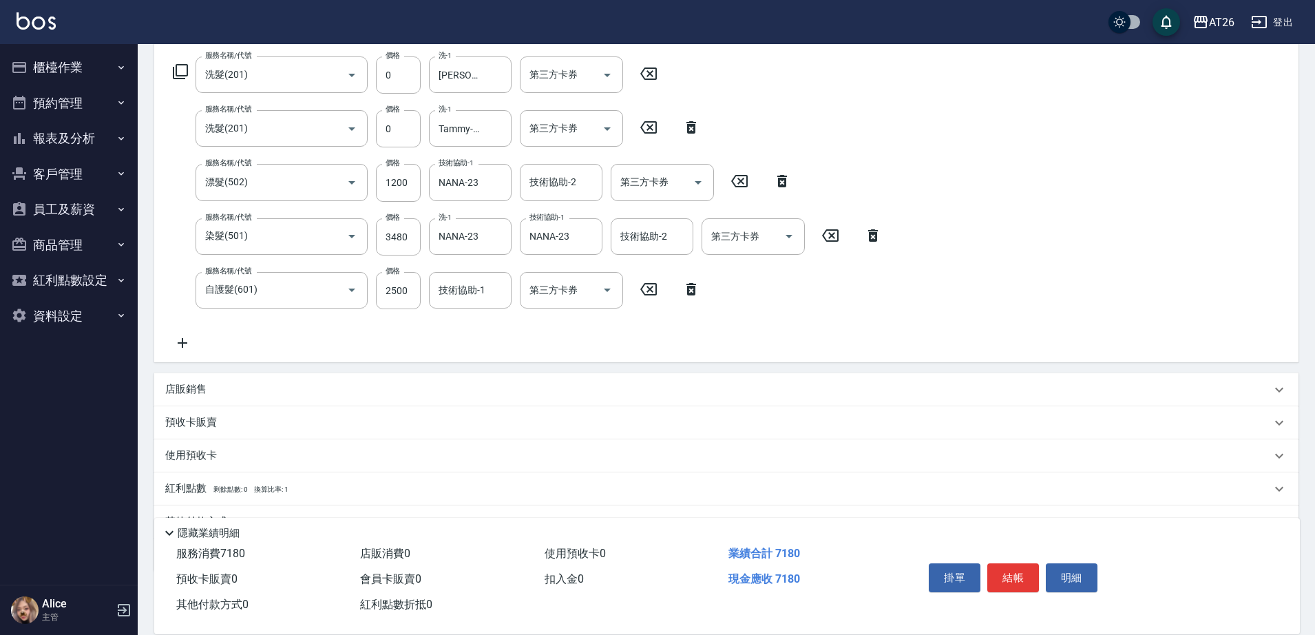
scroll to position [288, 0]
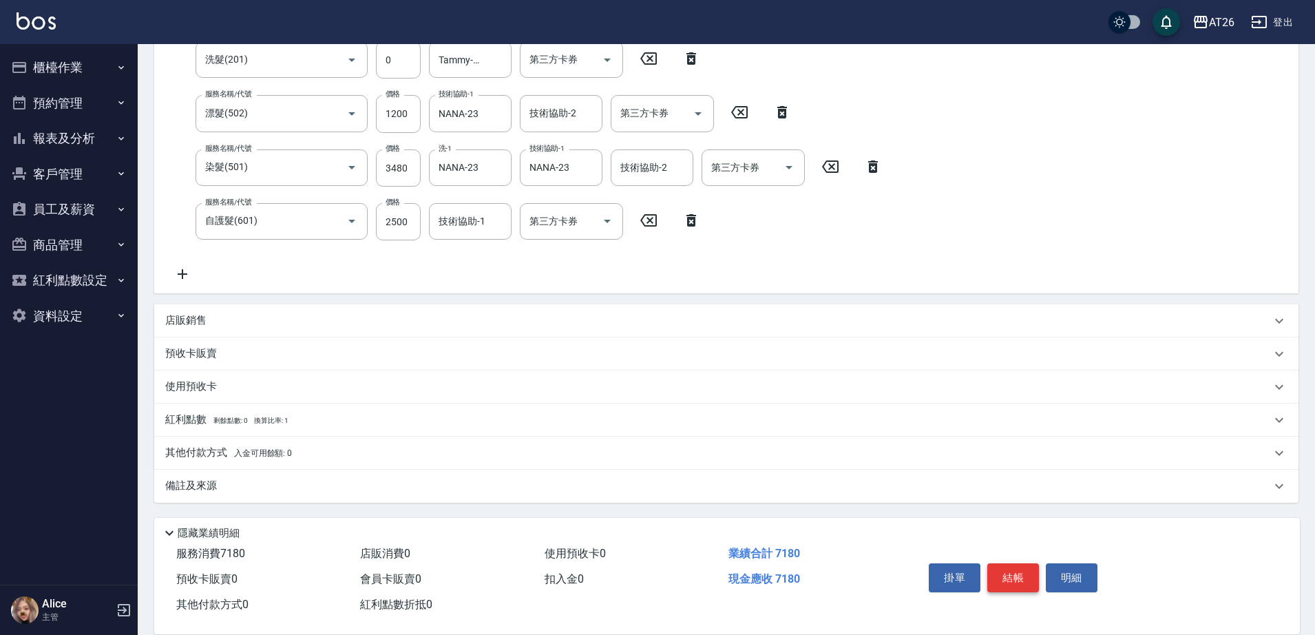
click at [995, 567] on button "結帳" at bounding box center [1013, 577] width 52 height 29
type input "2025/08/17 21:27"
type input "0"
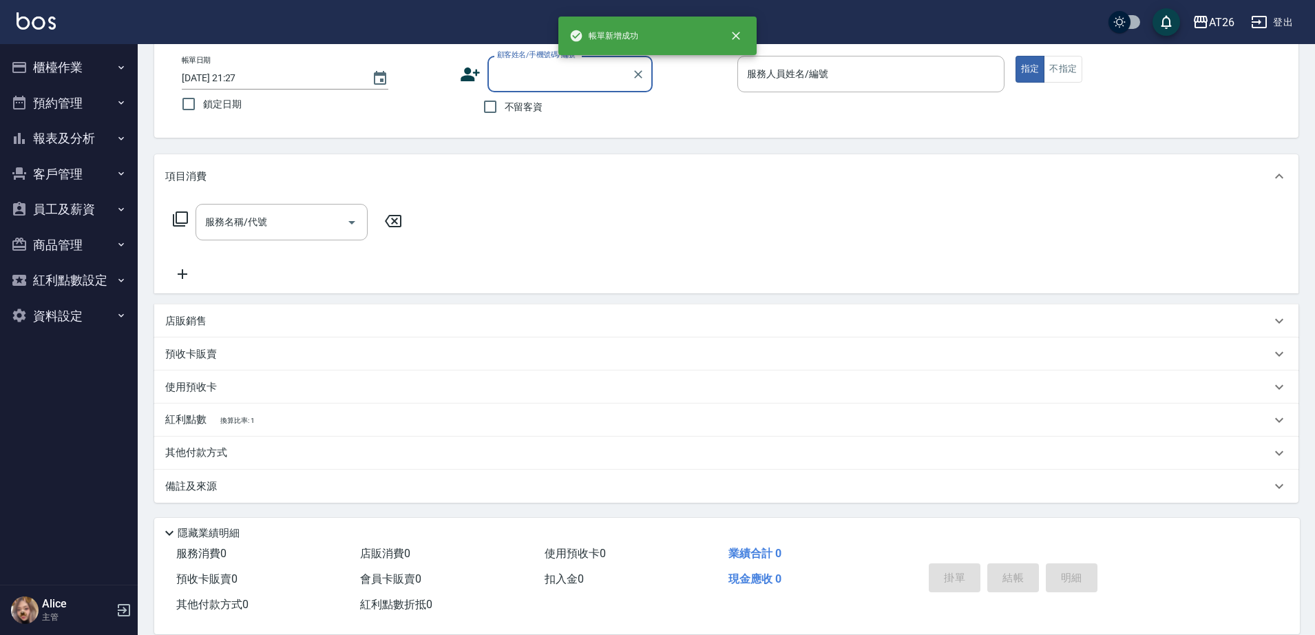
scroll to position [0, 0]
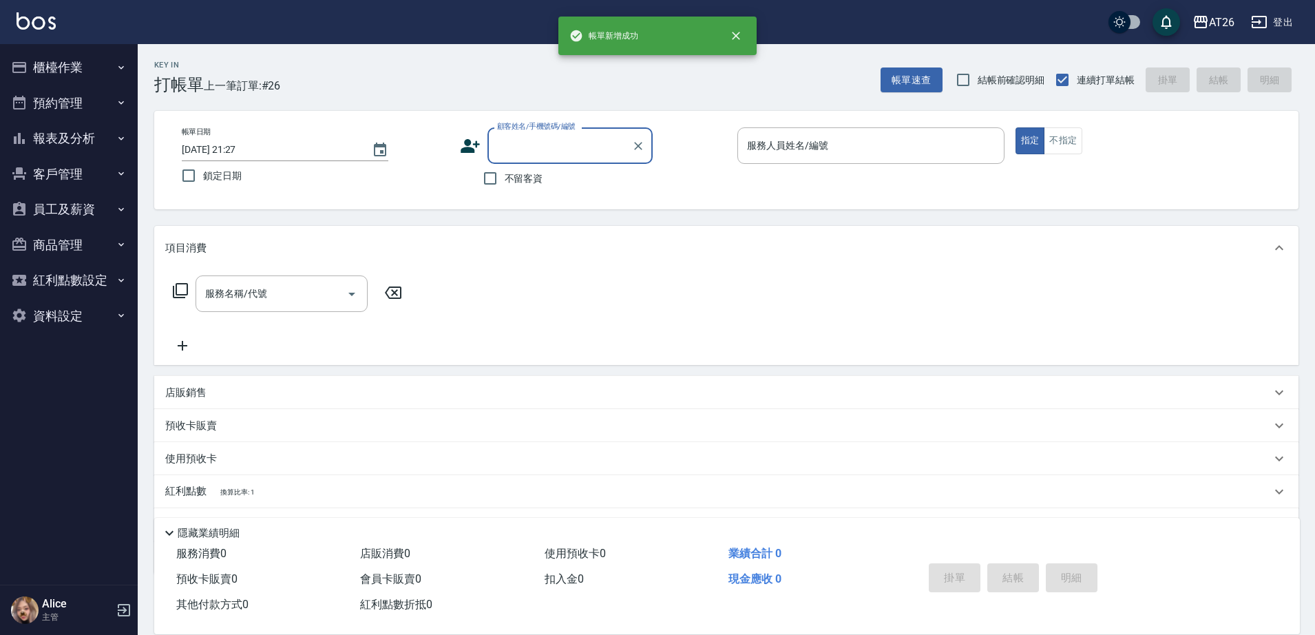
click at [85, 74] on button "櫃檯作業" at bounding box center [69, 68] width 127 height 36
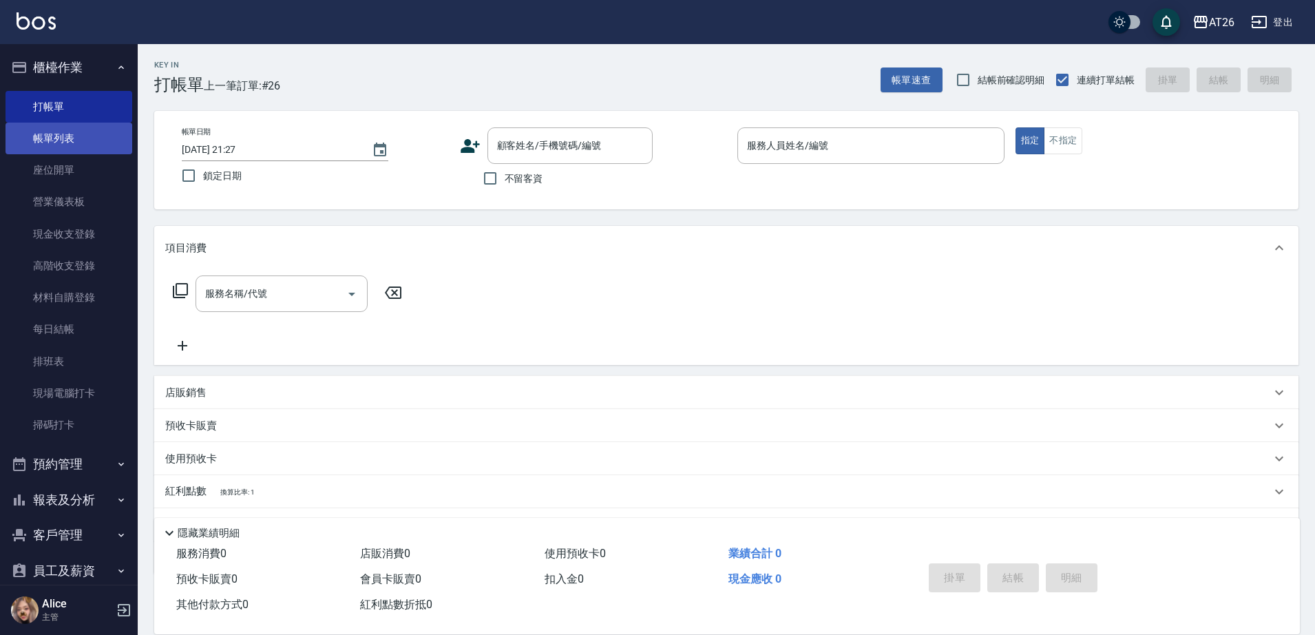
click at [80, 140] on link "帳單列表" at bounding box center [69, 139] width 127 height 32
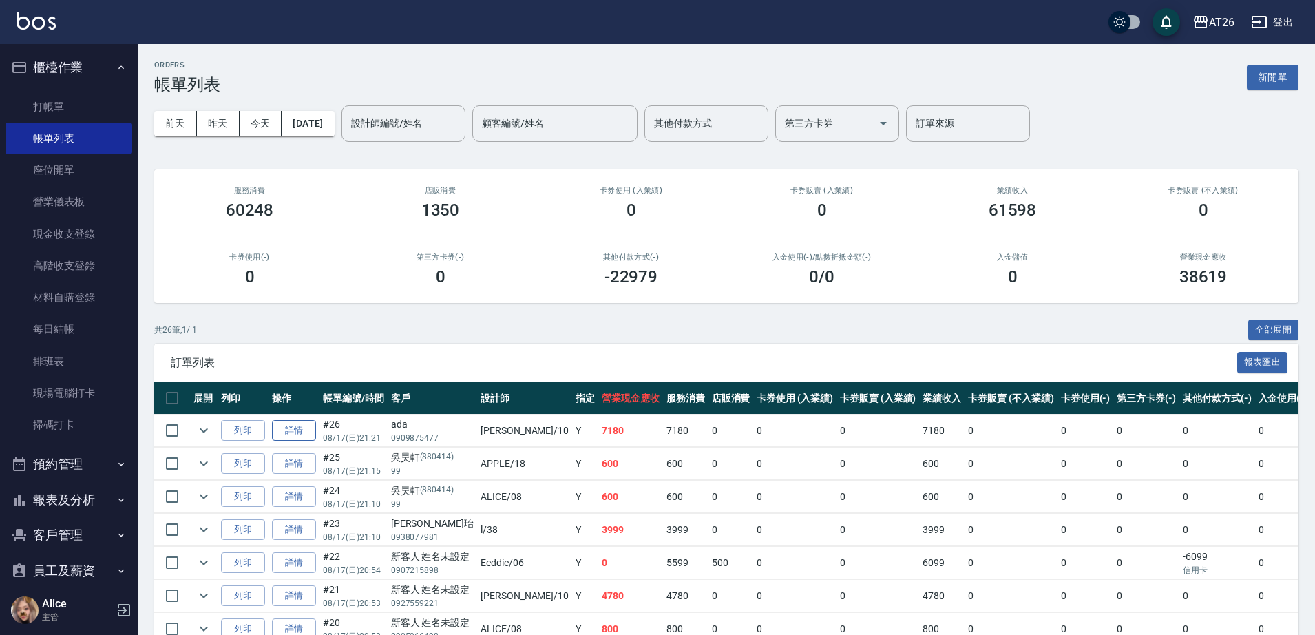
click at [294, 423] on link "詳情" at bounding box center [294, 430] width 44 height 21
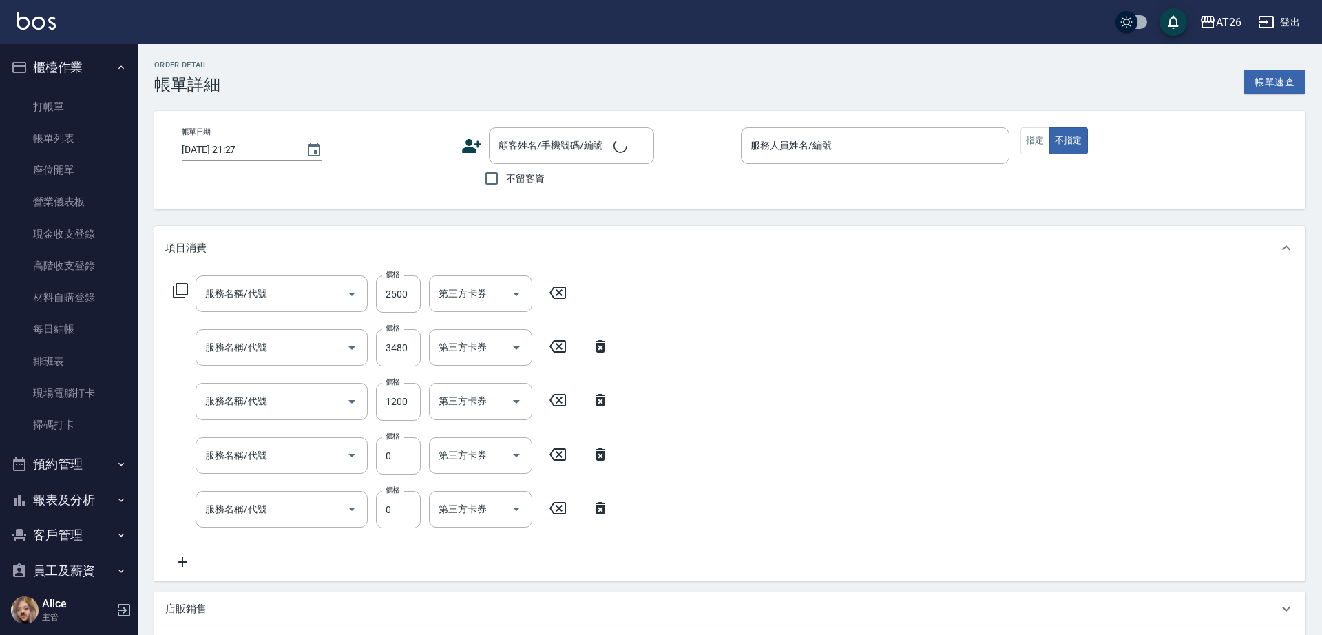
type input "2025/08/17 21:21"
type input "Josh-10"
type input "710"
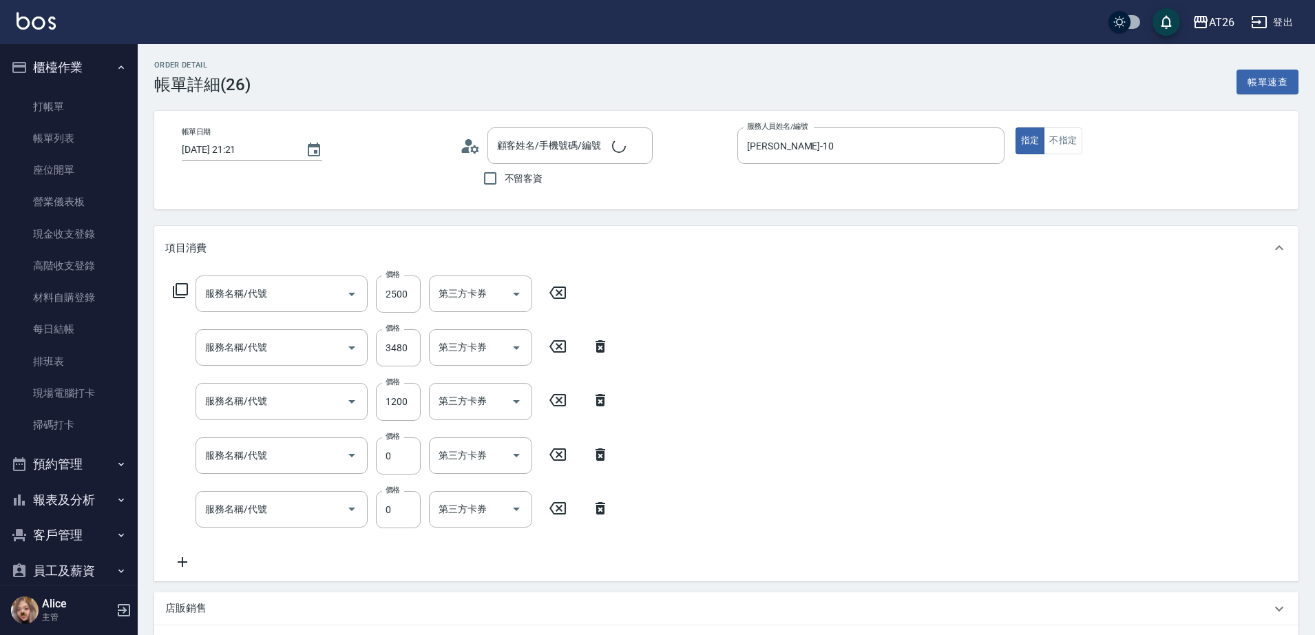
type input "ada/0909875477/null"
type input "自護髮(601)"
type input "染髮(501)"
type input "漂髮(502)"
type input "洗髮(201)"
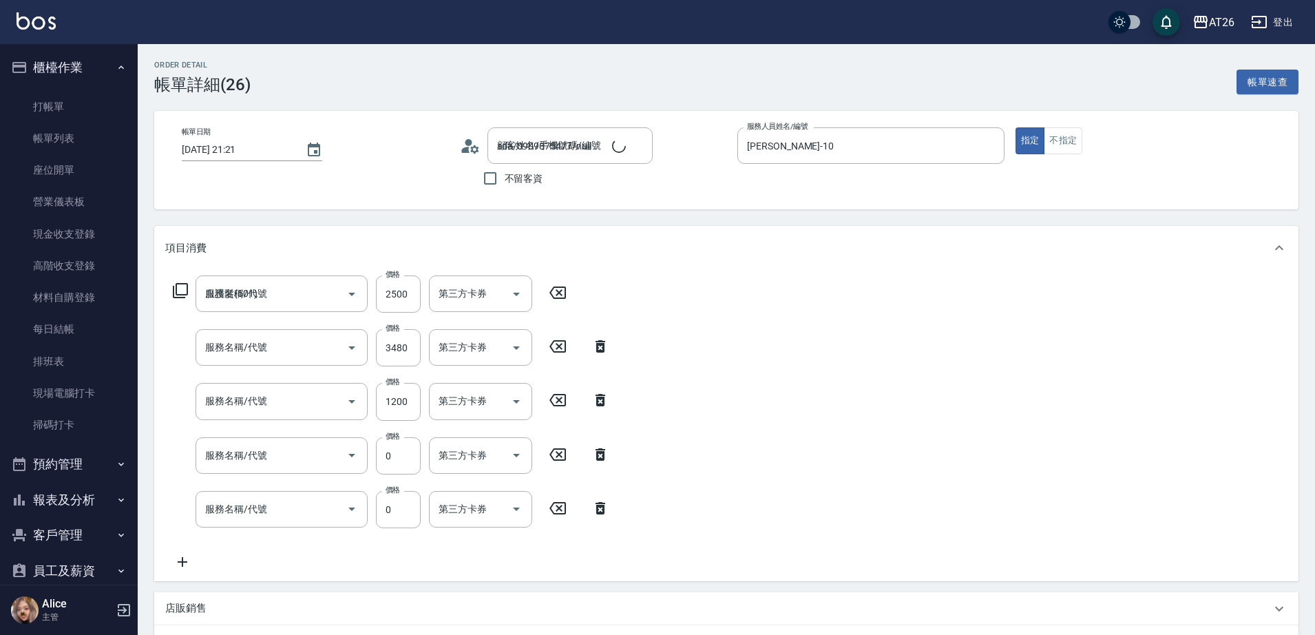
type input "洗髮(201)"
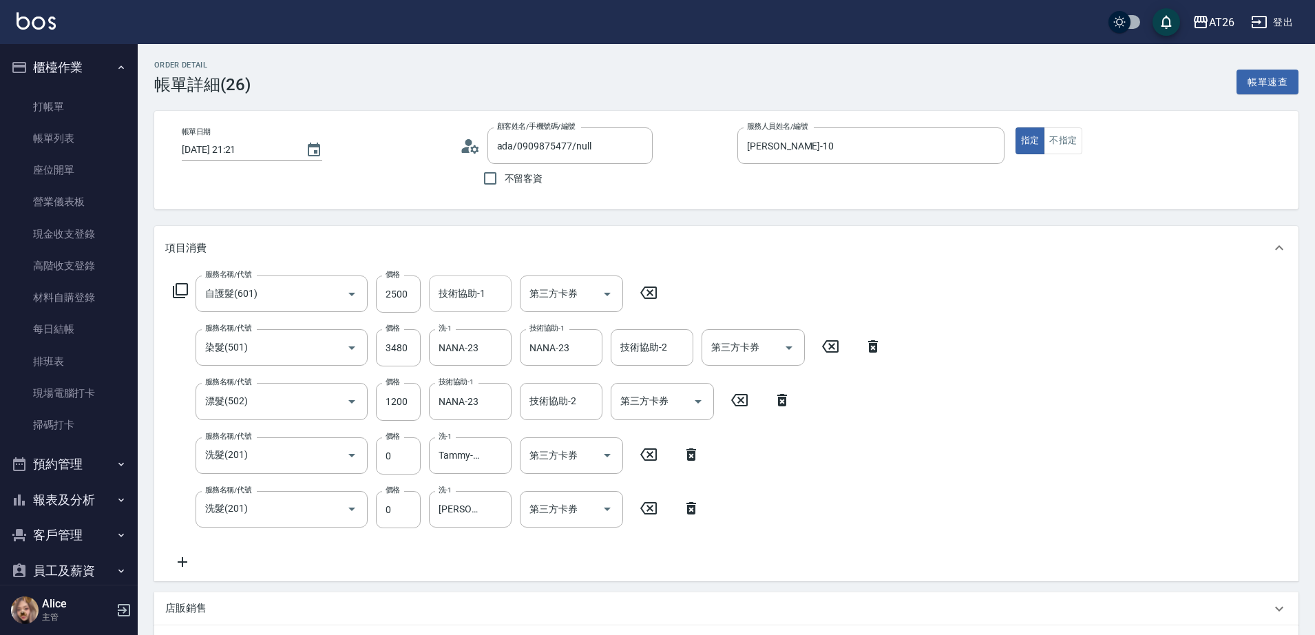
click at [454, 298] on div "技術協助-1 技術協助-1" at bounding box center [470, 293] width 83 height 36
type input "4"
type input "NANA-23"
click at [723, 215] on div "Order detail 帳單詳細 (26) 帳單速查 帳單日期 2025/08/17 21:21 顧客姓名/手機號碼/編號 ada/0909875477/n…" at bounding box center [726, 556] width 1177 height 1025
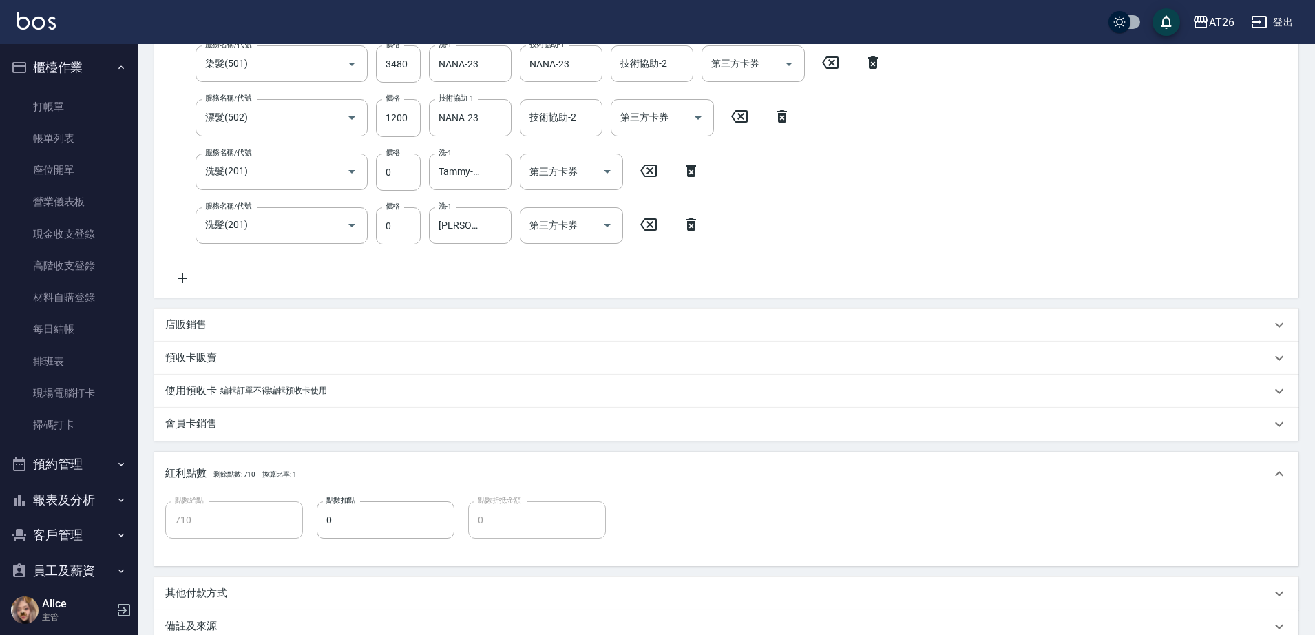
scroll to position [441, 0]
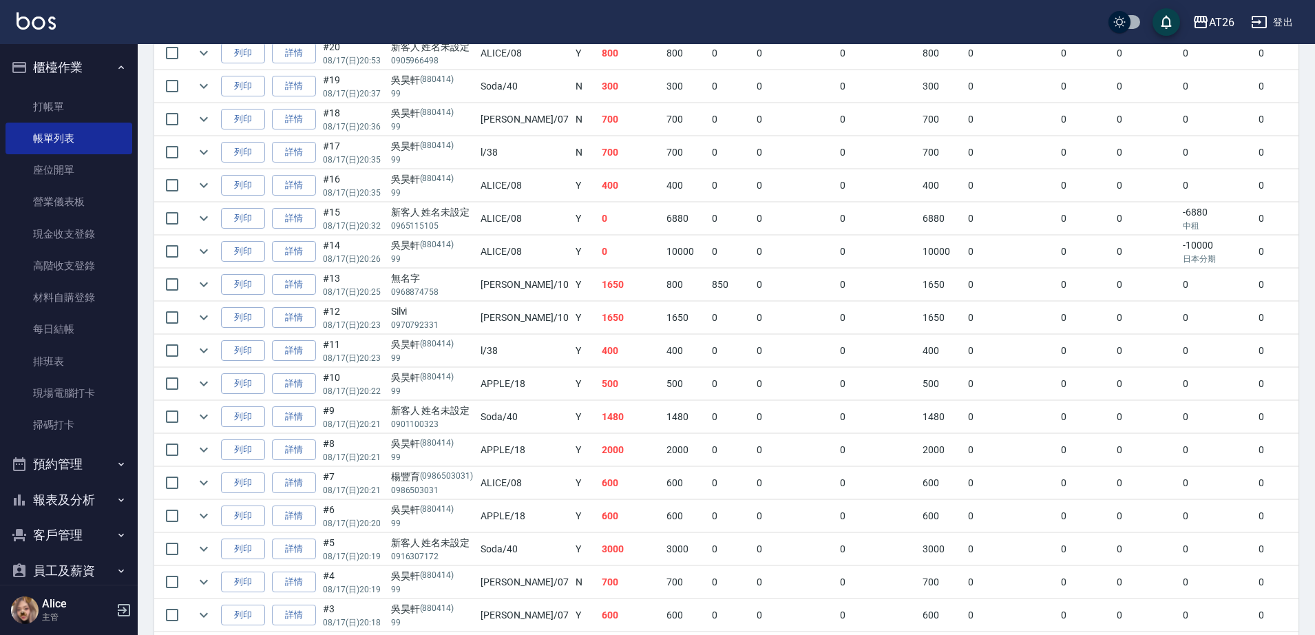
scroll to position [602, 0]
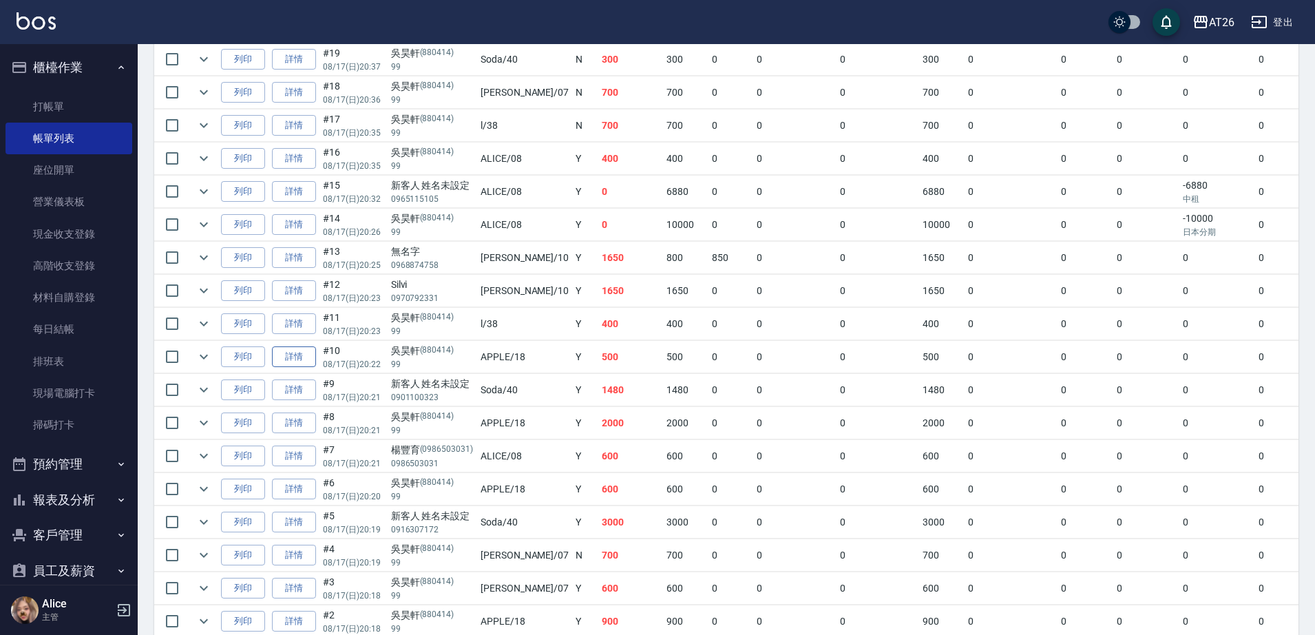
click at [301, 359] on link "詳情" at bounding box center [294, 356] width 44 height 21
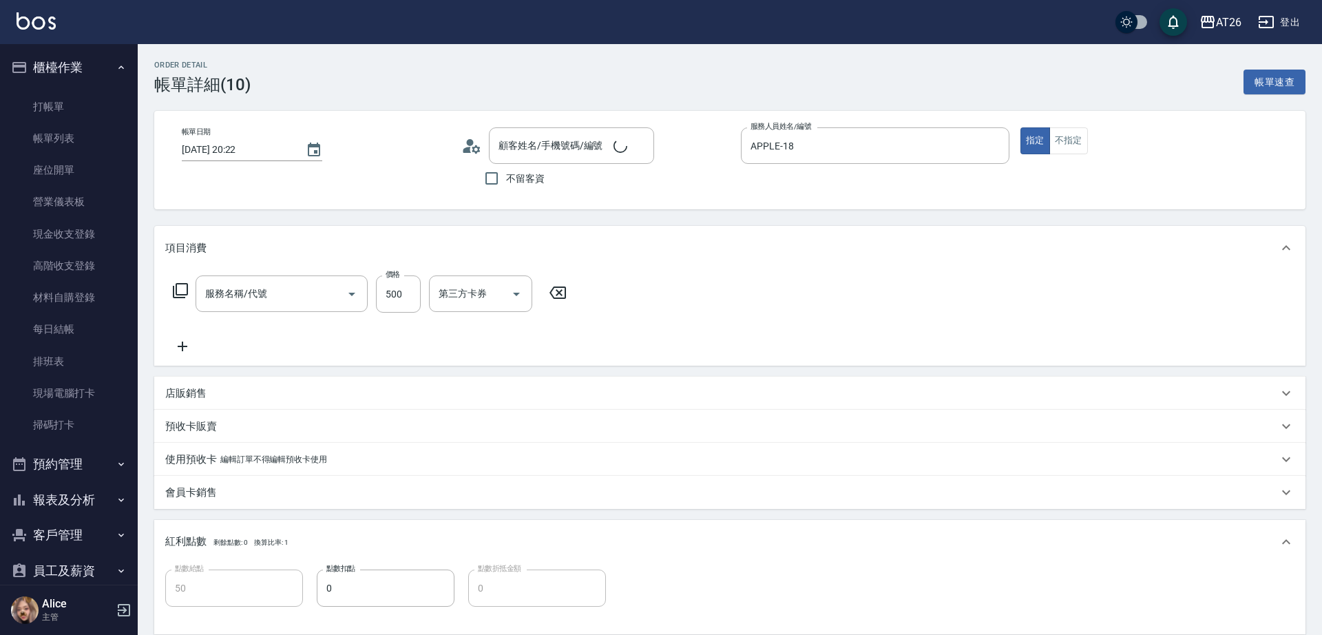
type input "2025/08/17 20:22"
type input "APPLE-18"
type input "50"
type input "吳昊軒/99/880414"
type input "剪髮(401)"
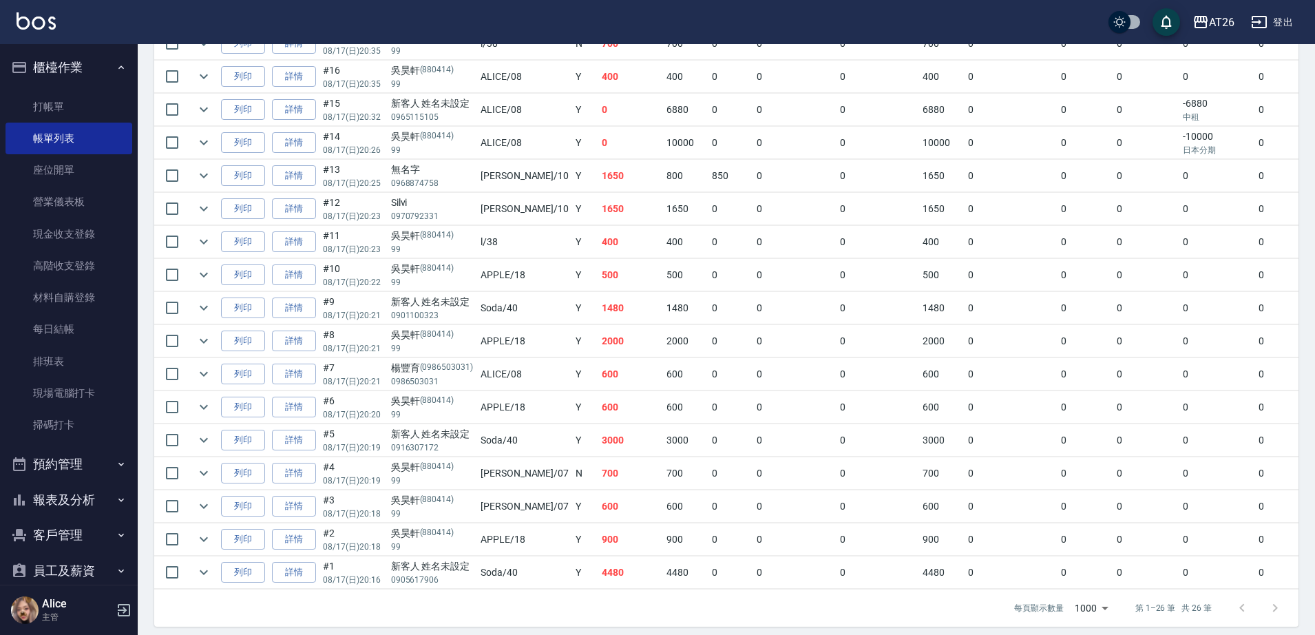
scroll to position [706, 0]
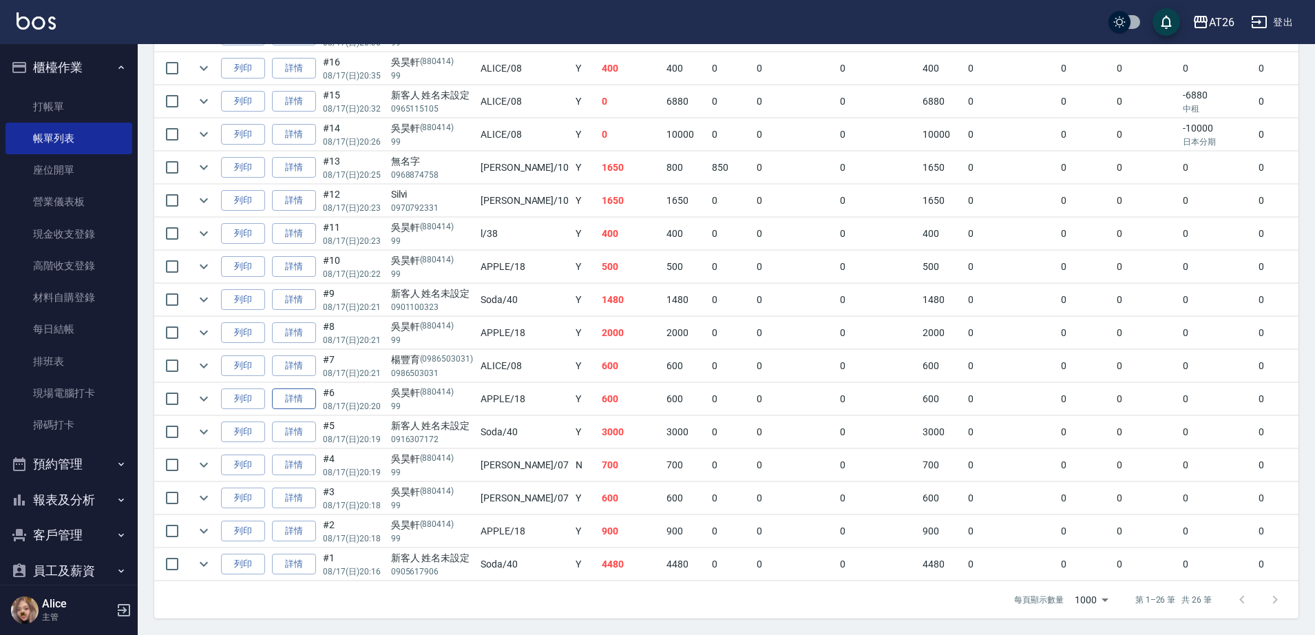
click at [303, 388] on link "詳情" at bounding box center [294, 398] width 44 height 21
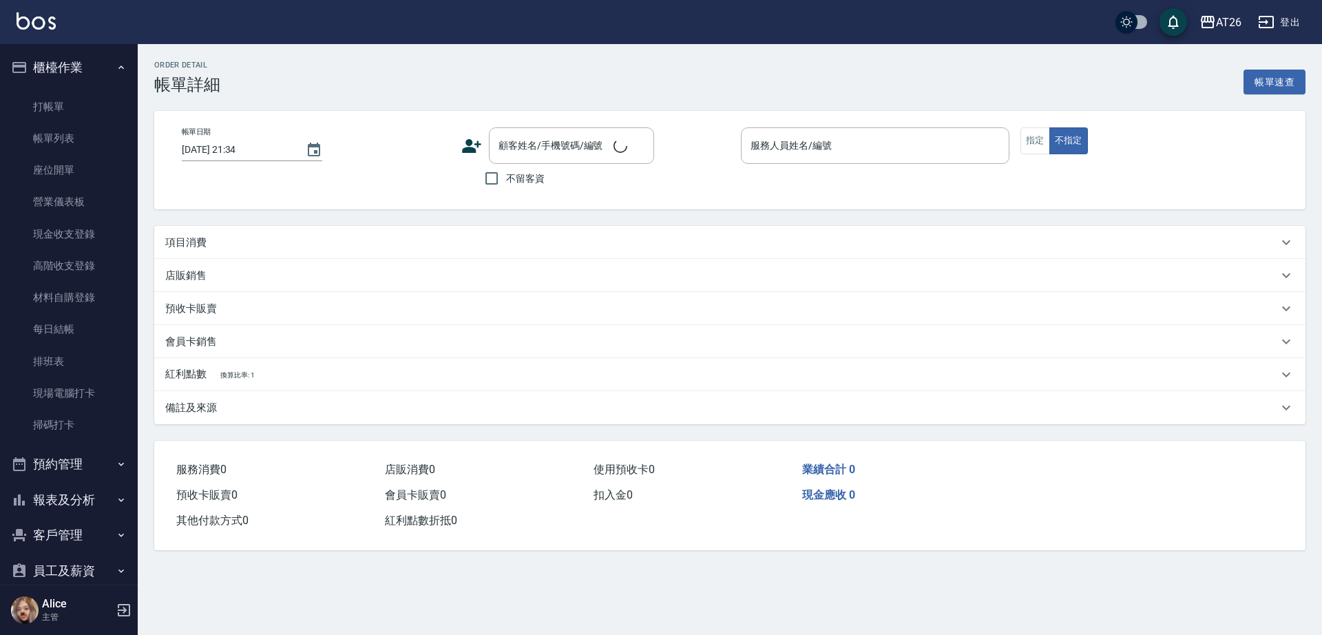
type input "2025/08/17 20:20"
type input "APPLE-18"
type input "60"
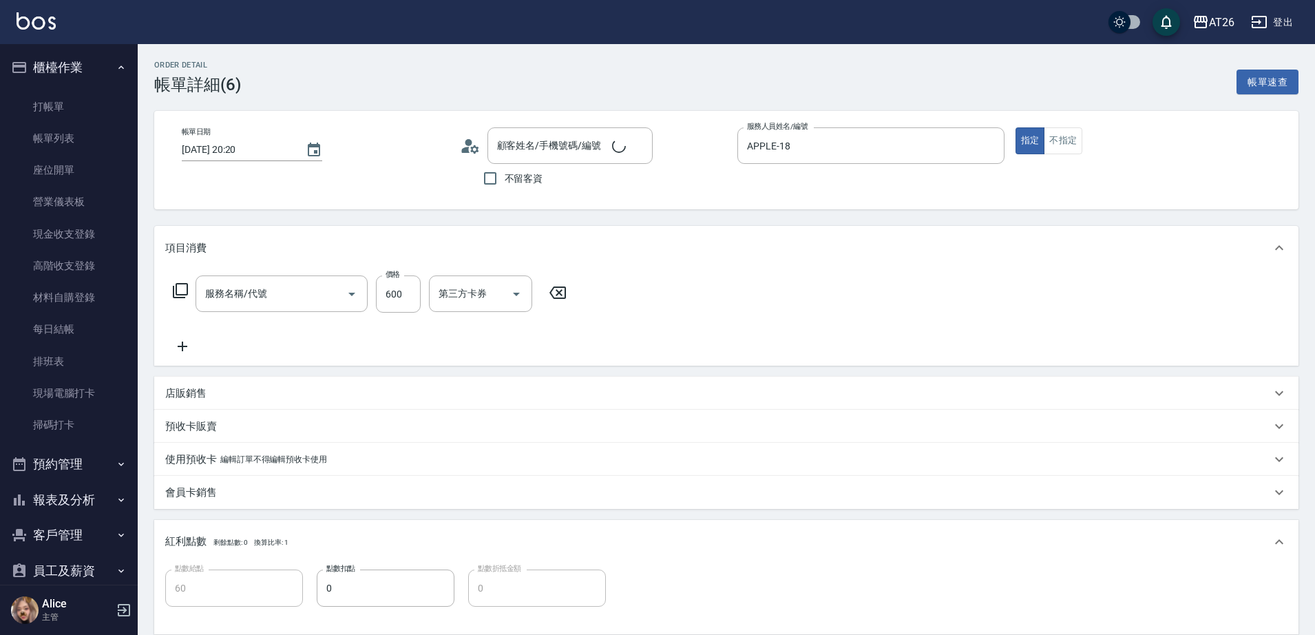
type input "吳昊軒/99/880414"
type input "剪髮(401)"
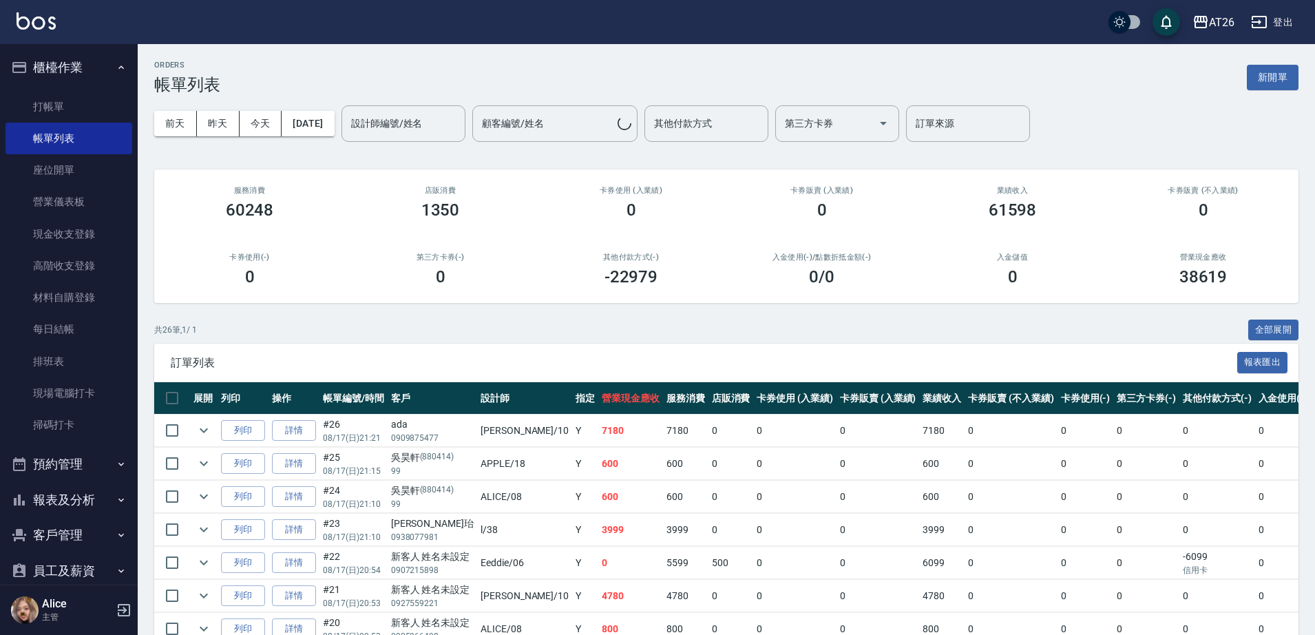
scroll to position [706, 0]
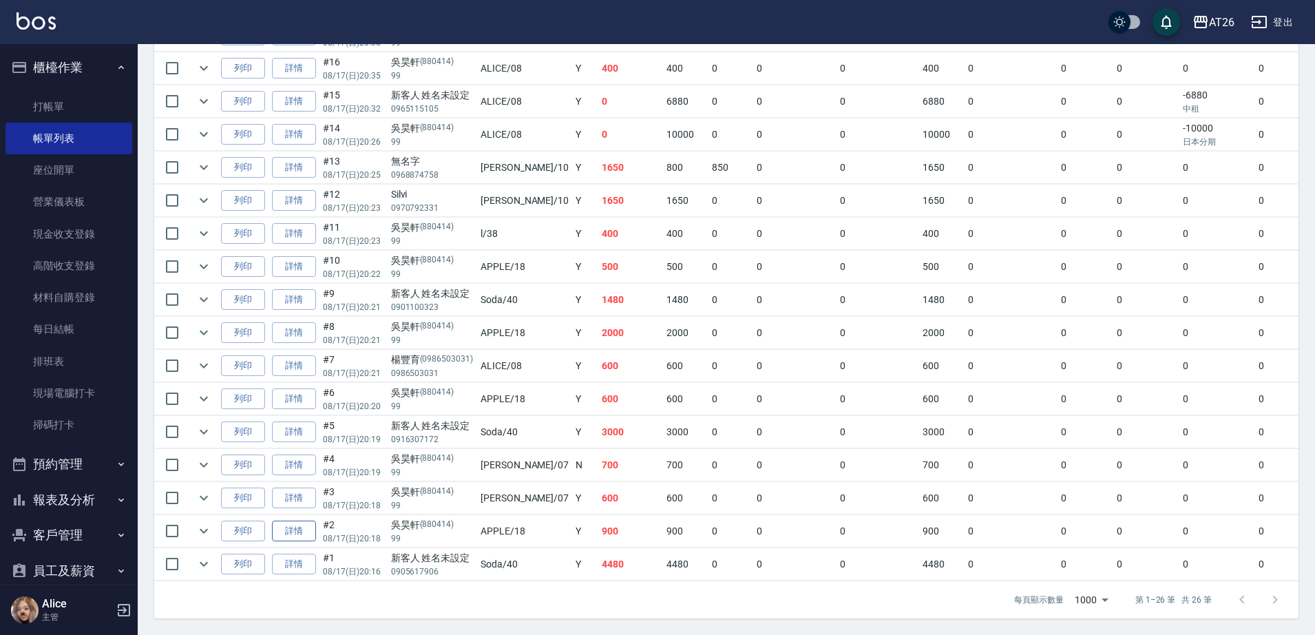
click at [293, 520] on link "詳情" at bounding box center [294, 530] width 44 height 21
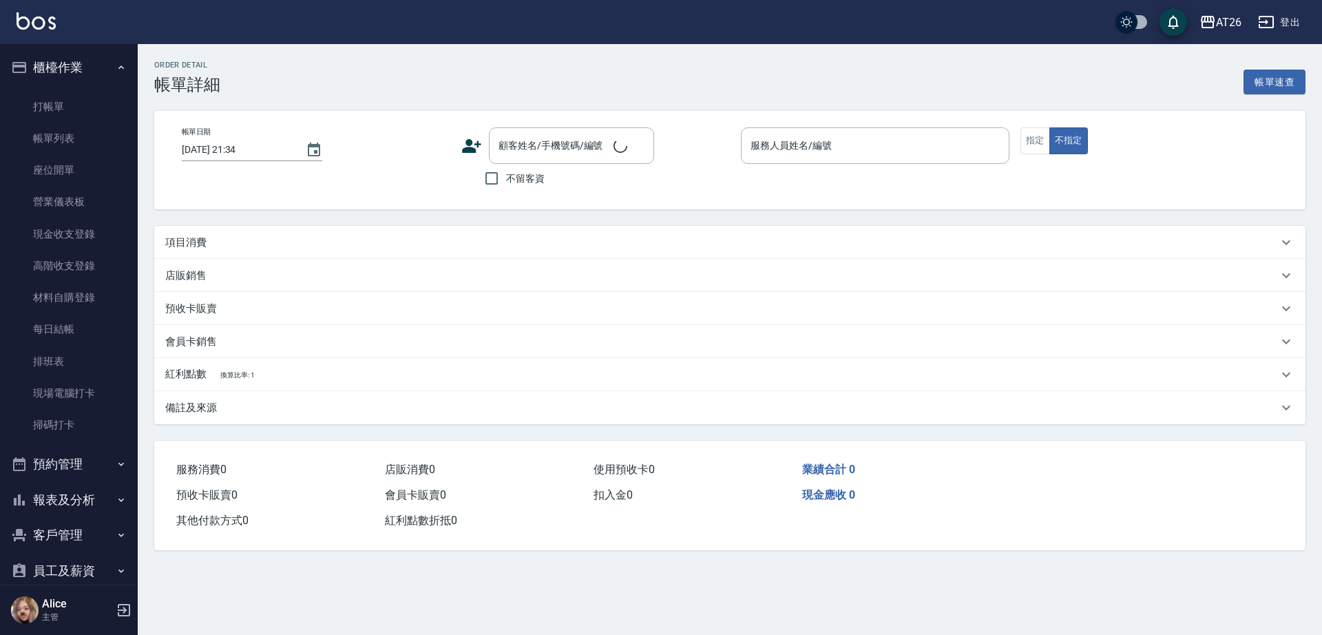
type input "2025/08/17 20:18"
type input "APPLE-18"
type input "90"
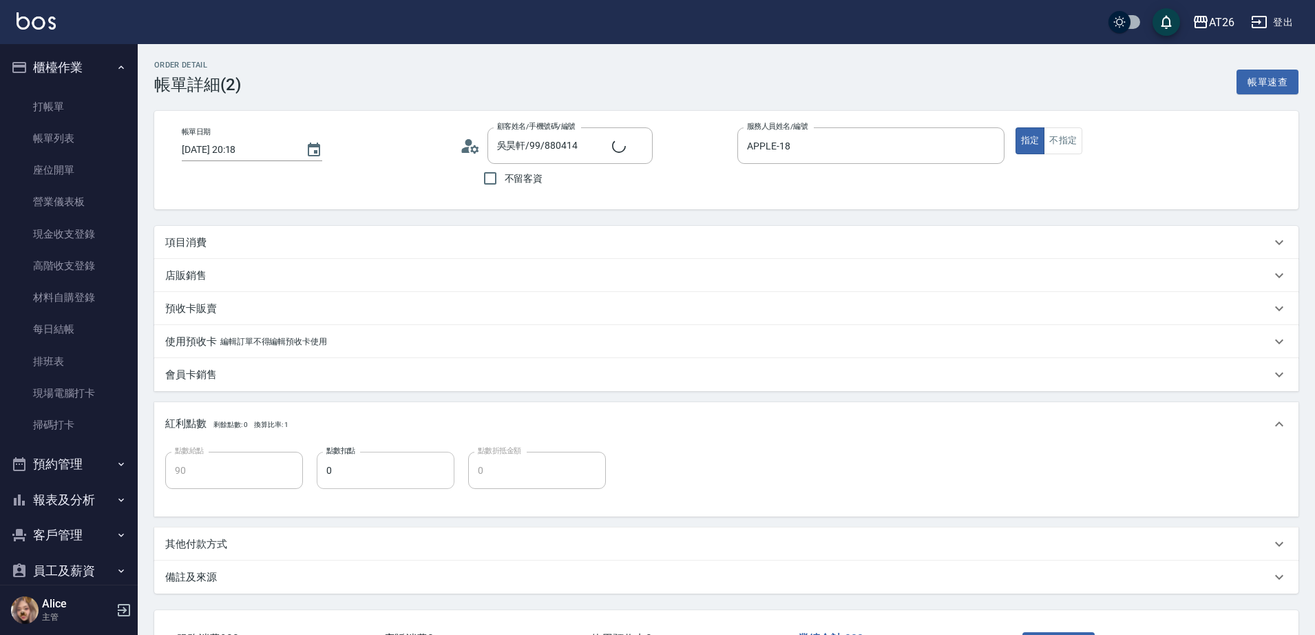
type input "吳昊軒/99/880414"
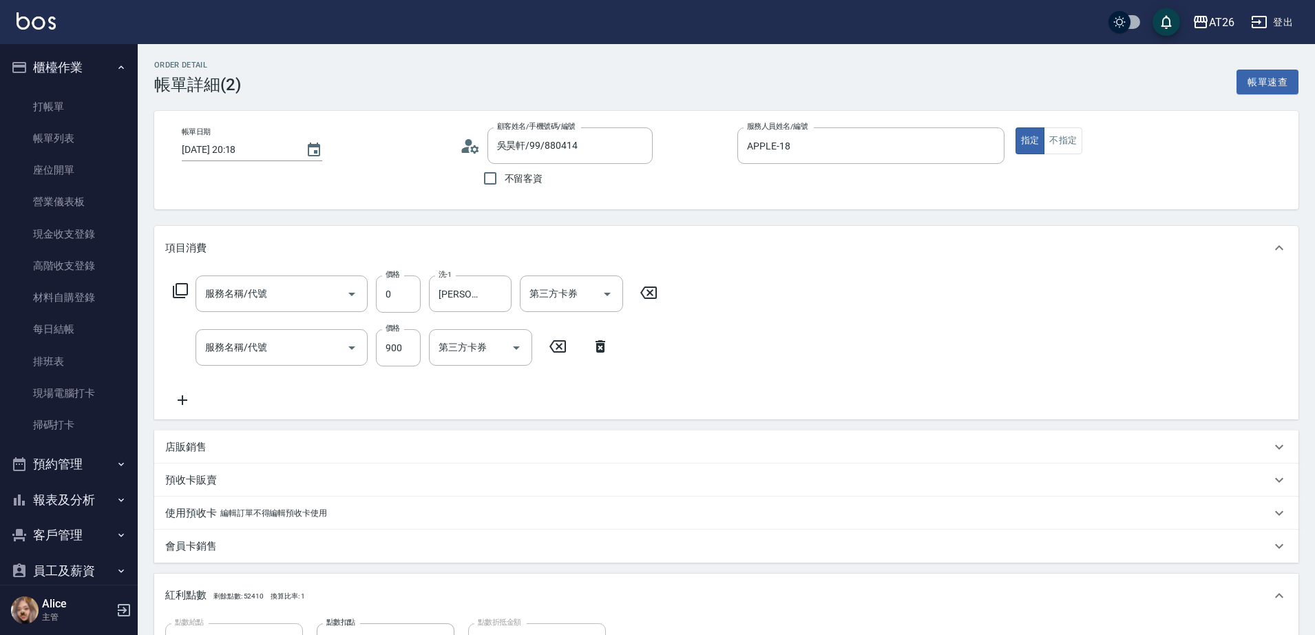
type input "洗髮(201)"
type input "剪髮(401)"
click at [450, 300] on input "Jessica-47" at bounding box center [460, 294] width 50 height 24
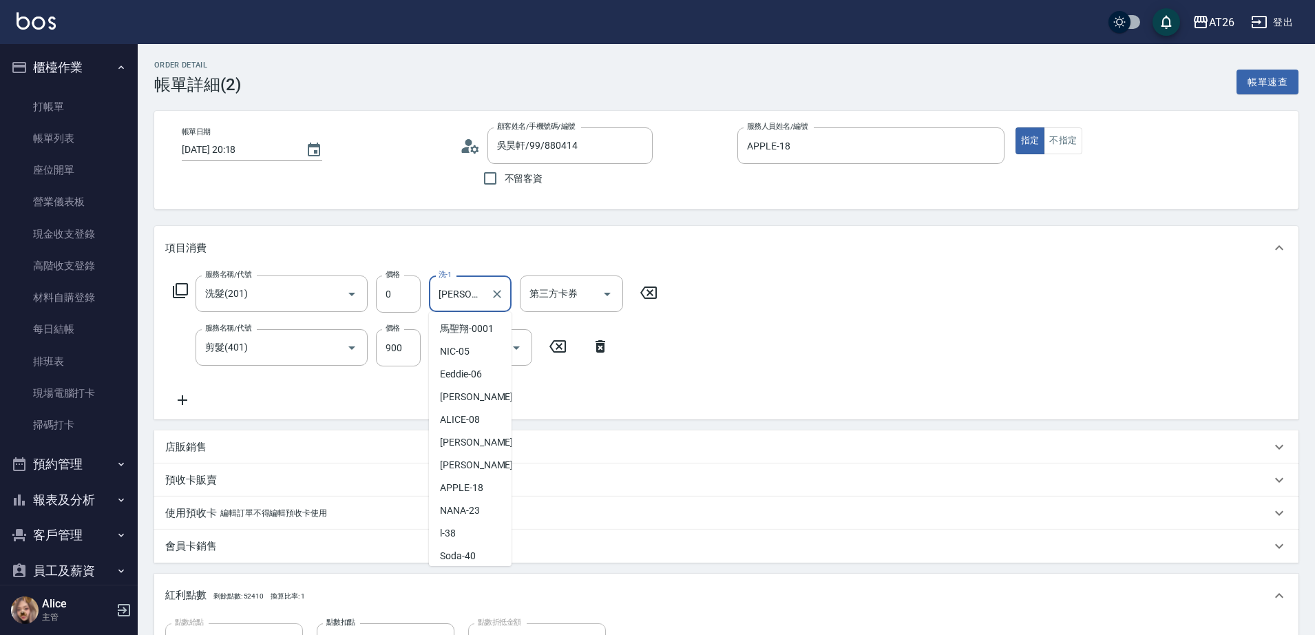
scroll to position [138, 0]
click at [450, 302] on input "Jessica-47" at bounding box center [460, 294] width 50 height 24
click at [447, 301] on input "Jessica-47" at bounding box center [460, 294] width 50 height 24
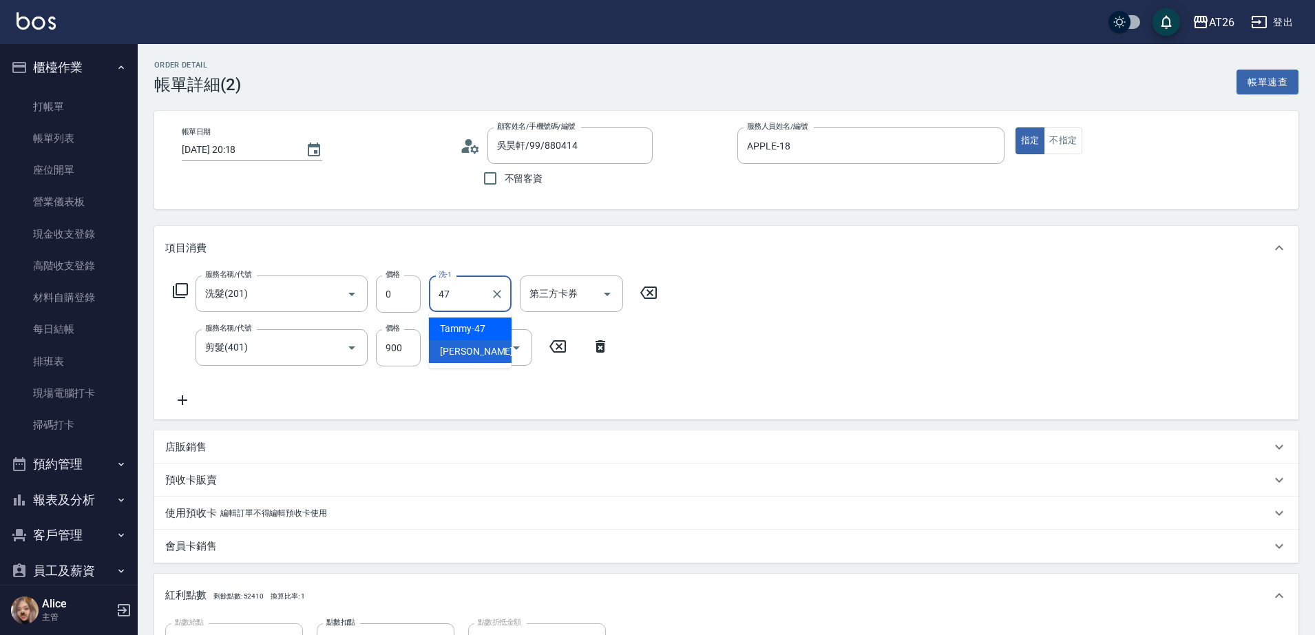
type input "Tammy-47"
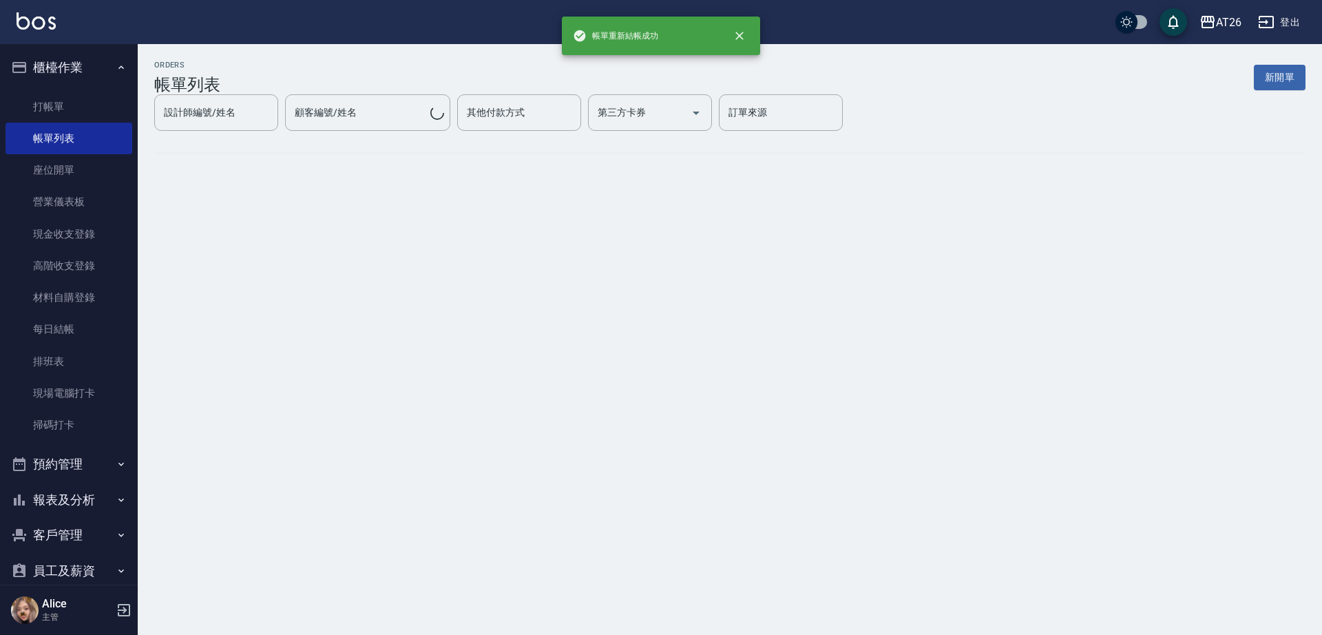
click at [78, 504] on button "報表及分析" at bounding box center [69, 500] width 127 height 36
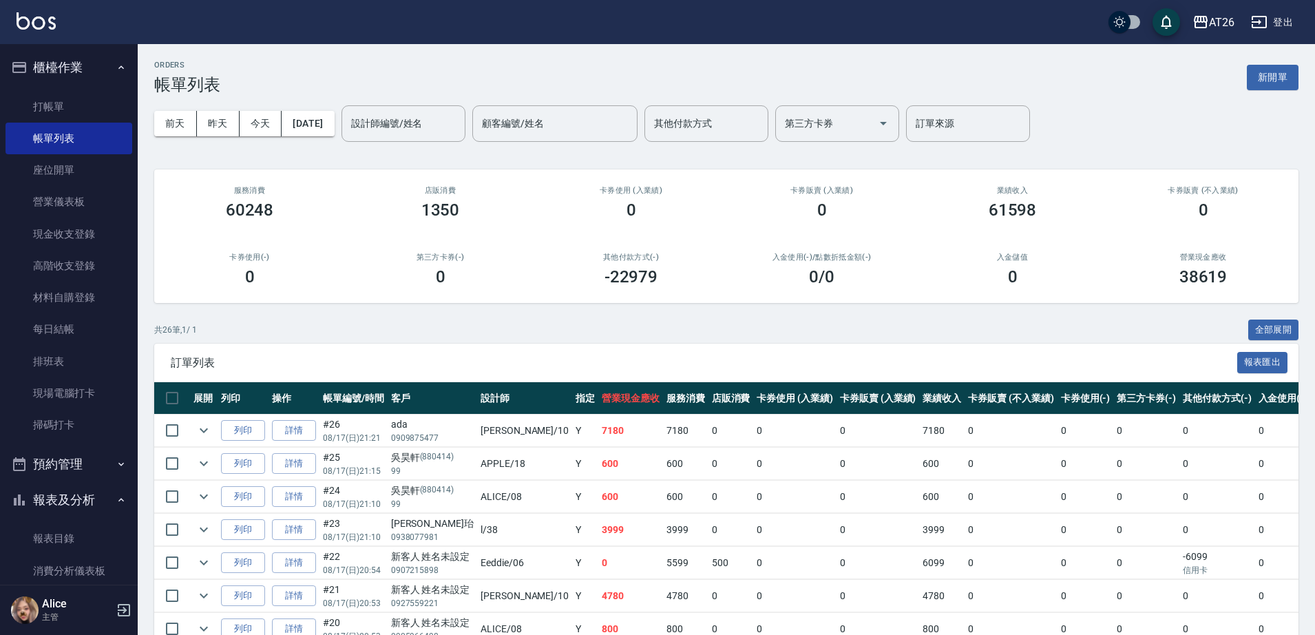
click at [379, 125] on input "設計師編號/姓名" at bounding box center [404, 124] width 112 height 24
type input "Josh-10"
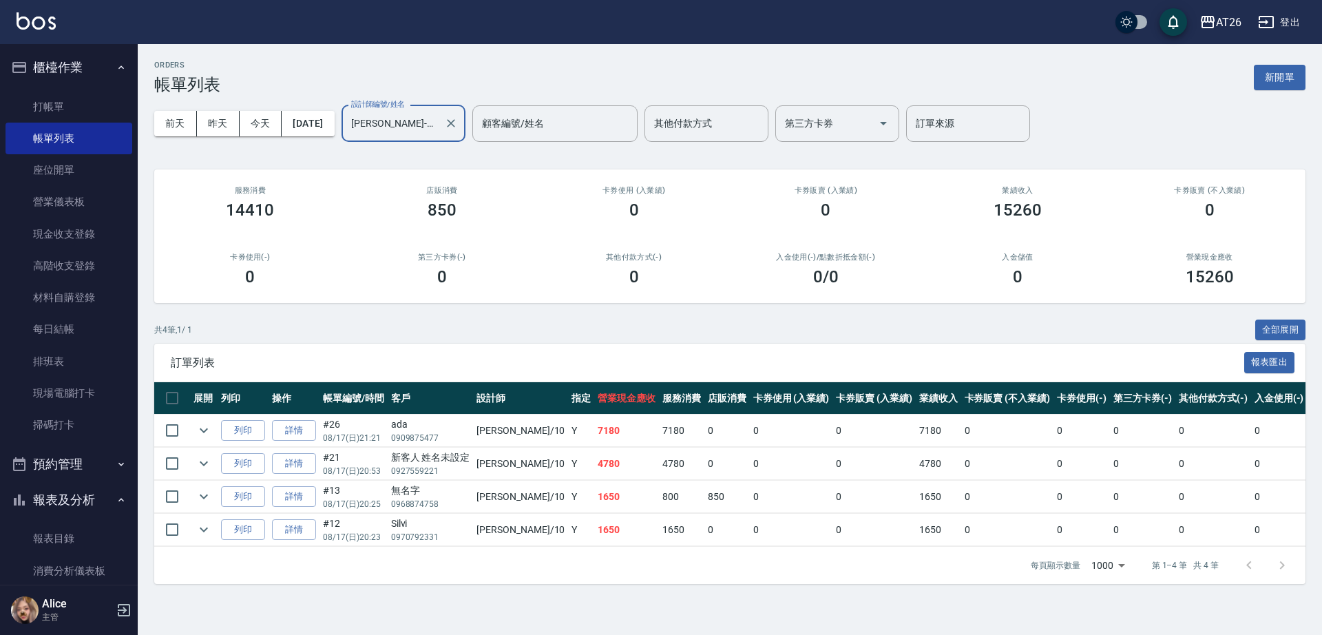
click at [458, 126] on icon "Clear" at bounding box center [451, 123] width 14 height 14
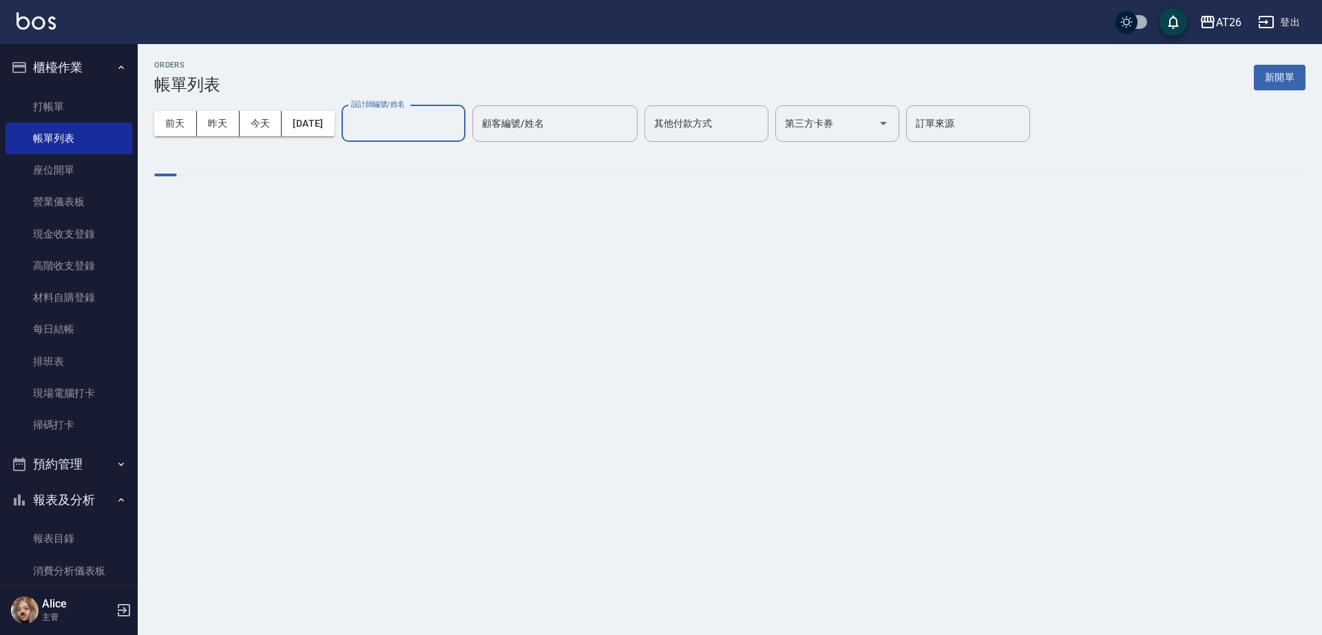
click at [435, 123] on input "設計師編號/姓名" at bounding box center [404, 124] width 112 height 24
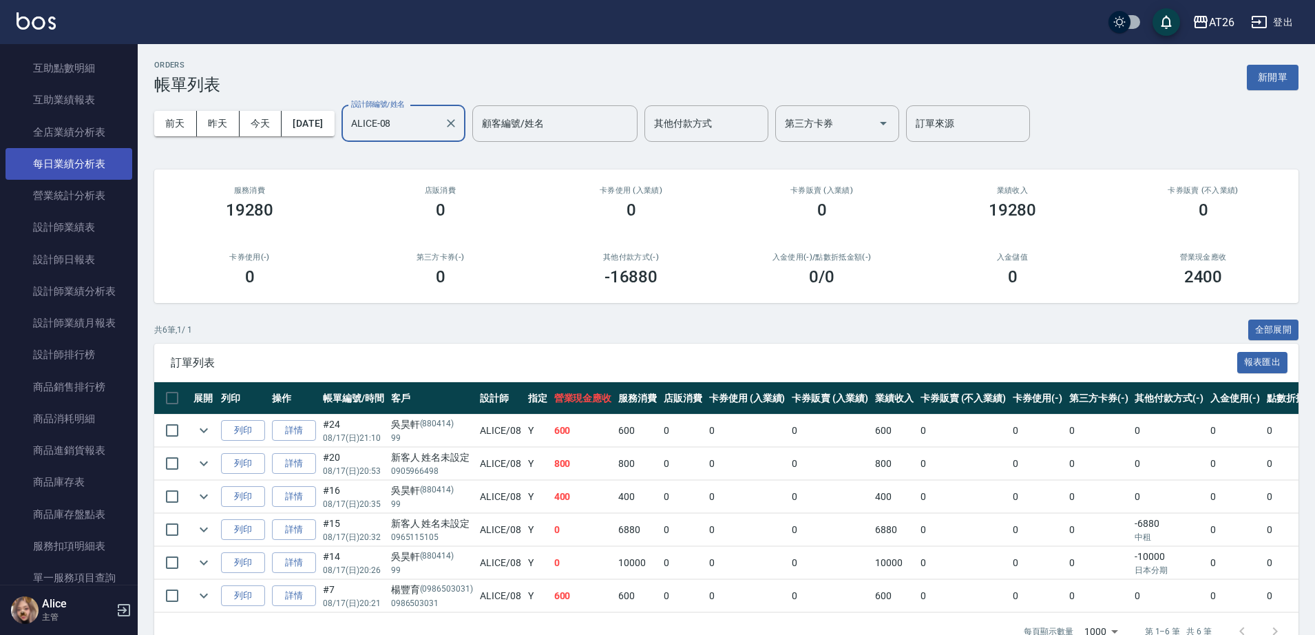
scroll to position [774, 0]
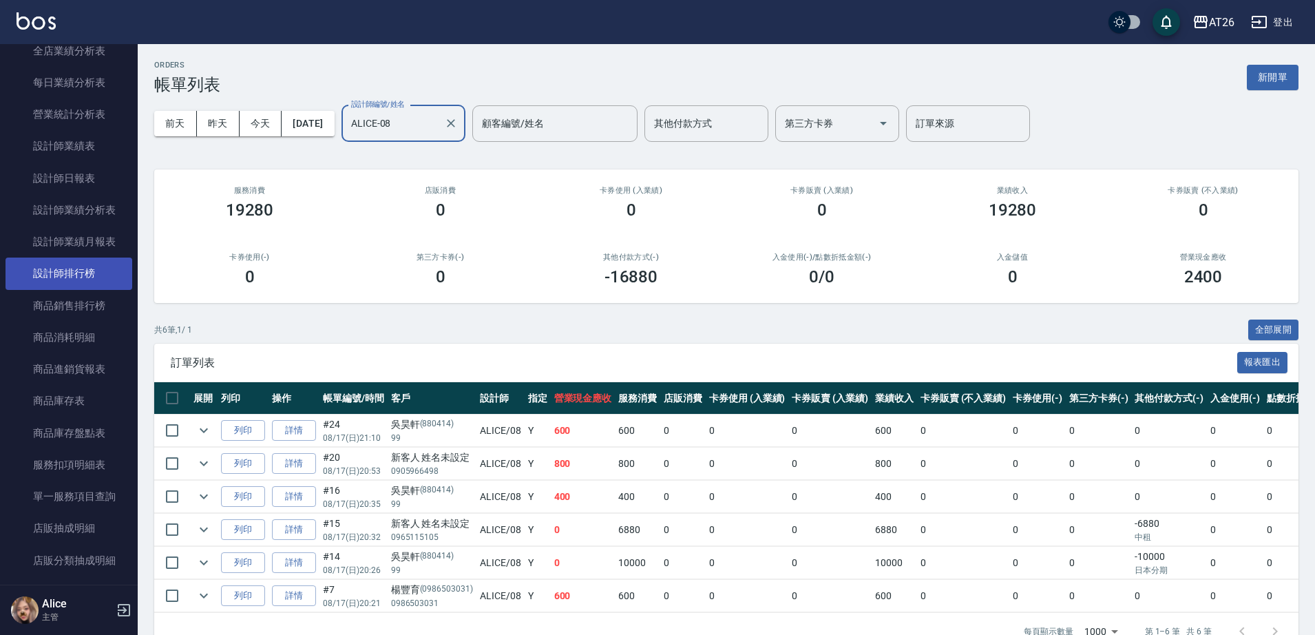
type input "ALICE-08"
click at [96, 268] on link "設計師排行榜" at bounding box center [69, 273] width 127 height 32
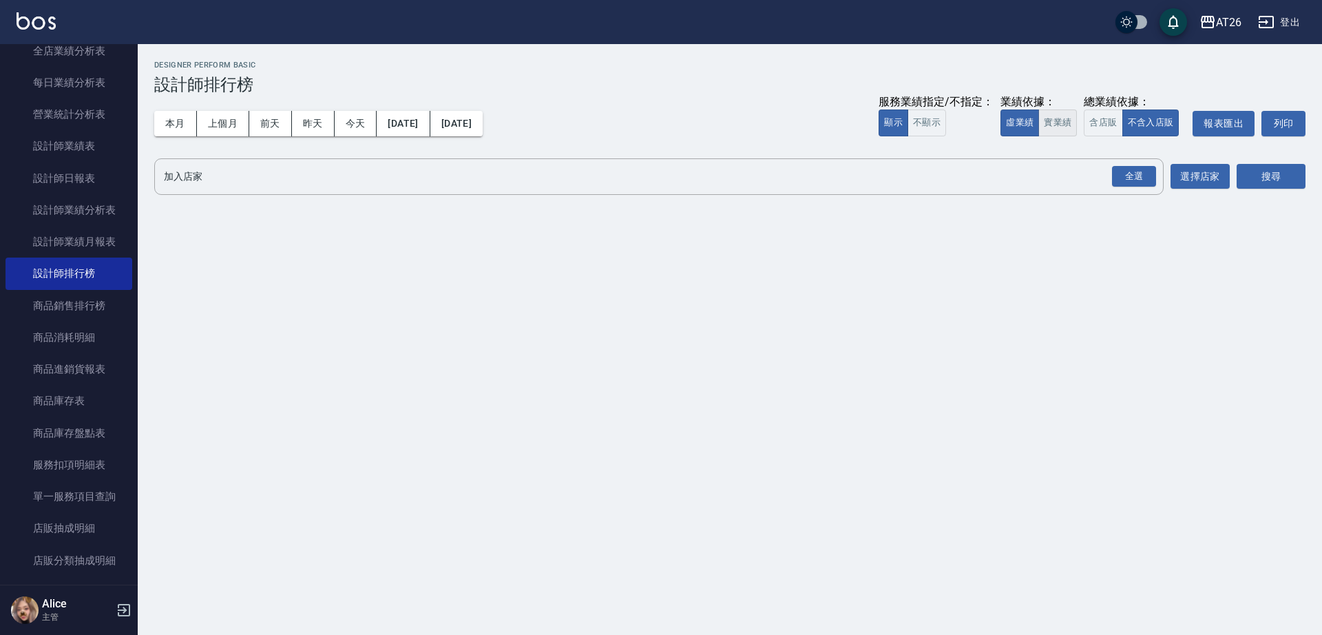
click at [1061, 131] on button "實業績" at bounding box center [1057, 122] width 39 height 27
click at [1103, 161] on div "全選 加入店家" at bounding box center [658, 176] width 1009 height 36
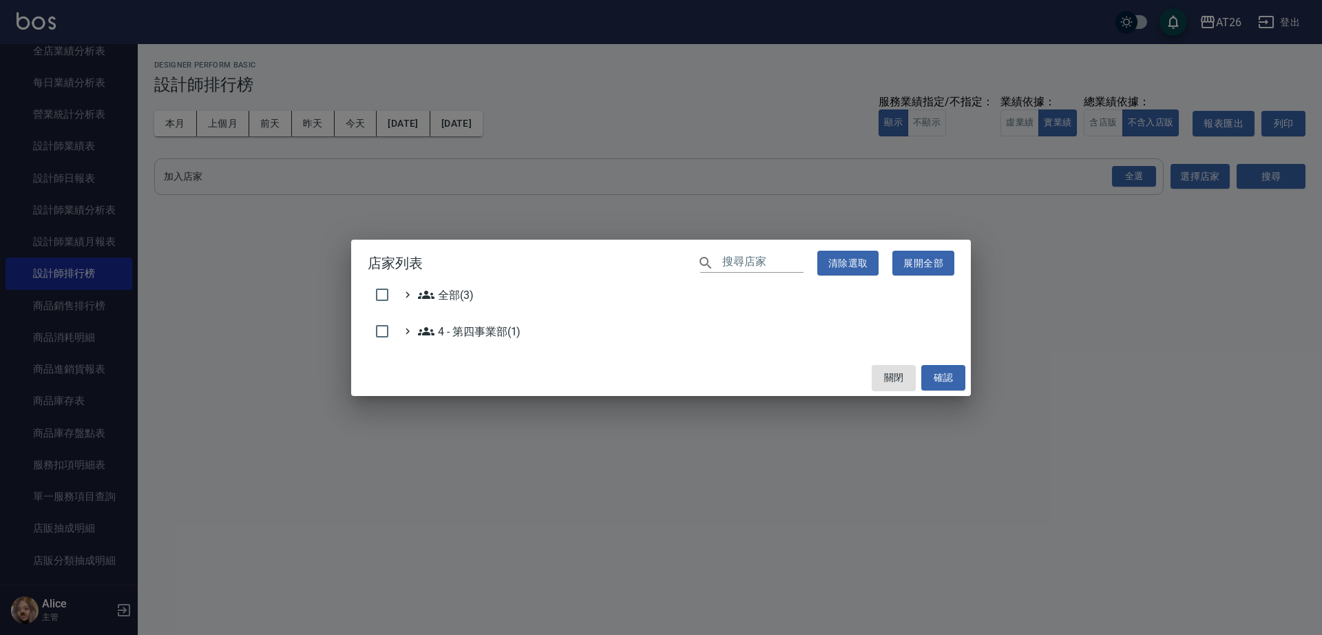
click at [1114, 168] on div "店家列表 ​ 清除選取 展開全部 全部(3) 4 - 第四事業部(1) 關閉 確認" at bounding box center [661, 317] width 1322 height 635
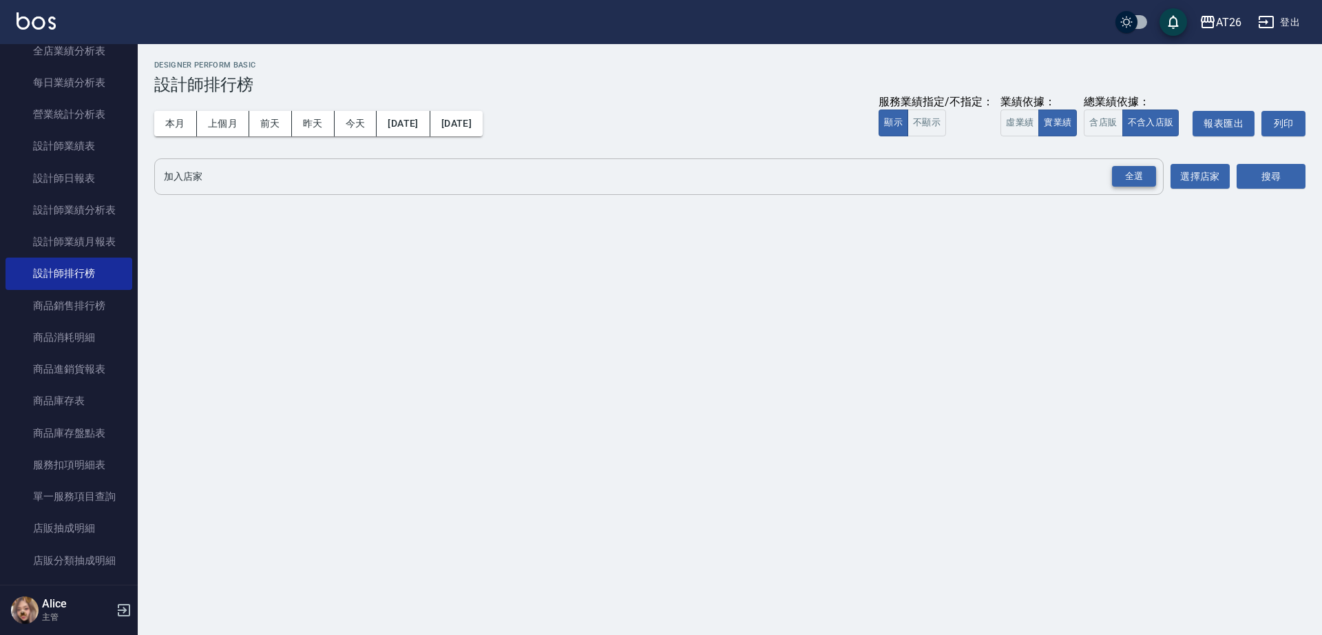
drag, startPoint x: 1104, startPoint y: 173, endPoint x: 1112, endPoint y: 177, distance: 8.3
click at [1112, 177] on div "全選 加入店家" at bounding box center [658, 176] width 1009 height 36
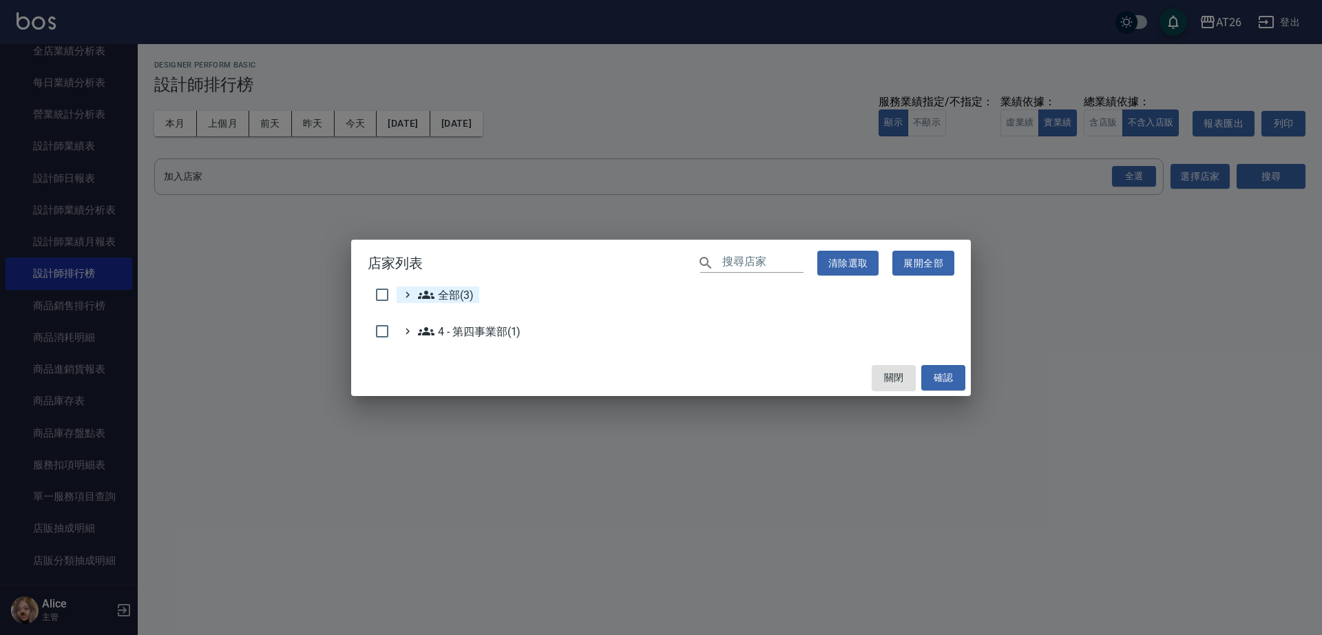
click at [401, 295] on icon at bounding box center [407, 294] width 12 height 12
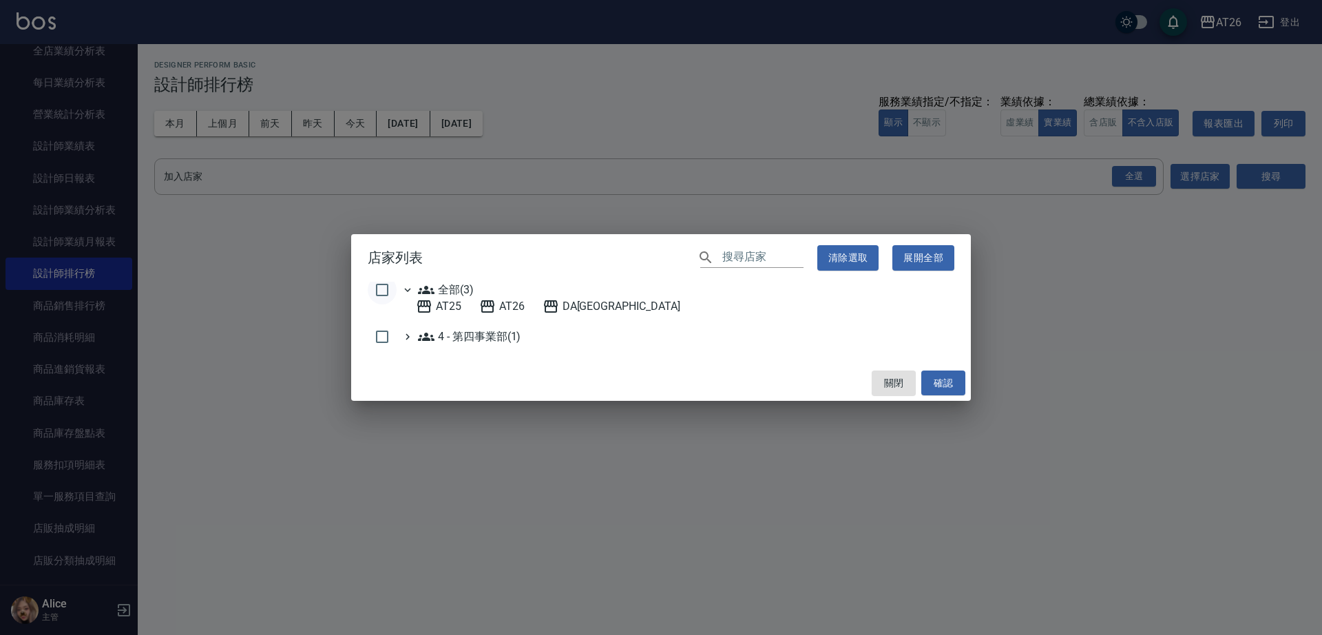
click at [390, 293] on input "checkbox" at bounding box center [382, 289] width 29 height 29
checkbox input "true"
click at [932, 379] on button "確認" at bounding box center [943, 382] width 44 height 25
checkbox input "false"
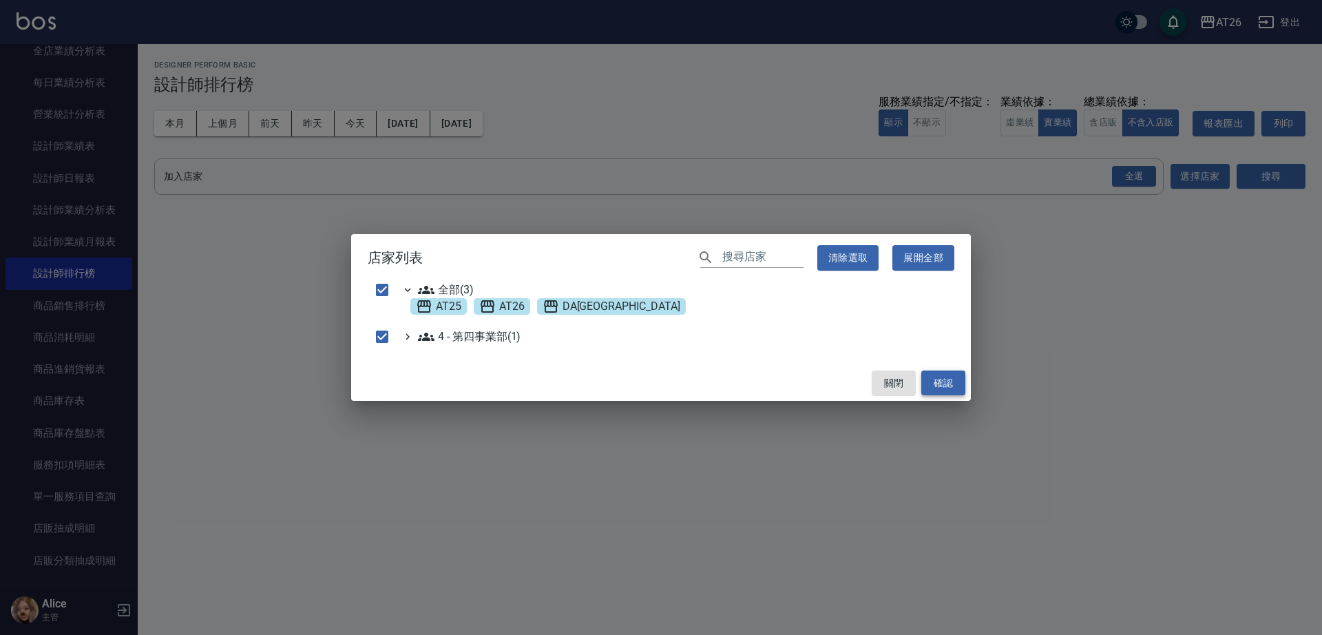
checkbox input "false"
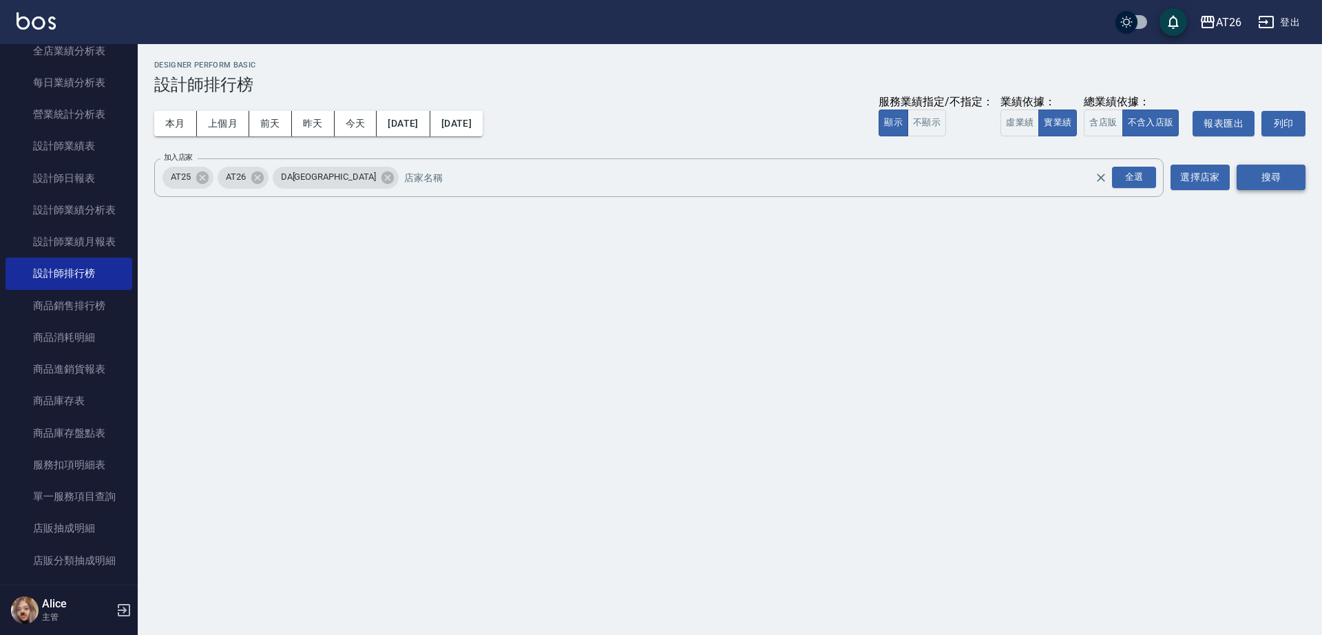
click at [1278, 173] on button "搜尋" at bounding box center [1270, 177] width 69 height 25
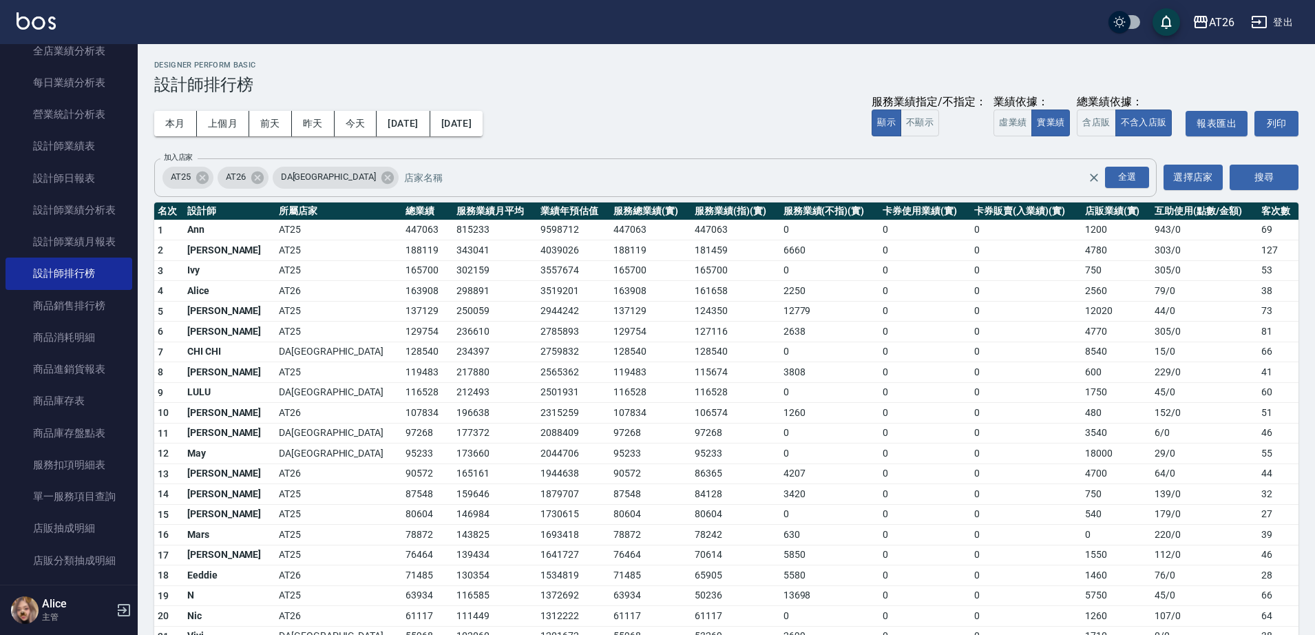
click at [193, 177] on span "AT25" at bounding box center [180, 177] width 36 height 14
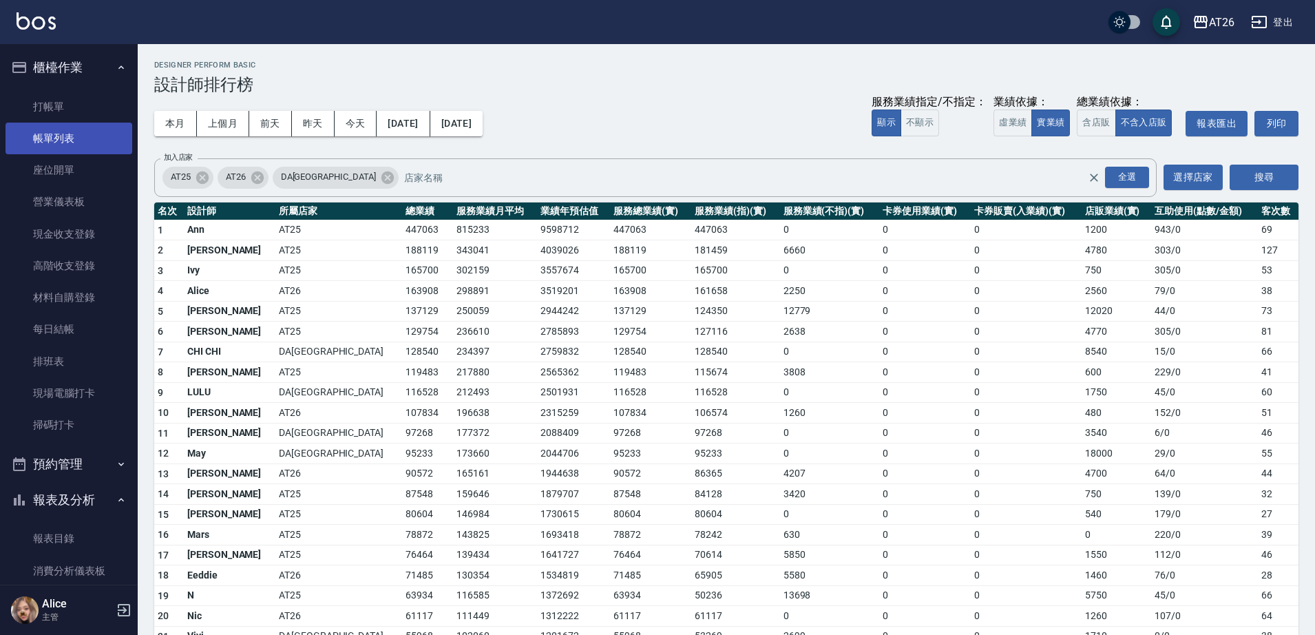
click at [62, 136] on link "帳單列表" at bounding box center [69, 139] width 127 height 32
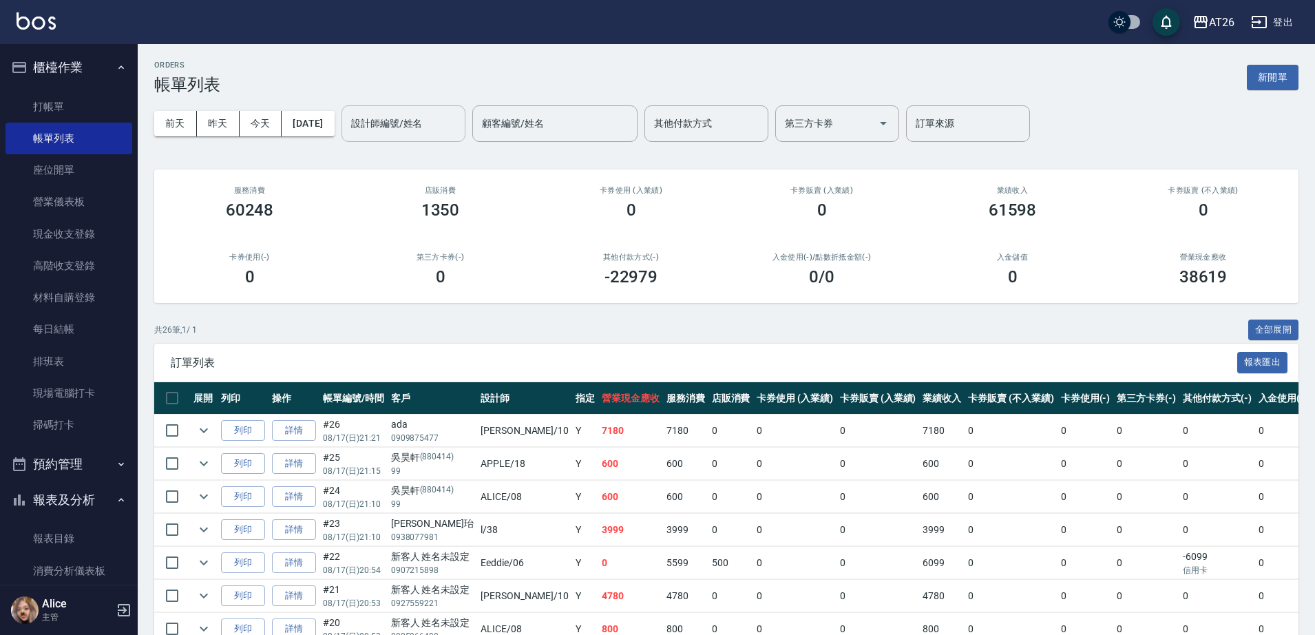
click at [411, 123] on input "設計師編號/姓名" at bounding box center [404, 124] width 112 height 24
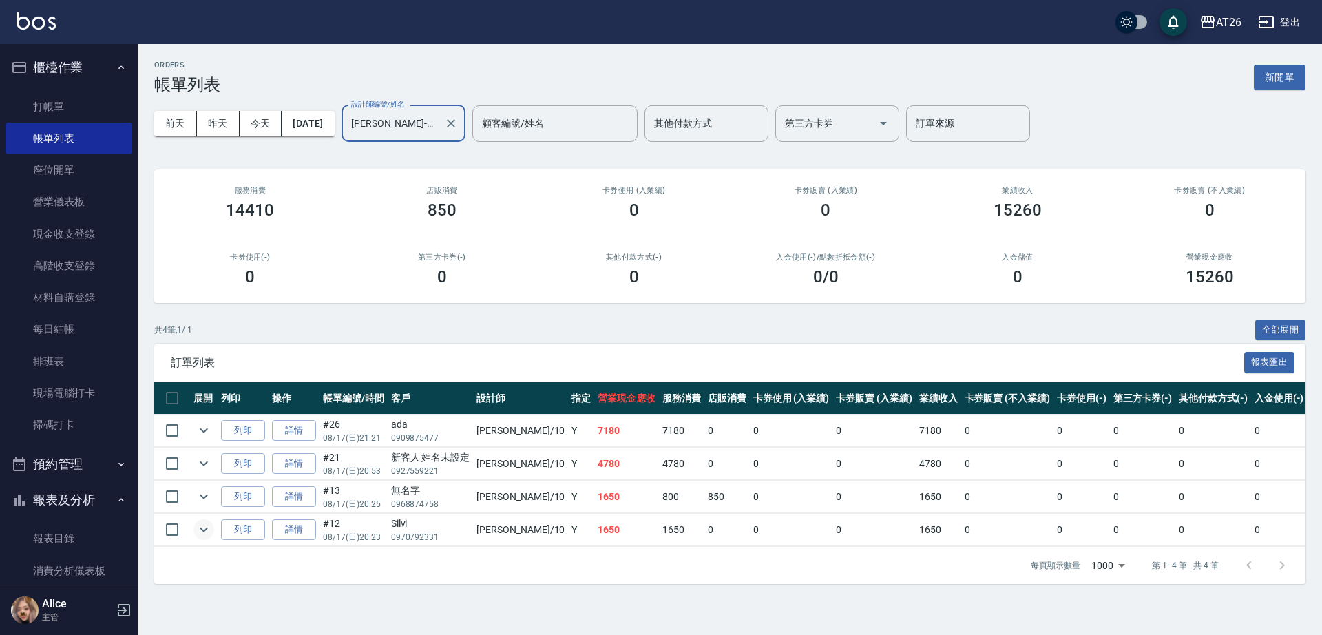
type input "Josh-10"
click at [203, 527] on icon "expand row" at bounding box center [203, 529] width 17 height 17
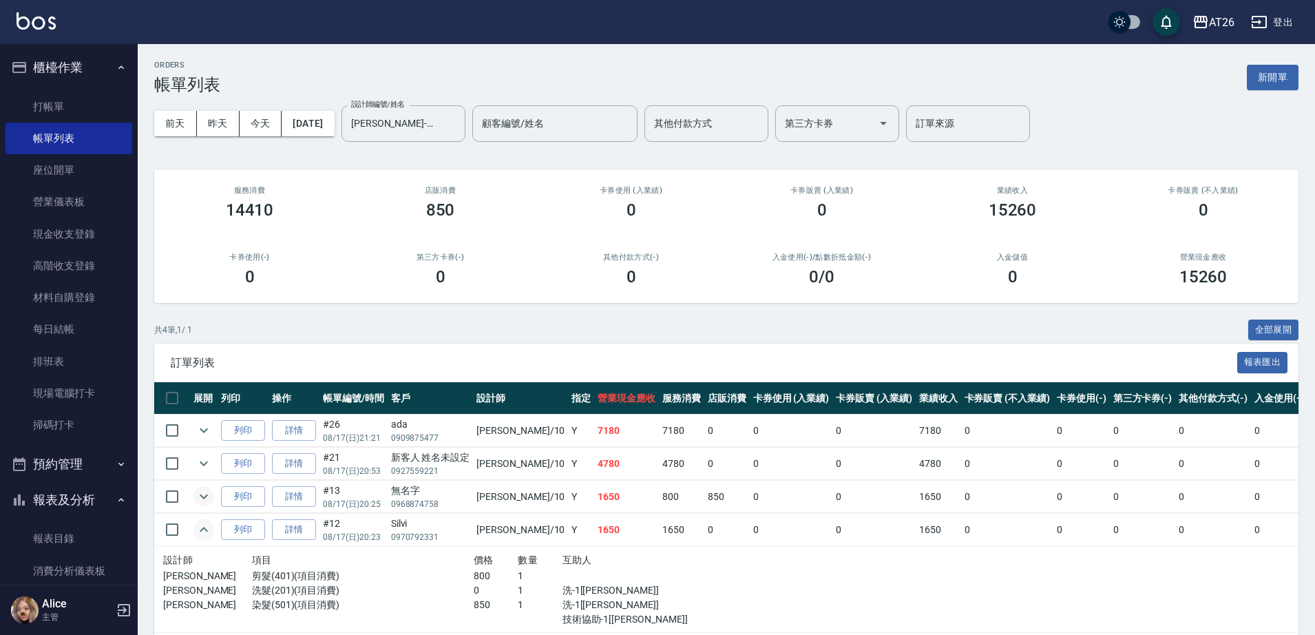
click at [207, 498] on icon "expand row" at bounding box center [203, 496] width 17 height 17
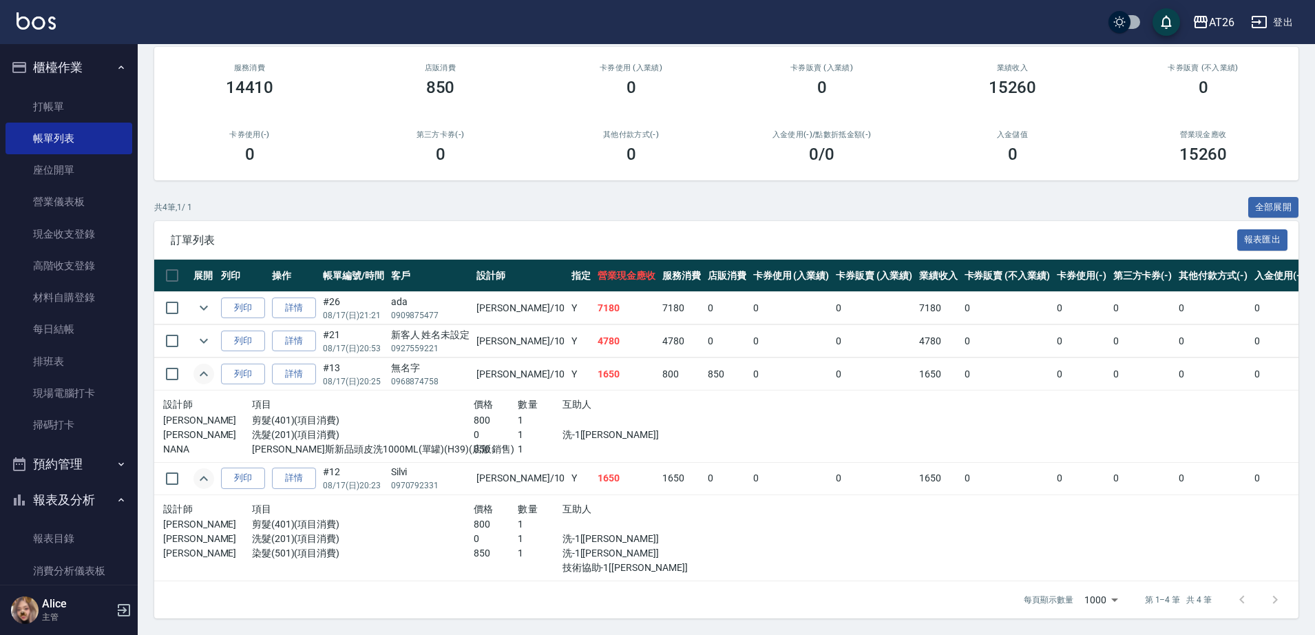
scroll to position [136, 0]
click at [299, 467] on link "詳情" at bounding box center [294, 477] width 44 height 21
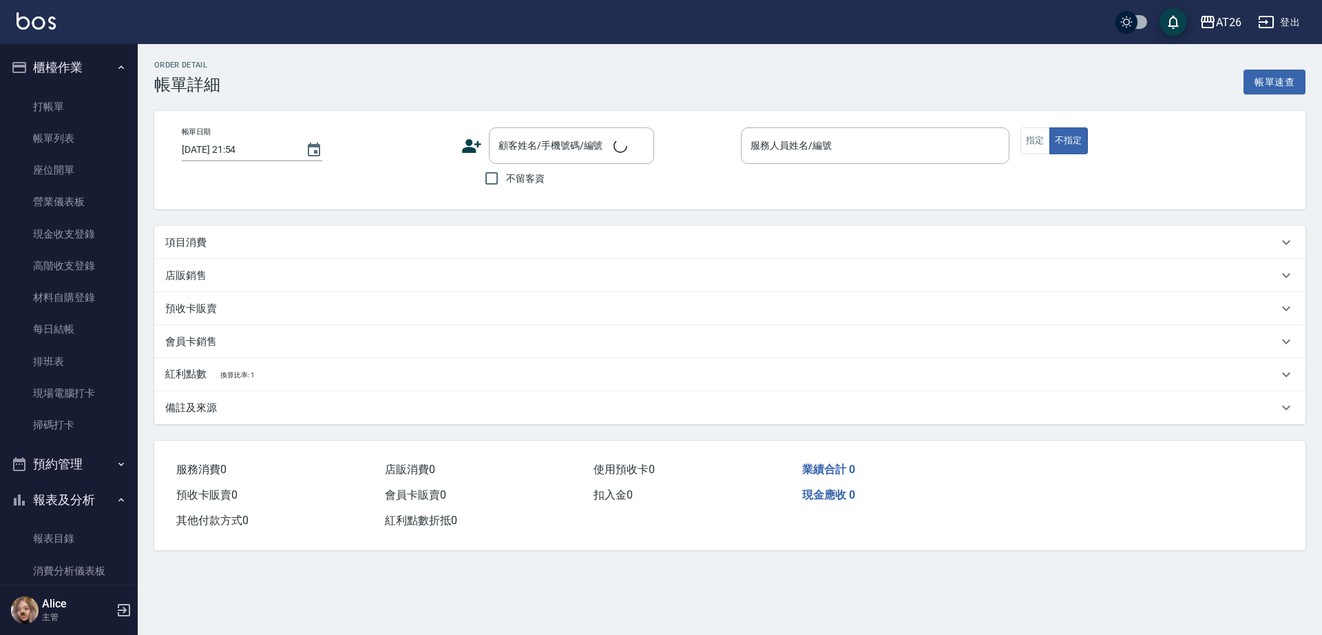
type input "2025/08/17 20:23"
type input "Josh-10"
type input "160"
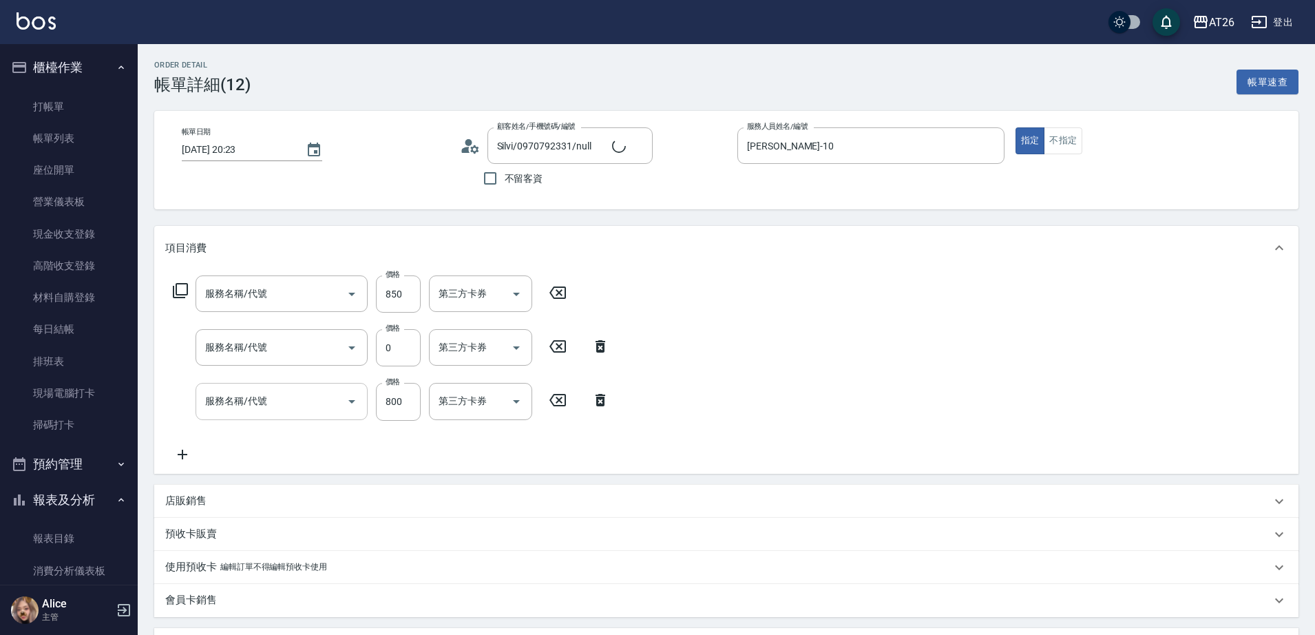
type input "Silvi/0970792331/null"
type input "染髮(501)"
type input "洗髮(201)"
type input "剪髮(401)"
click at [829, 295] on icon at bounding box center [830, 292] width 17 height 12
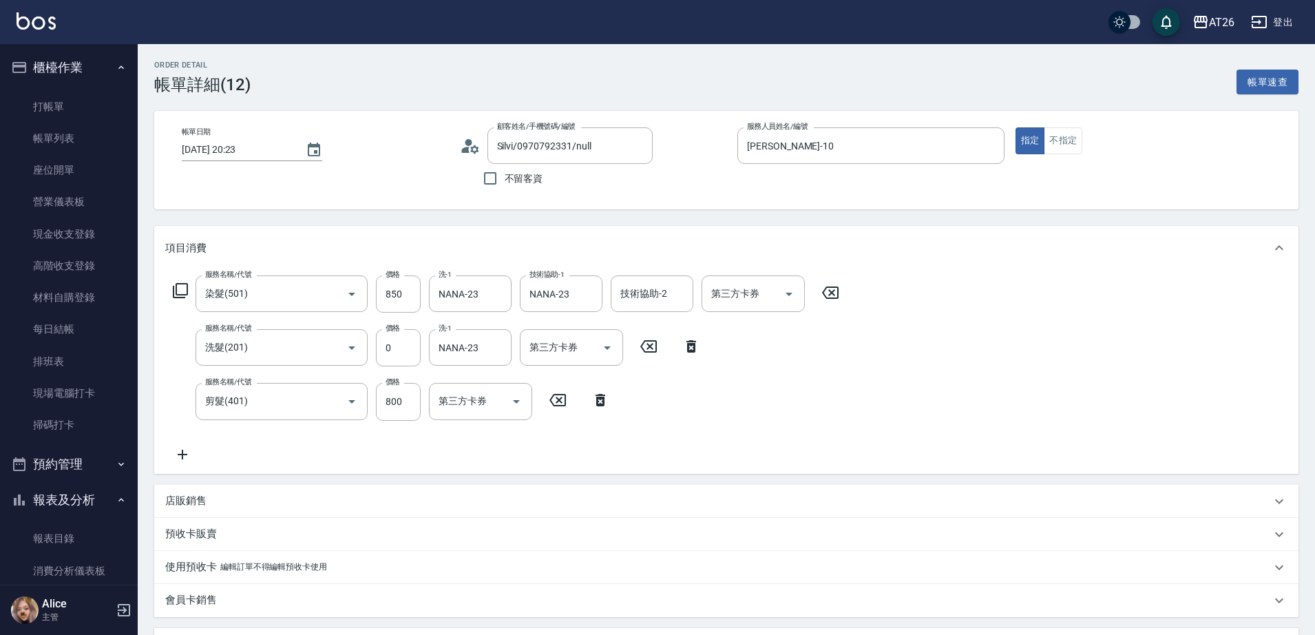
type input "80"
click at [187, 505] on p "店販銷售" at bounding box center [185, 500] width 41 height 14
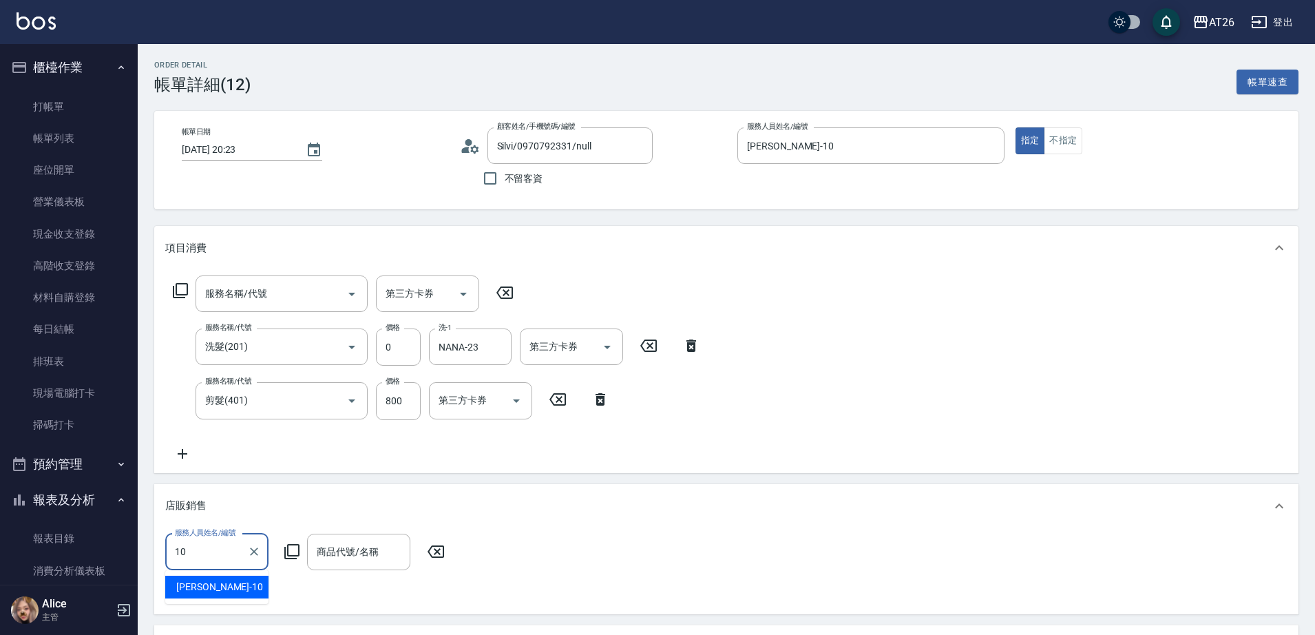
type input "Josh-10"
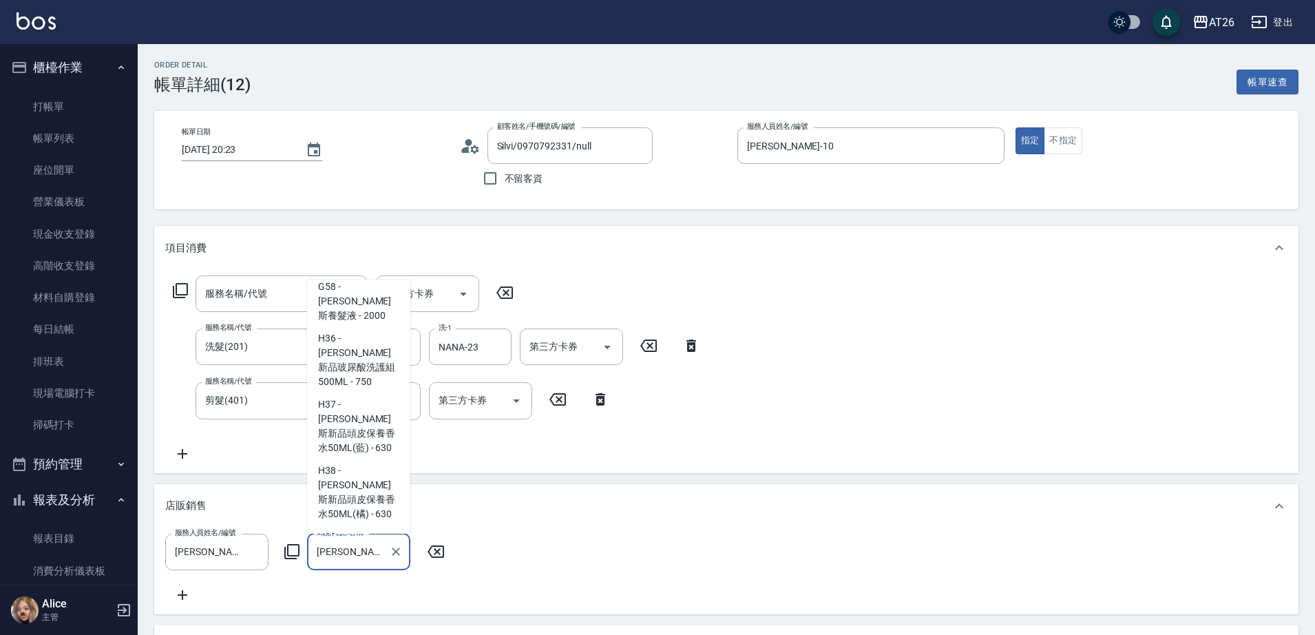
scroll to position [76, 0]
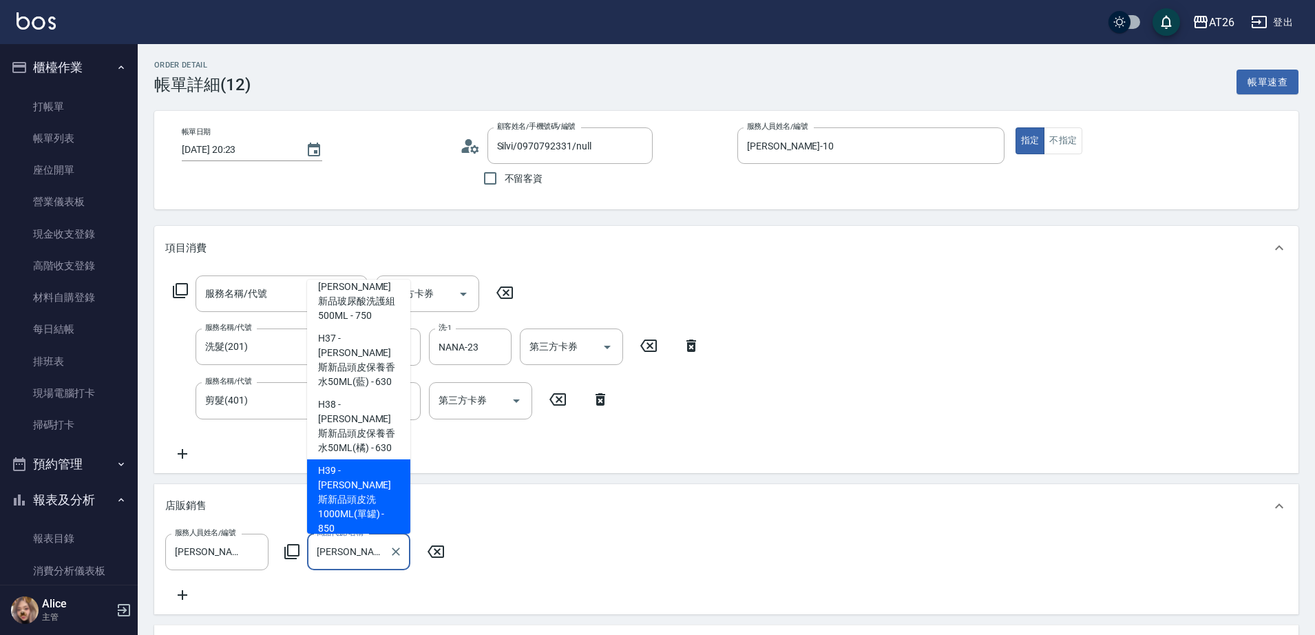
type input "[PERSON_NAME]斯新品頭皮洗1000ML(單罐)"
type input "160"
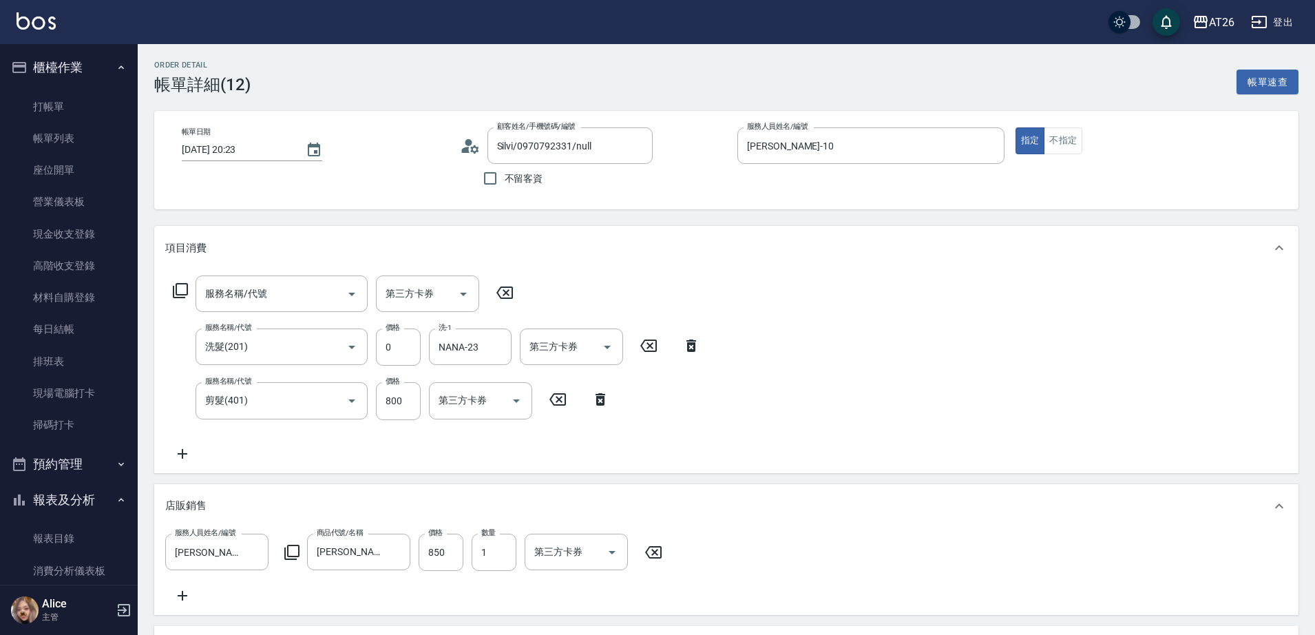
click at [680, 410] on div "服務名稱/代號 服務名稱/代號 第三方卡券 第三方卡券 服務名稱/代號 洗髮(201) 服務名稱/代號 價格 0 價格 洗-1 NANA-23 洗-1 第三方…" at bounding box center [436, 368] width 543 height 186
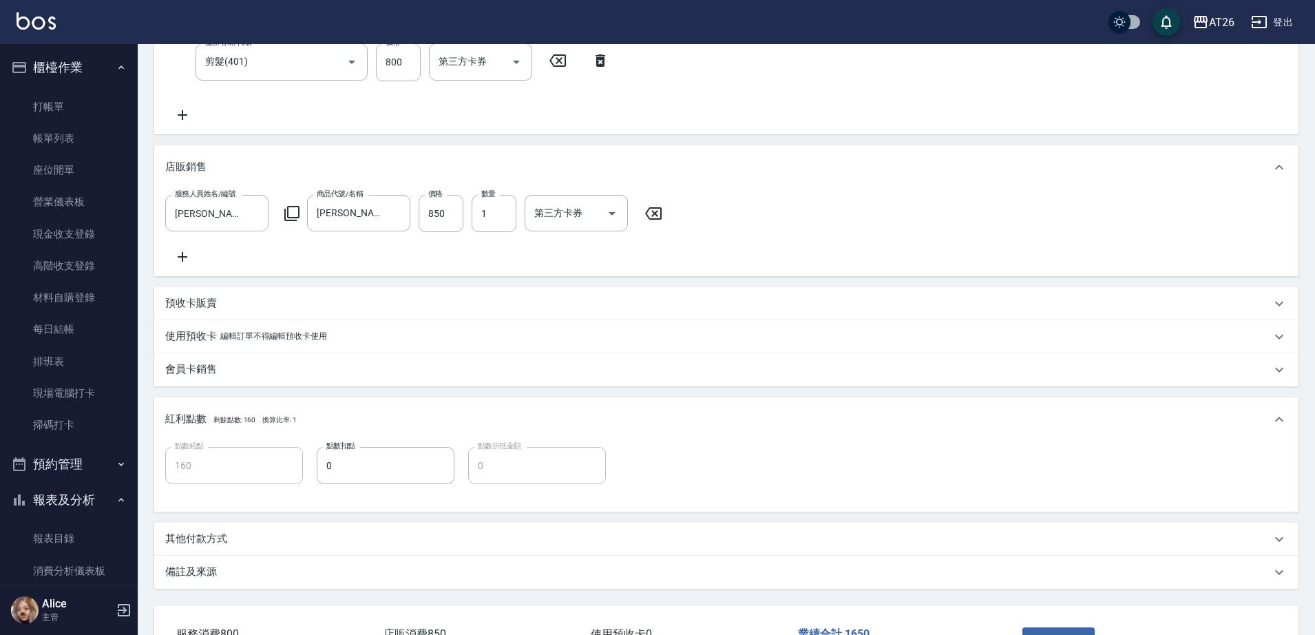
scroll to position [454, 0]
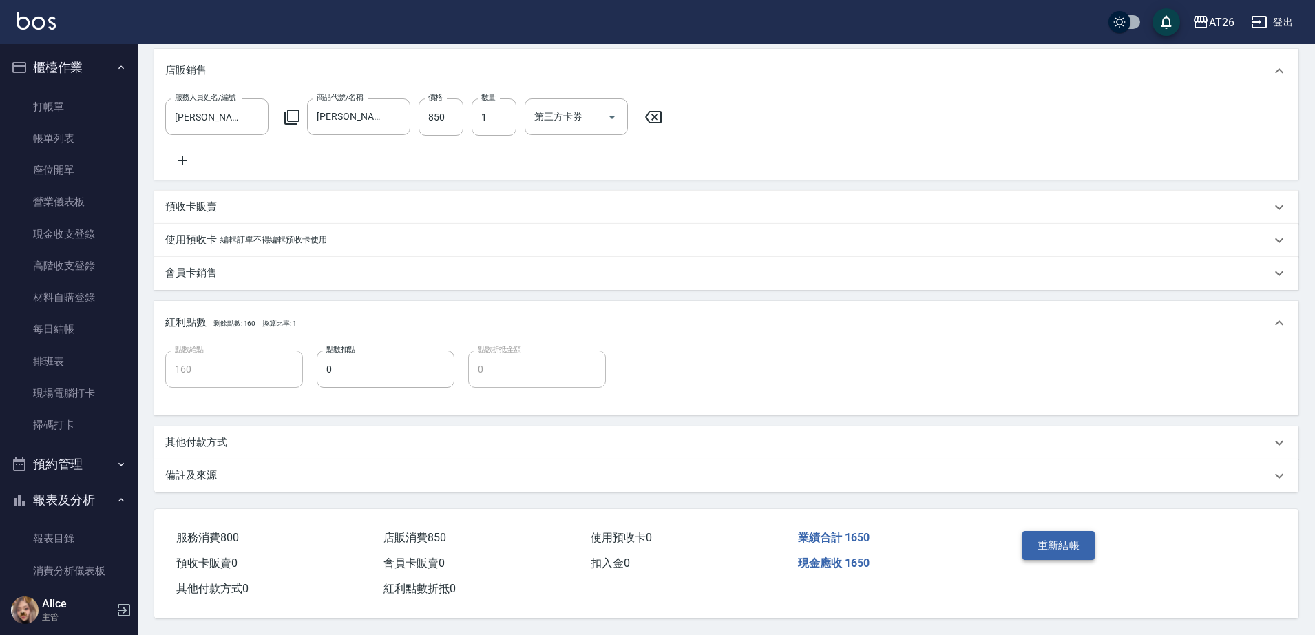
click at [1065, 542] on button "重新結帳" at bounding box center [1058, 545] width 73 height 29
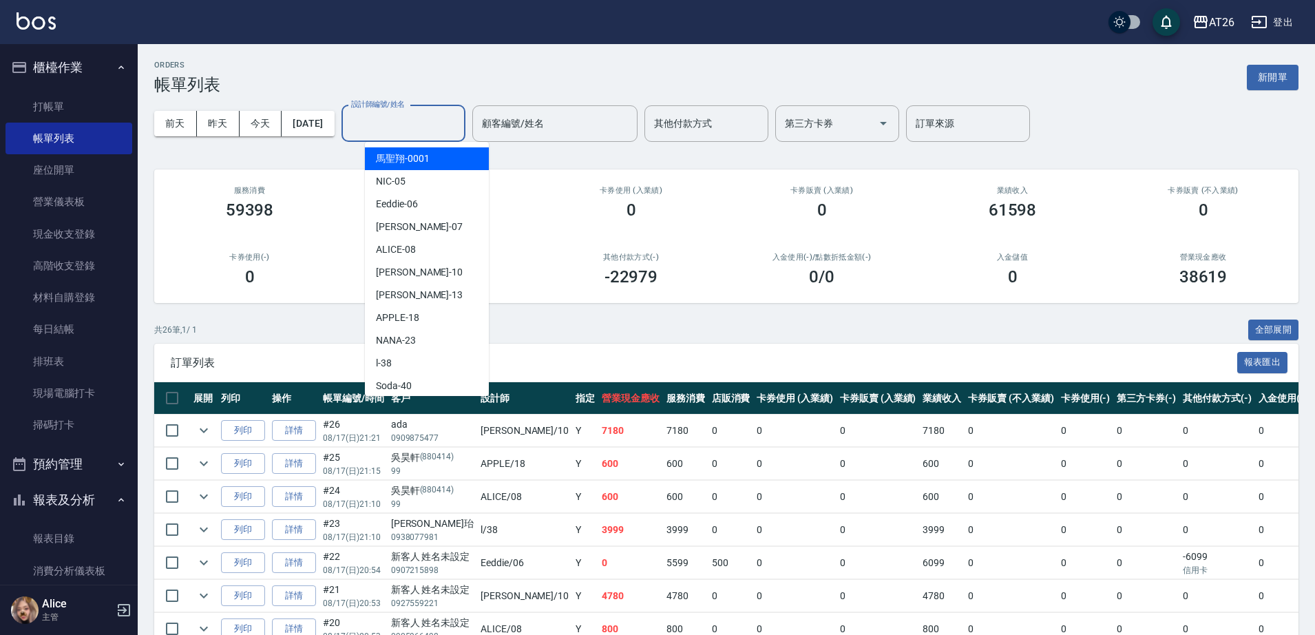
click at [417, 116] on div "設計師編號/姓名 設計師編號/姓名" at bounding box center [403, 123] width 124 height 36
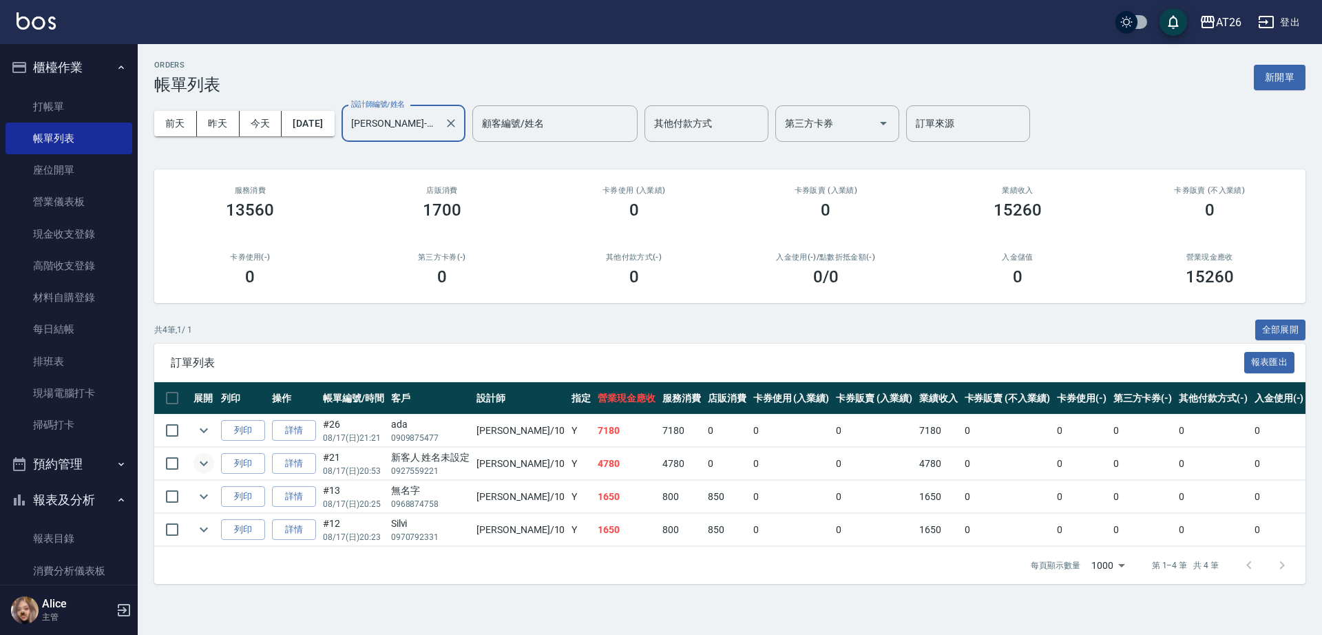
type input "Josh-10"
click at [202, 465] on icon "expand row" at bounding box center [203, 463] width 17 height 17
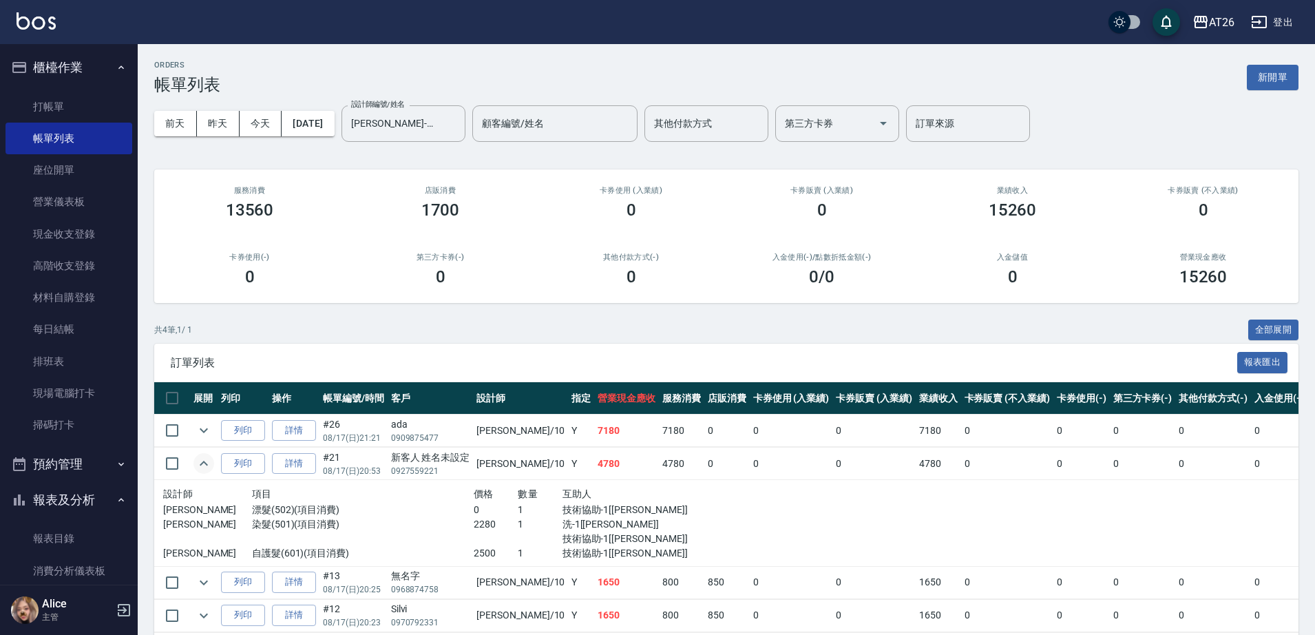
click at [202, 465] on icon "expand row" at bounding box center [203, 463] width 17 height 17
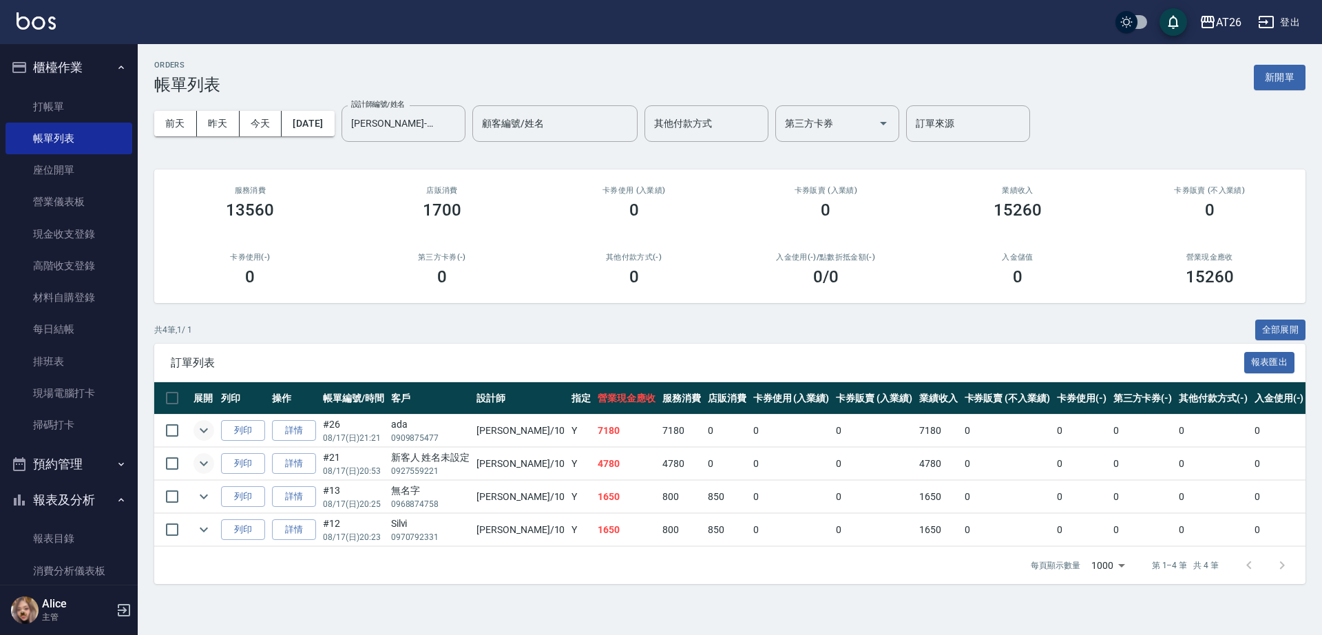
click at [206, 435] on icon "expand row" at bounding box center [203, 430] width 17 height 17
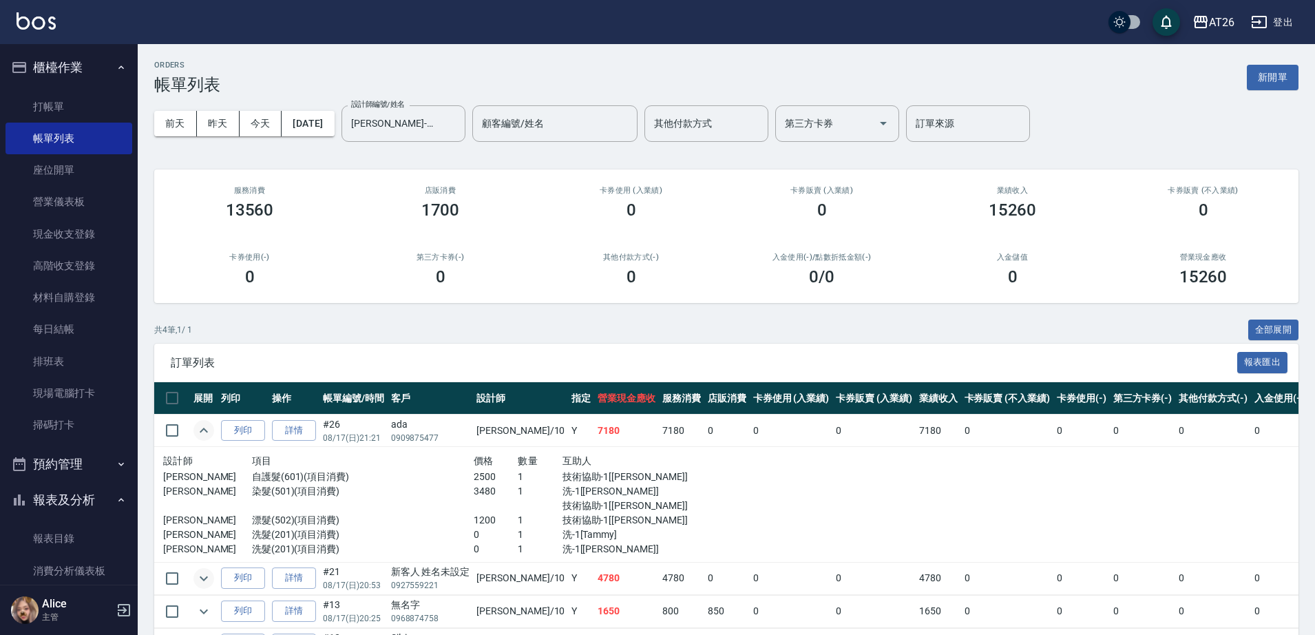
click at [206, 435] on icon "expand row" at bounding box center [203, 430] width 17 height 17
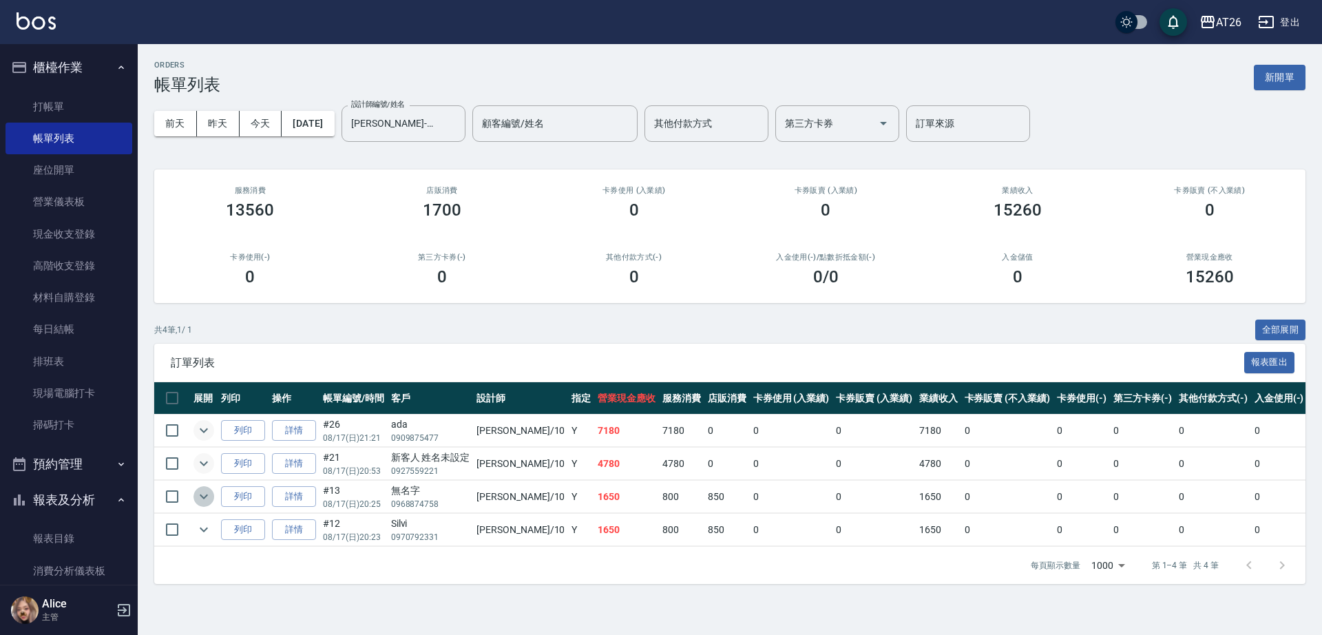
click at [202, 491] on icon "expand row" at bounding box center [203, 496] width 17 height 17
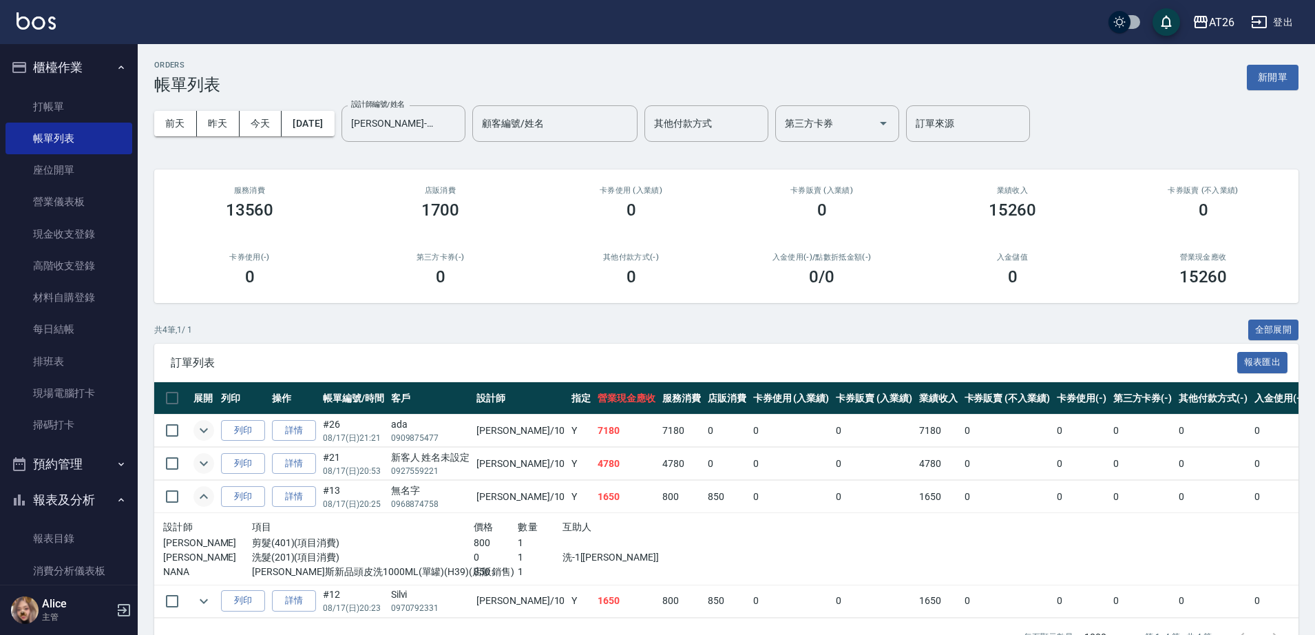
click at [202, 490] on icon "expand row" at bounding box center [203, 496] width 17 height 17
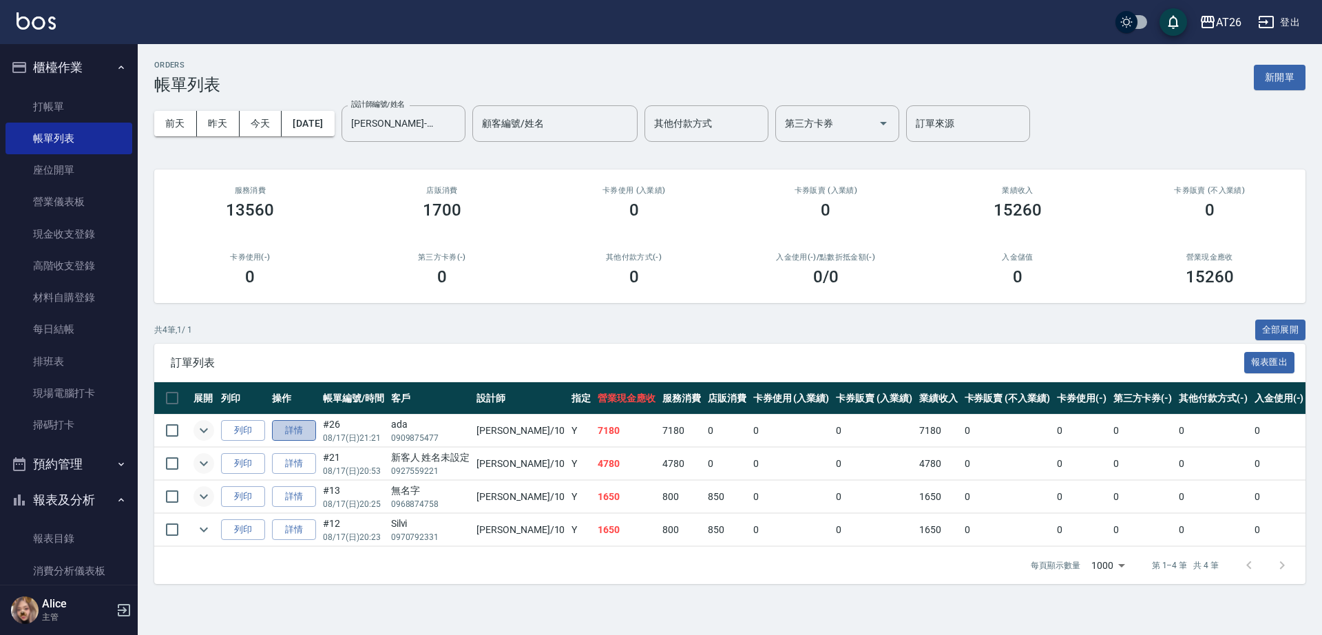
click at [282, 428] on link "詳情" at bounding box center [294, 430] width 44 height 21
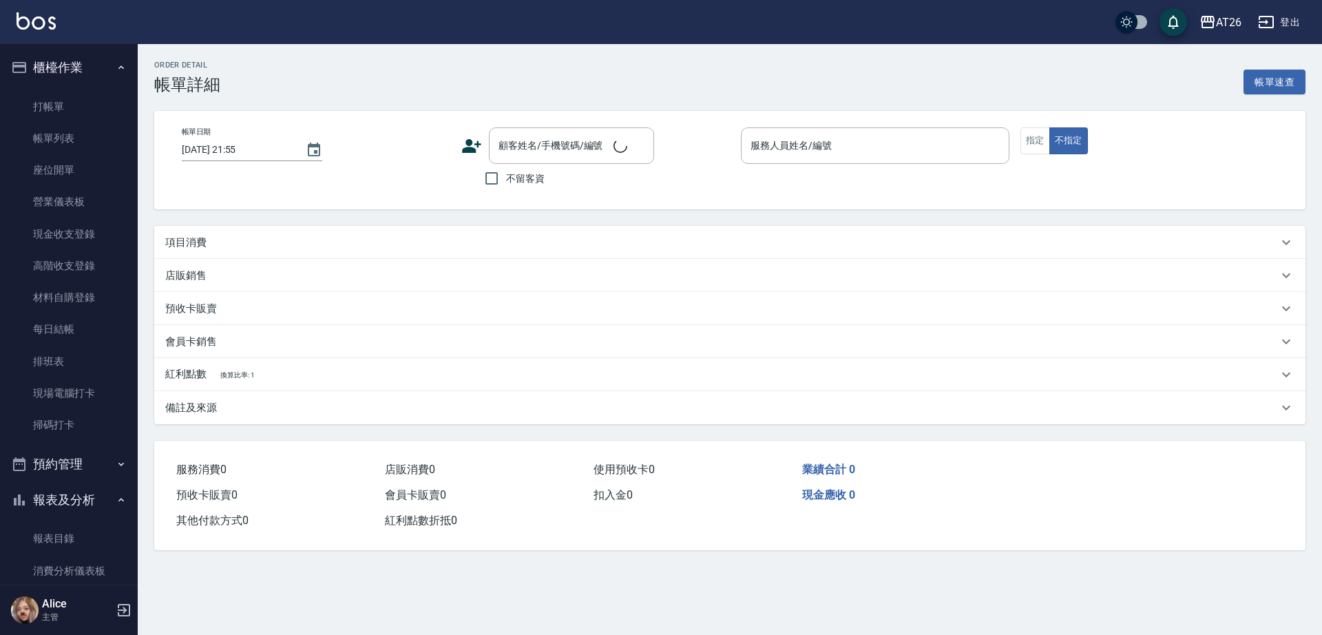
type input "2025/08/17 21:21"
type input "Josh-10"
type input "710"
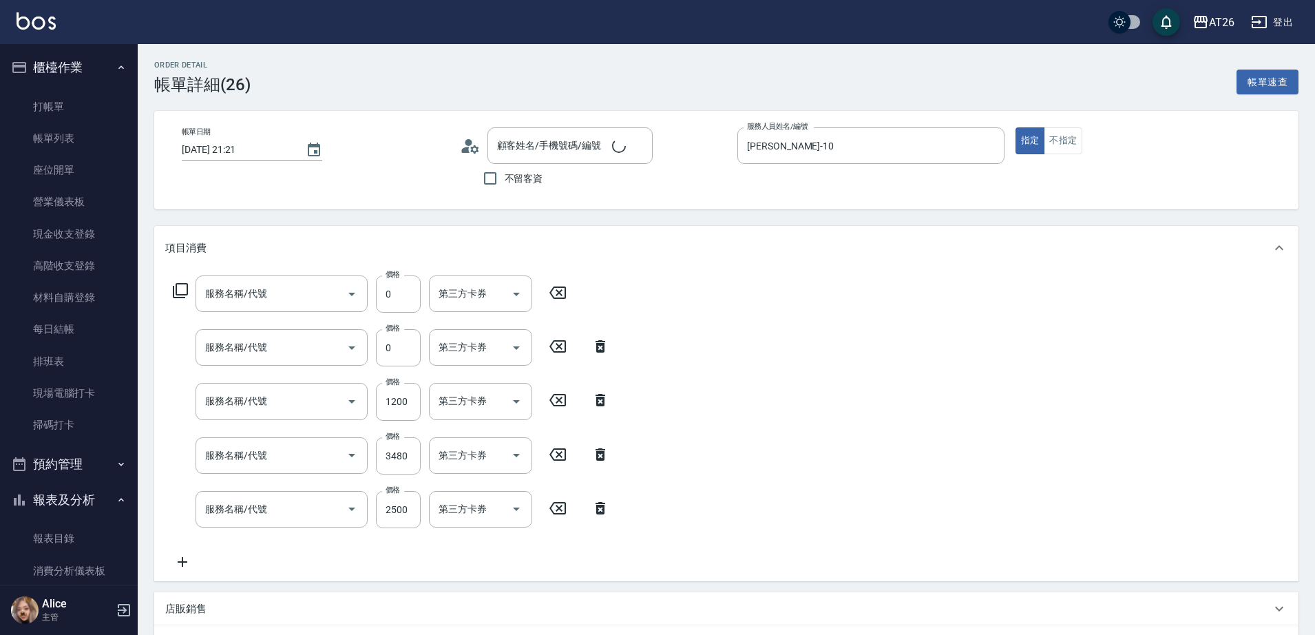
type input "ada/0909875477/null"
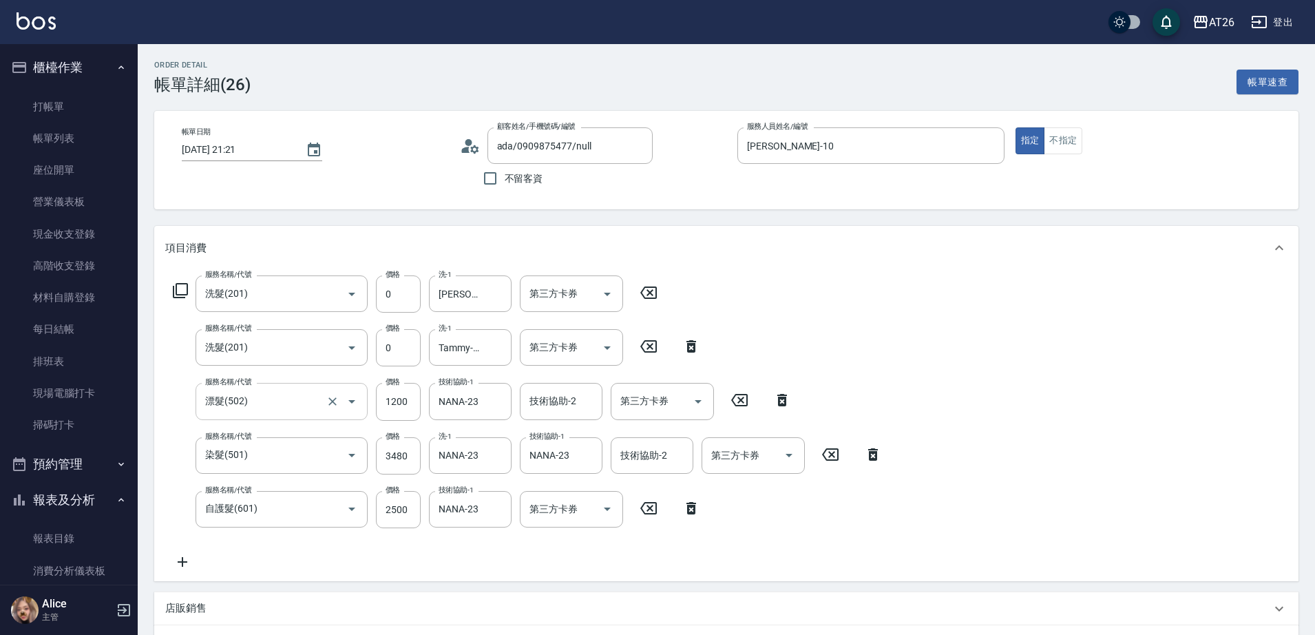
type input "洗髮(201)"
type input "漂髮(502)"
type input "染髮(501)"
type input "自護髮(601)"
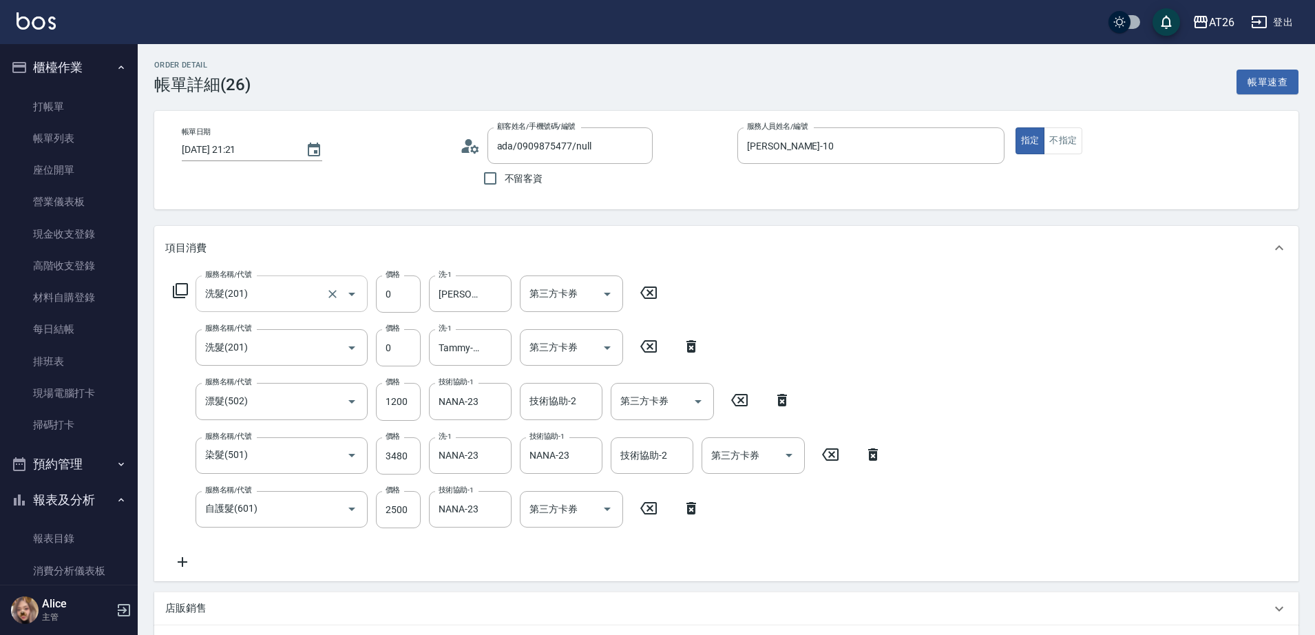
click at [288, 294] on input "洗髮(201)" at bounding box center [262, 294] width 121 height 24
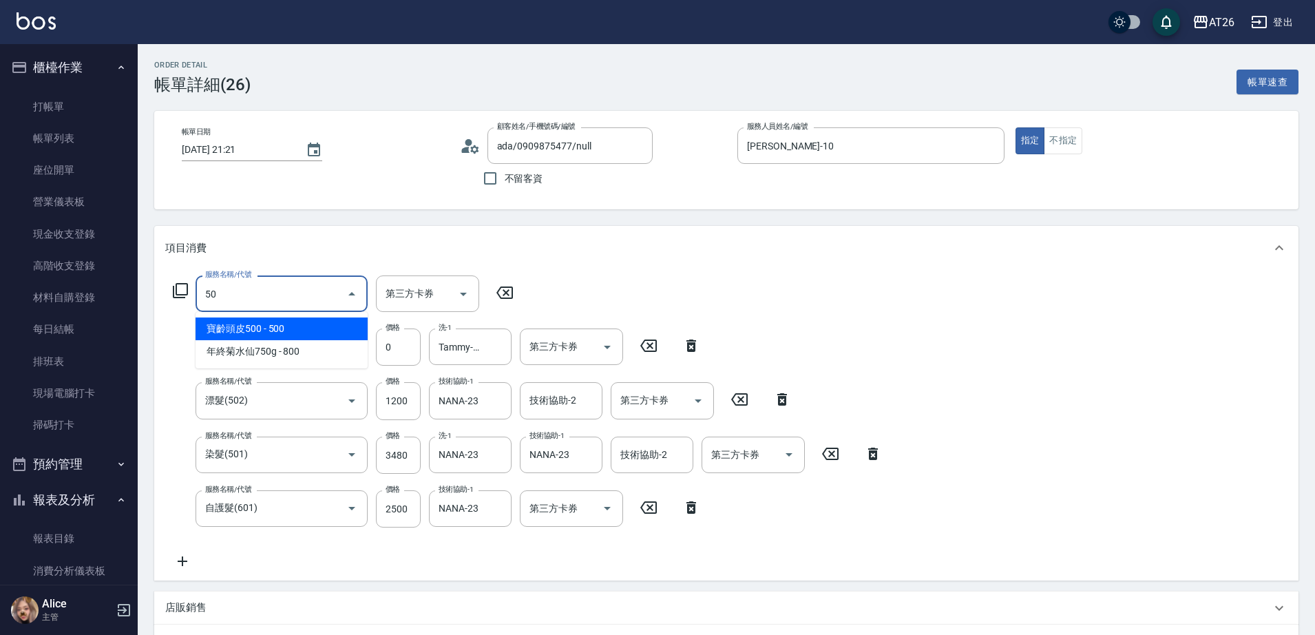
type input "501"
click at [282, 326] on span "染髮 - 1200" at bounding box center [281, 328] width 172 height 23
type input "830"
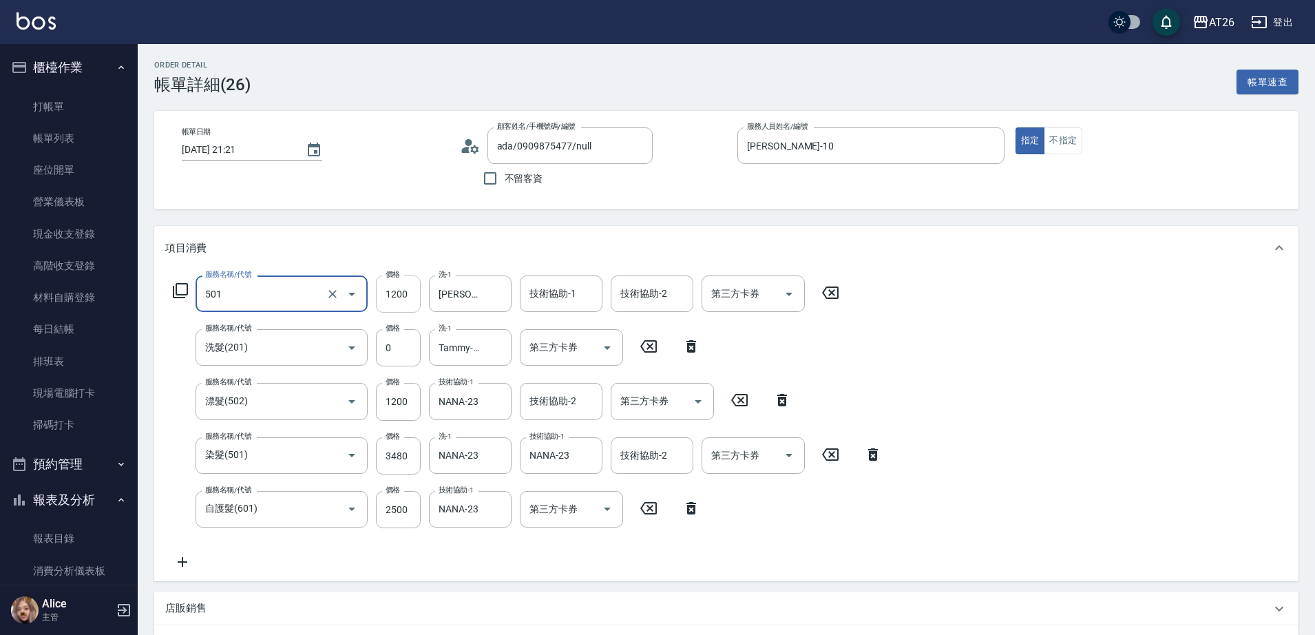
click at [399, 299] on input "1200" at bounding box center [398, 293] width 45 height 37
type input "染髮(501)"
type input "0"
type input "710"
click at [499, 294] on icon "Clear" at bounding box center [497, 294] width 14 height 14
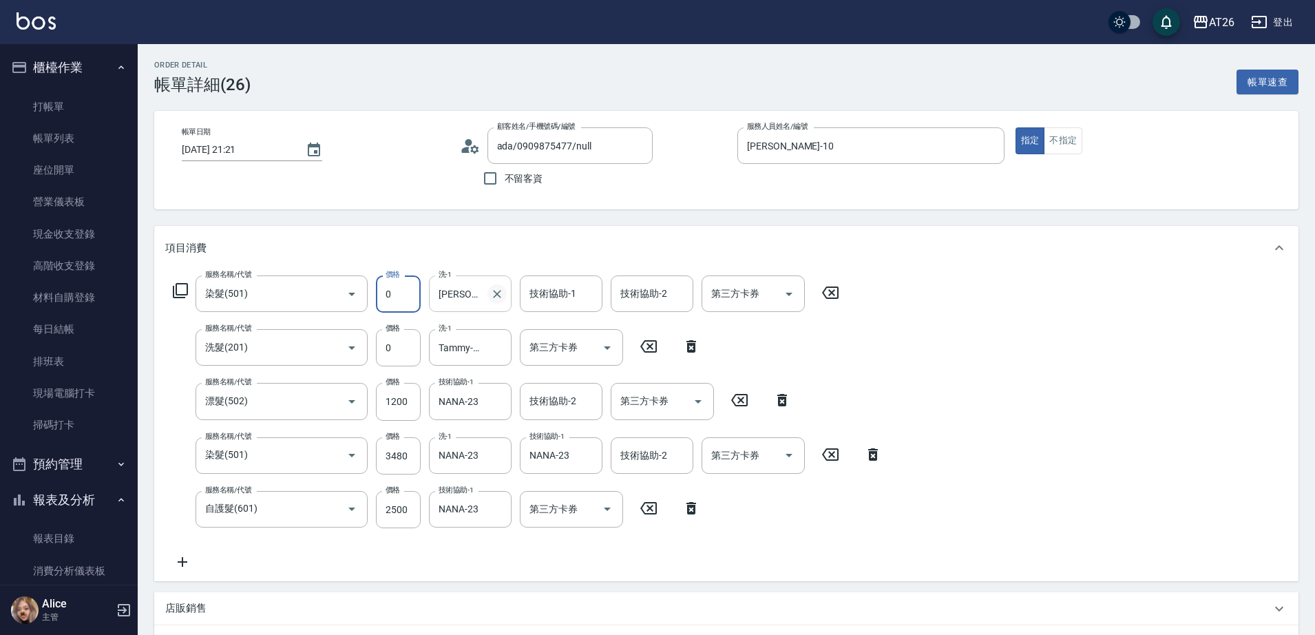
type input "0"
click at [554, 290] on div "技術協助-1 技術協助-1" at bounding box center [561, 293] width 83 height 36
click at [454, 346] on input "Tammy-47" at bounding box center [460, 347] width 50 height 24
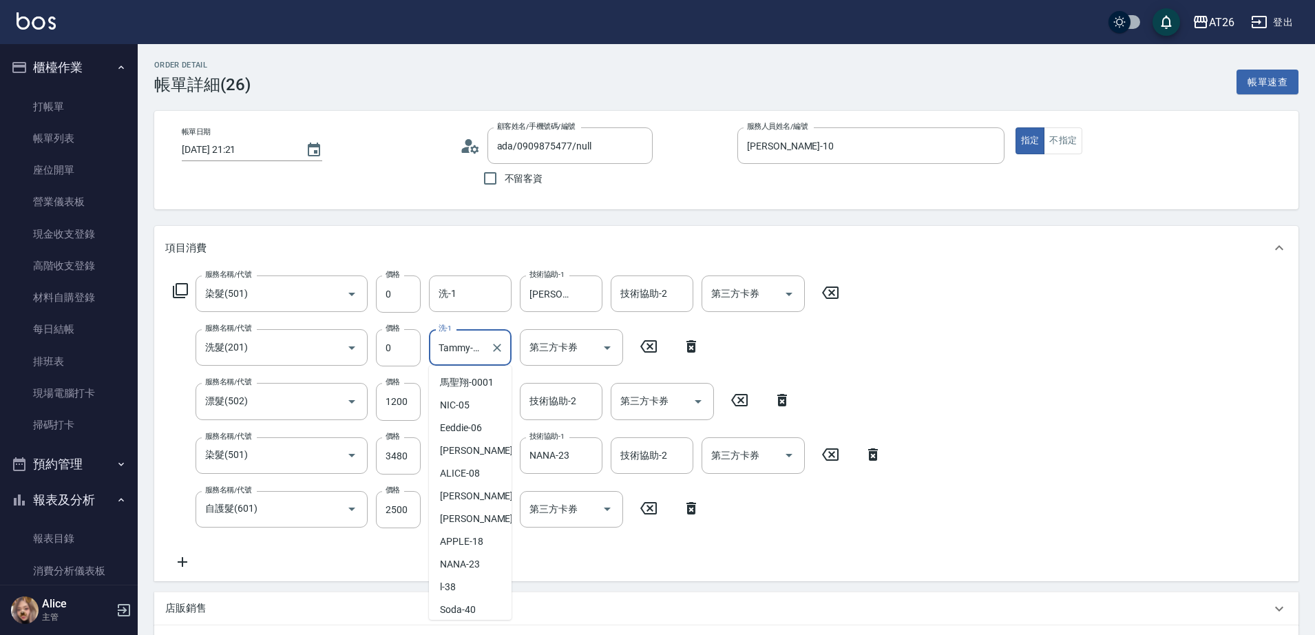
scroll to position [115, 0]
click at [691, 351] on icon at bounding box center [691, 346] width 10 height 12
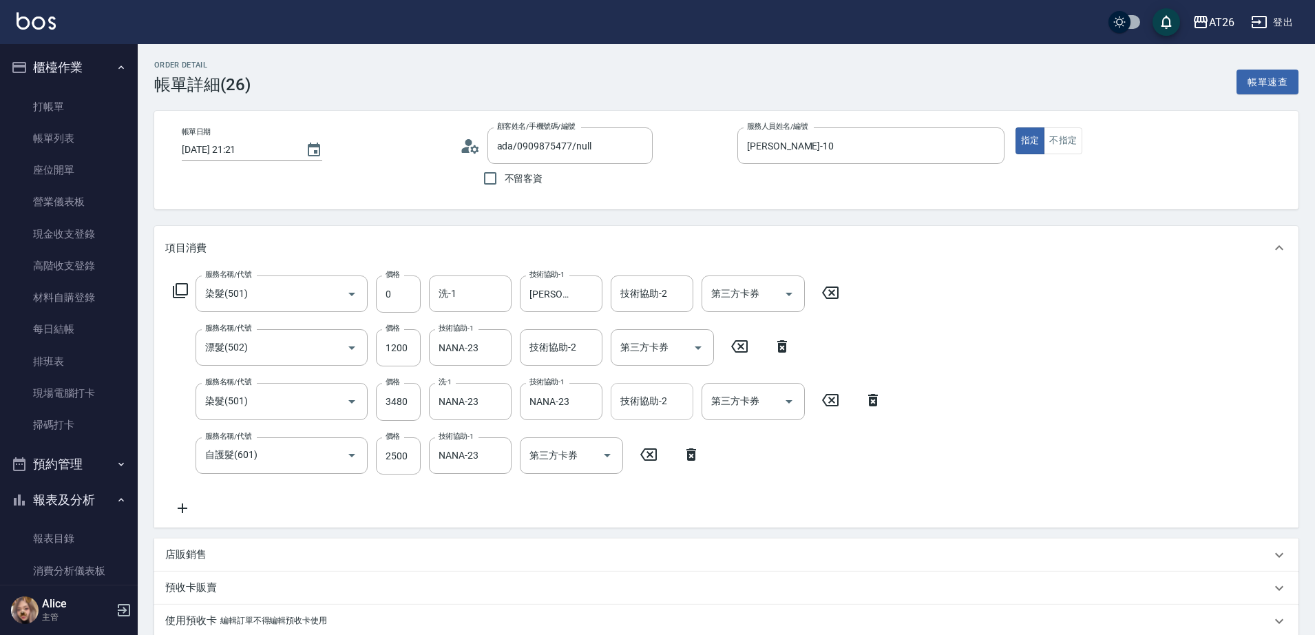
click at [658, 405] on div "技術協助-2 技術協助-2" at bounding box center [652, 401] width 83 height 36
click at [971, 355] on div "服務名稱/代號 染髮(501) 服務名稱/代號 價格 0 價格 洗-1 洗-1 技術協助-1 祐希-44 技術協助-1 技術協助-2 技術協助-2 第三方卡券…" at bounding box center [726, 398] width 1144 height 257
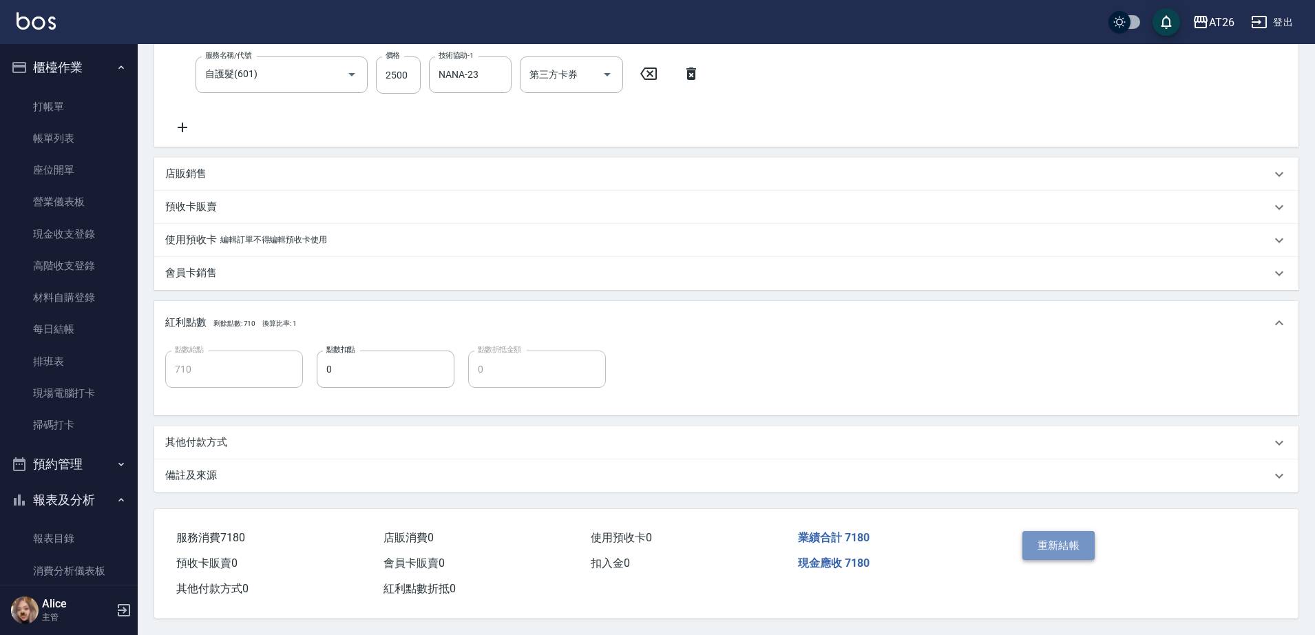
click at [1082, 535] on button "重新結帳" at bounding box center [1058, 545] width 73 height 29
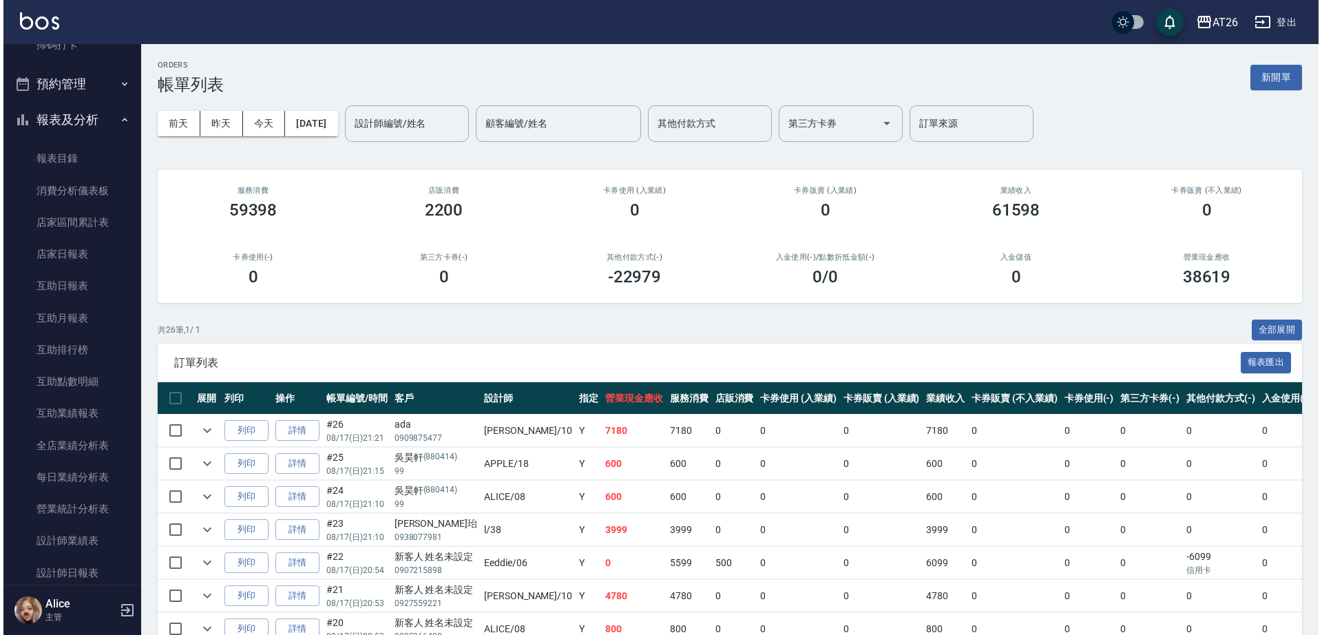
scroll to position [774, 0]
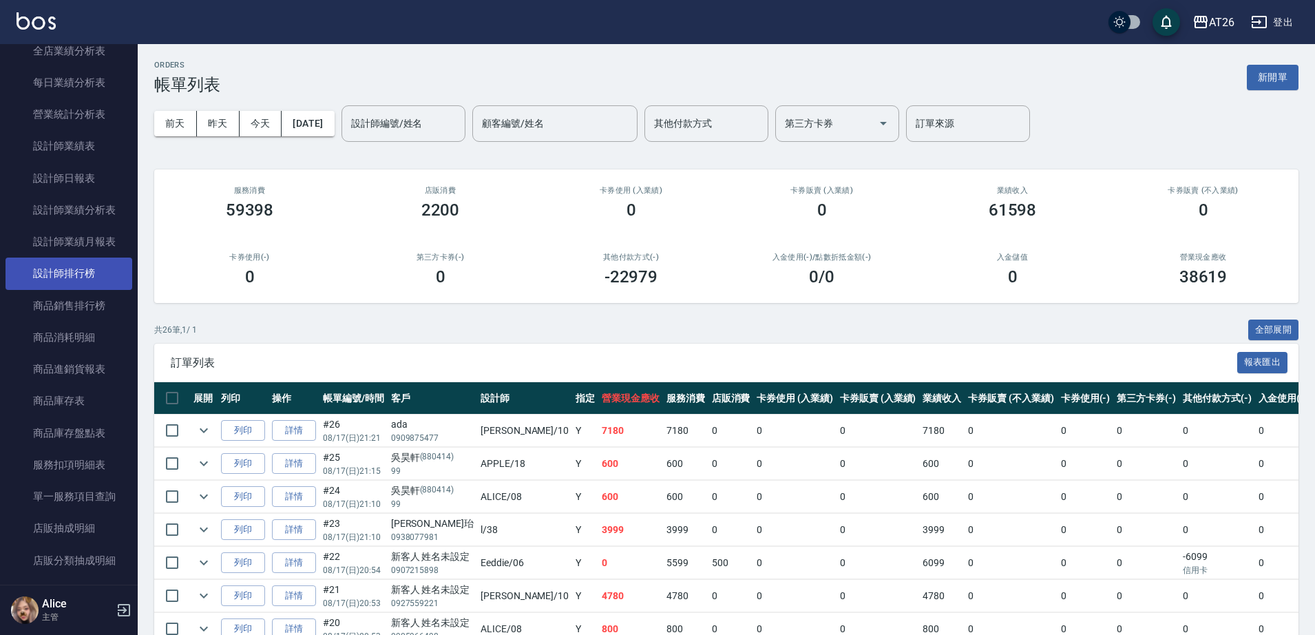
click at [82, 277] on link "設計師排行榜" at bounding box center [69, 273] width 127 height 32
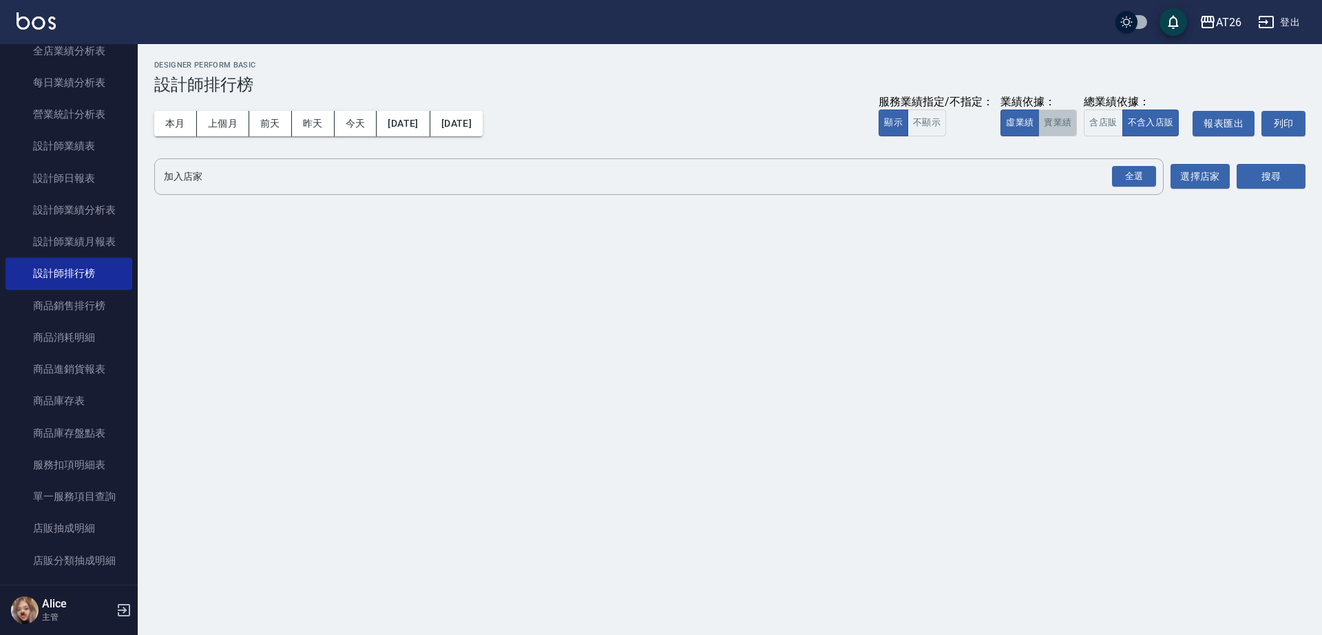
click at [1072, 132] on button "實業績" at bounding box center [1057, 122] width 39 height 27
click at [1106, 158] on div "AT26 2025-08-01 - 2025-08-17 設計師排行榜 列印時間： 2025-08-17-21:57 Designer Perform Bas…" at bounding box center [730, 130] width 1184 height 173
click at [1116, 167] on div "全選" at bounding box center [1134, 176] width 44 height 21
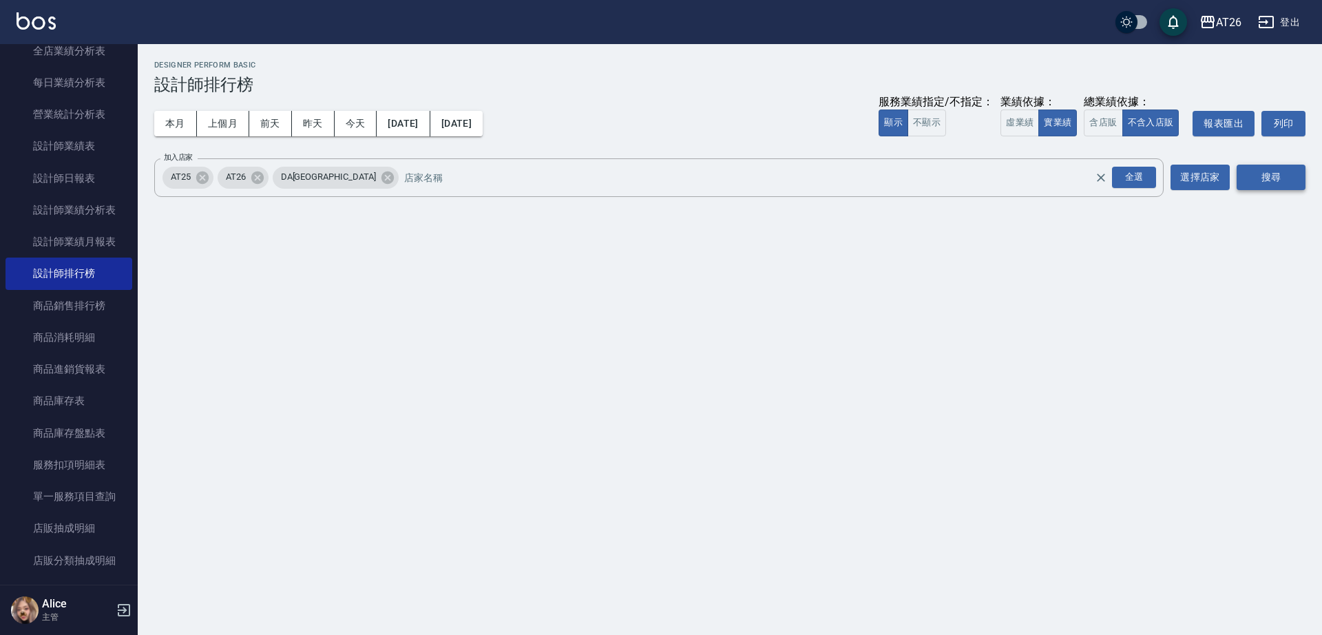
click at [1248, 184] on button "搜尋" at bounding box center [1270, 177] width 69 height 25
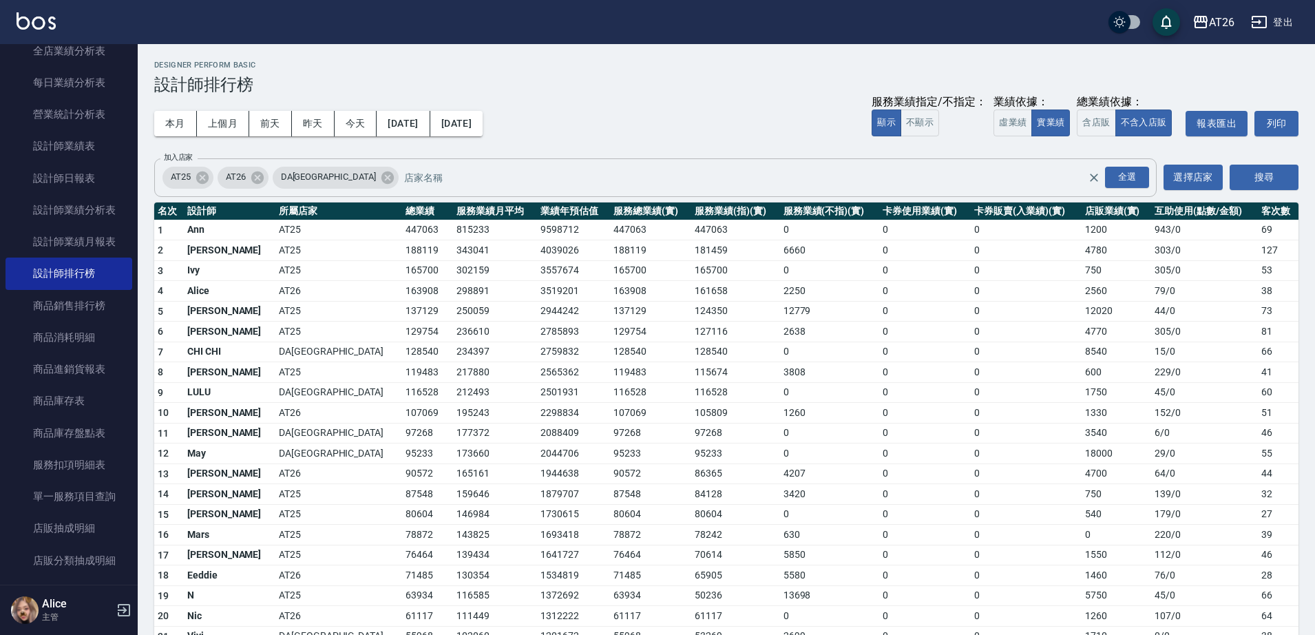
click at [332, 174] on div "DA[GEOGRAPHIC_DATA]" at bounding box center [336, 178] width 126 height 22
click at [260, 179] on icon at bounding box center [257, 177] width 15 height 15
click at [1122, 180] on div "全選" at bounding box center [1127, 177] width 44 height 21
click at [1236, 165] on button "搜尋" at bounding box center [1263, 177] width 69 height 25
click at [203, 180] on icon at bounding box center [202, 177] width 12 height 12
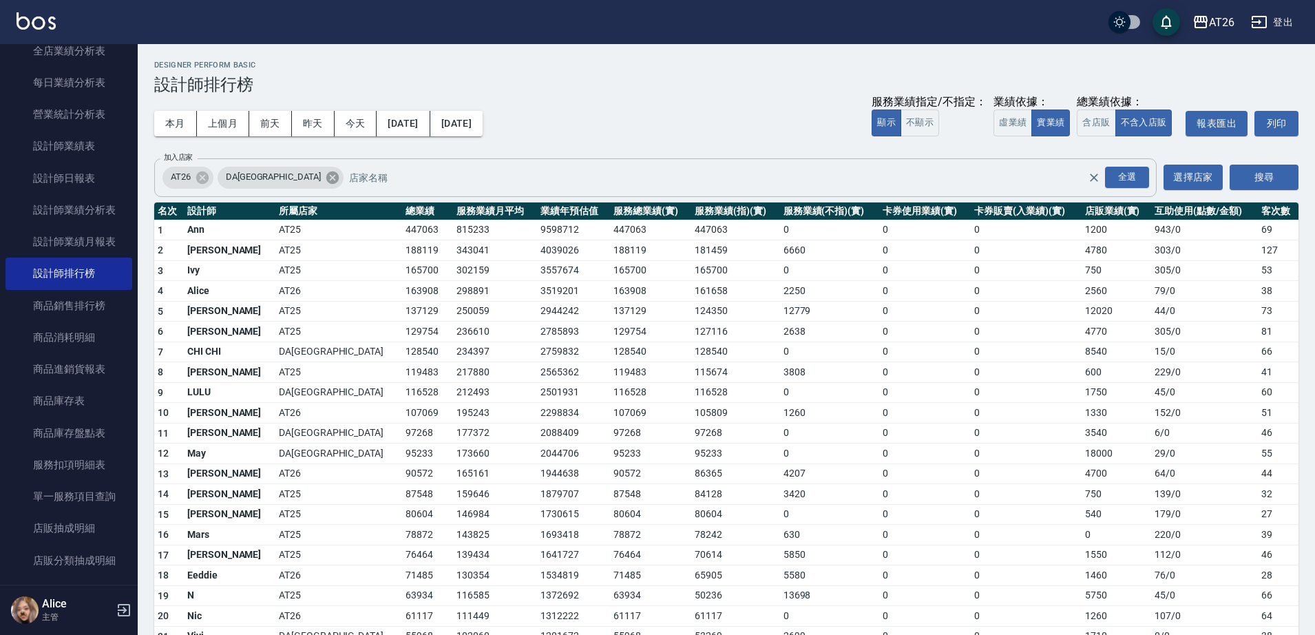
click at [326, 174] on icon at bounding box center [332, 177] width 12 height 12
click at [1253, 169] on button "搜尋" at bounding box center [1263, 177] width 69 height 25
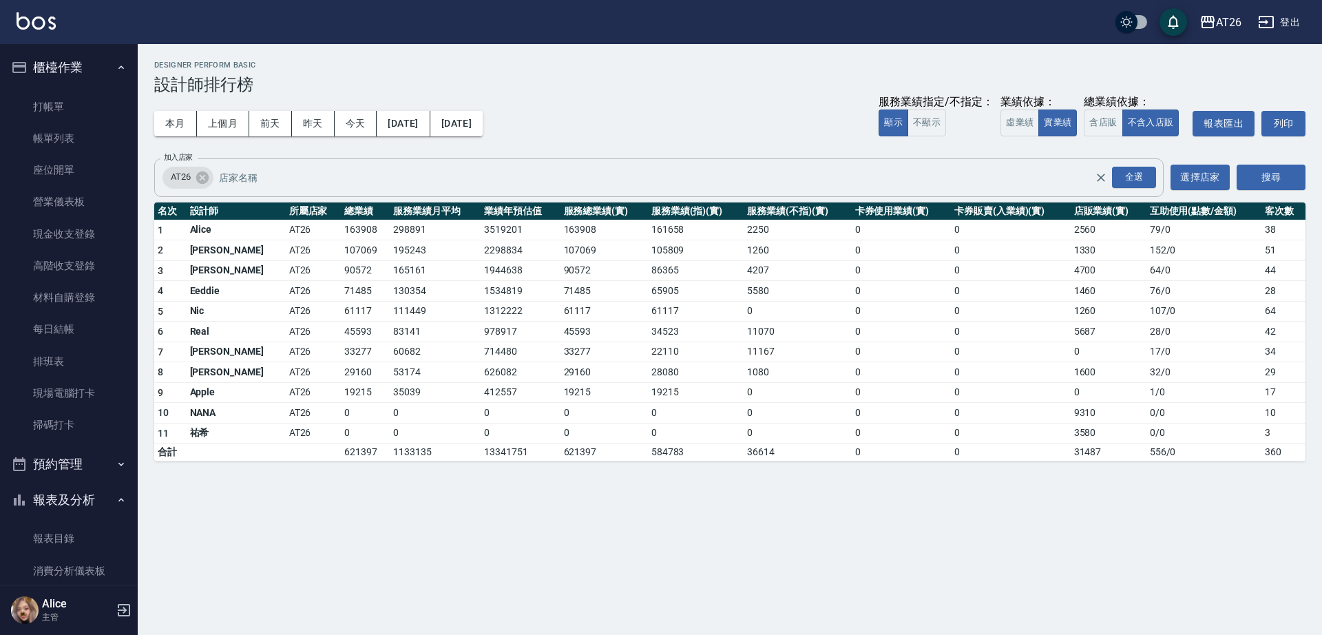
click at [67, 495] on button "報表及分析" at bounding box center [69, 500] width 127 height 36
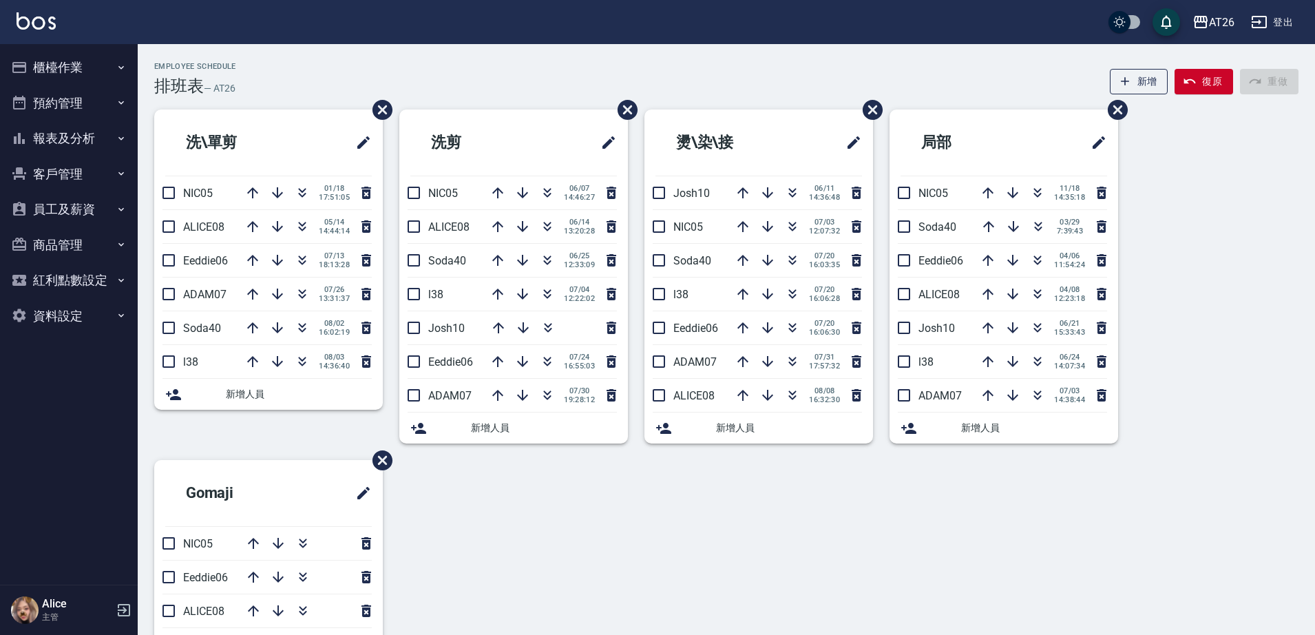
click at [96, 73] on button "櫃檯作業" at bounding box center [69, 68] width 127 height 36
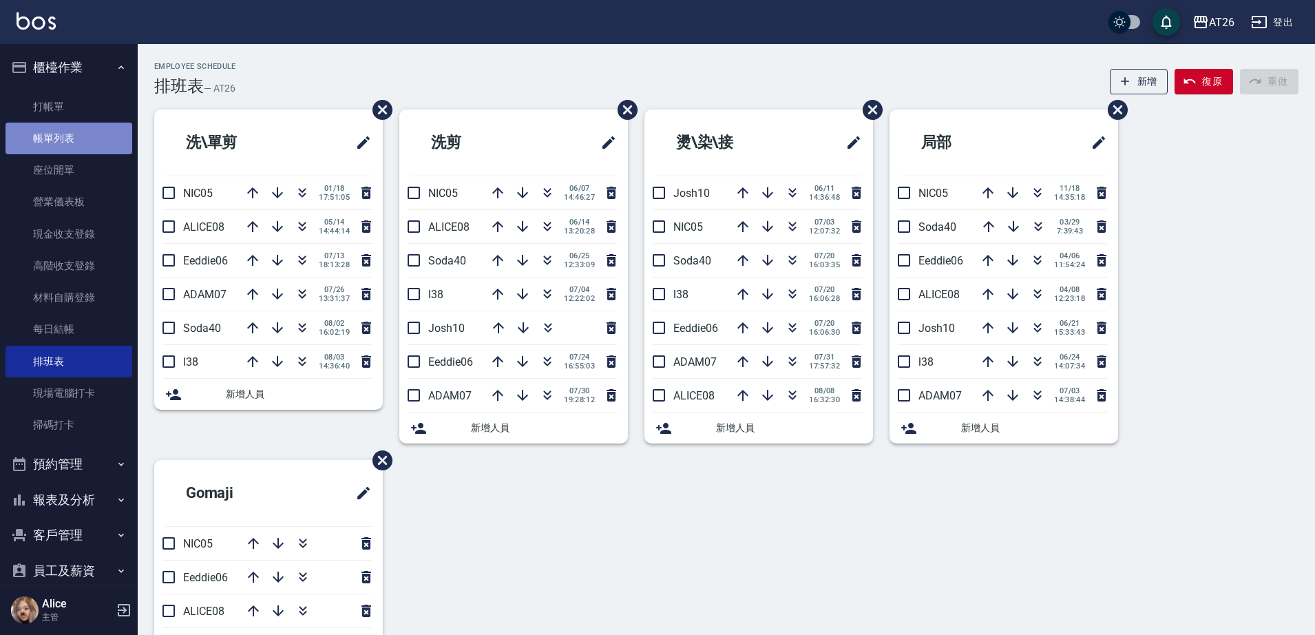
click at [116, 138] on link "帳單列表" at bounding box center [69, 139] width 127 height 32
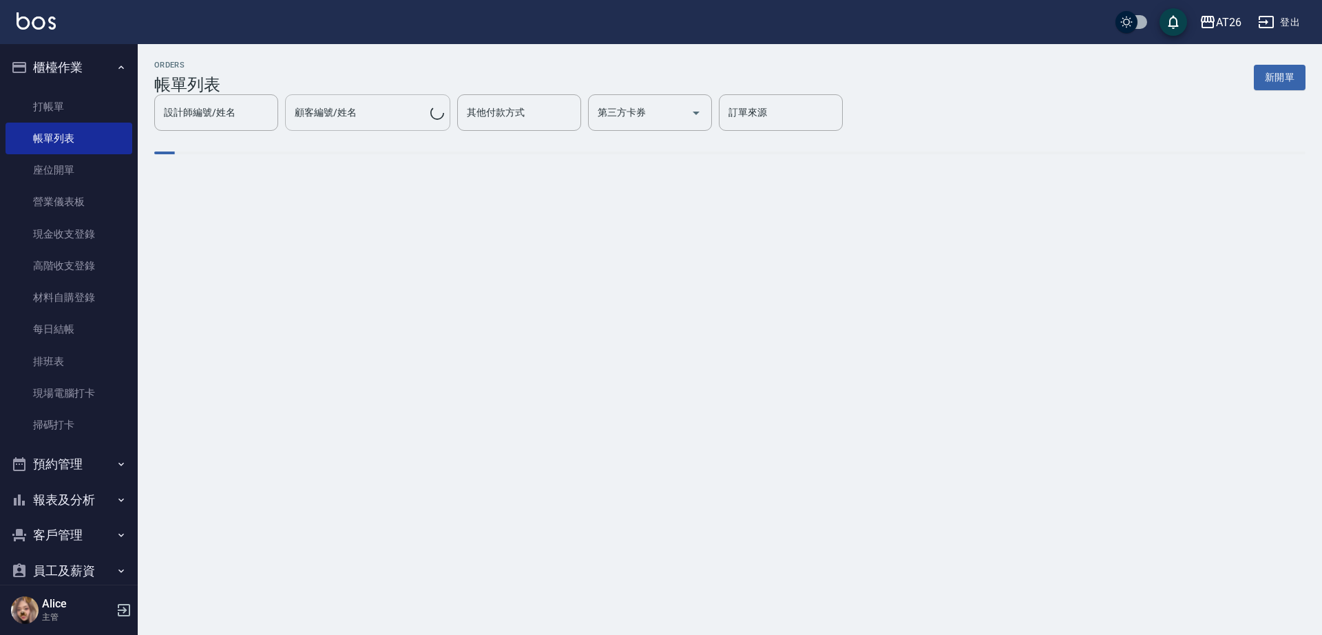
click at [321, 114] on div "顧客編號/姓名 顧客編號/姓名" at bounding box center [367, 112] width 165 height 36
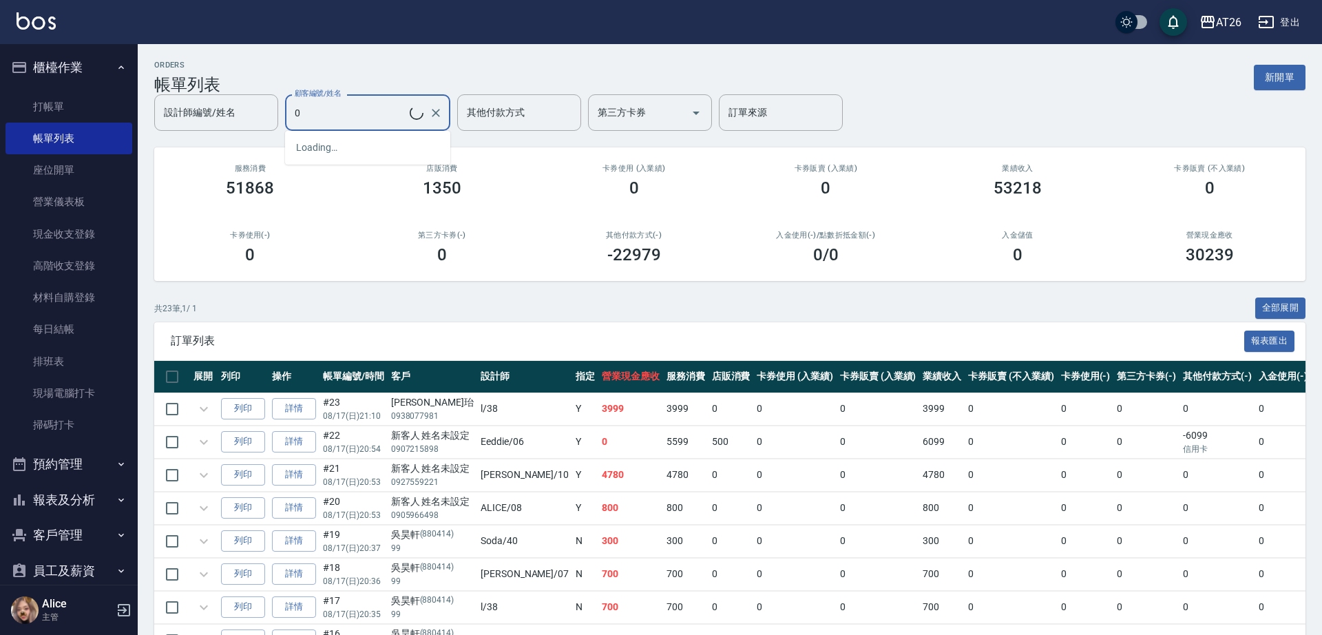
type input "08"
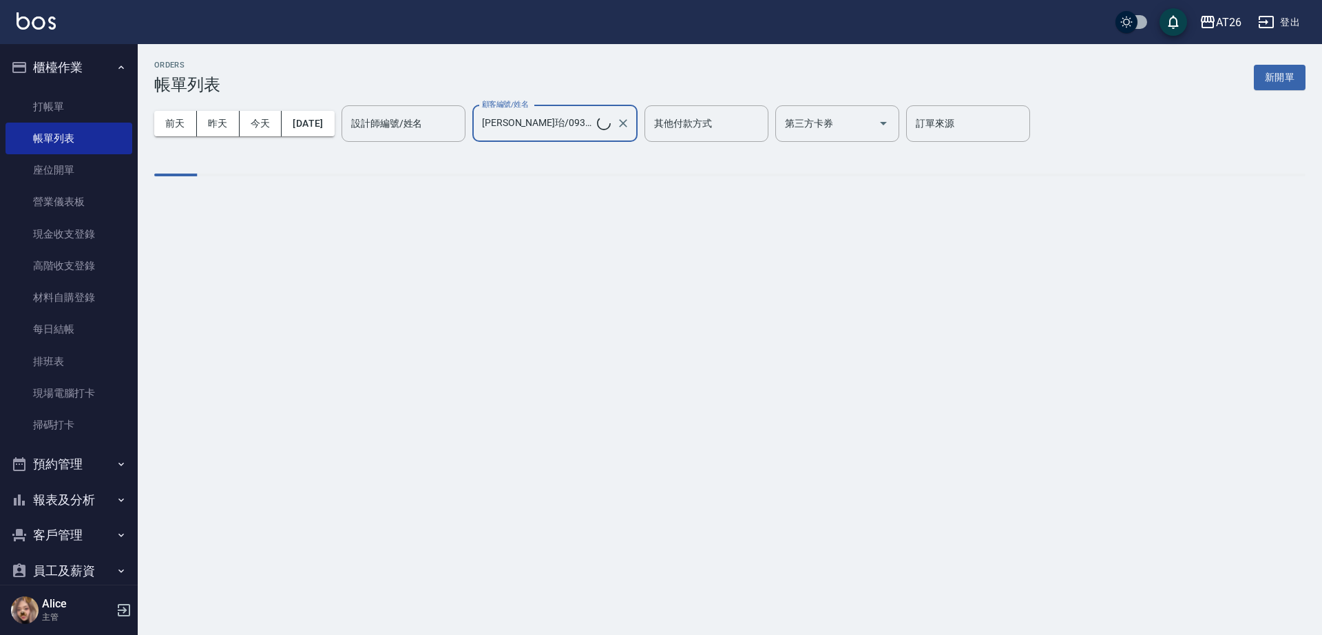
type input "無名字/0970882702"
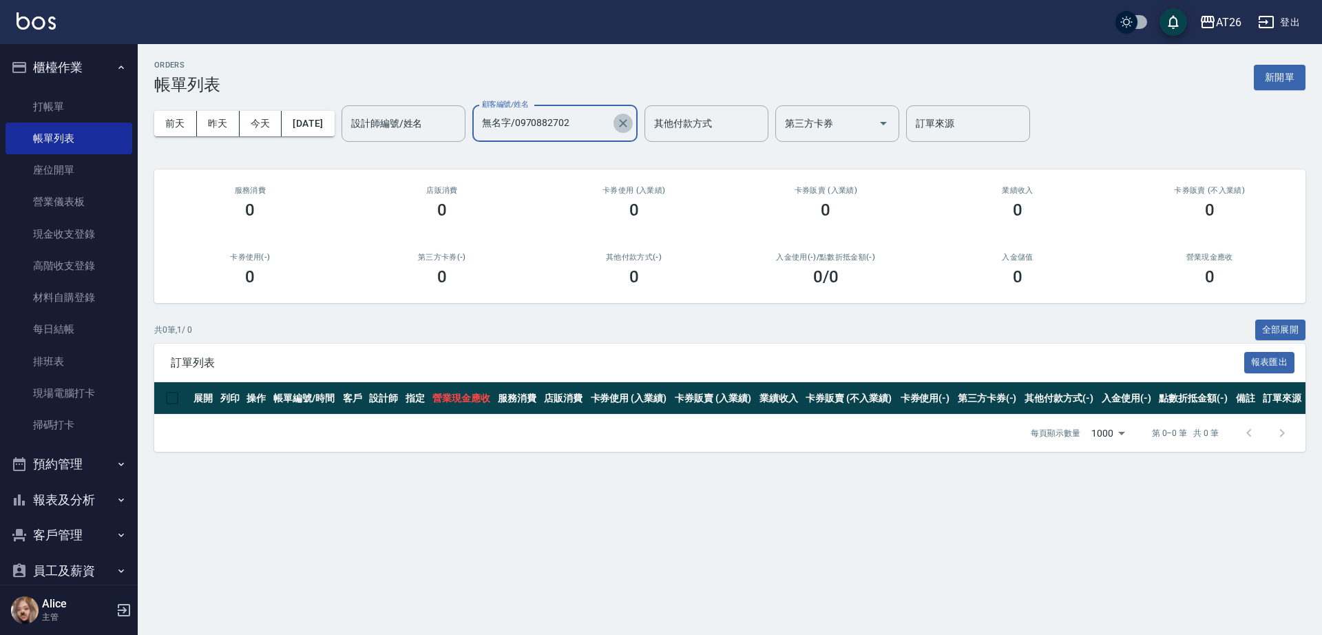
click at [627, 126] on icon "Clear" at bounding box center [623, 123] width 8 height 8
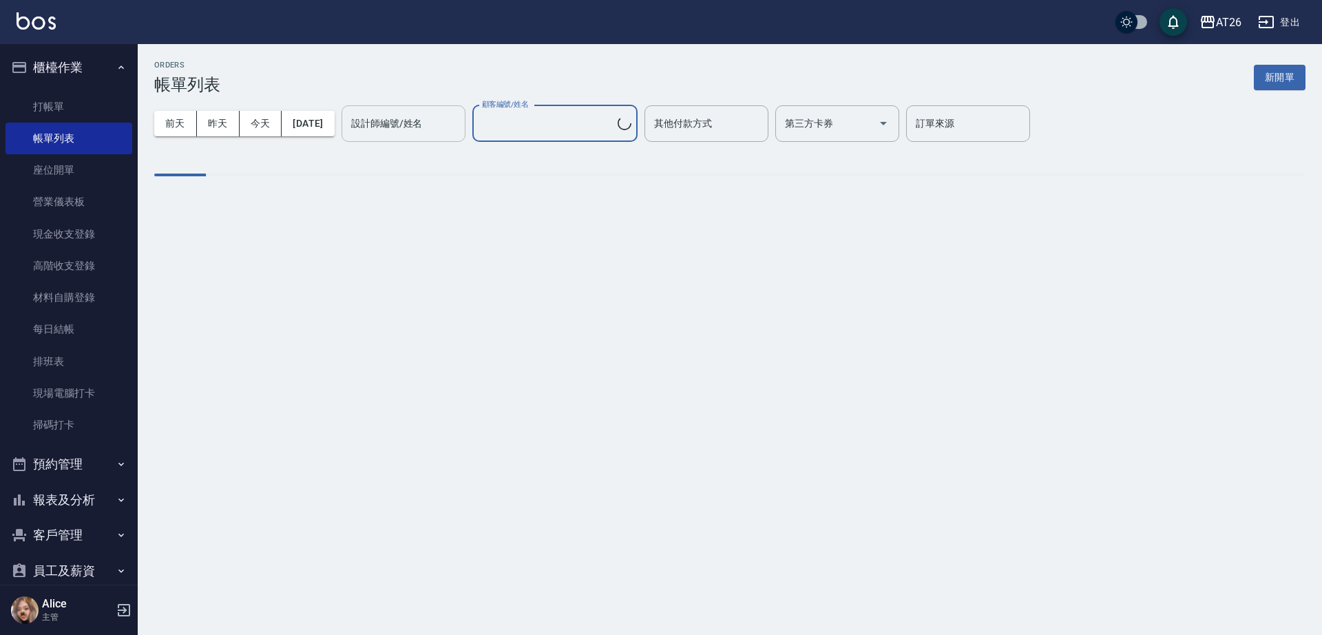
click at [438, 136] on div "設計師編號/姓名" at bounding box center [403, 123] width 124 height 36
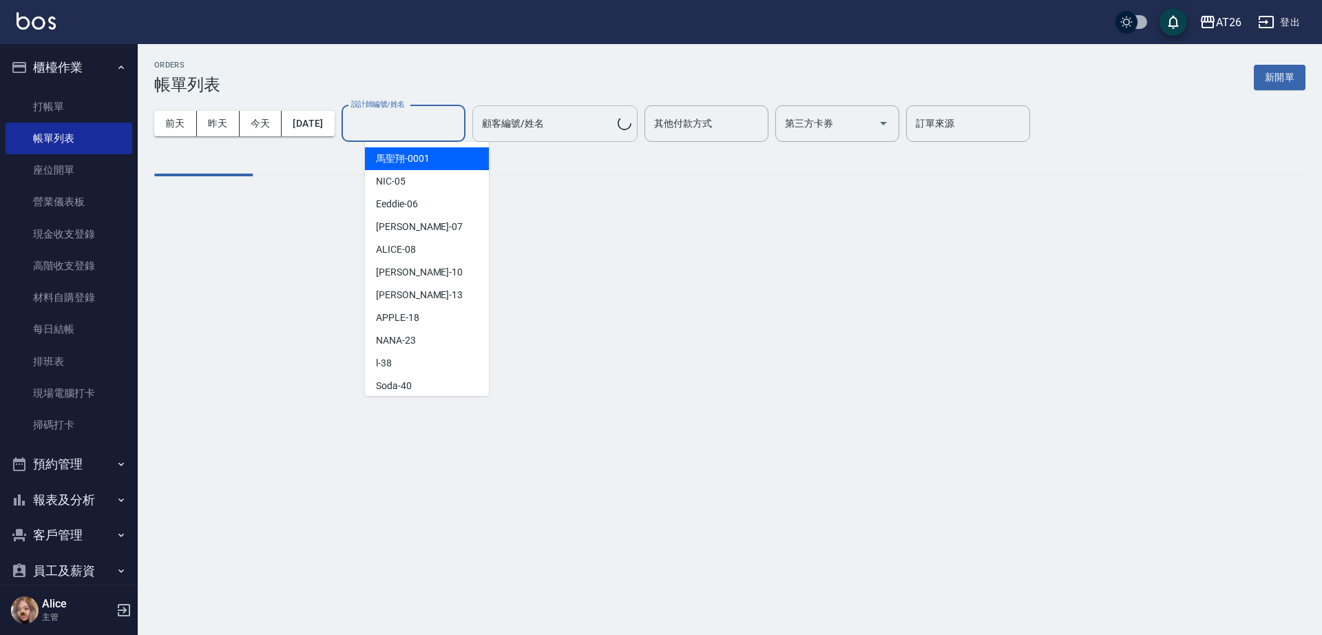
type input "[PERSON_NAME]珆/0938077981"
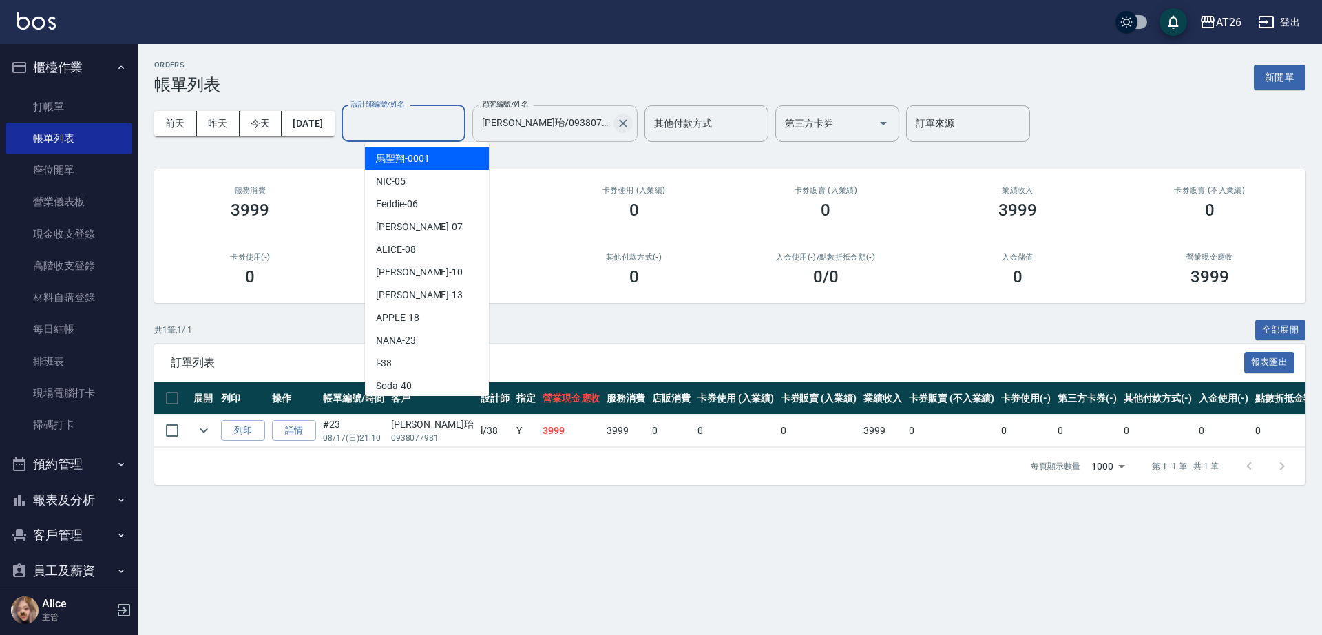
click at [630, 123] on icon "Clear" at bounding box center [623, 123] width 14 height 14
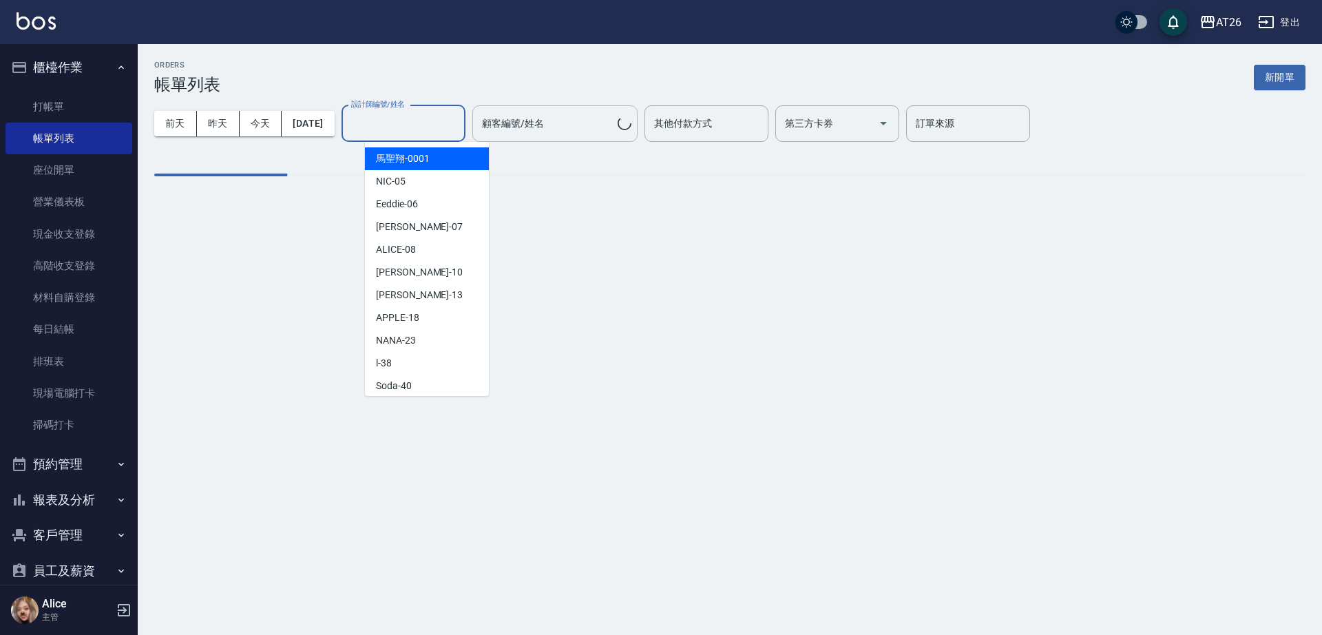
click at [450, 134] on input "設計師編號/姓名" at bounding box center [404, 124] width 112 height 24
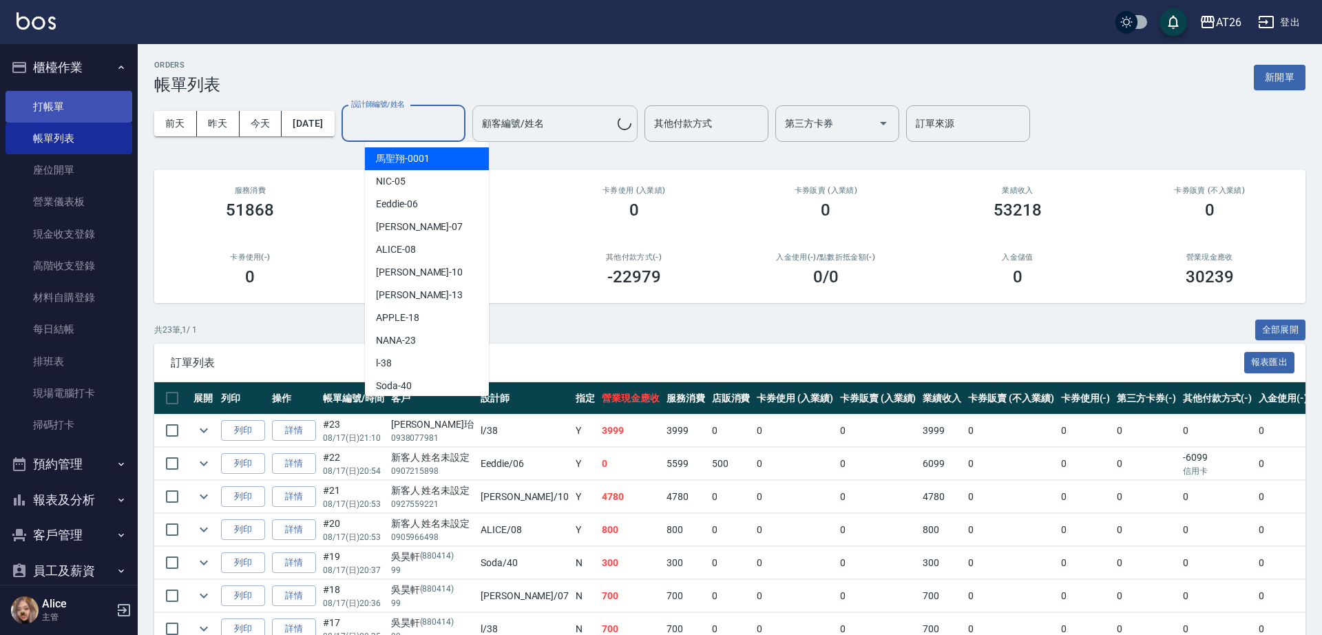
type input "[PERSON_NAME]珆/0938077981"
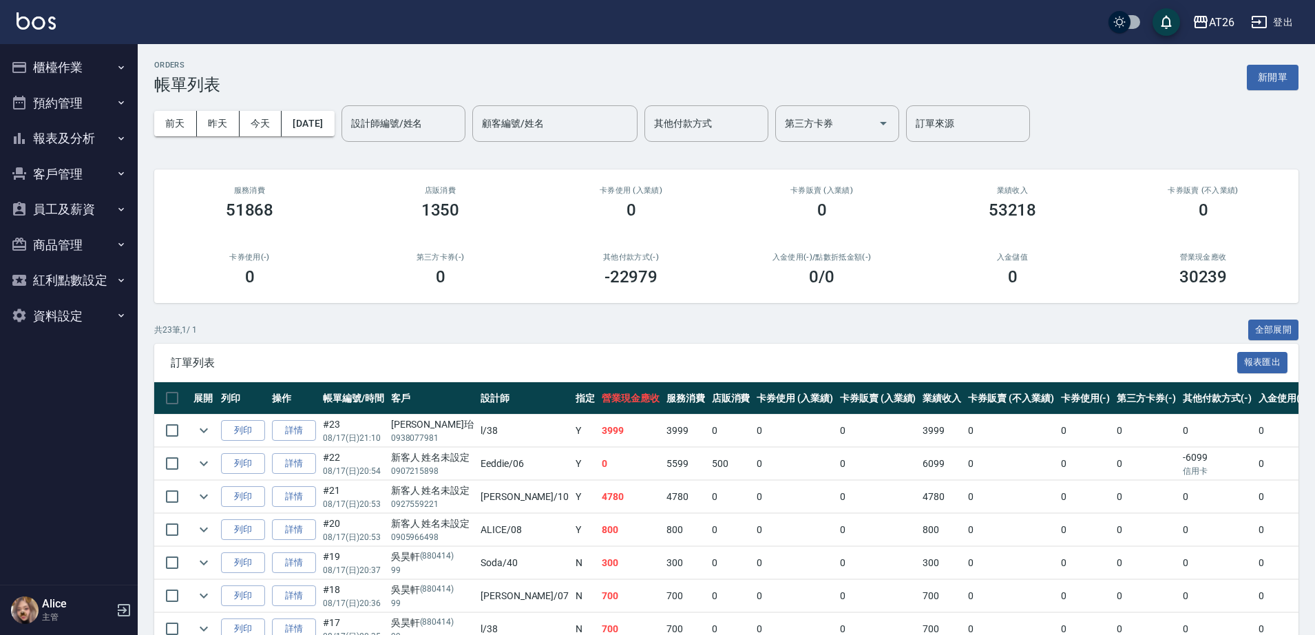
drag, startPoint x: 465, startPoint y: 33, endPoint x: 388, endPoint y: 77, distance: 89.4
drag, startPoint x: 388, startPoint y: 77, endPoint x: 387, endPoint y: 118, distance: 40.6
click at [388, 118] on div "設計師編號/姓名 設計師編號/姓名" at bounding box center [403, 123] width 124 height 36
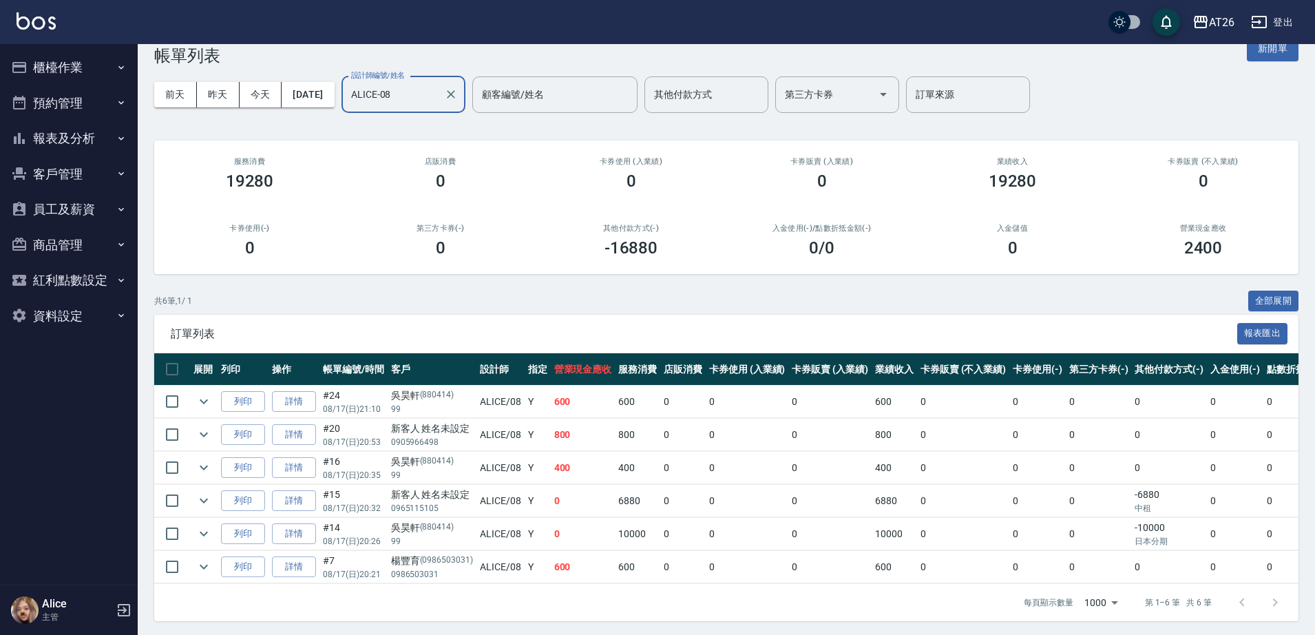
scroll to position [45, 0]
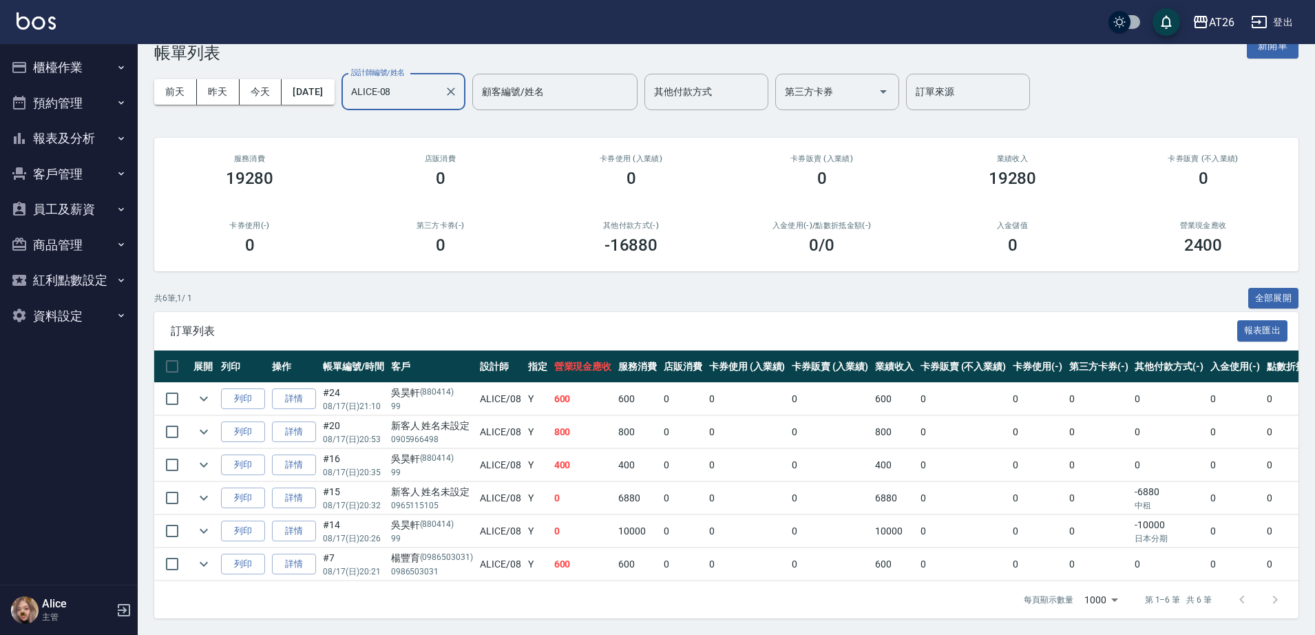
type input "ALICE-08"
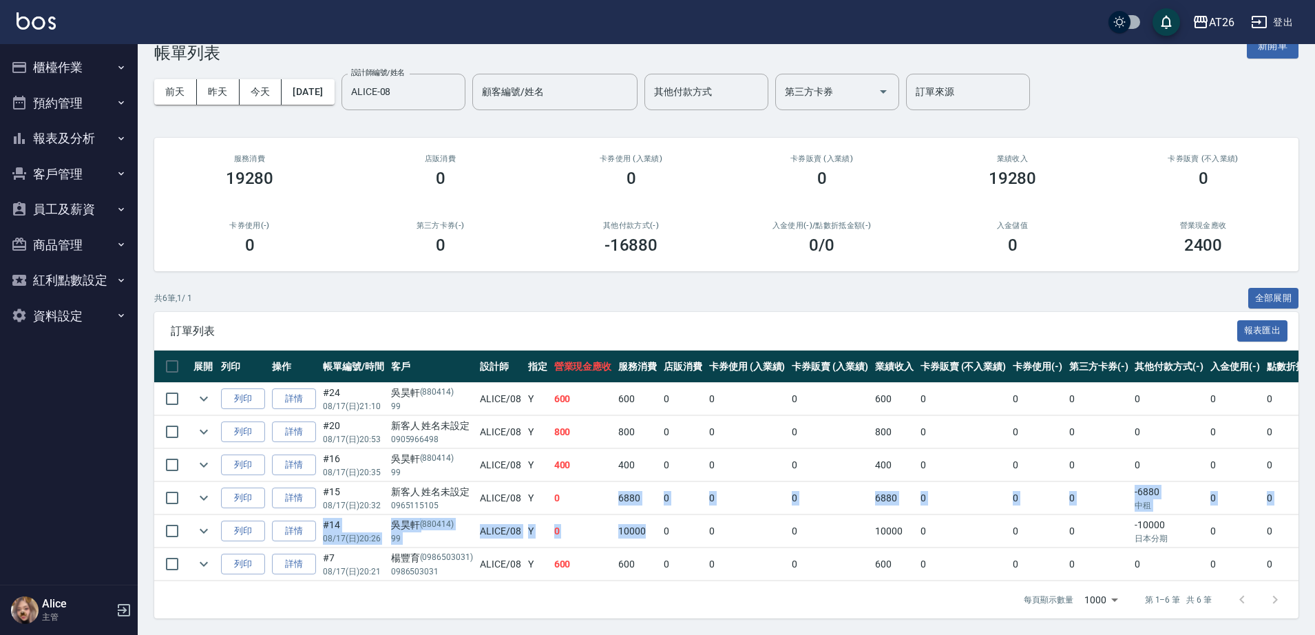
drag, startPoint x: 614, startPoint y: 489, endPoint x: 655, endPoint y: 509, distance: 46.2
click at [655, 509] on tbody "列印 詳情 #24 08/17 (日) 21:10 [PERSON_NAME](880414) 99 ALICE /08 Y 600 600 0 0 0 60…" at bounding box center [782, 482] width 1256 height 198
click at [655, 515] on td "10000" at bounding box center [637, 531] width 45 height 32
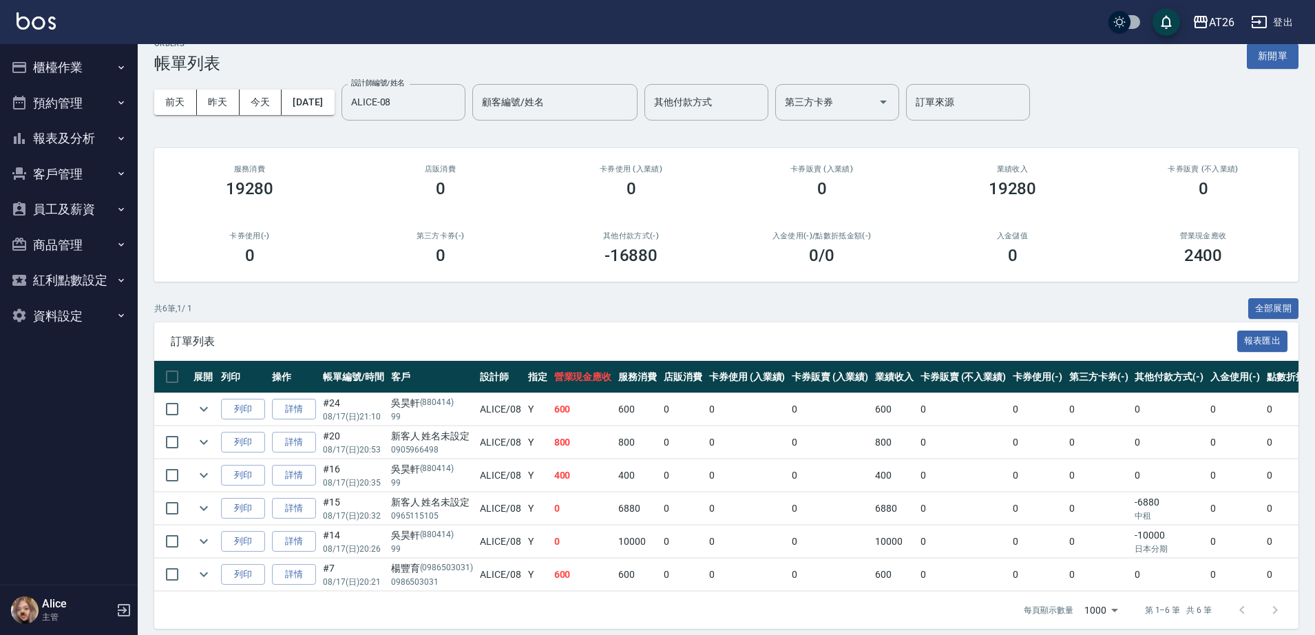
scroll to position [0, 0]
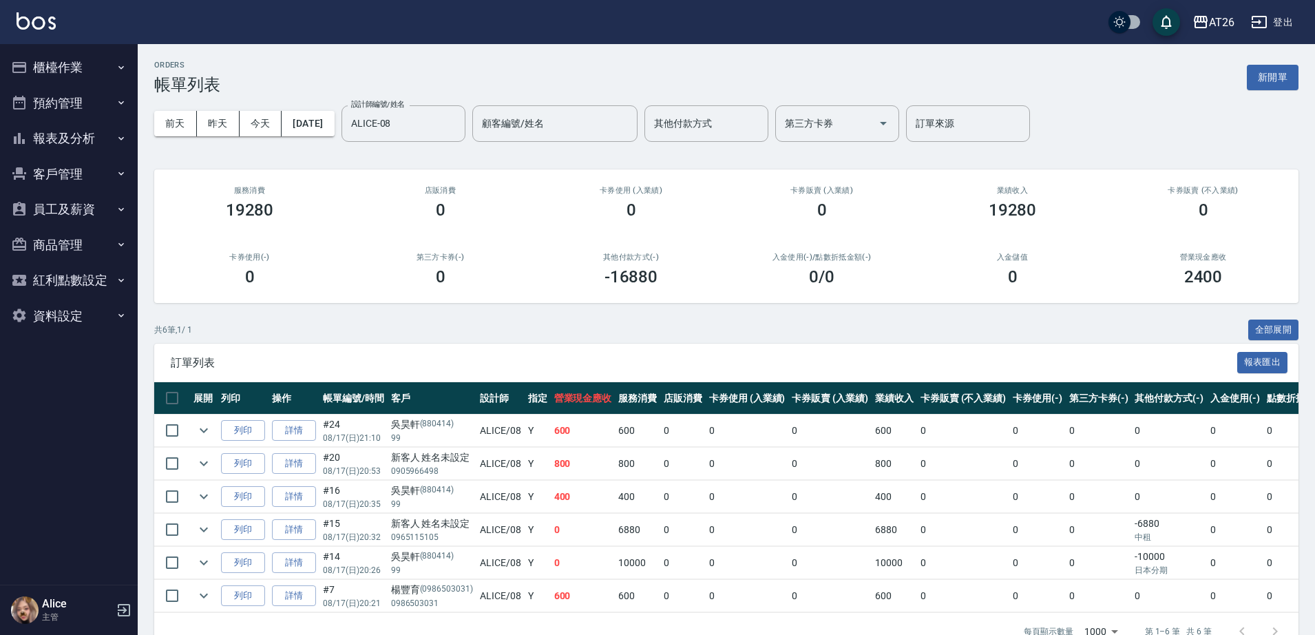
click at [80, 106] on button "預約管理" at bounding box center [69, 103] width 127 height 36
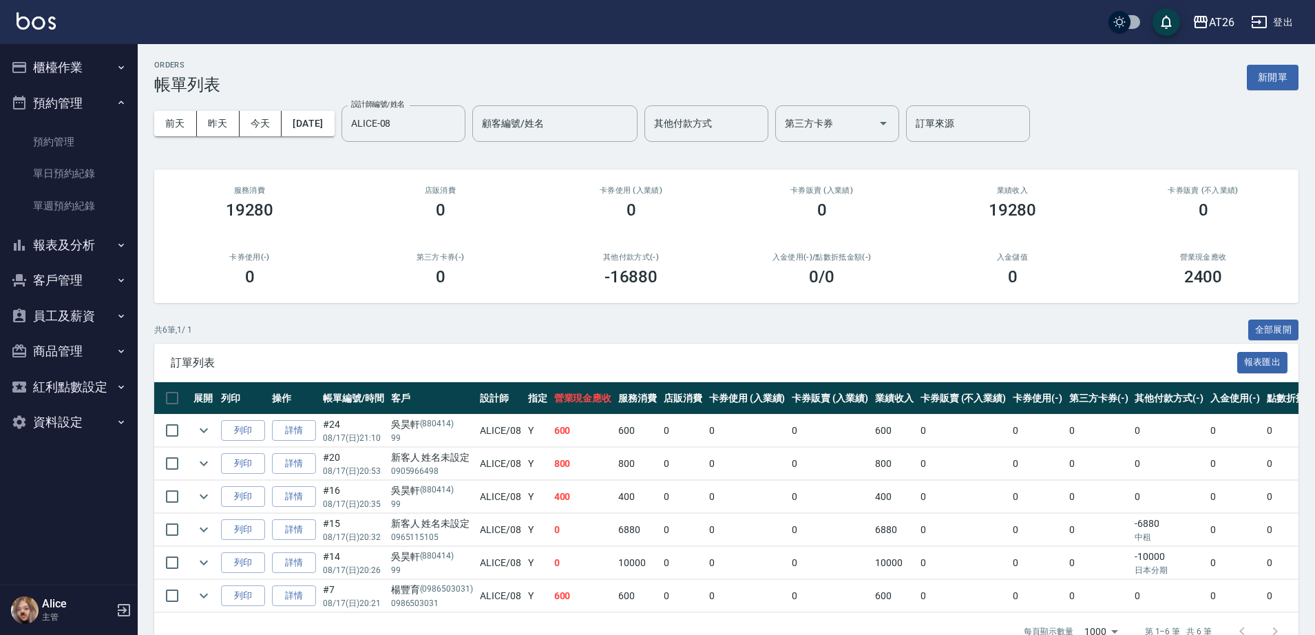
click at [85, 109] on button "預約管理" at bounding box center [69, 103] width 127 height 36
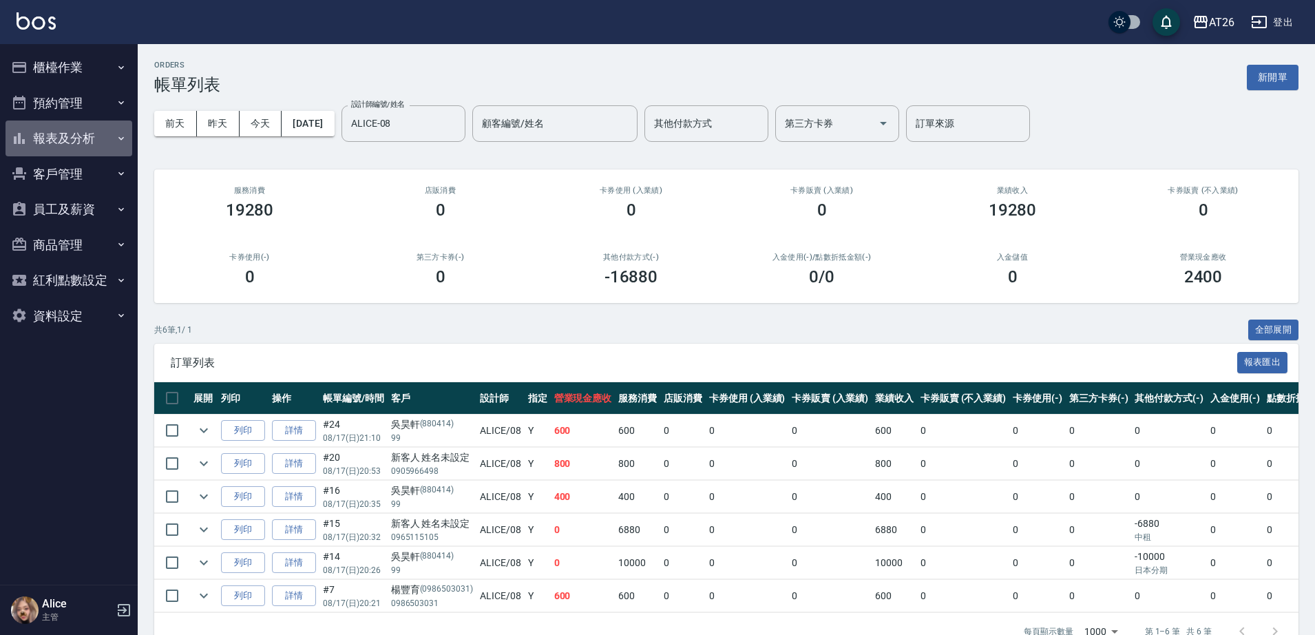
click at [74, 142] on button "報表及分析" at bounding box center [69, 138] width 127 height 36
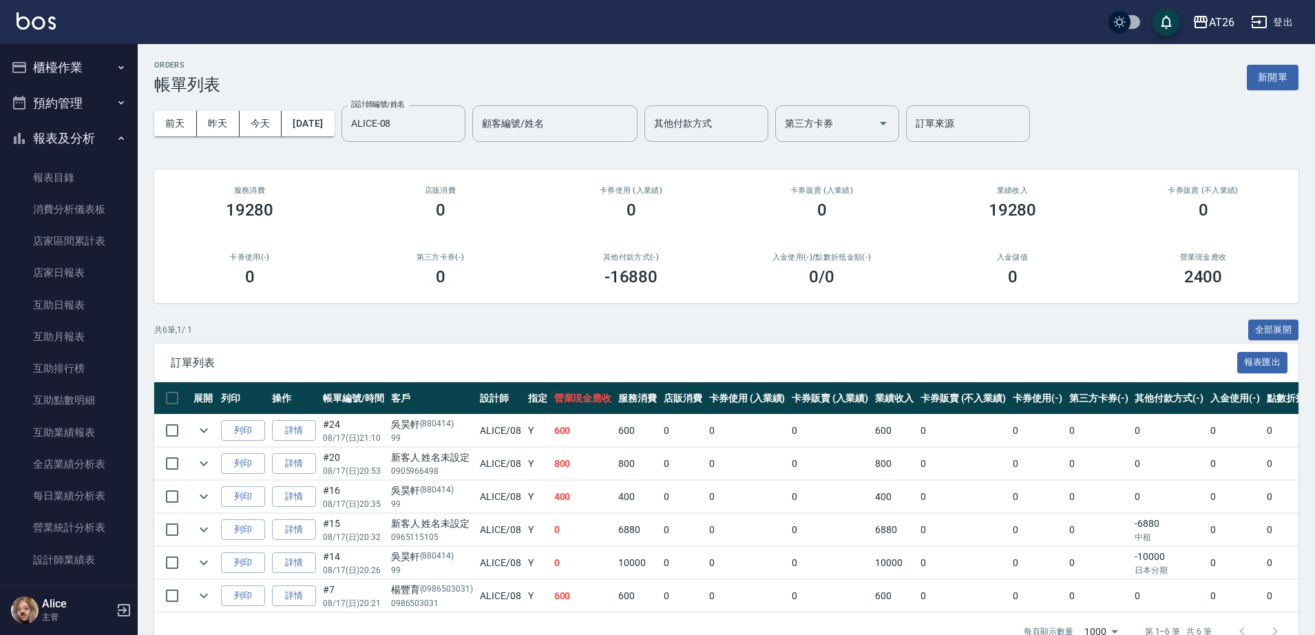
click at [74, 142] on button "報表及分析" at bounding box center [69, 138] width 127 height 36
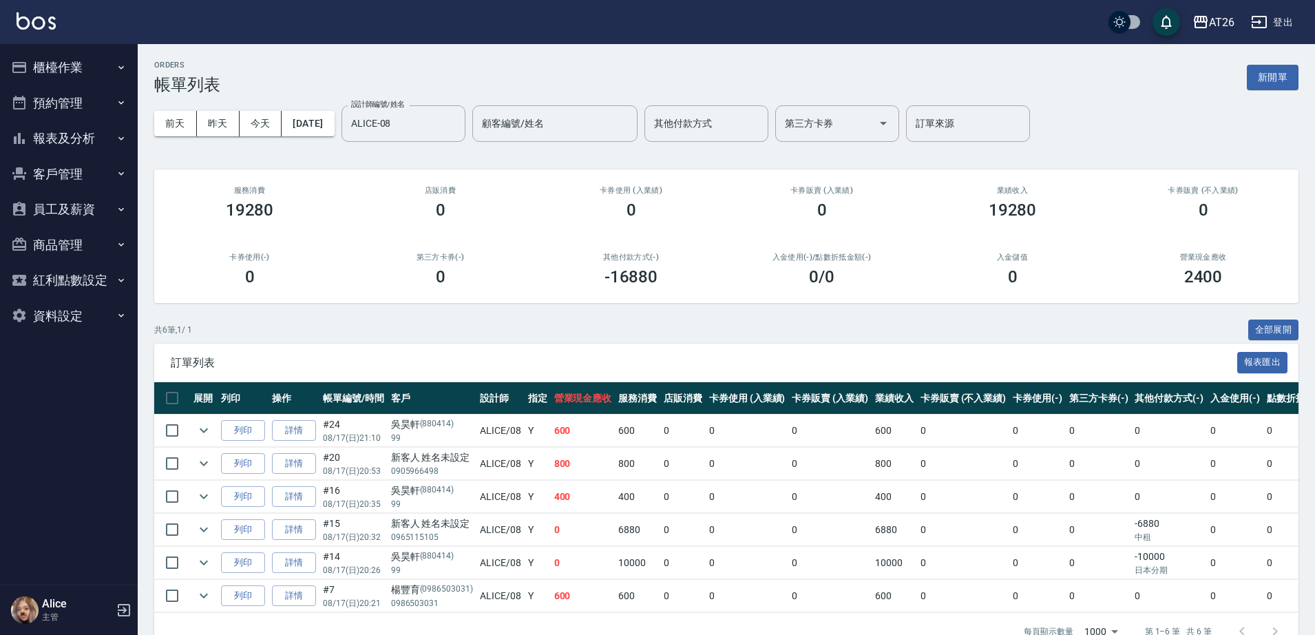
click at [74, 142] on button "報表及分析" at bounding box center [69, 138] width 127 height 36
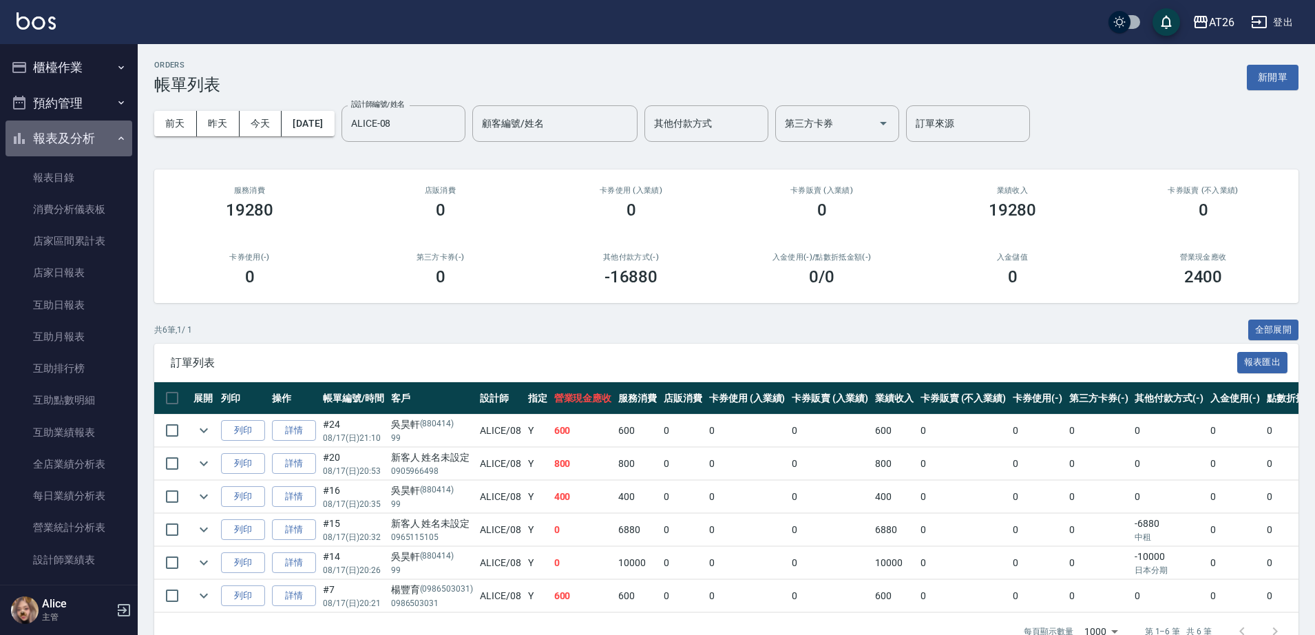
click at [74, 142] on button "報表及分析" at bounding box center [69, 138] width 127 height 36
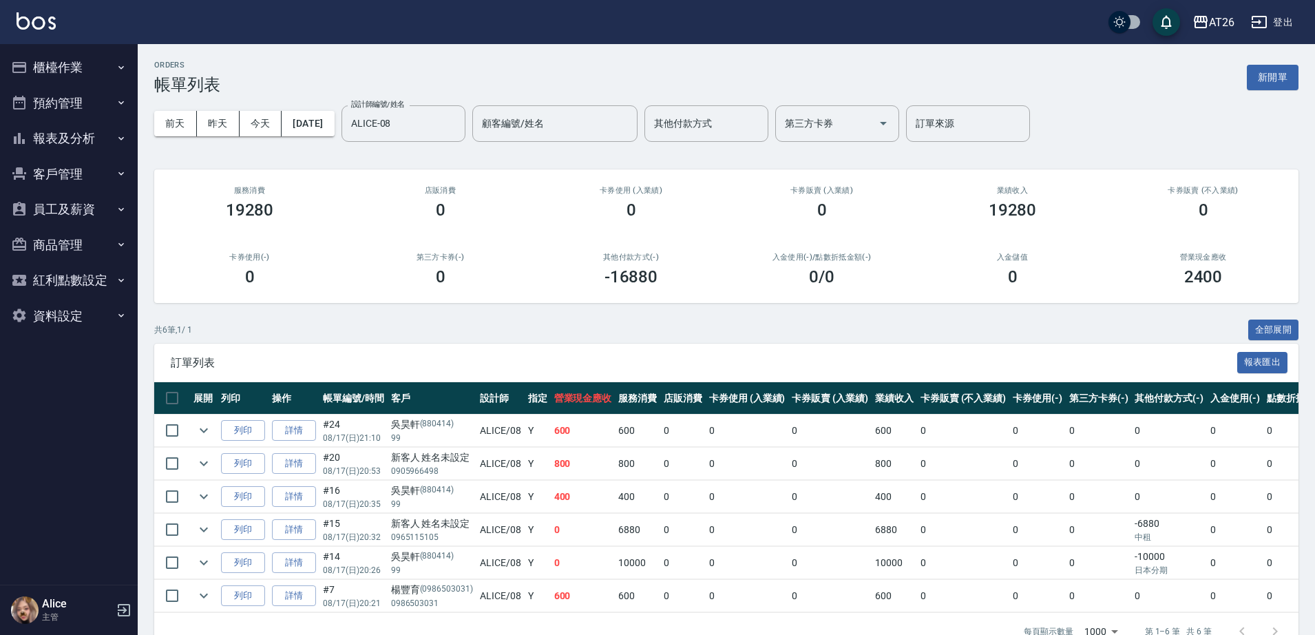
click at [86, 78] on button "櫃檯作業" at bounding box center [69, 68] width 127 height 36
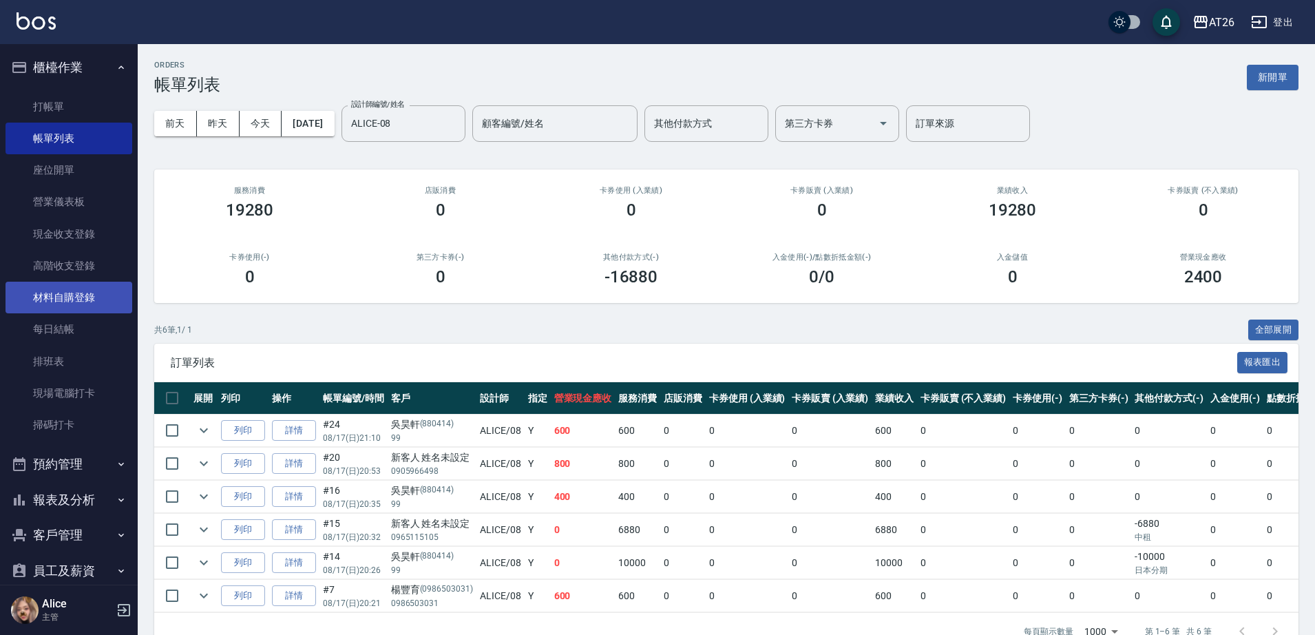
click at [83, 308] on link "材料自購登錄" at bounding box center [69, 298] width 127 height 32
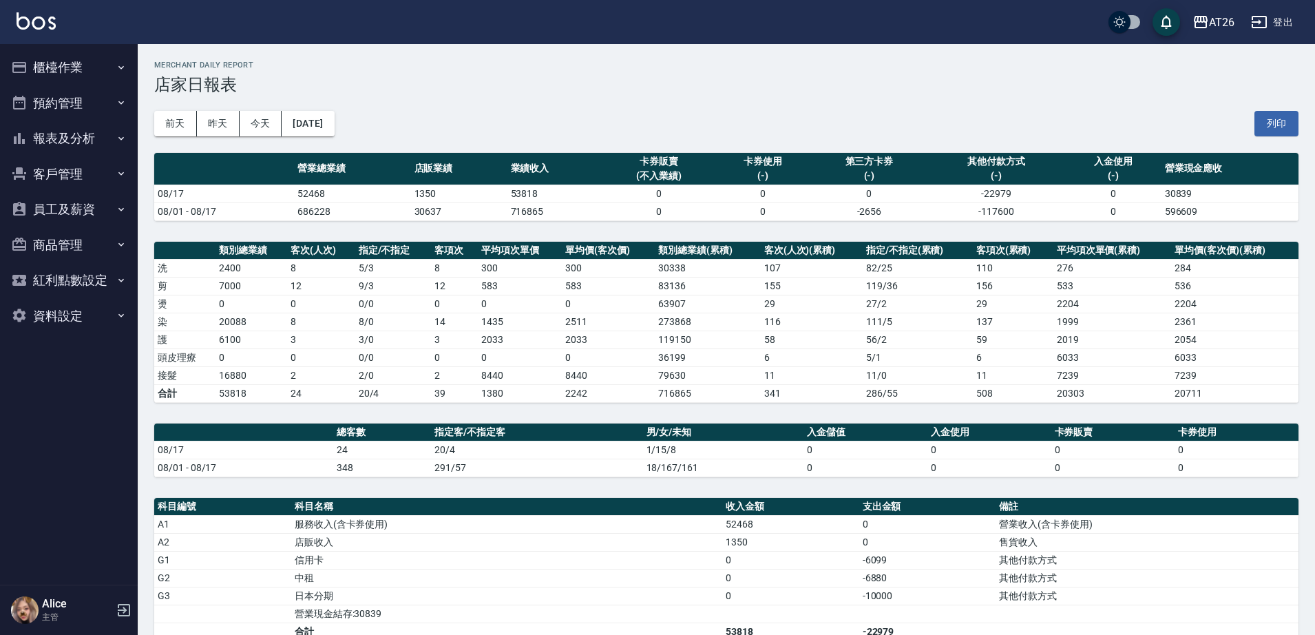
scroll to position [257, 0]
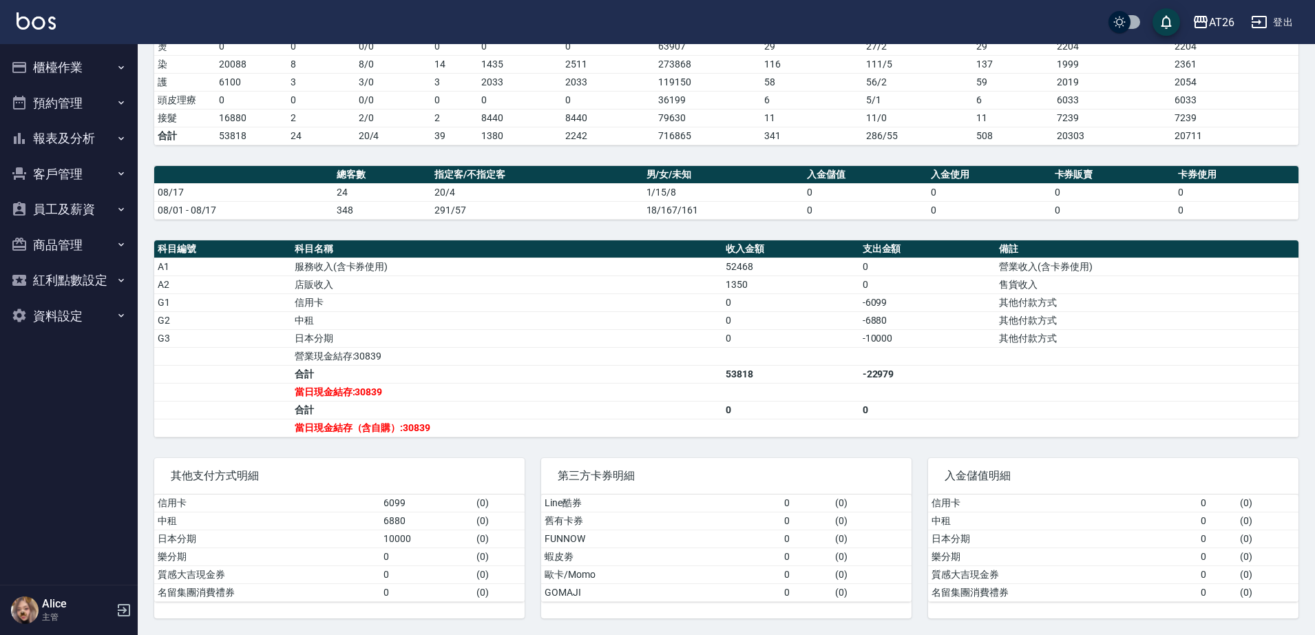
click at [96, 73] on button "櫃檯作業" at bounding box center [69, 68] width 127 height 36
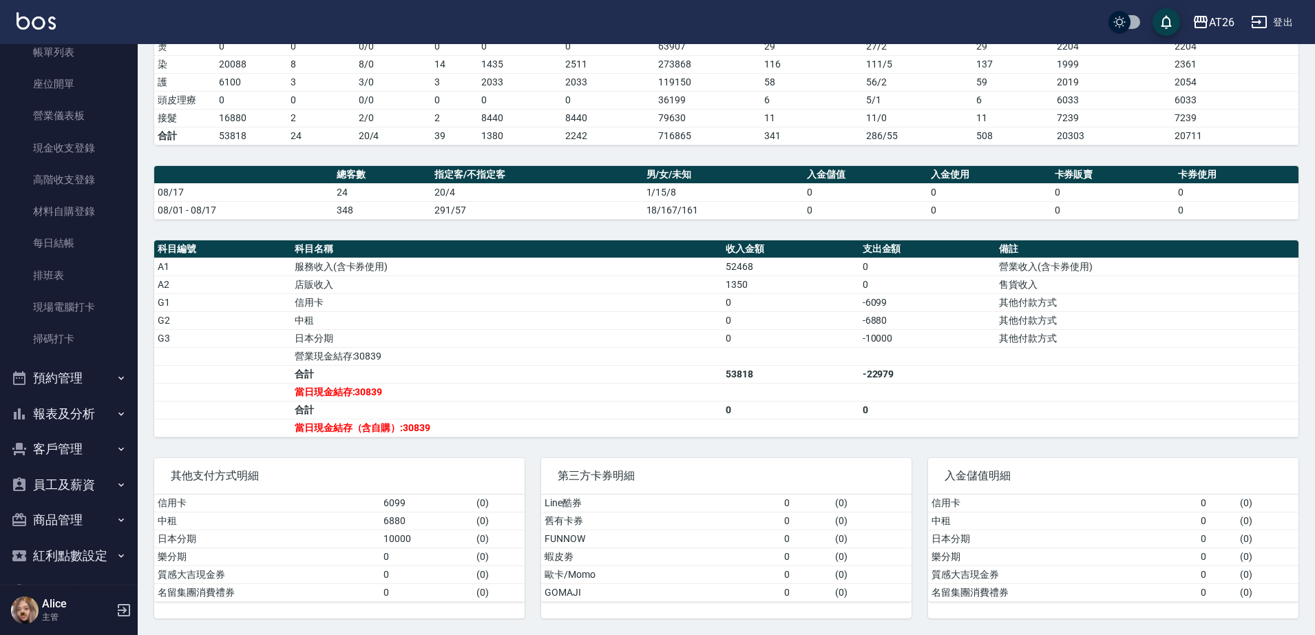
click at [80, 406] on button "報表及分析" at bounding box center [69, 414] width 127 height 36
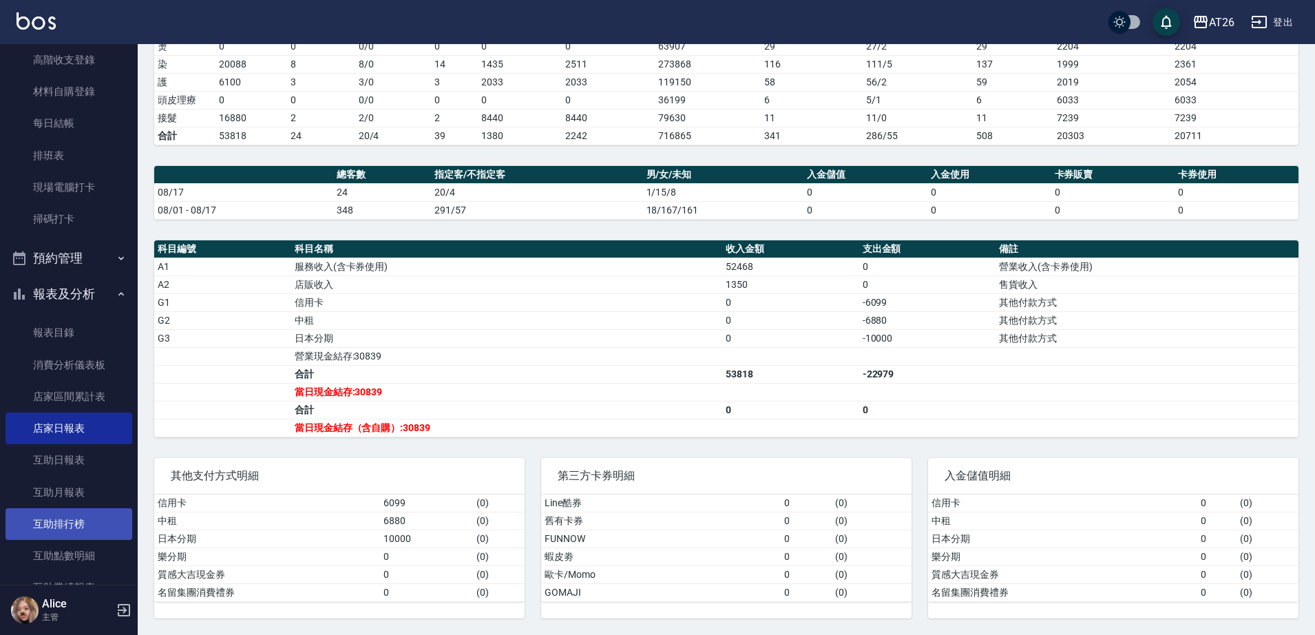
scroll to position [344, 0]
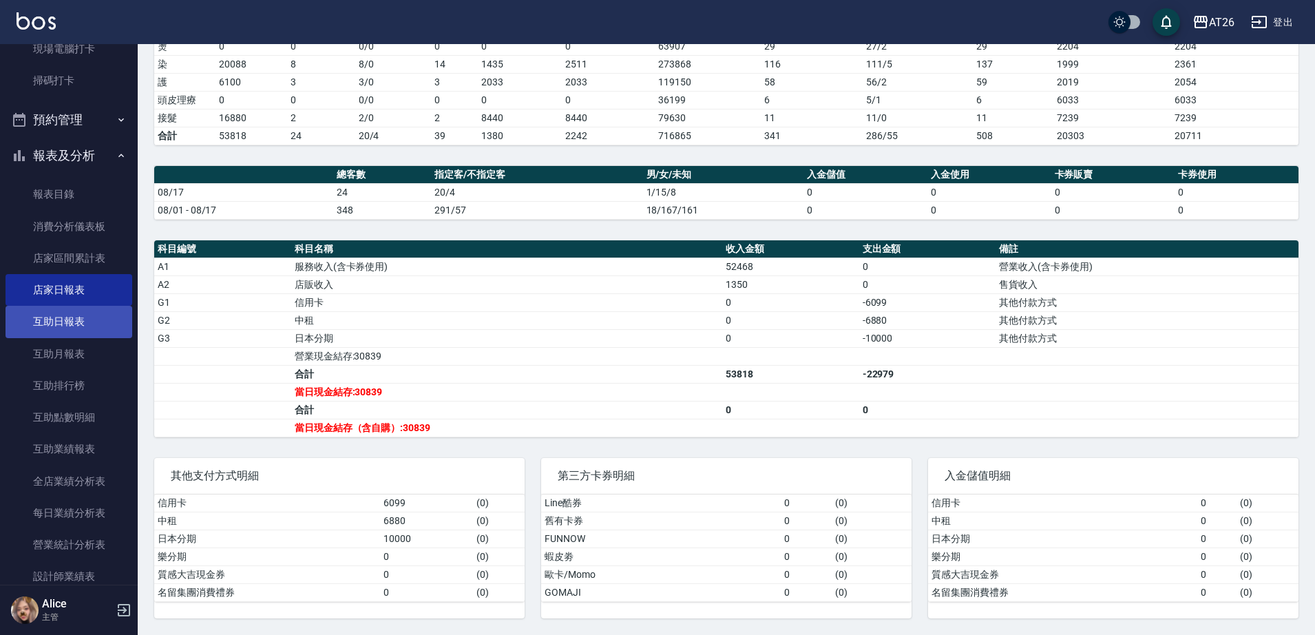
click at [67, 330] on link "互助日報表" at bounding box center [69, 322] width 127 height 32
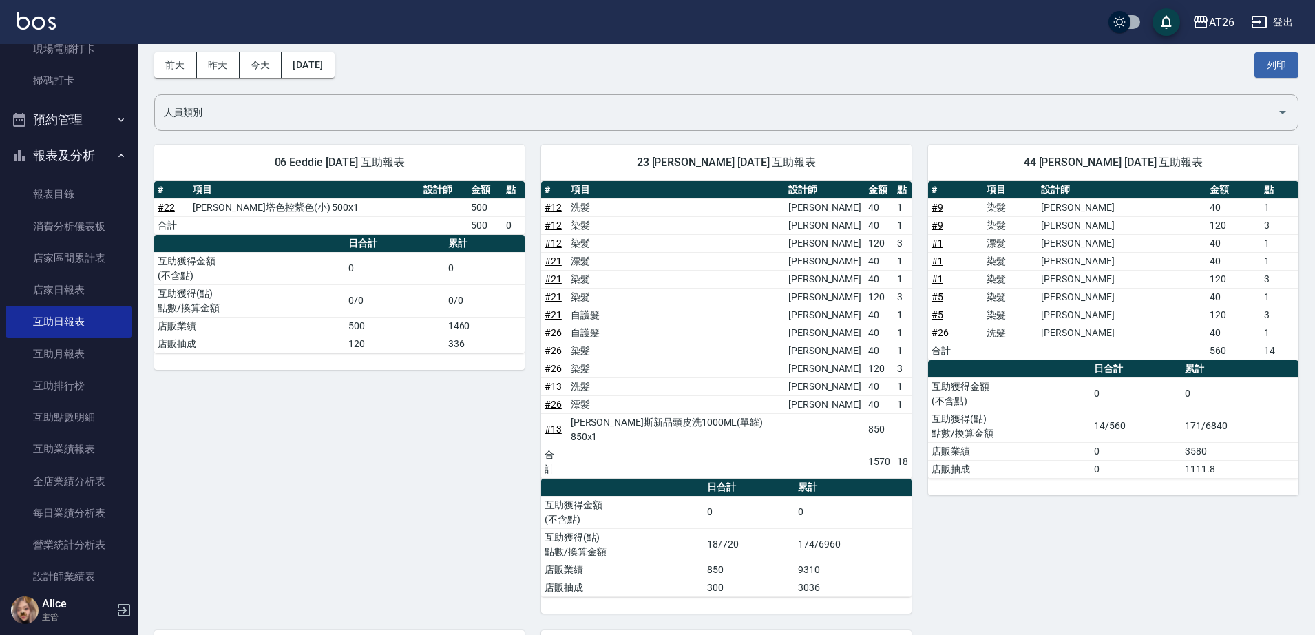
scroll to position [86, 0]
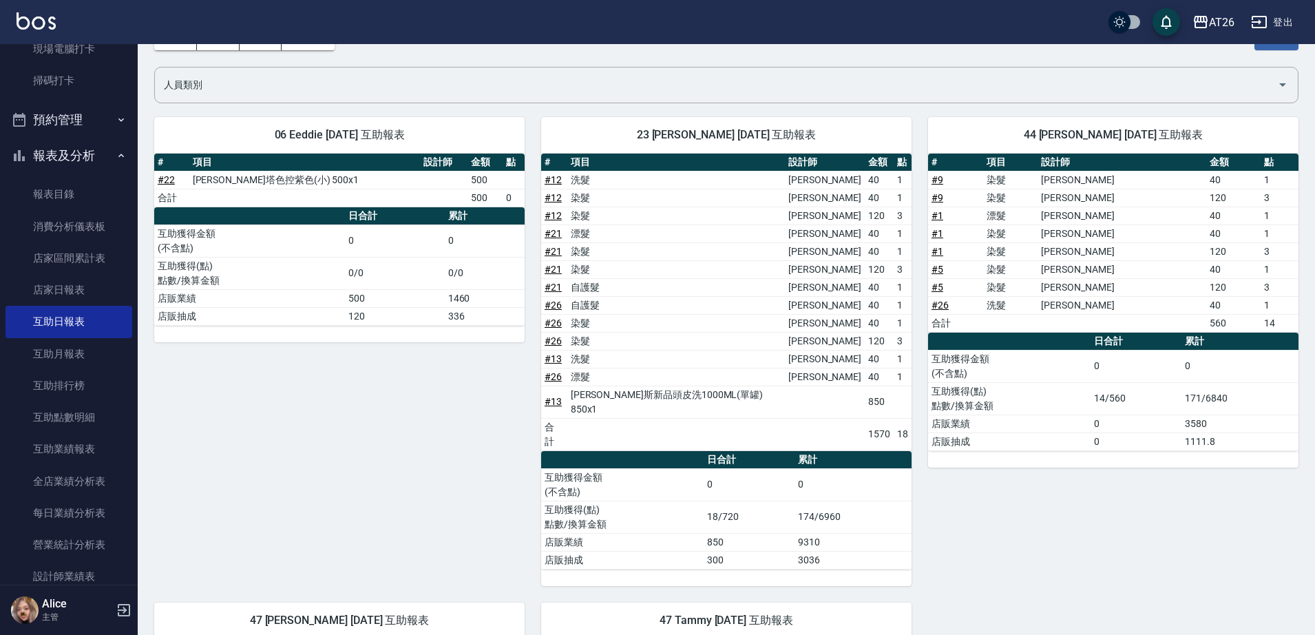
click at [388, 407] on div "06 Eeddie [DATE] 互助報表 # 項目 設計師 金額 點 # 22 蕾娜塔色控紫色(小) 500x1 500 合計 500 0 日合計 累計 互…" at bounding box center [331, 343] width 387 height 485
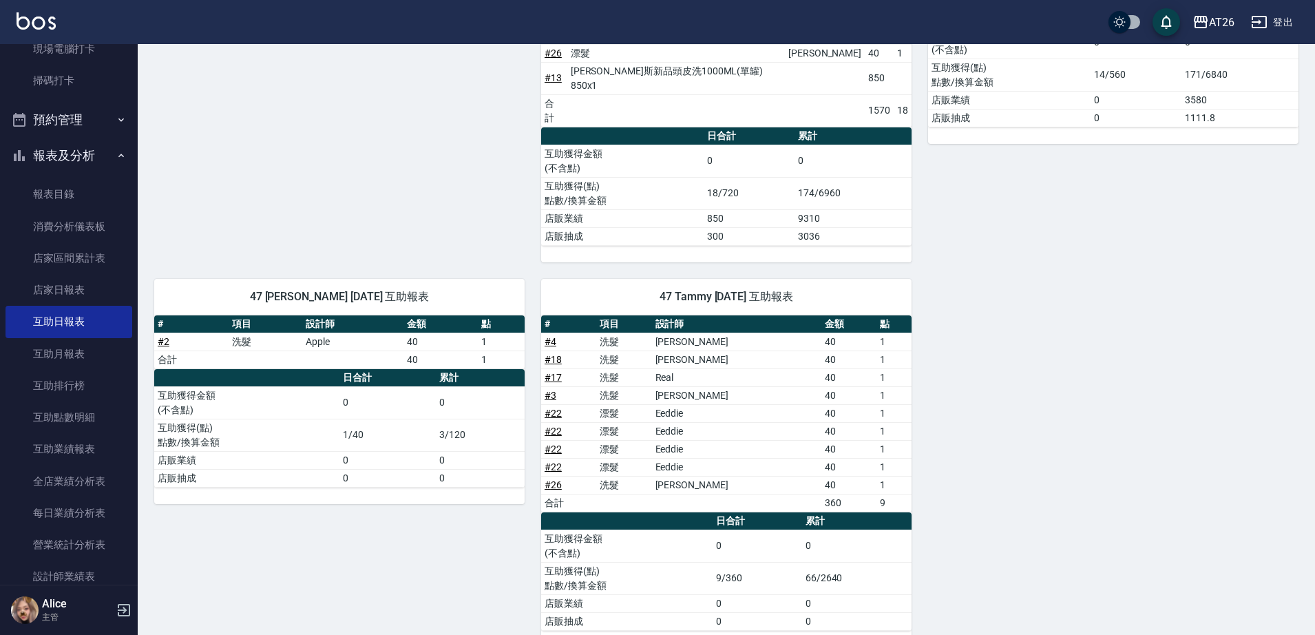
click at [1141, 366] on div "06 Eeddie [DATE] 互助報表 # 項目 設計師 金額 點 # 22 蕾娜塔色控紫色(小) 500x1 500 合計 500 0 日合計 累計 互…" at bounding box center [718, 212] width 1161 height 870
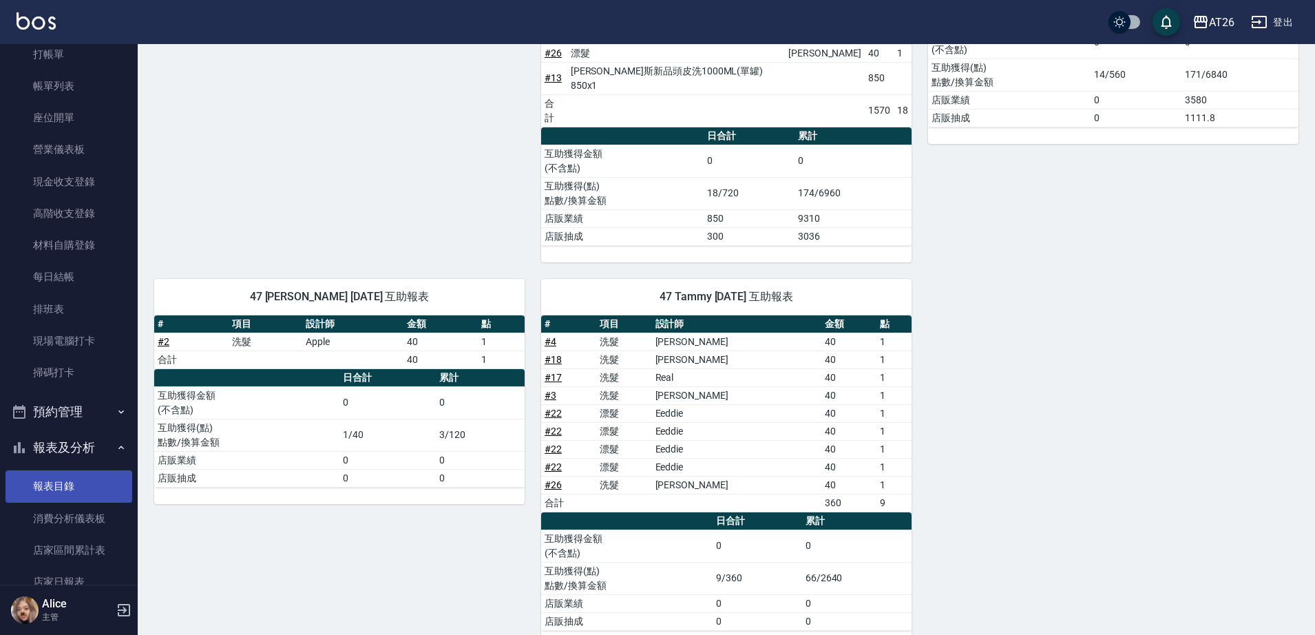
scroll to position [0, 0]
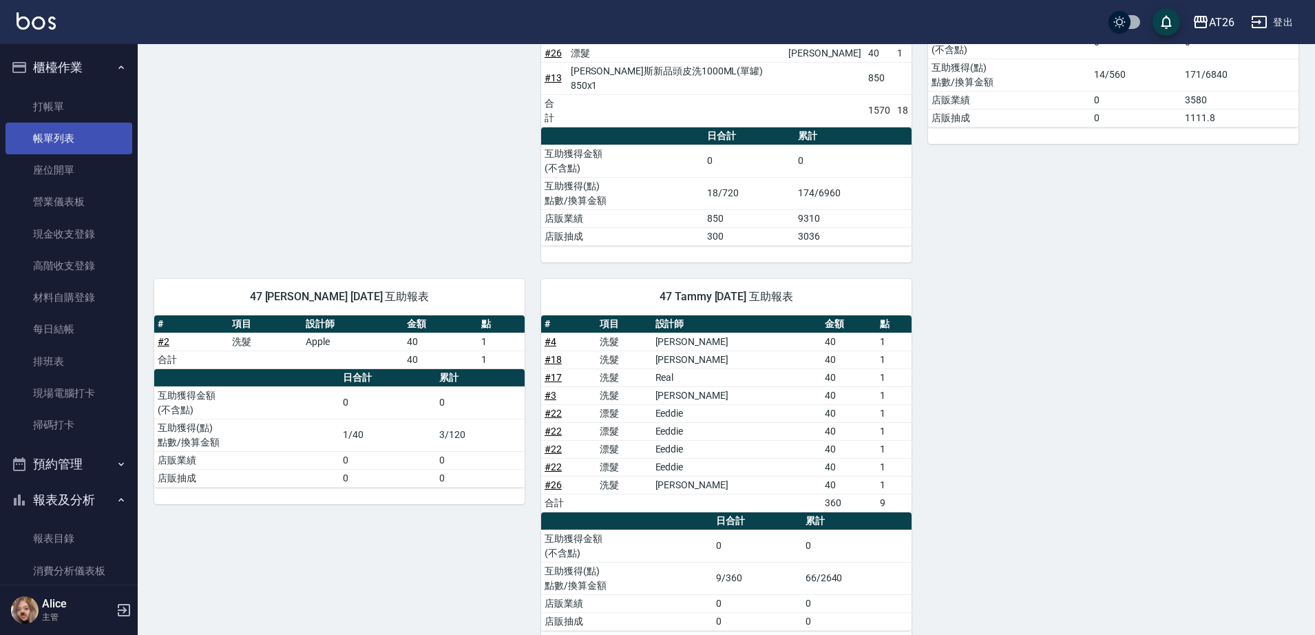
click at [70, 144] on link "帳單列表" at bounding box center [69, 139] width 127 height 32
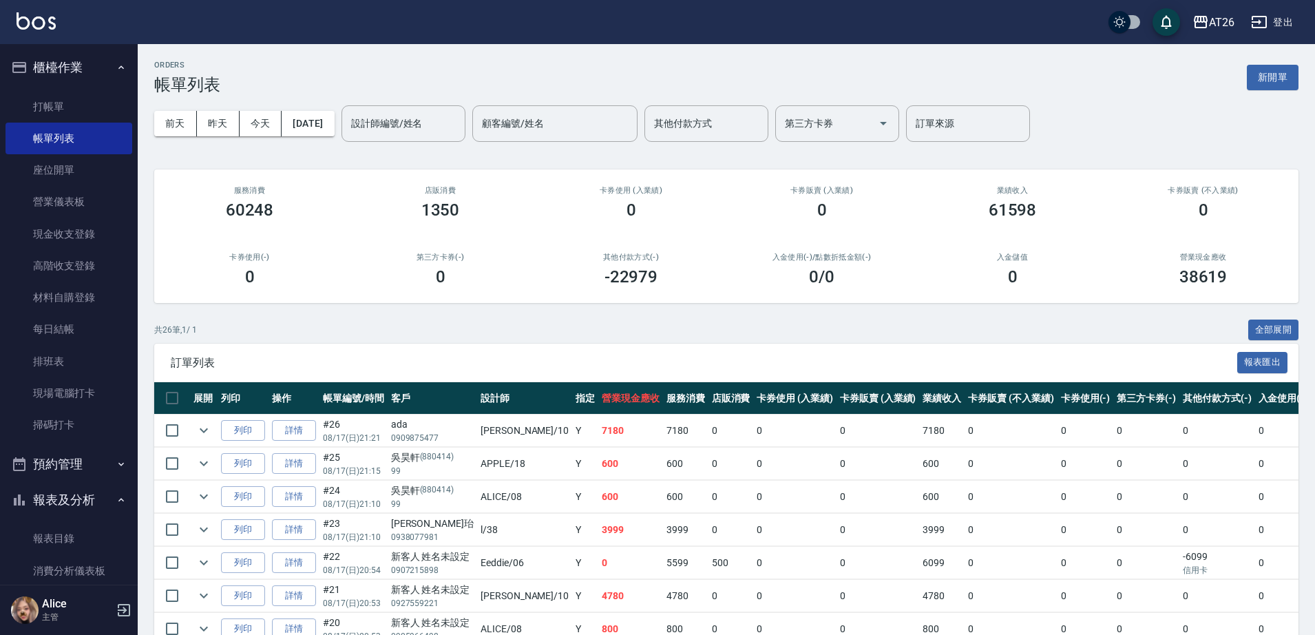
scroll to position [172, 0]
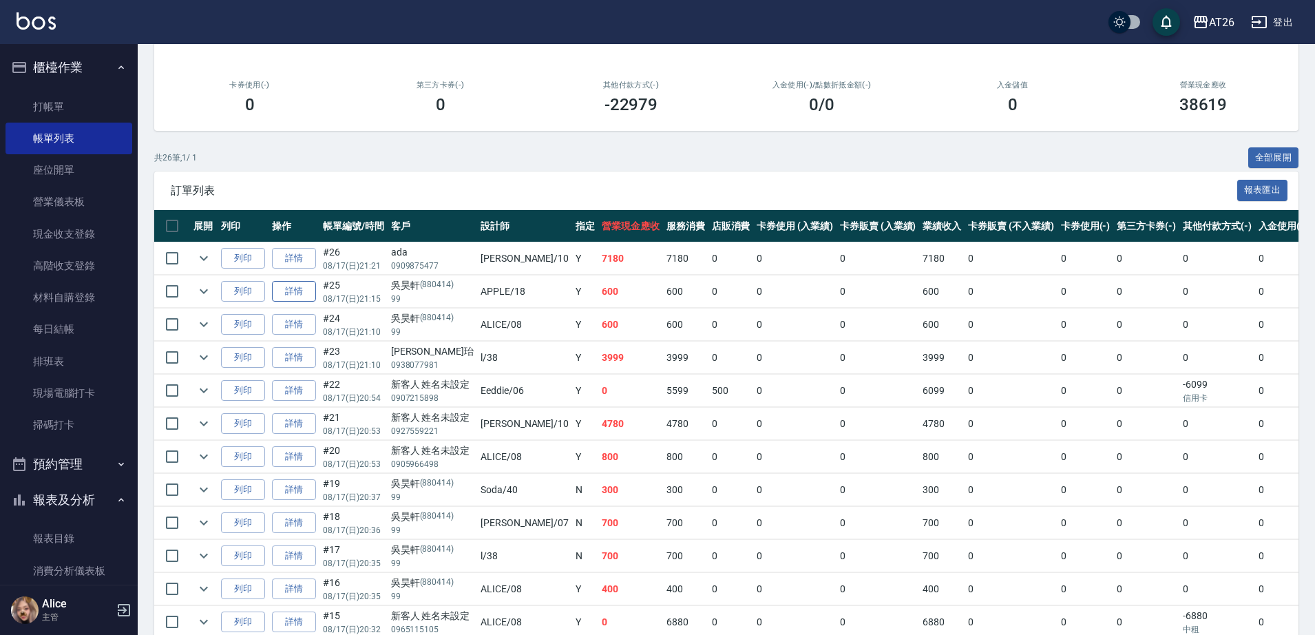
click at [290, 294] on link "詳情" at bounding box center [294, 291] width 44 height 21
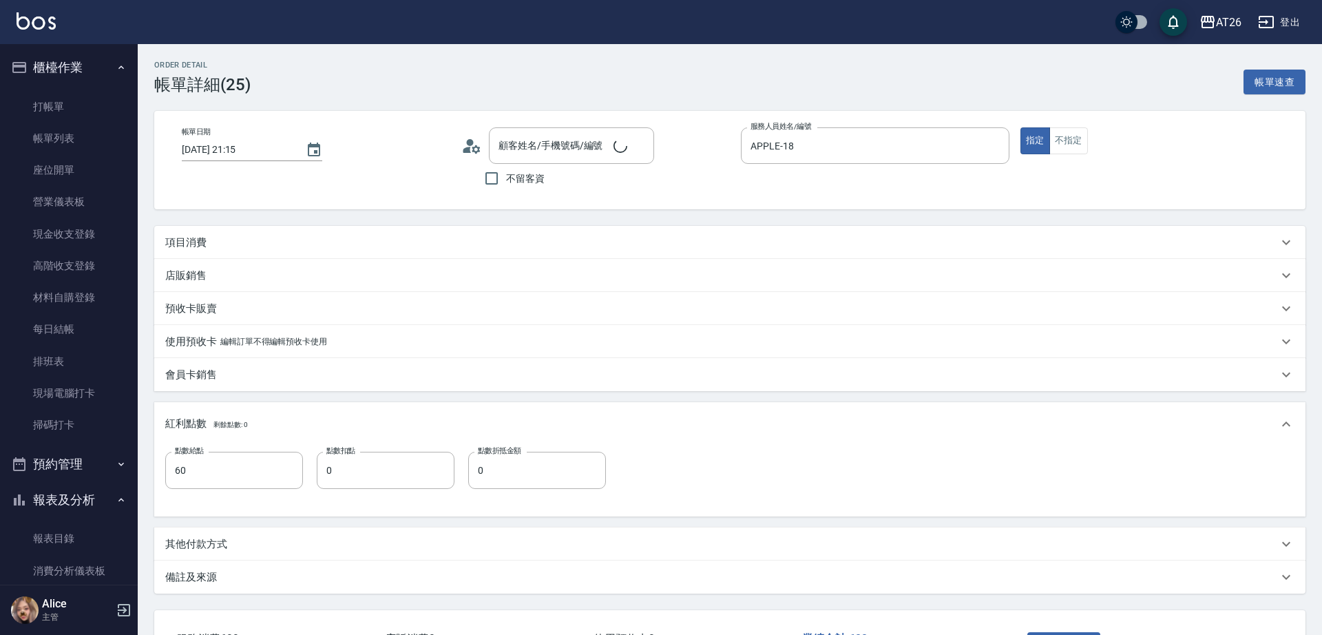
type input "[DATE] 21:15"
type input "APPLE-18"
type input "60"
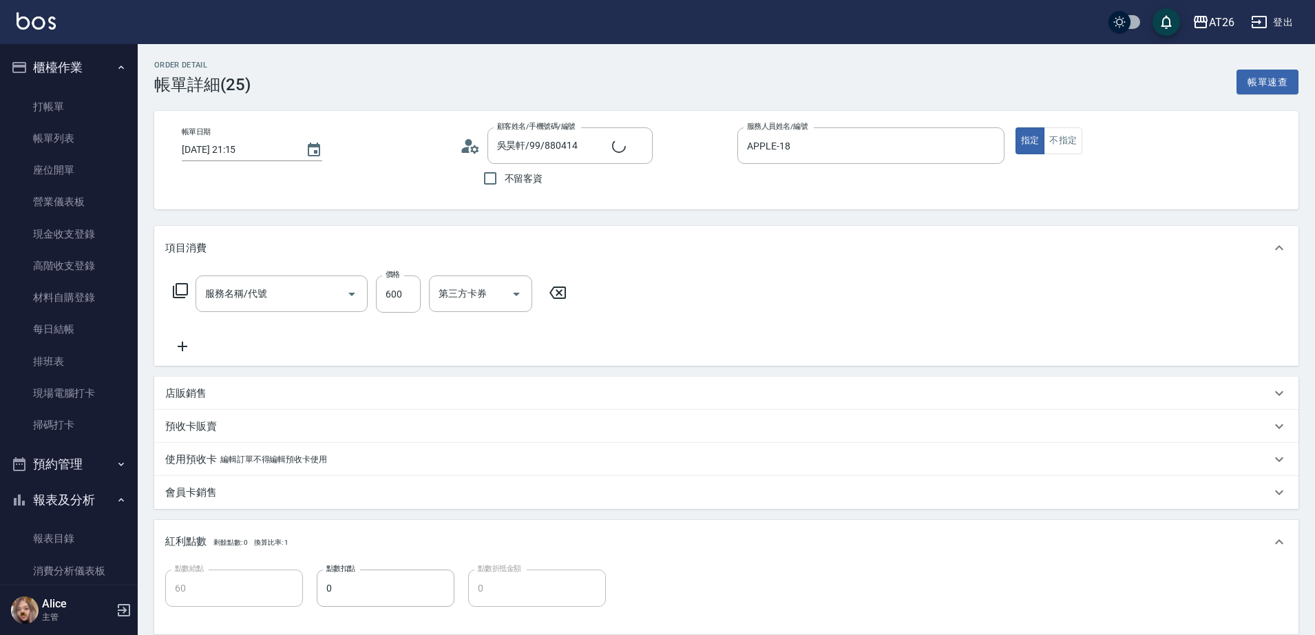
type input "吳昊軒/99/880414"
type input "剪髮(401)"
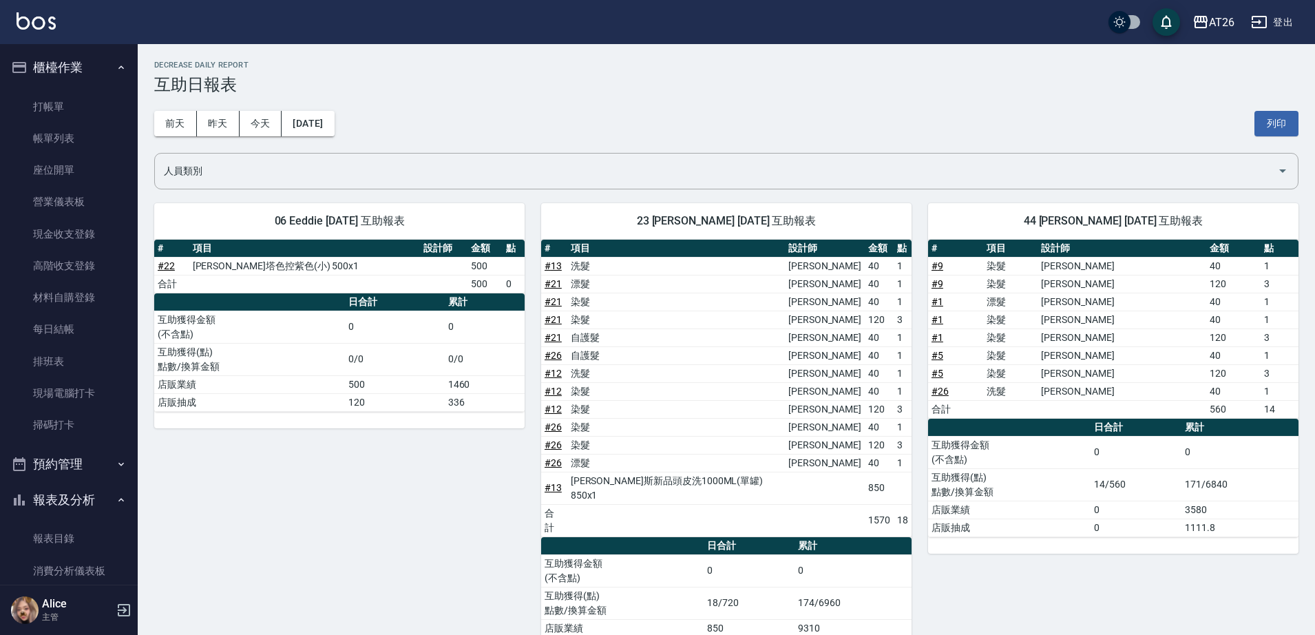
drag, startPoint x: 303, startPoint y: 347, endPoint x: 142, endPoint y: 1, distance: 381.0
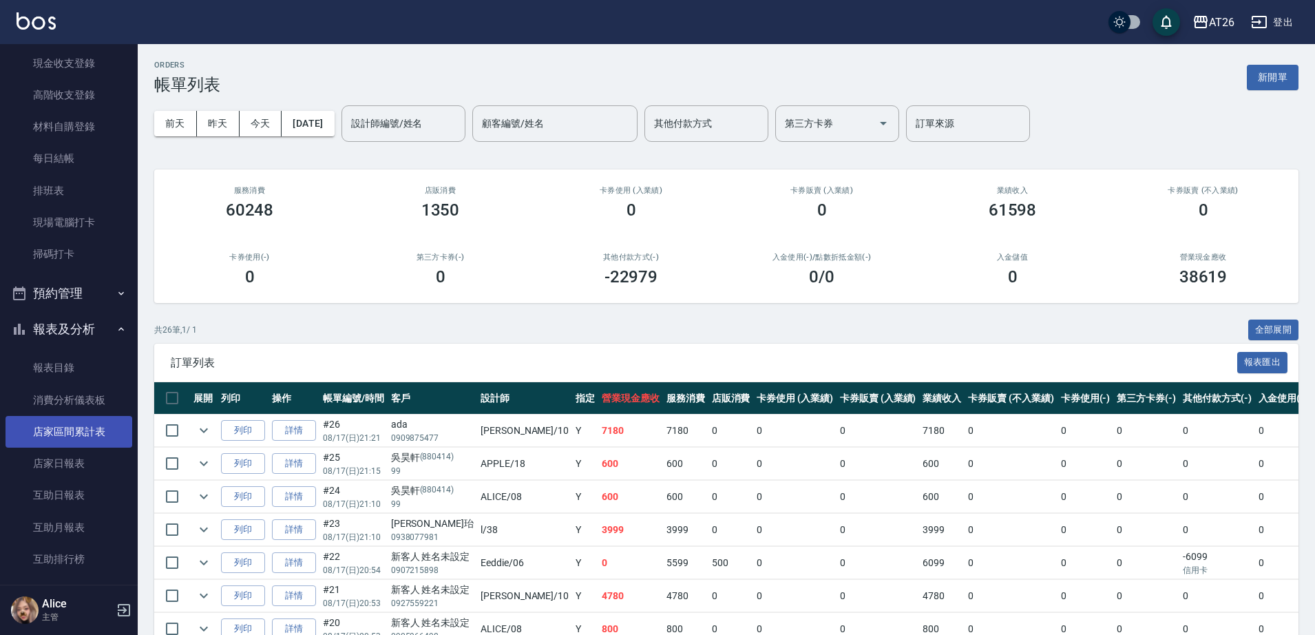
scroll to position [258, 0]
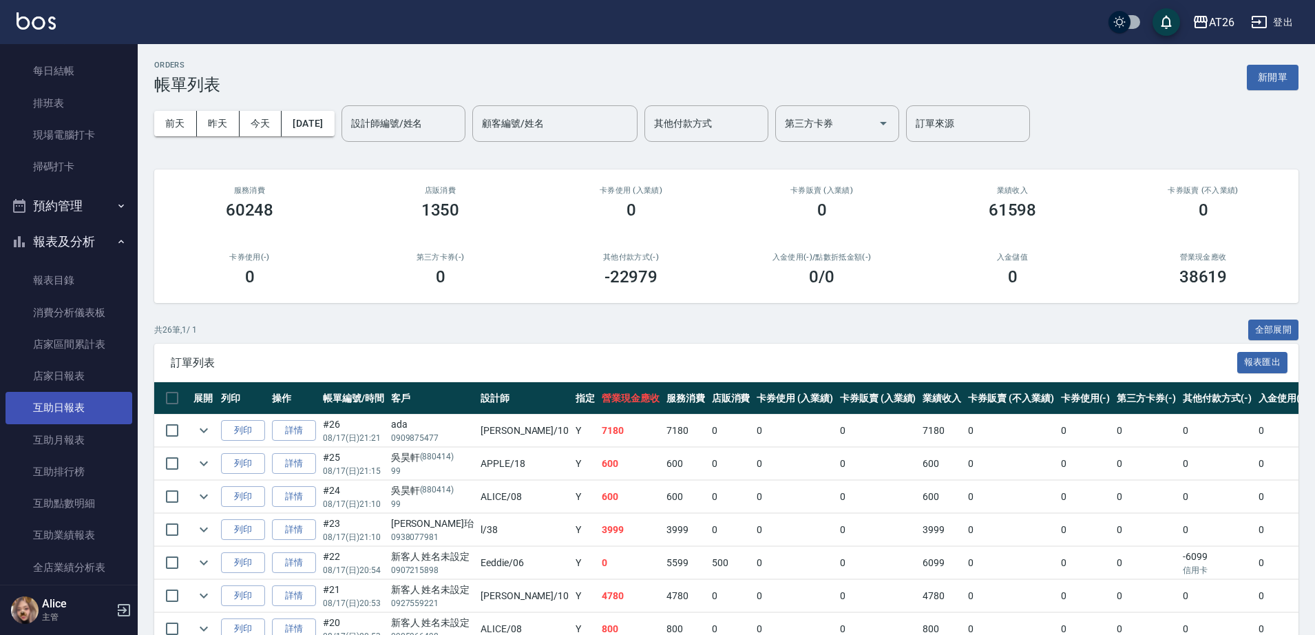
click at [70, 404] on link "互助日報表" at bounding box center [69, 408] width 127 height 32
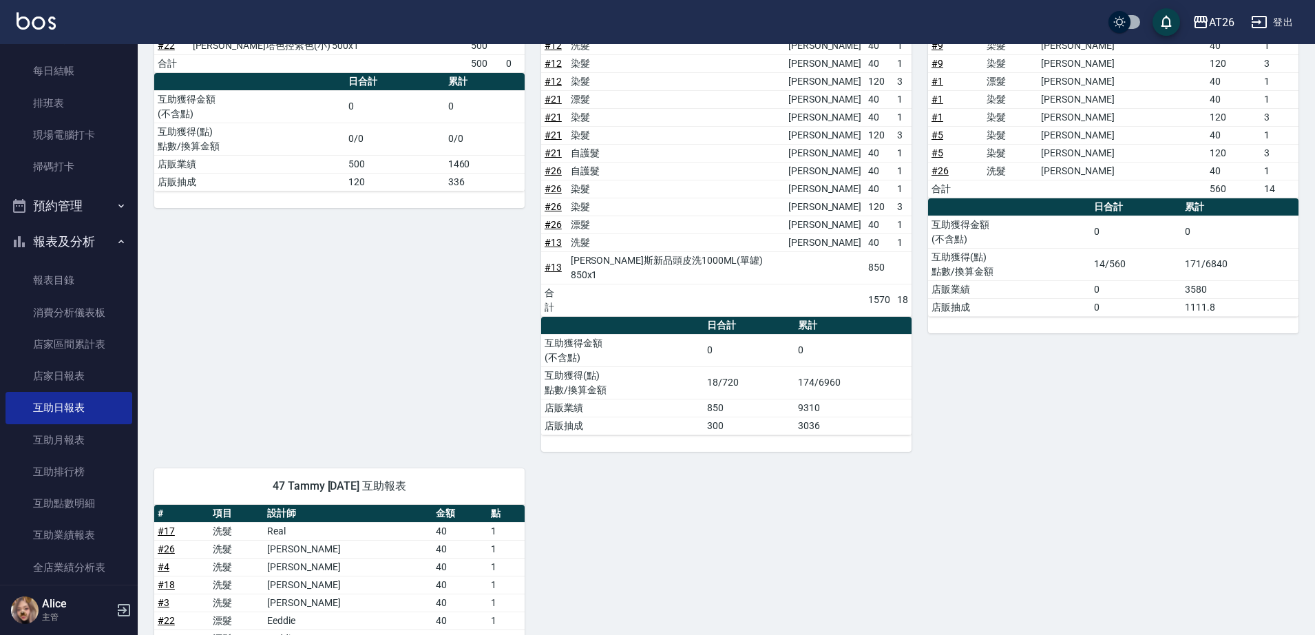
scroll to position [427, 0]
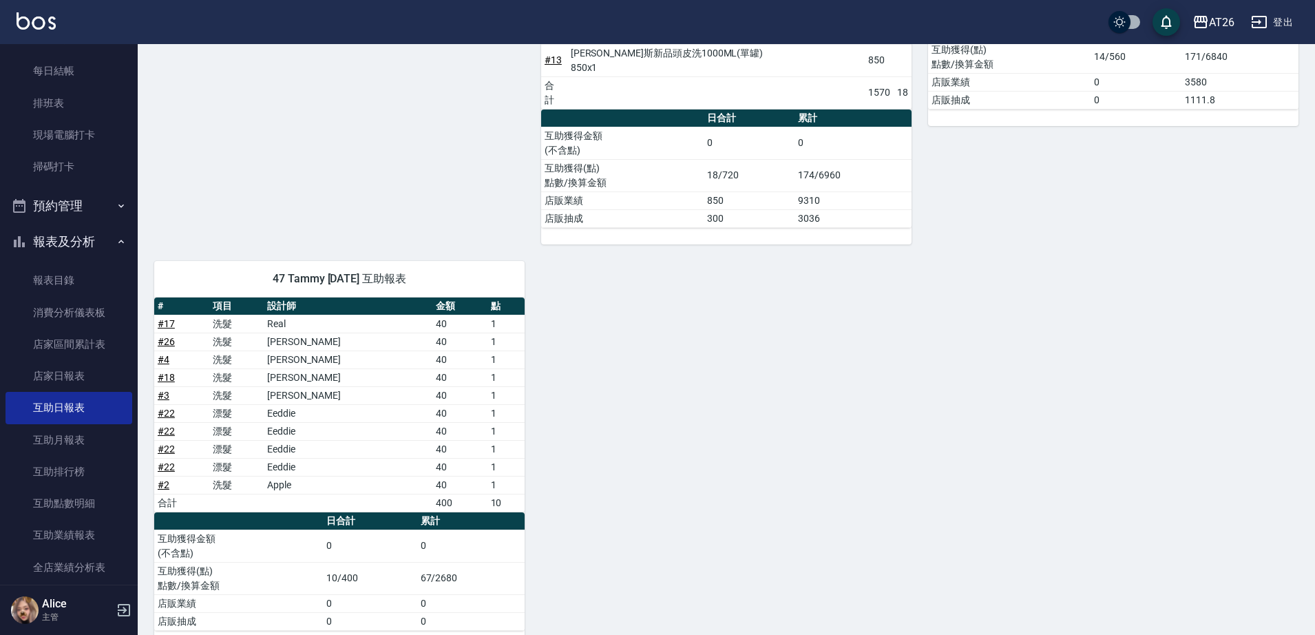
click at [1022, 366] on div "06 Eeddie [DATE] 互助報表 # 項目 設計師 金額 點 # 22 蕾娜塔色控紫色(小) 500x1 500 合計 500 0 日合計 累計 互…" at bounding box center [718, 203] width 1161 height 888
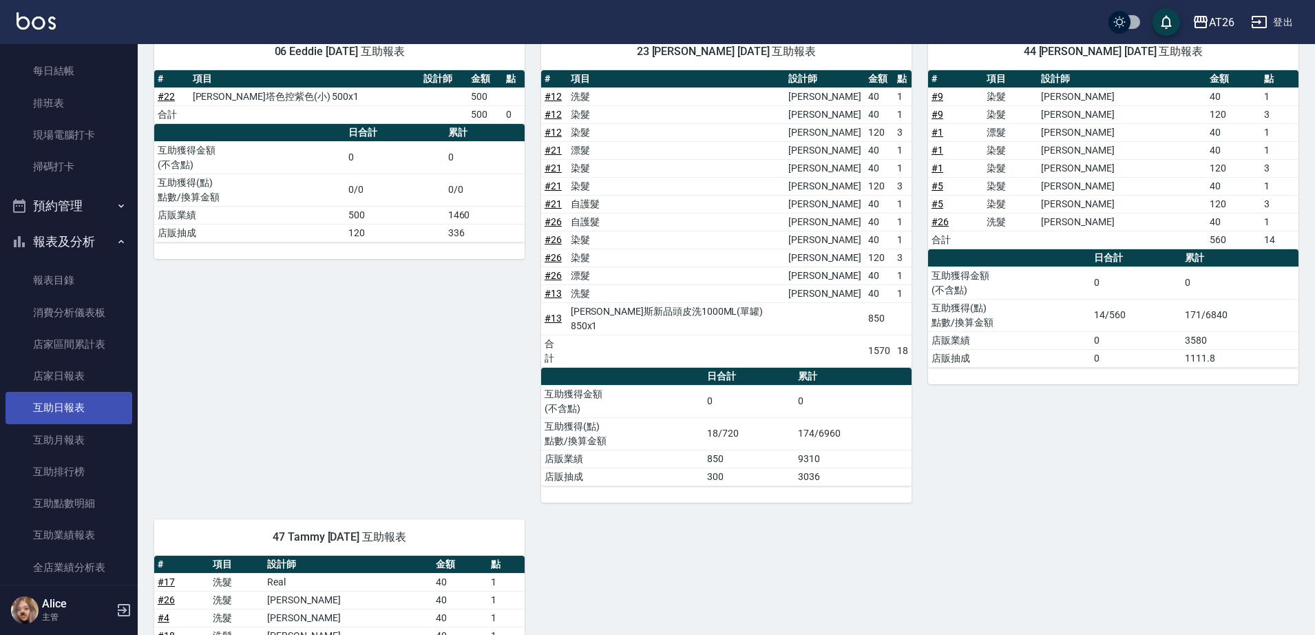
scroll to position [430, 0]
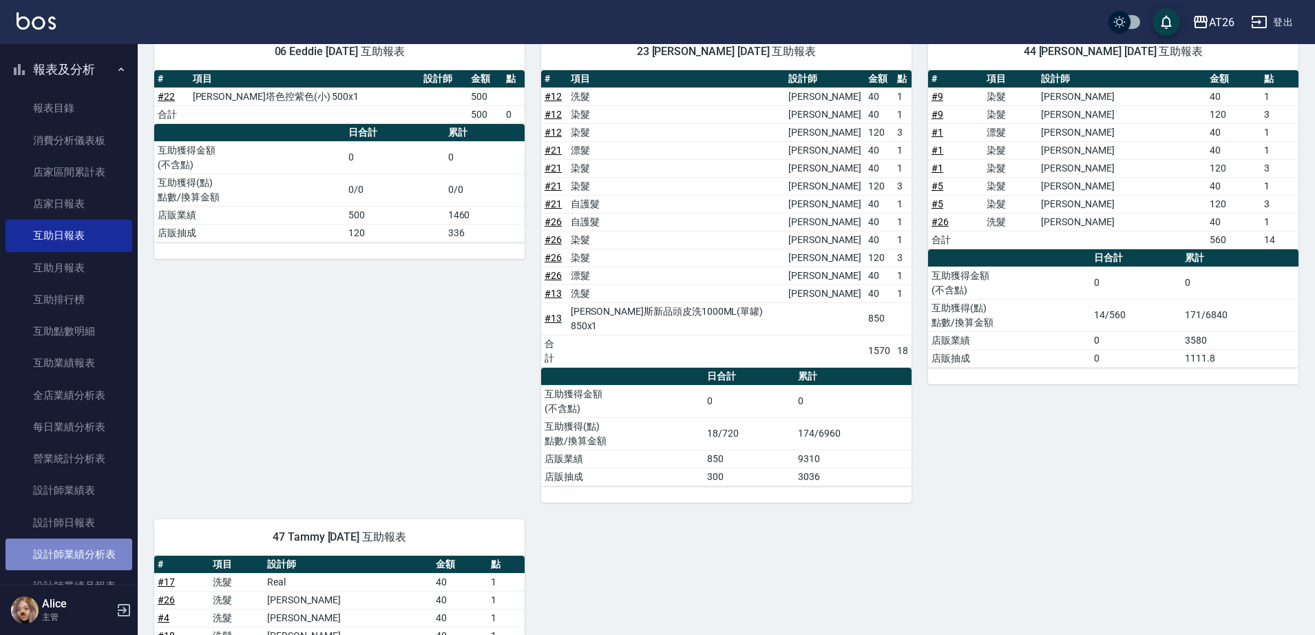
click at [75, 540] on link "設計師業績分析表" at bounding box center [69, 554] width 127 height 32
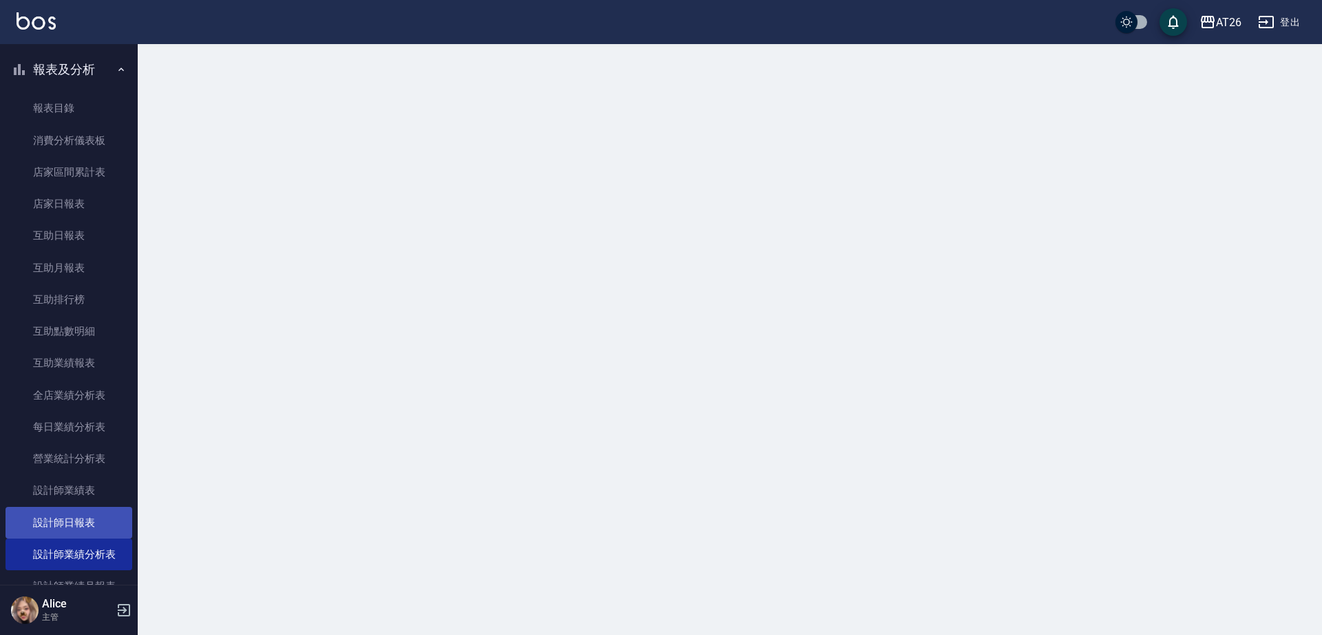
click at [76, 533] on link "設計師日報表" at bounding box center [69, 523] width 127 height 32
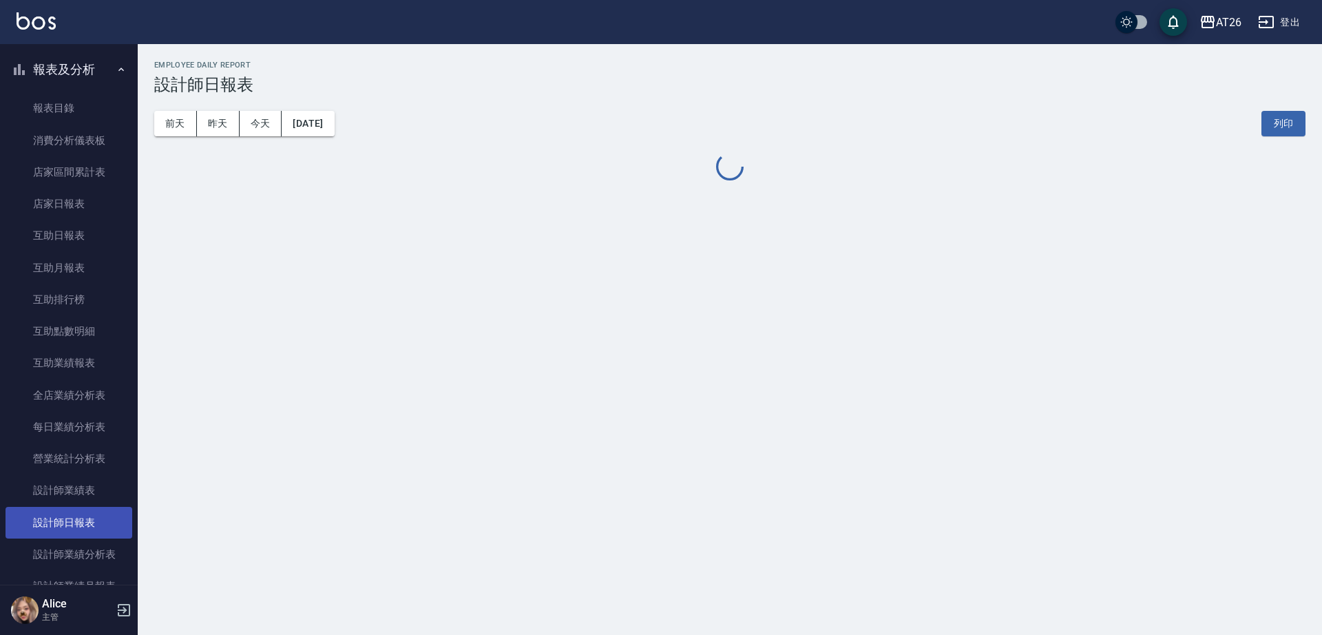
click at [80, 527] on link "設計師日報表" at bounding box center [69, 523] width 127 height 32
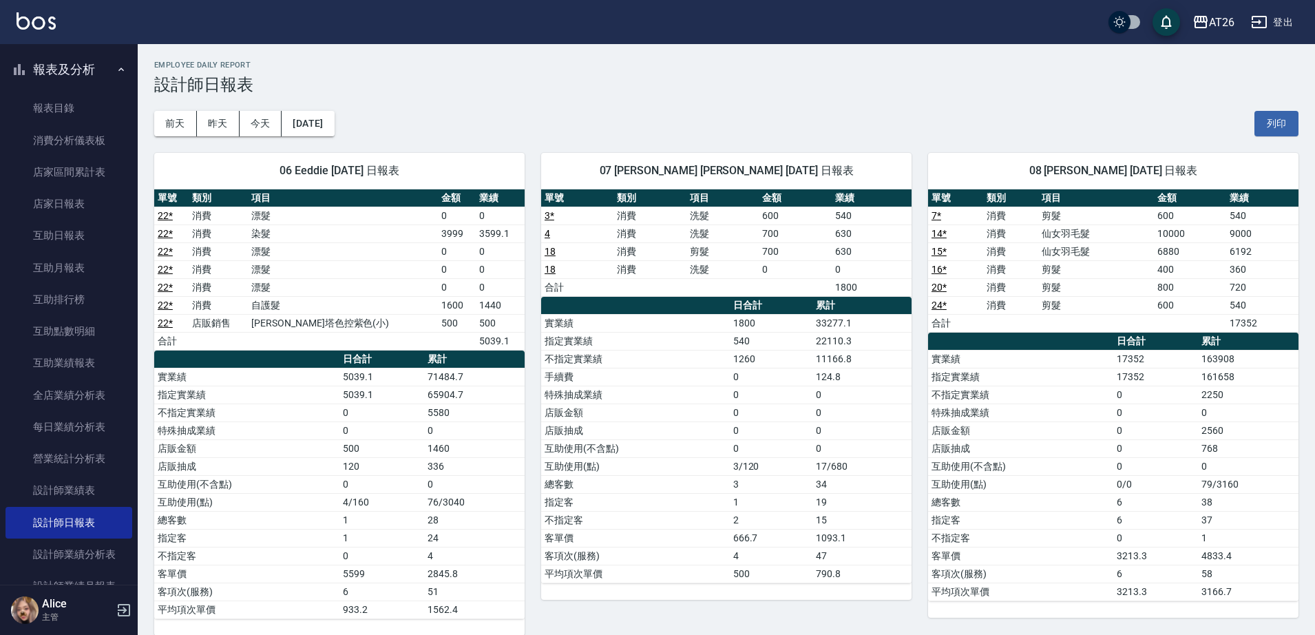
click at [537, 110] on div "[DATE] [DATE] [DATE] [DATE] 列印" at bounding box center [726, 123] width 1144 height 59
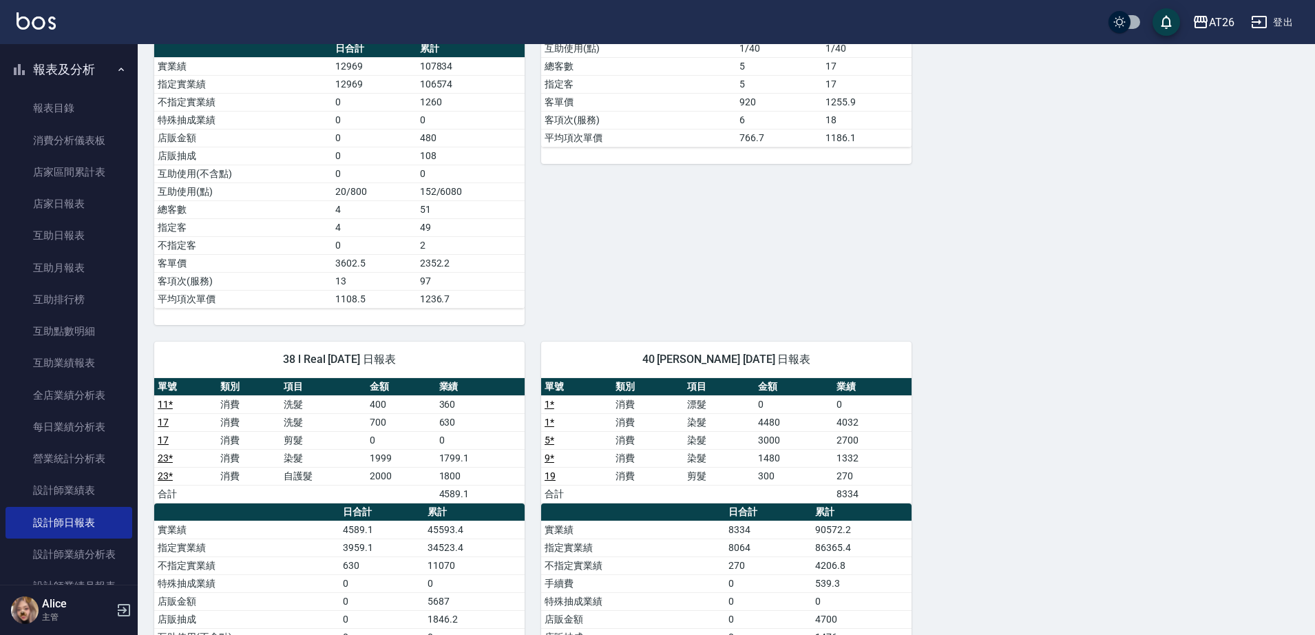
scroll to position [1105, 0]
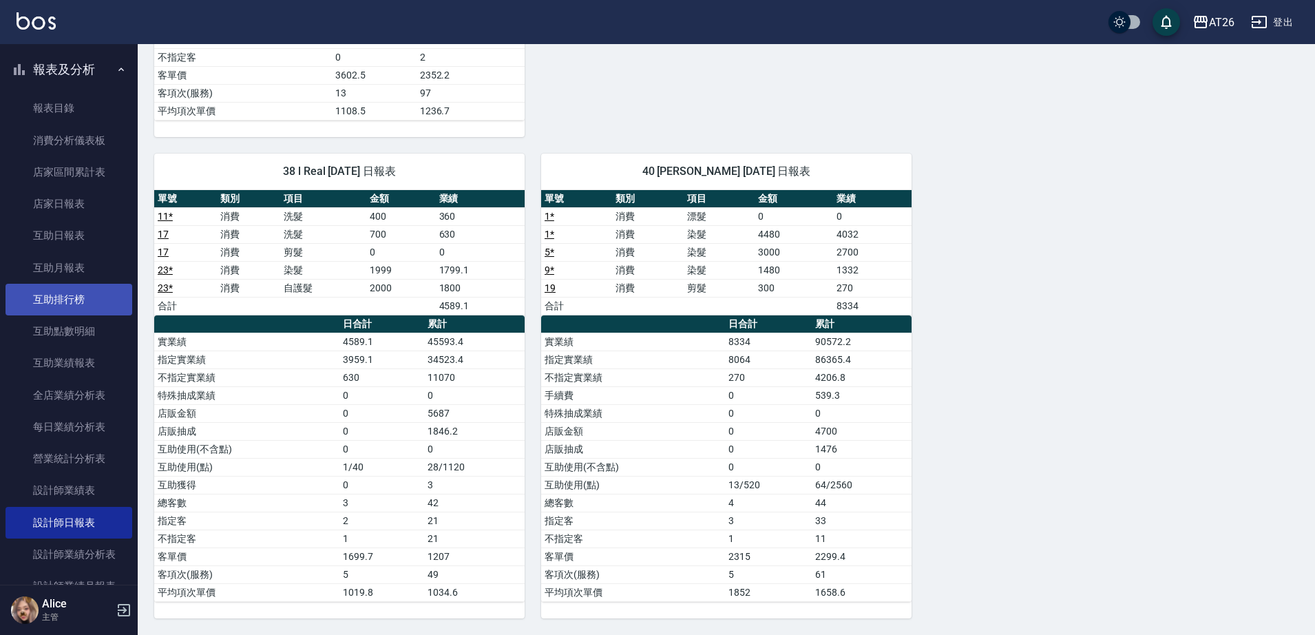
click at [58, 295] on link "互助排行榜" at bounding box center [69, 300] width 127 height 32
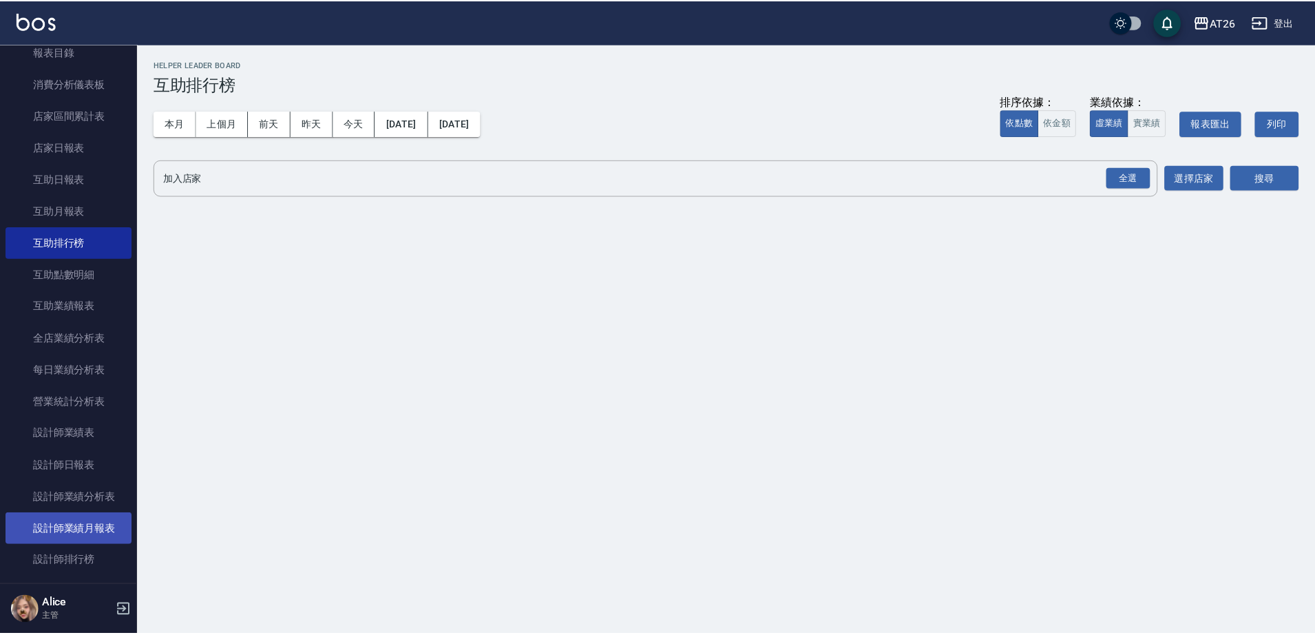
scroll to position [516, 0]
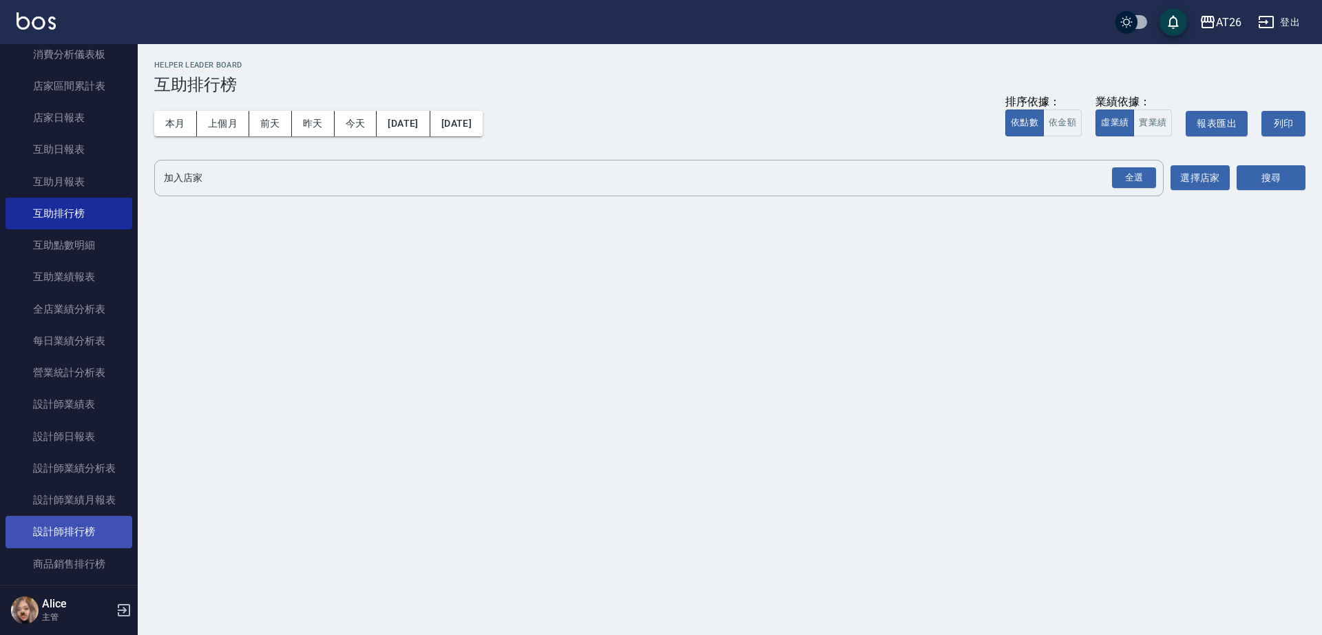
click at [70, 531] on link "設計師排行榜" at bounding box center [69, 532] width 127 height 32
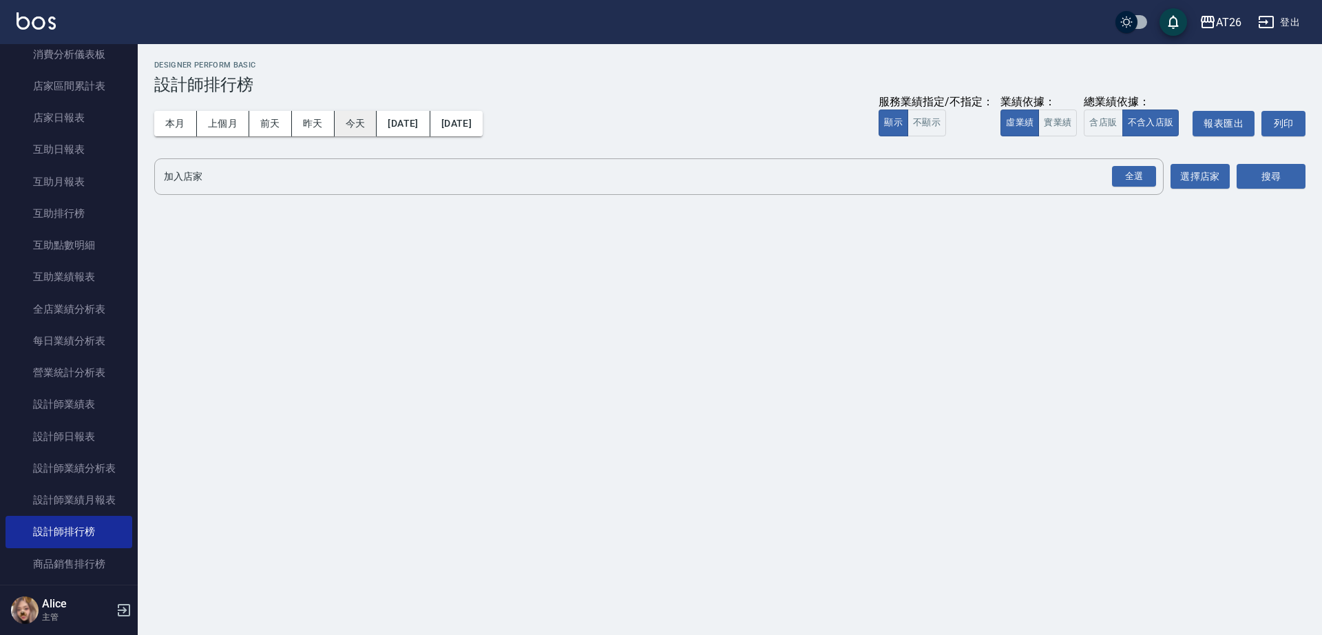
click at [343, 134] on button "今天" at bounding box center [356, 123] width 43 height 25
click at [1112, 169] on div "全選" at bounding box center [1134, 176] width 44 height 21
drag, startPoint x: 1059, startPoint y: 125, endPoint x: 1089, endPoint y: 147, distance: 37.5
click at [1059, 124] on button "實業績" at bounding box center [1057, 122] width 39 height 27
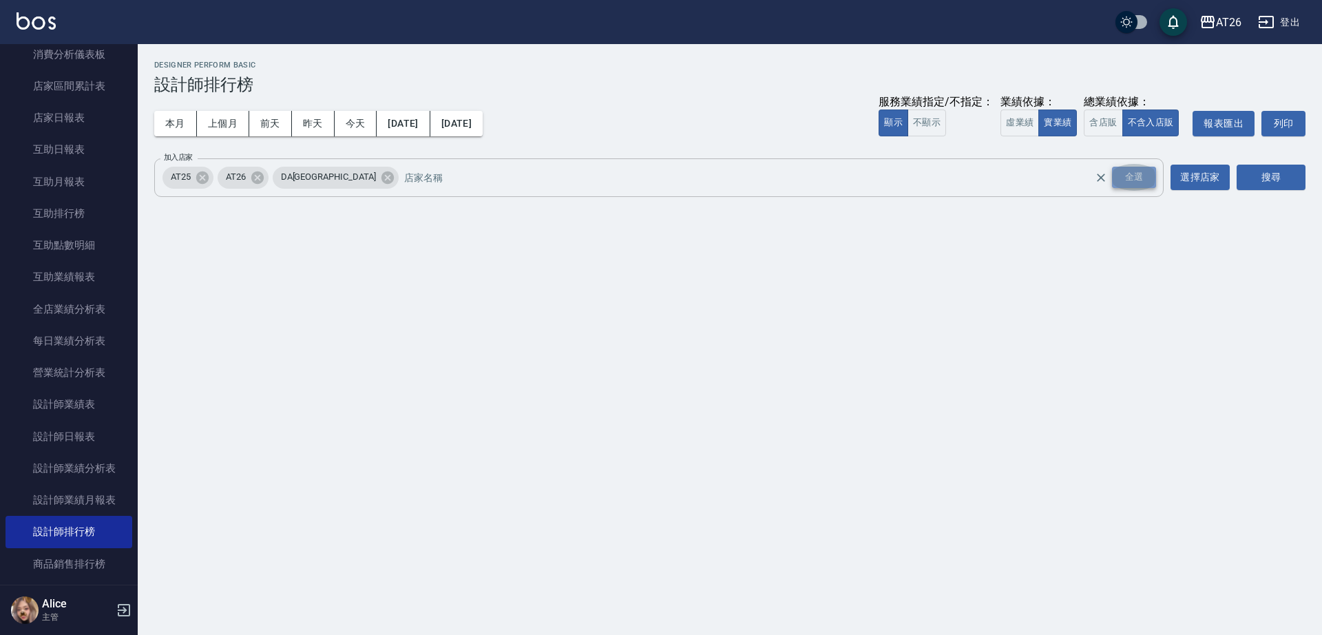
click at [1123, 172] on div "全選" at bounding box center [1134, 177] width 44 height 21
click at [381, 181] on icon at bounding box center [387, 177] width 12 height 12
click at [204, 178] on icon at bounding box center [202, 177] width 15 height 15
click at [1271, 183] on button "搜尋" at bounding box center [1270, 177] width 69 height 25
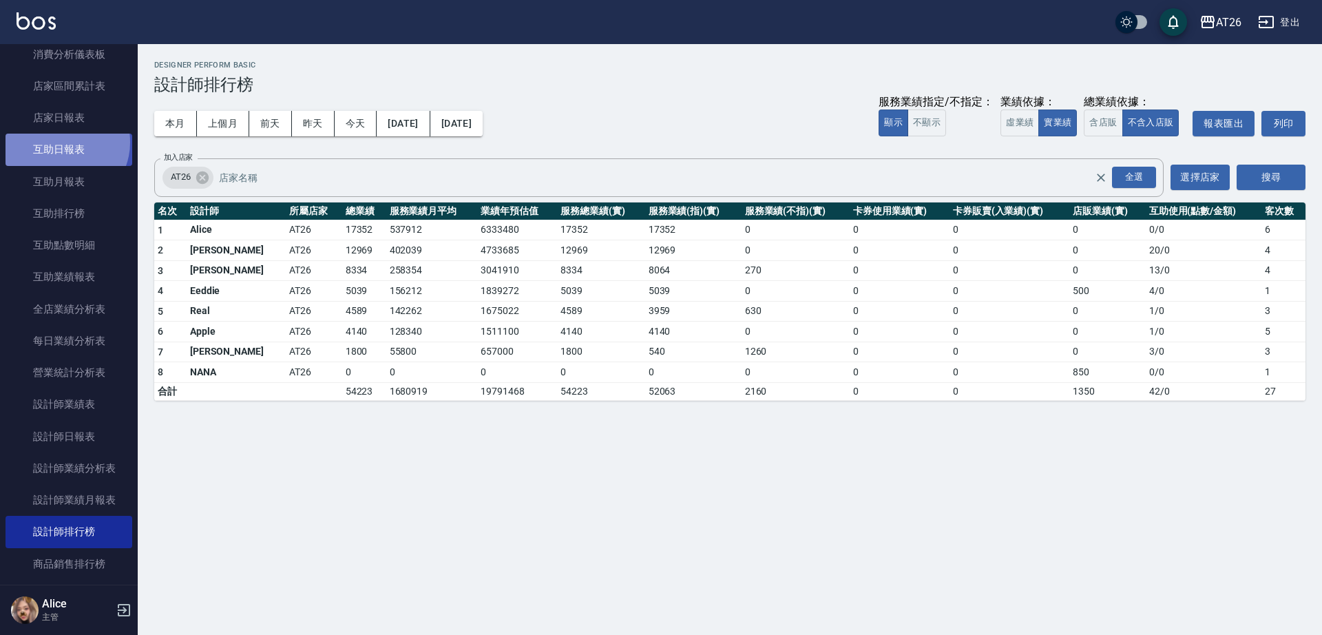
click at [62, 142] on link "互助日報表" at bounding box center [69, 150] width 127 height 32
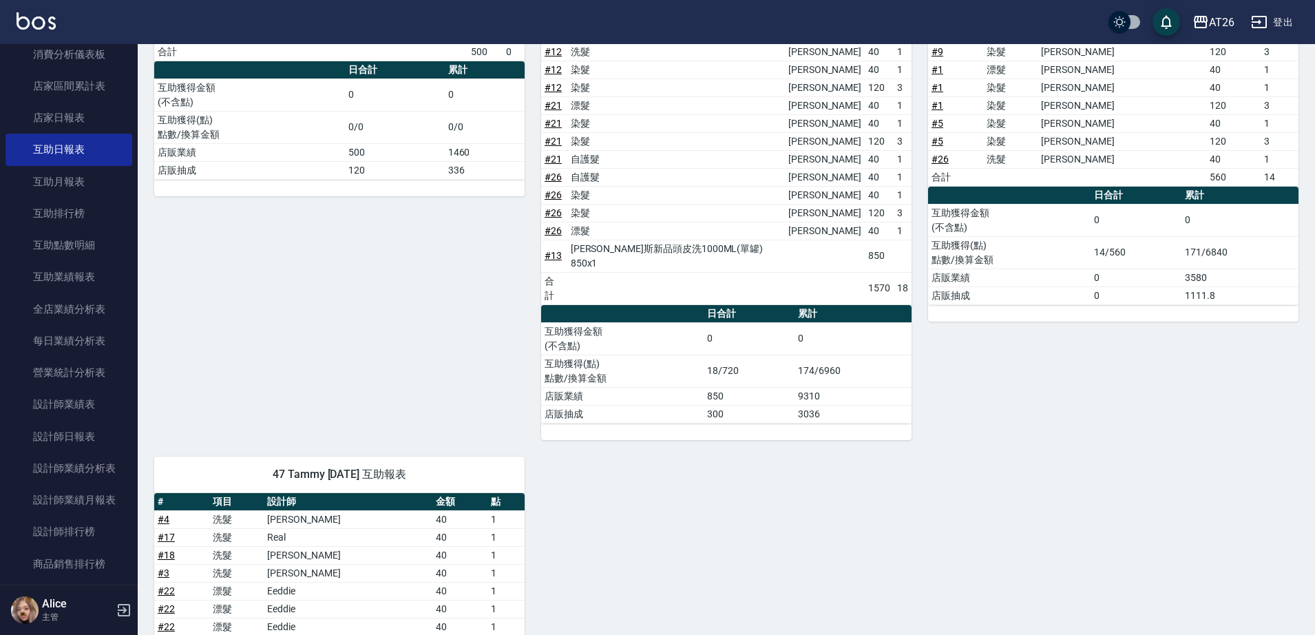
scroll to position [427, 0]
